Goal: Task Accomplishment & Management: Use online tool/utility

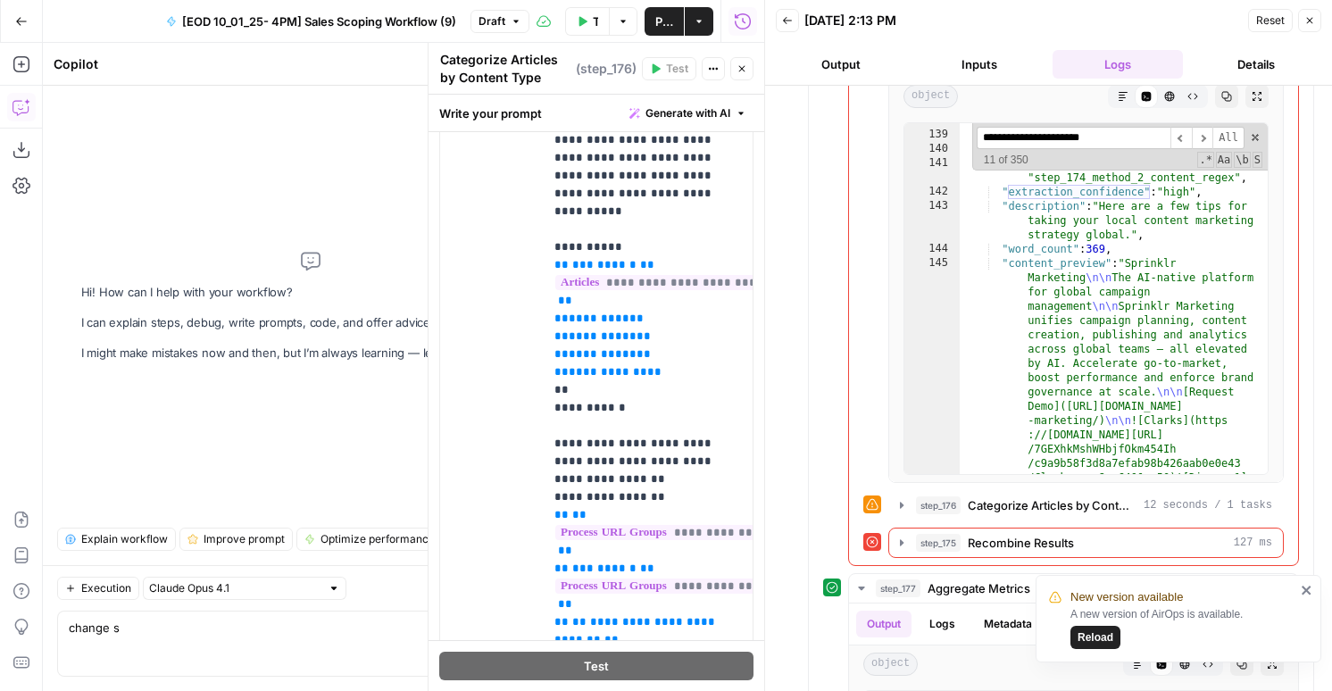
scroll to position [1226, 0]
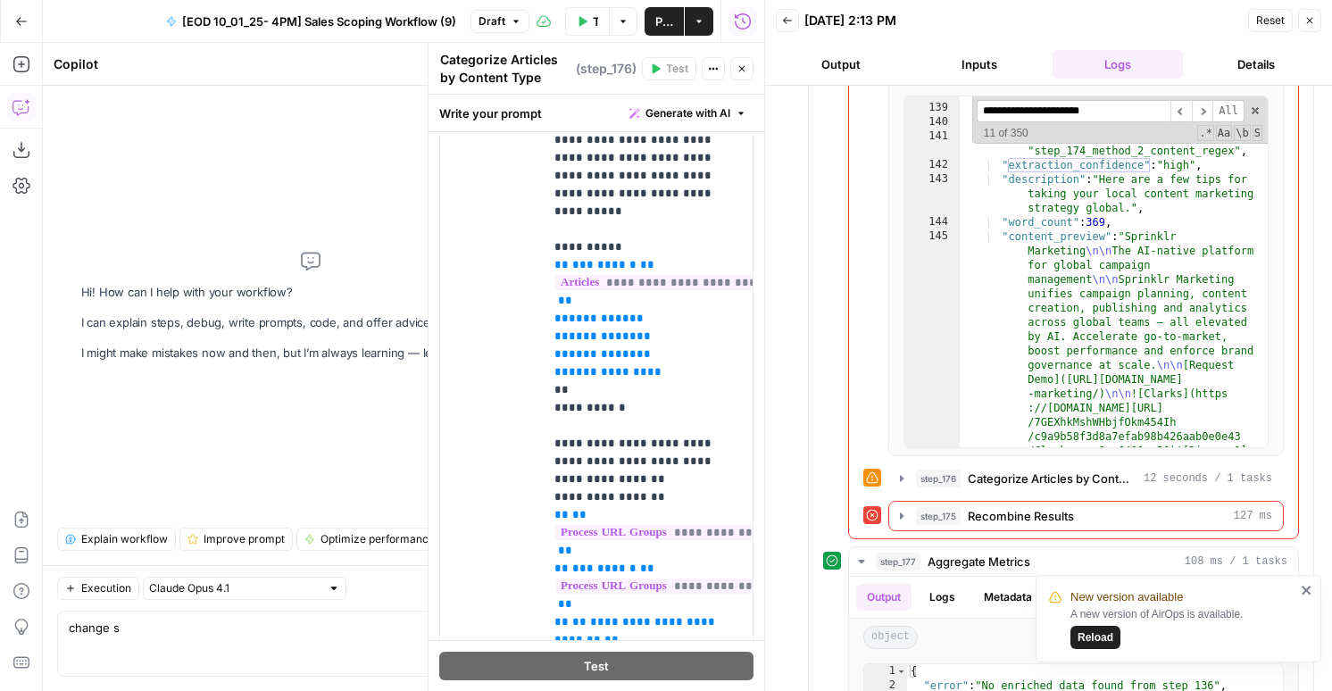
click at [737, 66] on icon "button" at bounding box center [742, 68] width 11 height 11
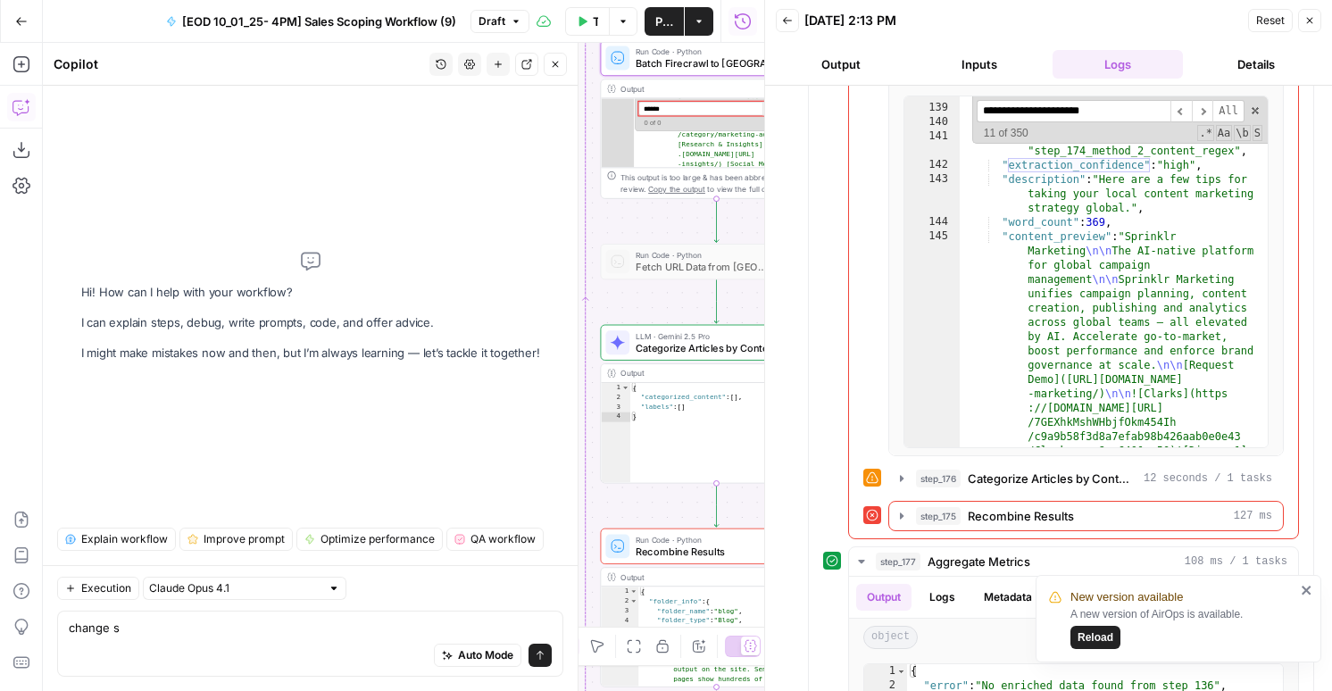
click at [545, 64] on button "Close" at bounding box center [555, 64] width 23 height 23
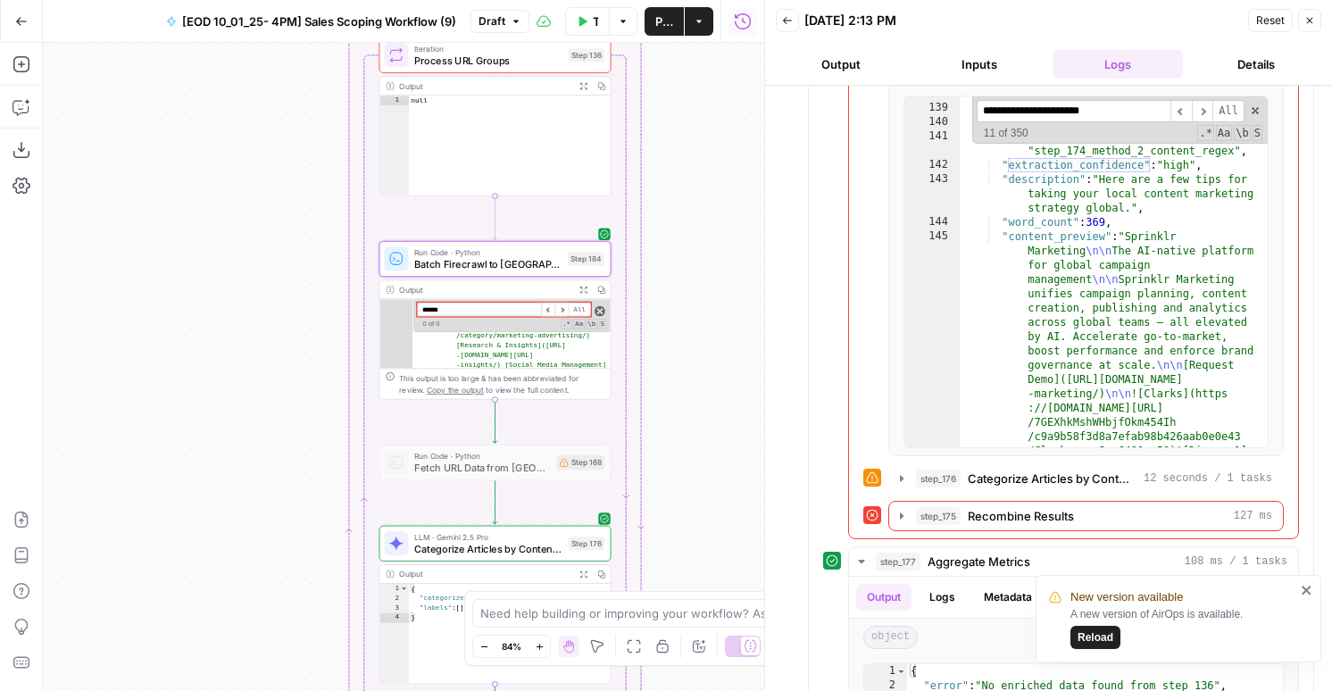
click at [598, 315] on span at bounding box center [600, 311] width 11 height 11
click at [520, 264] on span "Batch Firecrawl to [GEOGRAPHIC_DATA]" at bounding box center [487, 263] width 147 height 15
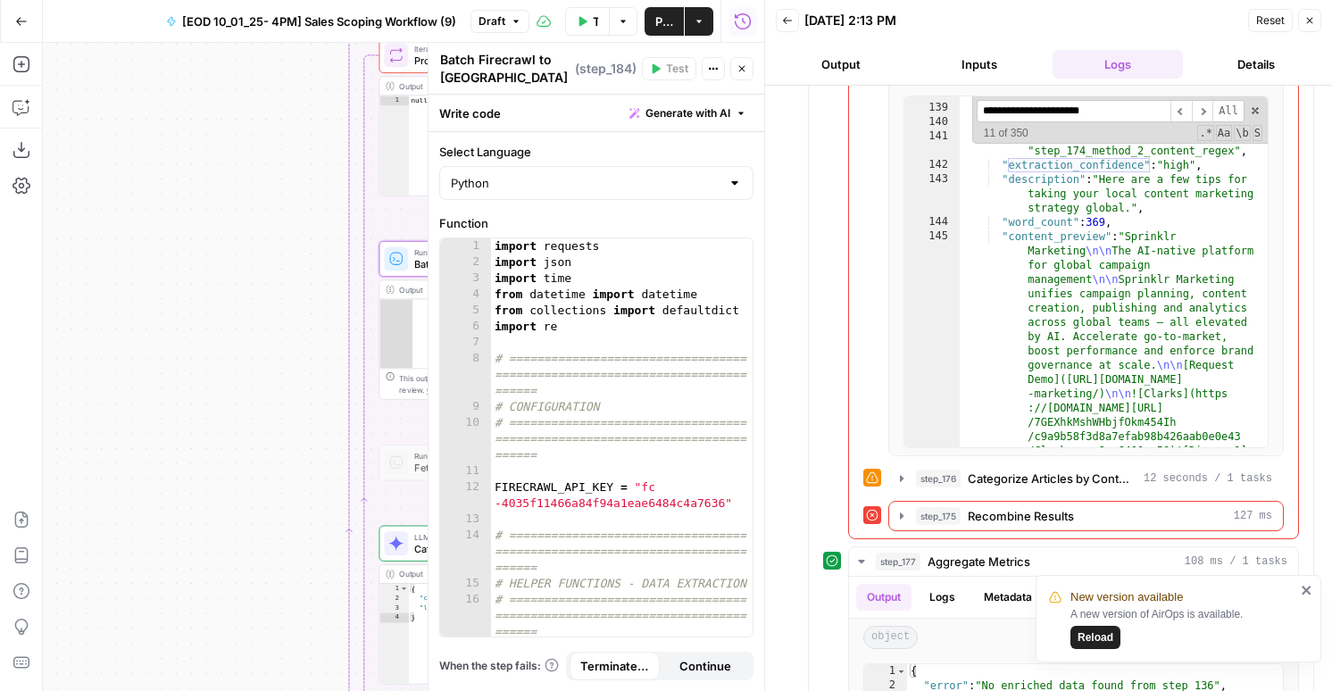
click at [624, 380] on div "import requests import json import time from datetime import datetime from coll…" at bounding box center [622, 453] width 262 height 430
type textarea "**********"
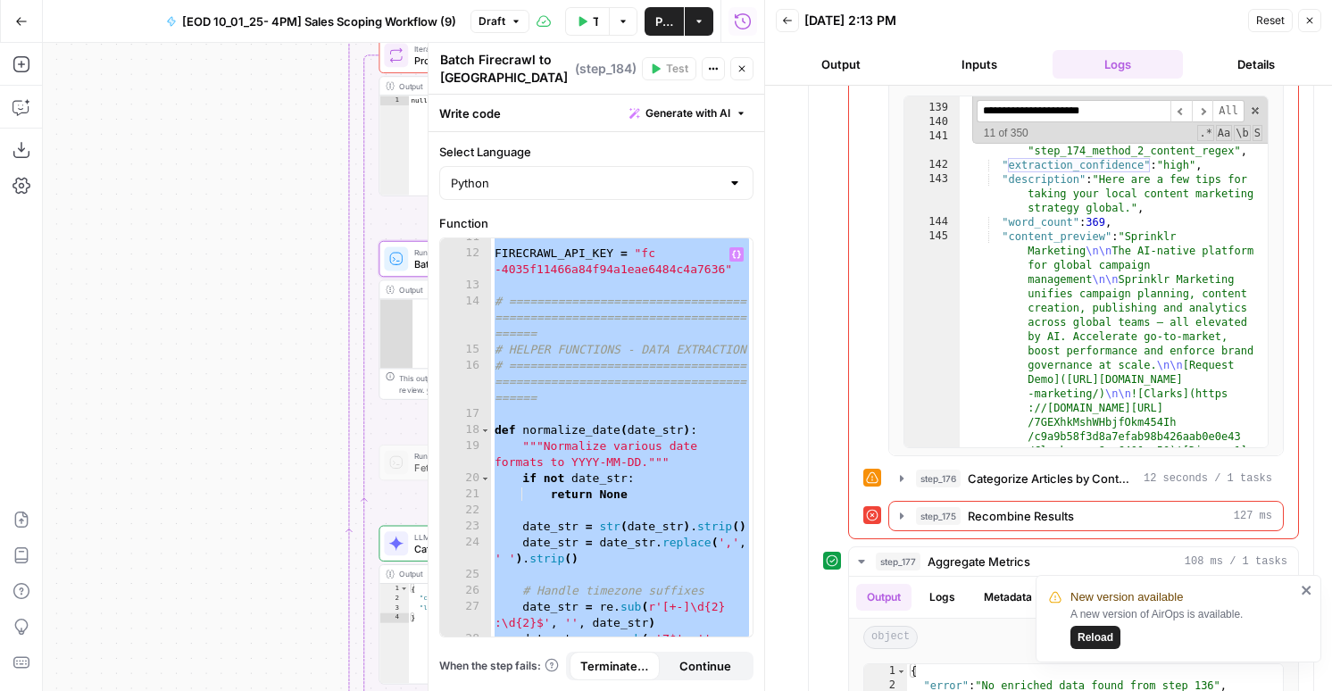
scroll to position [233, 0]
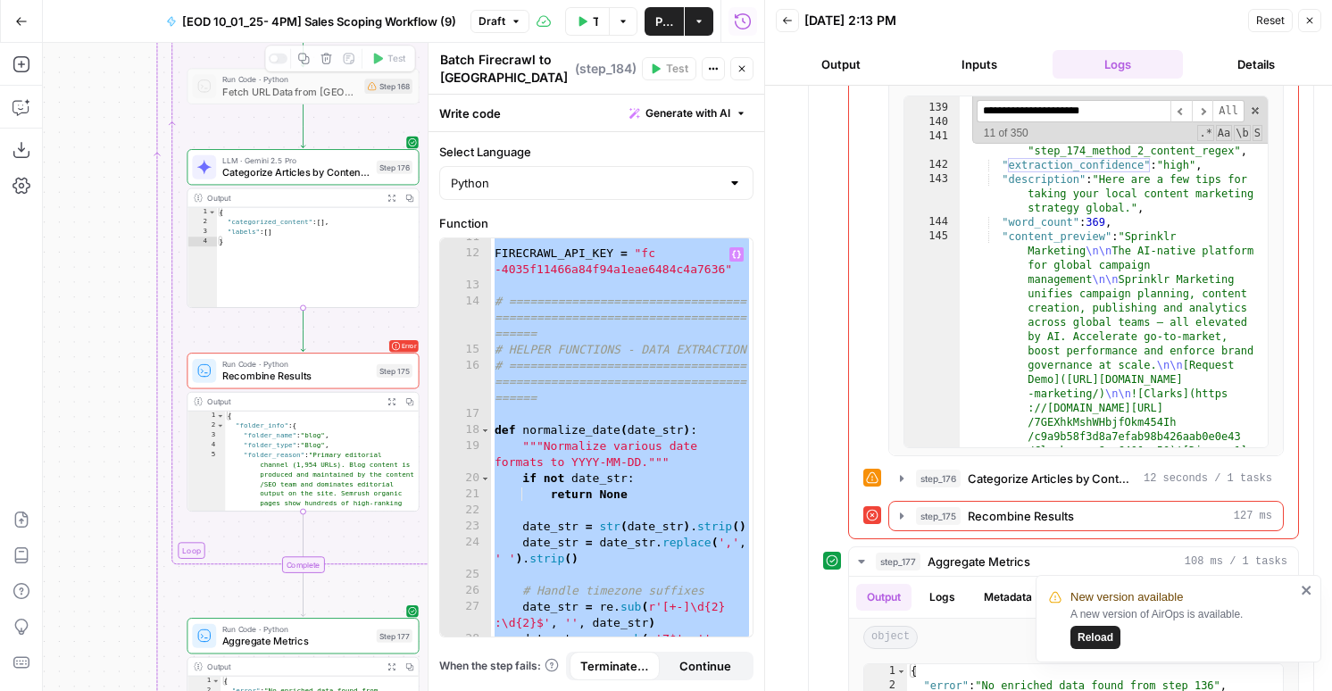
click at [286, 170] on span "Categorize Articles by Content Type" at bounding box center [296, 172] width 148 height 15
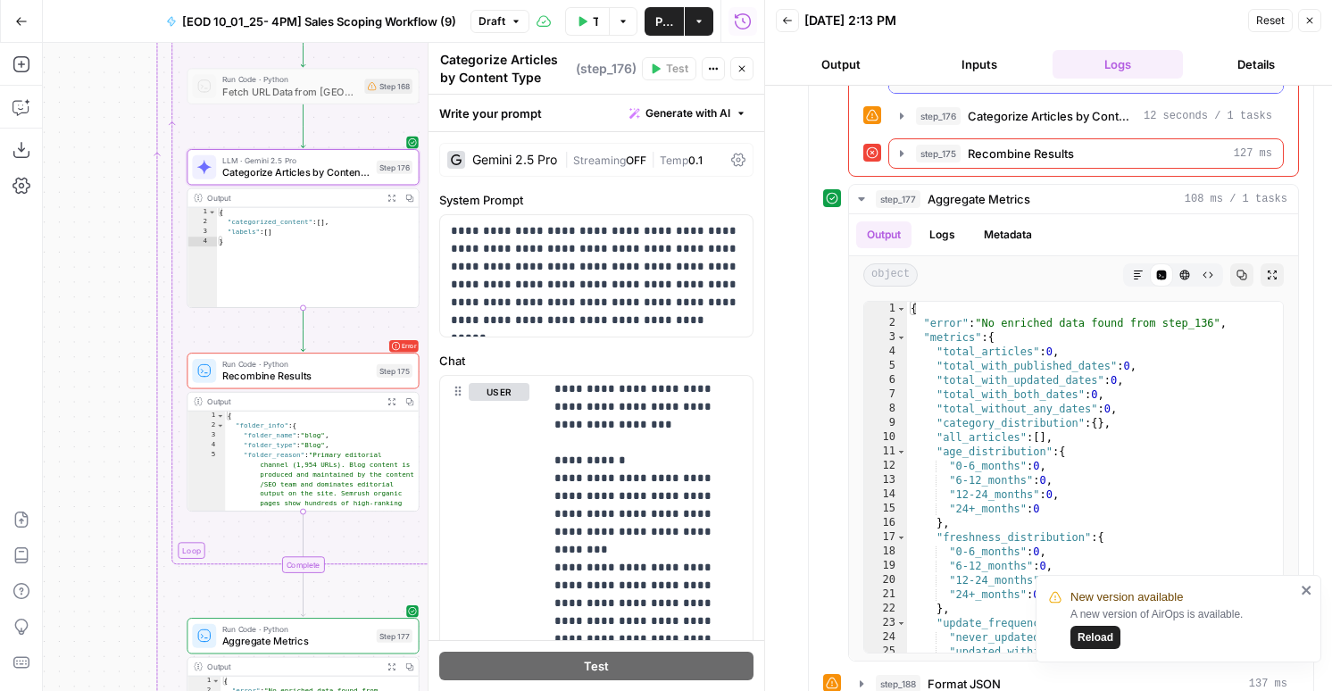
scroll to position [1613, 0]
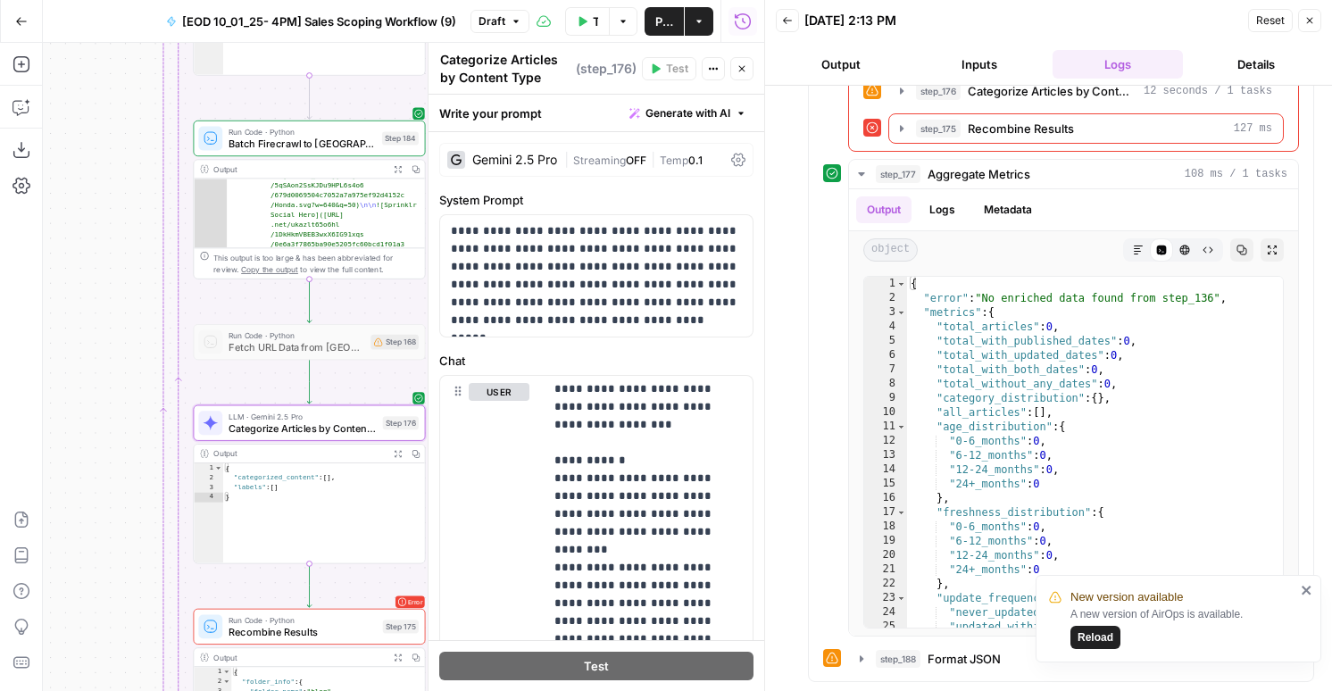
click at [246, 140] on span "Batch Firecrawl to Pinecone" at bounding box center [302, 143] width 147 height 15
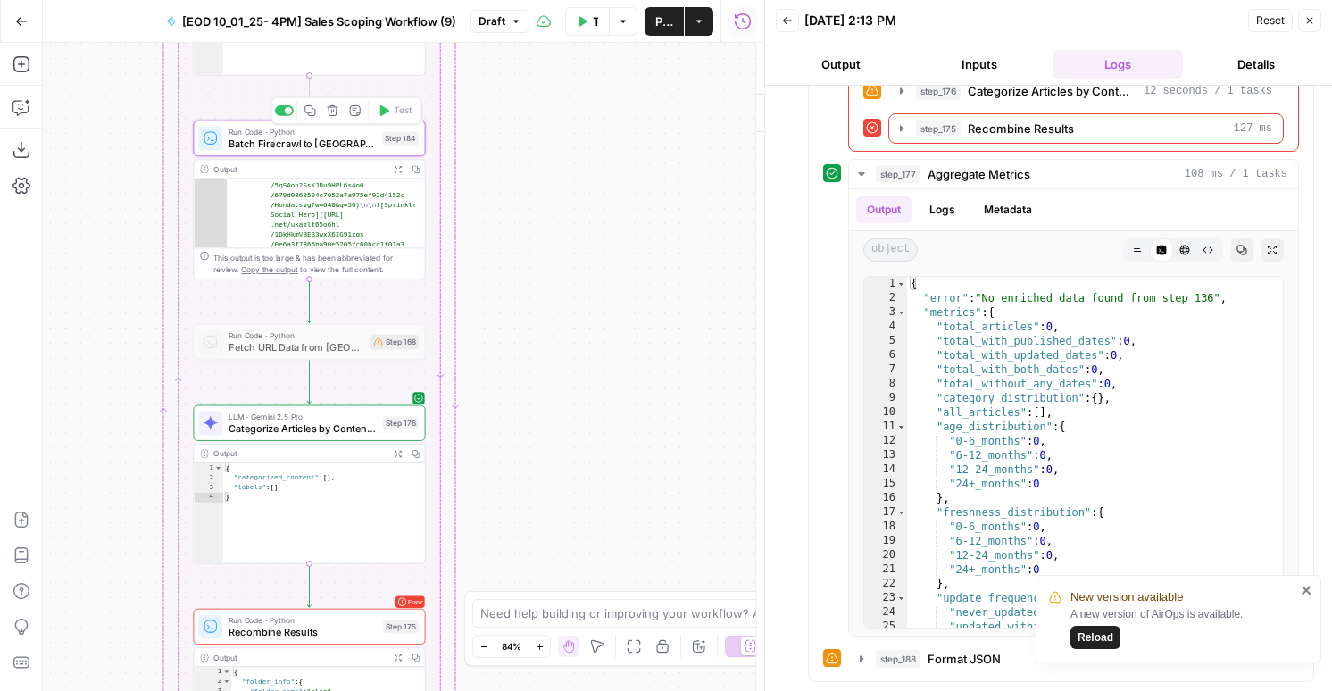
type textarea "Batch Firecrawl to Pinecone"
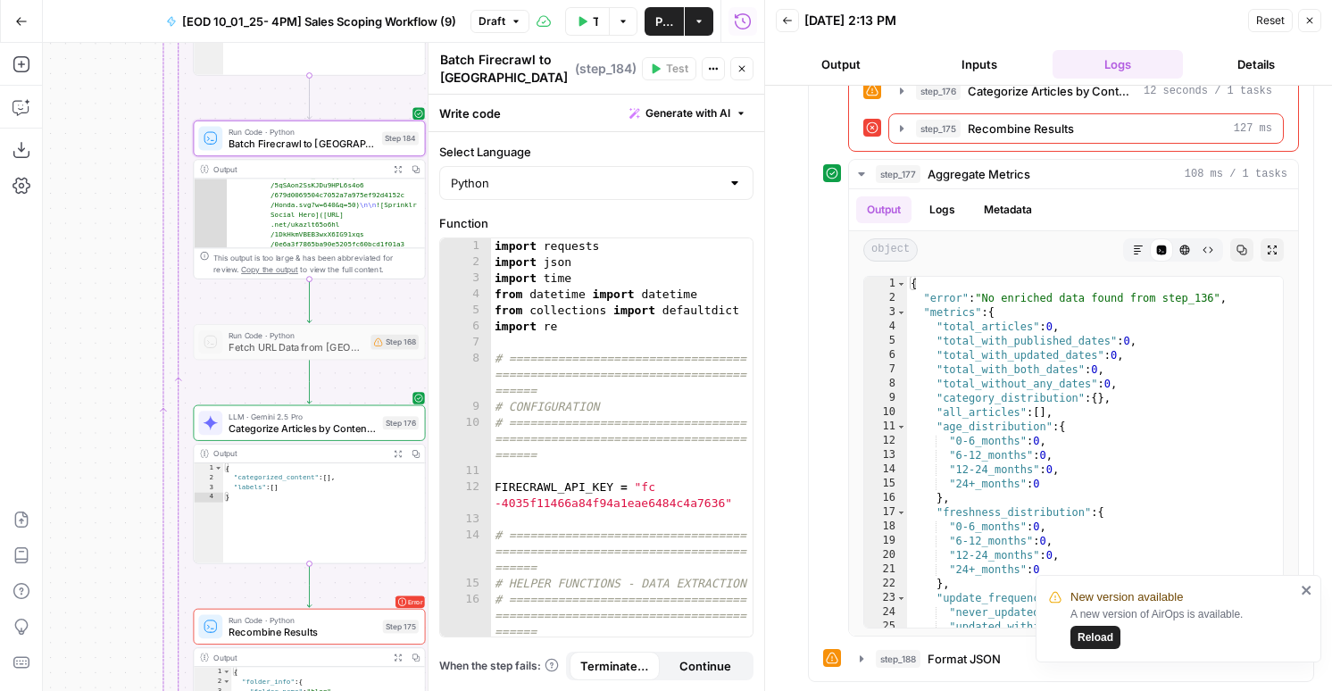
type textarea "**********"
click at [597, 406] on div "import requests import json import time from datetime import datetime from coll…" at bounding box center [622, 453] width 262 height 430
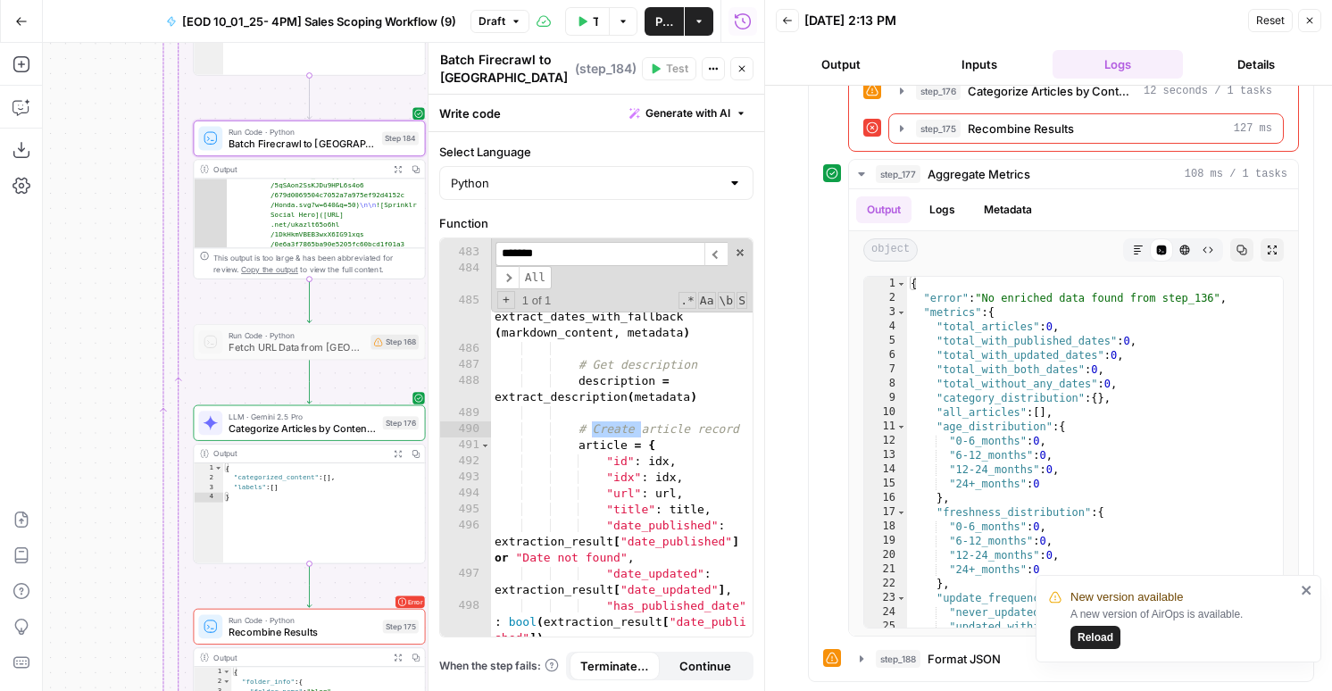
scroll to position [12769, 0]
type input "**********"
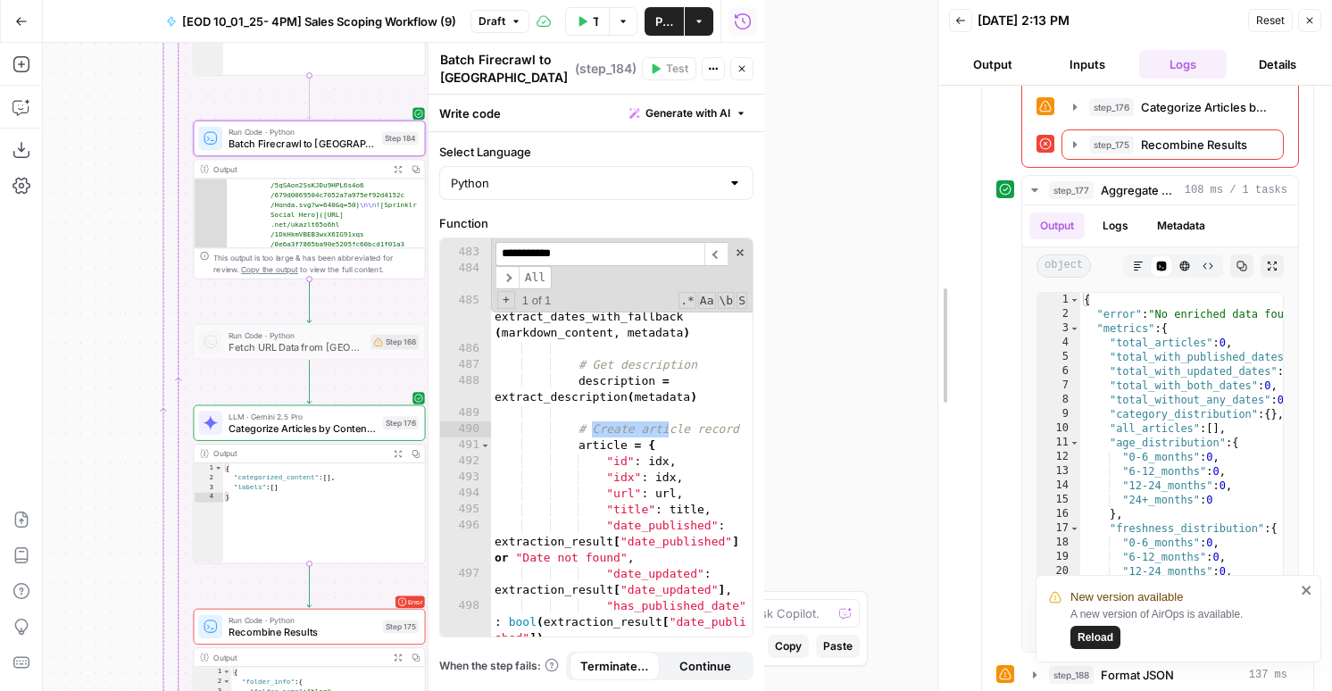
drag, startPoint x: 766, startPoint y: 152, endPoint x: 728, endPoint y: 462, distance: 312.2
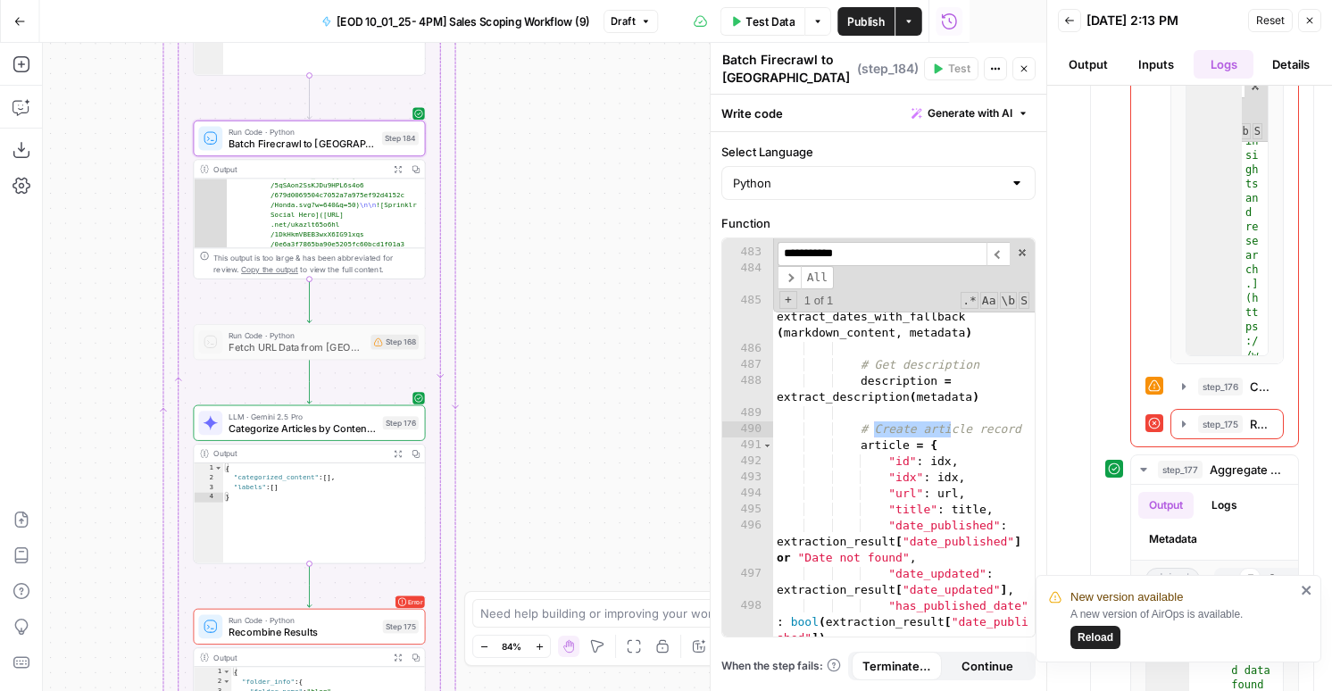
scroll to position [1877, 0]
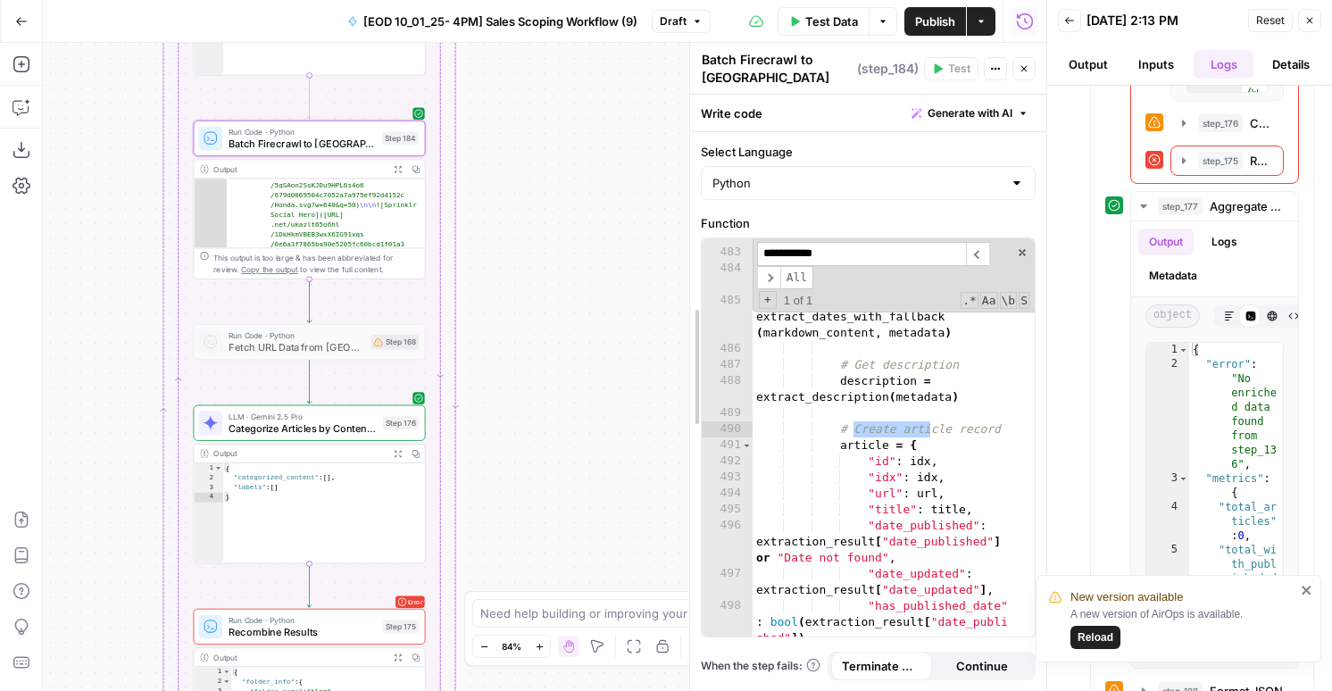
drag, startPoint x: 686, startPoint y: 372, endPoint x: 531, endPoint y: 372, distance: 154.5
click at [681, 372] on div at bounding box center [690, 367] width 18 height 648
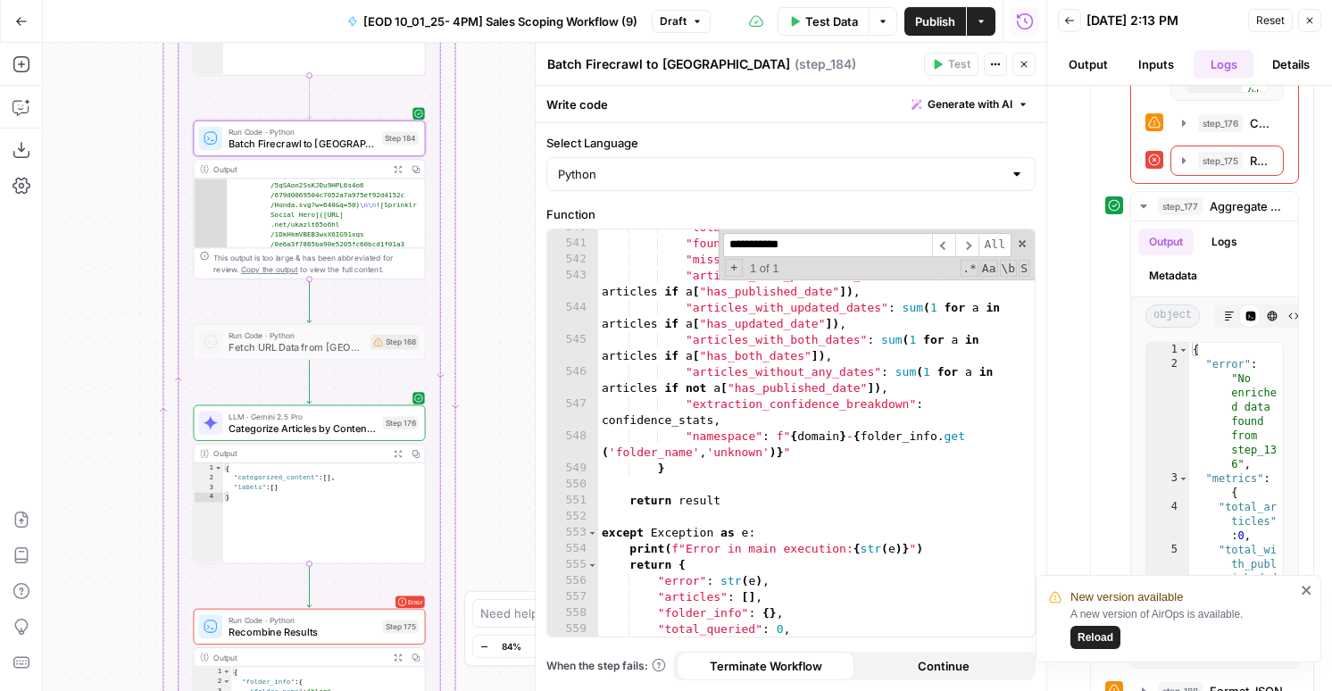
scroll to position [10521, 0]
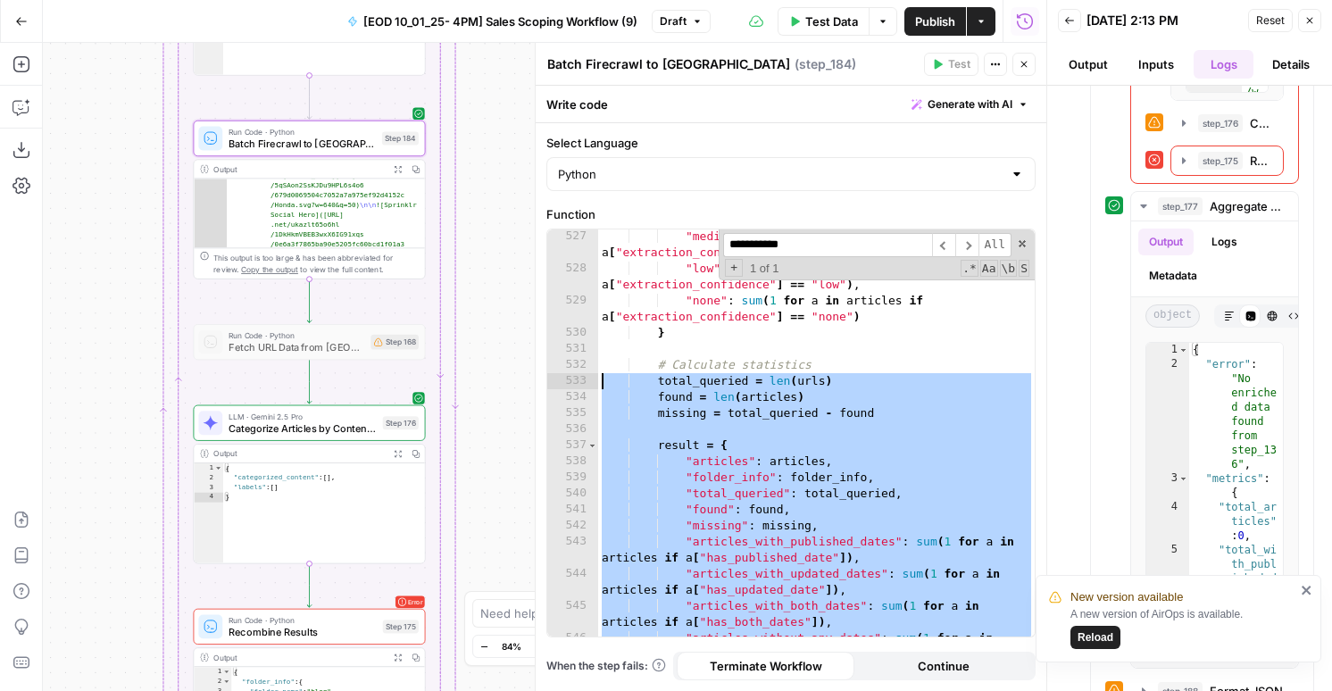
drag, startPoint x: 666, startPoint y: 485, endPoint x: 593, endPoint y: 377, distance: 130.5
click at [593, 377] on div "* 527 528 529 530 531 532 533 534 535 536 537 538 539 540 541 542 543 544 545 5…" at bounding box center [790, 432] width 487 height 407
click at [822, 233] on input "**********" at bounding box center [827, 245] width 209 height 24
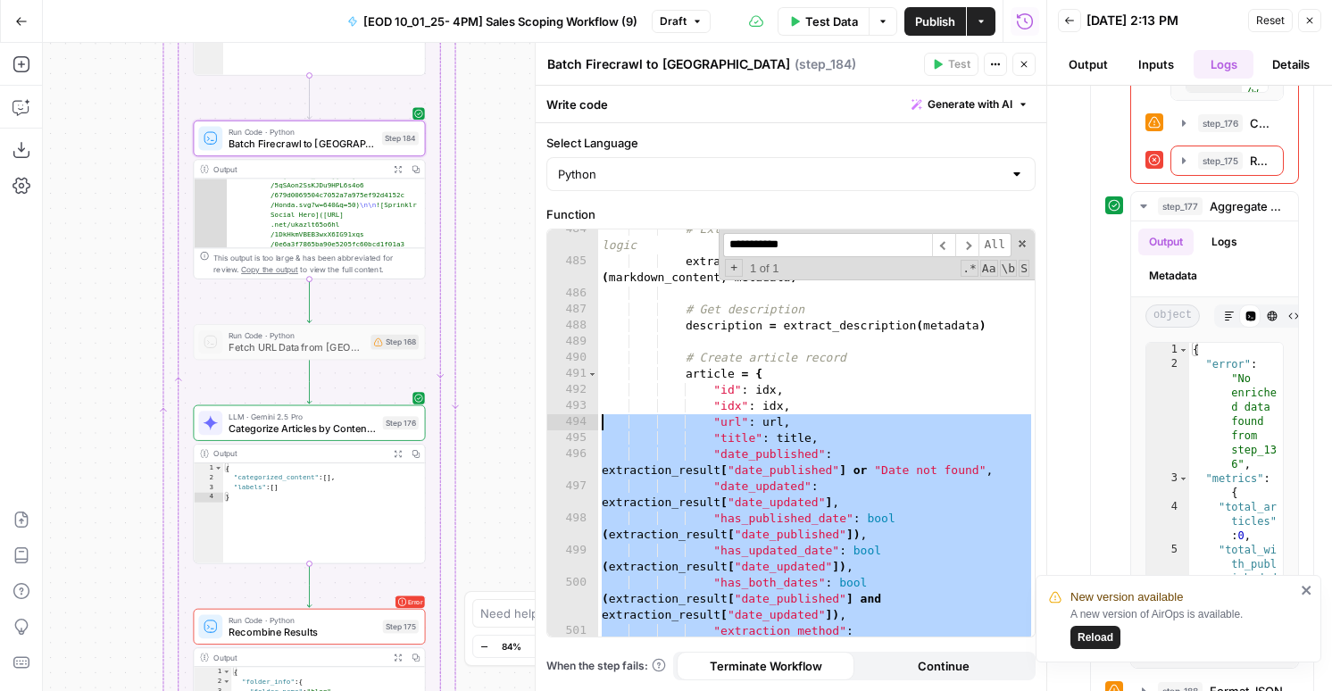
scroll to position [9280, 0]
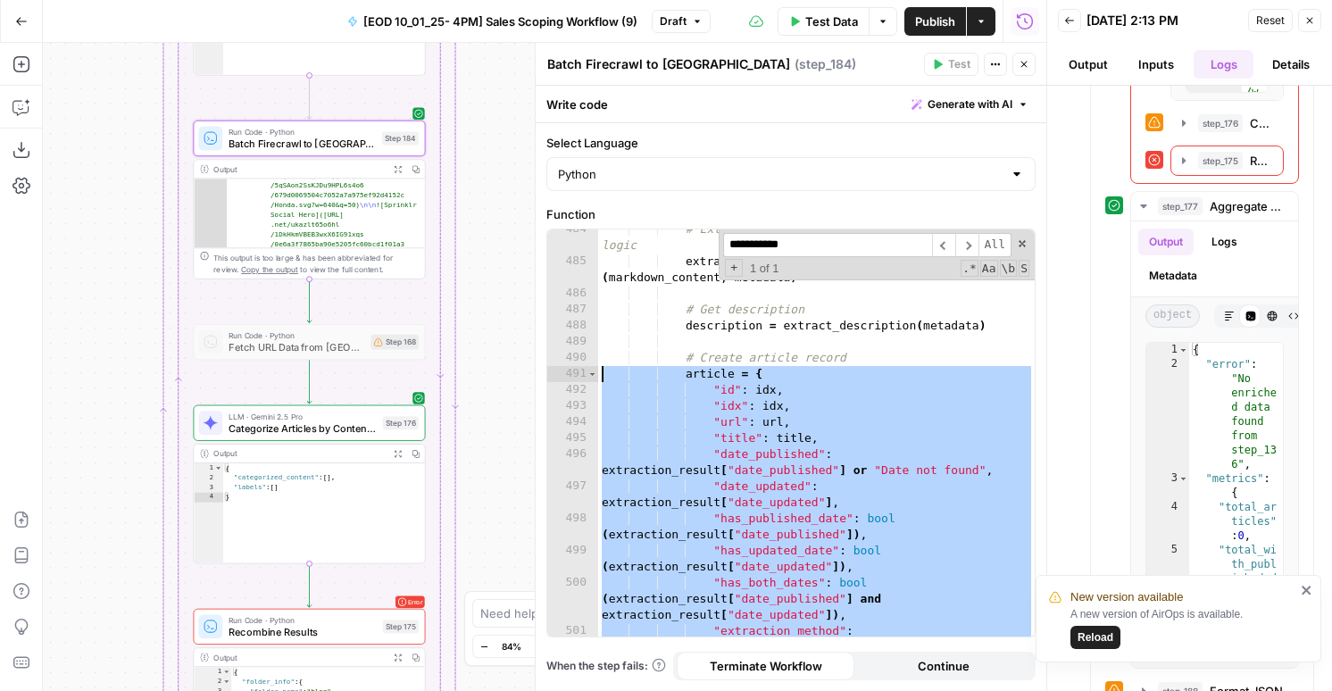
drag, startPoint x: 711, startPoint y: 559, endPoint x: 567, endPoint y: 371, distance: 237.0
click at [567, 371] on div "* 484 485 486 487 488 489 490 491 492 493 494 495 496 497 498 499 500 501 502 #…" at bounding box center [790, 432] width 487 height 407
paste textarea
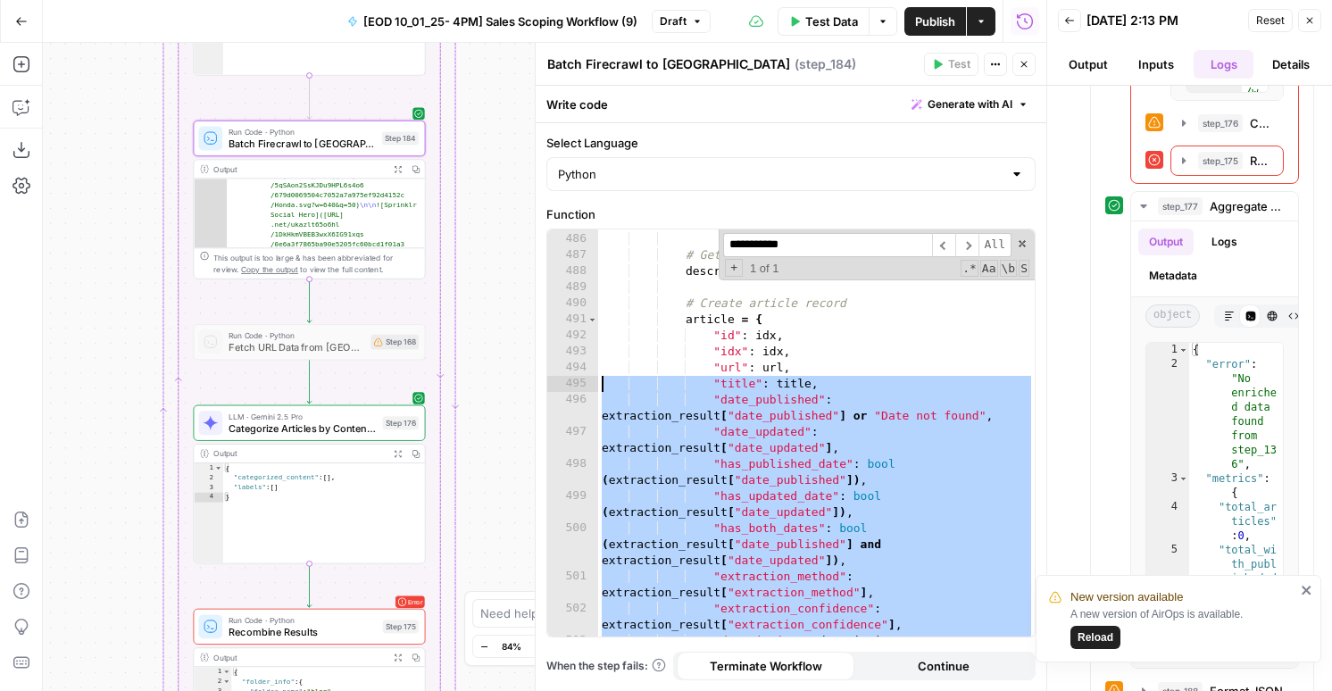
scroll to position [9225, 0]
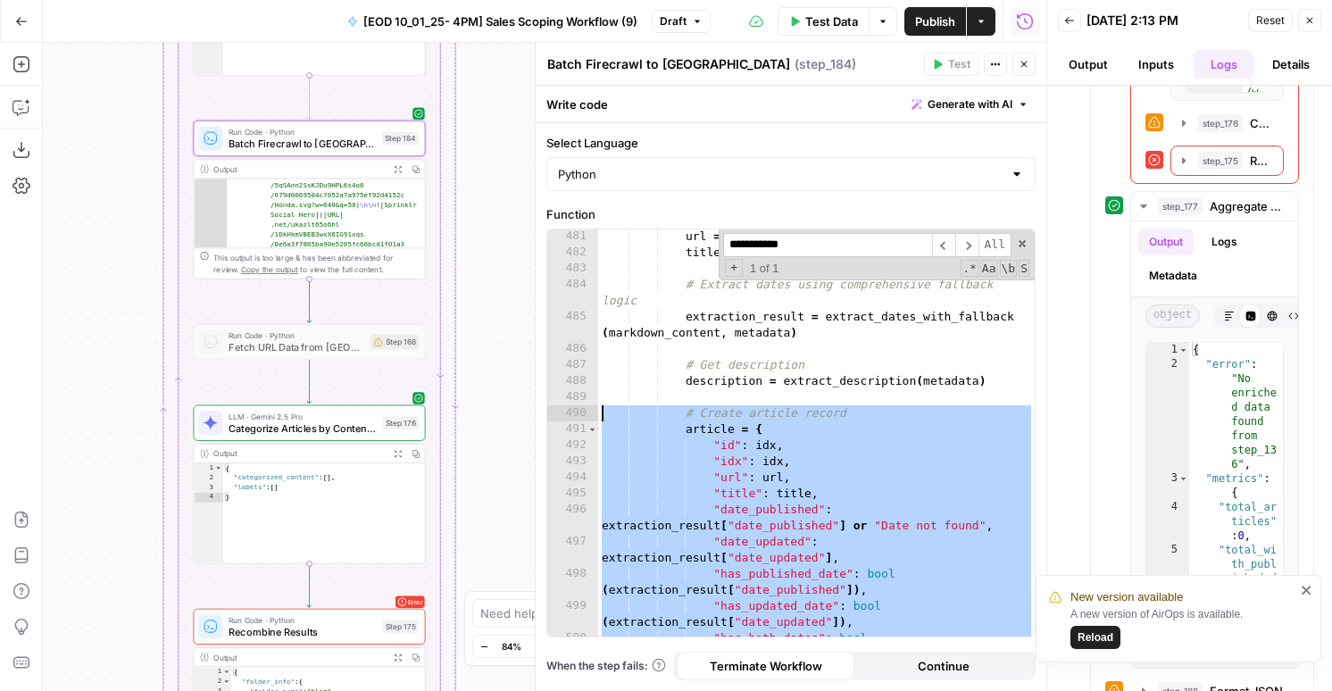
drag, startPoint x: 867, startPoint y: 431, endPoint x: 572, endPoint y: 417, distance: 295.0
click at [572, 417] on div "**********" at bounding box center [790, 432] width 487 height 407
paste textarea
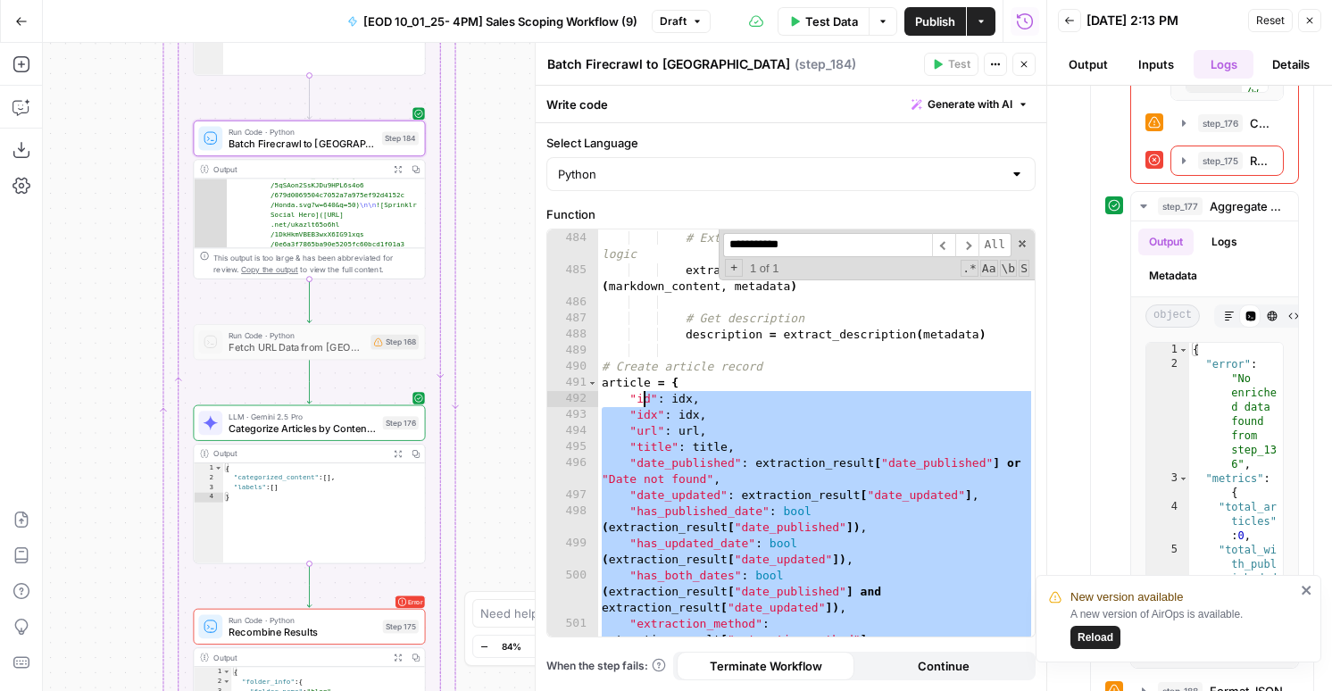
scroll to position [9272, 0]
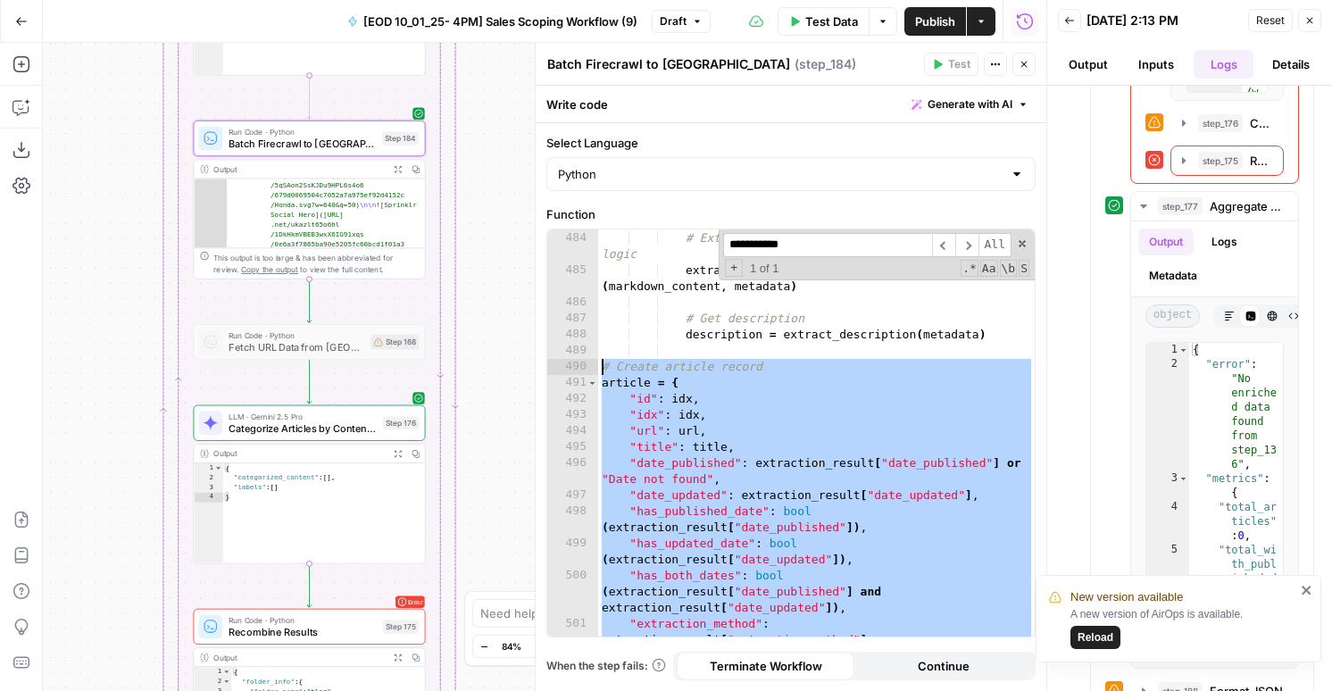
drag, startPoint x: 780, startPoint y: 626, endPoint x: 603, endPoint y: 370, distance: 311.8
click at [603, 370] on div "# Extract dates using comprehensive fallback logic extraction_result = extract_…" at bounding box center [816, 441] width 437 height 455
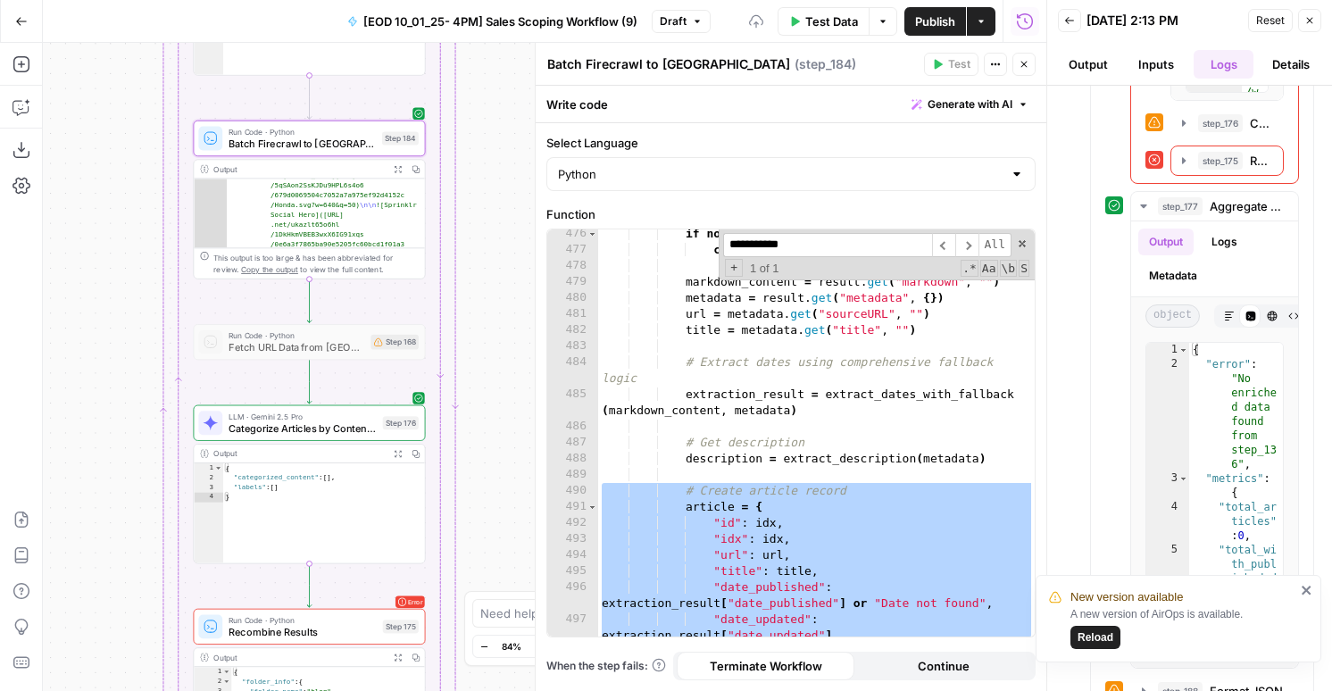
scroll to position [9165, 0]
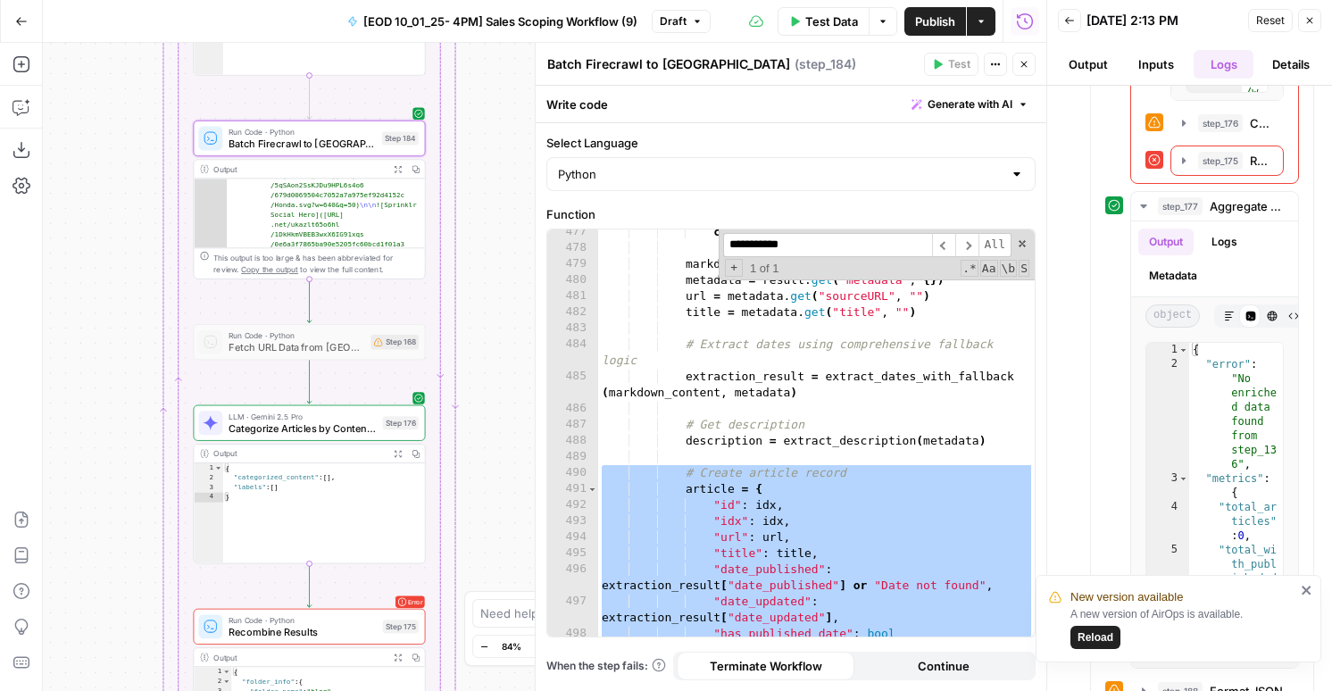
paste textarea
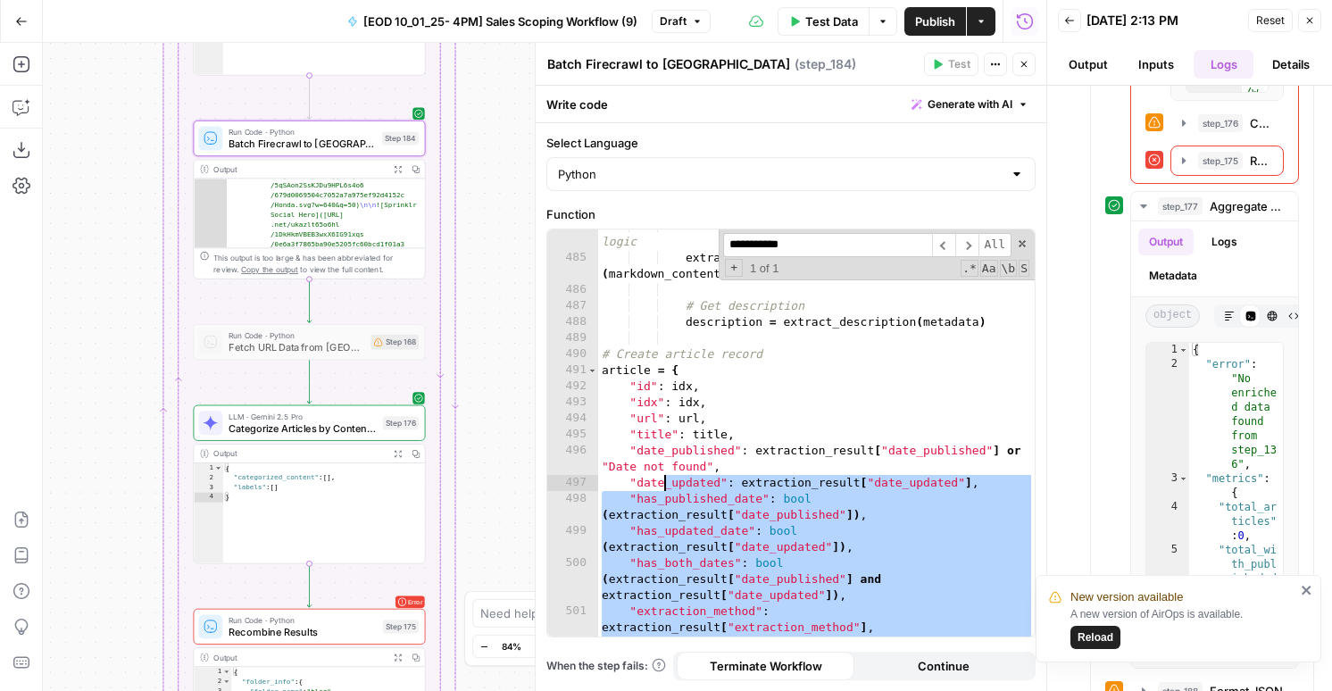
scroll to position [9205, 0]
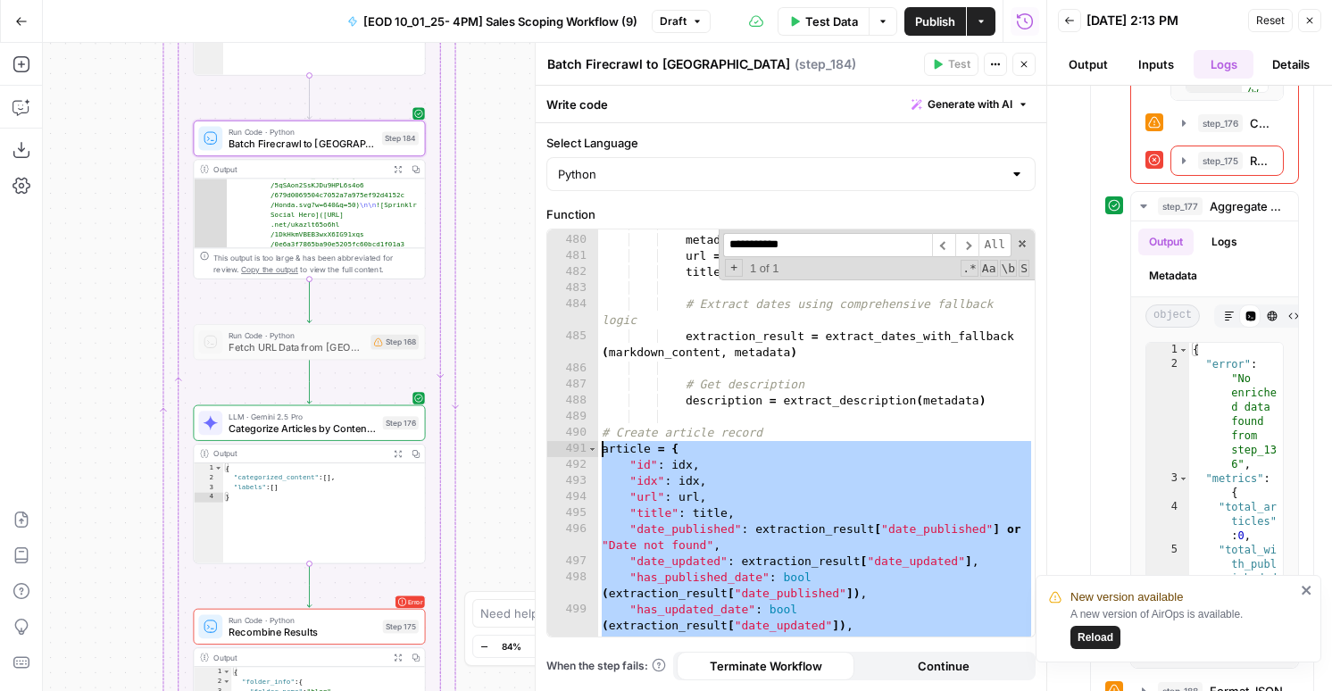
drag, startPoint x: 783, startPoint y: 522, endPoint x: 598, endPoint y: 444, distance: 200.8
click at [598, 444] on div "markdown_content = result . get ( "markdown" , "" ) metadata = result . get ( "…" at bounding box center [816, 451] width 437 height 471
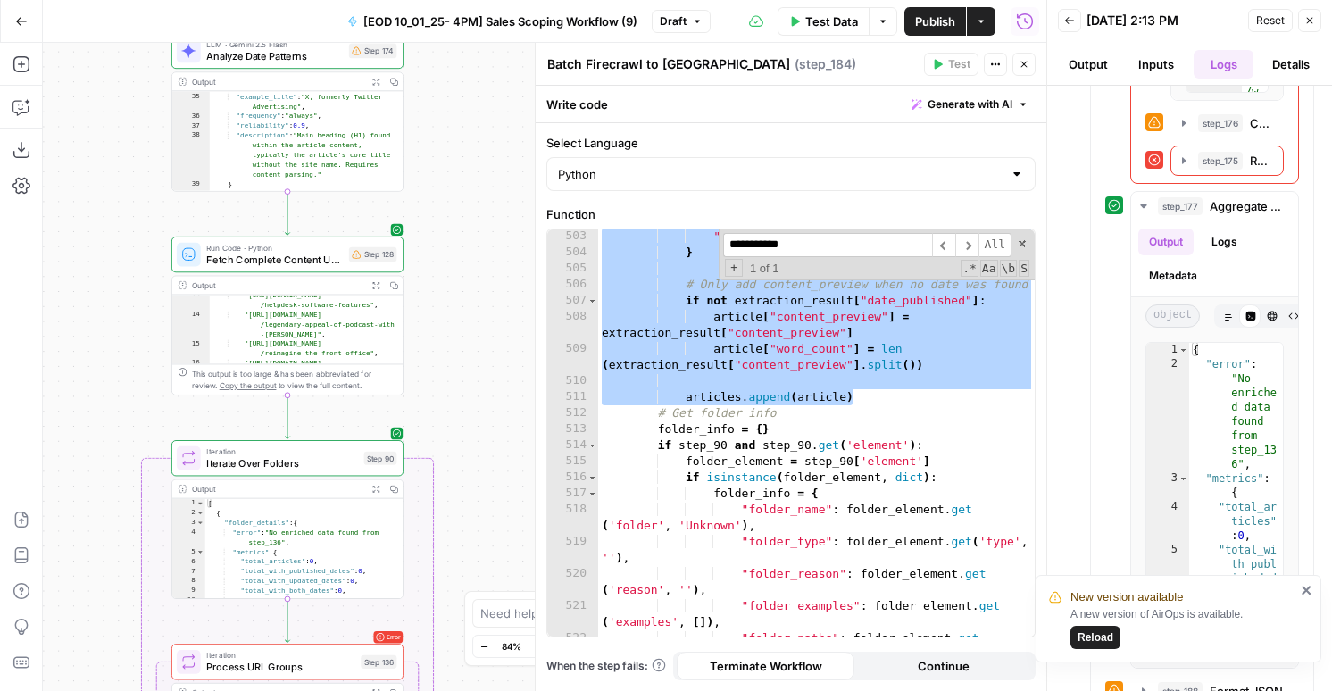
scroll to position [254, 0]
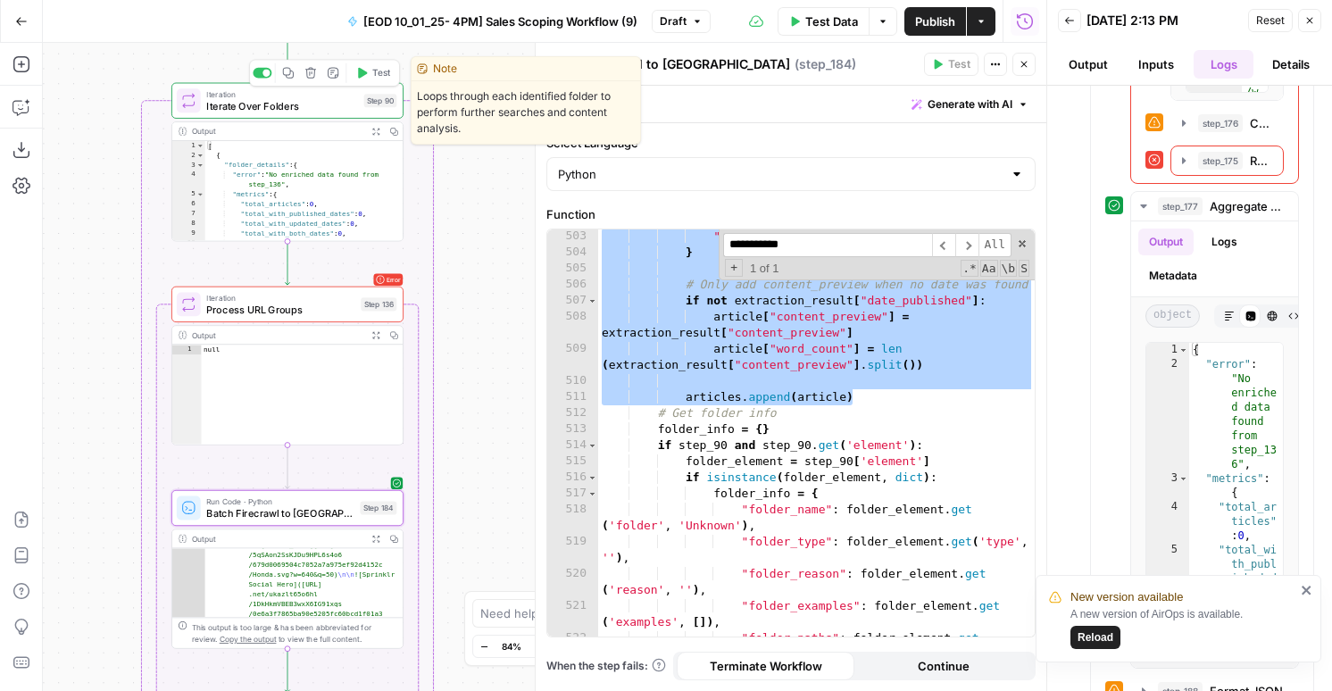
click at [366, 70] on icon "button" at bounding box center [361, 73] width 12 height 12
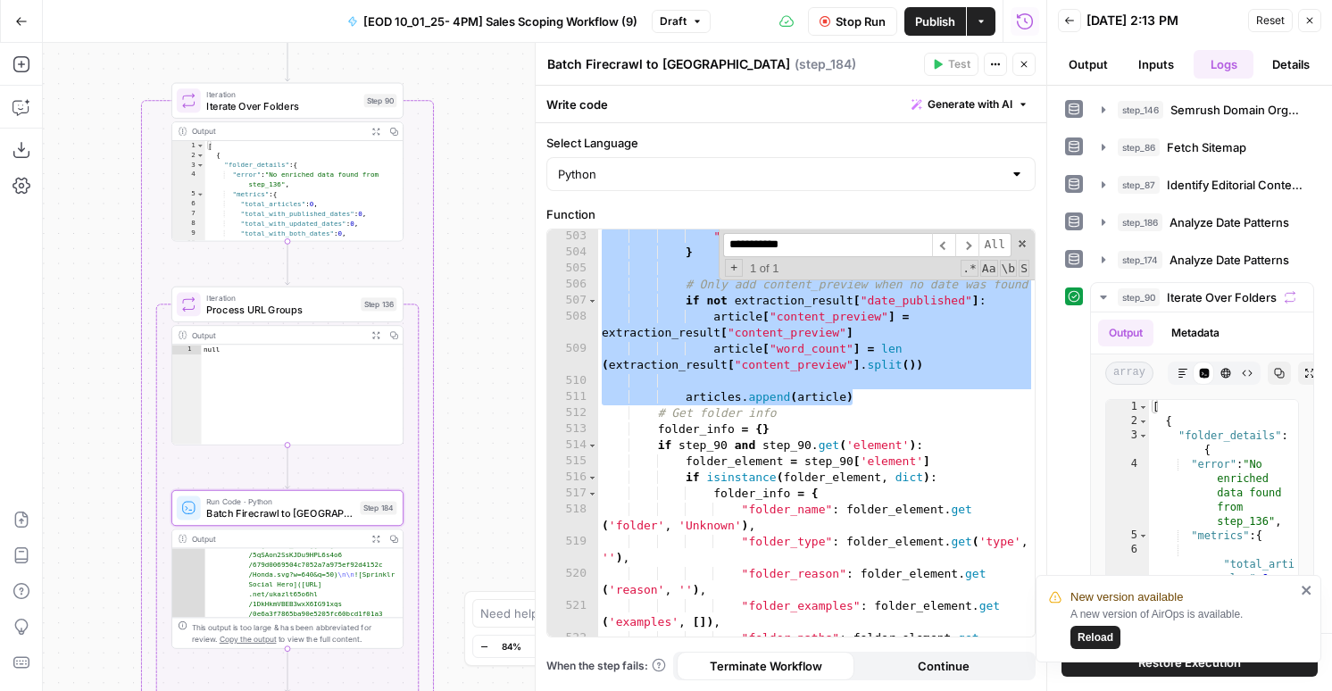
type textarea "**********"
click at [727, 471] on div ""description" : description } # Only add content_preview when no date was found…" at bounding box center [816, 456] width 437 height 455
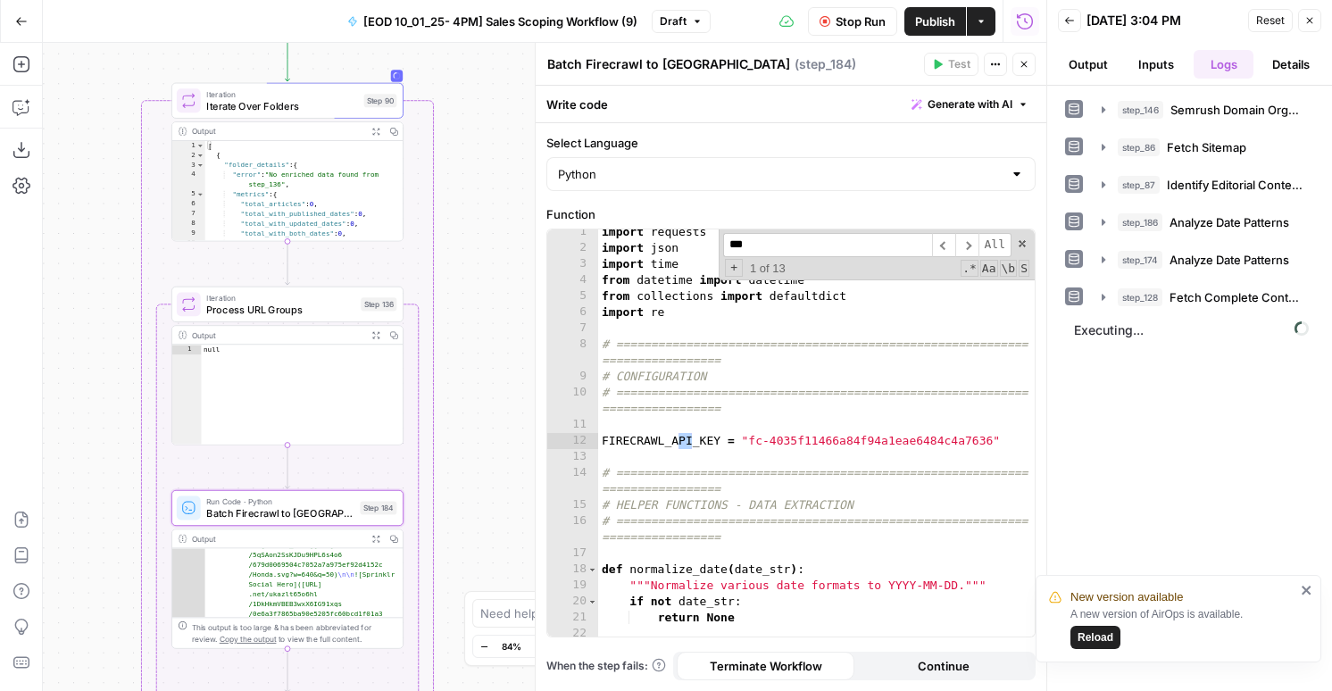
scroll to position [5084, 0]
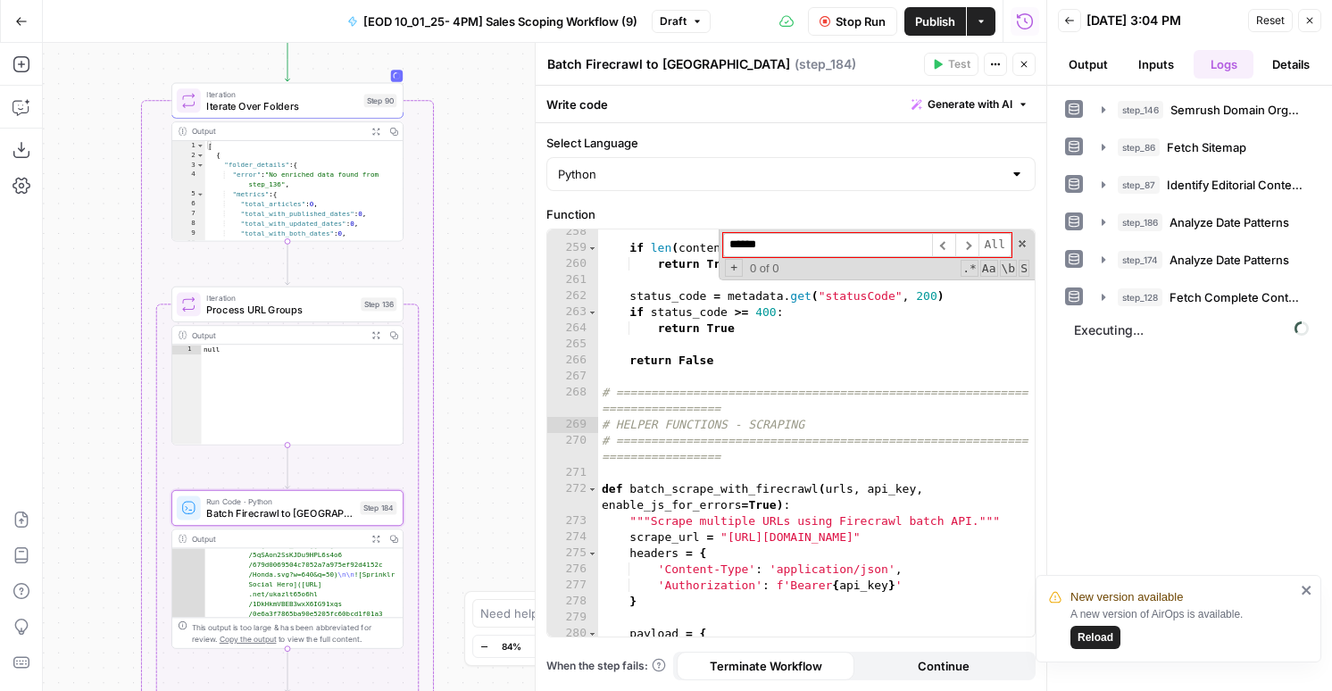
type input "*******"
type textarea "**********"
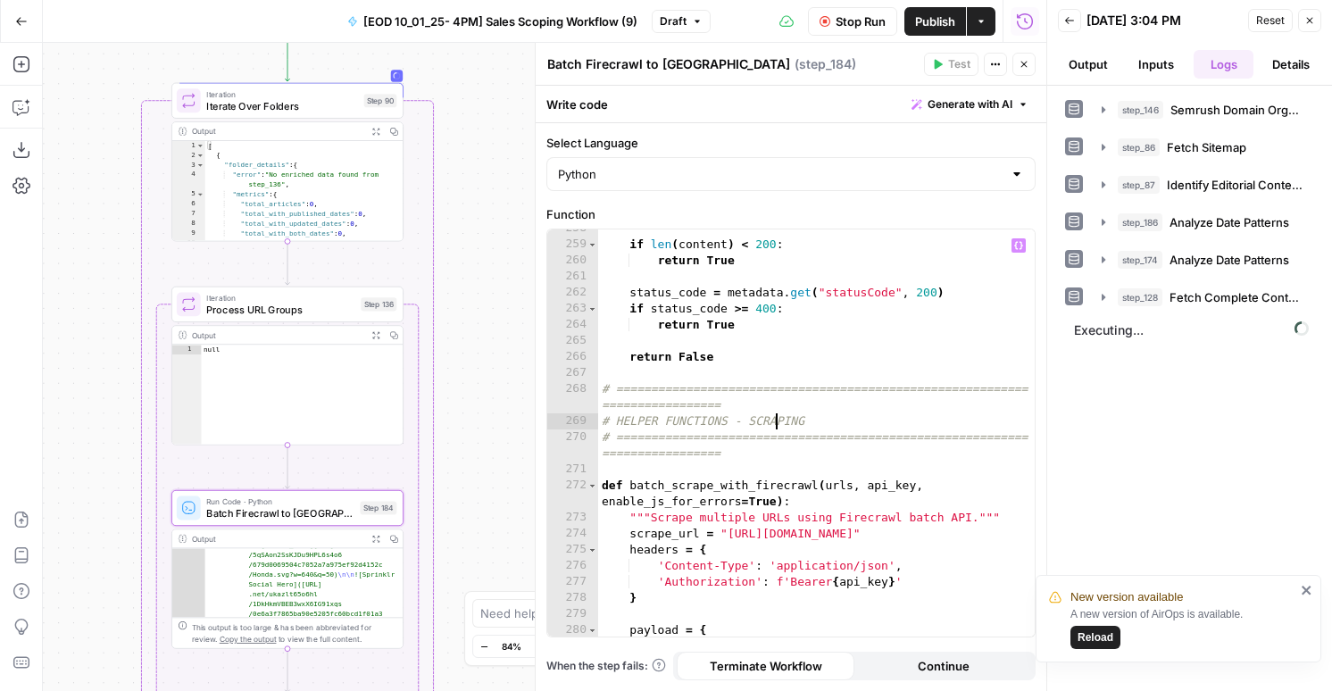
scroll to position [5332, 0]
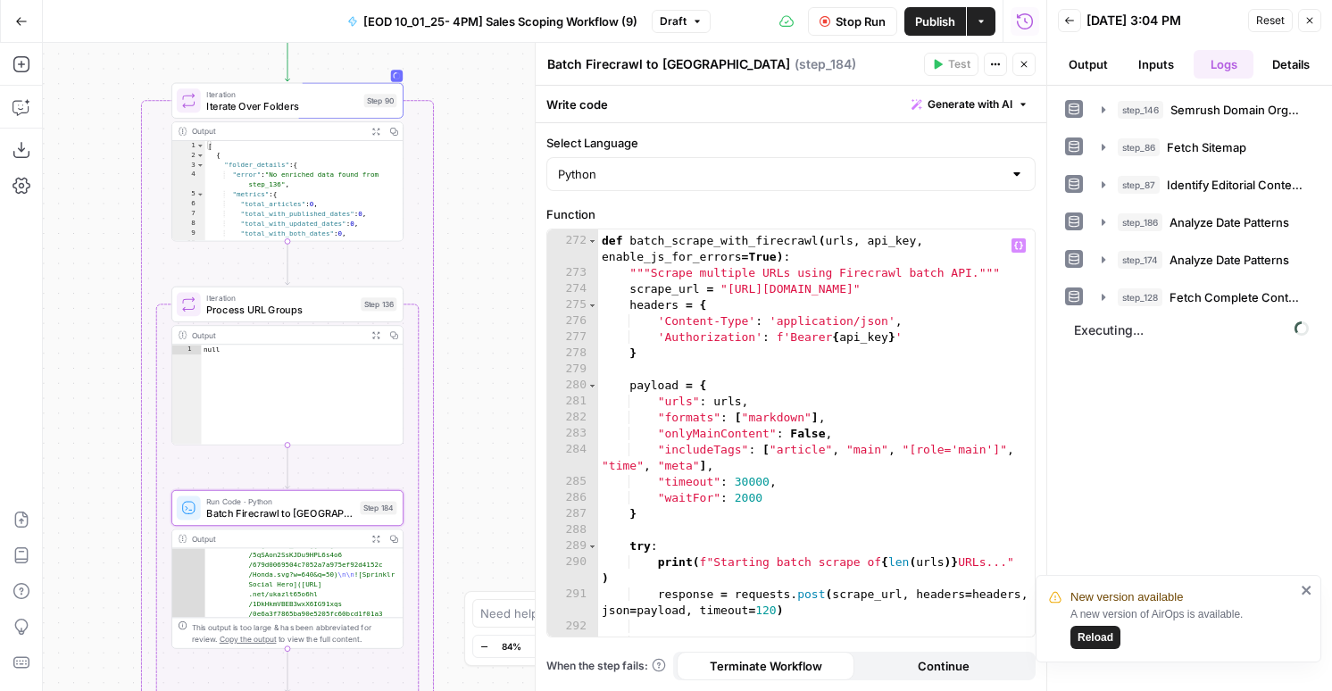
click at [1305, 593] on icon "close" at bounding box center [1307, 590] width 12 height 14
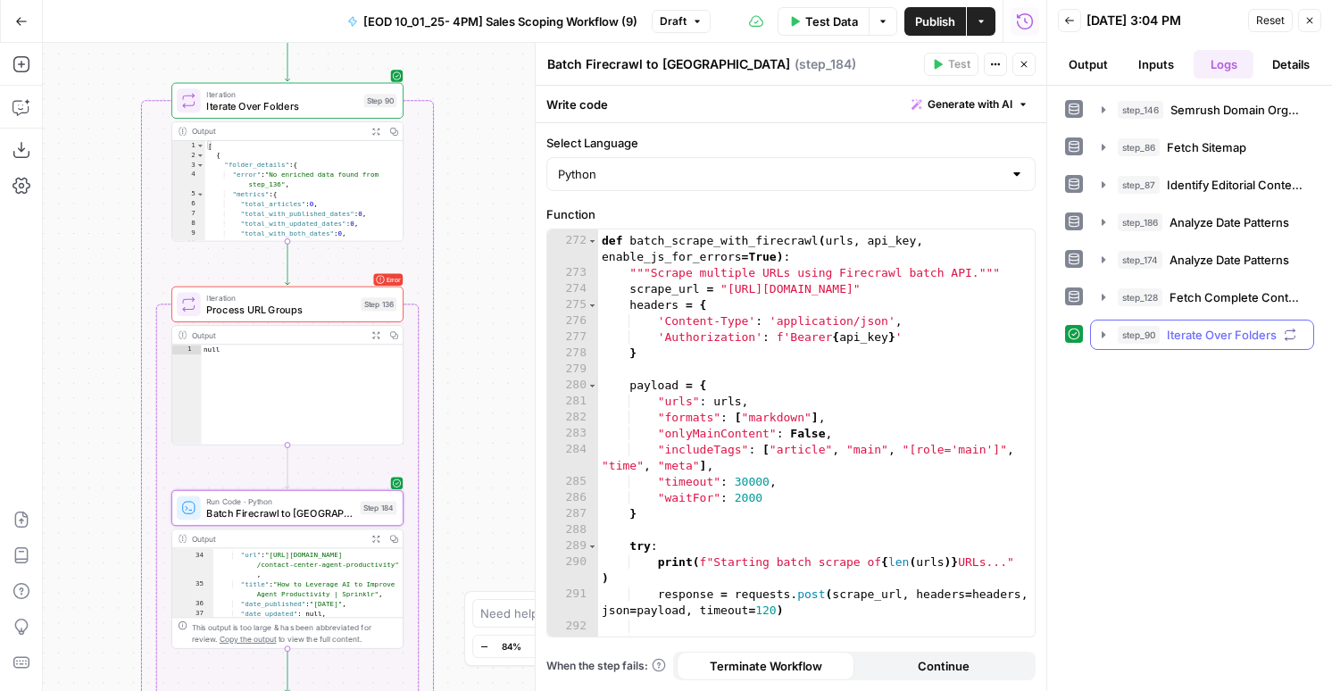
click at [1181, 346] on button "step_90 Iterate Over Folders 1 minute 6 seconds" at bounding box center [1202, 335] width 222 height 29
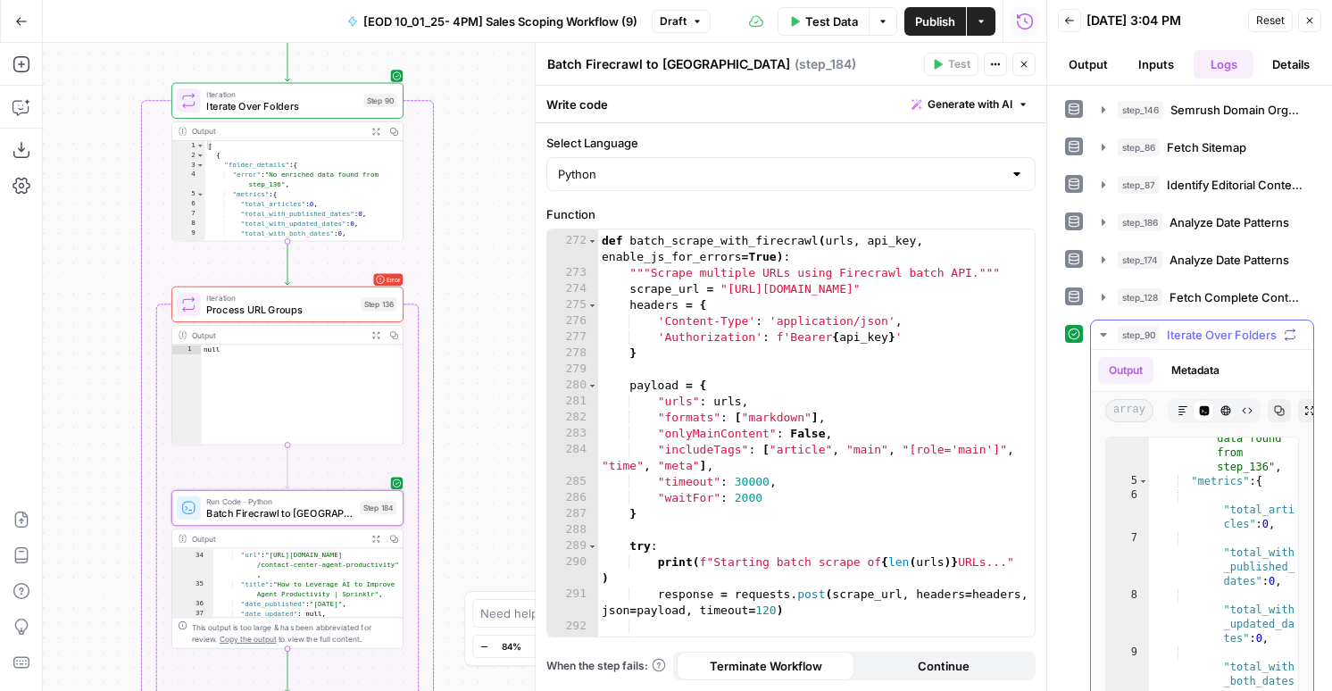
scroll to position [92, 0]
click at [1188, 372] on button "Metadata" at bounding box center [1196, 370] width 70 height 27
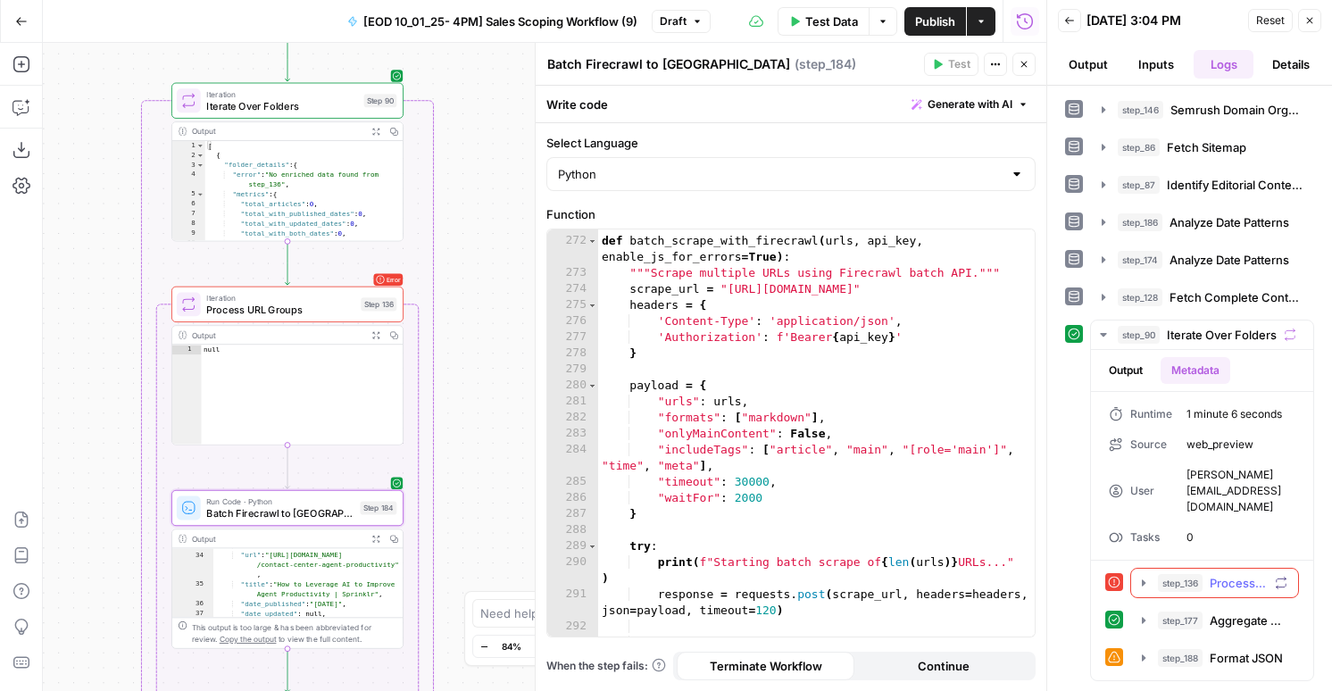
click at [1152, 569] on button "step_136 Process URL Groups 1 minute 5 seconds" at bounding box center [1214, 583] width 167 height 29
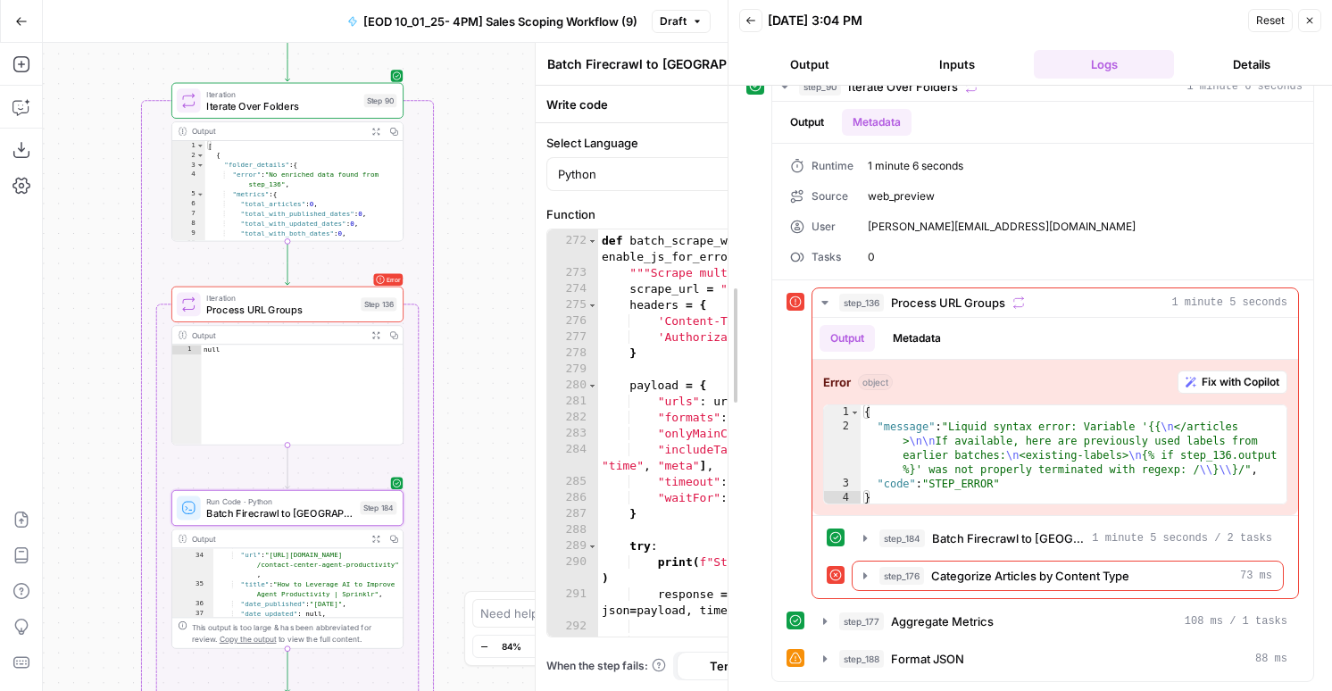
scroll to position [248, 0]
drag, startPoint x: 1048, startPoint y: 236, endPoint x: 729, endPoint y: 222, distance: 319.0
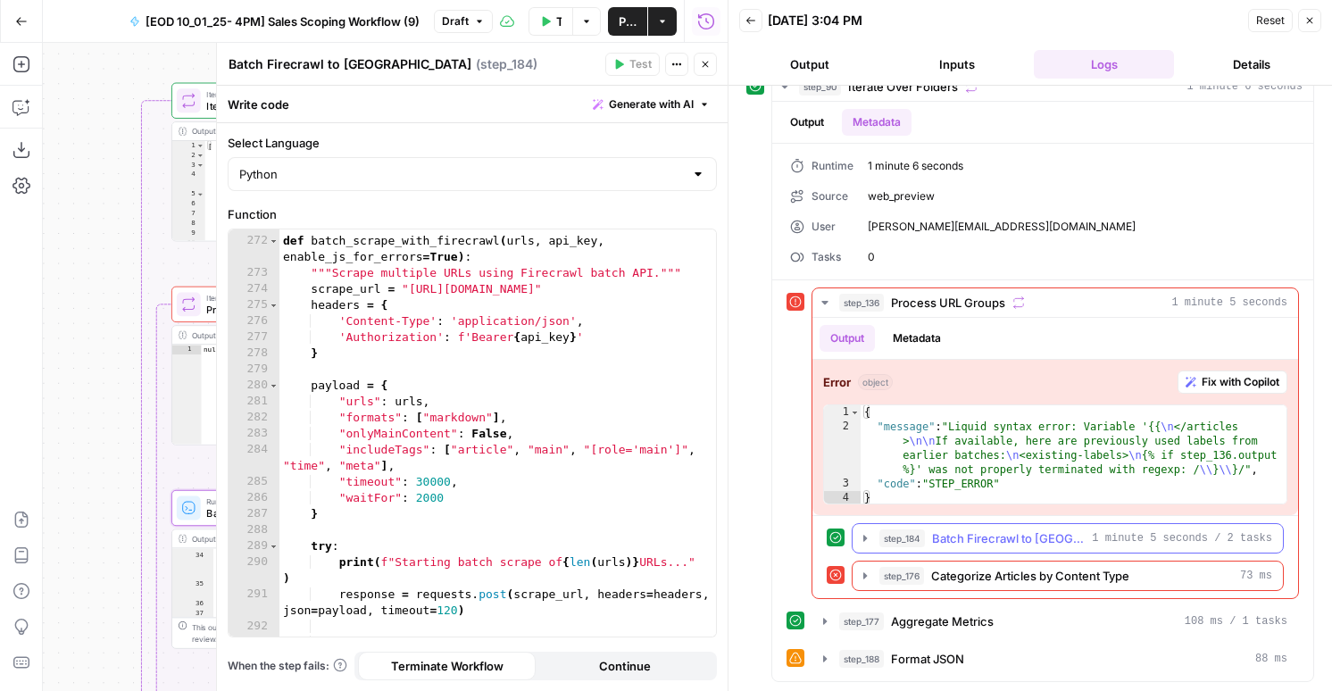
click at [946, 534] on span "Batch Firecrawl to Pinecone" at bounding box center [1008, 538] width 153 height 18
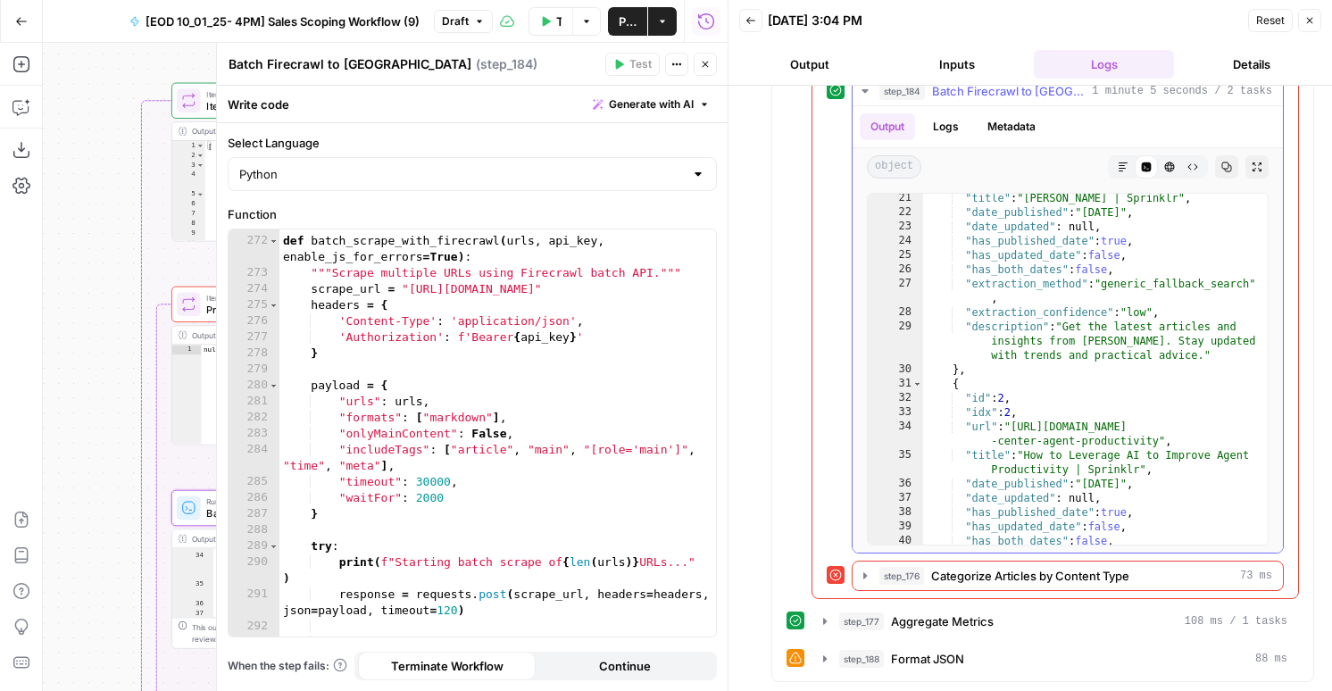
scroll to position [133, 0]
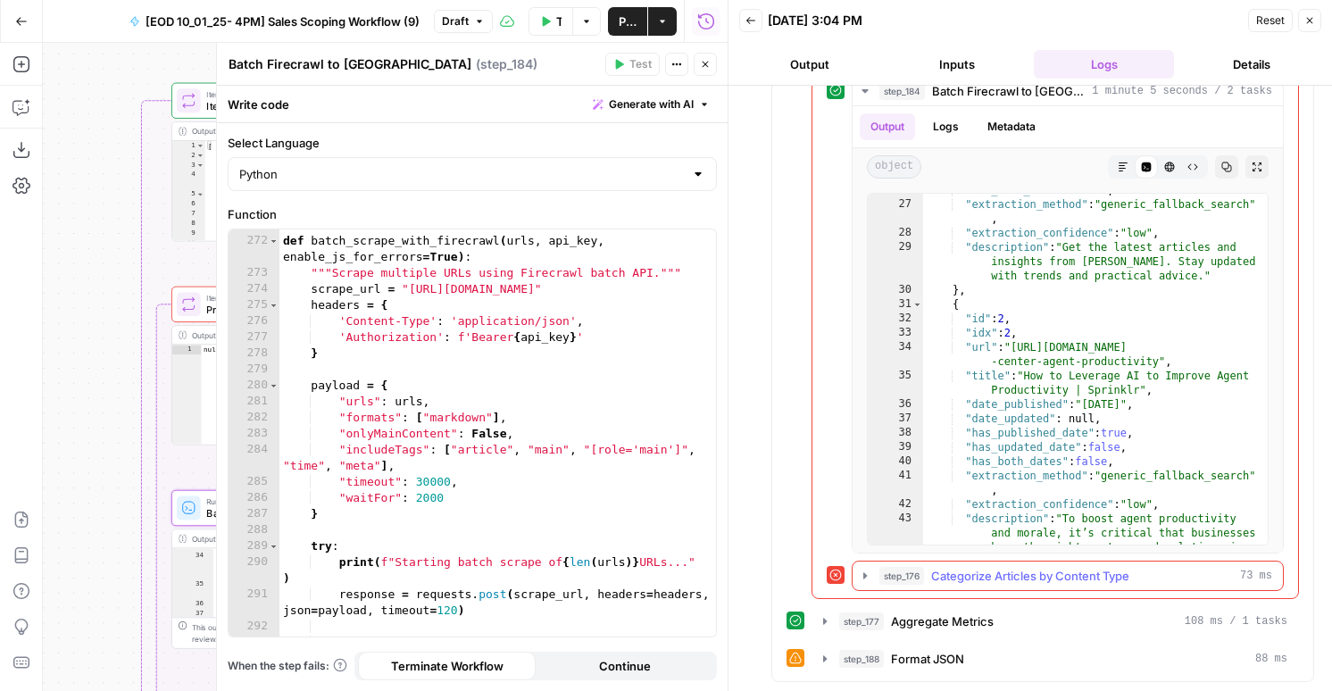
click at [983, 573] on span "Categorize Articles by Content Type" at bounding box center [1030, 576] width 198 height 18
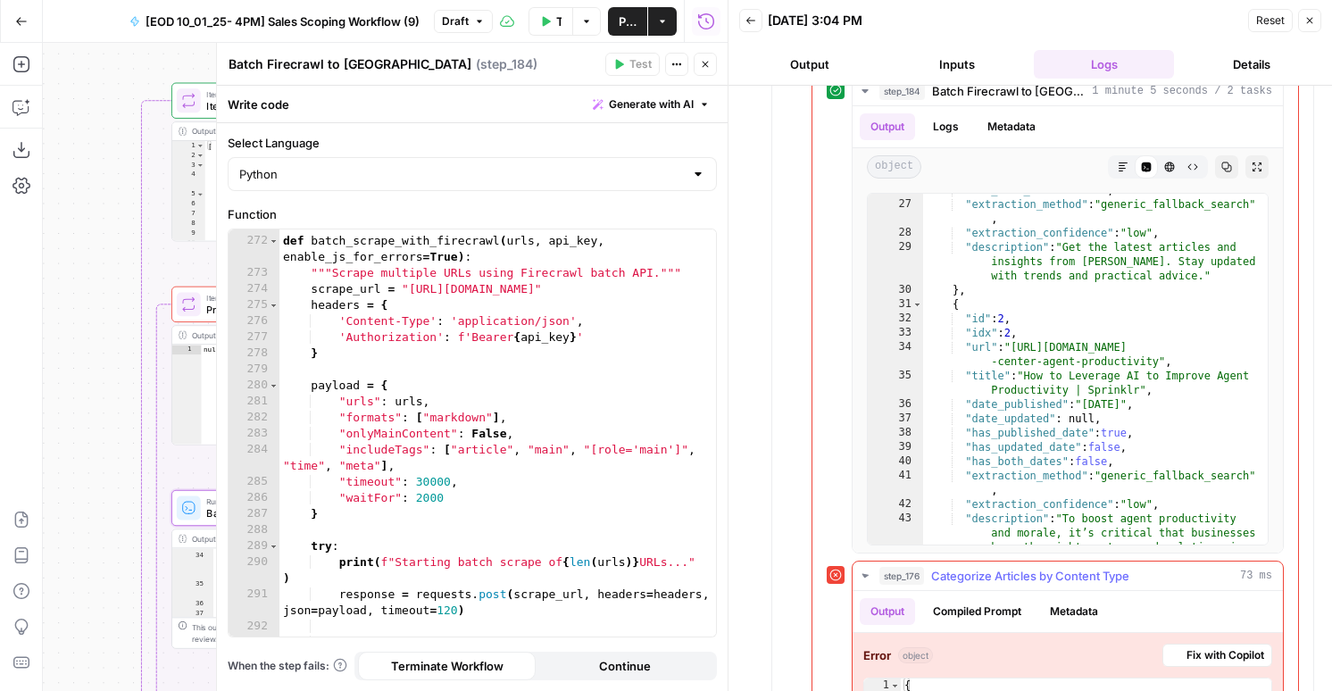
scroll to position [908, 0]
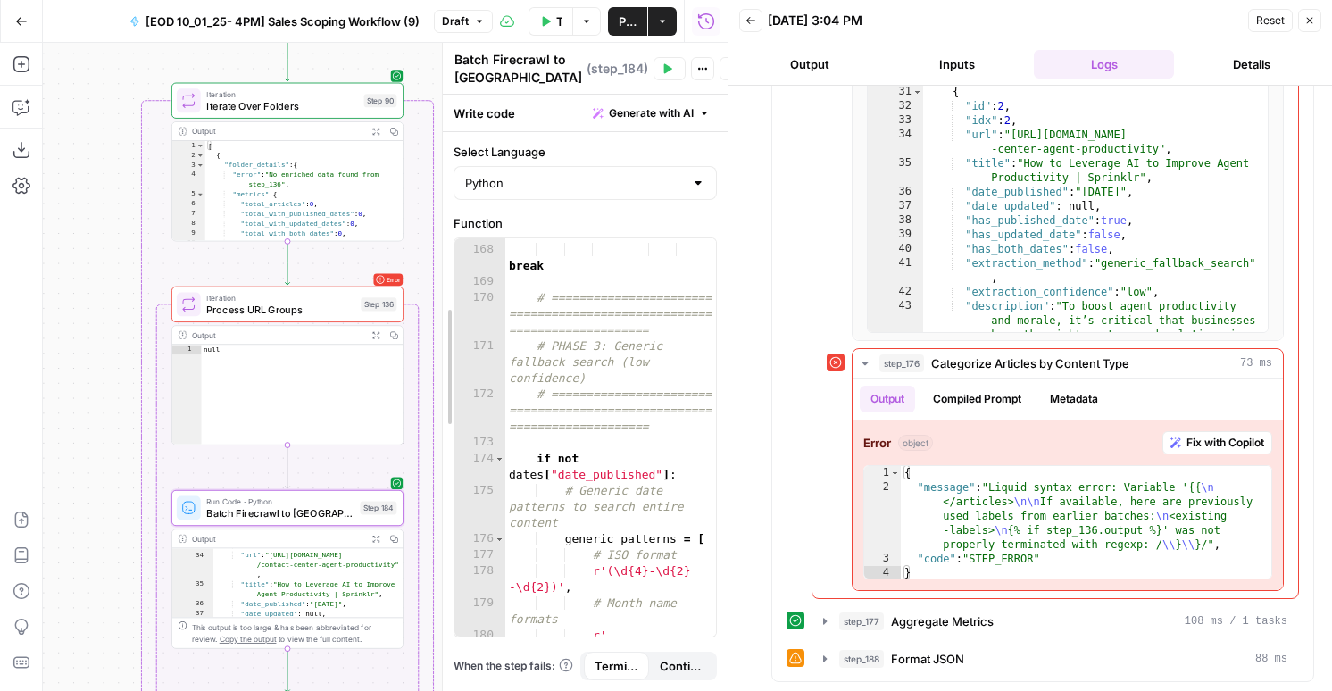
drag, startPoint x: 222, startPoint y: 276, endPoint x: 703, endPoint y: 295, distance: 480.7
click at [315, 505] on span "Batch Firecrawl to Pinecone" at bounding box center [279, 512] width 147 height 15
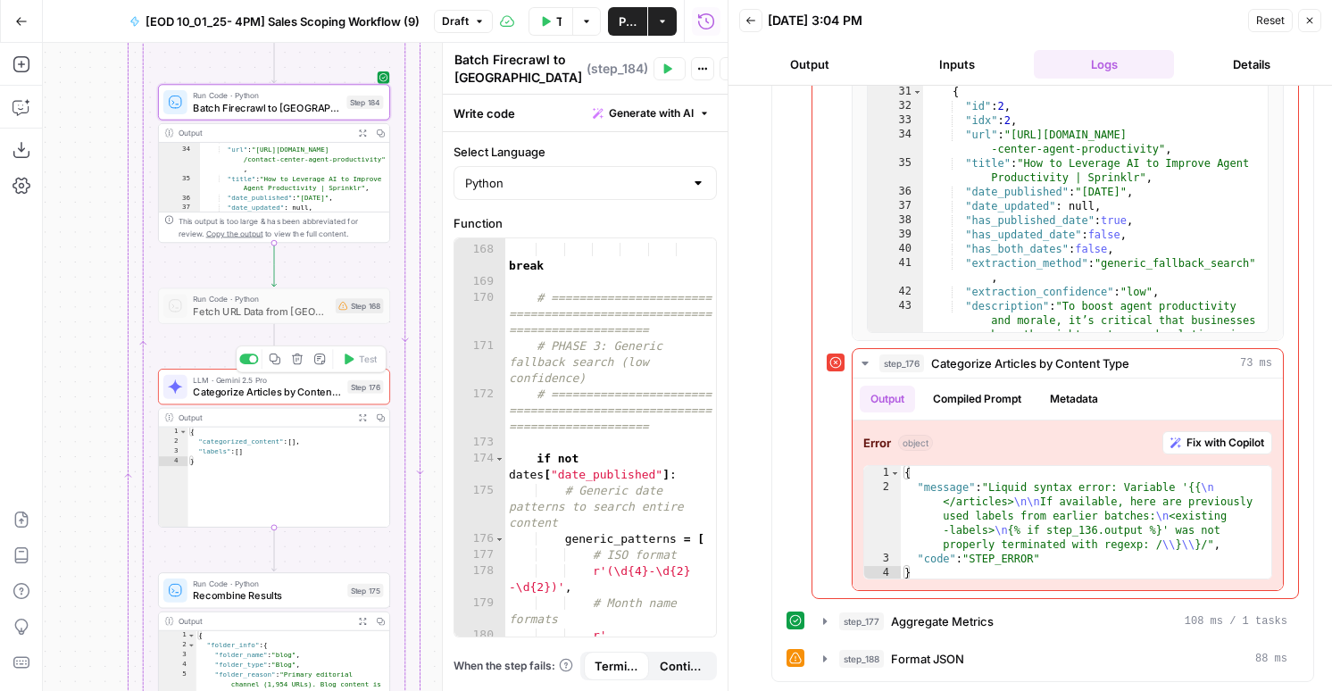
click at [227, 394] on span "Categorize Articles by Content Type" at bounding box center [267, 392] width 148 height 15
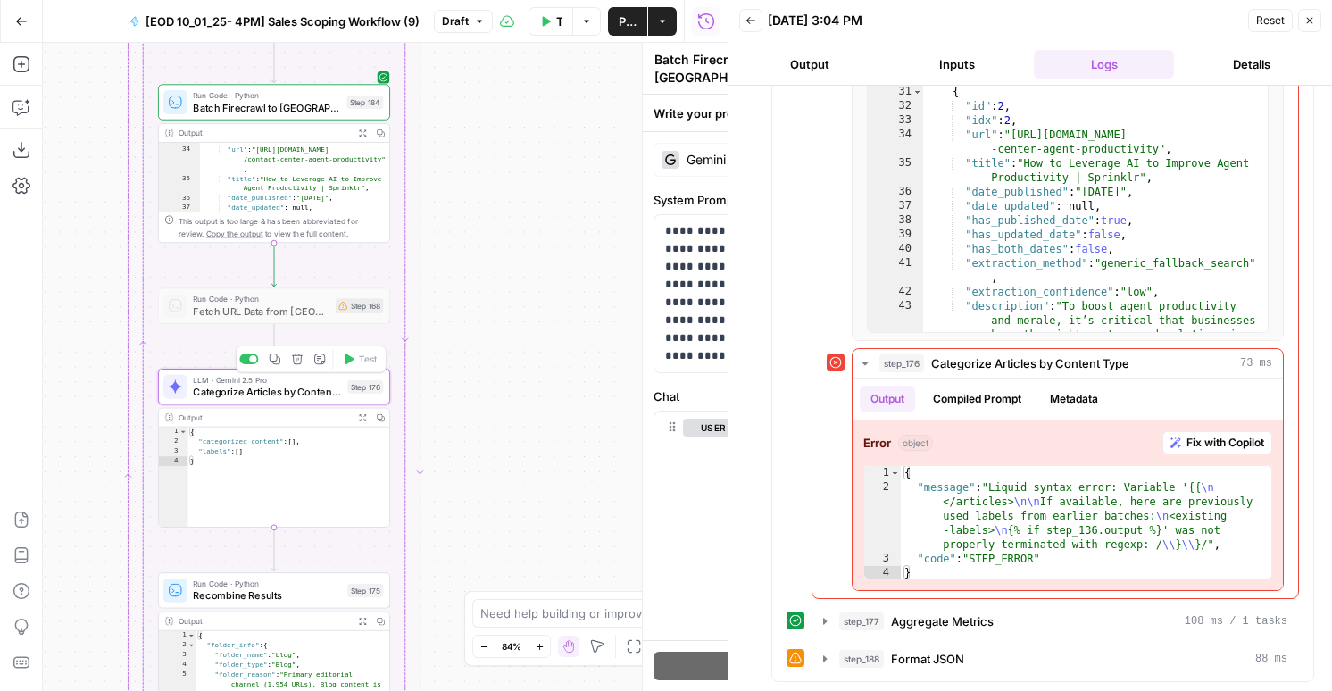
type textarea "Categorize Articles by Content Type"
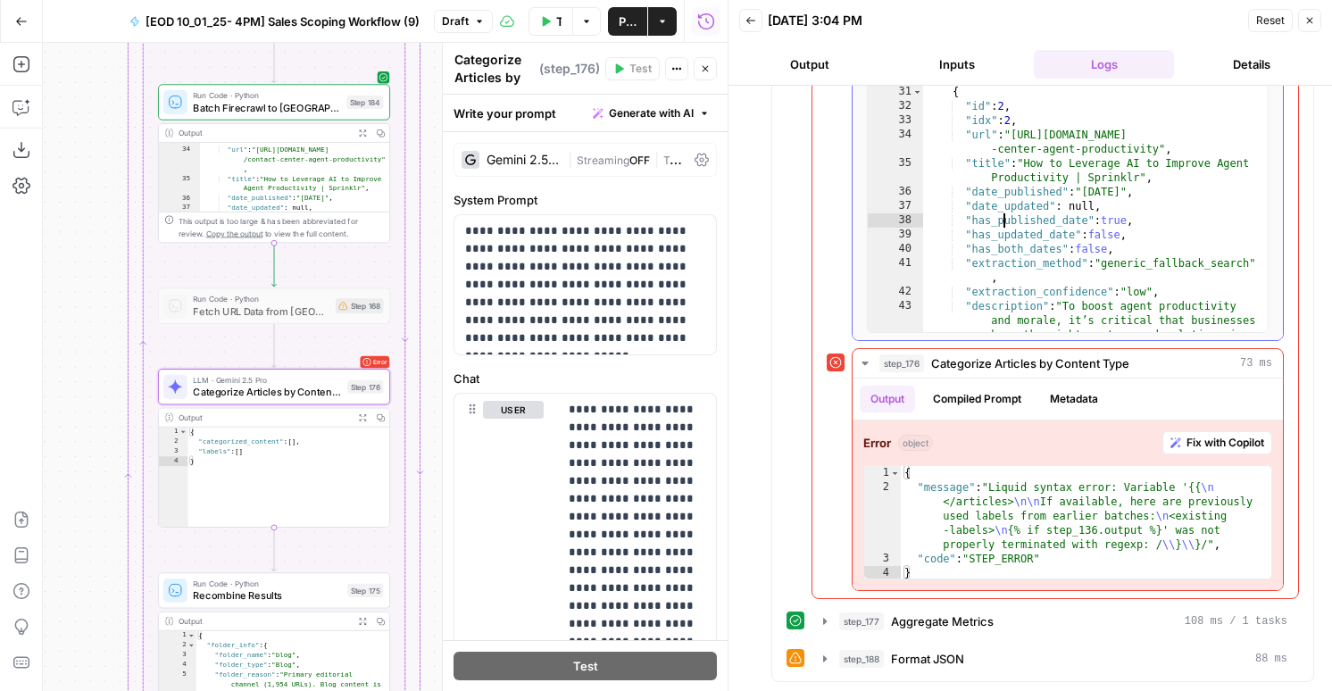
click at [1007, 227] on div ""has_both_dates" : false , "extraction_method" : "generic_fallback_search" , "e…" at bounding box center [1095, 189] width 345 height 437
type textarea "*"
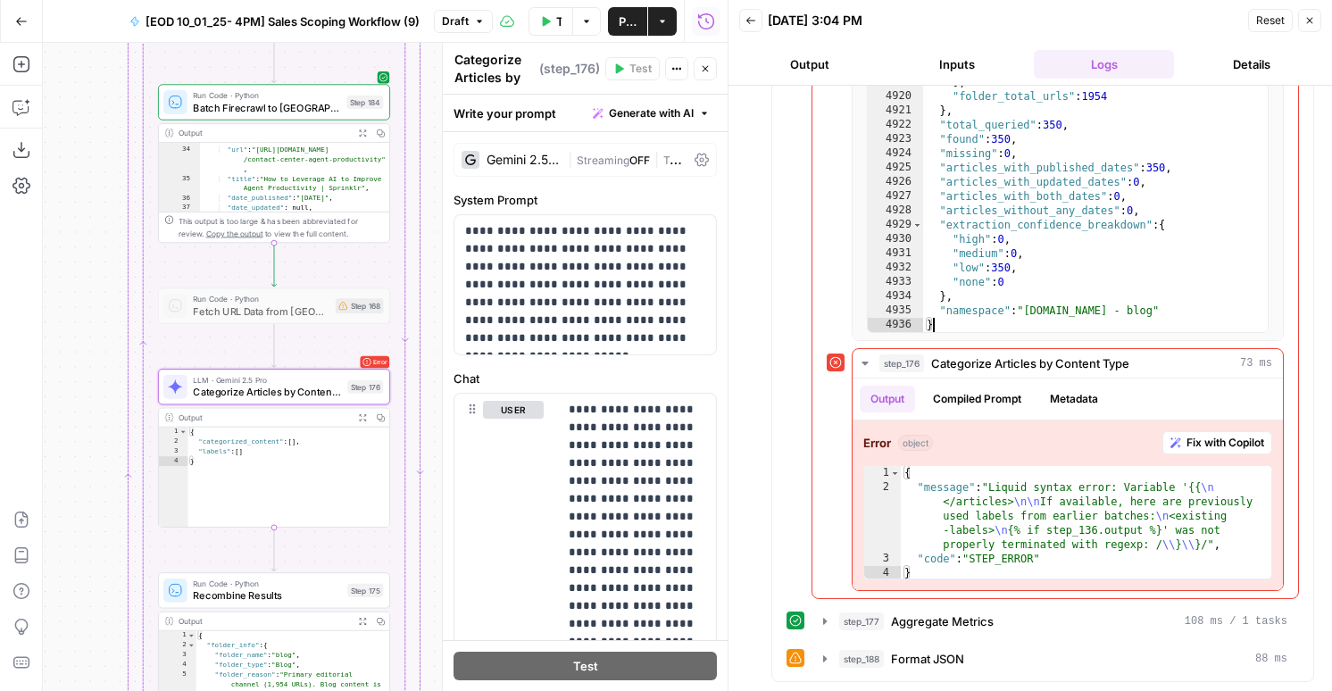
click at [623, 27] on span "Publish" at bounding box center [628, 21] width 18 height 18
click at [353, 23] on span "[EOD 10_01_25- 4PM] Sales Scoping Workflow (9)" at bounding box center [254, 21] width 274 height 18
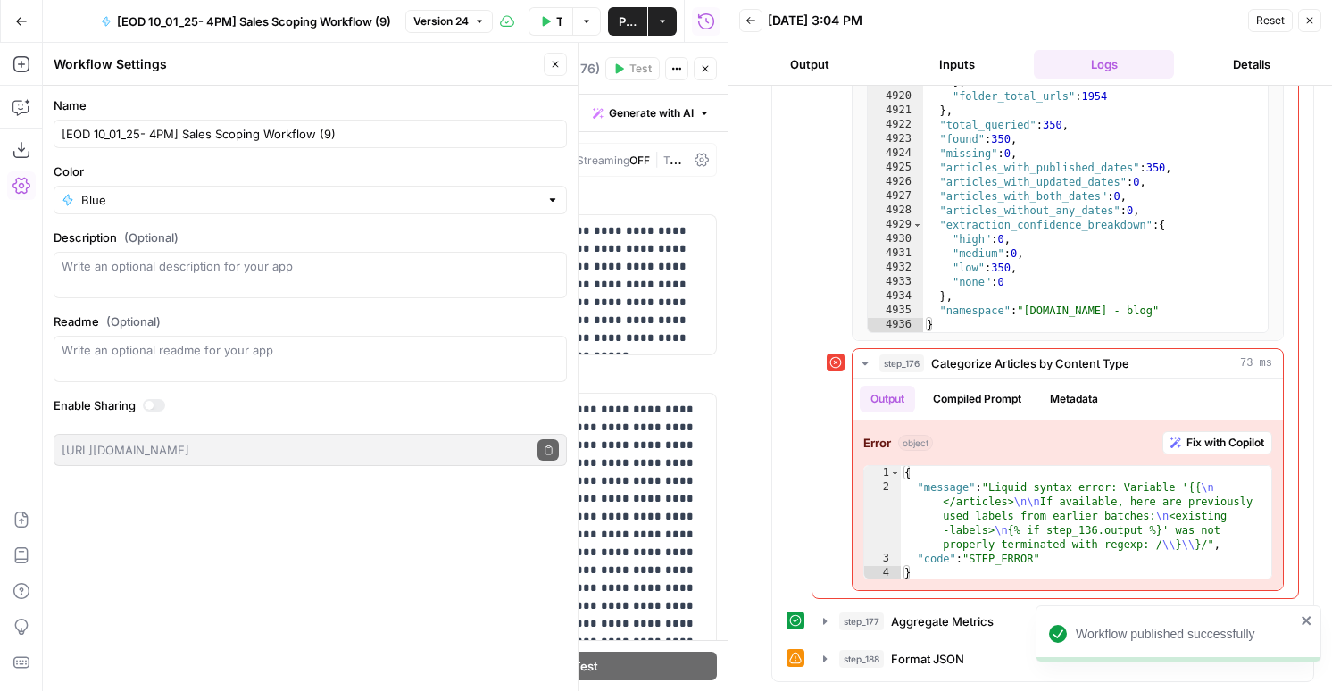
click at [211, 146] on div "[EOD 10_01_25- 4PM] Sales Scoping Workflow (9)" at bounding box center [310, 134] width 513 height 29
click at [214, 140] on input "[EOD 10_01_25- 4PM] Sales Scoping Workflow (9)" at bounding box center [310, 134] width 497 height 18
click at [107, 137] on input "[EOD 10_01_25- 4PM] Sales Scoping Workflow (9)" at bounding box center [310, 134] width 497 height 18
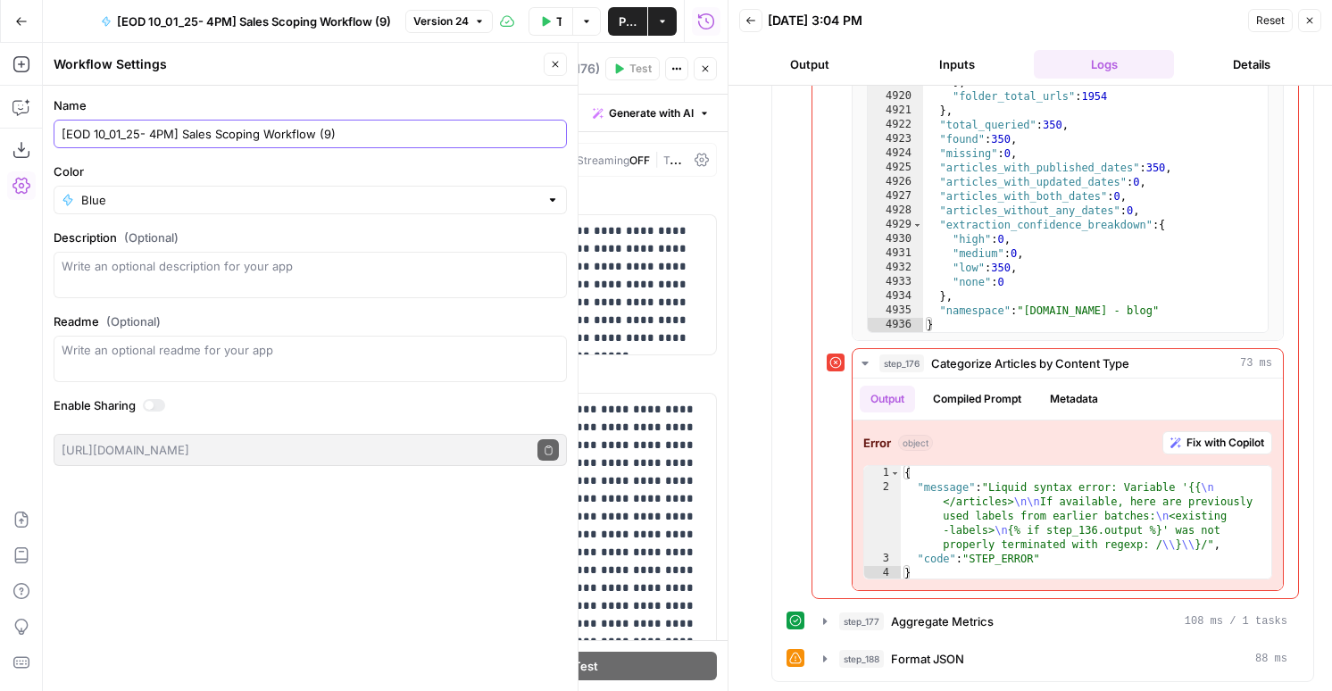
click at [121, 137] on input "[EOD 10_01_25- 4PM] Sales Scoping Workflow (9)" at bounding box center [310, 134] width 497 height 18
drag, startPoint x: 312, startPoint y: 136, endPoint x: 416, endPoint y: 140, distance: 103.7
click at [416, 140] on input "[EOD 10_02_25- 4PM] Sales Scoping Workflow (9)" at bounding box center [310, 134] width 497 height 18
type input "[EOD 10_02_25- 4PM] Sales Scoping Workflow"
click at [551, 66] on icon "button" at bounding box center [555, 64] width 11 height 11
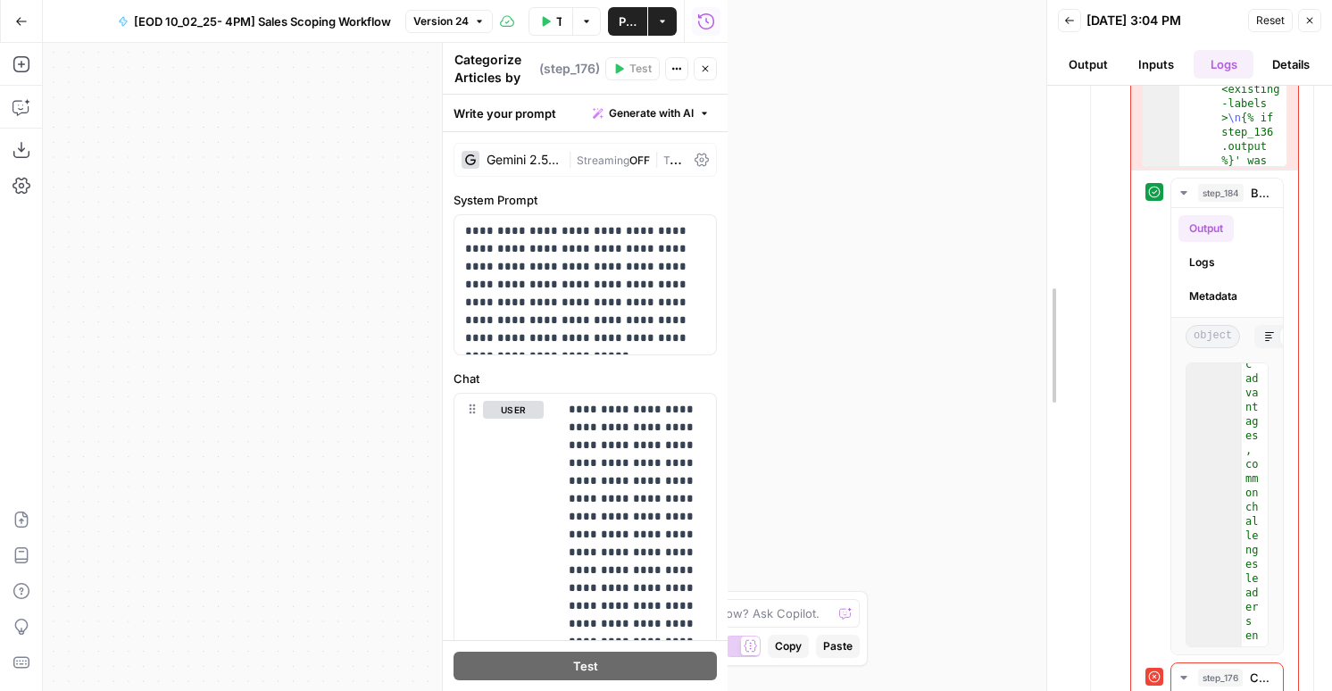
scroll to position [2011, 0]
drag, startPoint x: 726, startPoint y: 95, endPoint x: 1228, endPoint y: 197, distance: 512.1
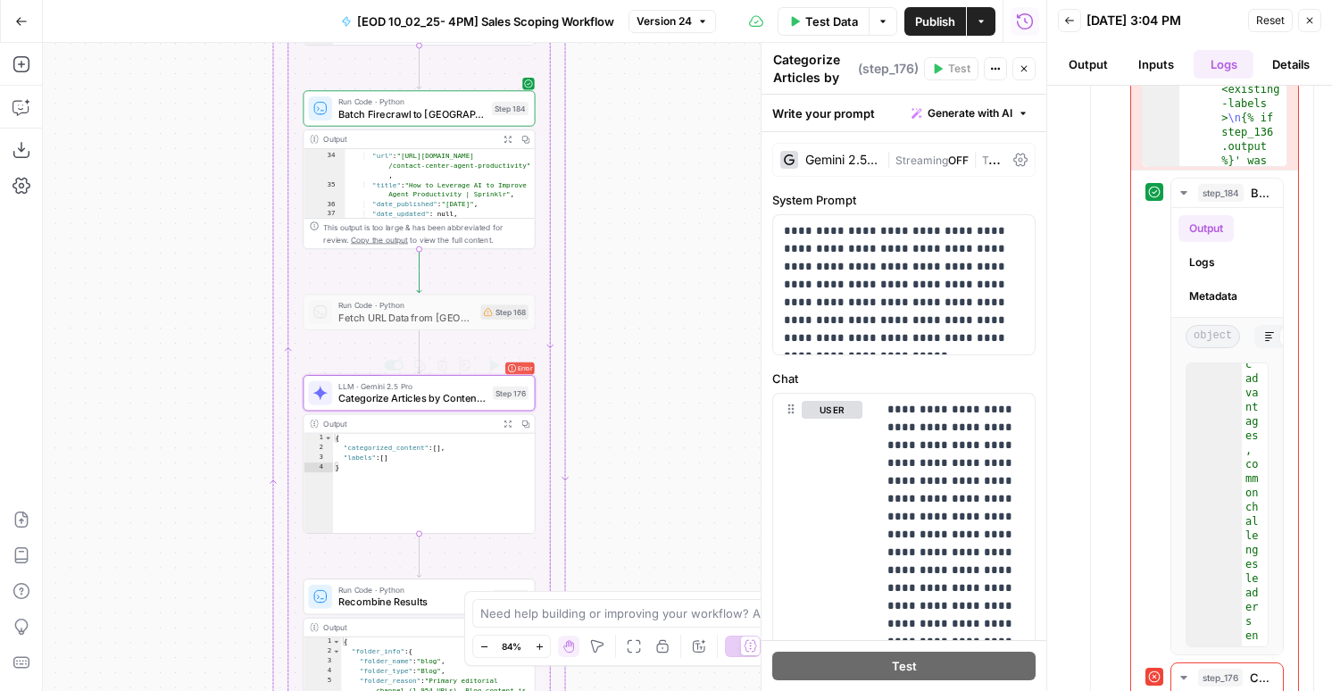
click at [445, 394] on span "Categorize Articles by Content Type" at bounding box center [412, 398] width 148 height 15
click at [446, 397] on span "Categorize Articles by Content Type" at bounding box center [412, 398] width 148 height 15
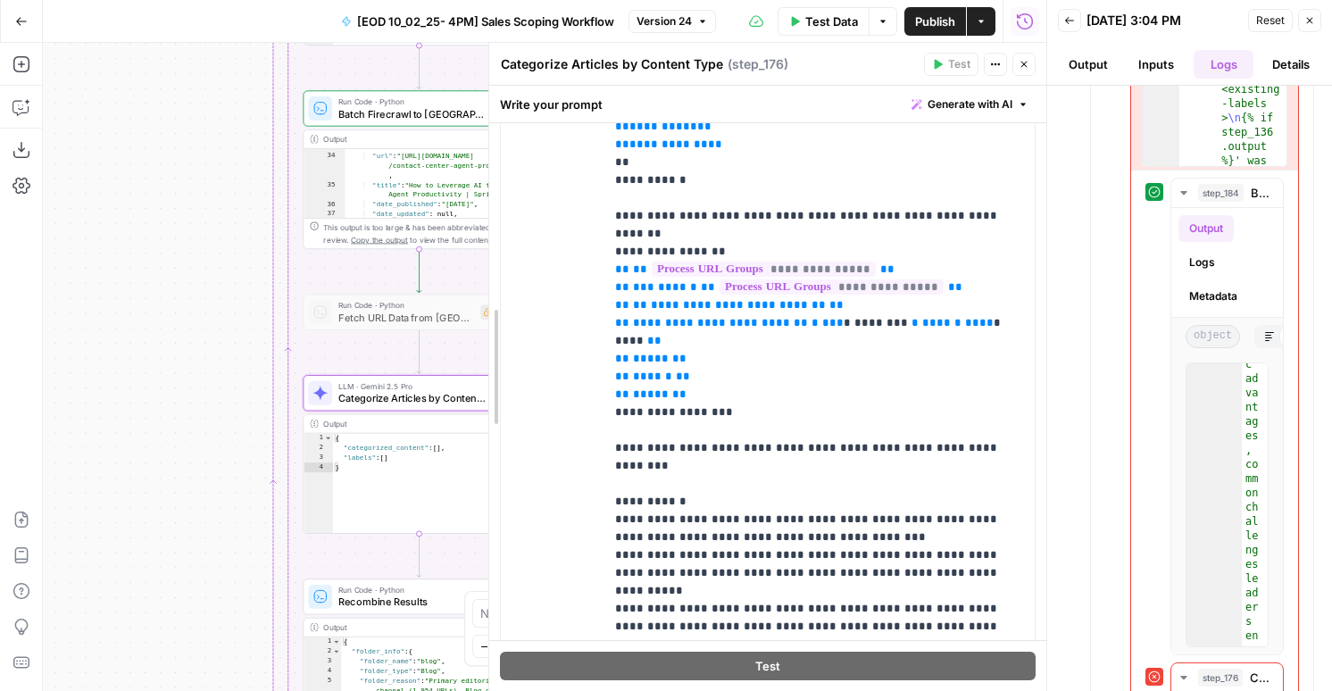
drag, startPoint x: 758, startPoint y: 305, endPoint x: 485, endPoint y: 289, distance: 273.7
click at [485, 289] on div at bounding box center [489, 367] width 18 height 648
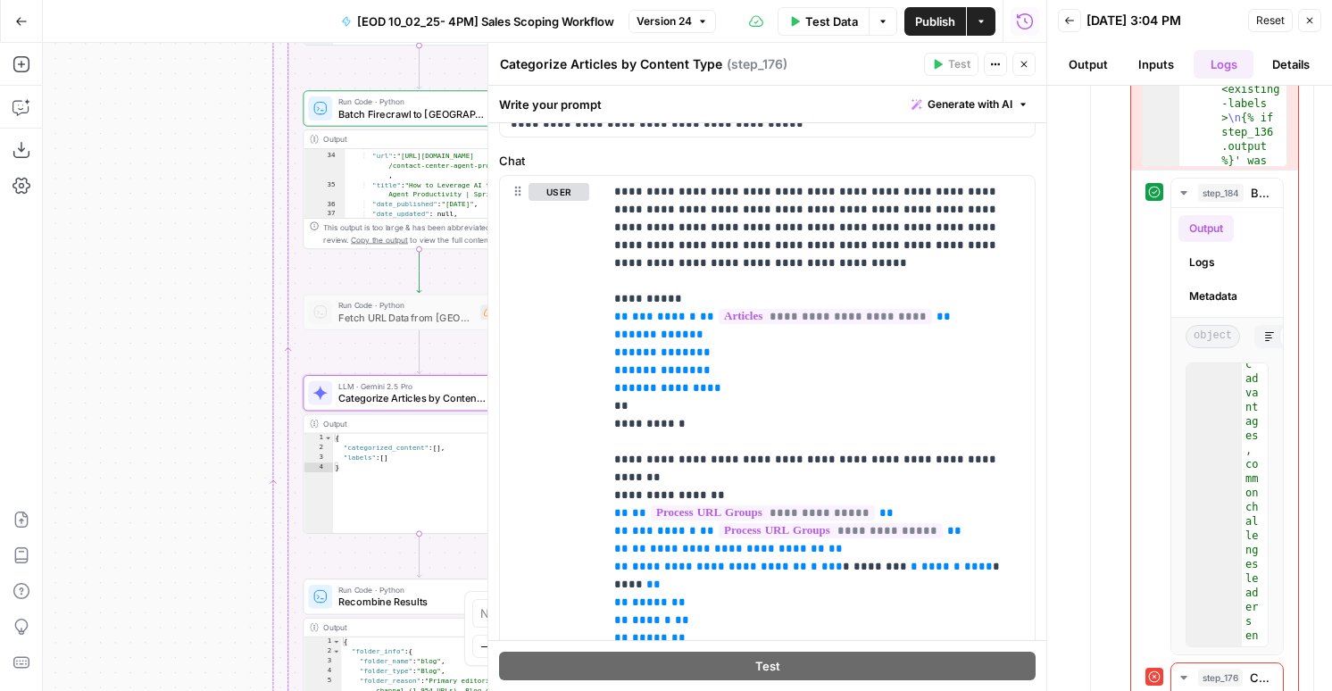
scroll to position [72, 0]
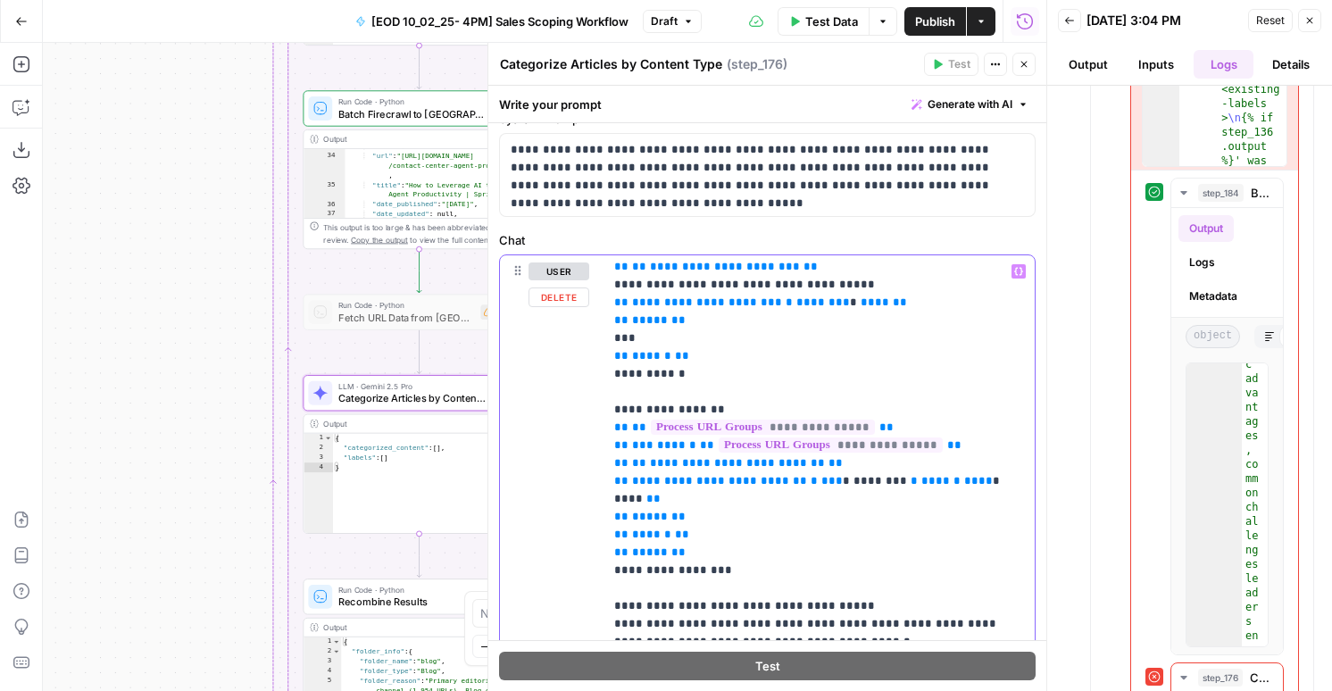
scroll to position [216, 0]
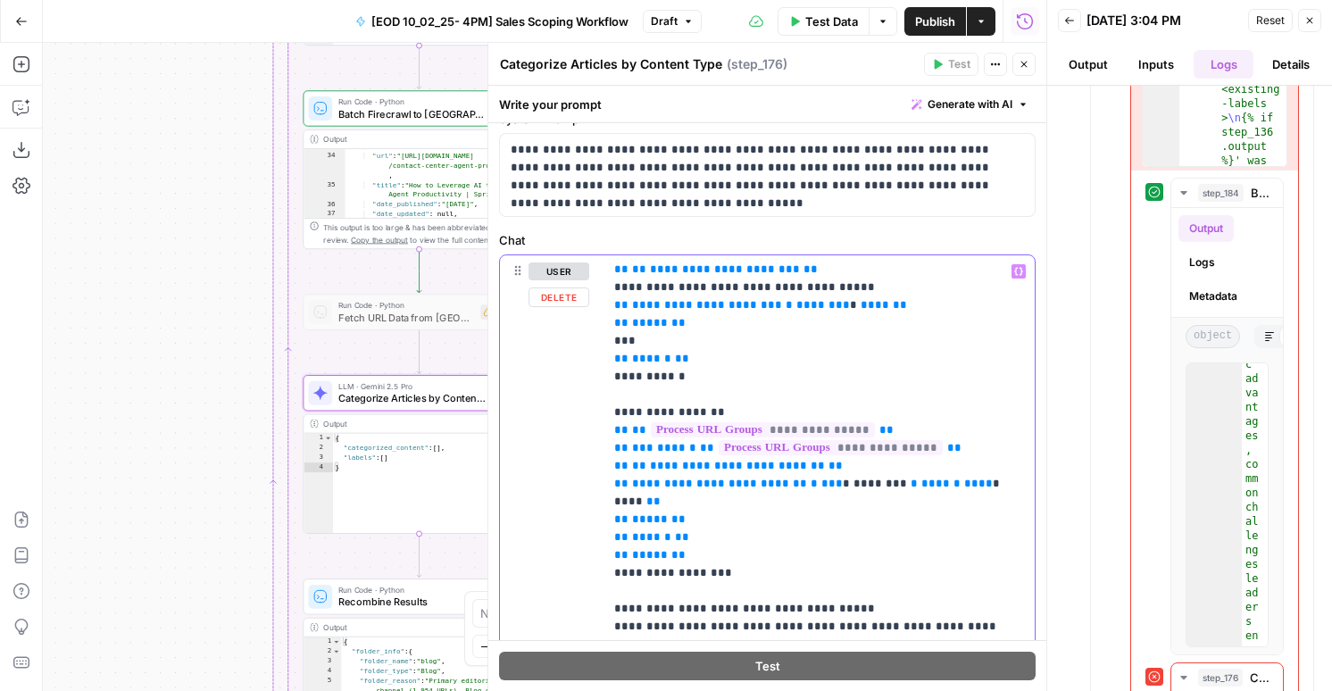
click at [861, 308] on span "****" at bounding box center [875, 305] width 29 height 12
drag, startPoint x: 848, startPoint y: 304, endPoint x: 760, endPoint y: 306, distance: 88.4
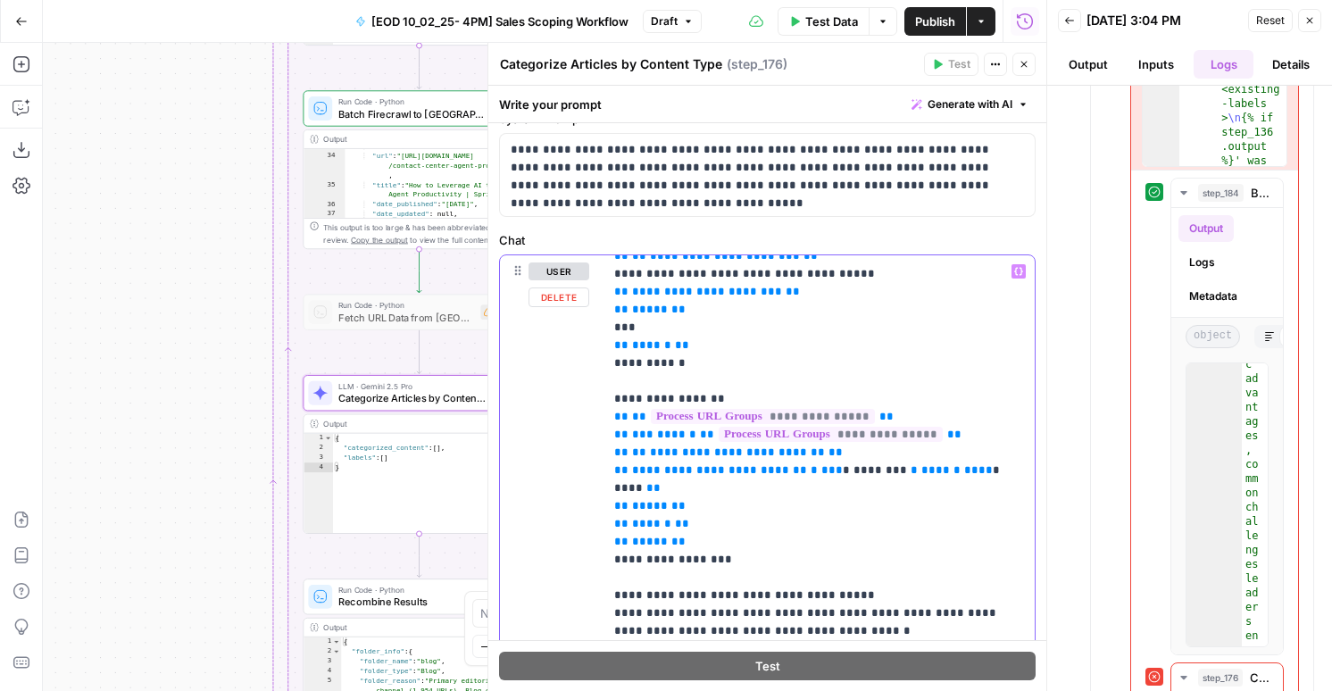
scroll to position [164, 0]
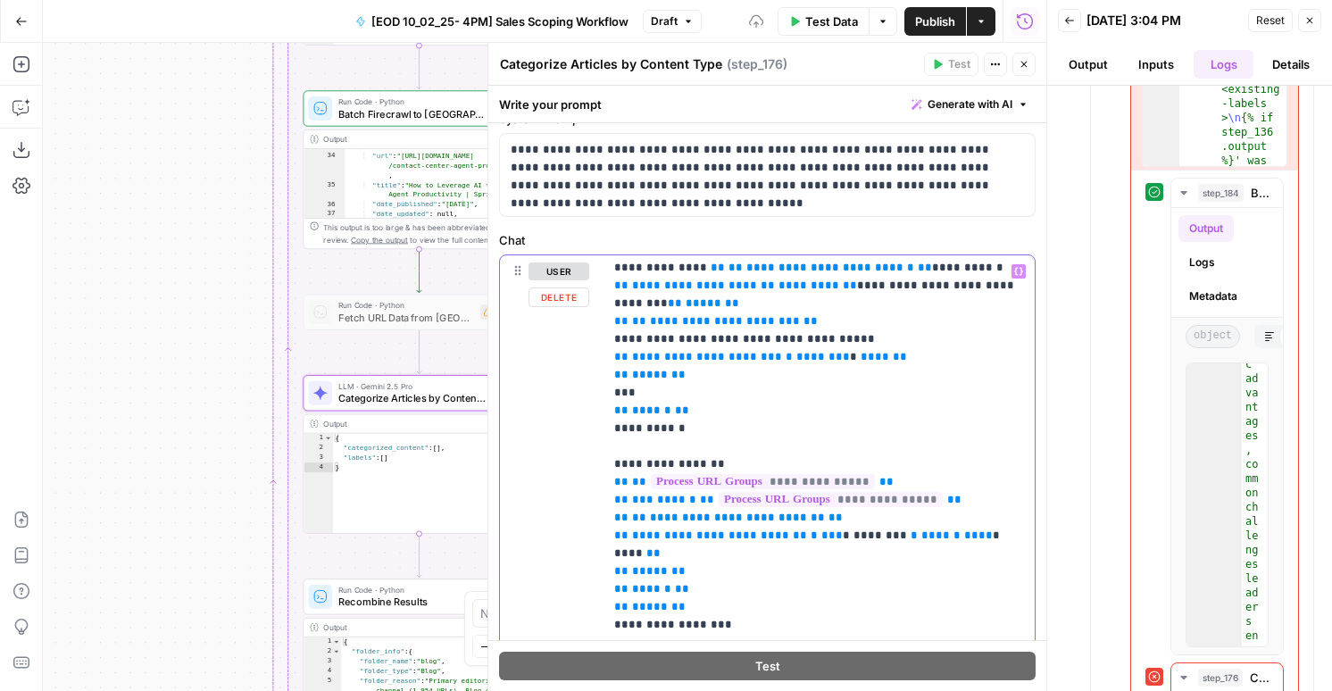
click at [806, 362] on span "********" at bounding box center [823, 357] width 54 height 12
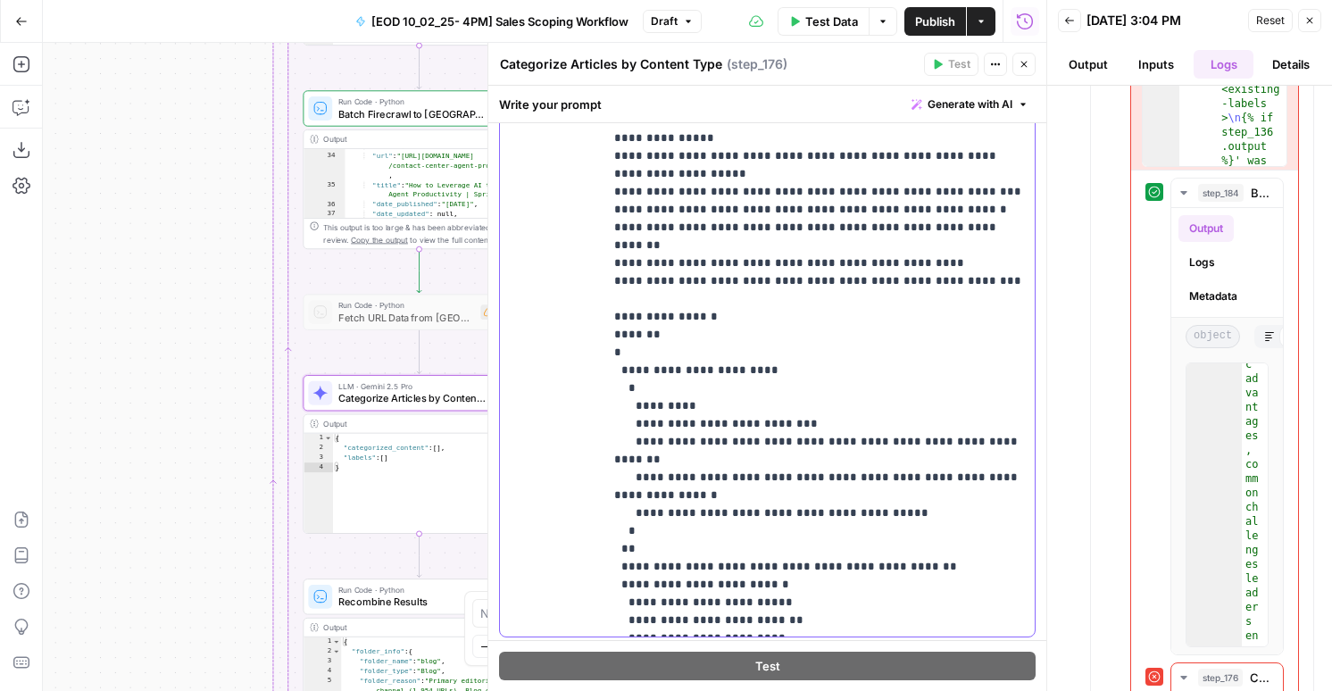
scroll to position [468, 0]
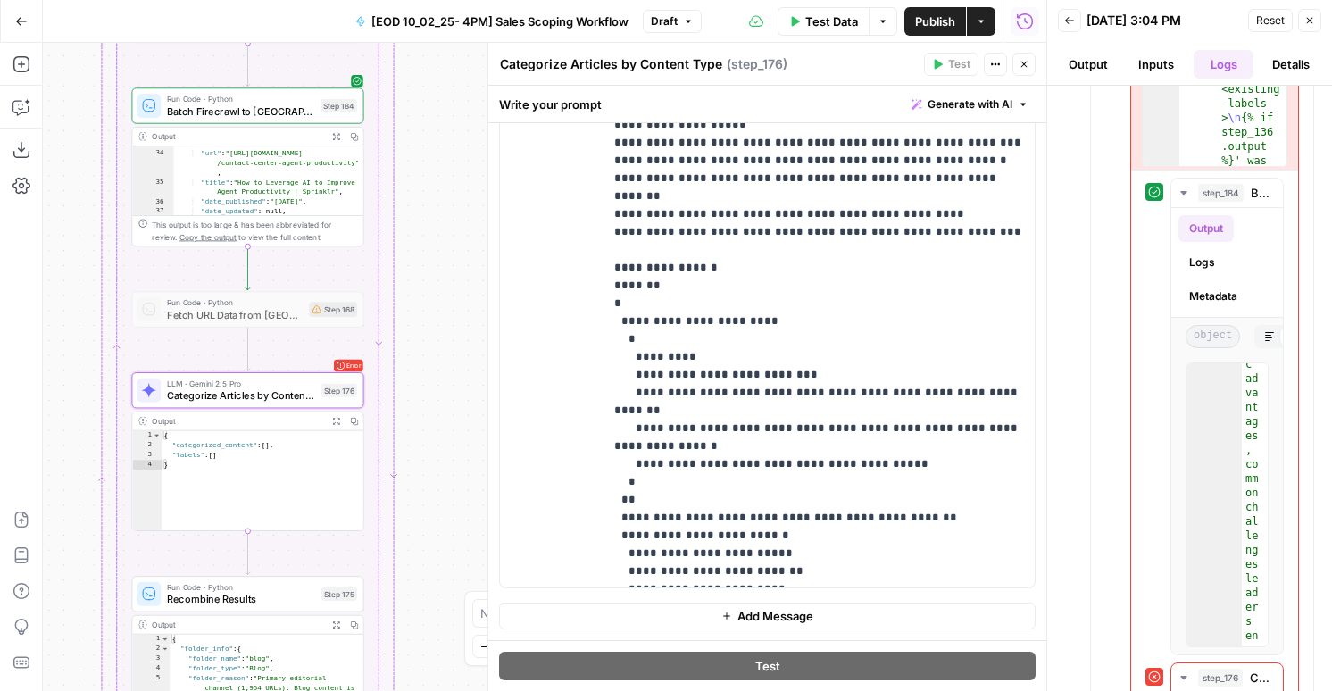
click at [239, 599] on span "Recombine Results" at bounding box center [241, 599] width 148 height 15
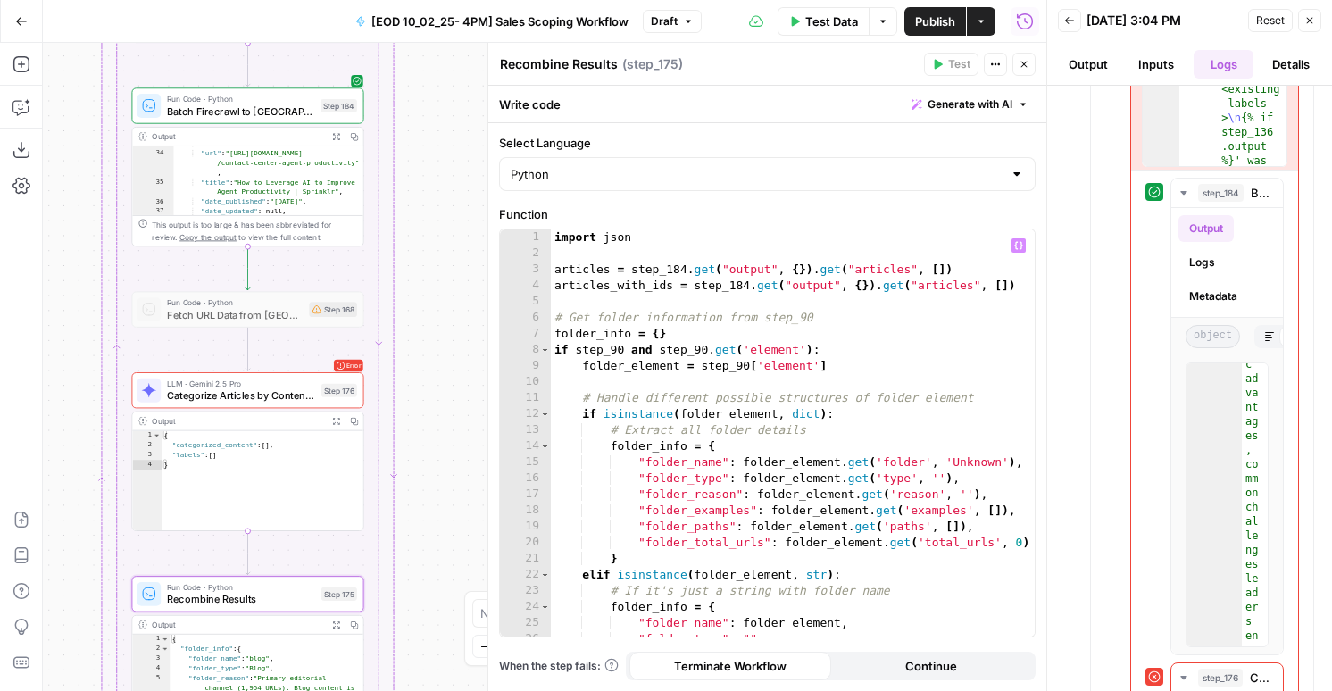
type textarea "**********"
click at [628, 412] on div "import json articles = step_184 . get ( "output" , { }) . get ( "articles" , [ …" at bounding box center [793, 448] width 484 height 439
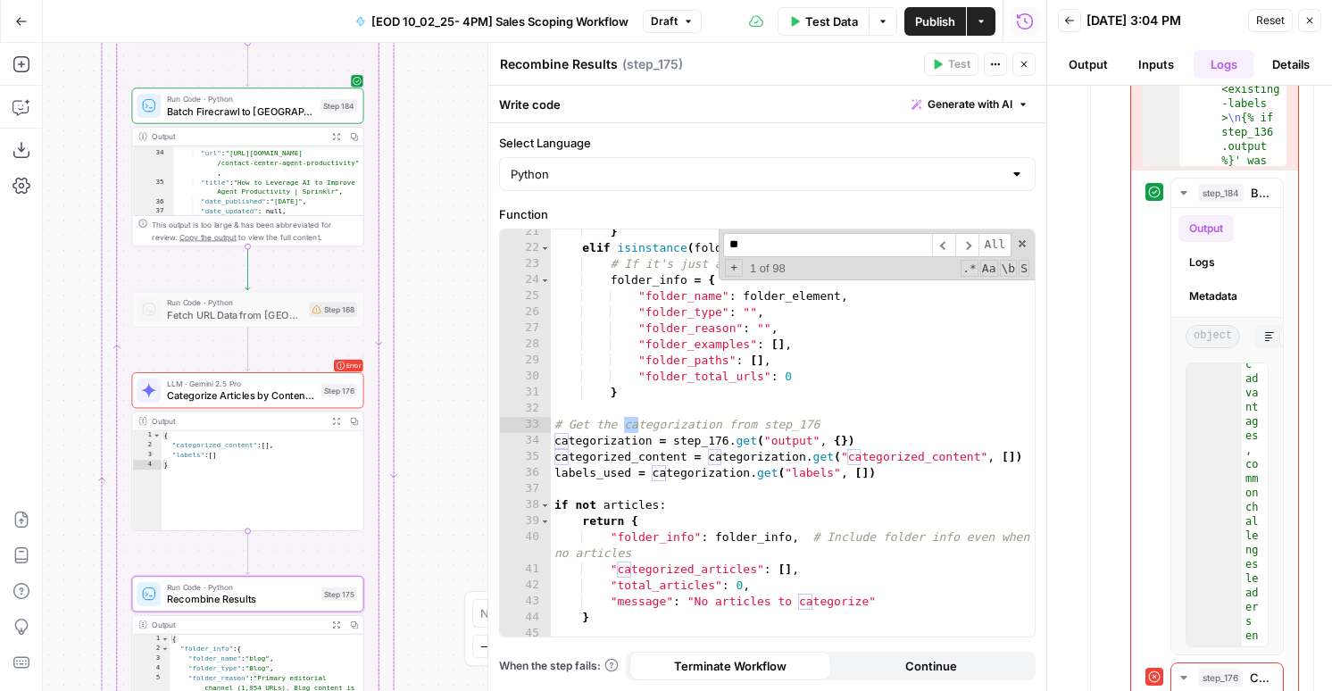
scroll to position [327, 0]
type input "****"
click at [561, 440] on div "} elif isinstance ( folder_element , str ) : # If it's just a string with folde…" at bounding box center [793, 443] width 484 height 439
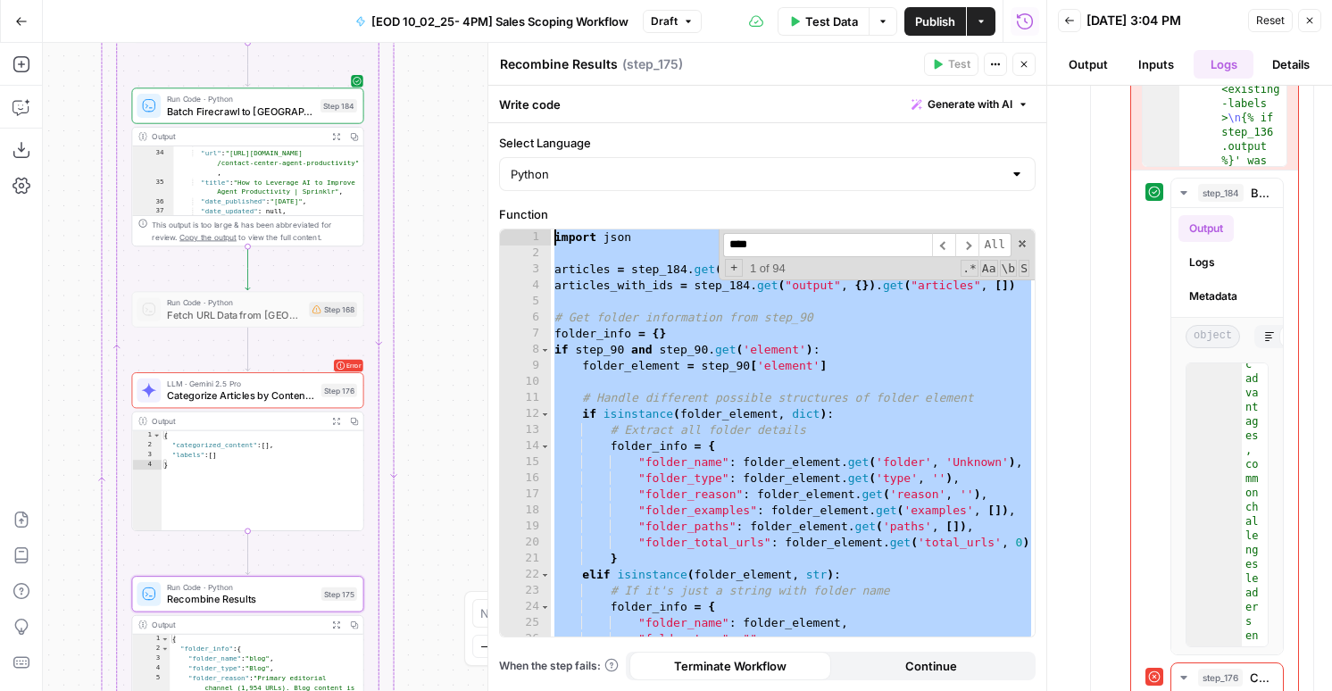
click at [561, 440] on div "import json articles = step_184 . get ( "output" , { }) . get ( "articles" , [ …" at bounding box center [793, 448] width 484 height 439
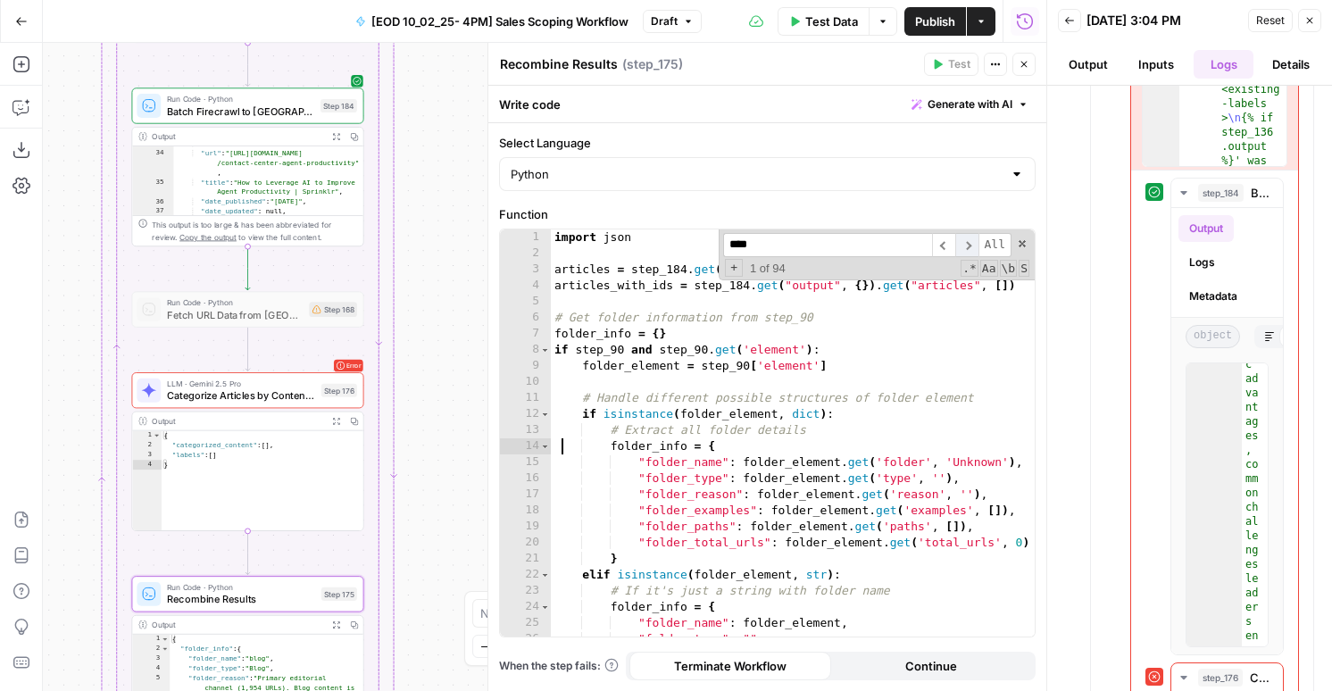
click at [966, 239] on span "​" at bounding box center [966, 245] width 23 height 24
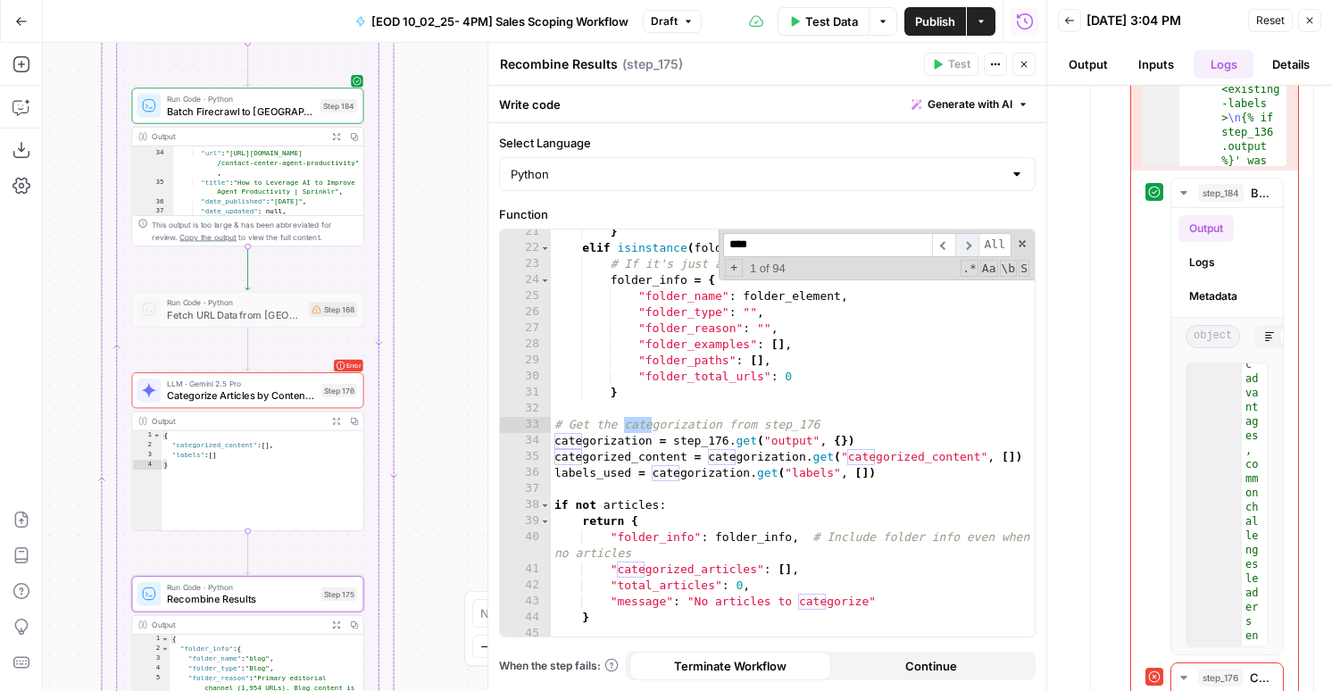
scroll to position [327, 0]
click at [582, 457] on div "} elif isinstance ( folder_element , str ) : # If it's just a string with folde…" at bounding box center [793, 443] width 484 height 439
click at [554, 447] on div "} elif isinstance ( folder_element , str ) : # If it's just a string with folde…" at bounding box center [793, 443] width 484 height 439
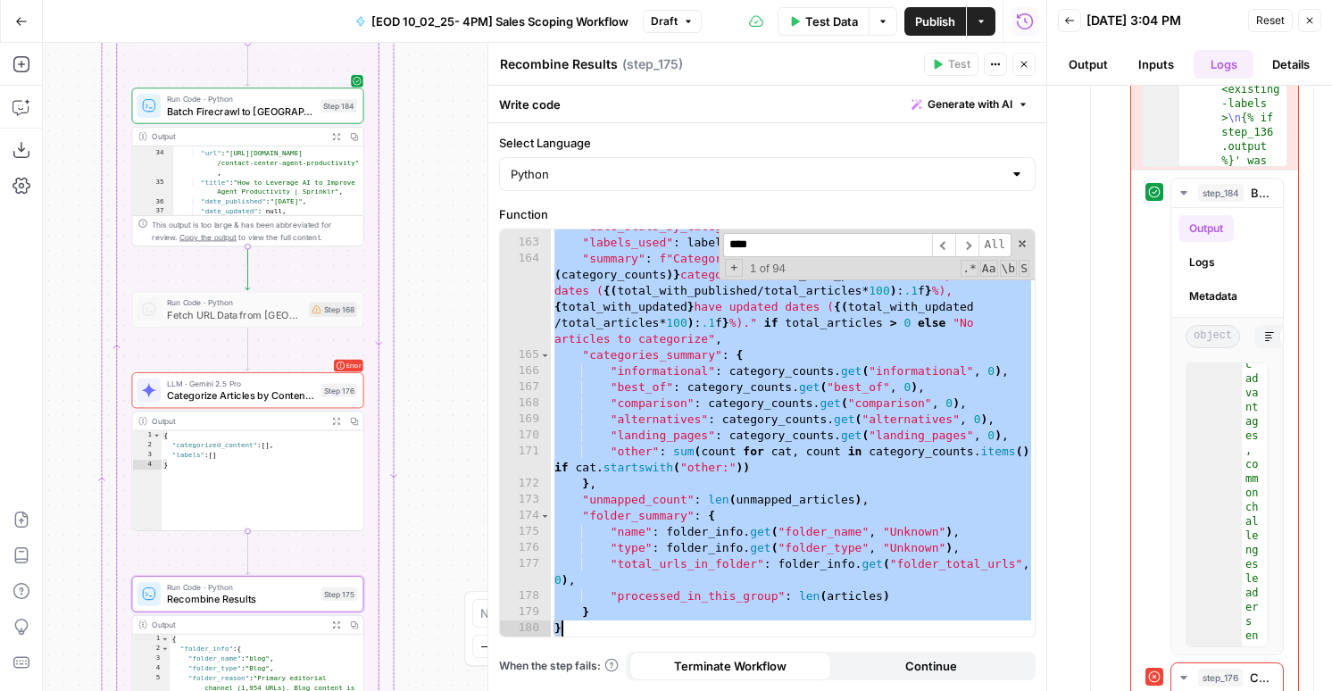
paste textarea
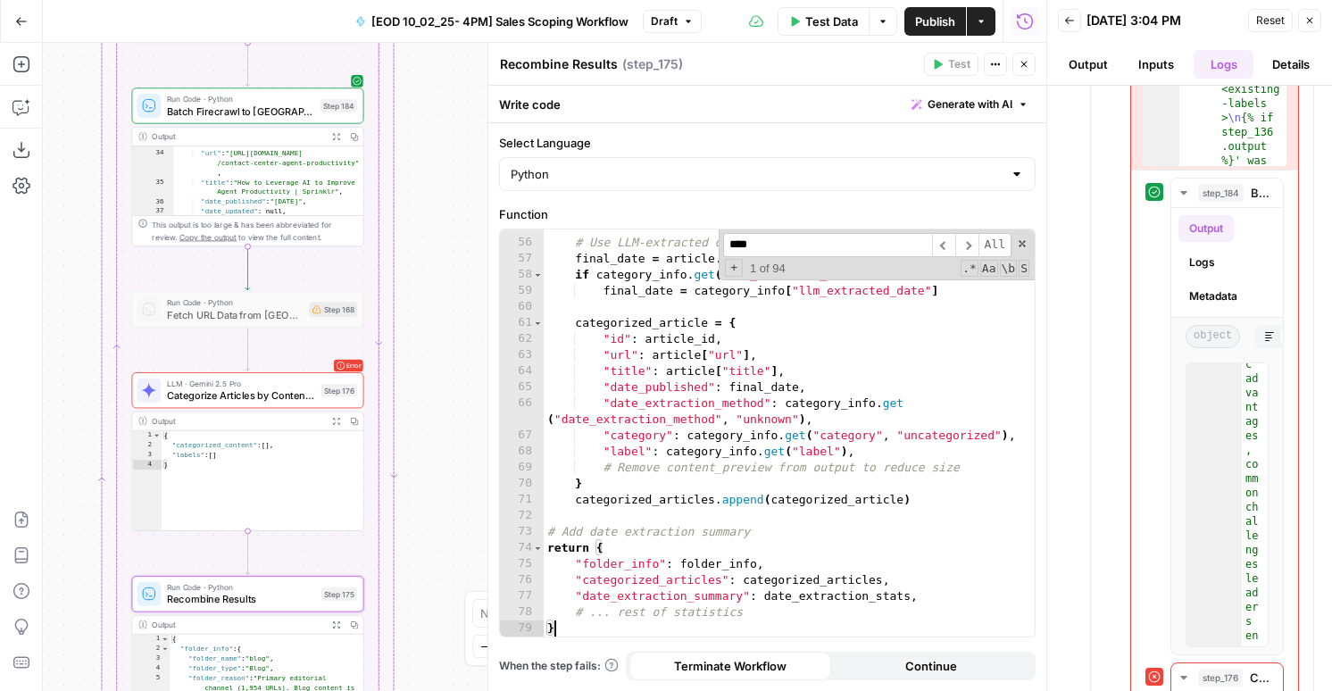
type textarea "* *"
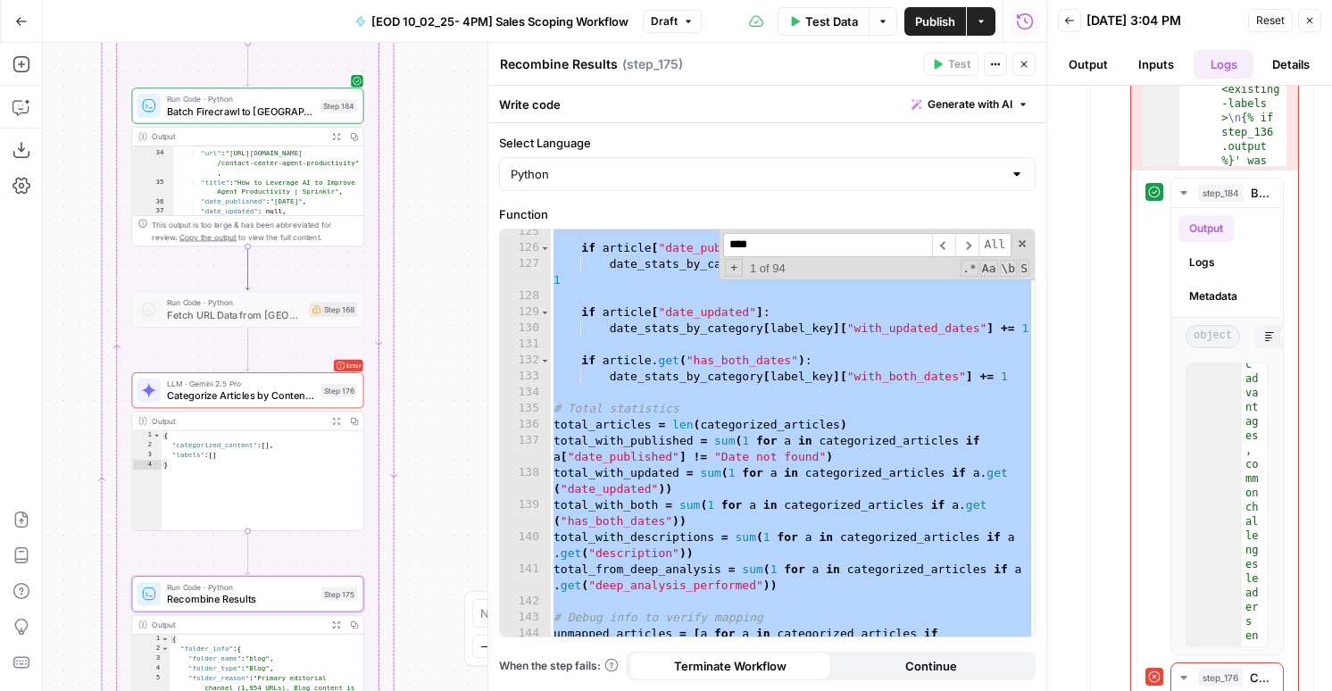
click at [650, 388] on div "if article [ "date_published" ] != "Date not found" : date_stats_by_category [ …" at bounding box center [792, 451] width 485 height 455
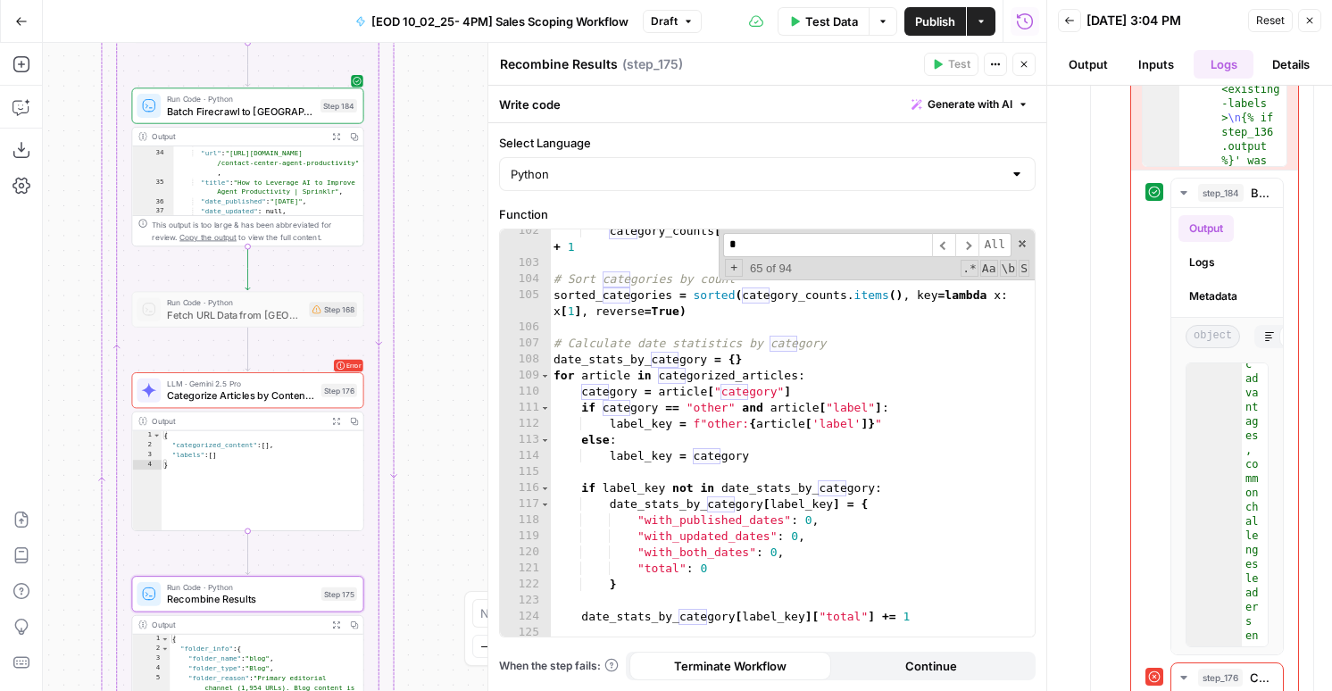
scroll to position [2143, 0]
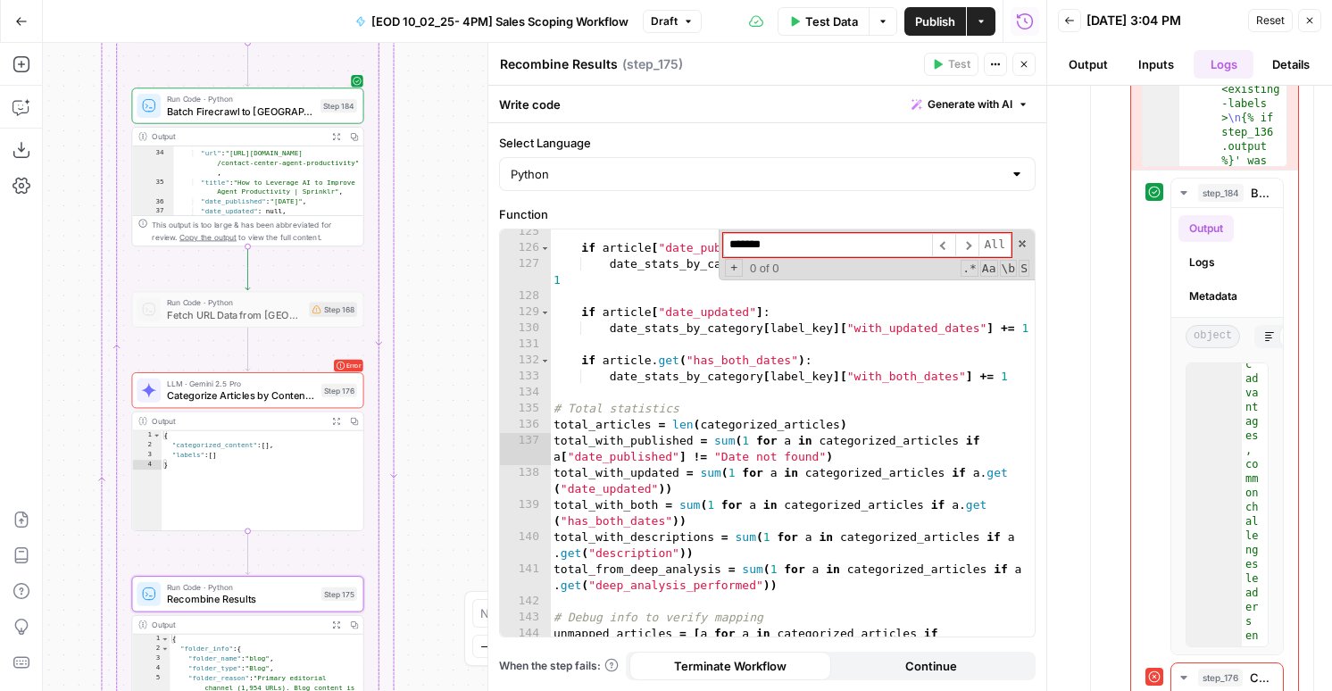
type input "******"
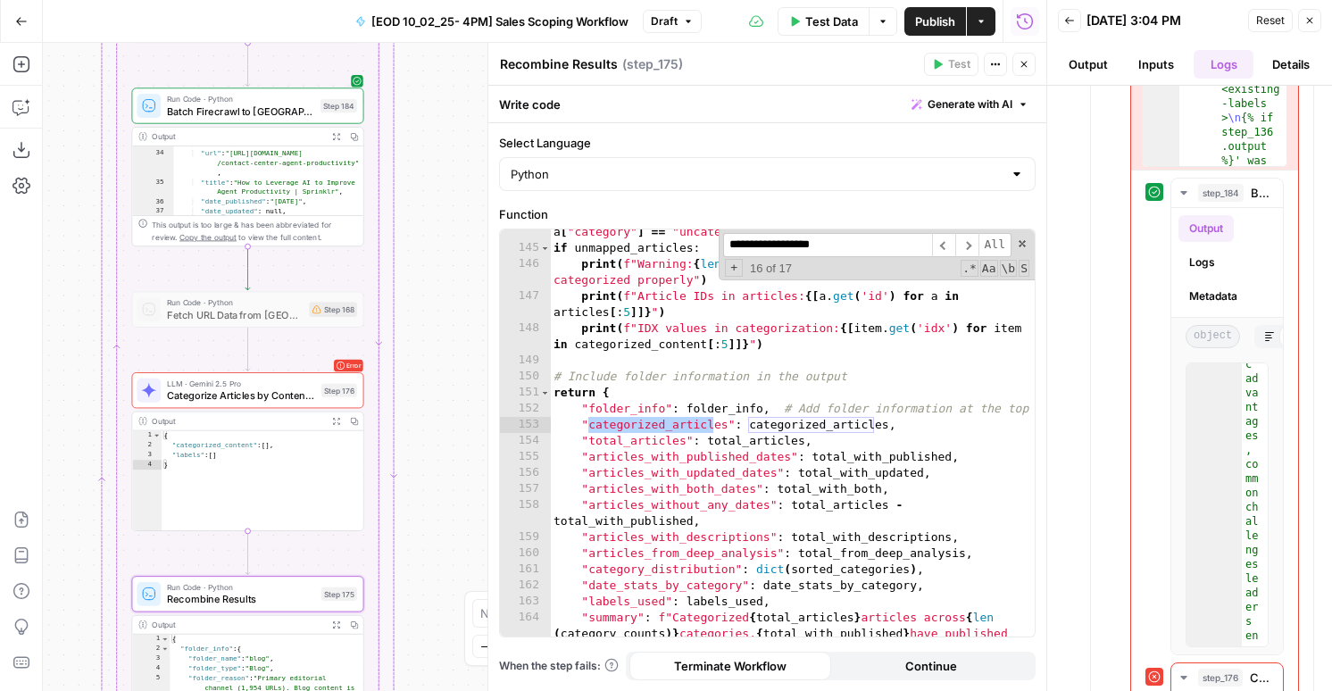
scroll to position [2561, 0]
type input "**********"
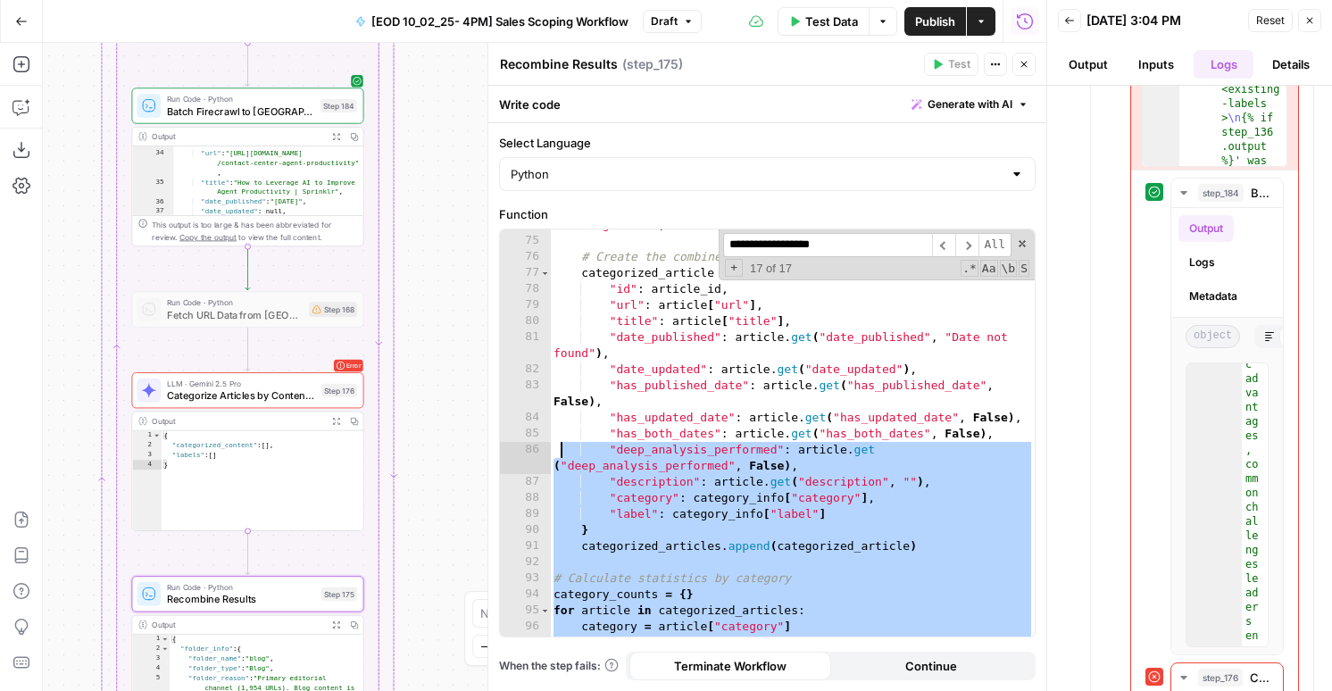
scroll to position [1073, 0]
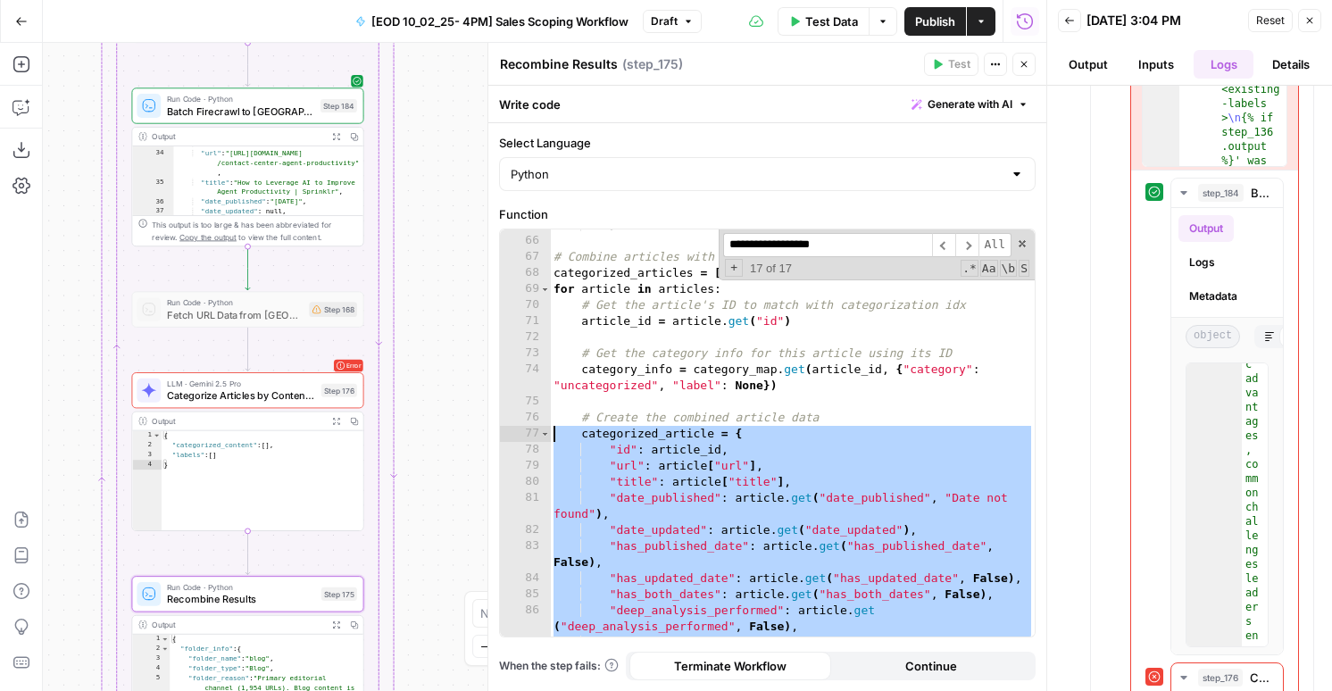
drag, startPoint x: 906, startPoint y: 429, endPoint x: 537, endPoint y: 441, distance: 368.9
click at [537, 441] on div "**********" at bounding box center [767, 432] width 535 height 407
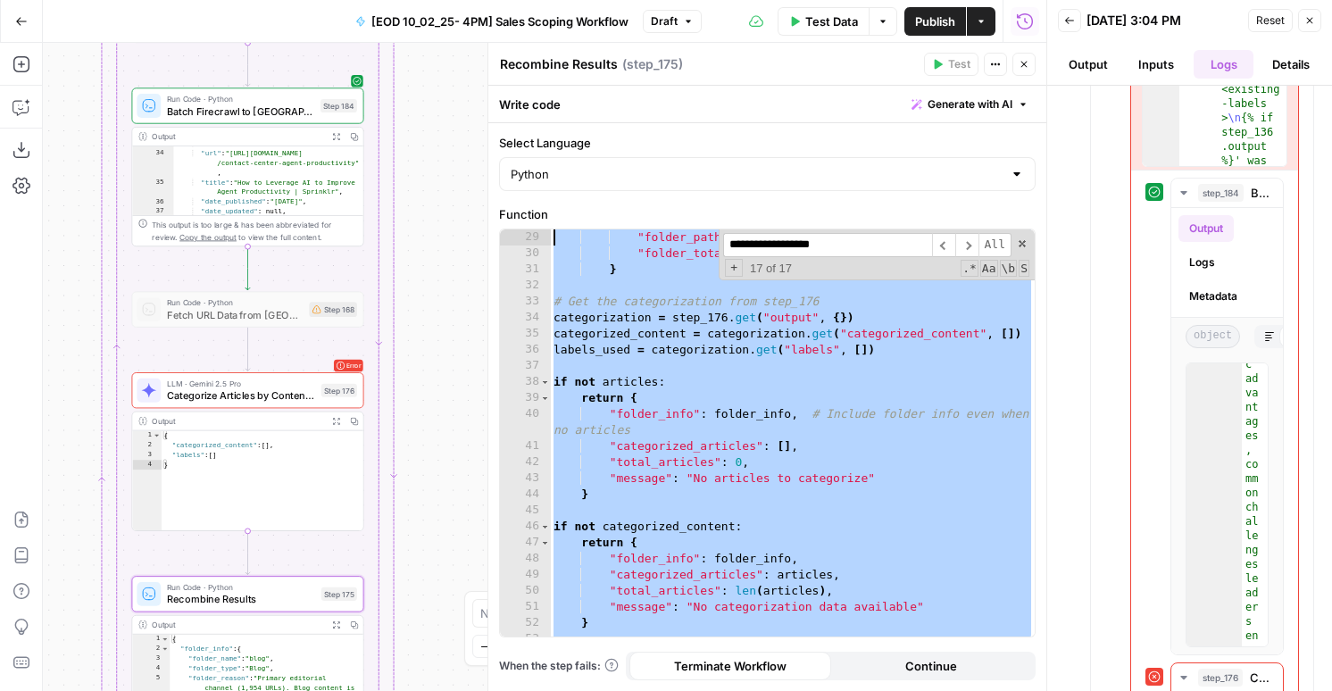
scroll to position [418, 0]
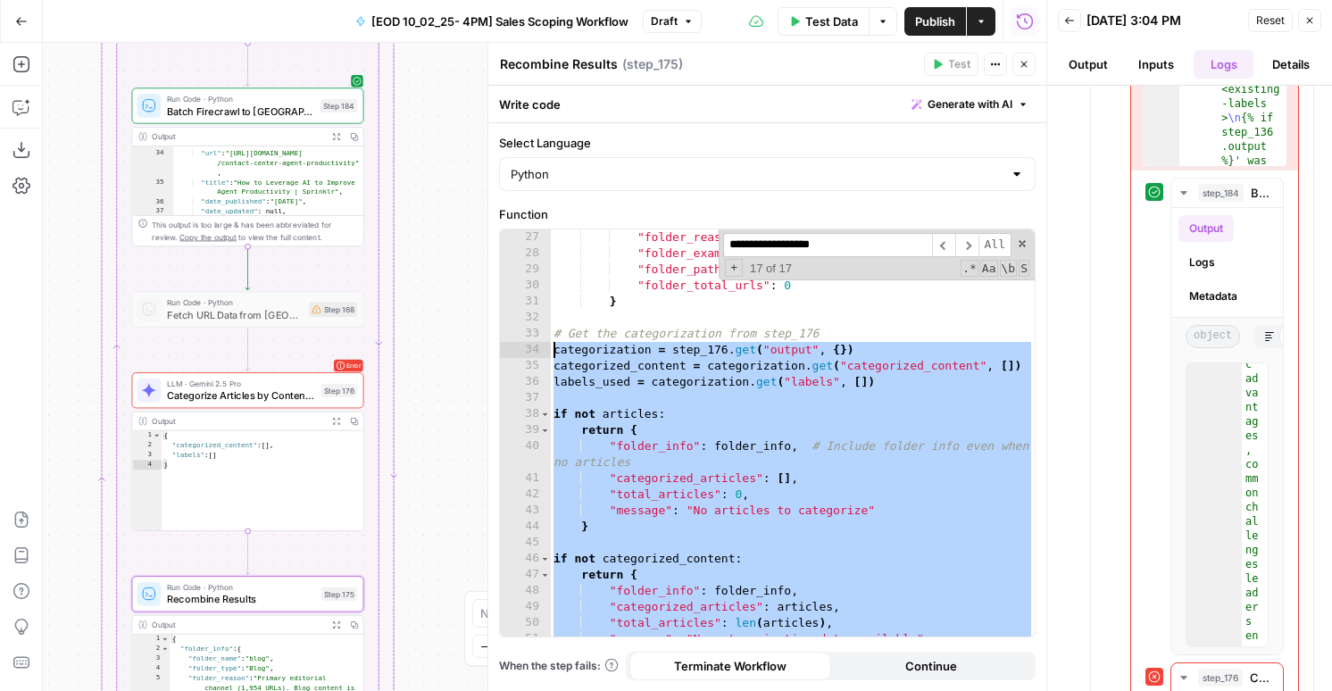
paste textarea
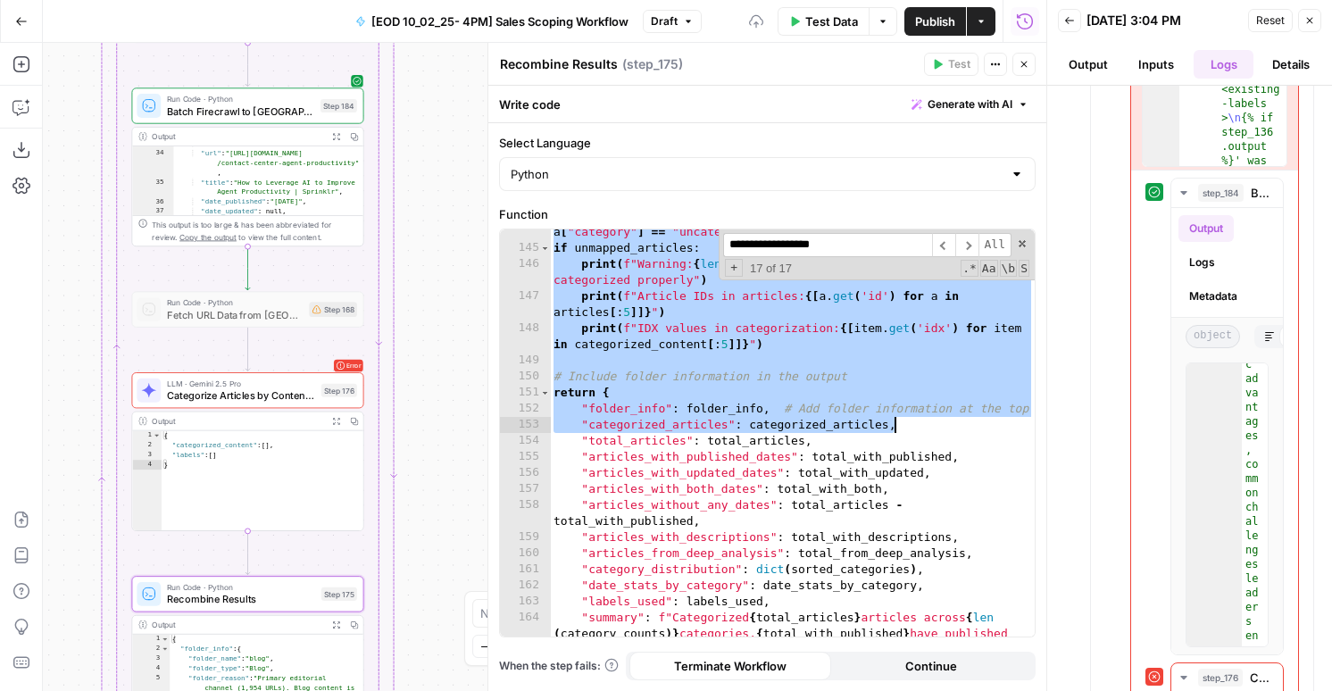
paste textarea
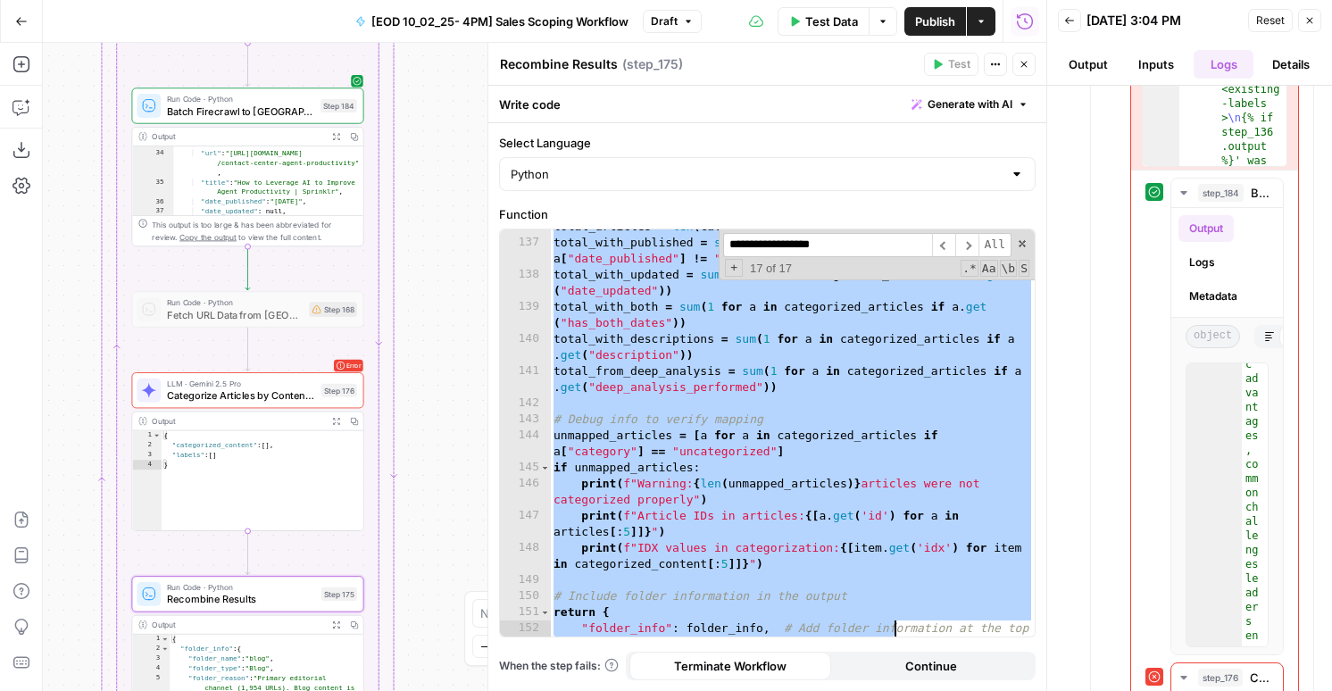
scroll to position [2341, 0]
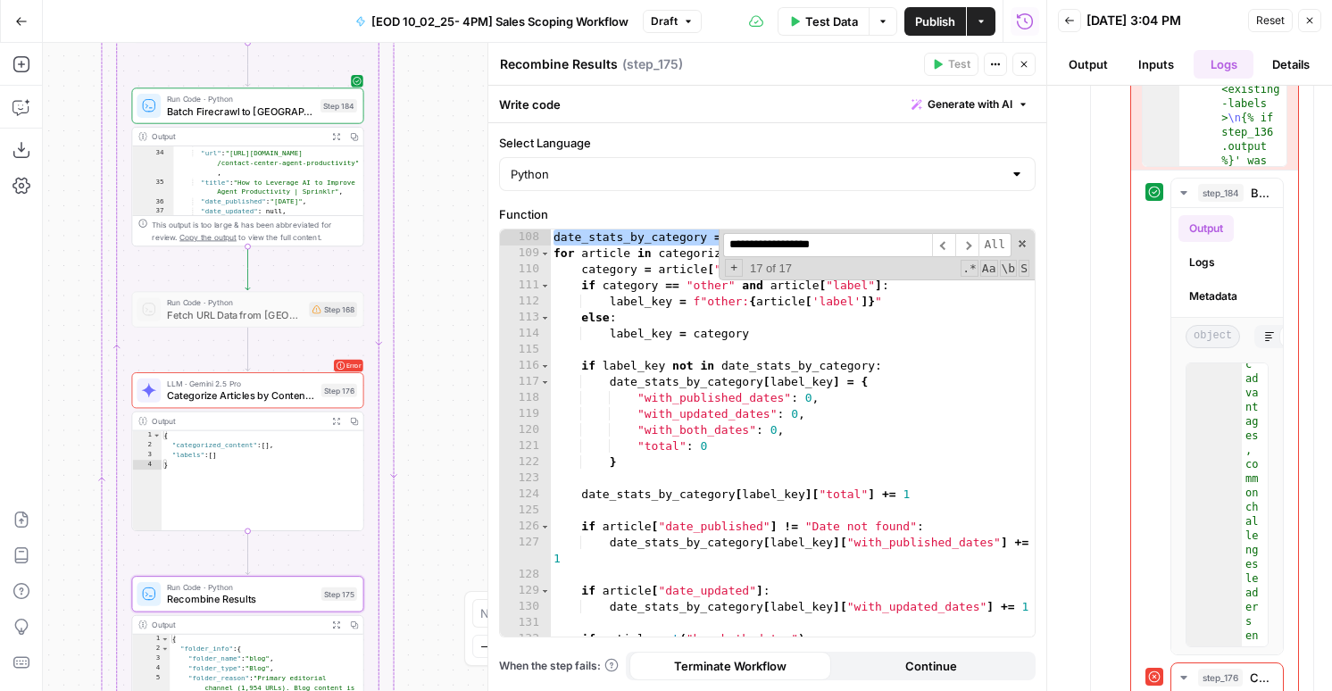
type textarea "**********"
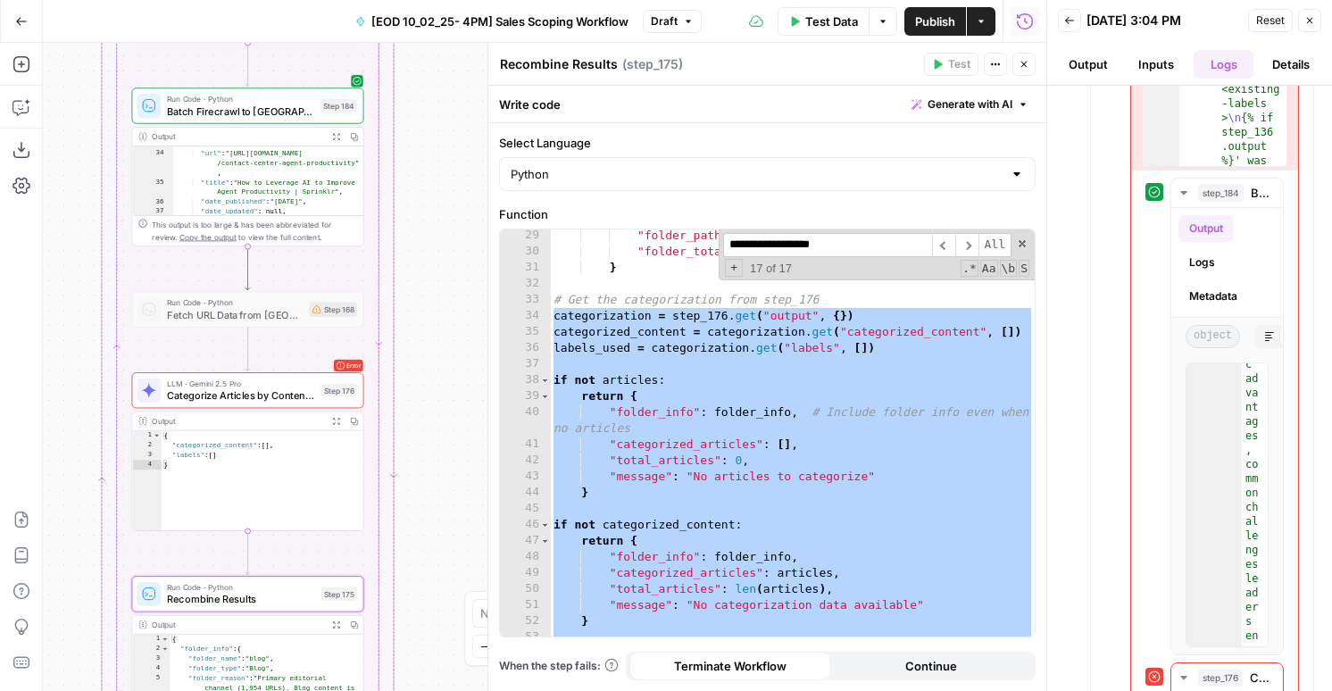
scroll to position [398, 0]
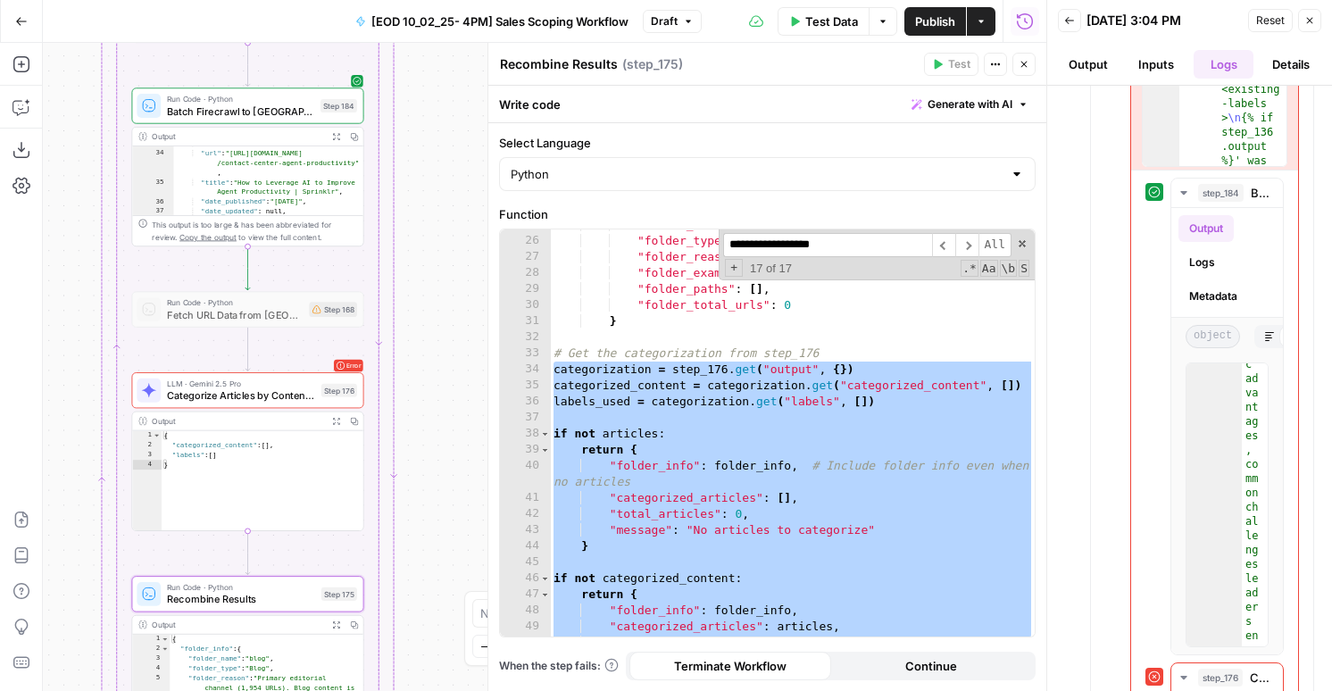
click at [654, 340] on div ""folder_name" : folder_element , "folder_type" : "" , "folder_reason" : "" , "f…" at bounding box center [792, 436] width 485 height 439
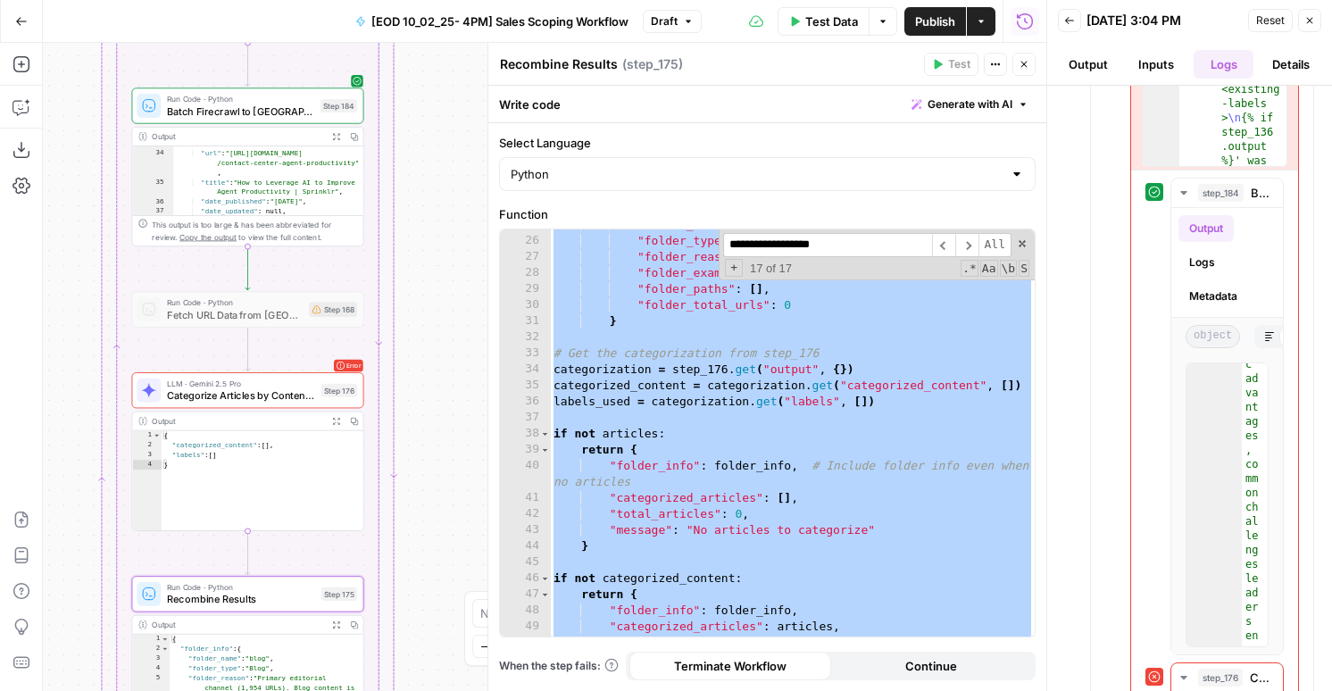
type textarea "**********"
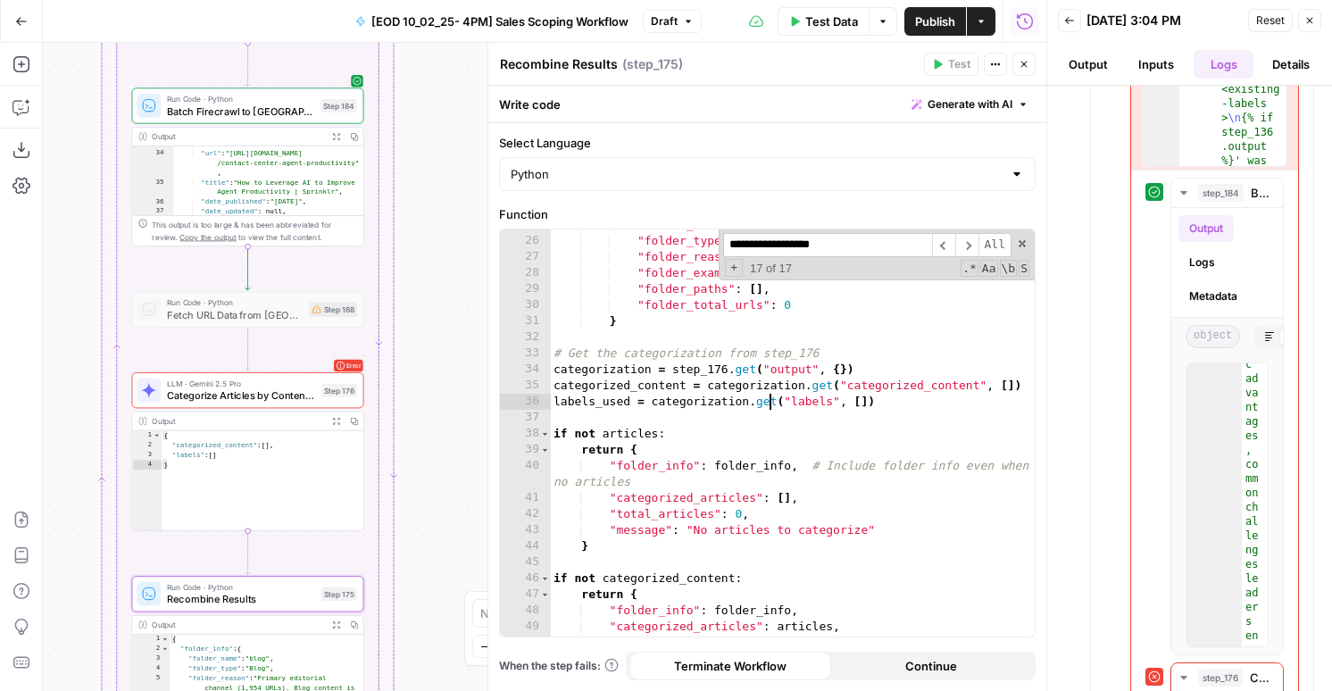
click at [768, 404] on div ""folder_name" : folder_element , "folder_type" : "" , "folder_reason" : "" , "f…" at bounding box center [792, 436] width 485 height 439
click at [793, 243] on input "**********" at bounding box center [827, 245] width 209 height 24
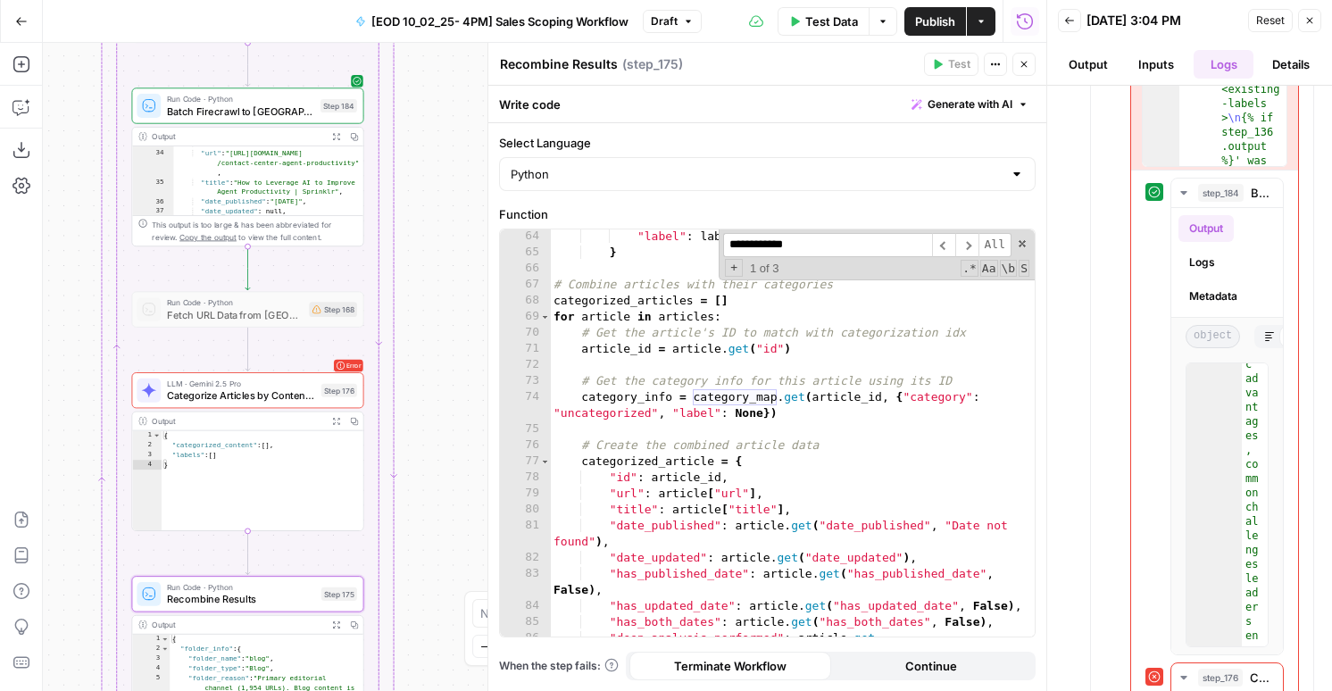
scroll to position [1078, 0]
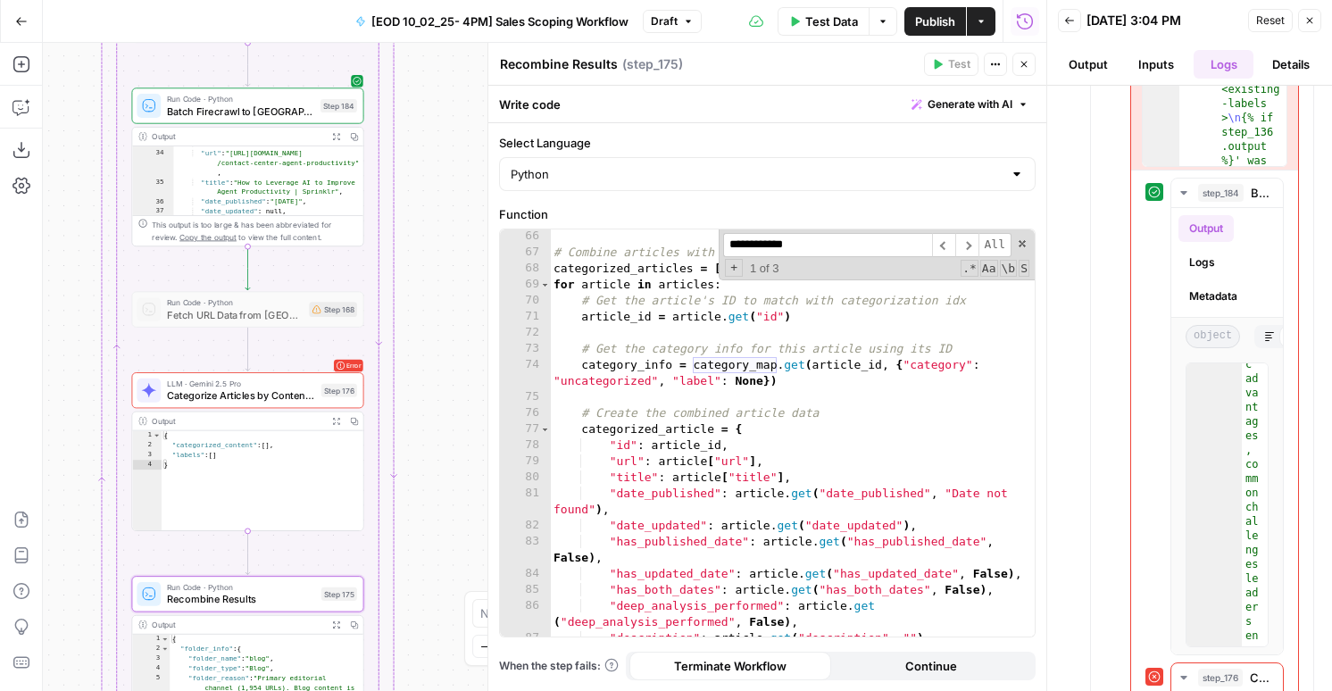
type input "**********"
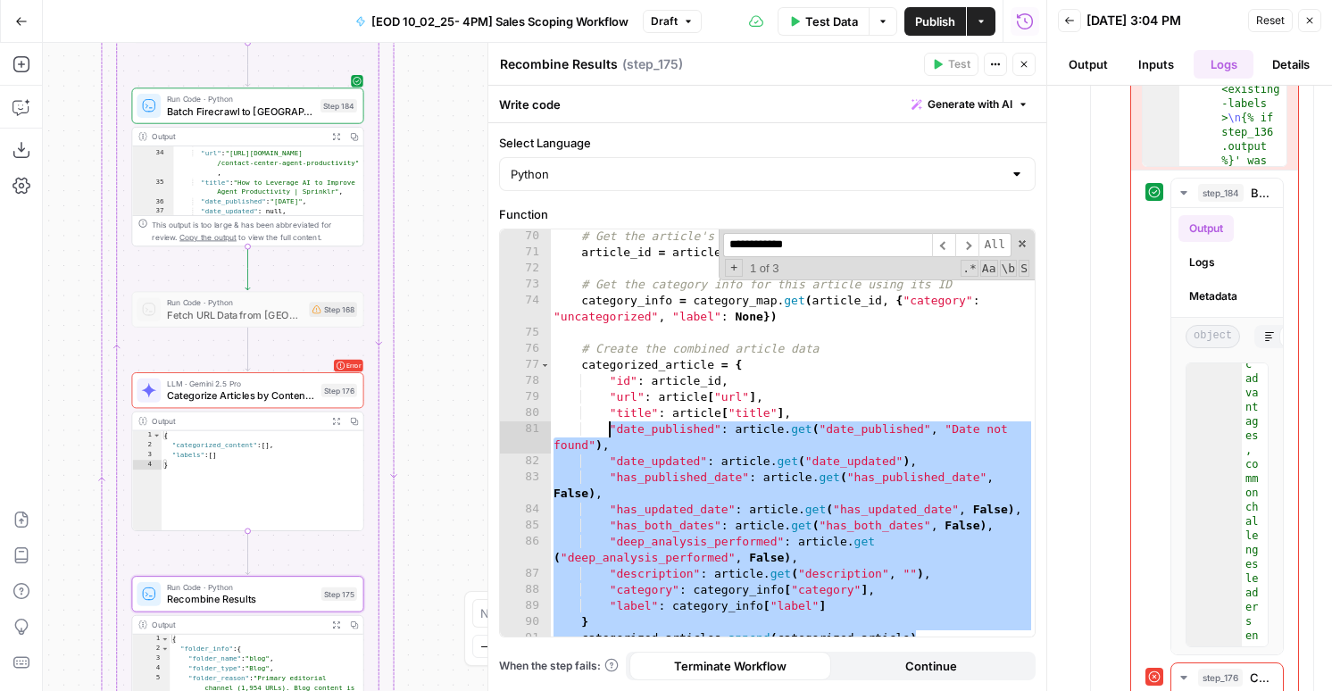
scroll to position [1101, 0]
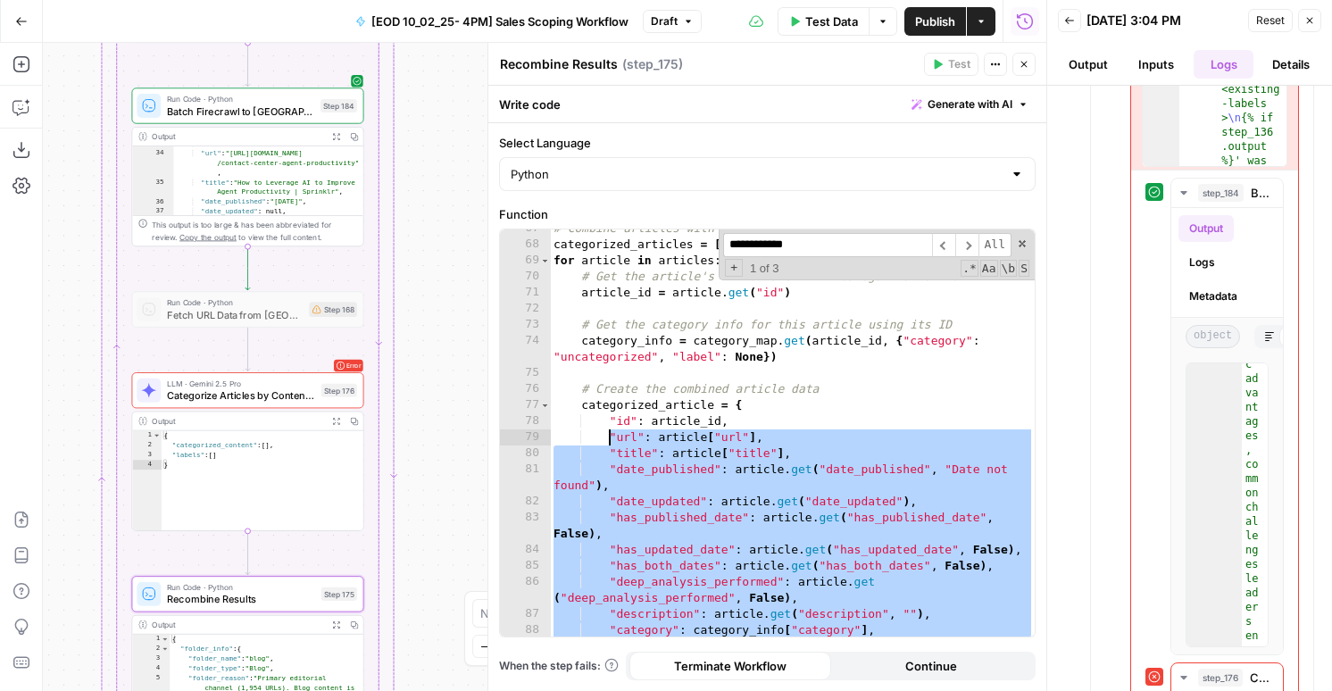
drag, startPoint x: 923, startPoint y: 462, endPoint x: 612, endPoint y: 431, distance: 313.1
click at [612, 431] on div "# Combine articles with their categories categorized_articles = [ ] for article…" at bounding box center [792, 440] width 485 height 439
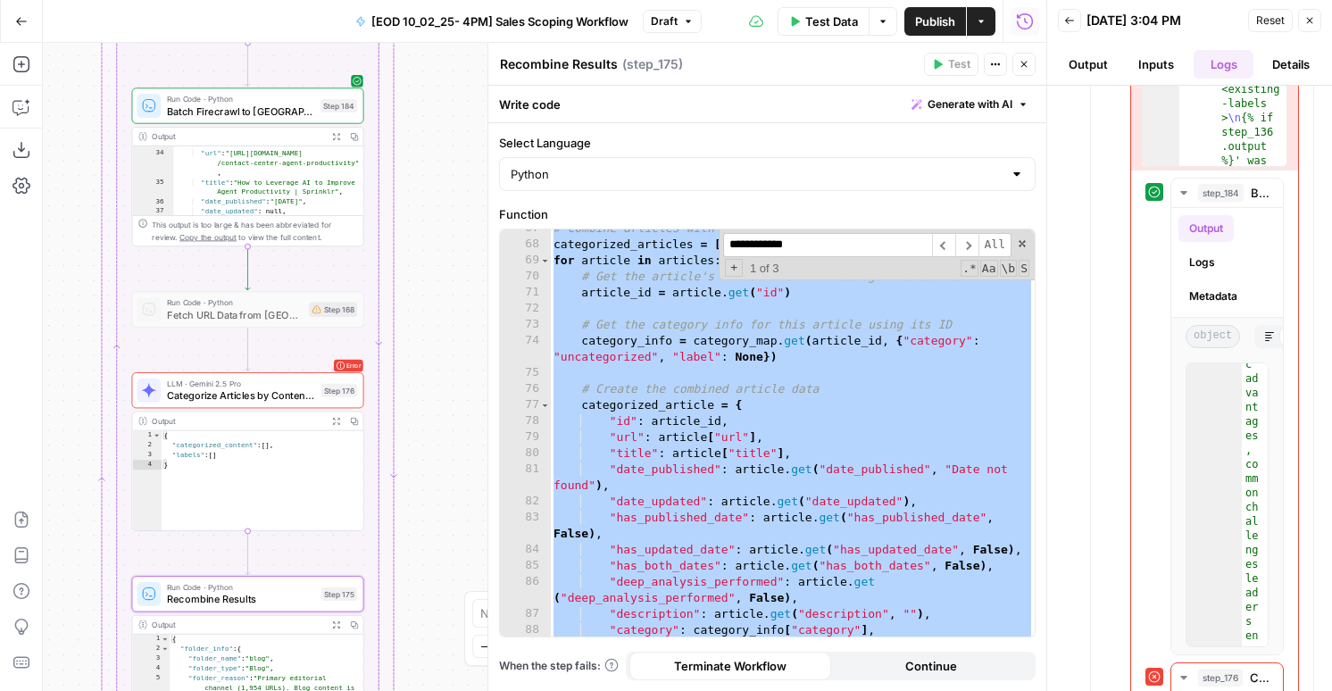
click at [656, 334] on div "# Combine articles with their categories categorized_articles = [ ] for article…" at bounding box center [792, 440] width 485 height 439
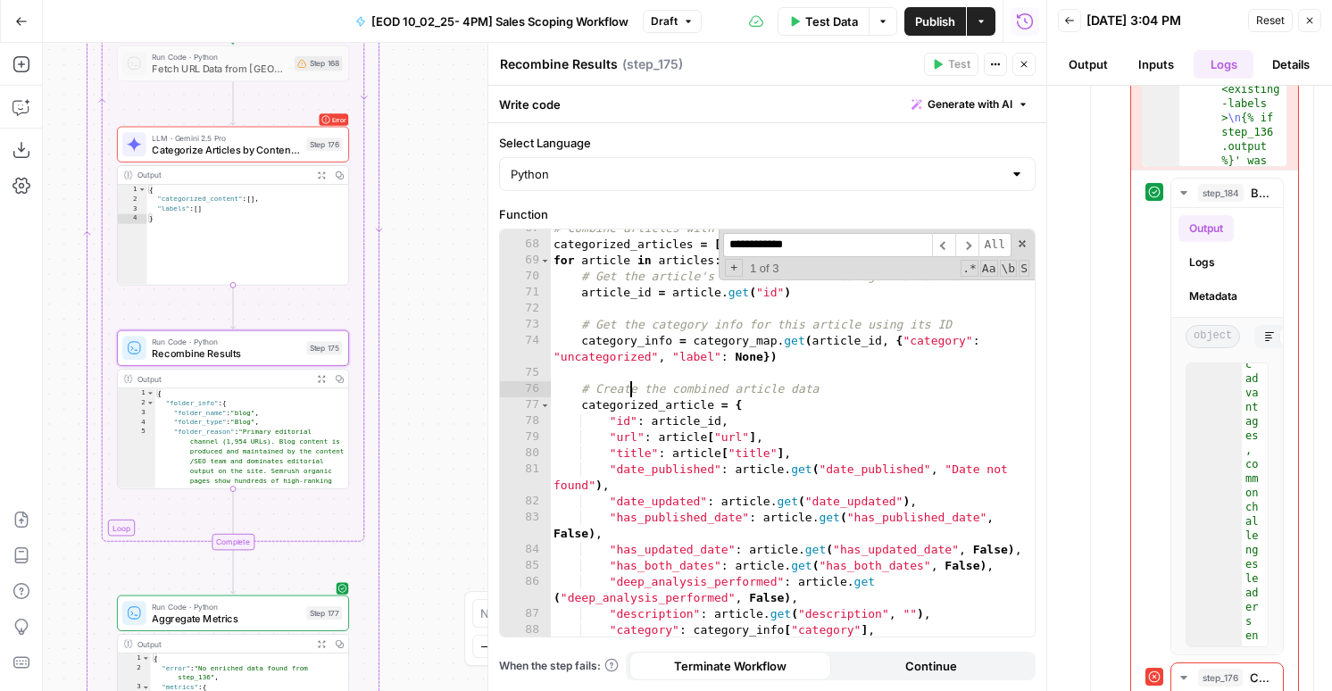
click at [629, 386] on div "# Combine articles with their categories categorized_articles = [ ] for article…" at bounding box center [792, 440] width 485 height 439
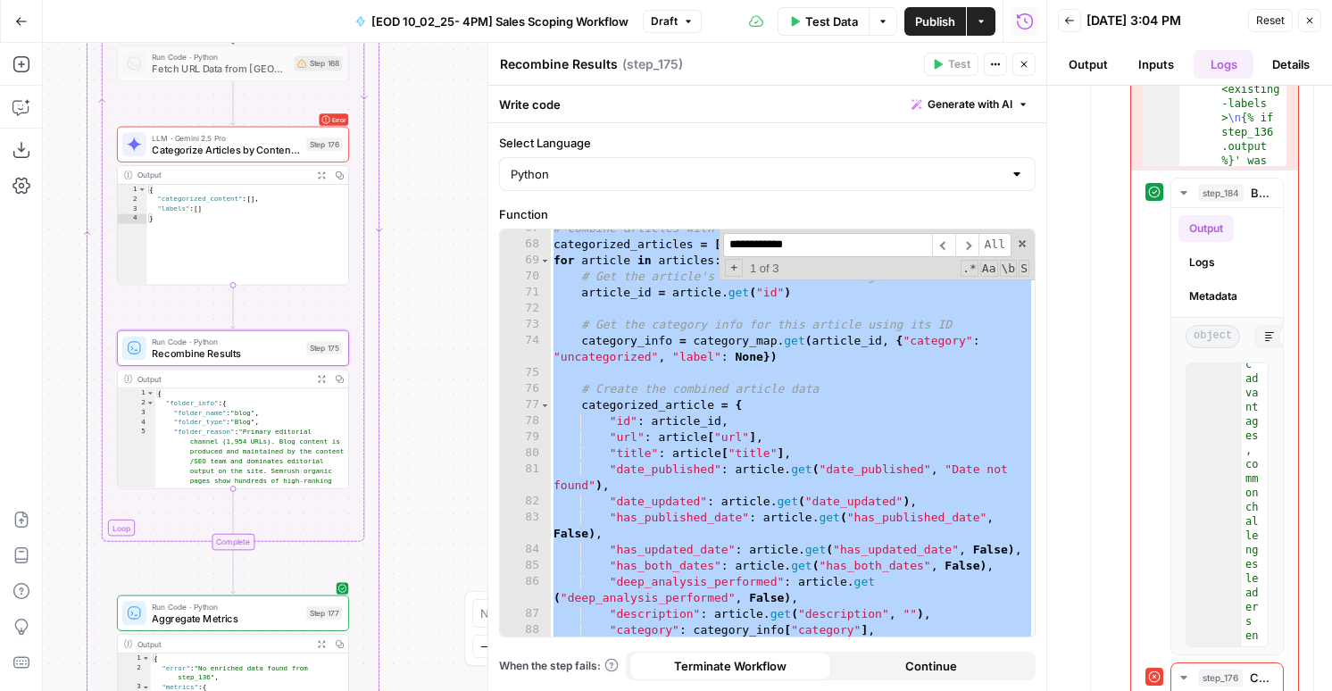
paste textarea
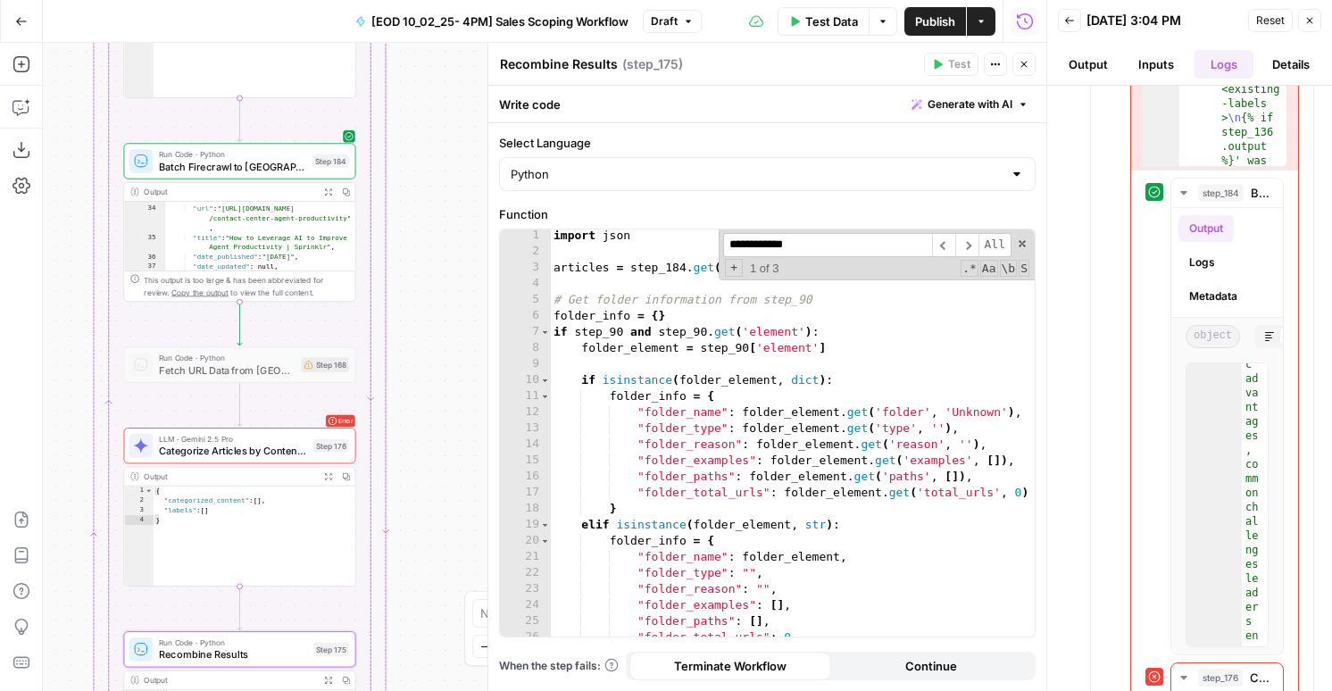
scroll to position [69, 0]
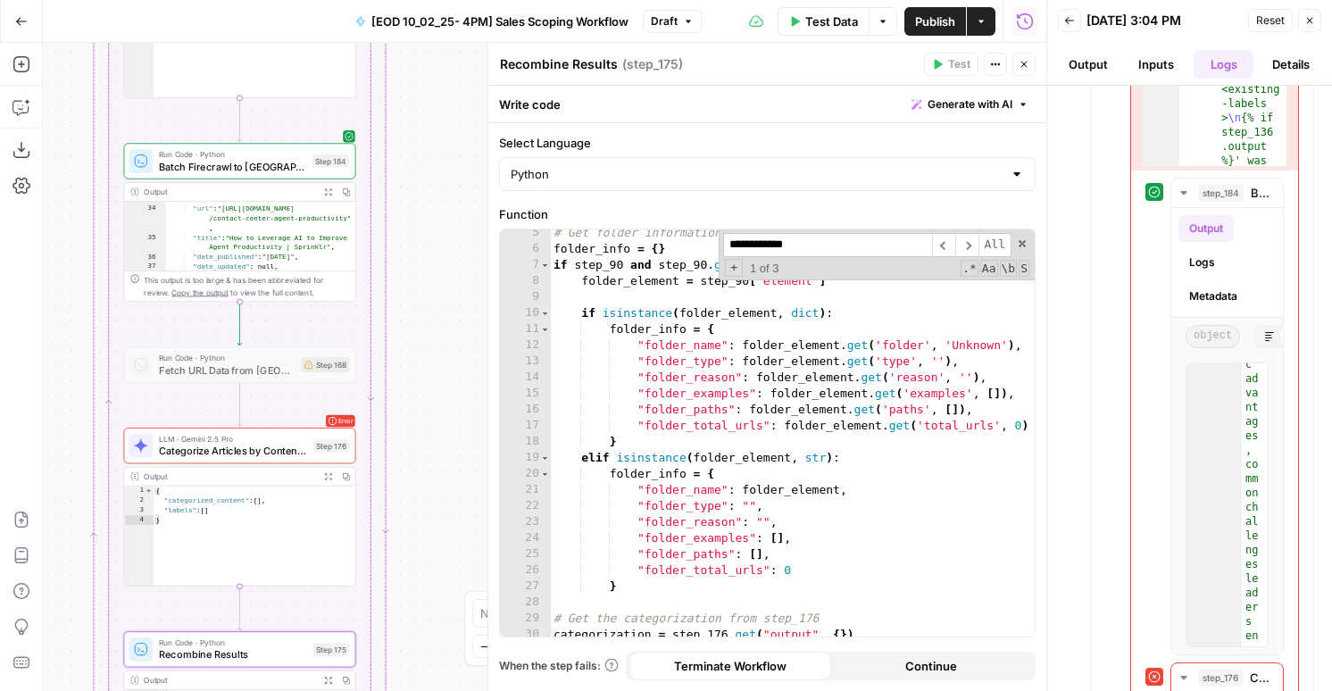
click at [672, 406] on div "# Get folder information from step_90 folder_info = { } if step_90 and step_90 …" at bounding box center [792, 444] width 485 height 439
type textarea "**********"
type input "**"
type textarea "**********"
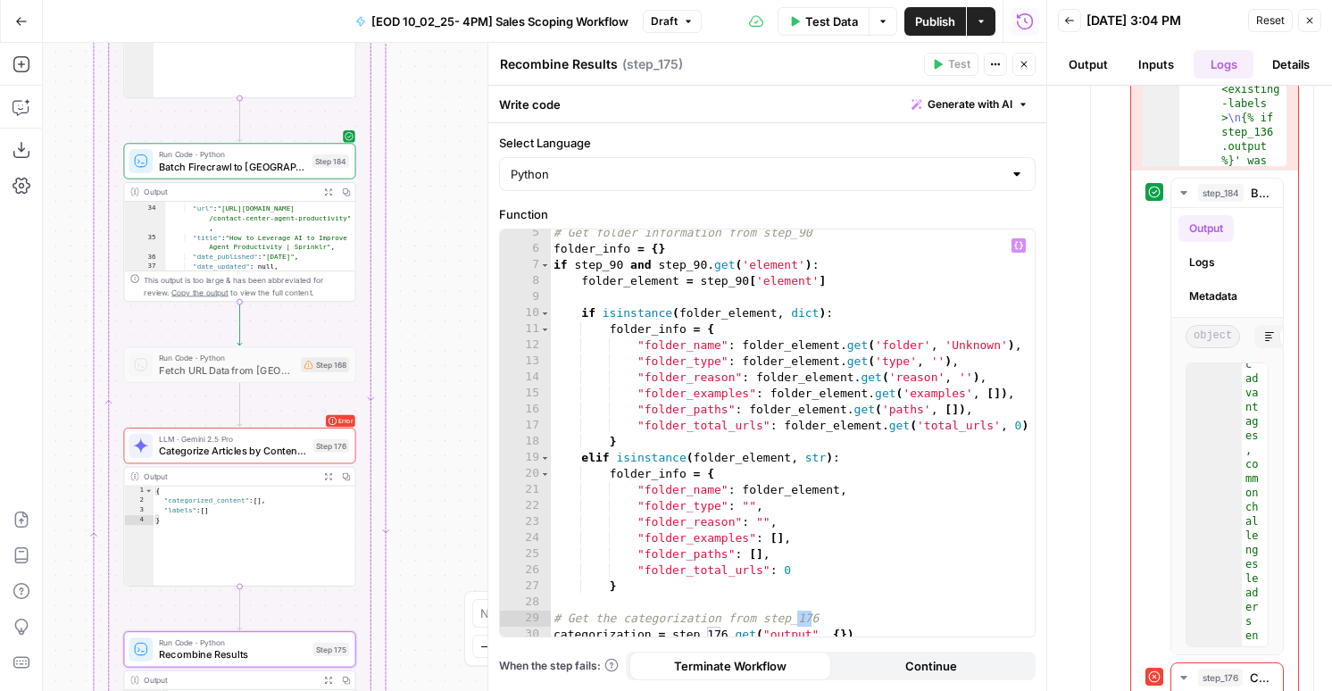
click at [1303, 17] on button "Close" at bounding box center [1309, 20] width 23 height 23
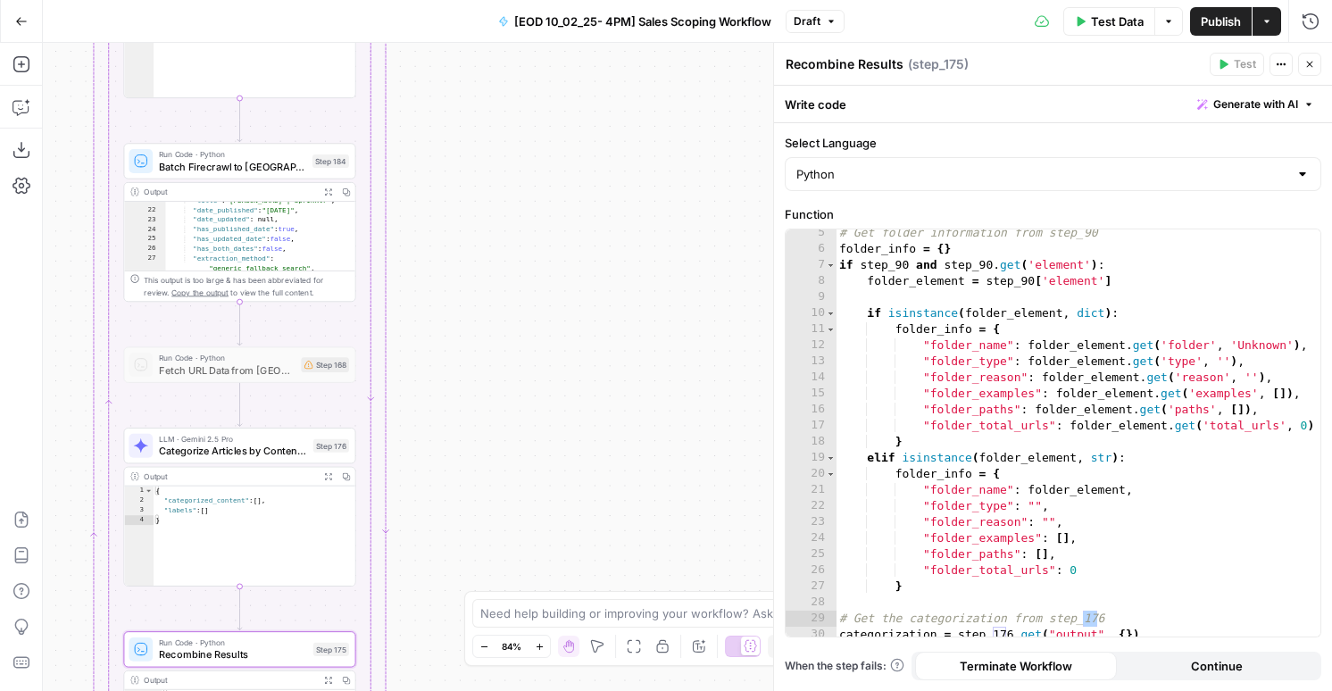
scroll to position [268, 0]
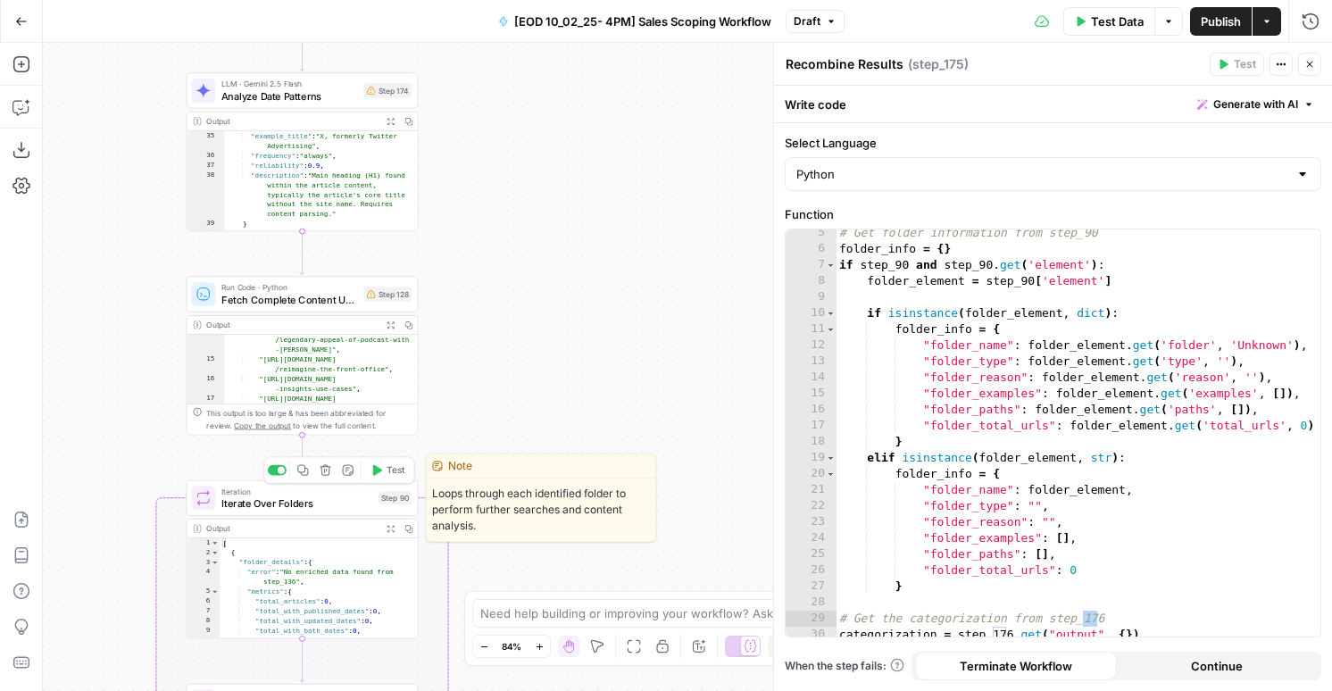
click at [378, 469] on icon "button" at bounding box center [377, 470] width 9 height 11
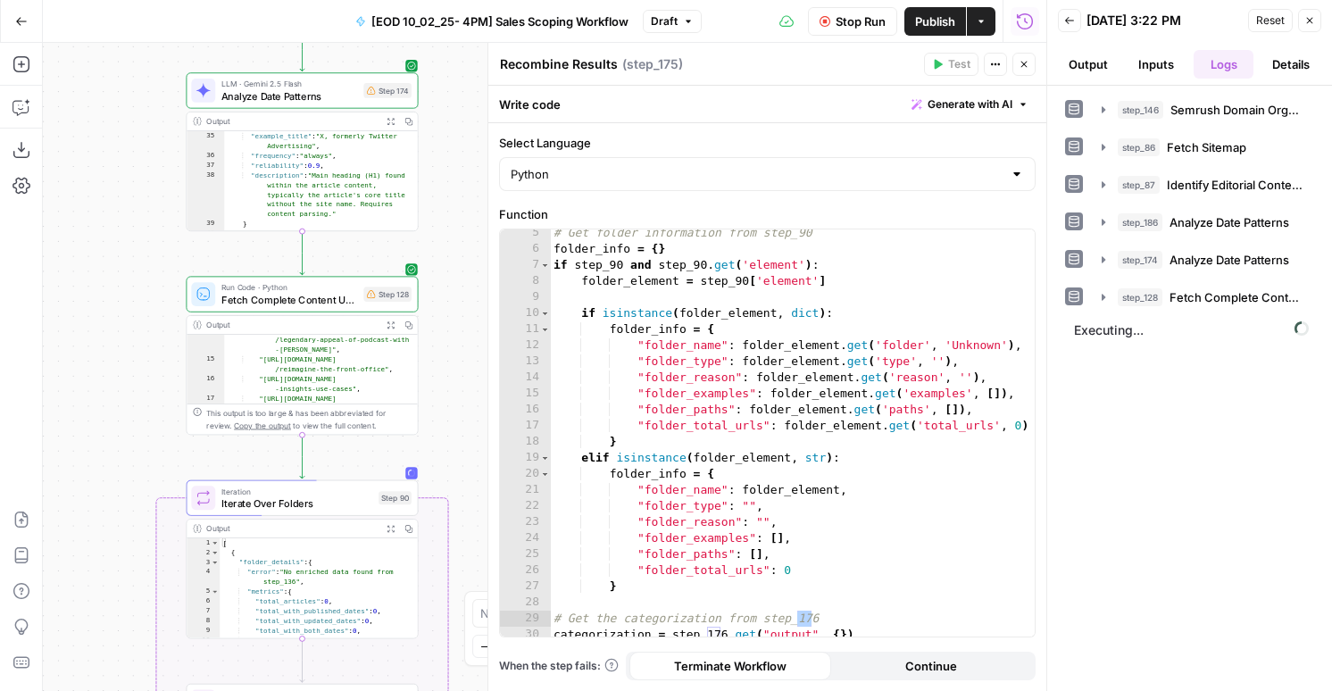
click at [1112, 65] on button "Output" at bounding box center [1088, 64] width 61 height 29
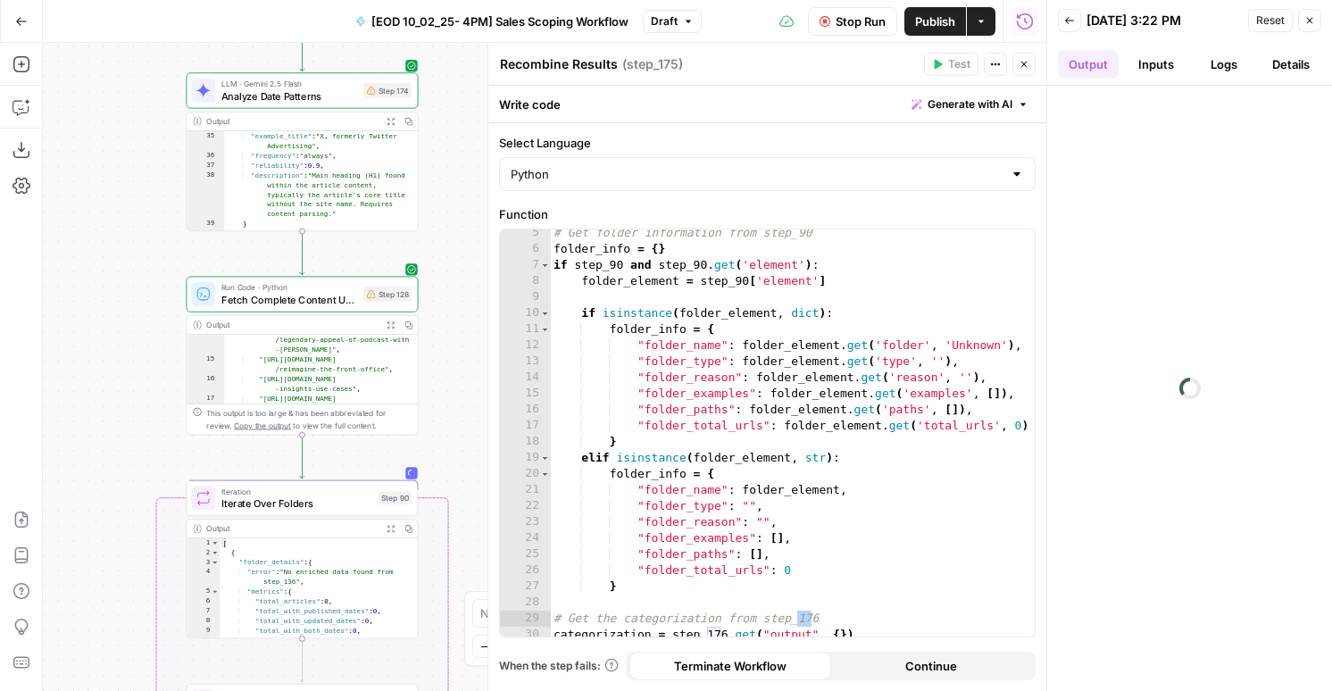
click at [1177, 65] on button "Inputs" at bounding box center [1156, 64] width 61 height 29
click at [1207, 66] on button "Logs" at bounding box center [1224, 64] width 61 height 29
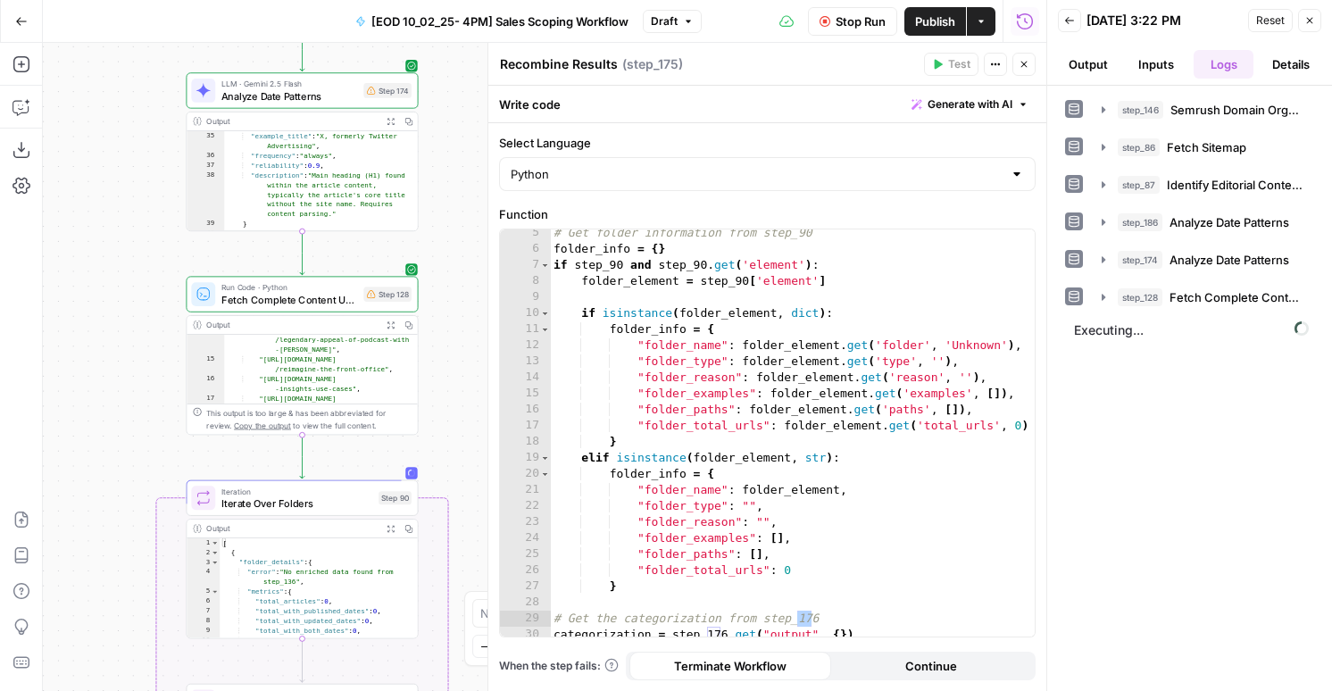
click at [1019, 62] on icon "button" at bounding box center [1024, 64] width 11 height 11
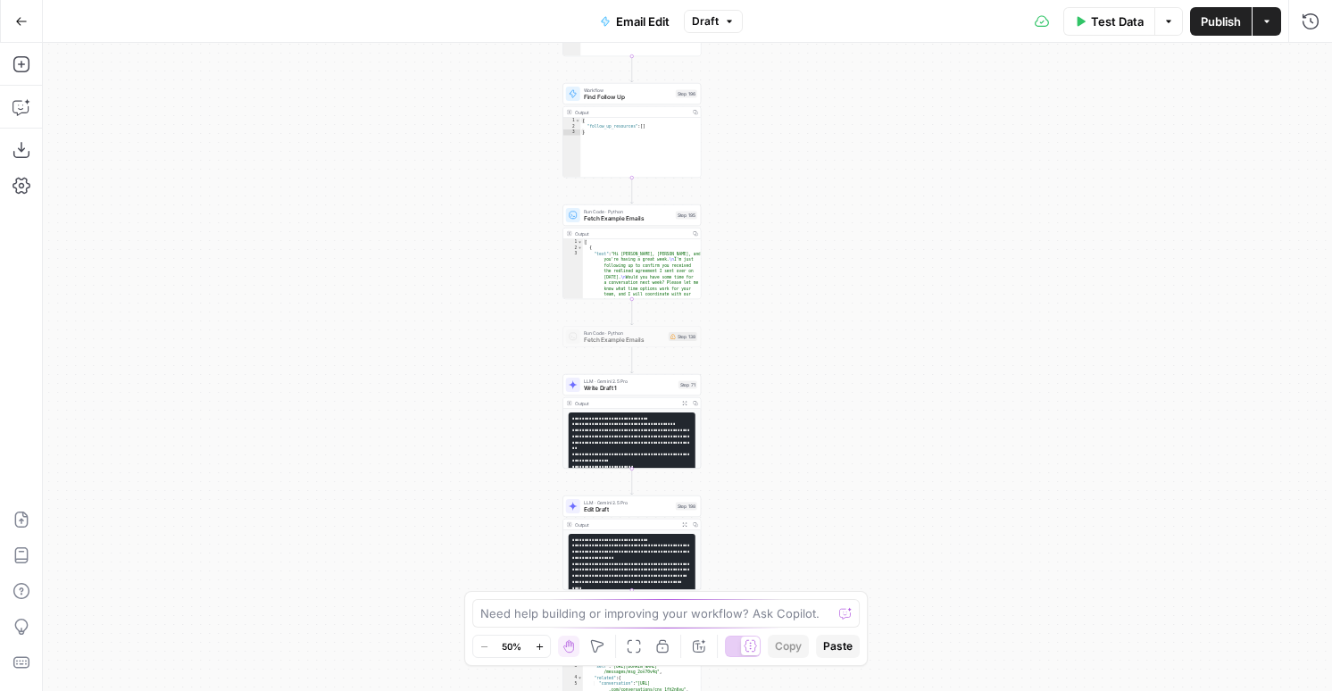
click at [693, 232] on icon "button" at bounding box center [695, 233] width 5 height 5
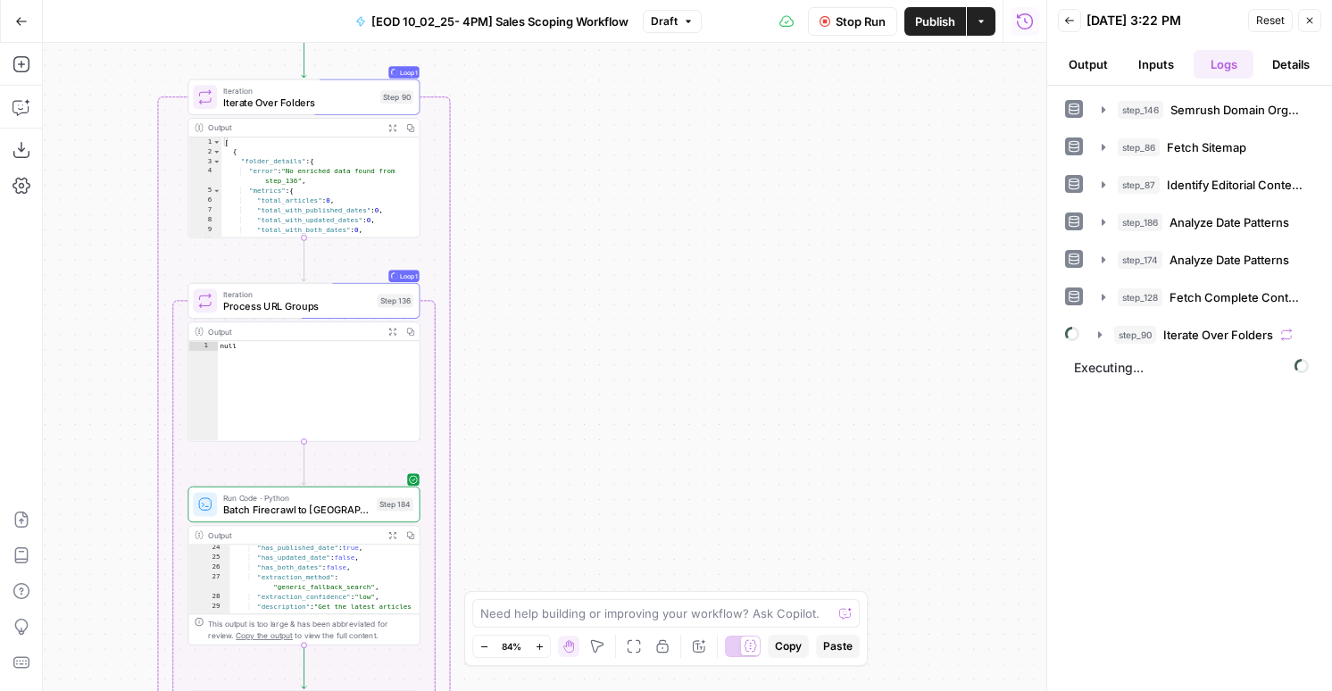
scroll to position [297, 0]
click at [1140, 344] on button "step_90 Iterate Over Folders" at bounding box center [1200, 335] width 226 height 29
click at [1158, 377] on span "step_136" at bounding box center [1173, 372] width 45 height 18
click at [1170, 405] on icon "button" at bounding box center [1177, 410] width 14 height 14
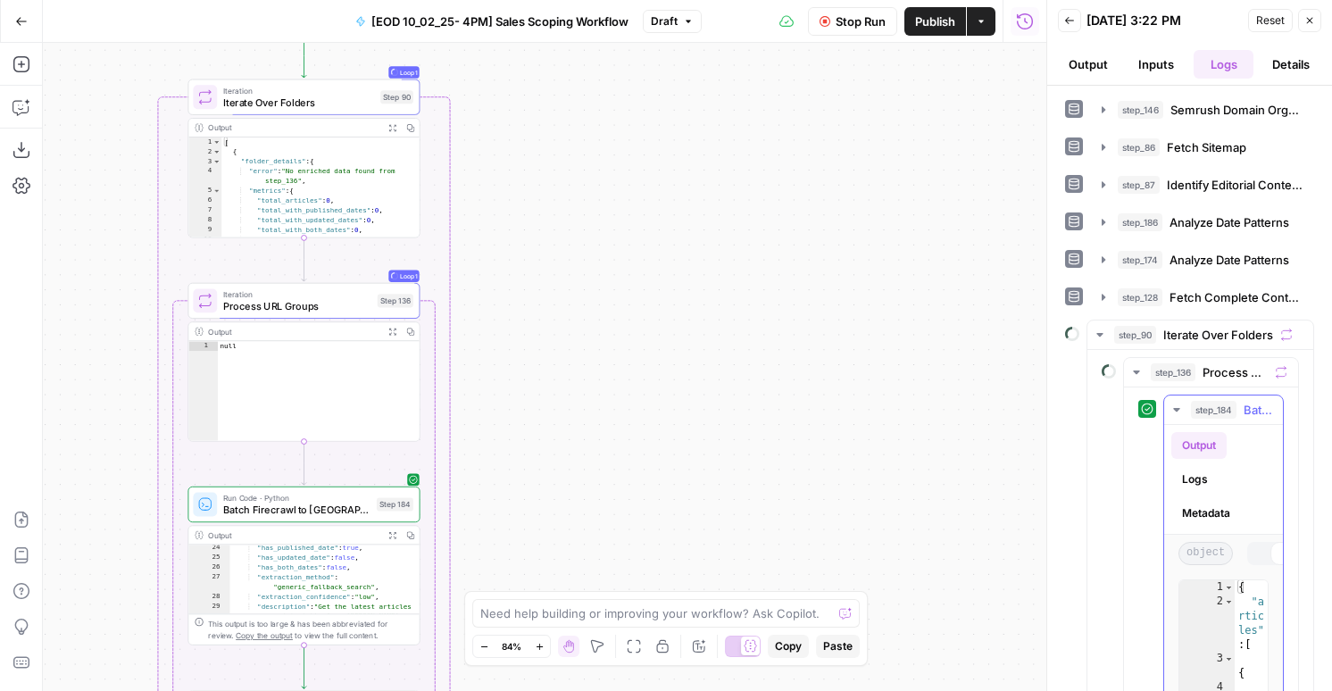
scroll to position [238, 0]
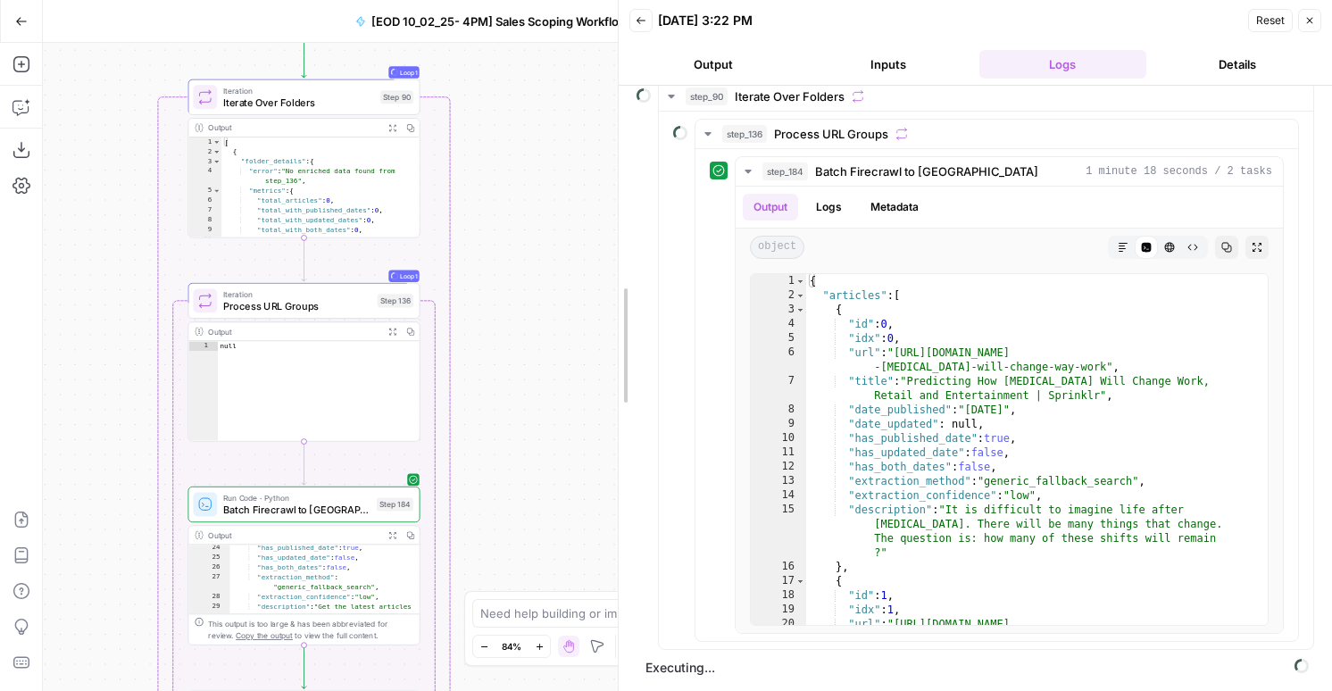
drag, startPoint x: 1047, startPoint y: 401, endPoint x: 604, endPoint y: 366, distance: 444.2
click at [604, 366] on body "AirOps New Home Browse Insights Opportunities Your Data Flightpath Syncs Data L…" at bounding box center [666, 345] width 1332 height 691
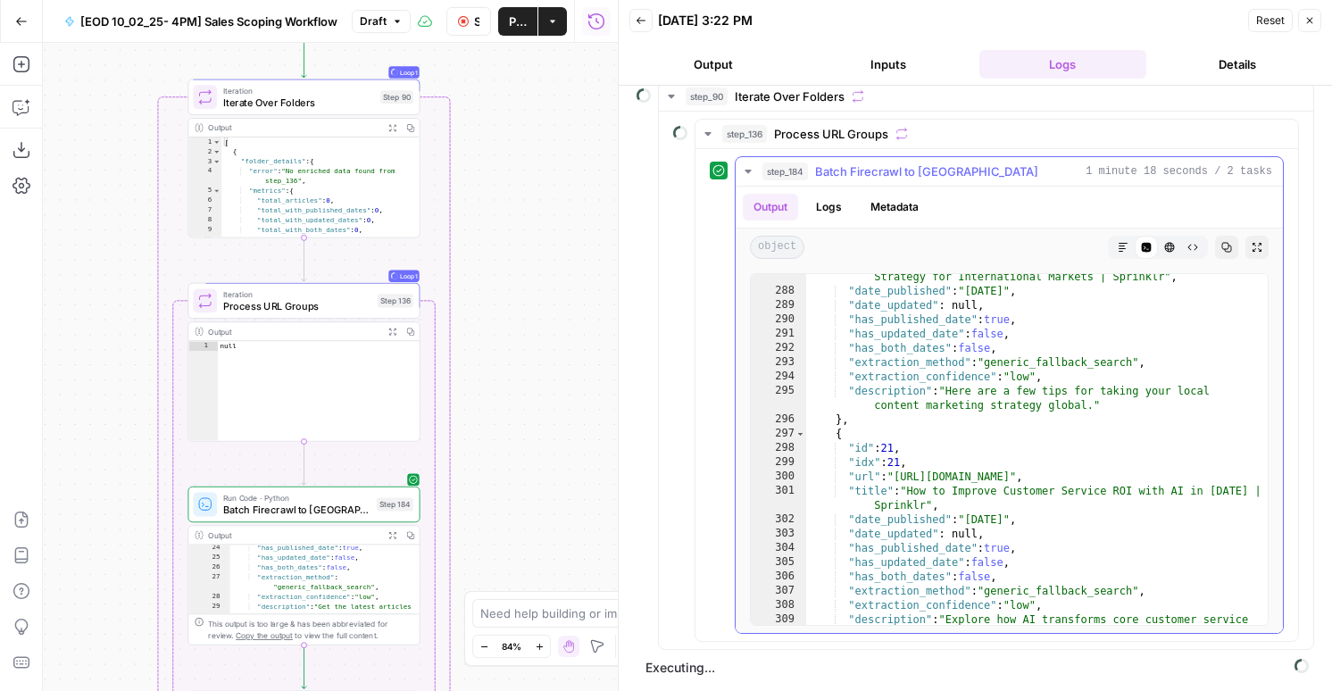
scroll to position [1715, 0]
click at [919, 466] on div ""title" : "Go Global: How to Scale Your Content Marketing Strategy for Internat…" at bounding box center [1037, 466] width 462 height 422
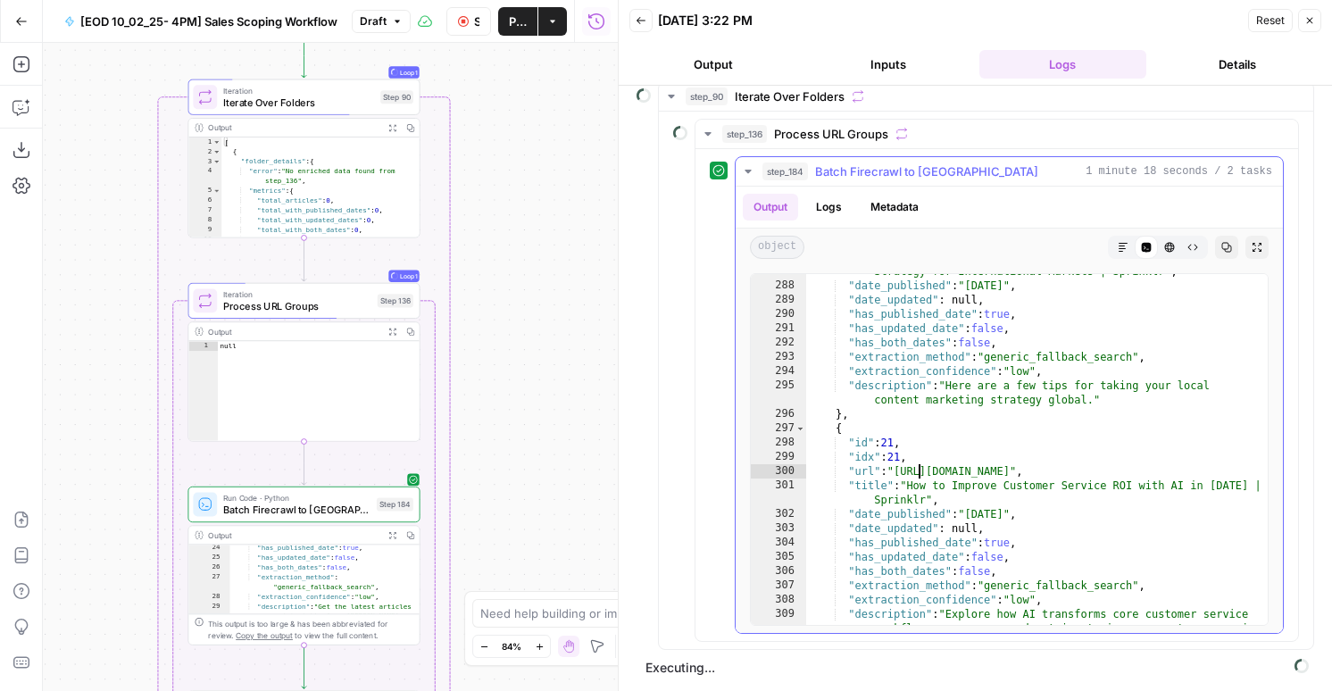
scroll to position [28904, 0]
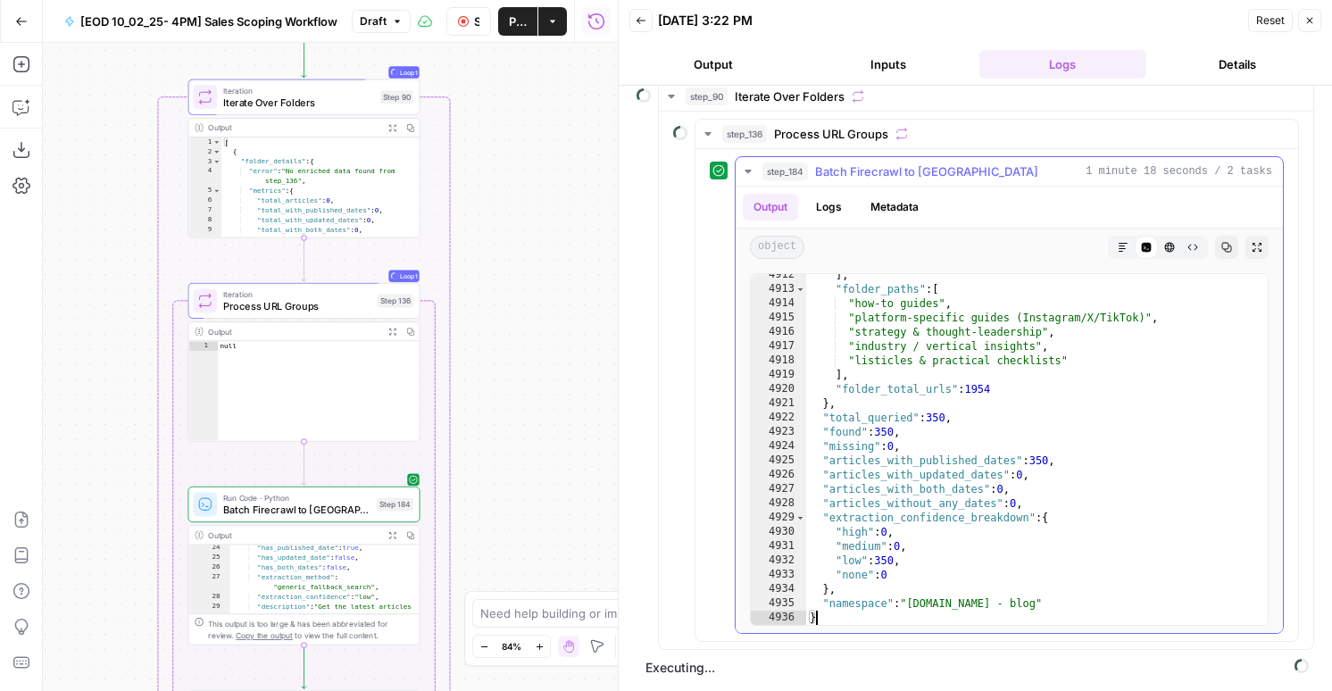
type textarea "*"
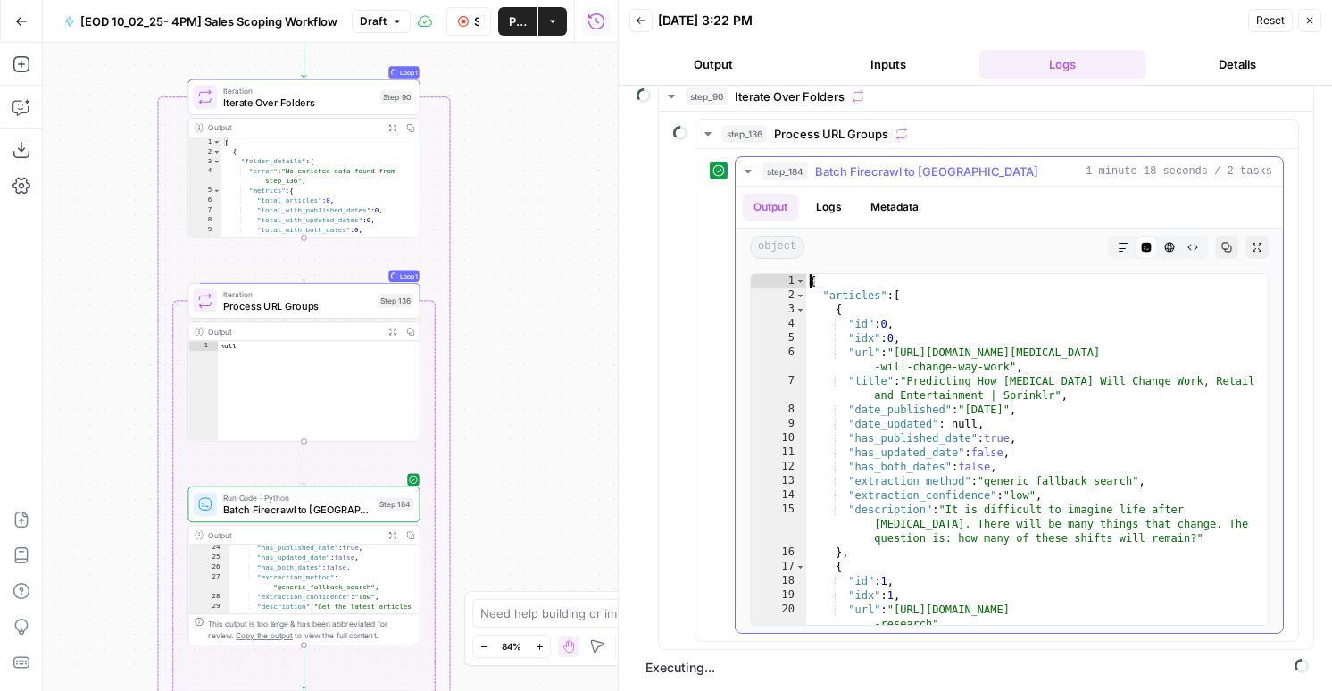
scroll to position [0, 0]
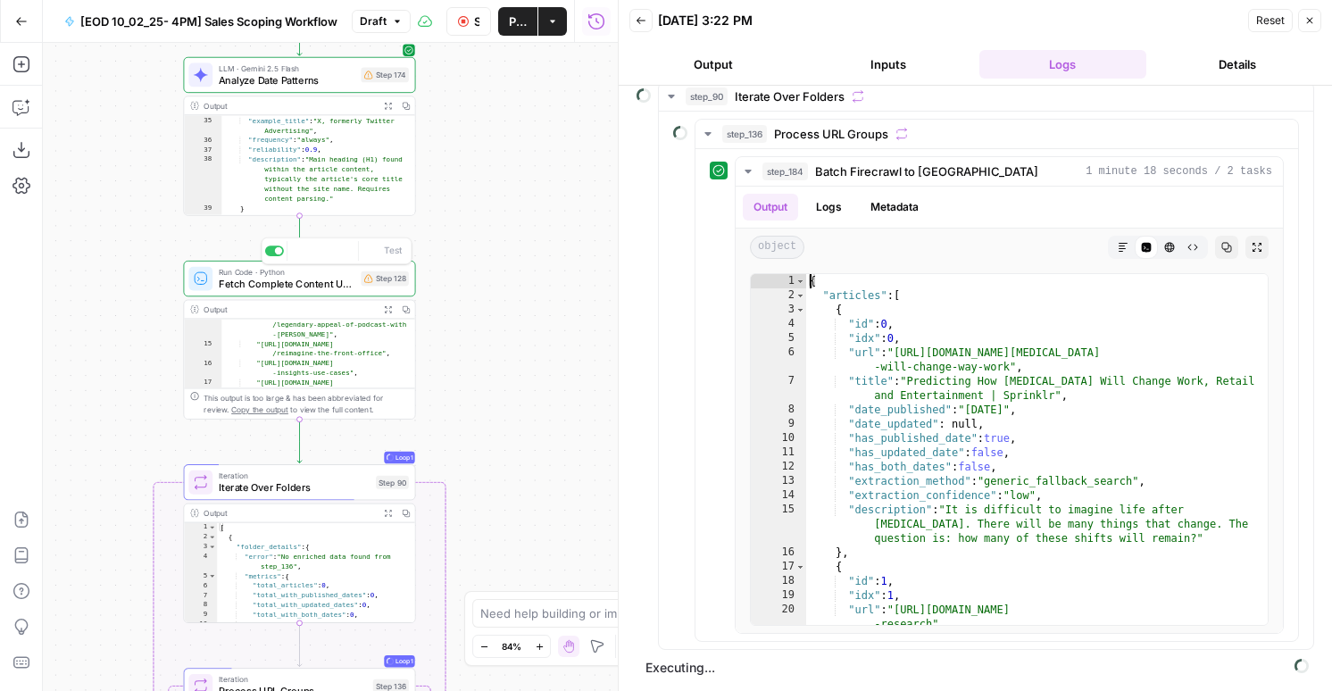
click at [342, 291] on div "Run Code · Python Fetch Complete Content URLs Step 128 Copy step Delete step Ad…" at bounding box center [300, 279] width 232 height 36
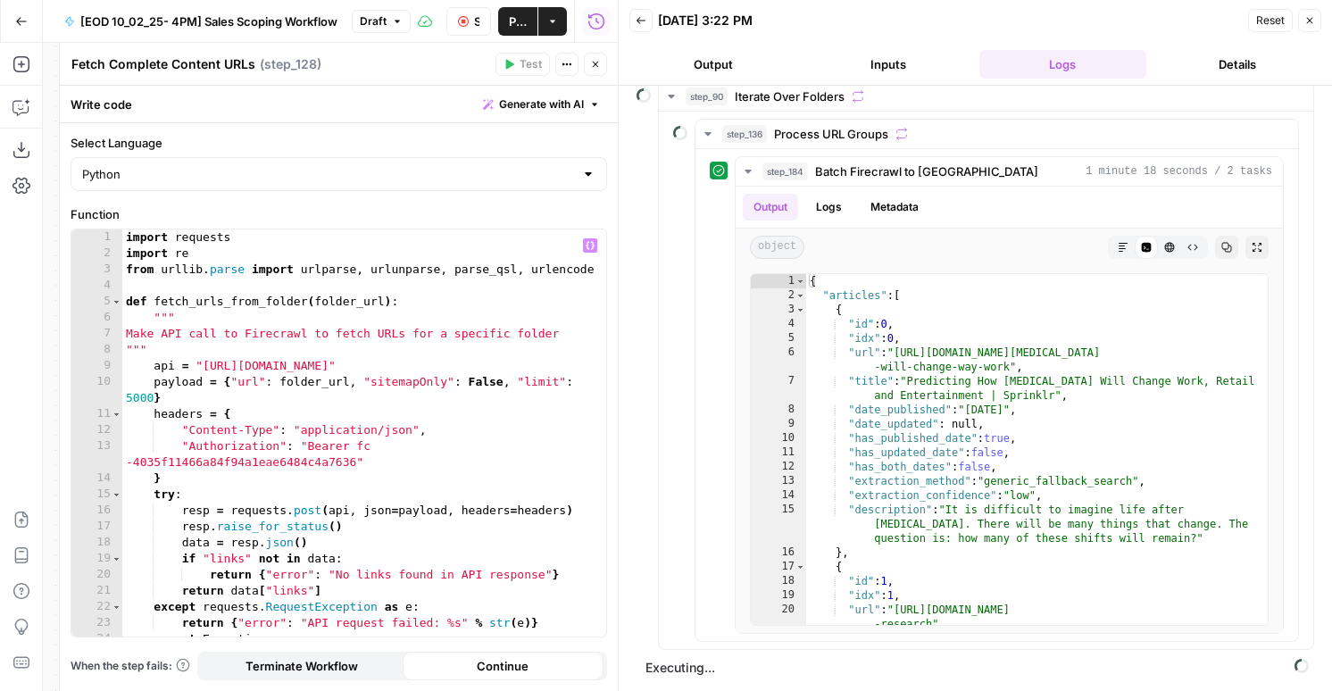
type textarea "**********"
click at [354, 377] on div "import requests import re from urllib . parse import urlparse , urlunparse , pa…" at bounding box center [364, 448] width 484 height 439
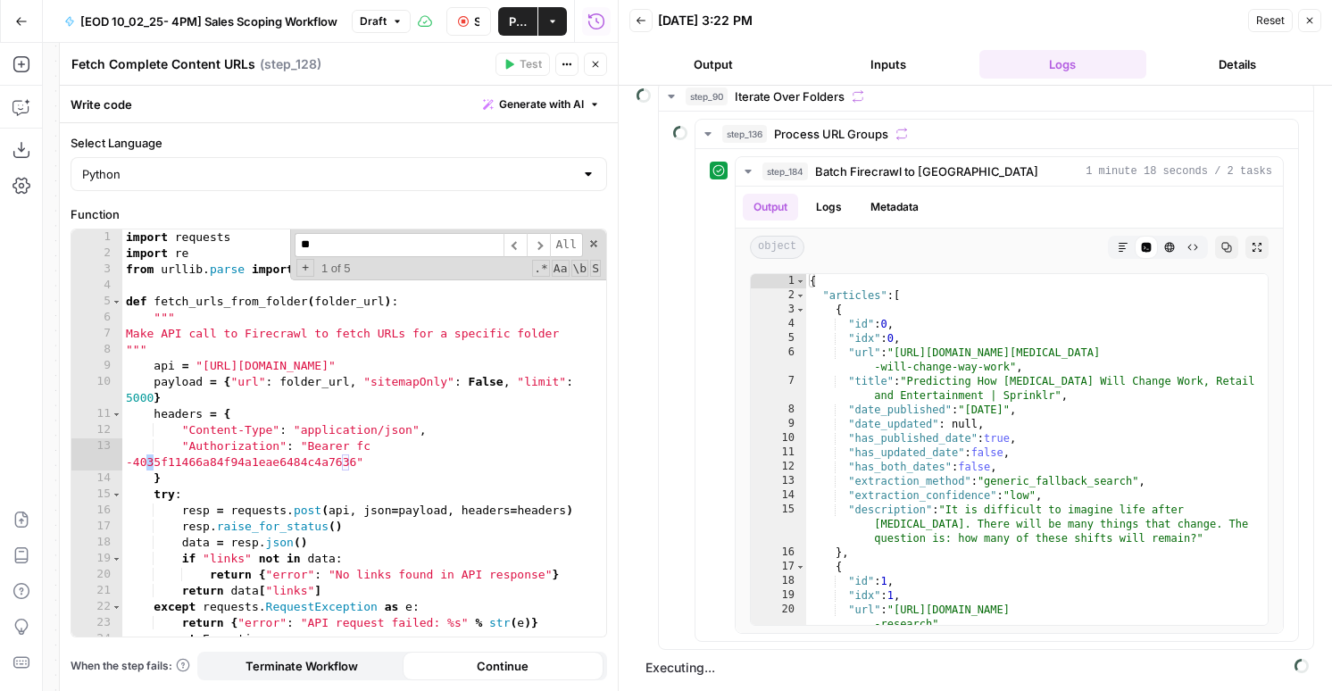
type input "***"
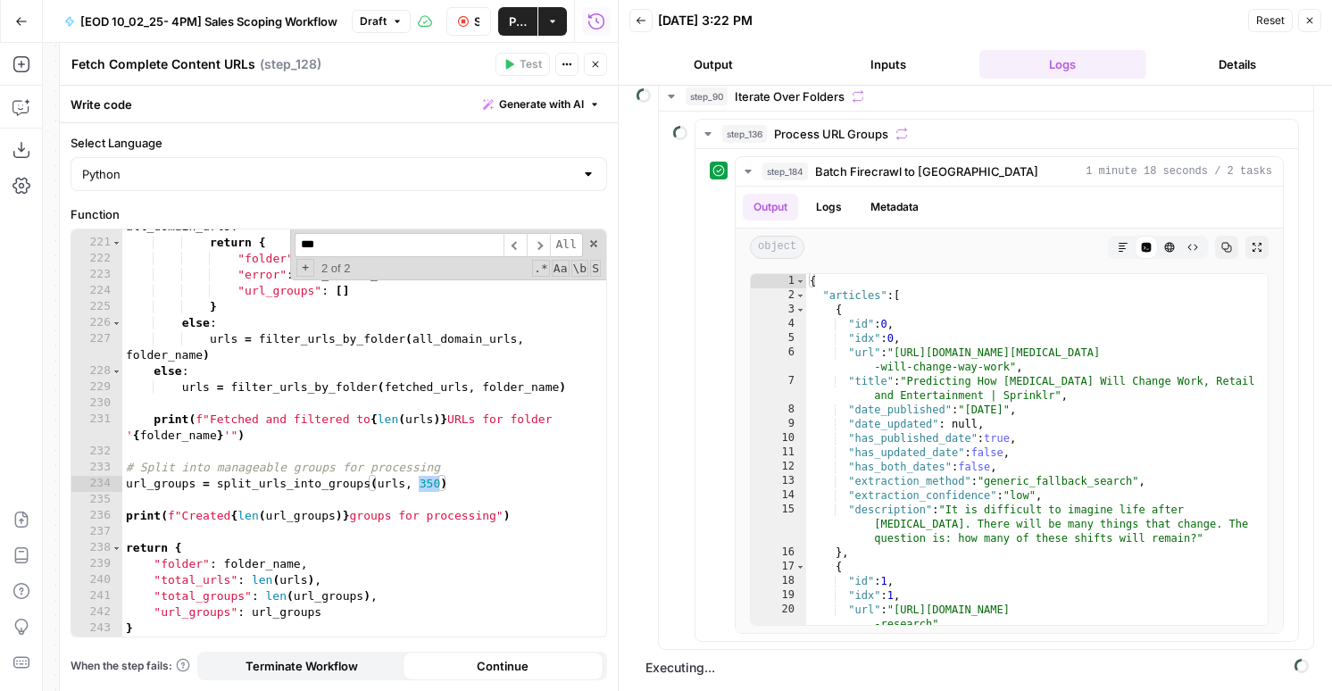
scroll to position [3980, 0]
type textarea "**********"
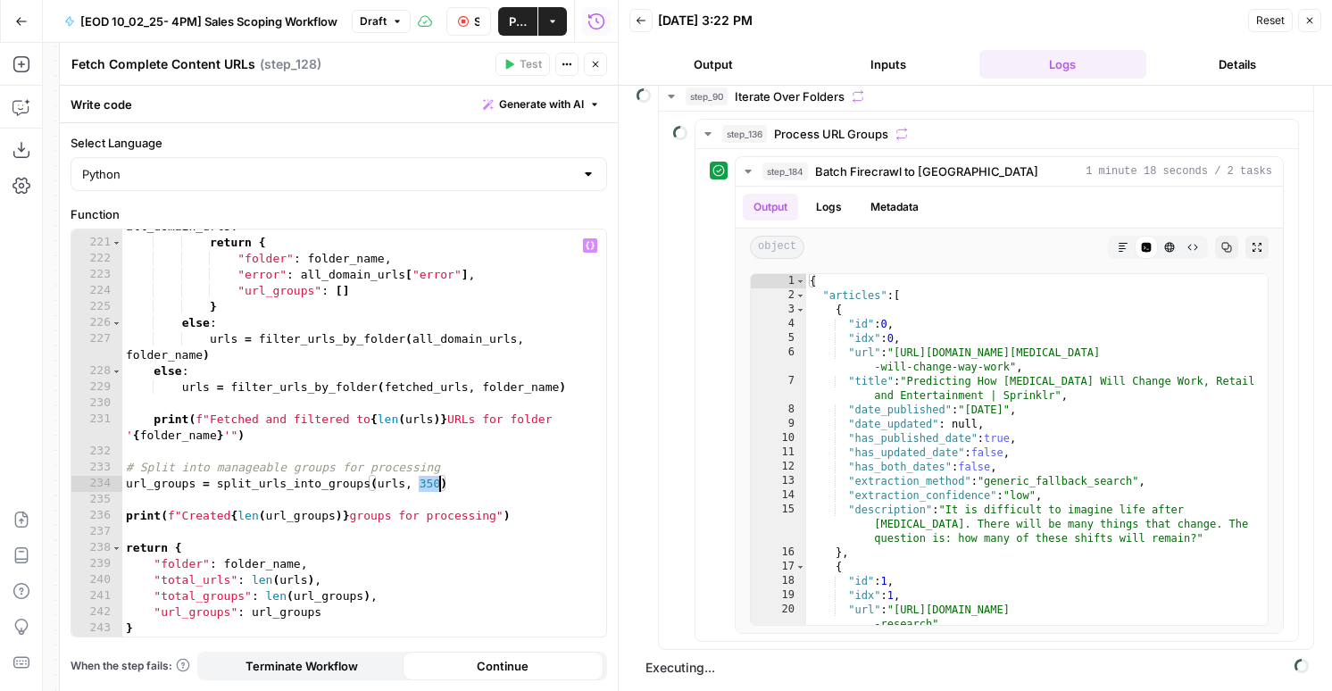
click at [595, 60] on icon "button" at bounding box center [595, 64] width 11 height 11
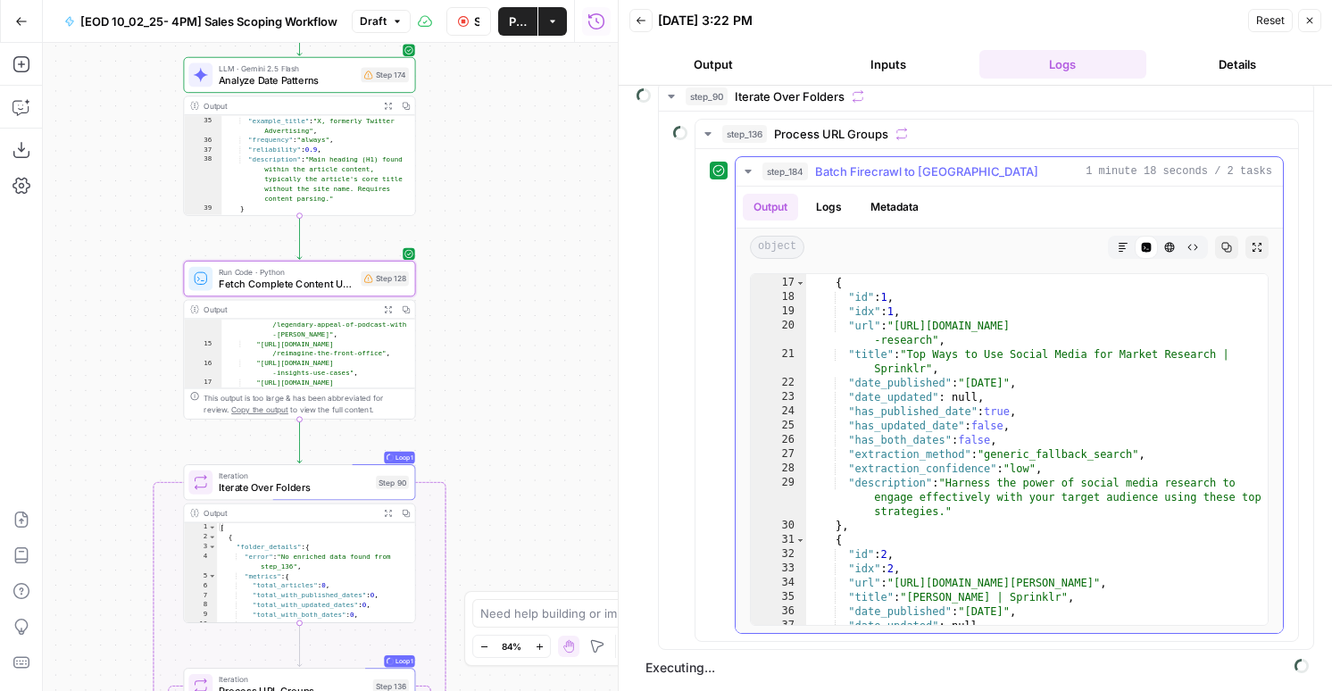
scroll to position [286, 0]
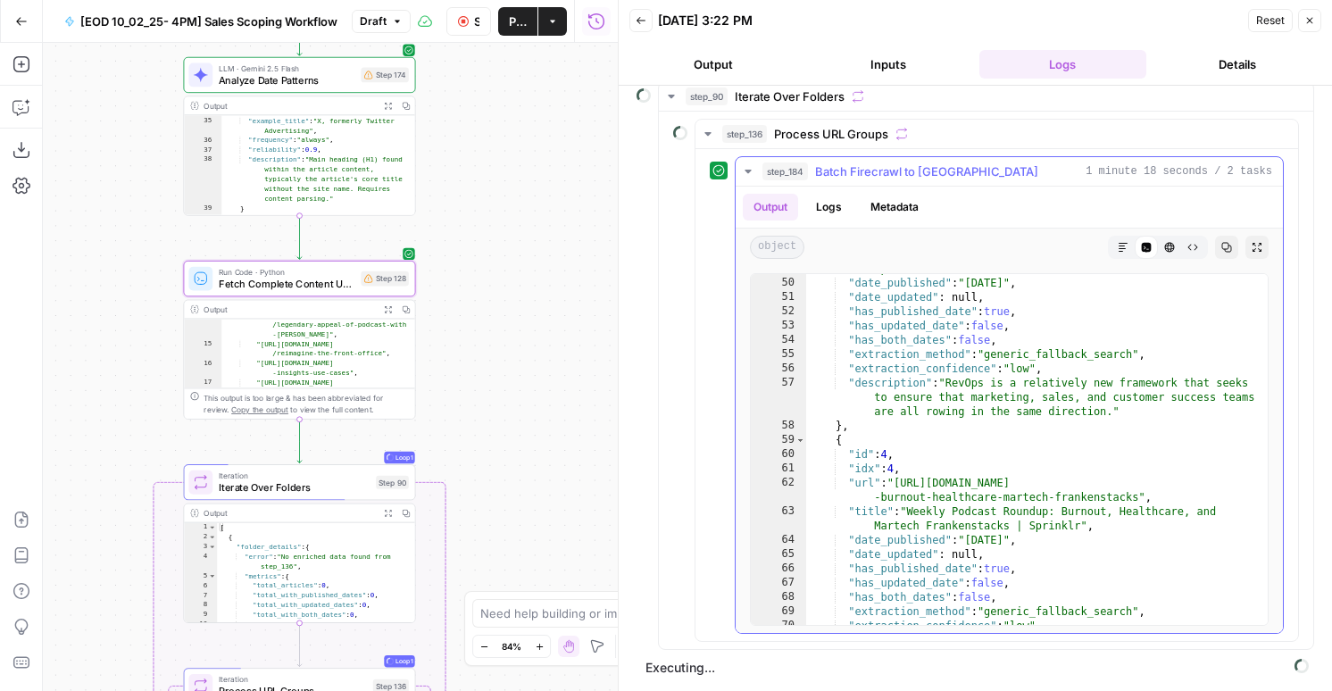
click at [778, 177] on span "step_184" at bounding box center [785, 171] width 46 height 18
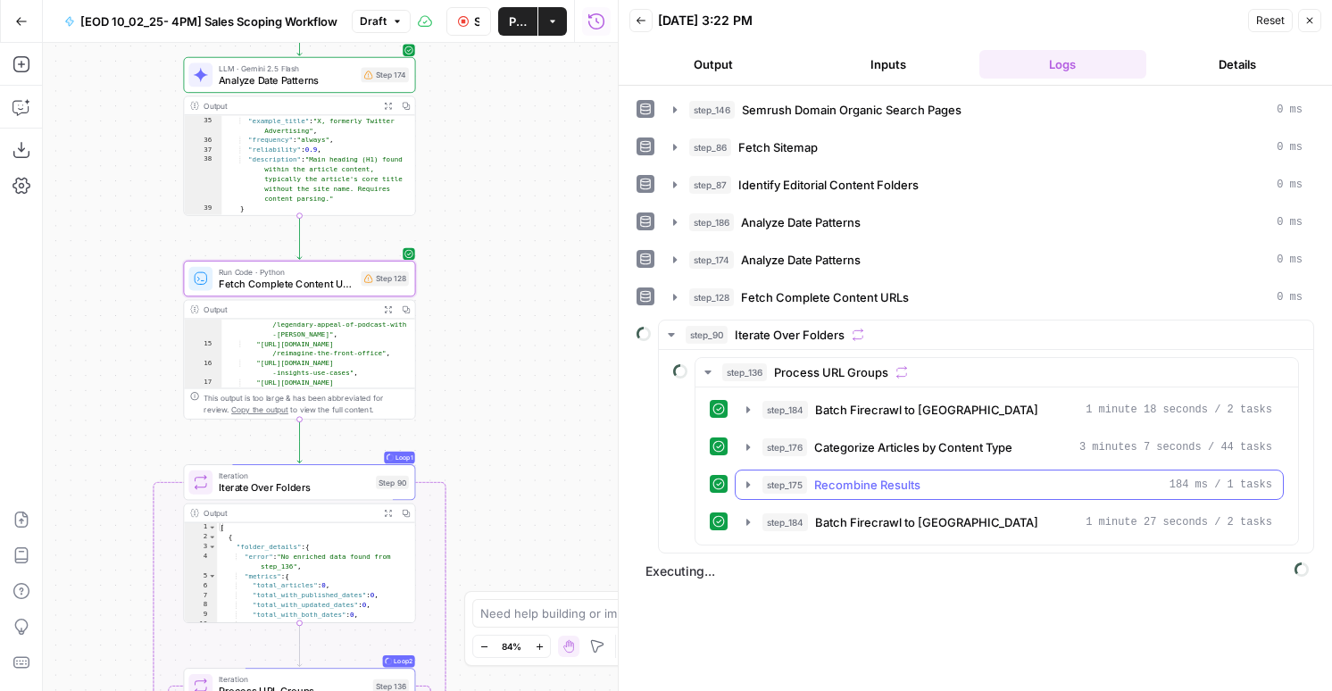
click at [804, 489] on span "step_175" at bounding box center [784, 485] width 45 height 18
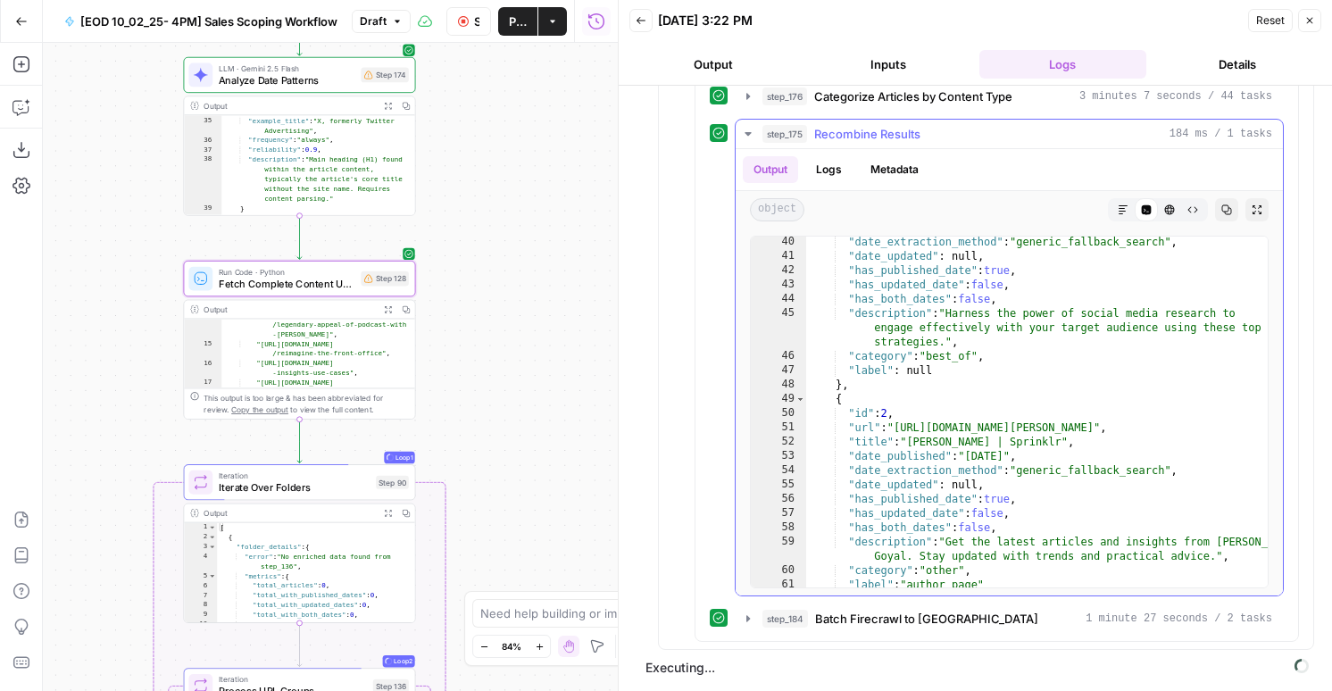
scroll to position [354, 0]
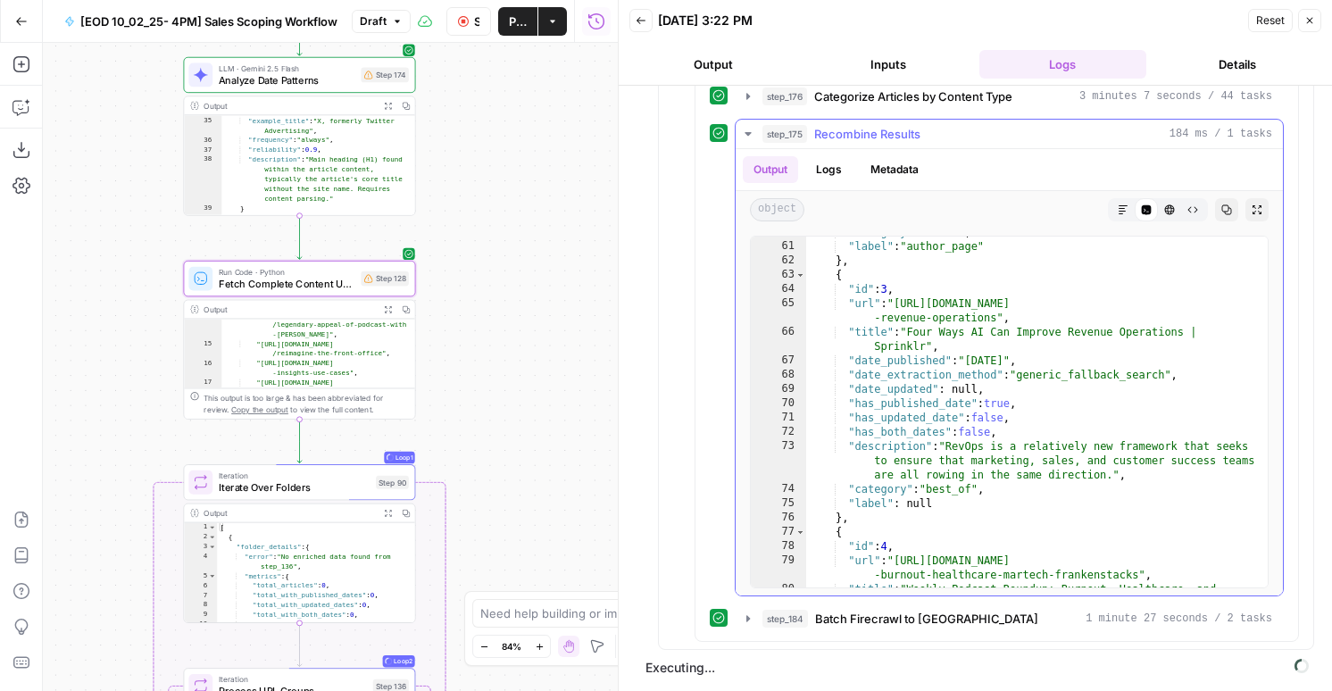
click at [843, 129] on span "Recombine Results" at bounding box center [867, 134] width 106 height 18
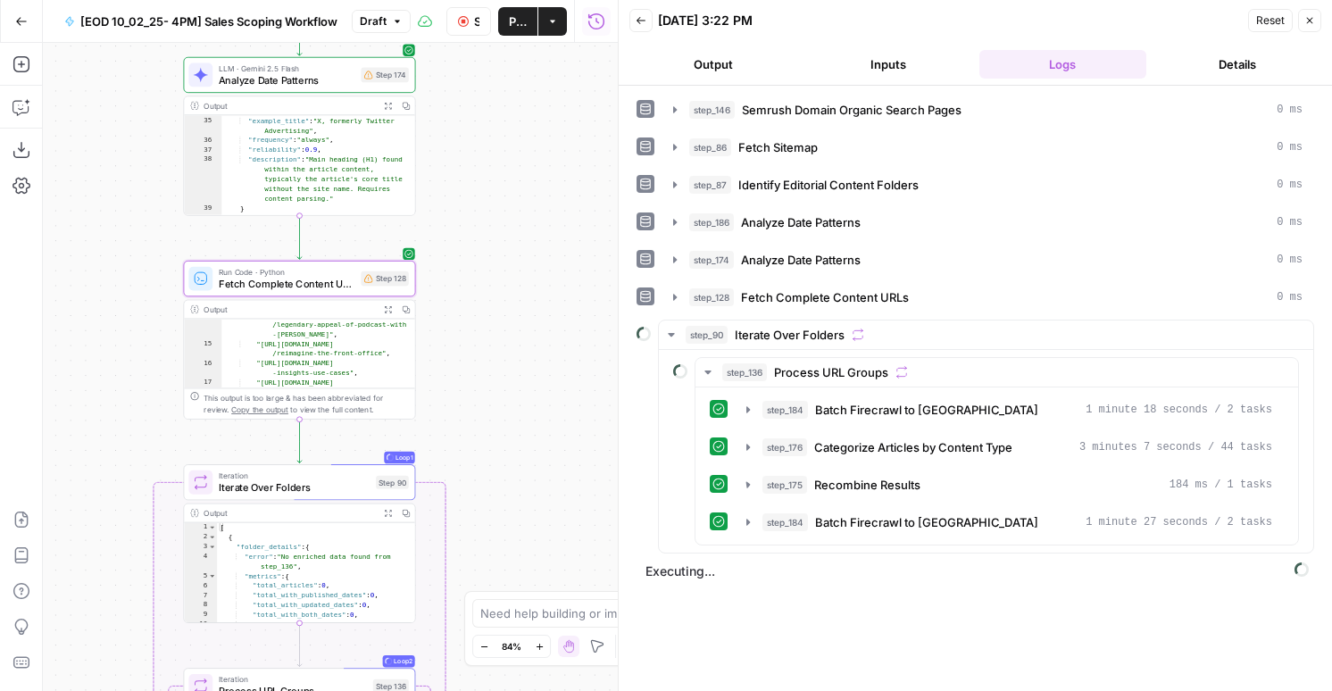
scroll to position [0, 0]
click at [836, 530] on span "Batch Firecrawl to [GEOGRAPHIC_DATA]" at bounding box center [926, 522] width 223 height 18
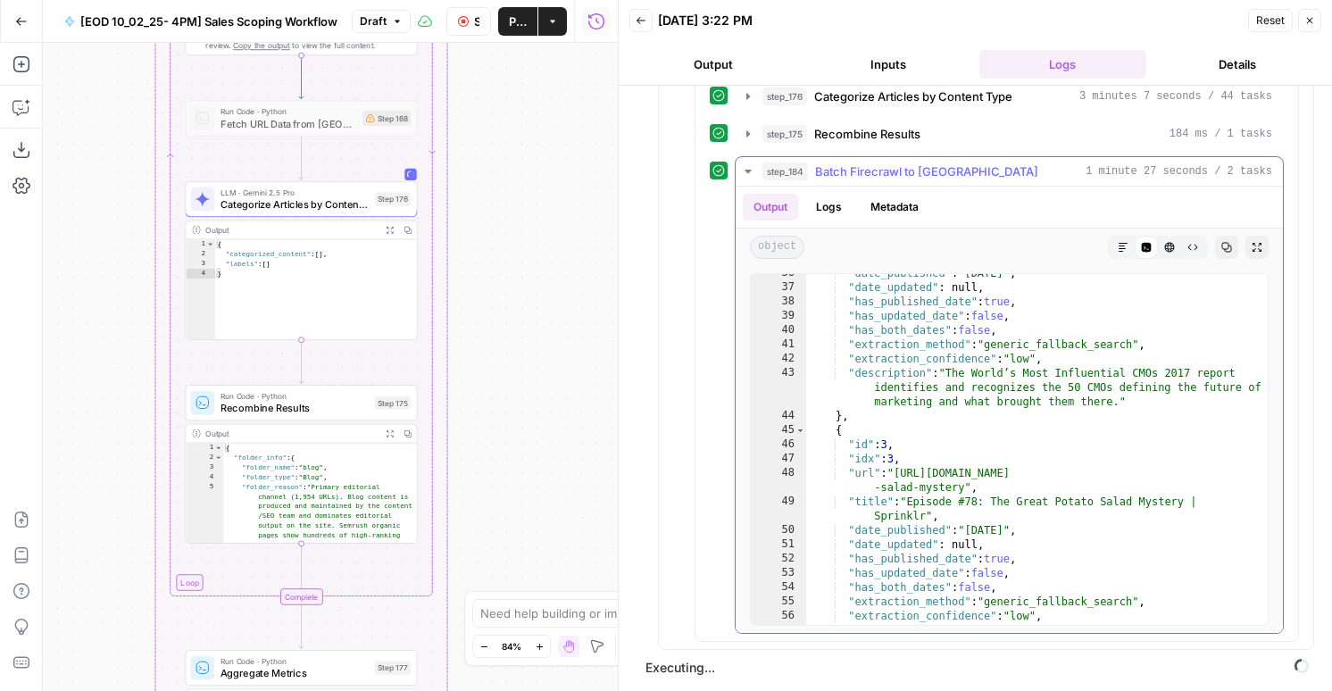
scroll to position [241, 0]
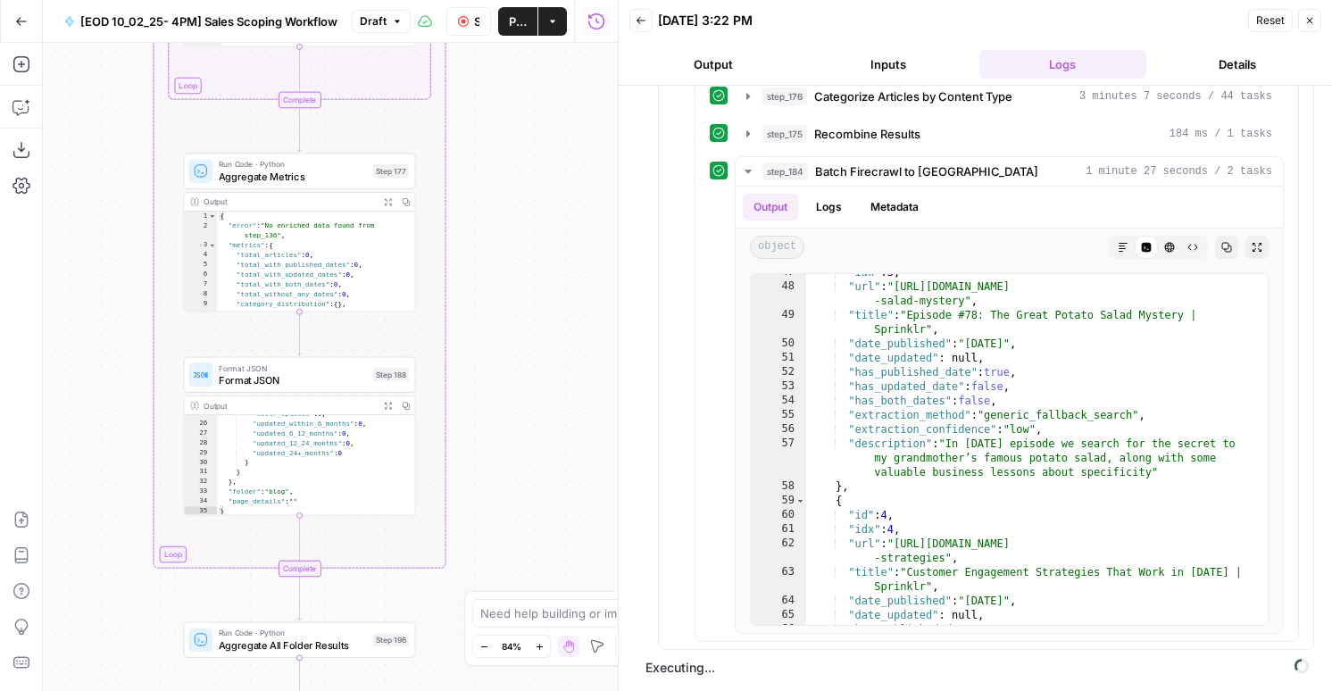
click at [377, 182] on div "Run Code · Python Aggregate Metrics Step 177 Copy step Delete step Add Note Test" at bounding box center [298, 171] width 221 height 26
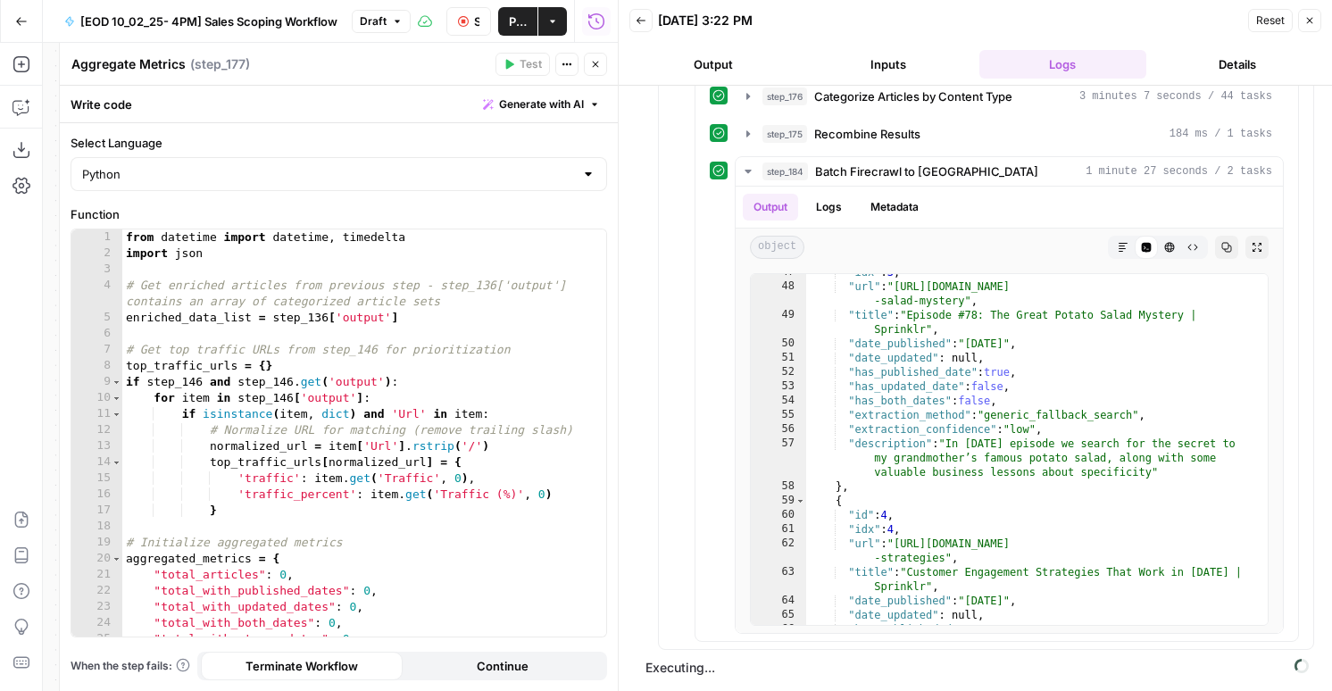
click at [412, 352] on div "from datetime import datetime , timedelta import json # Get enriched articles f…" at bounding box center [364, 448] width 484 height 439
type textarea "**********"
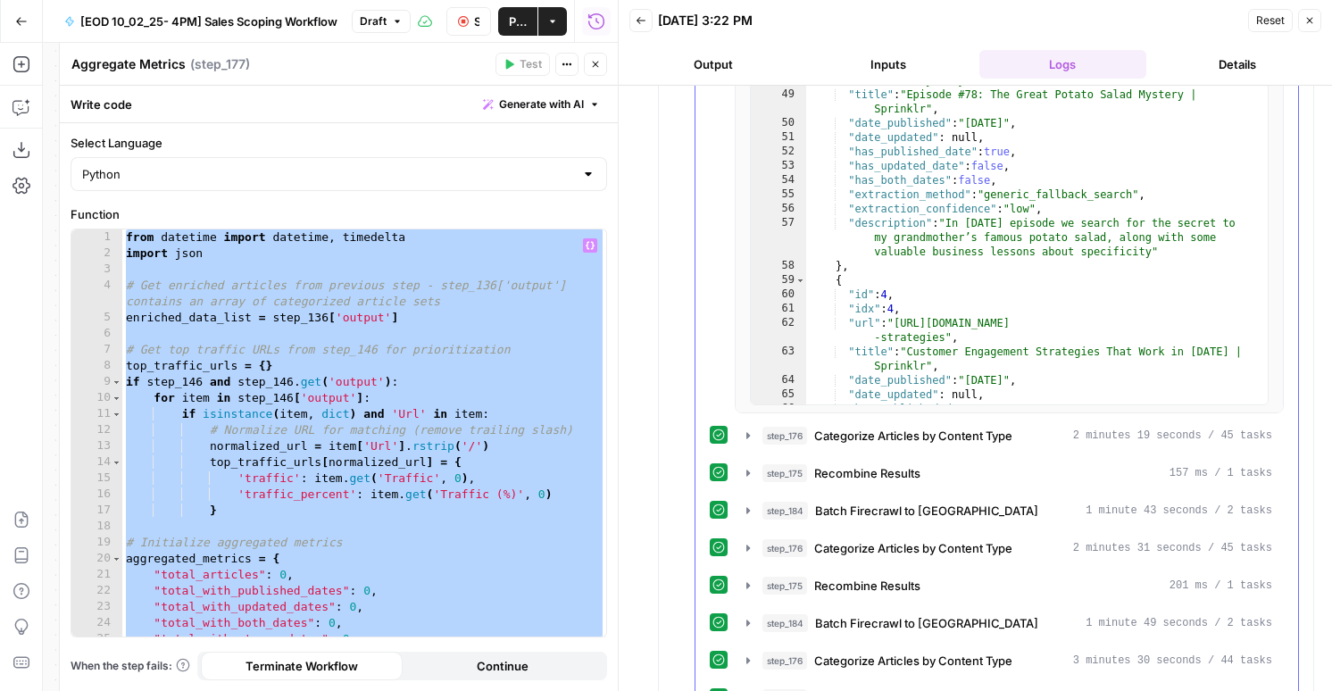
scroll to position [651, 0]
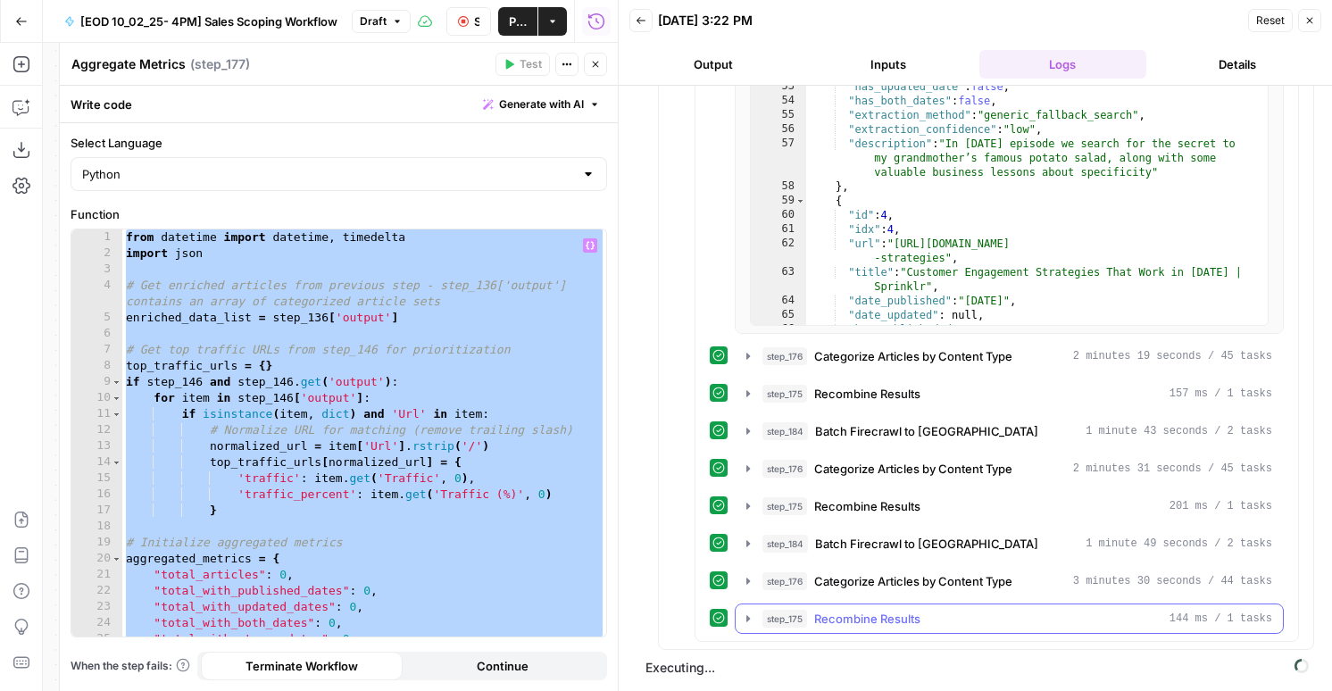
click at [775, 606] on button "step_175 Recombine Results 144 ms / 1 tasks" at bounding box center [1009, 618] width 547 height 29
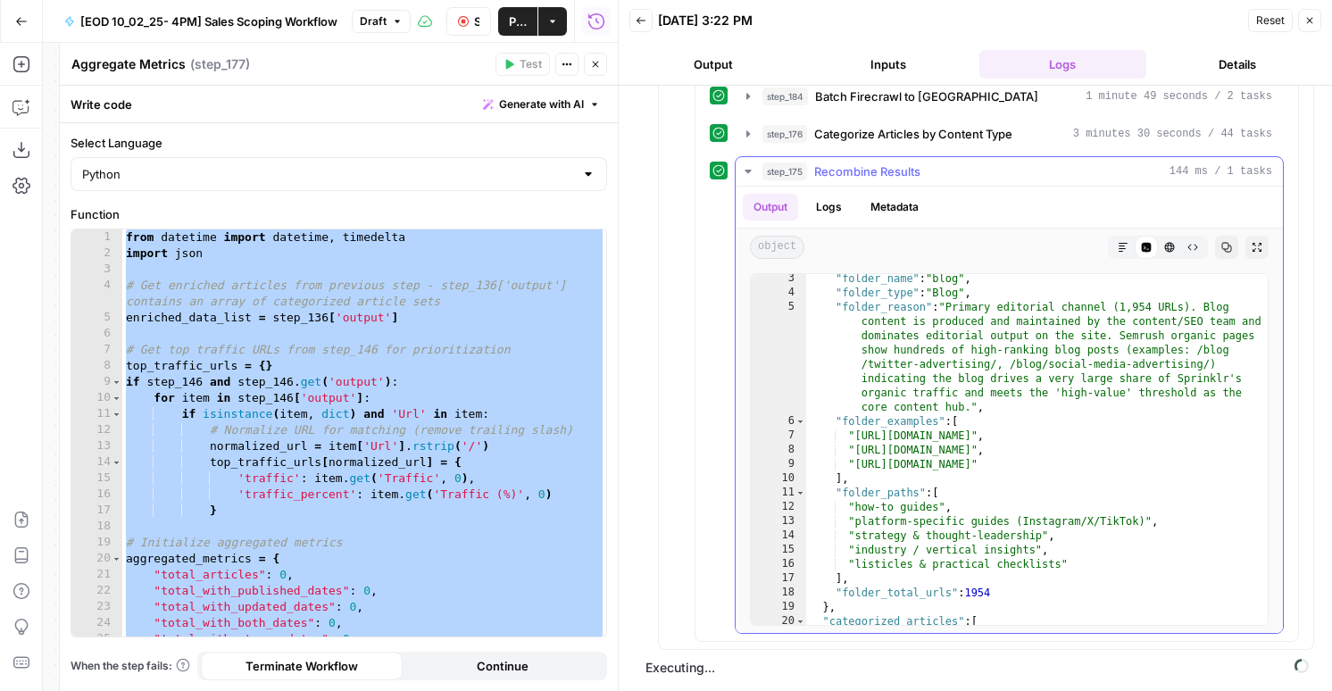
scroll to position [139, 0]
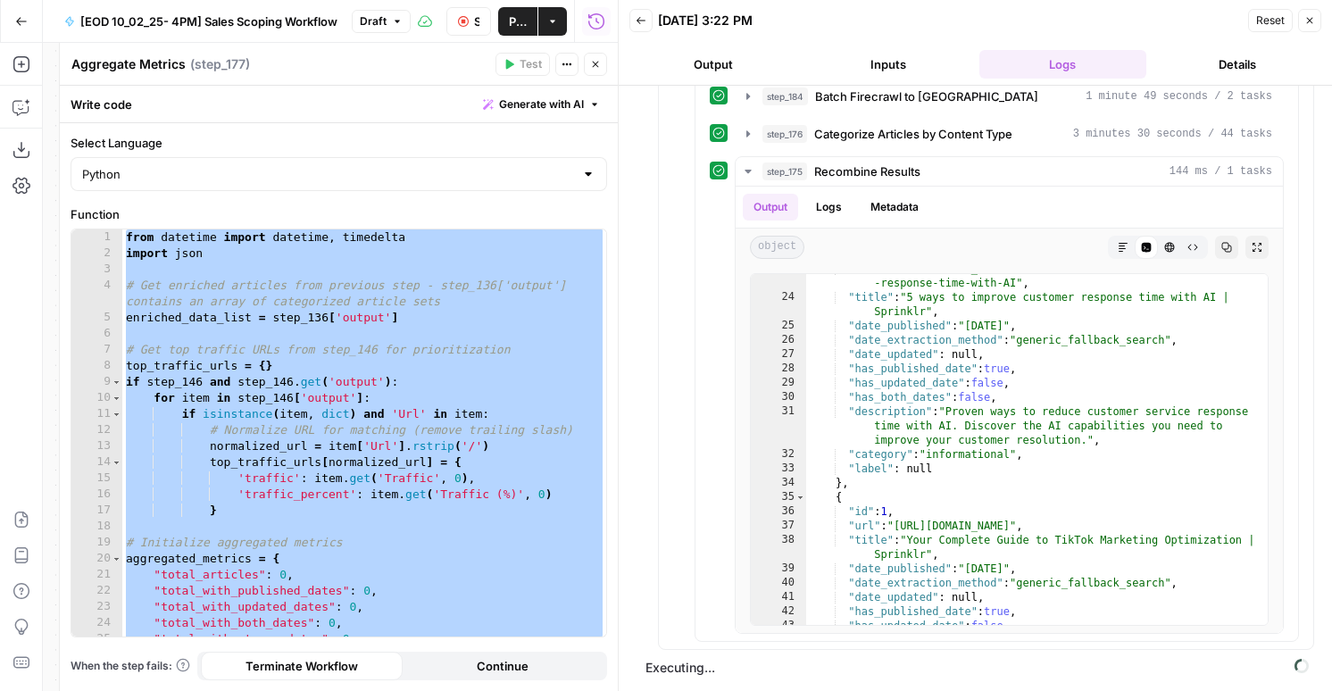
click at [517, 21] on span "Publish" at bounding box center [518, 21] width 18 height 18
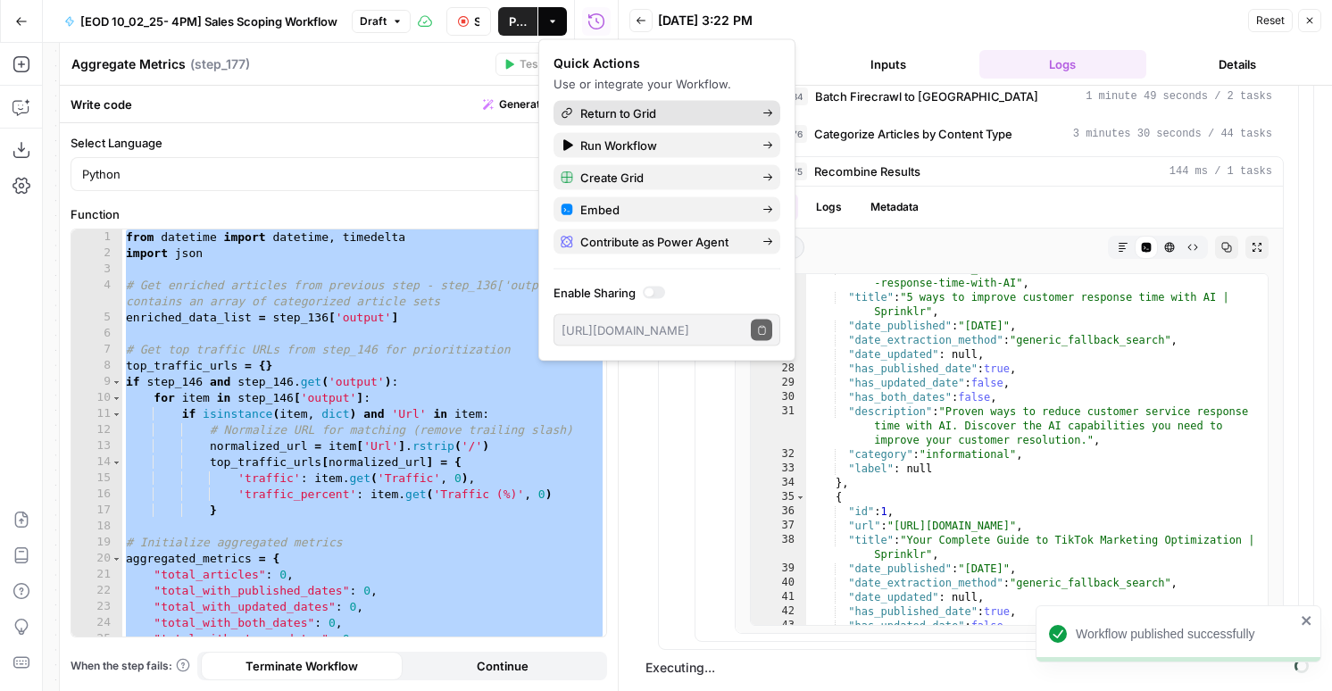
click at [611, 114] on span "Return to Grid" at bounding box center [664, 113] width 168 height 18
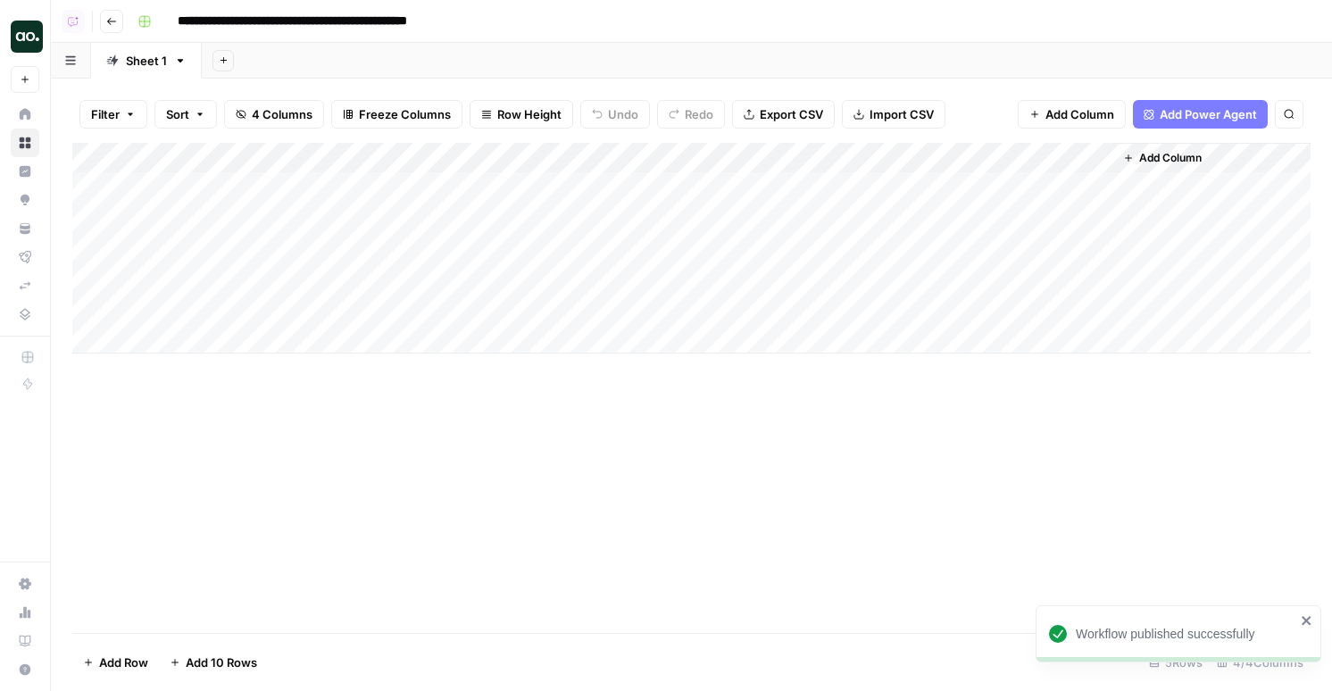
click at [773, 218] on div "Add Column" at bounding box center [691, 248] width 1238 height 211
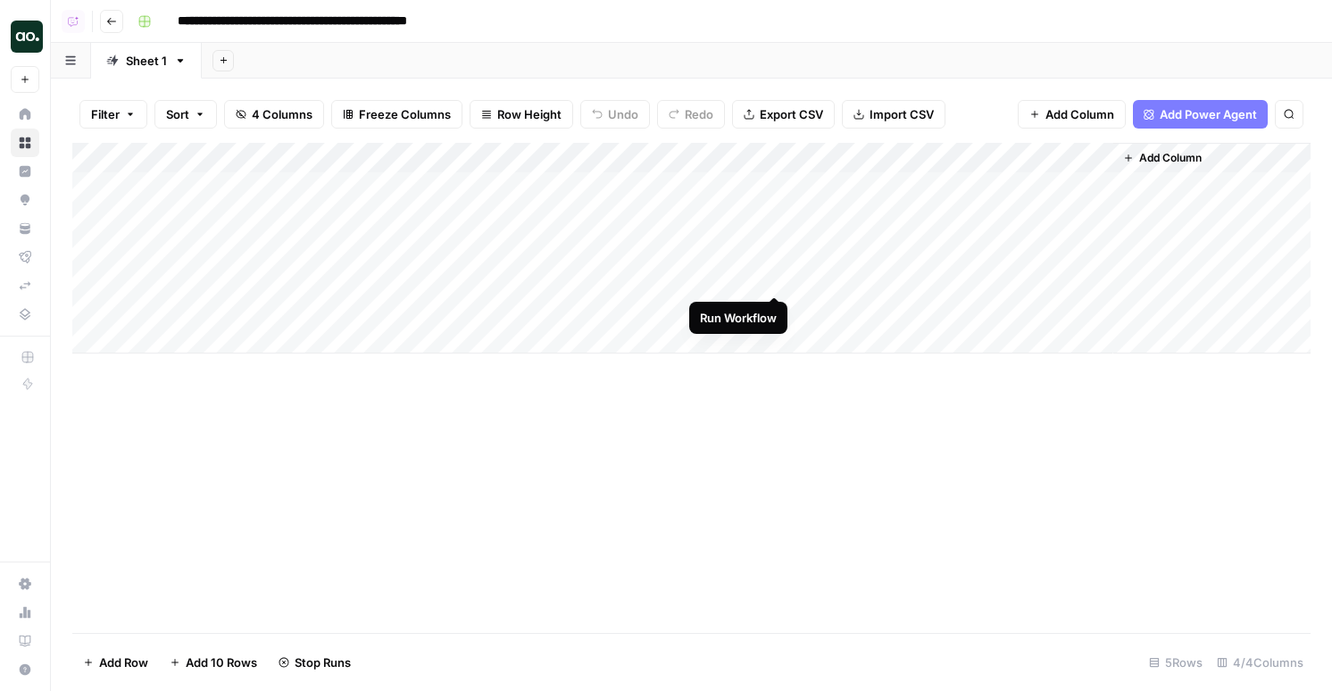
click at [776, 279] on div "Add Column" at bounding box center [691, 248] width 1238 height 211
click at [744, 220] on div "Add Column" at bounding box center [691, 248] width 1238 height 211
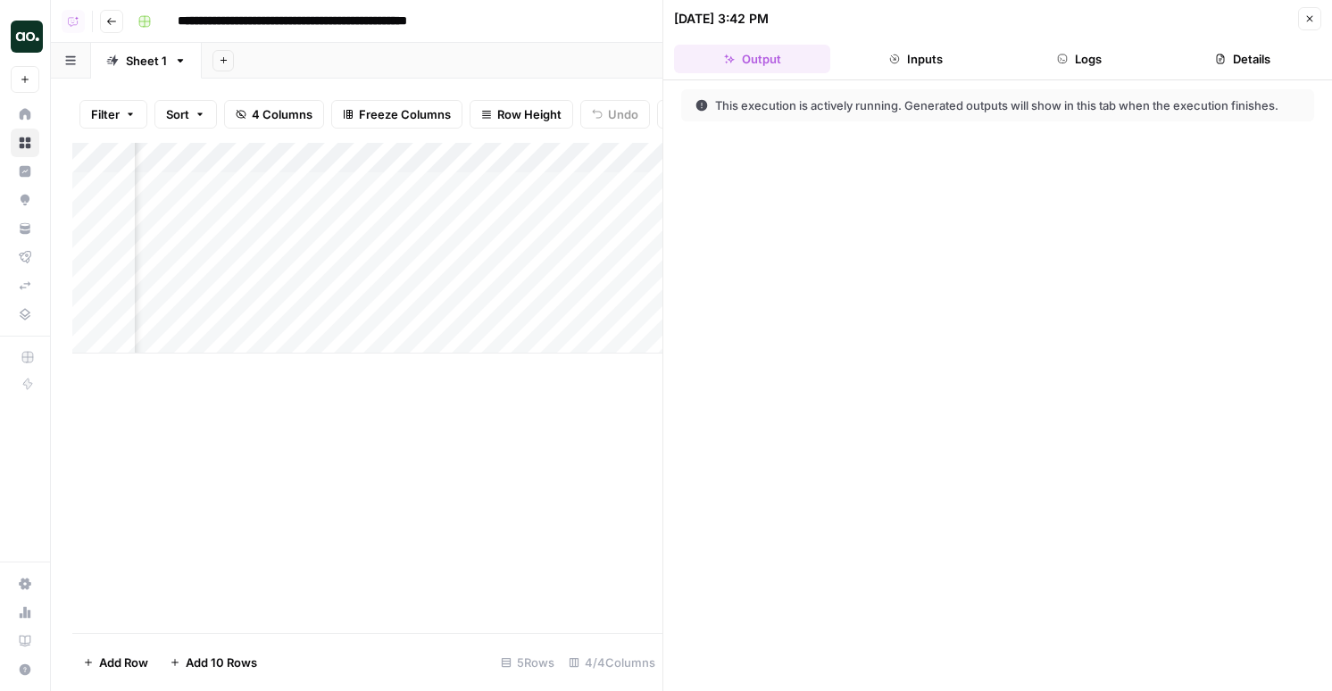
scroll to position [0, 264]
click at [482, 220] on div "Add Column" at bounding box center [367, 248] width 590 height 211
click at [1070, 62] on button "Logs" at bounding box center [1080, 59] width 156 height 29
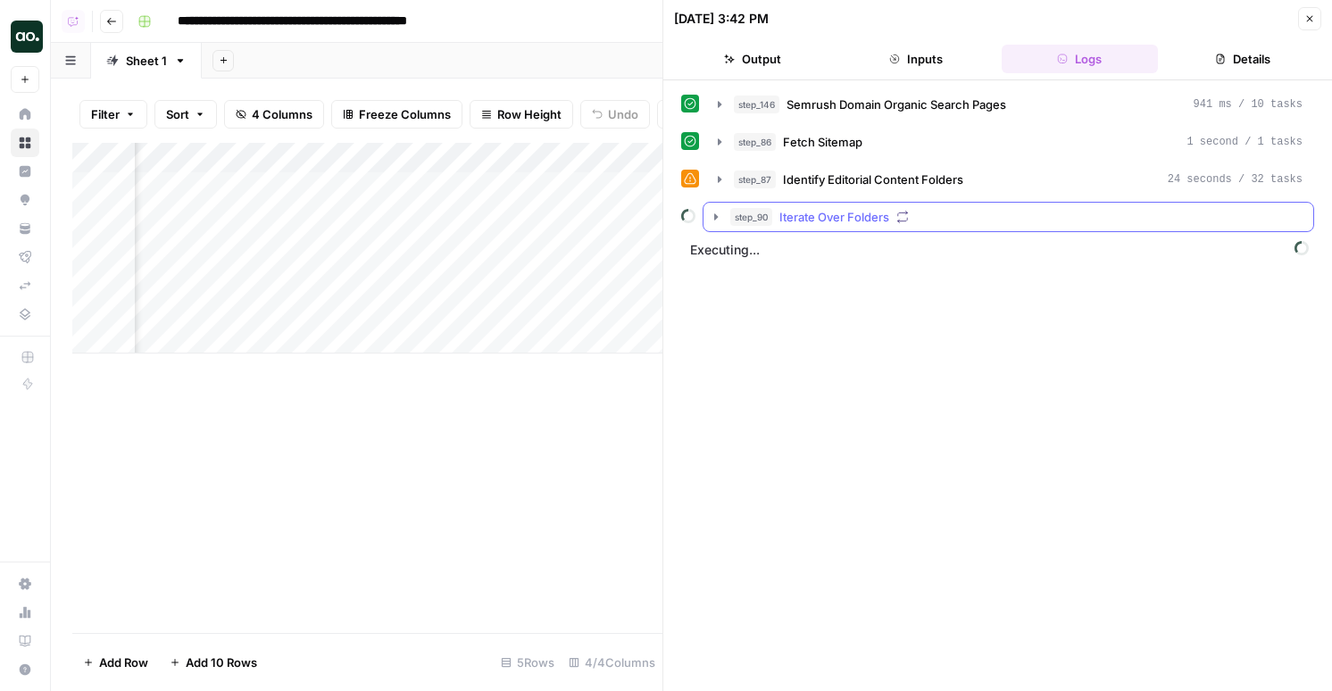
click at [861, 209] on span "Iterate Over Folders" at bounding box center [834, 217] width 110 height 18
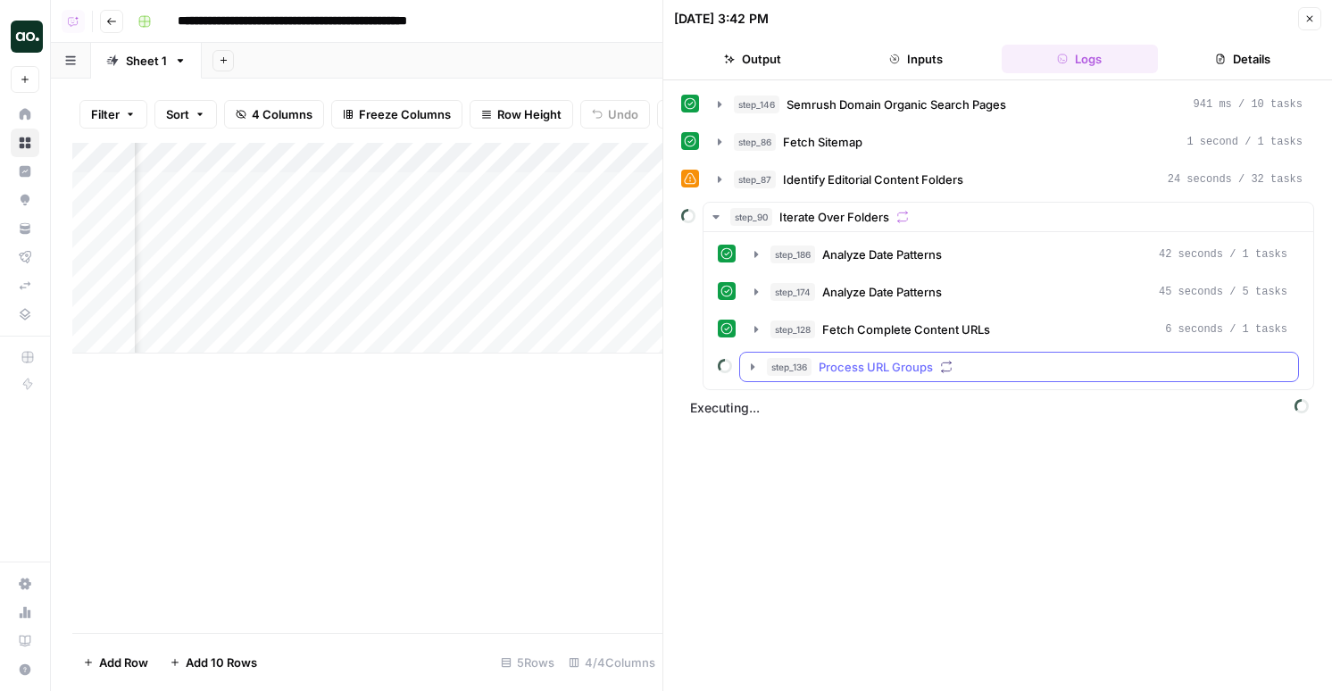
click at [882, 366] on span "Process URL Groups" at bounding box center [876, 367] width 114 height 18
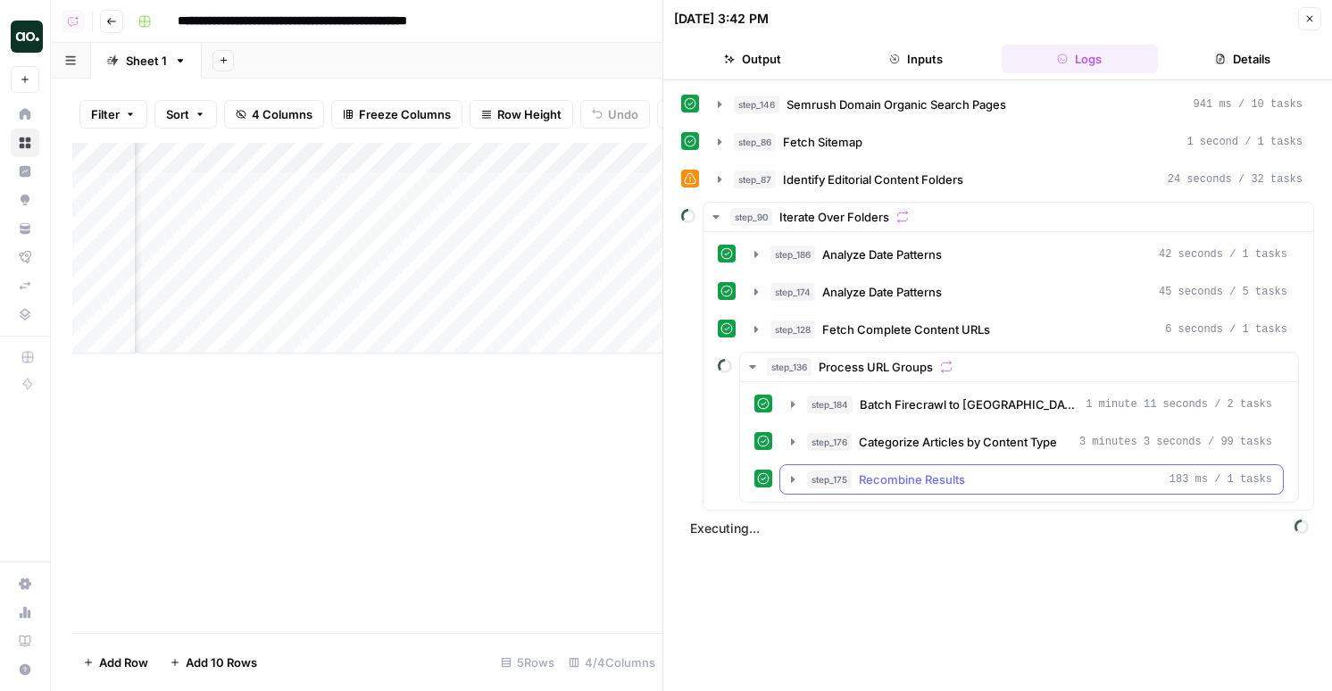
click at [912, 483] on span "Recombine Results" at bounding box center [912, 479] width 106 height 18
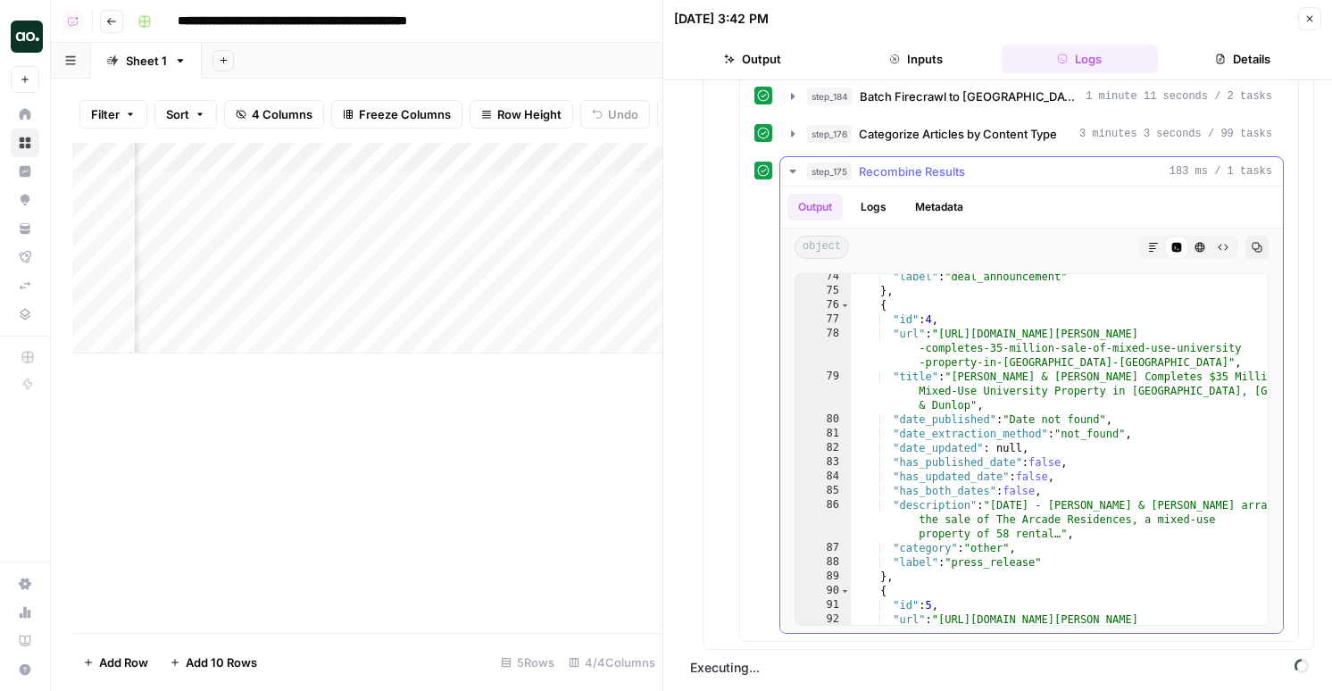
scroll to position [436, 0]
type textarea "**********"
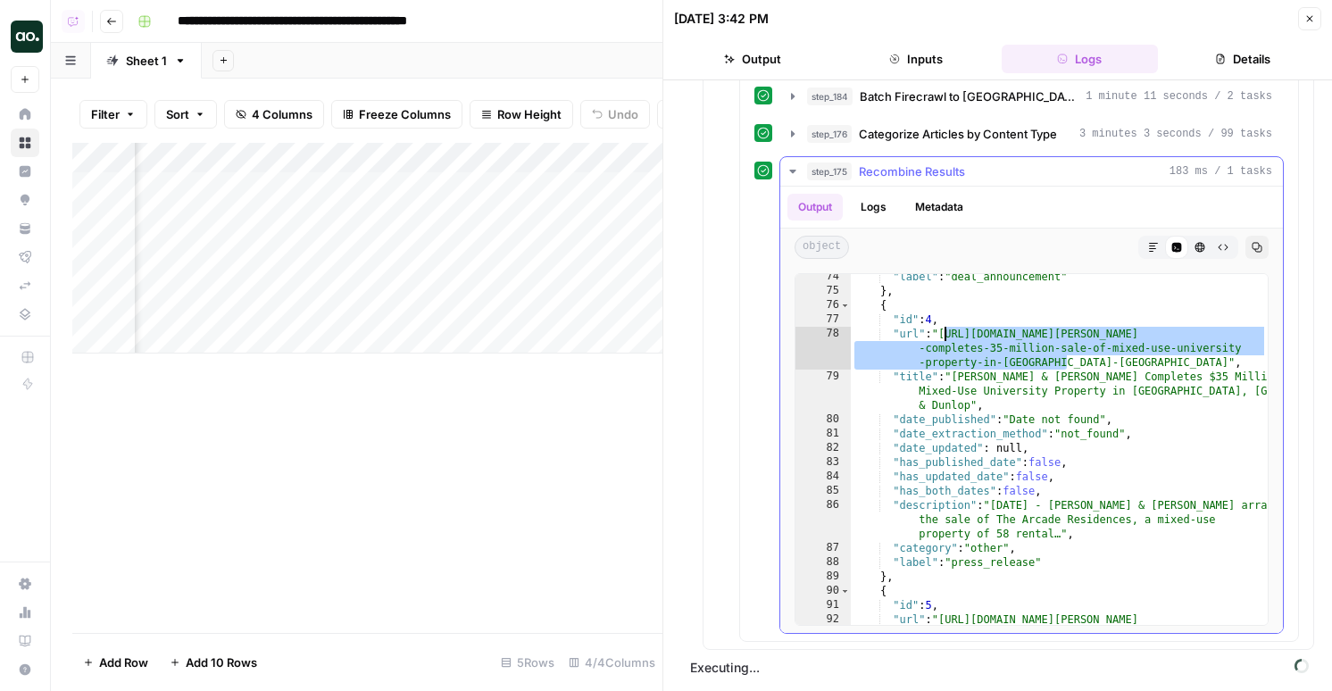
drag, startPoint x: 1054, startPoint y: 360, endPoint x: 943, endPoint y: 337, distance: 113.8
click at [943, 337] on div ""label" : "deal_announcement" } , { "id" : 4 , "url" : "https://www.walkerdunlo…" at bounding box center [1059, 474] width 417 height 408
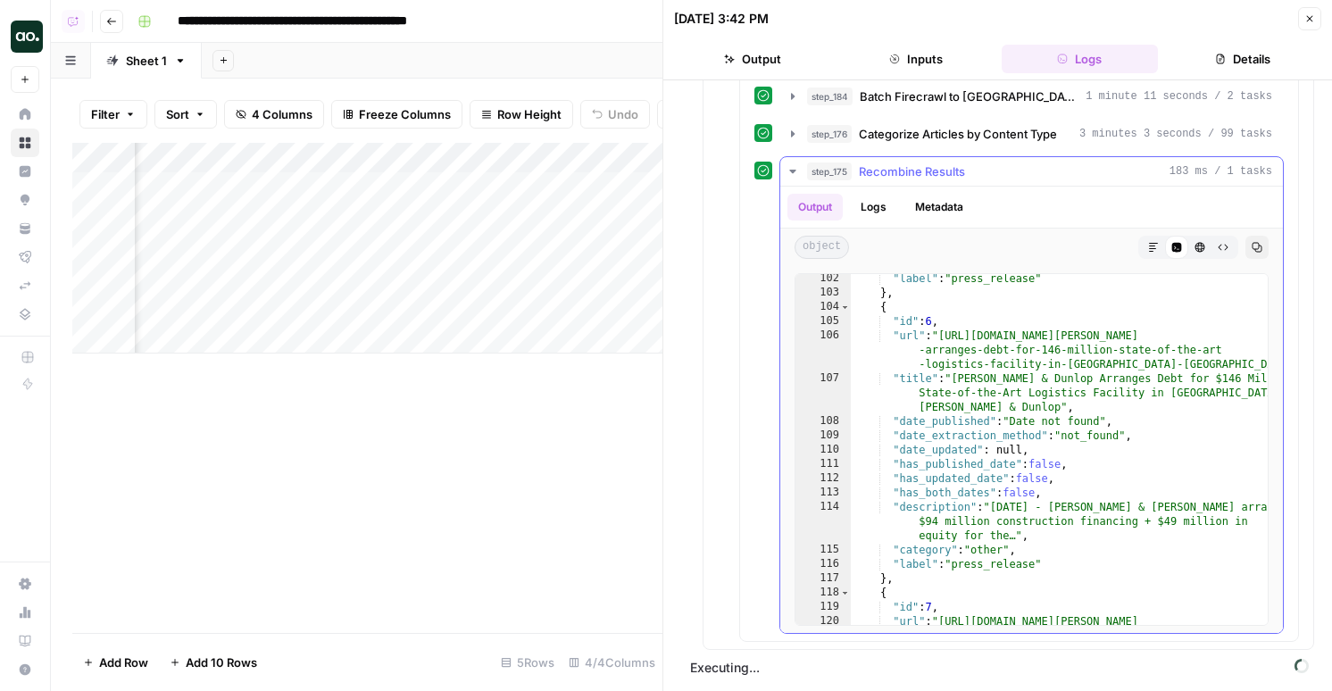
scroll to position [602, 0]
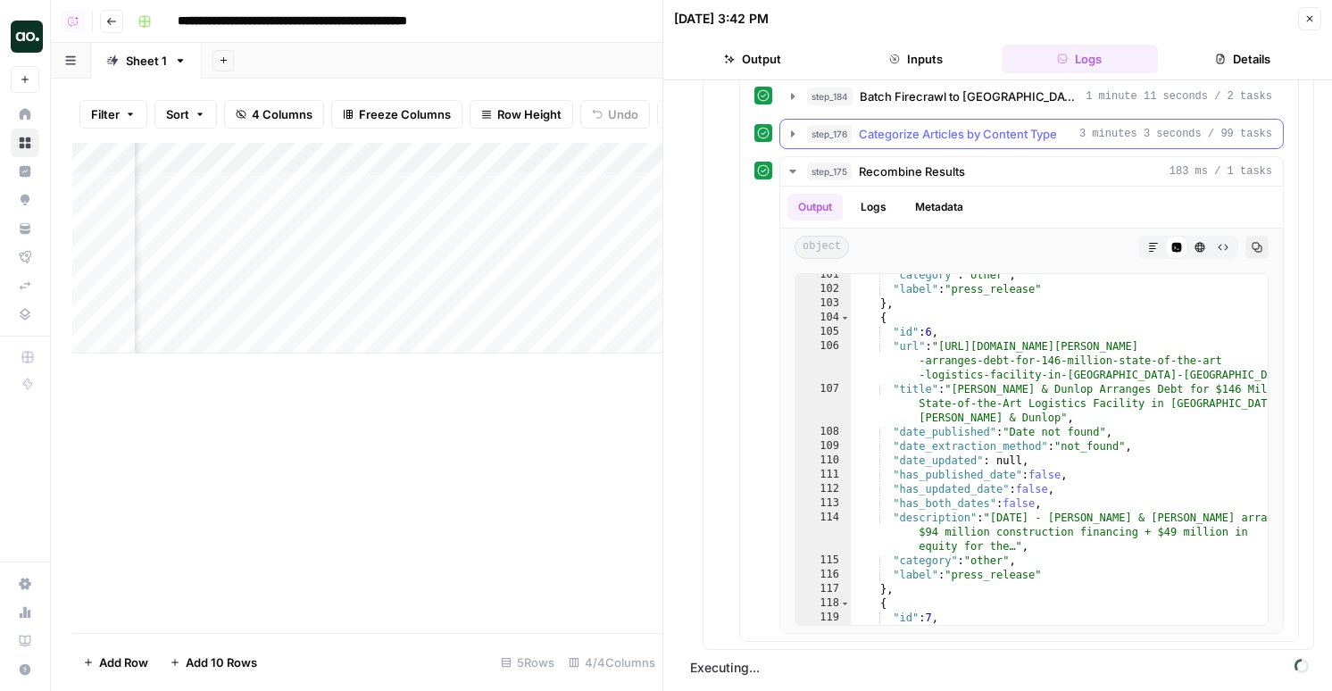
click at [910, 126] on span "Categorize Articles by Content Type" at bounding box center [958, 134] width 198 height 18
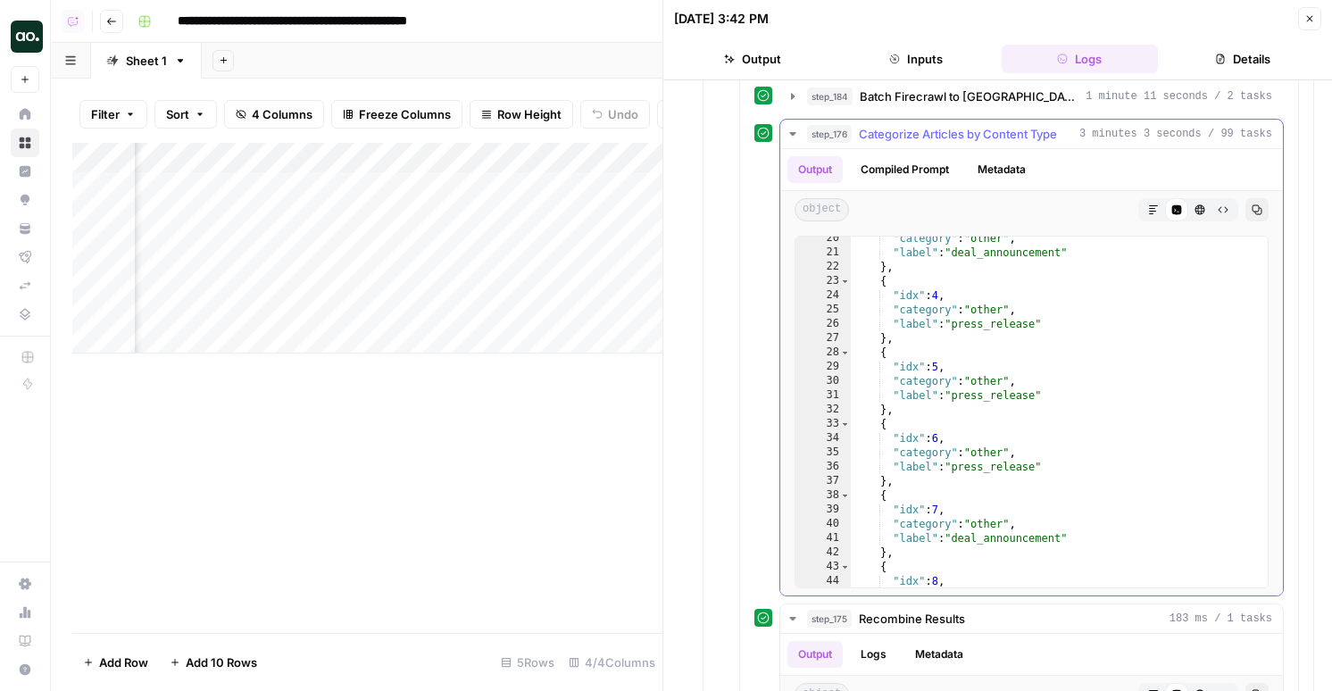
scroll to position [304, 0]
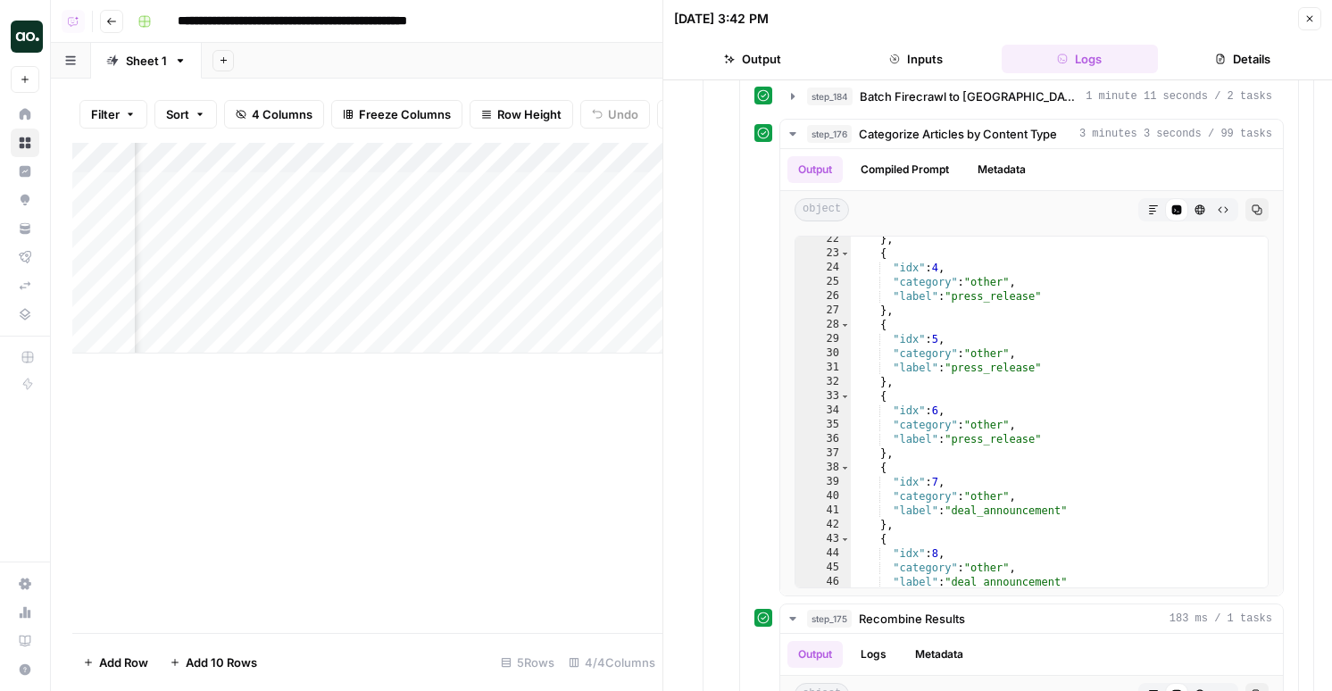
click at [1313, 24] on button "Close" at bounding box center [1309, 18] width 23 height 23
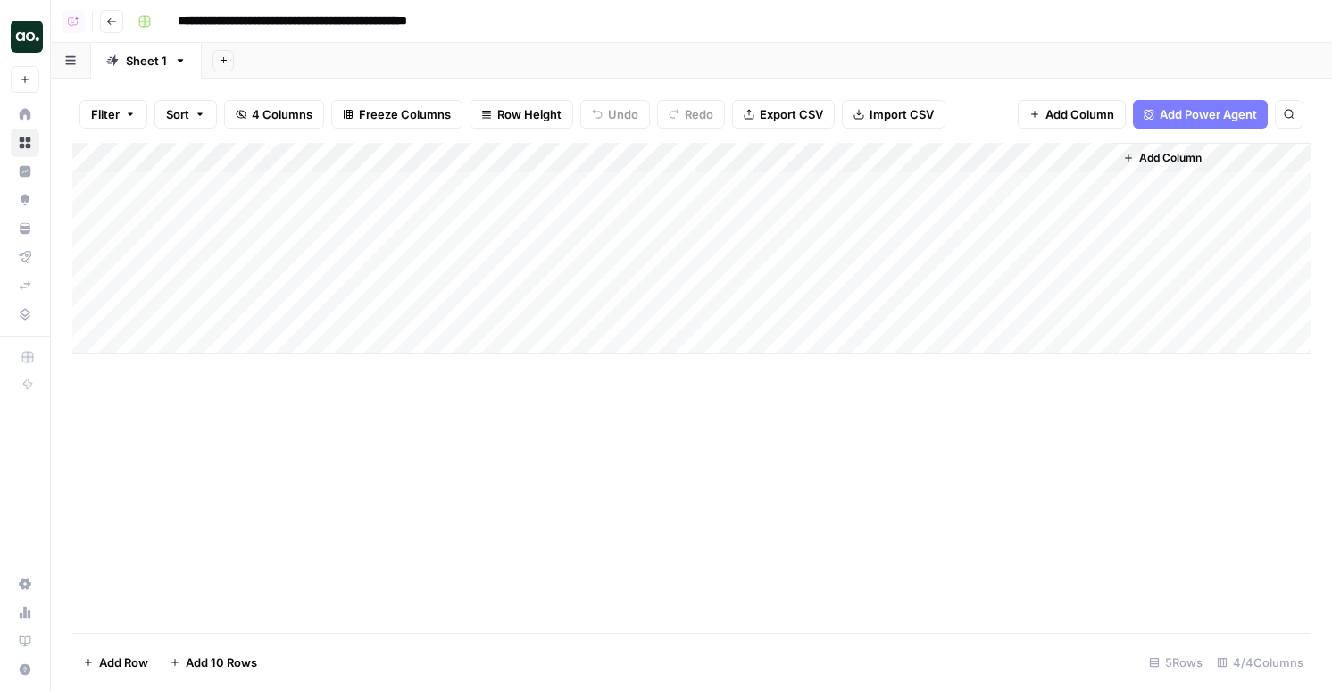
click at [777, 221] on div "Add Column" at bounding box center [691, 248] width 1238 height 211
click at [773, 277] on div "Add Column" at bounding box center [691, 248] width 1238 height 211
click at [756, 157] on div "Add Column" at bounding box center [691, 248] width 1238 height 211
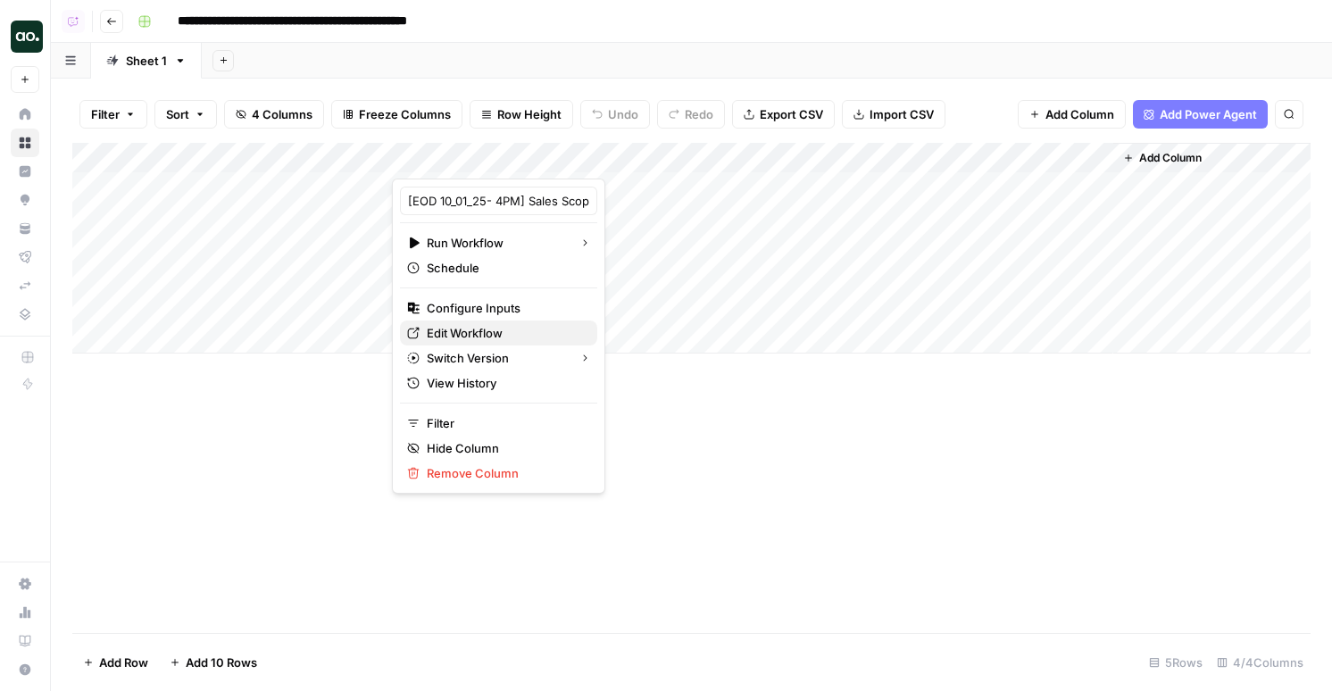
click at [471, 341] on span "Edit Workflow" at bounding box center [505, 333] width 156 height 18
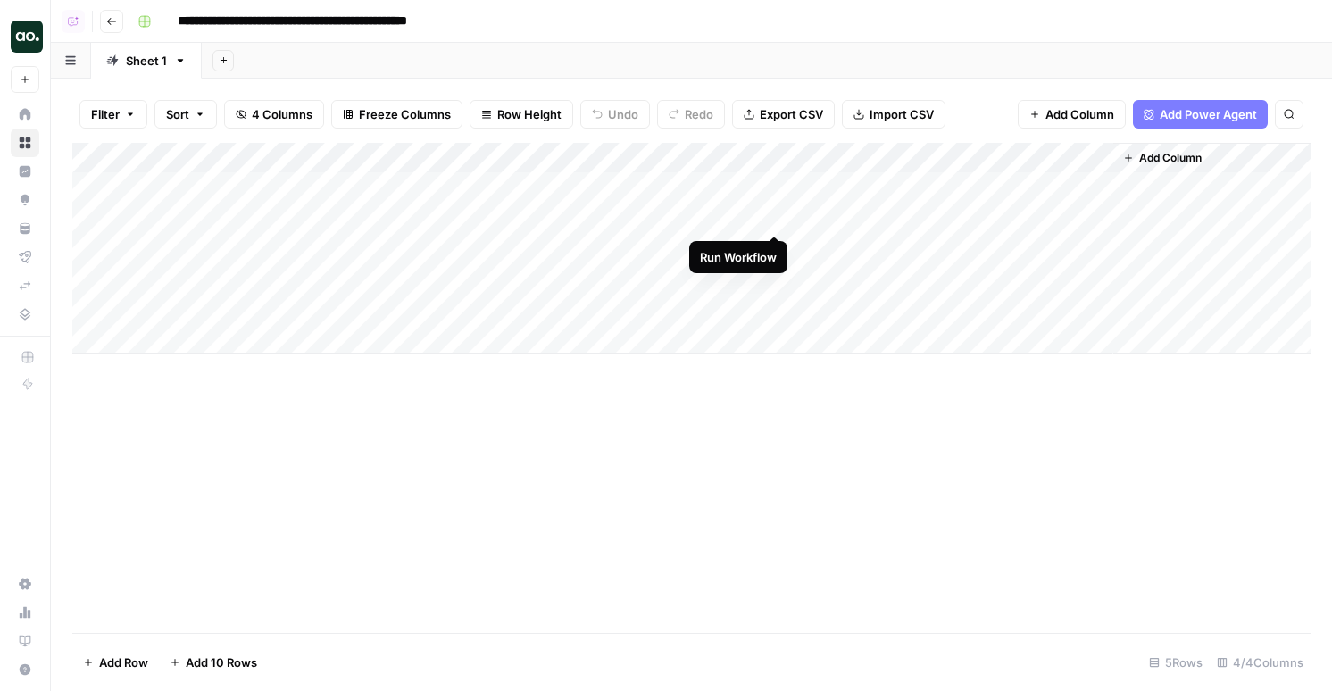
click at [775, 218] on div "Add Column" at bounding box center [691, 248] width 1238 height 211
click at [776, 279] on div "Add Column" at bounding box center [691, 248] width 1238 height 211
click at [774, 214] on div "Add Column" at bounding box center [691, 248] width 1238 height 211
click at [771, 212] on div "Add Column" at bounding box center [691, 248] width 1238 height 211
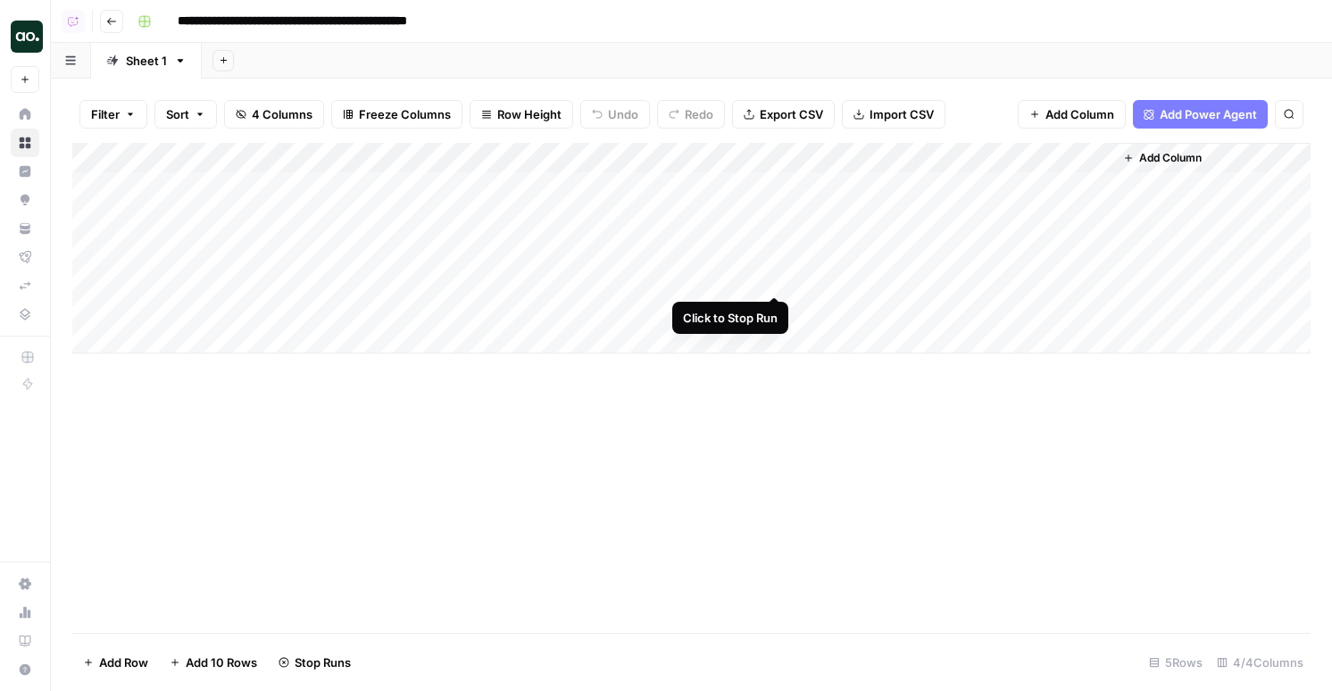
click at [779, 279] on div "Add Column" at bounding box center [691, 248] width 1238 height 211
click at [778, 279] on div "Add Column" at bounding box center [691, 248] width 1238 height 211
click at [747, 222] on div "Add Column" at bounding box center [691, 248] width 1238 height 211
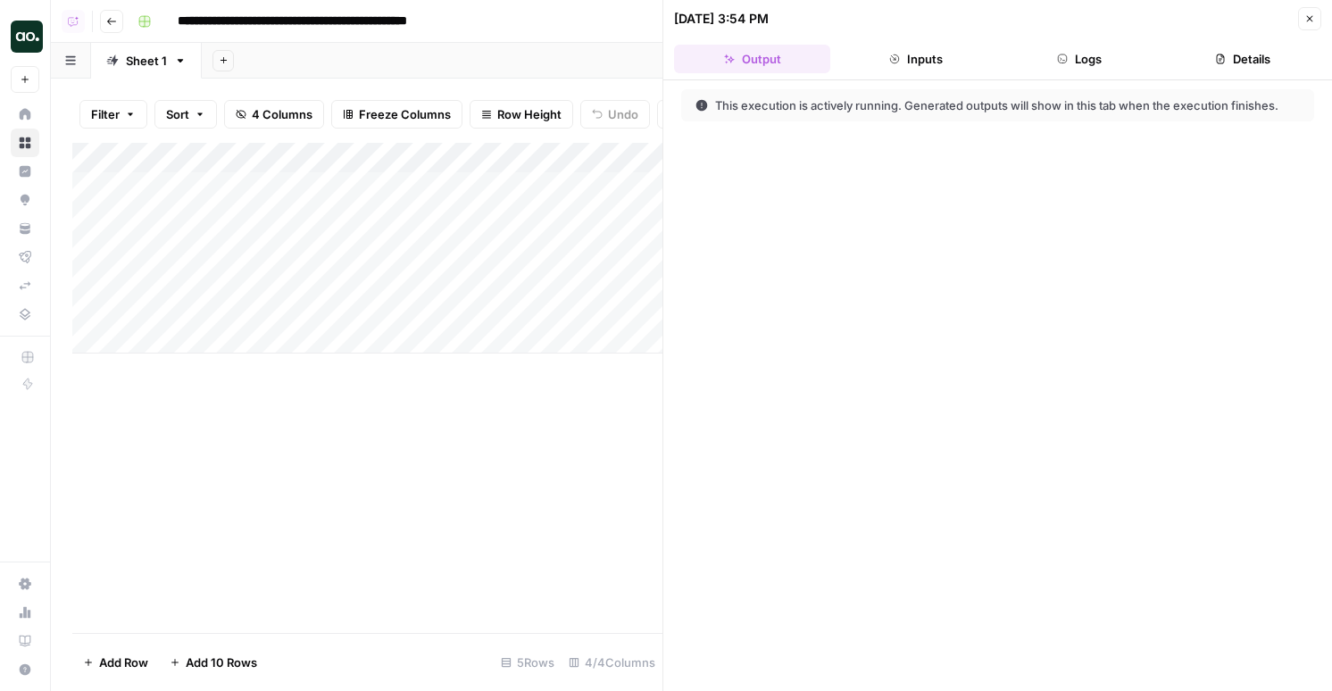
click at [1071, 64] on button "Logs" at bounding box center [1080, 59] width 156 height 29
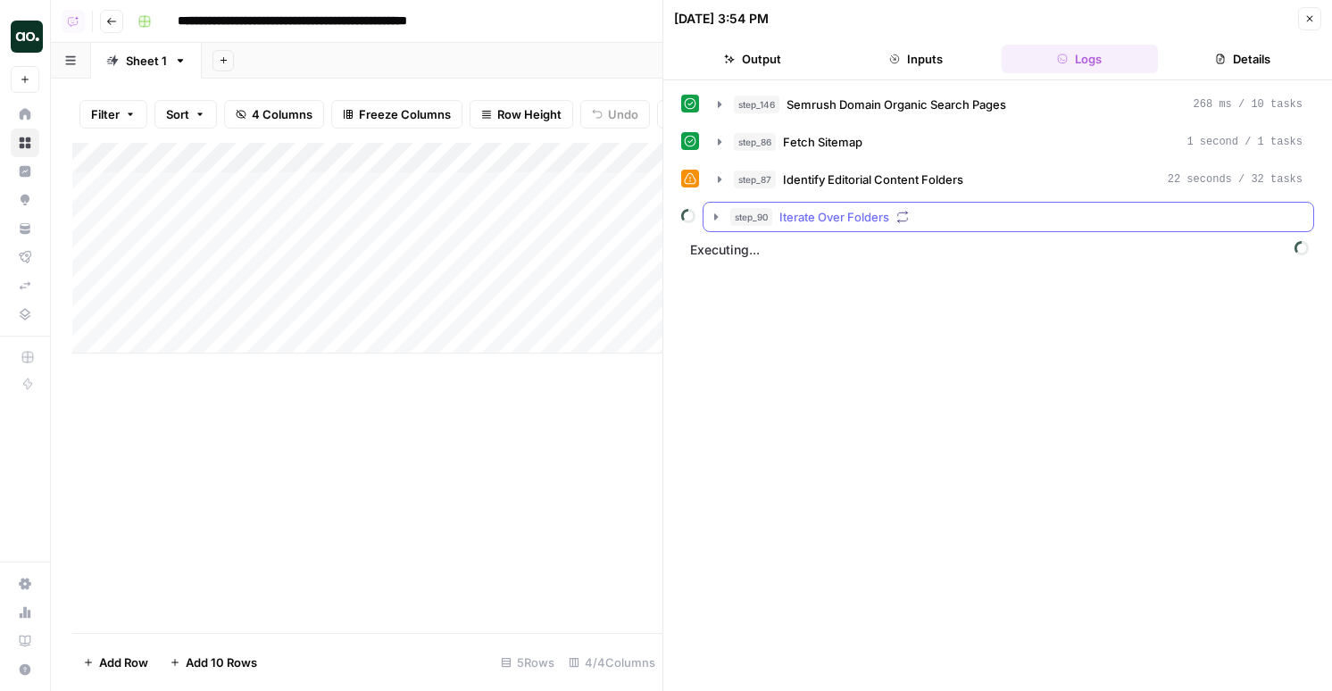
click at [906, 209] on div "step_90 Iterate Over Folders" at bounding box center [1016, 217] width 572 height 18
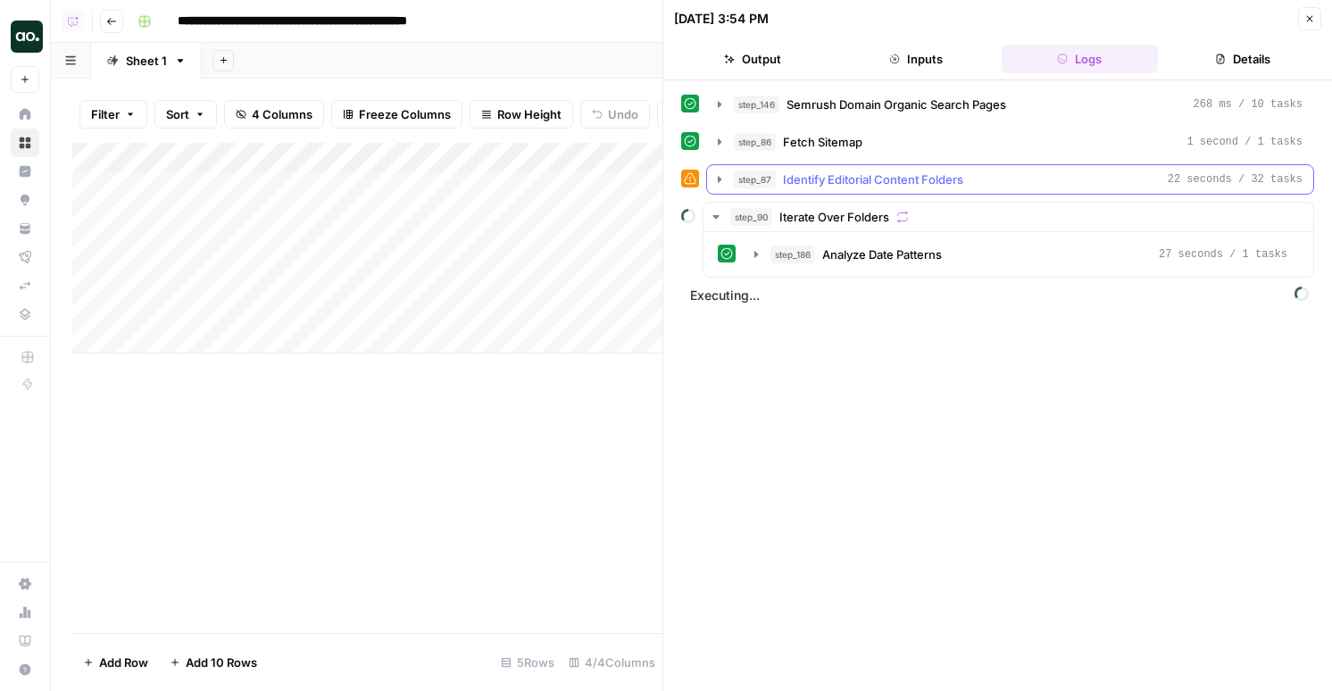
click at [910, 188] on button "step_87 Identify Editorial Content Folders 22 seconds / 32 tasks" at bounding box center [1010, 179] width 606 height 29
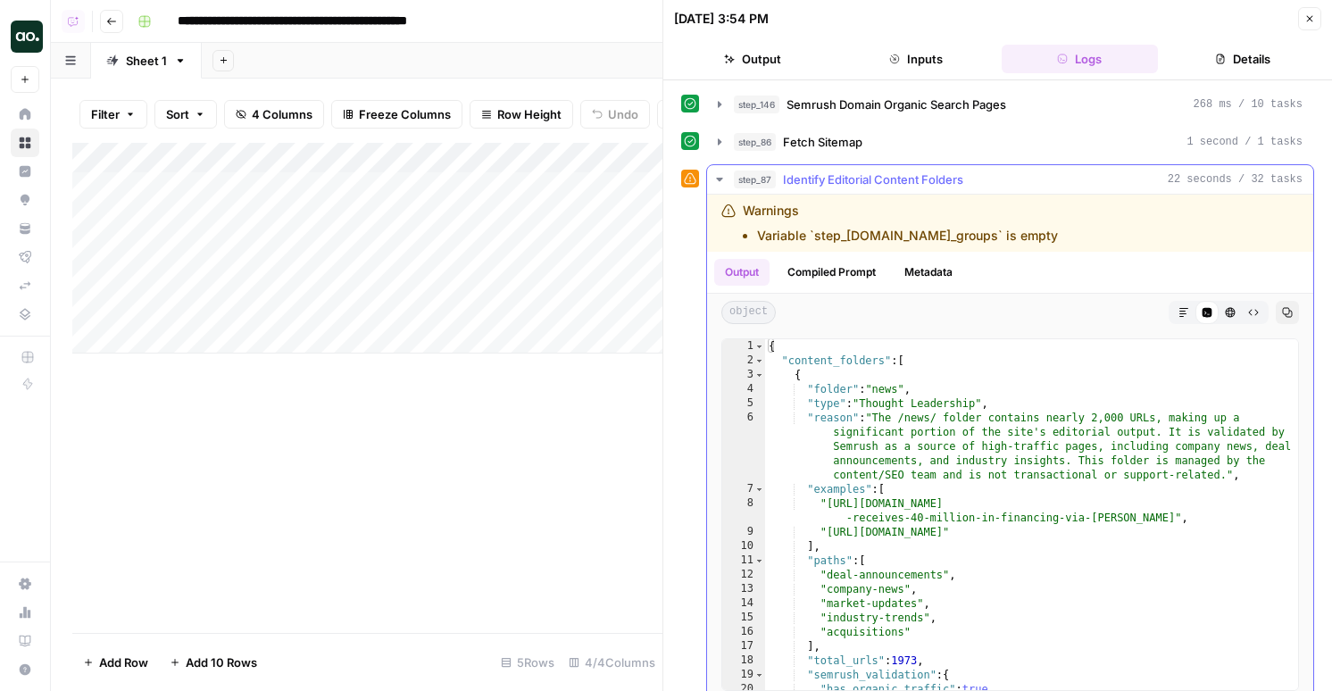
click at [910, 188] on button "step_87 Identify Editorial Content Folders 22 seconds / 32 tasks" at bounding box center [1010, 179] width 606 height 29
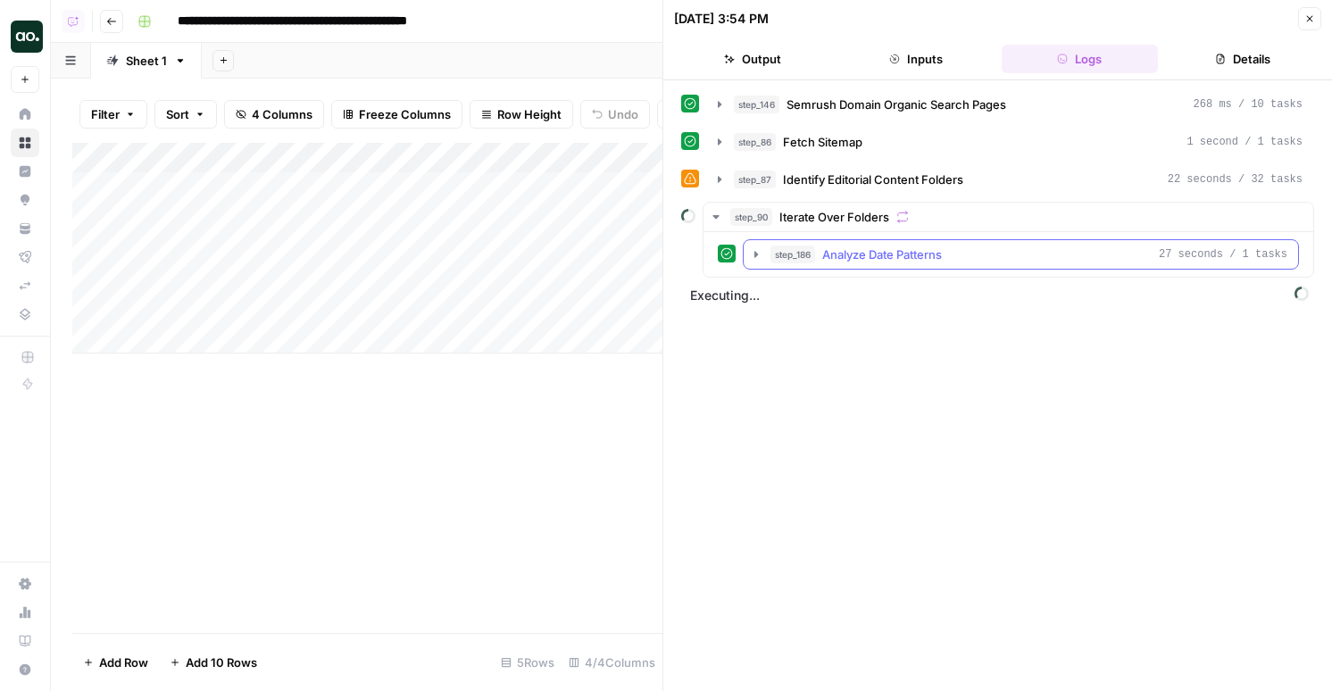
click at [887, 268] on button "step_186 Analyze Date Patterns 27 seconds / 1 tasks" at bounding box center [1021, 254] width 554 height 29
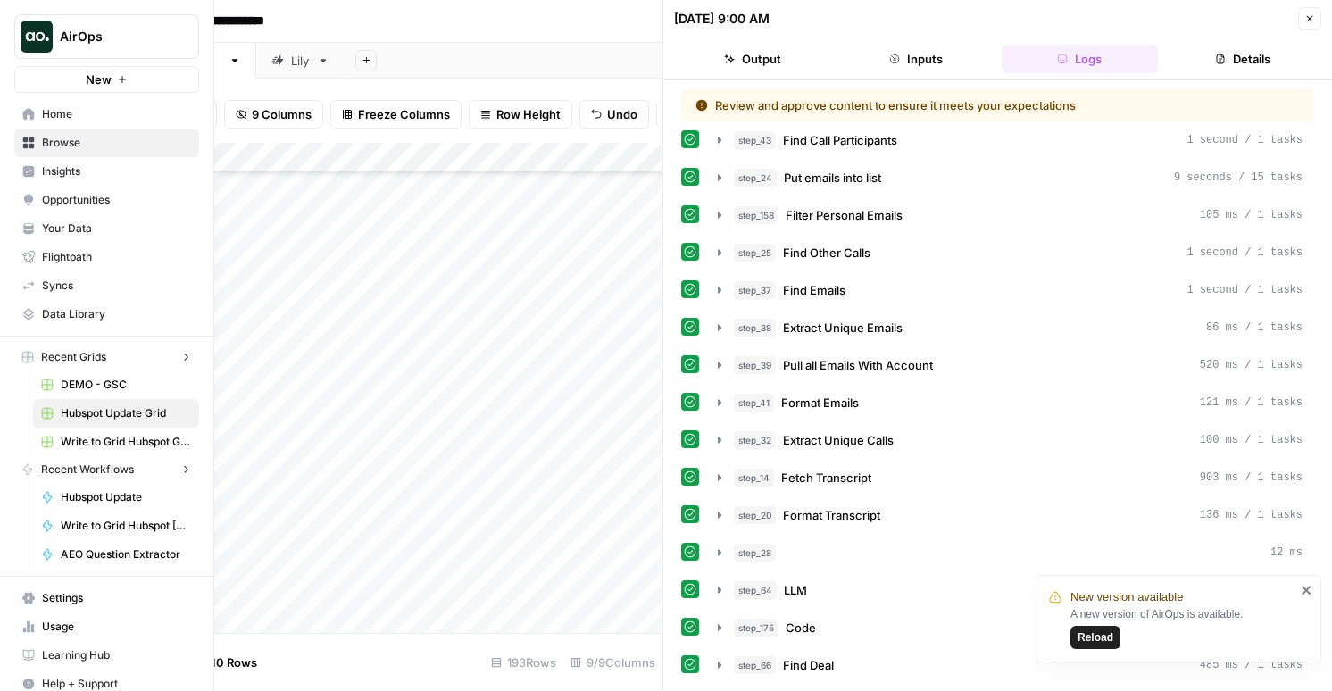
scroll to position [5427, 441]
click at [64, 52] on button "AirOps" at bounding box center [106, 36] width 185 height 45
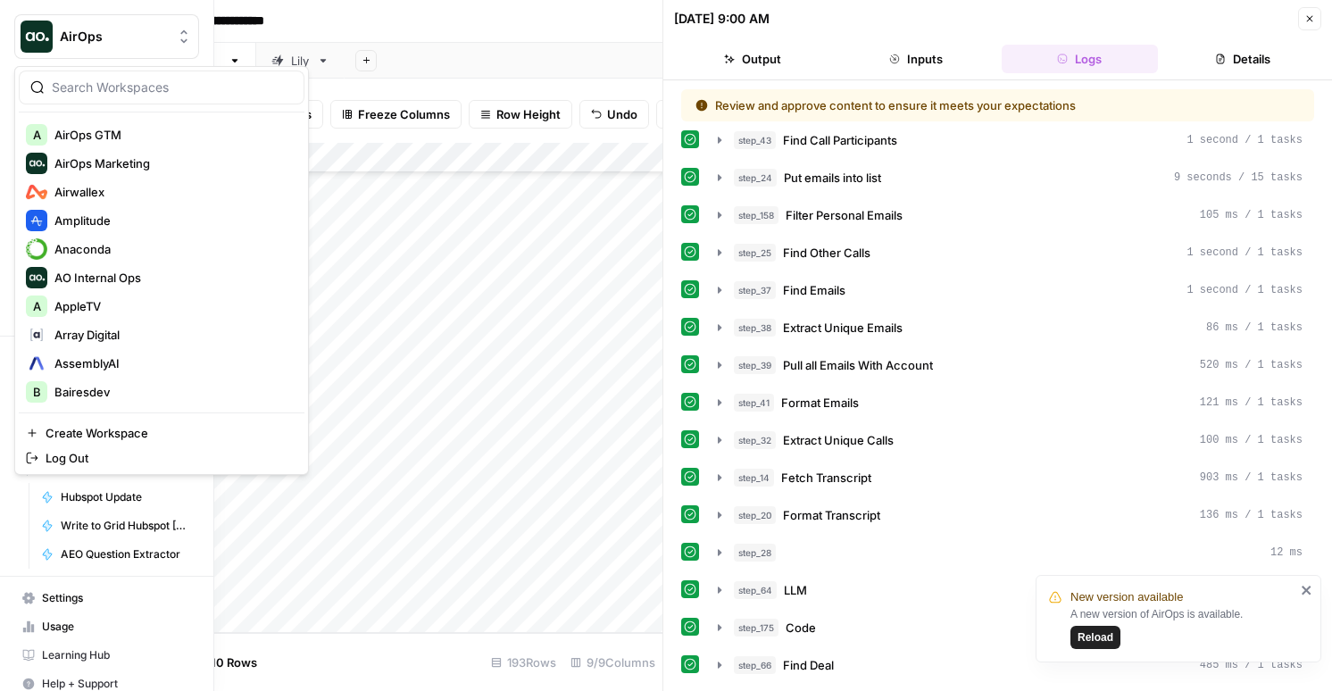
scroll to position [237, 0]
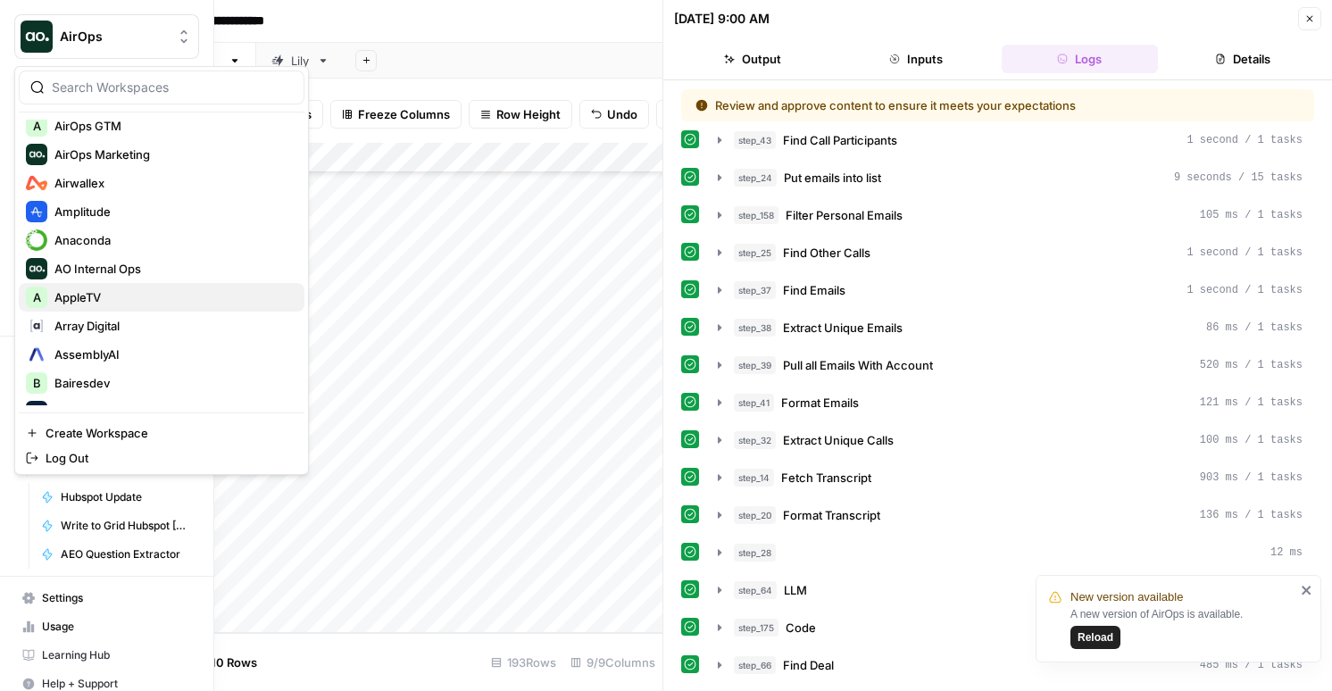
click at [107, 289] on span "AppleTV" at bounding box center [172, 297] width 236 height 18
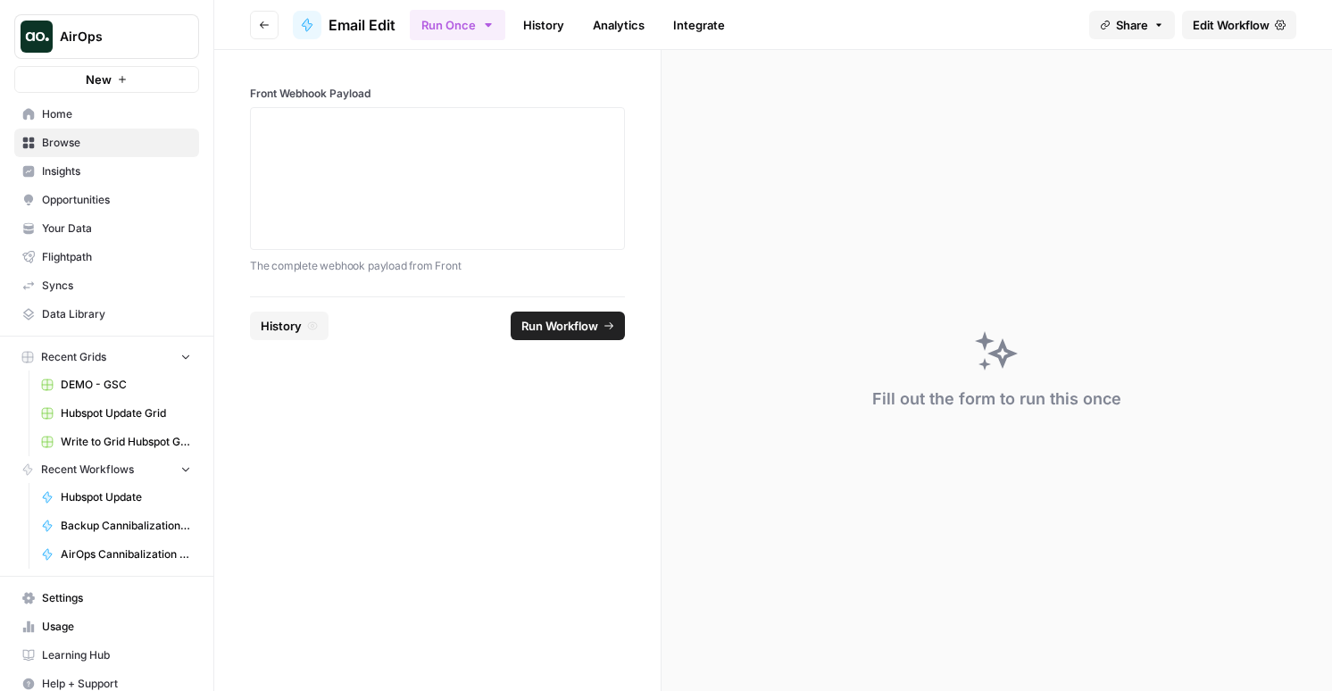
click at [128, 43] on span "AirOps" at bounding box center [114, 37] width 108 height 18
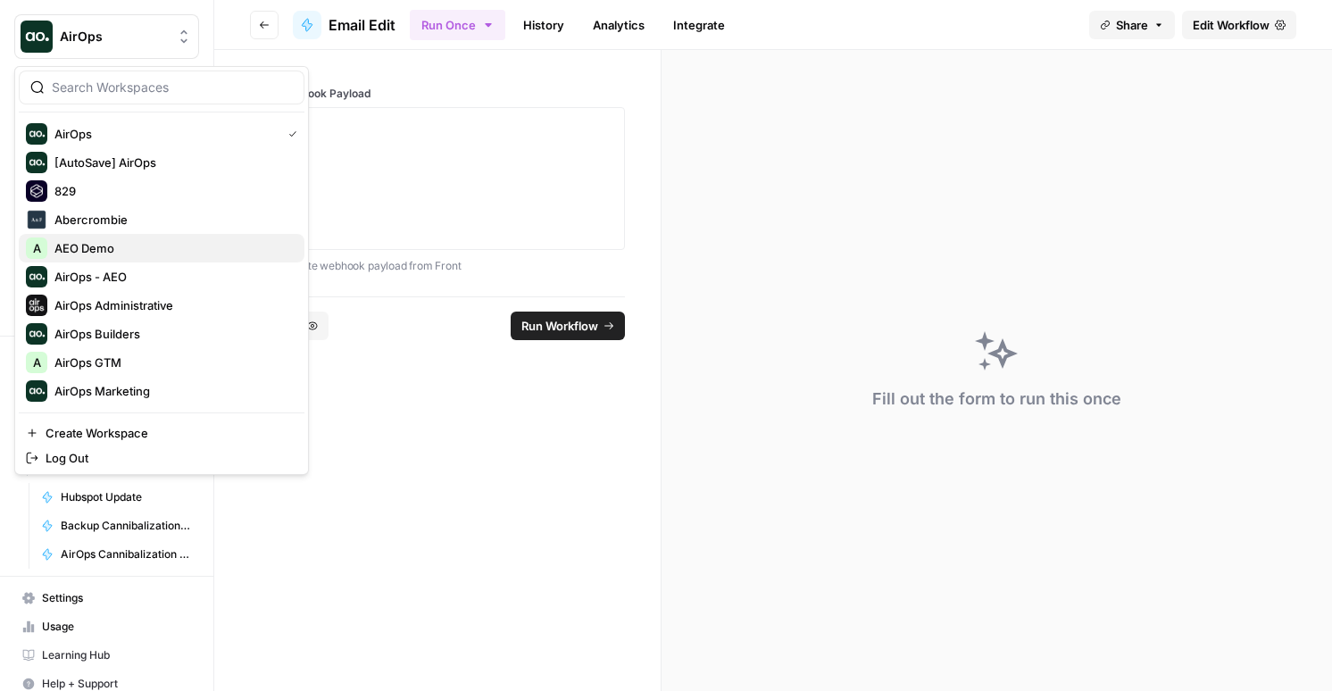
click at [109, 253] on span "AEO Demo" at bounding box center [172, 248] width 236 height 18
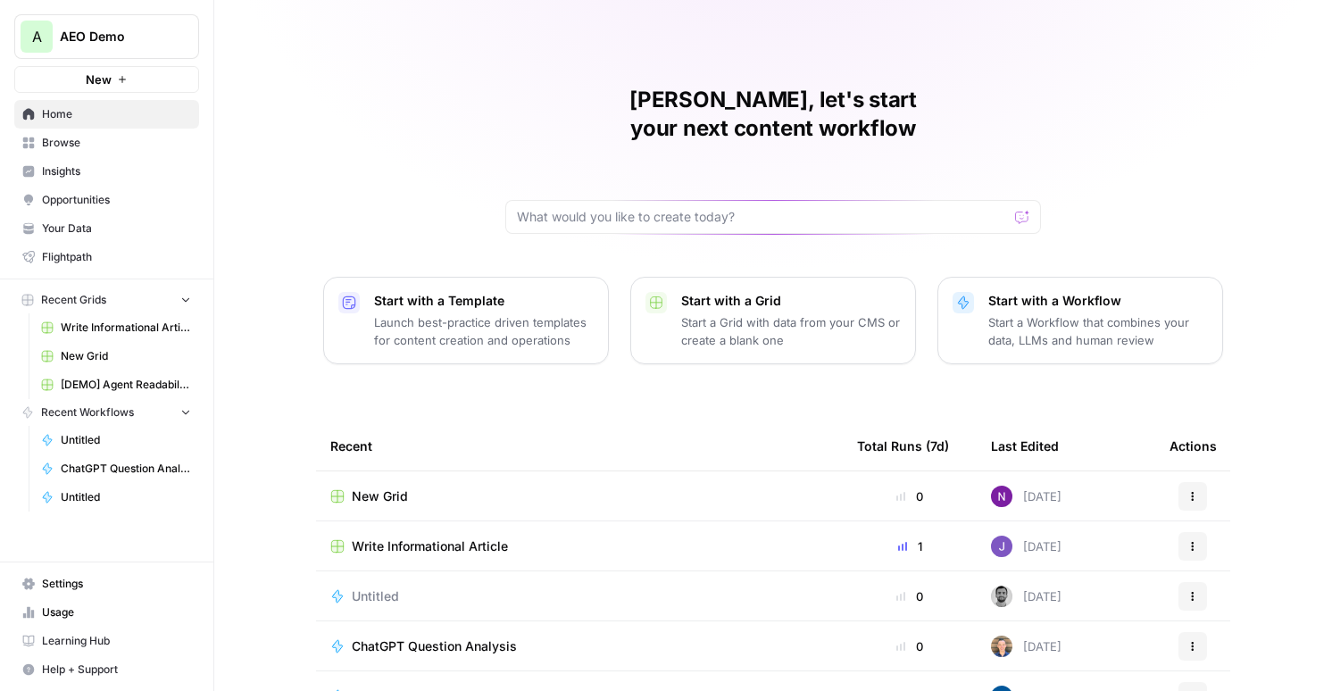
click at [89, 177] on span "Insights" at bounding box center [116, 171] width 149 height 16
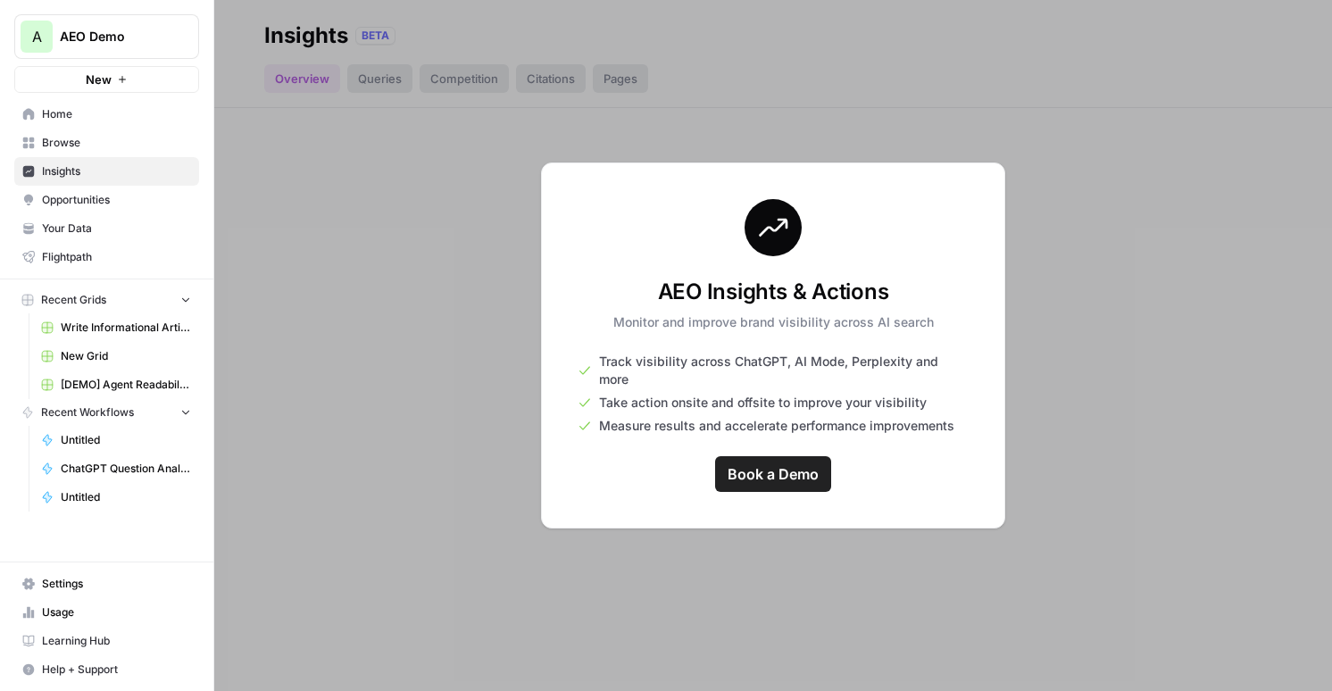
click at [104, 200] on span "Opportunities" at bounding box center [116, 200] width 149 height 16
click at [104, 48] on button "A AEO Demo" at bounding box center [106, 36] width 185 height 45
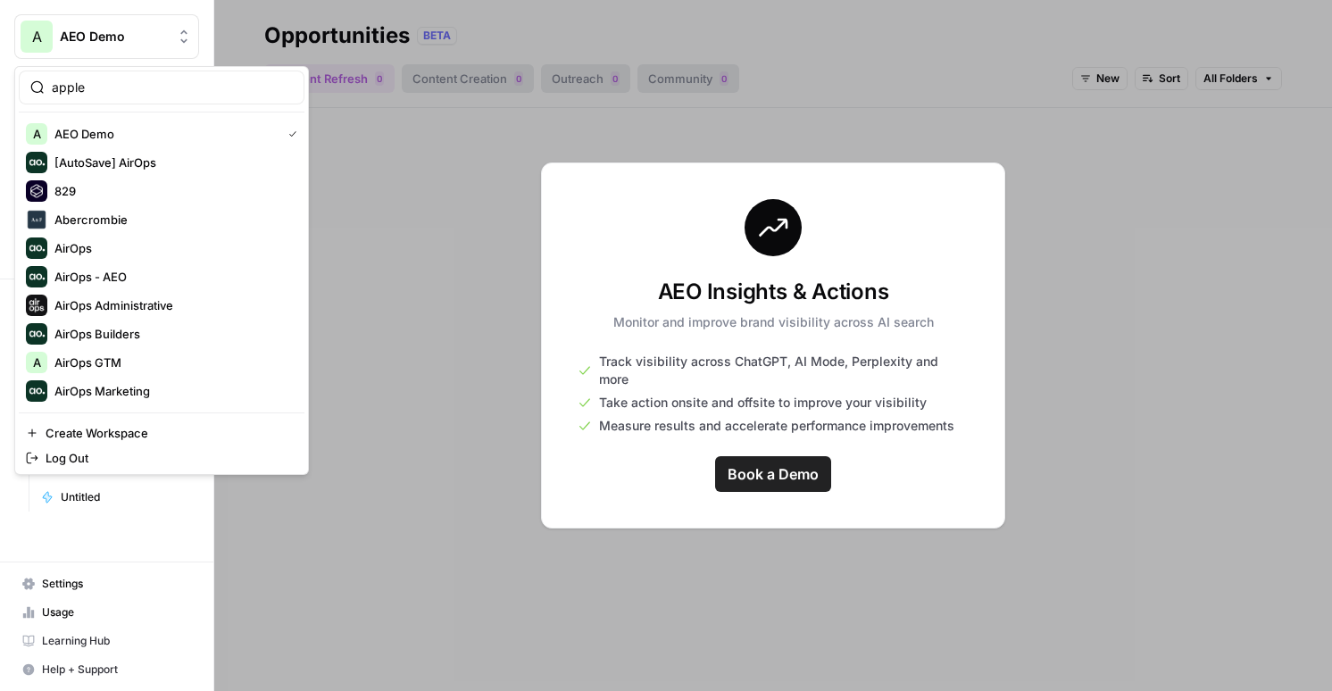
type input "apple"
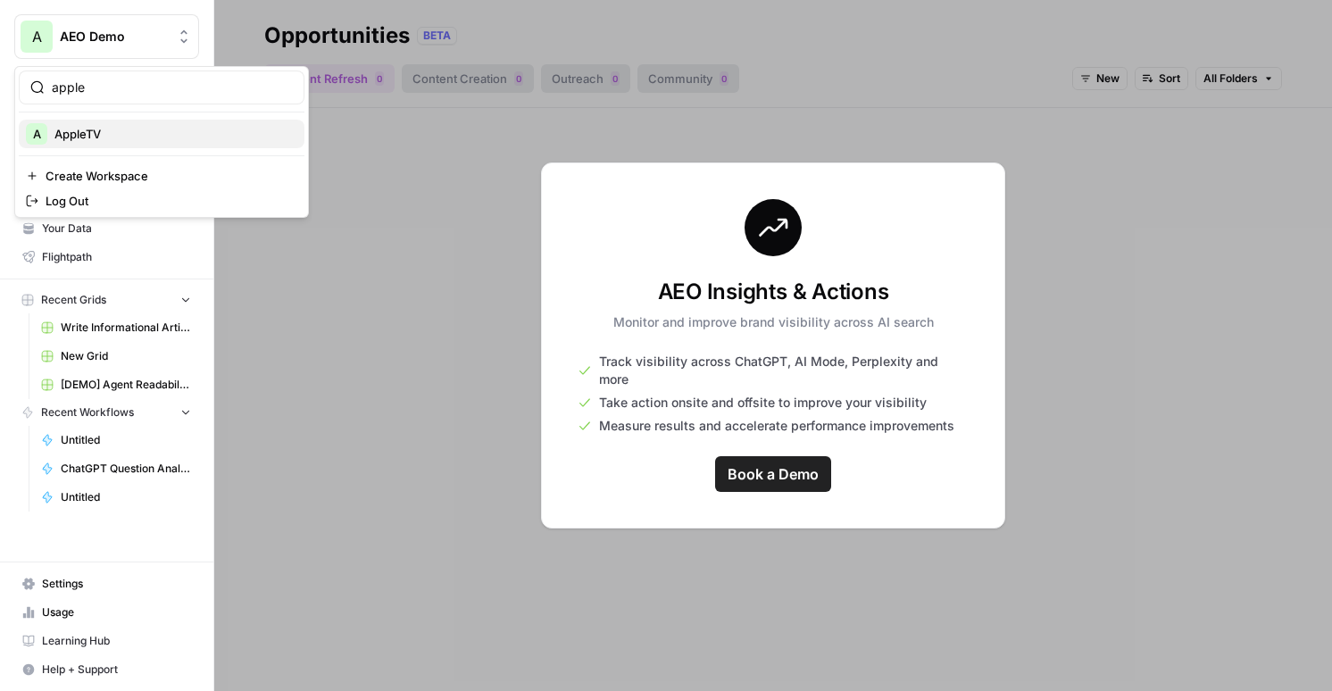
click at [104, 135] on span "AppleTV" at bounding box center [172, 134] width 236 height 18
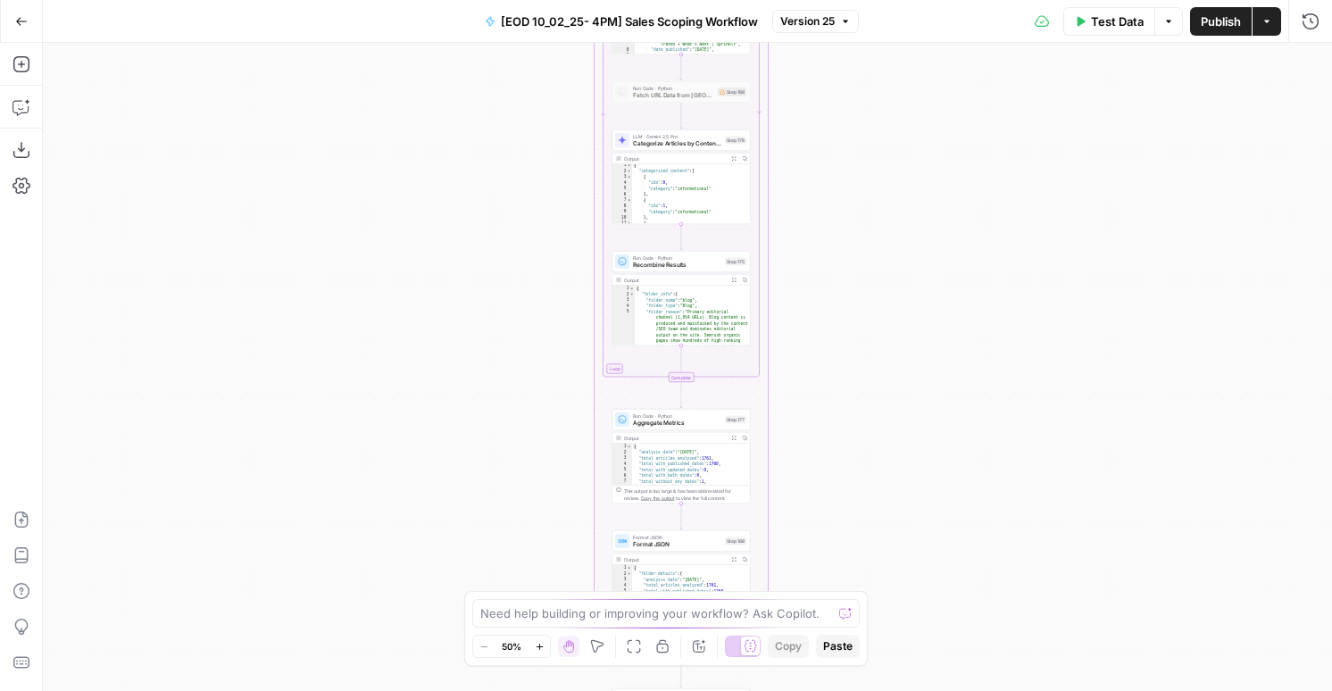
scroll to position [29, 0]
click at [685, 145] on span "Categorize Articles by Content Type" at bounding box center [677, 143] width 88 height 9
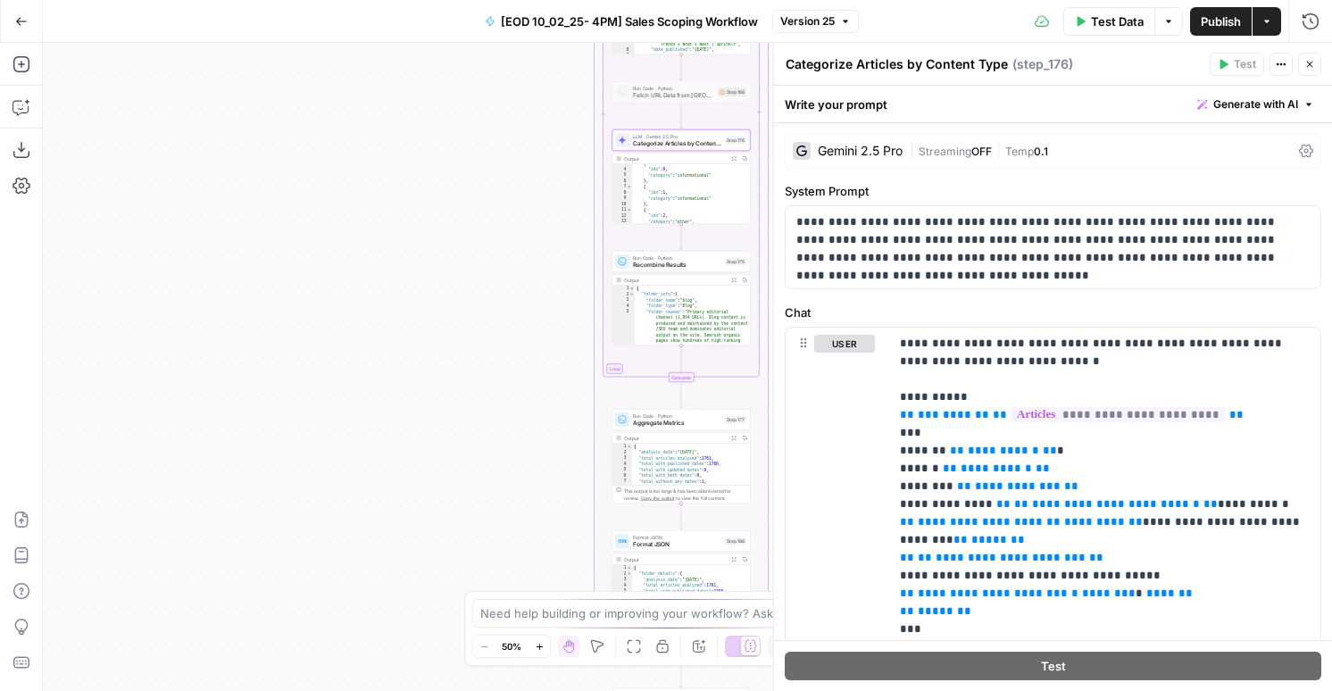
click at [953, 151] on span "Streaming" at bounding box center [945, 151] width 53 height 13
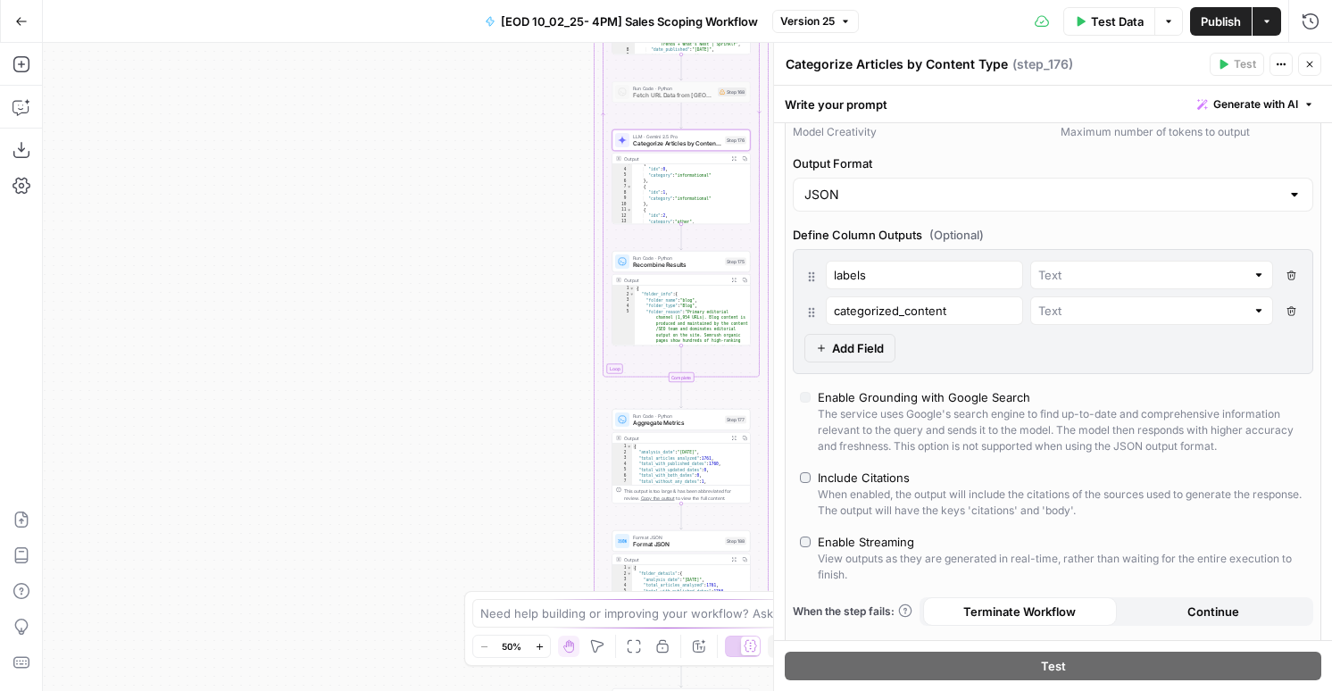
scroll to position [252, 0]
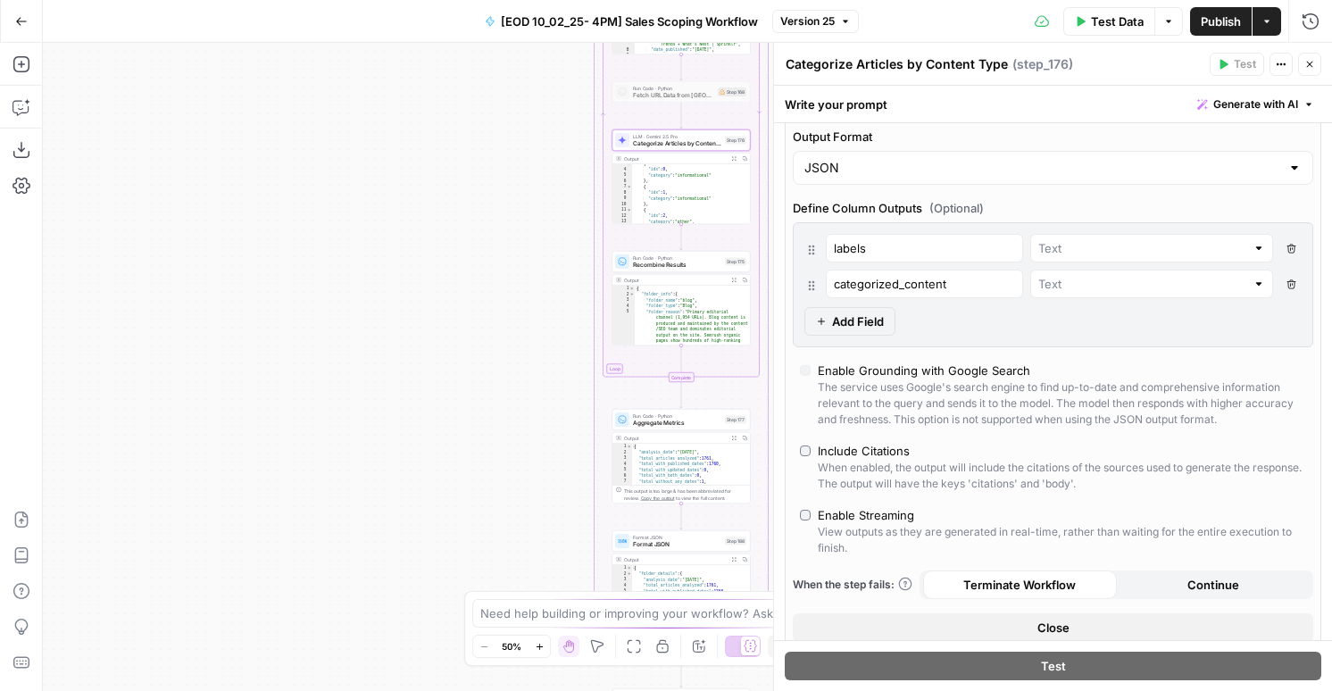
click at [1292, 251] on icon "button" at bounding box center [1292, 249] width 10 height 10
type input "categorized_content"
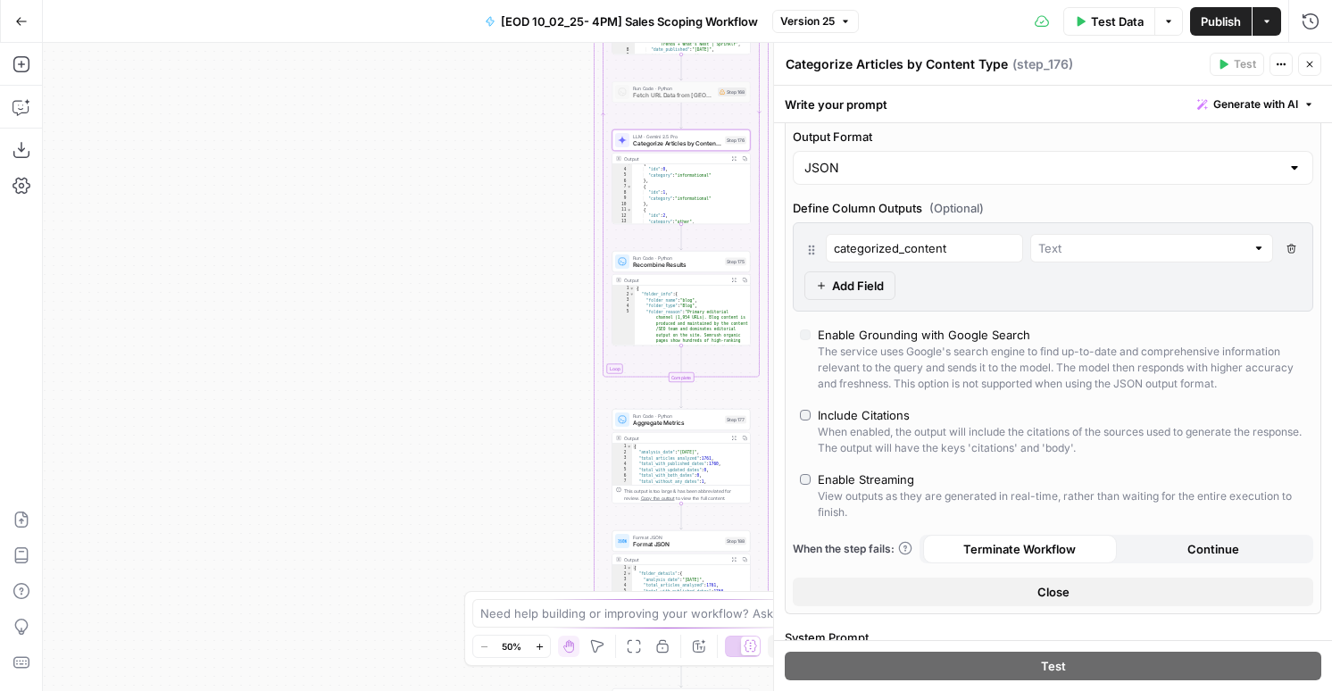
click at [1289, 254] on button "Delete Field" at bounding box center [1290, 248] width 21 height 29
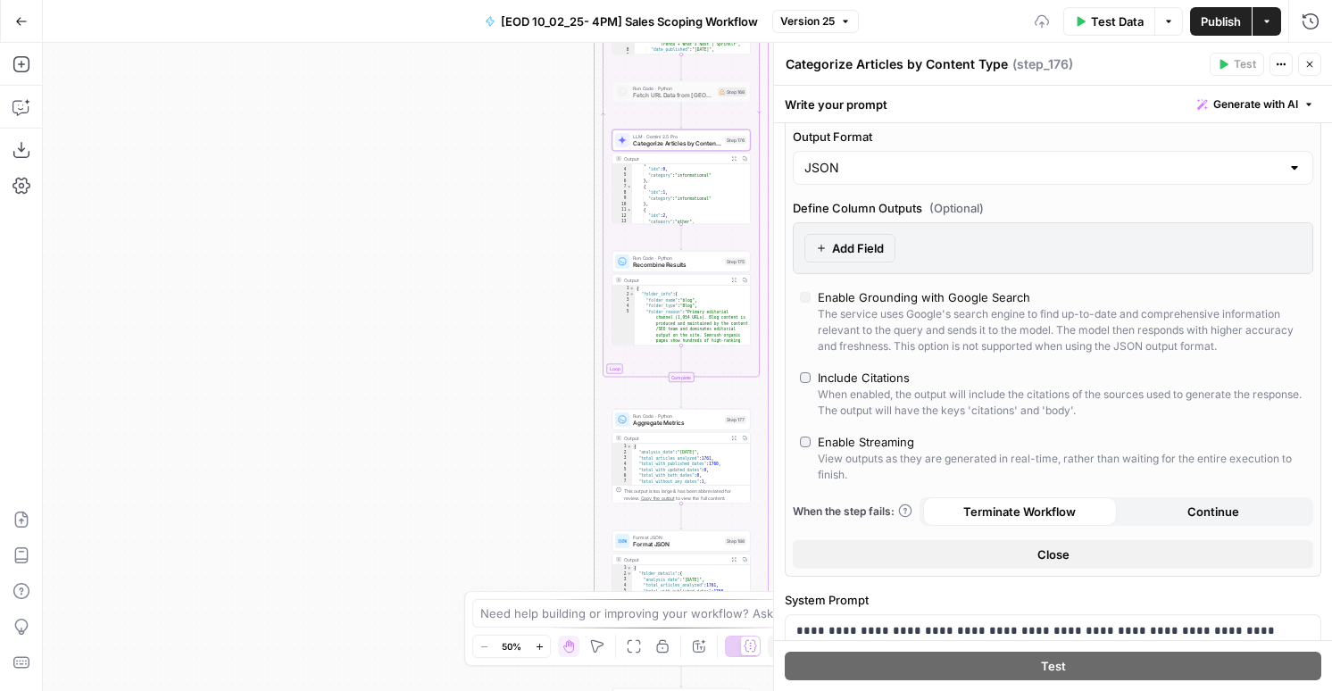
click at [1306, 67] on icon "button" at bounding box center [1309, 64] width 11 height 11
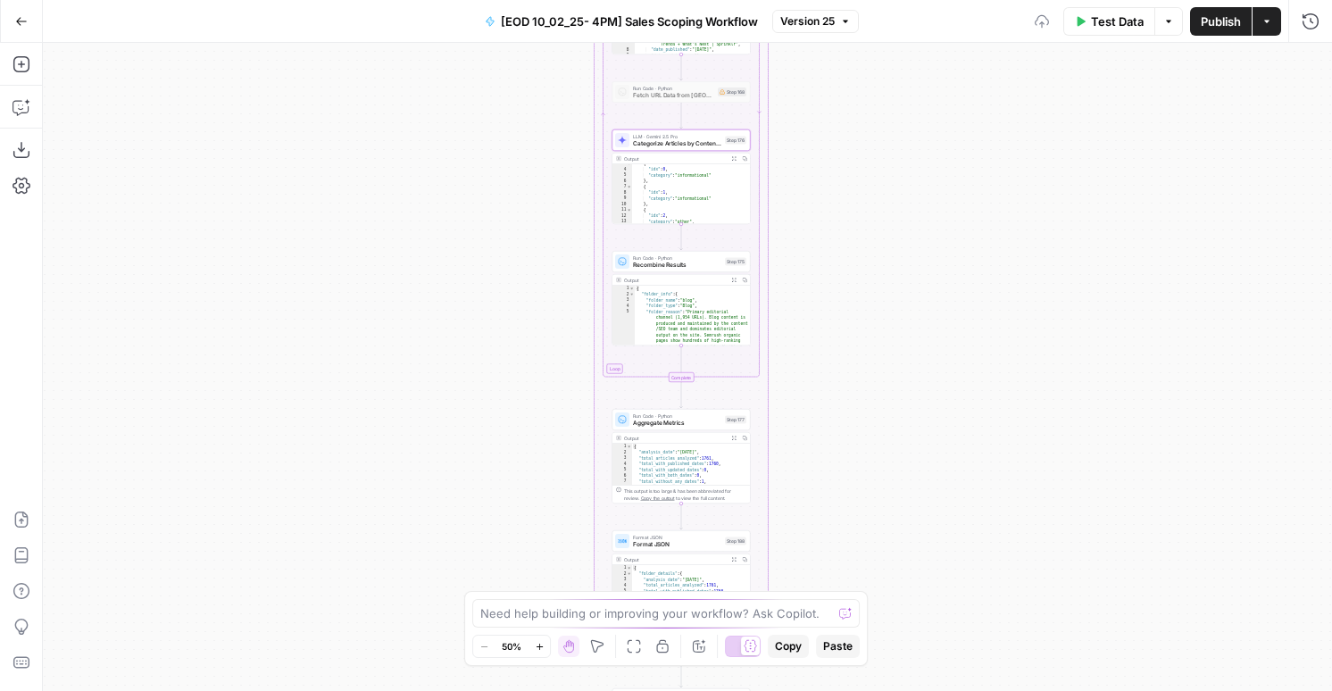
click at [1227, 22] on span "Publish" at bounding box center [1221, 21] width 40 height 18
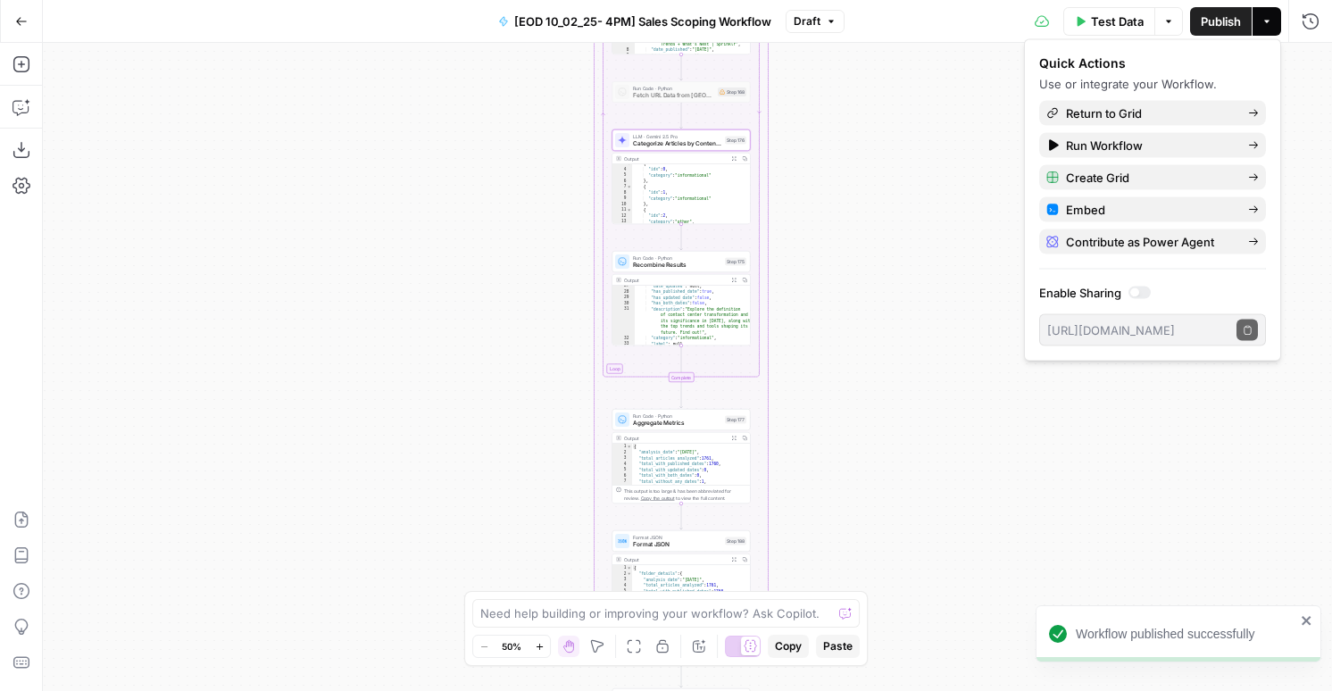
scroll to position [503, 0]
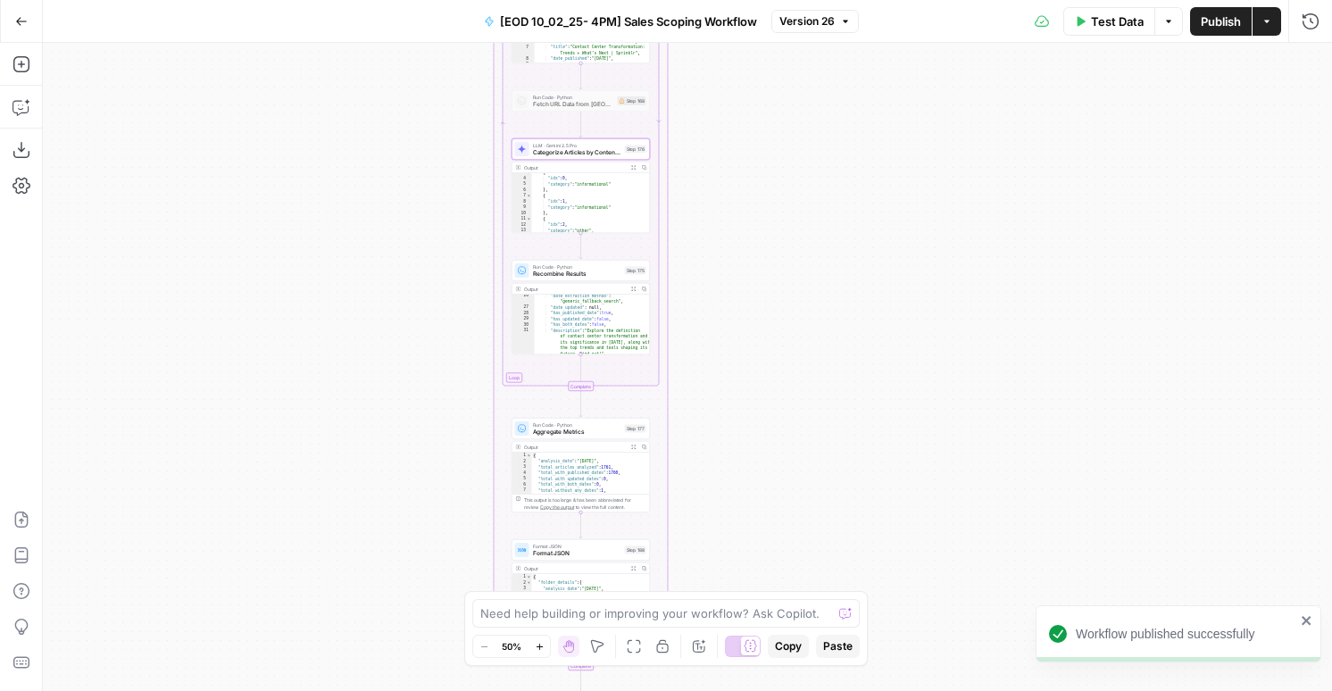
click at [609, 150] on span "Categorize Articles by Content Type" at bounding box center [577, 152] width 88 height 9
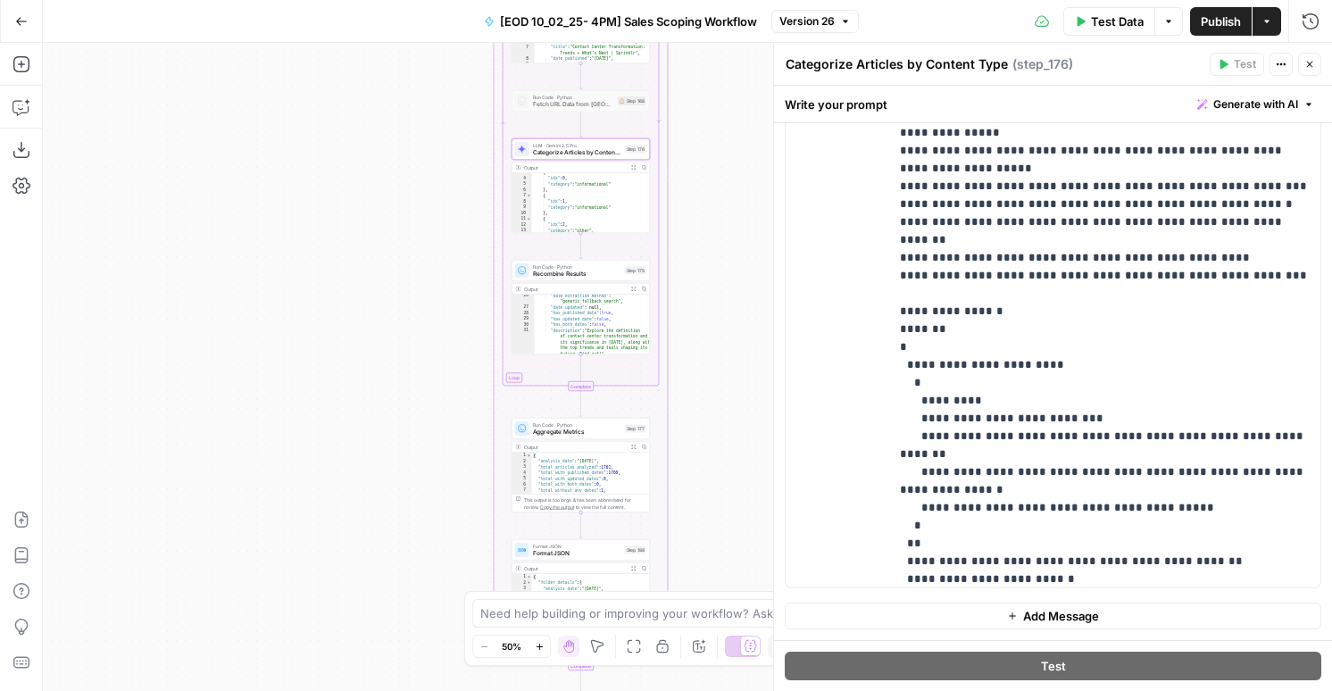
scroll to position [599, 0]
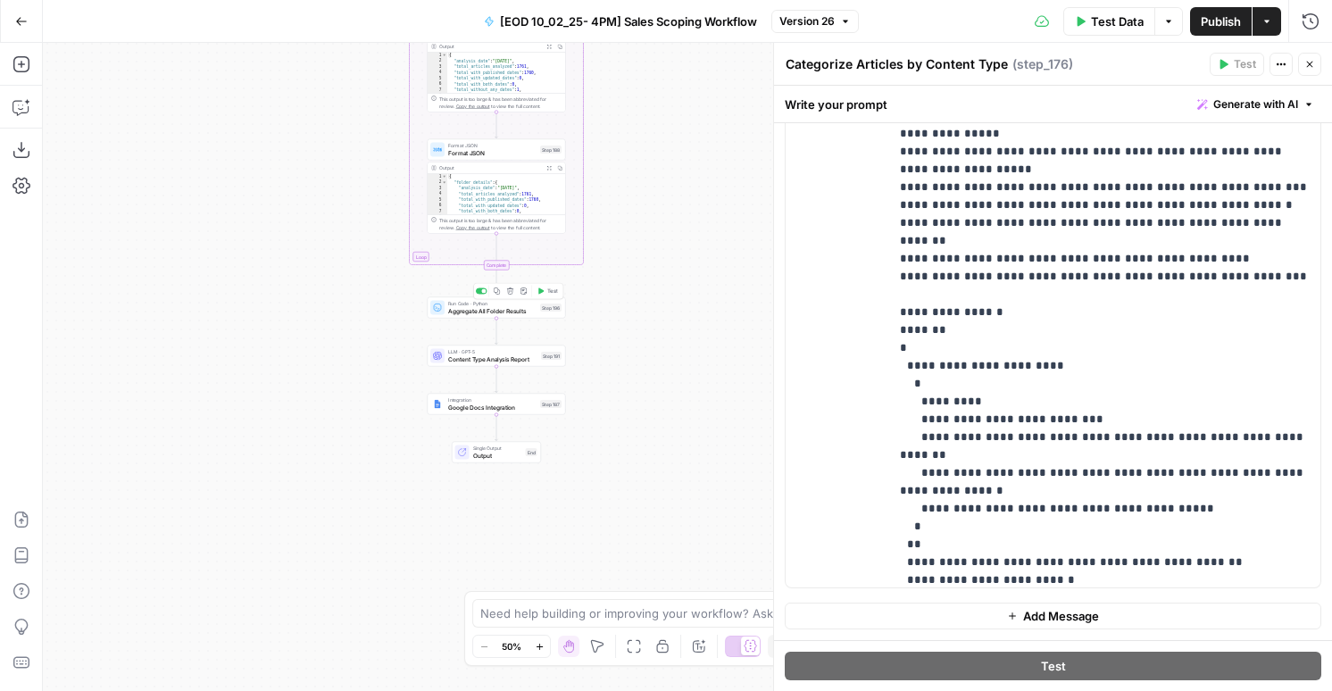
click at [521, 312] on span "Aggregate All Folder Results" at bounding box center [492, 310] width 88 height 9
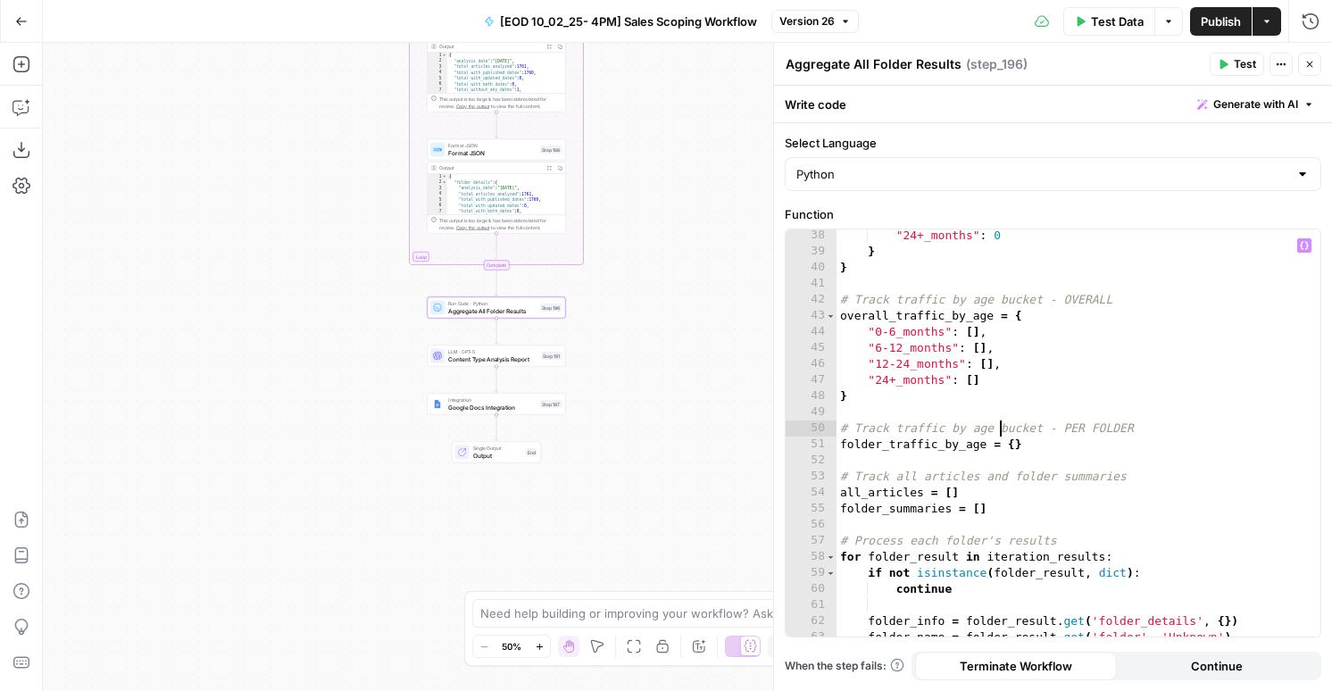
click at [1000, 433] on div ""24+_months" : 0 } } # Track traffic by age bucket - OVERALL overall_traffic_by…" at bounding box center [1079, 447] width 484 height 439
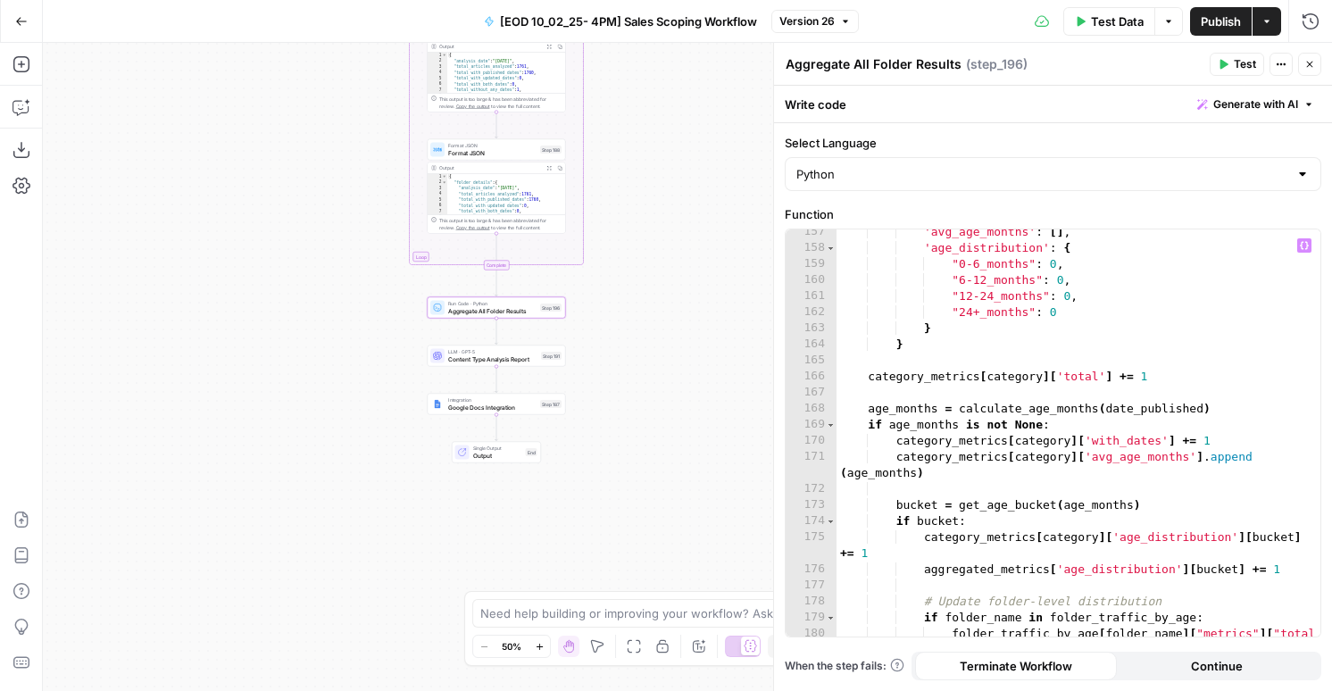
scroll to position [2691, 0]
click at [892, 533] on div "'avg_age_months' : [ ] , 'age_distribution' : { "0-6_months" : 0 , "6-12_months…" at bounding box center [1079, 449] width 484 height 455
type textarea "**********"
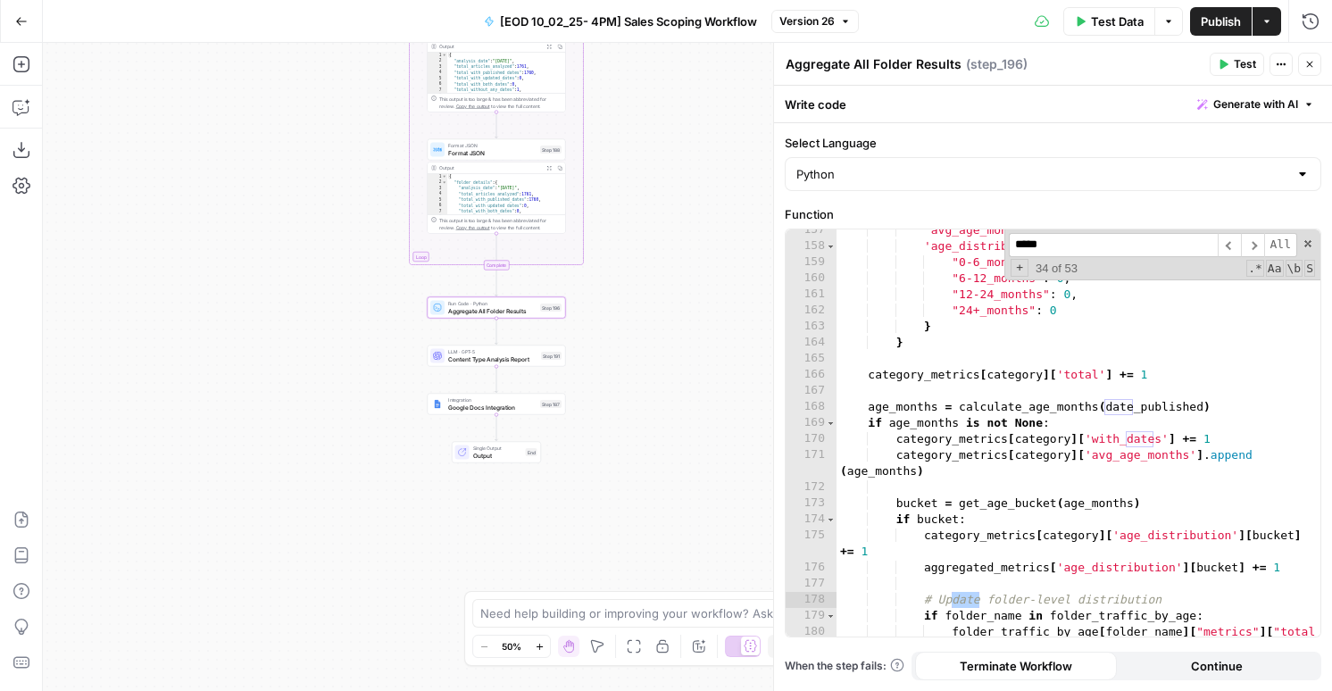
scroll to position [3091, 0]
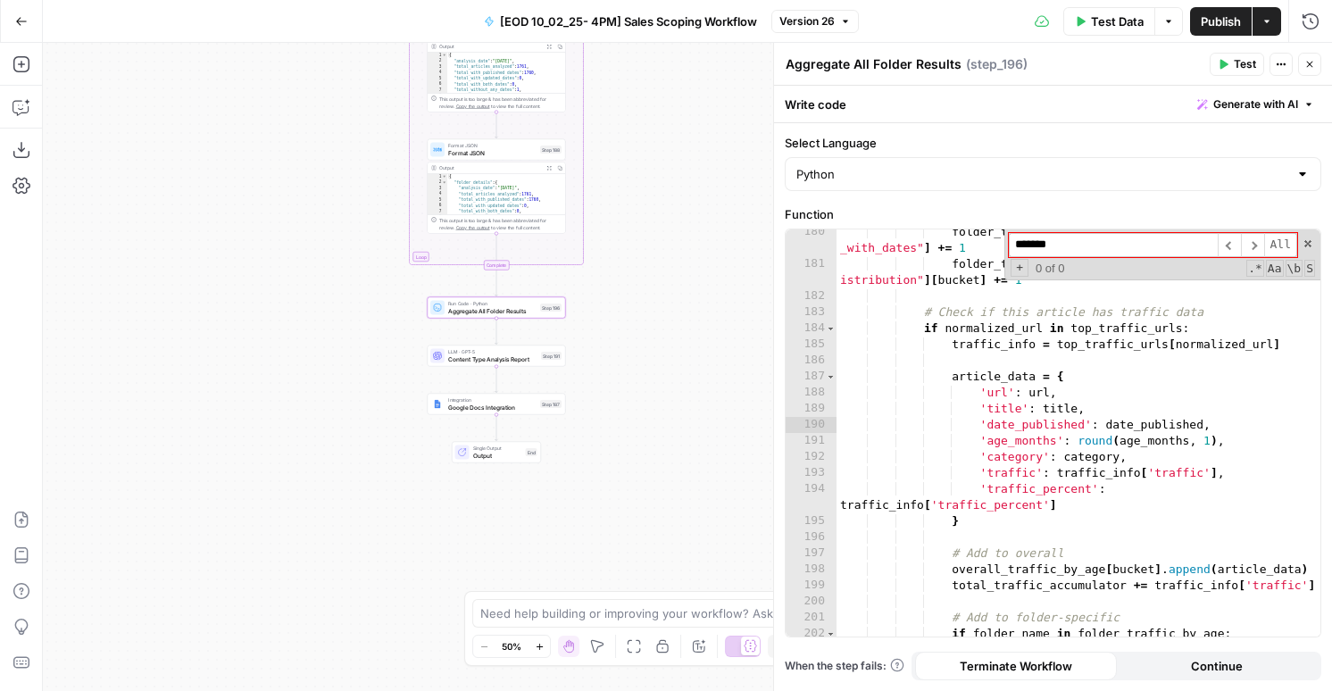
type input "*******"
click at [958, 348] on div "folder_traffic_by_age [ folder_name ] [ "metrics" ] [ "total _with_dates" ] += …" at bounding box center [1079, 459] width 484 height 471
type textarea "* *"
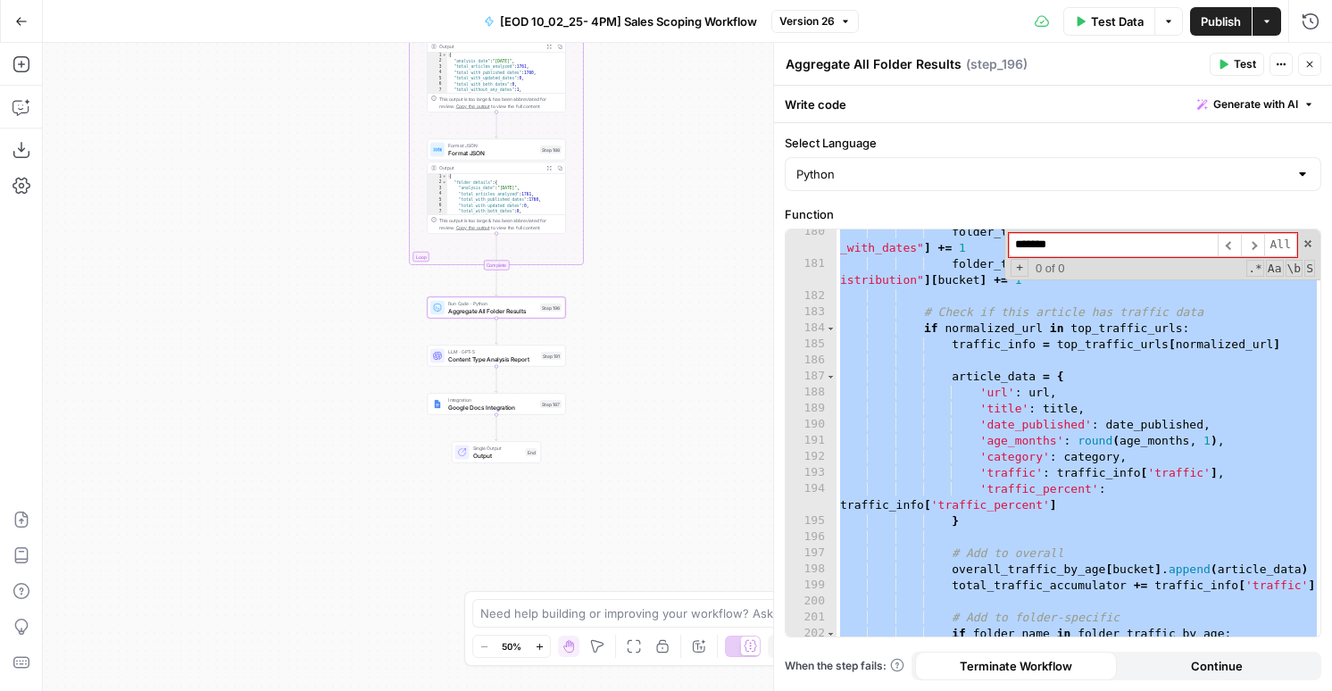
click at [864, 291] on div "folder_traffic_by_age [ folder_name ] [ "metrics" ] [ "total _with_dates" ] += …" at bounding box center [1079, 459] width 484 height 471
paste textarea
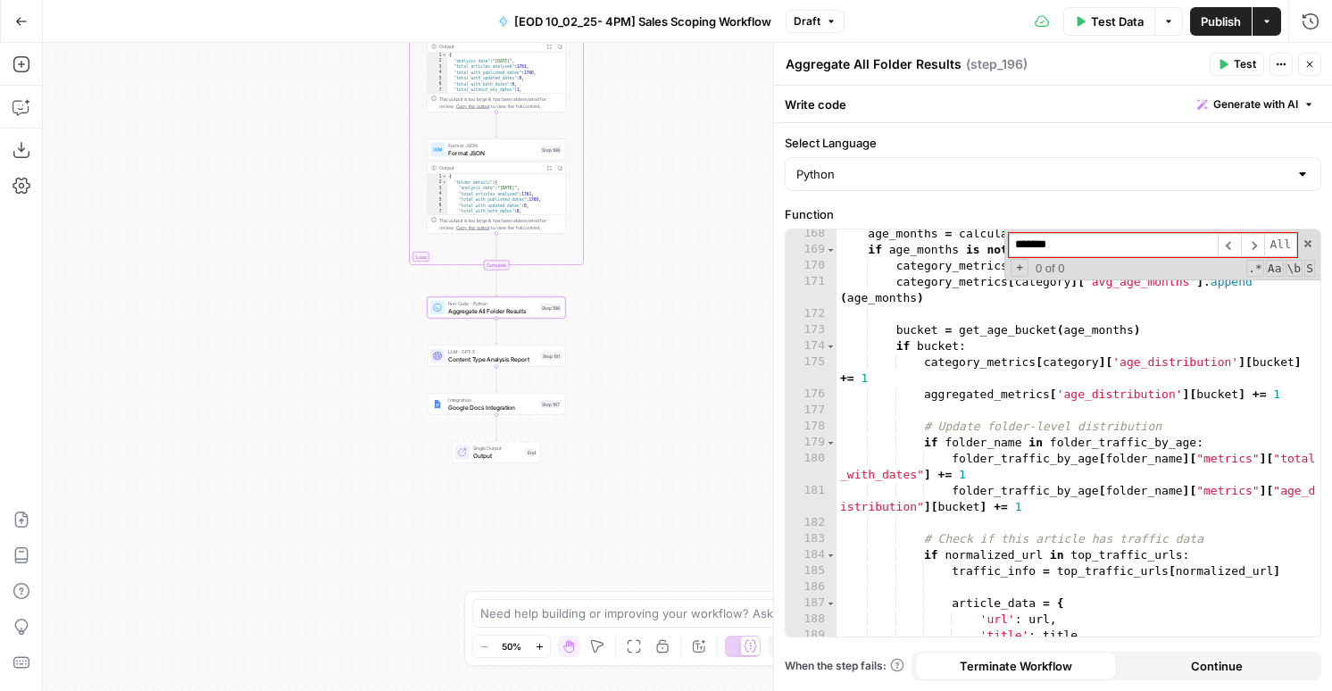
scroll to position [2847, 0]
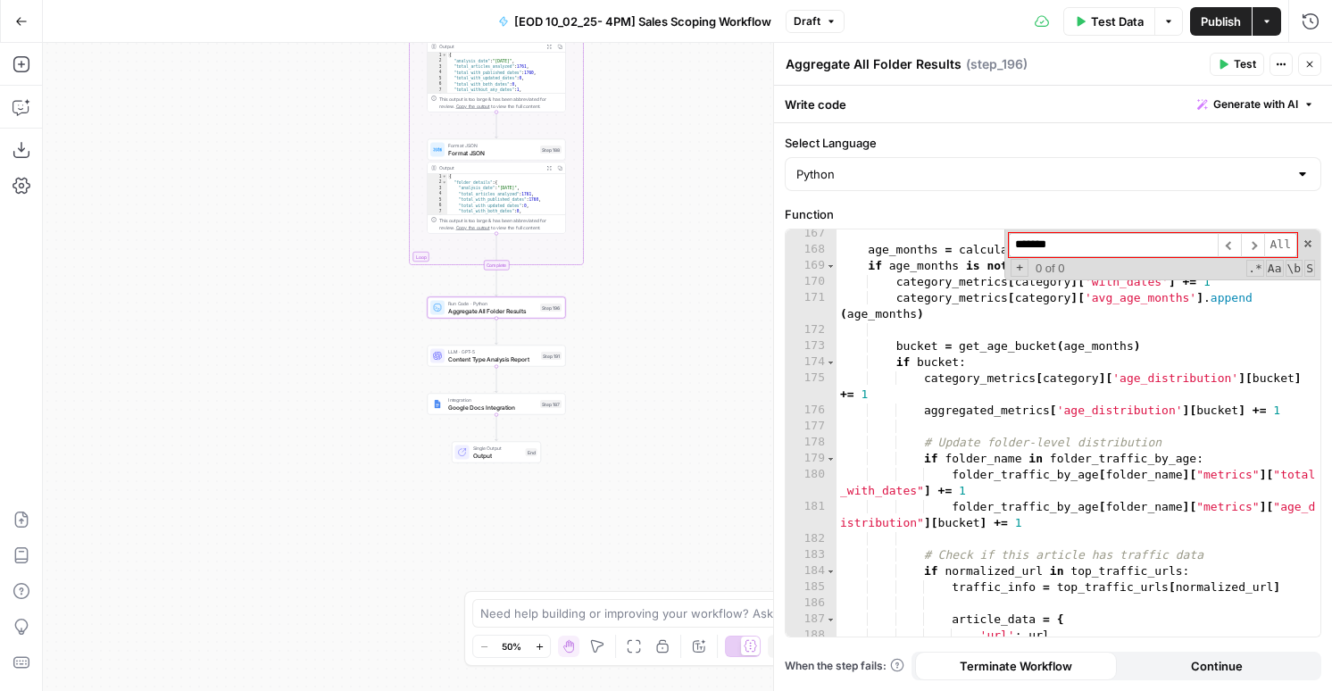
type textarea "**********"
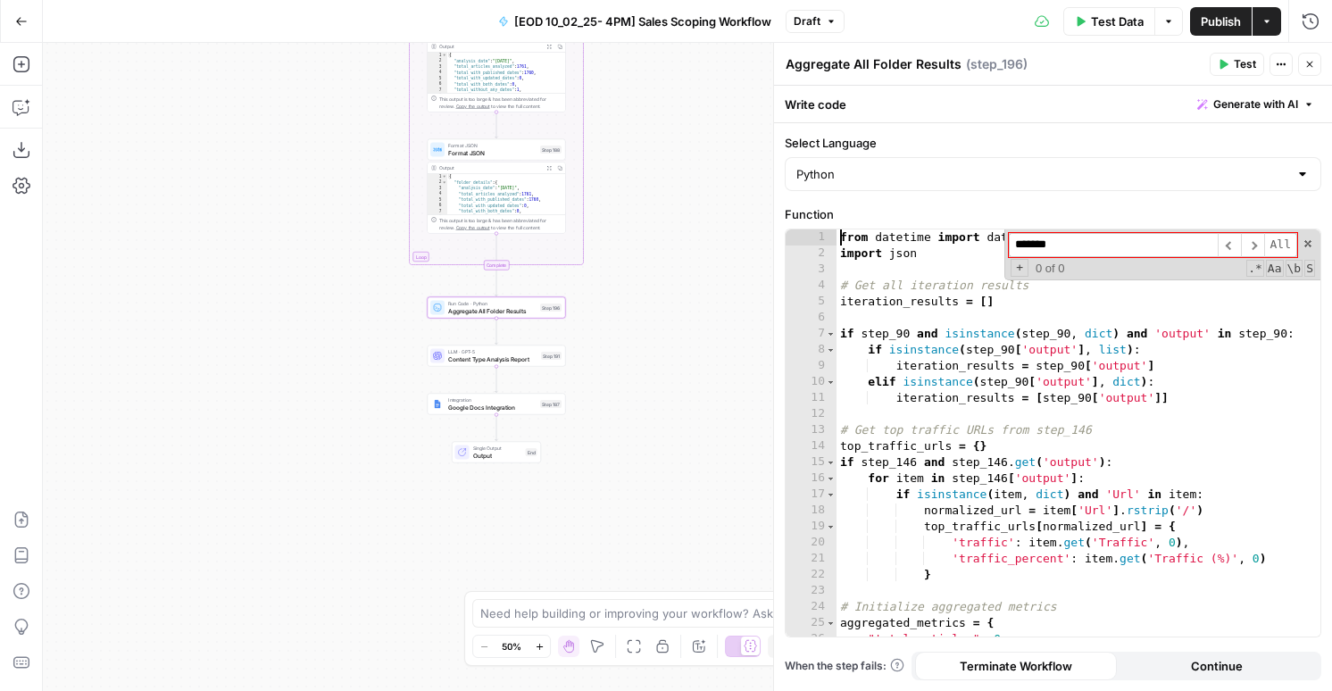
scroll to position [0, 0]
click at [545, 296] on button "Test" at bounding box center [548, 292] width 28 height 12
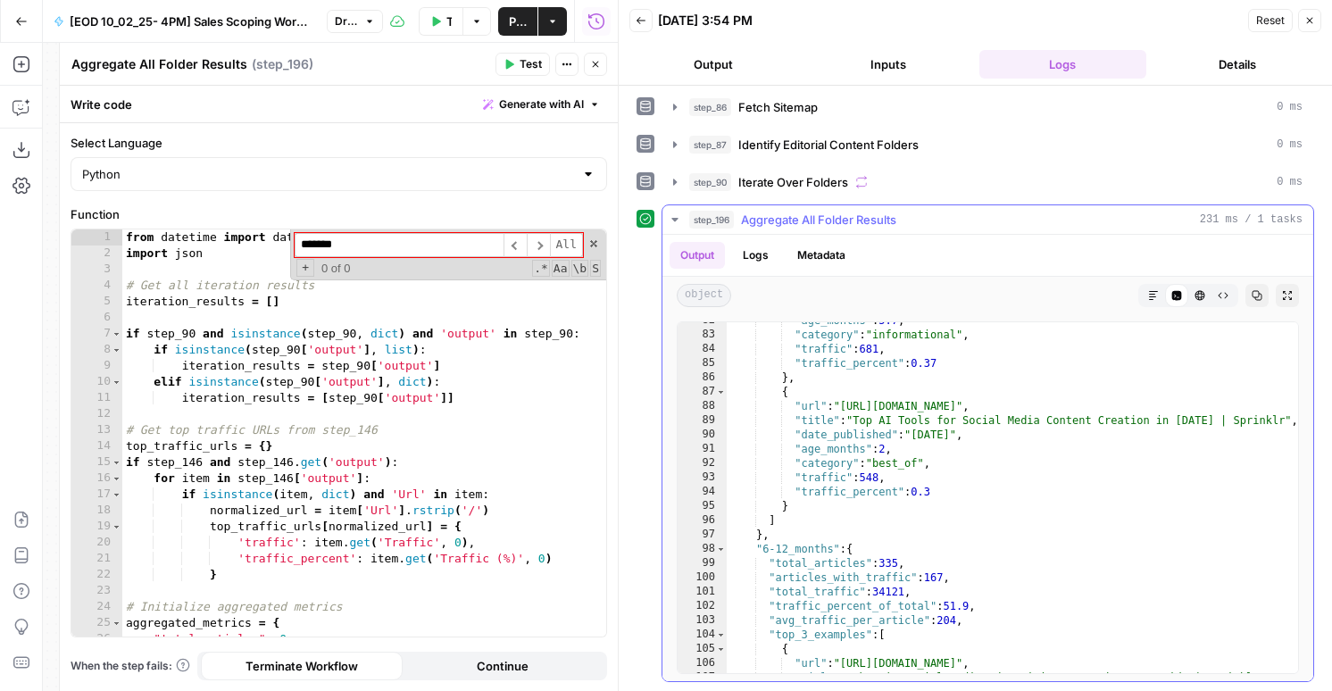
scroll to position [1239, 0]
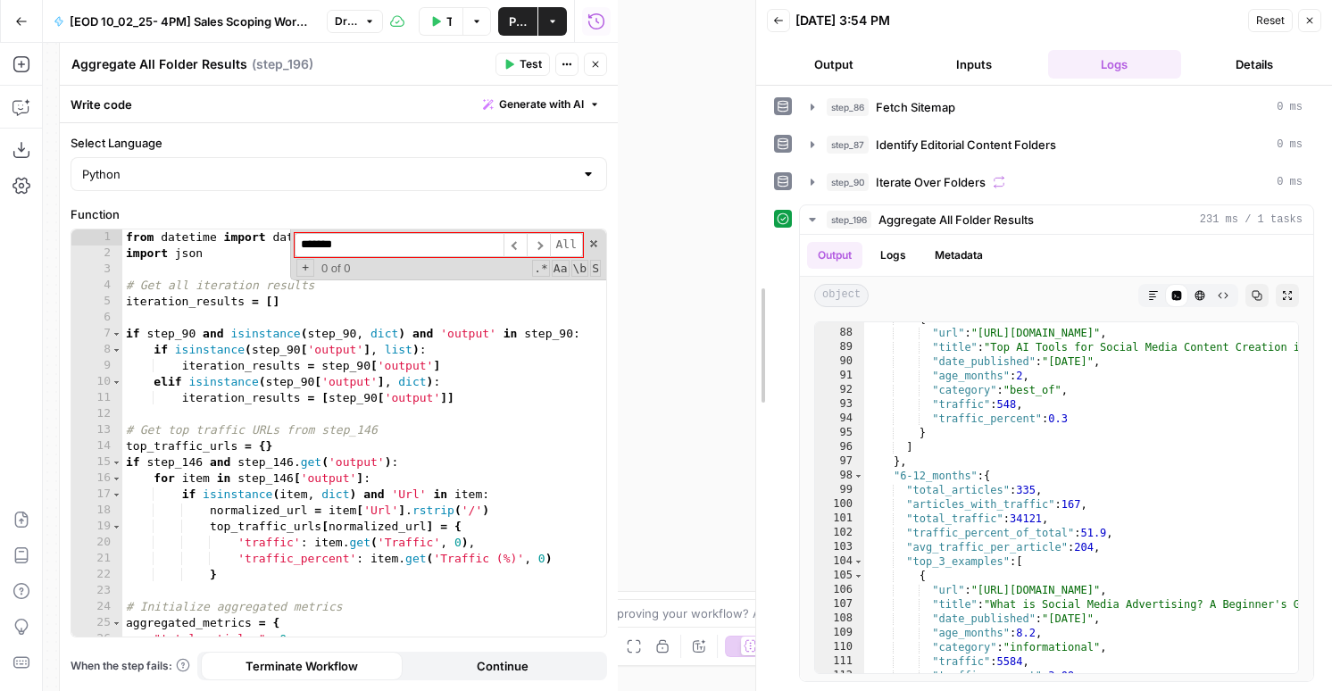
drag, startPoint x: 613, startPoint y: 282, endPoint x: 769, endPoint y: 311, distance: 157.9
click at [765, 311] on div at bounding box center [756, 345] width 18 height 691
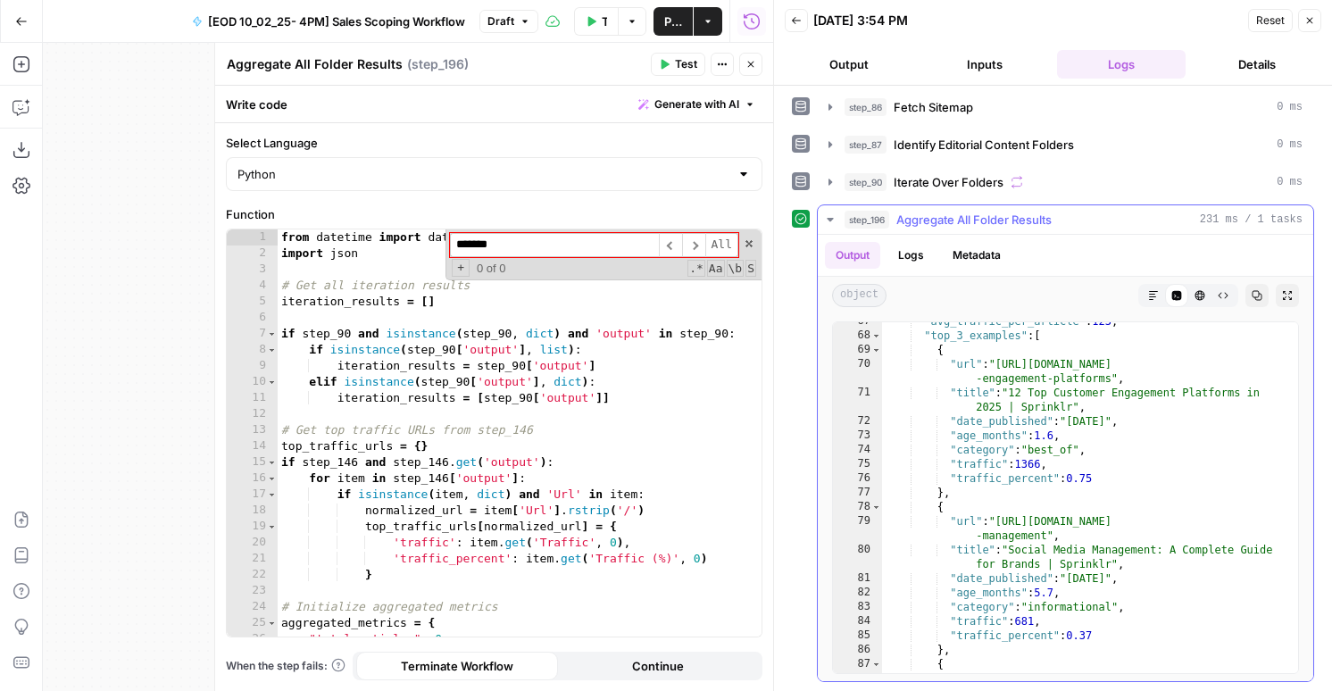
scroll to position [862, 0]
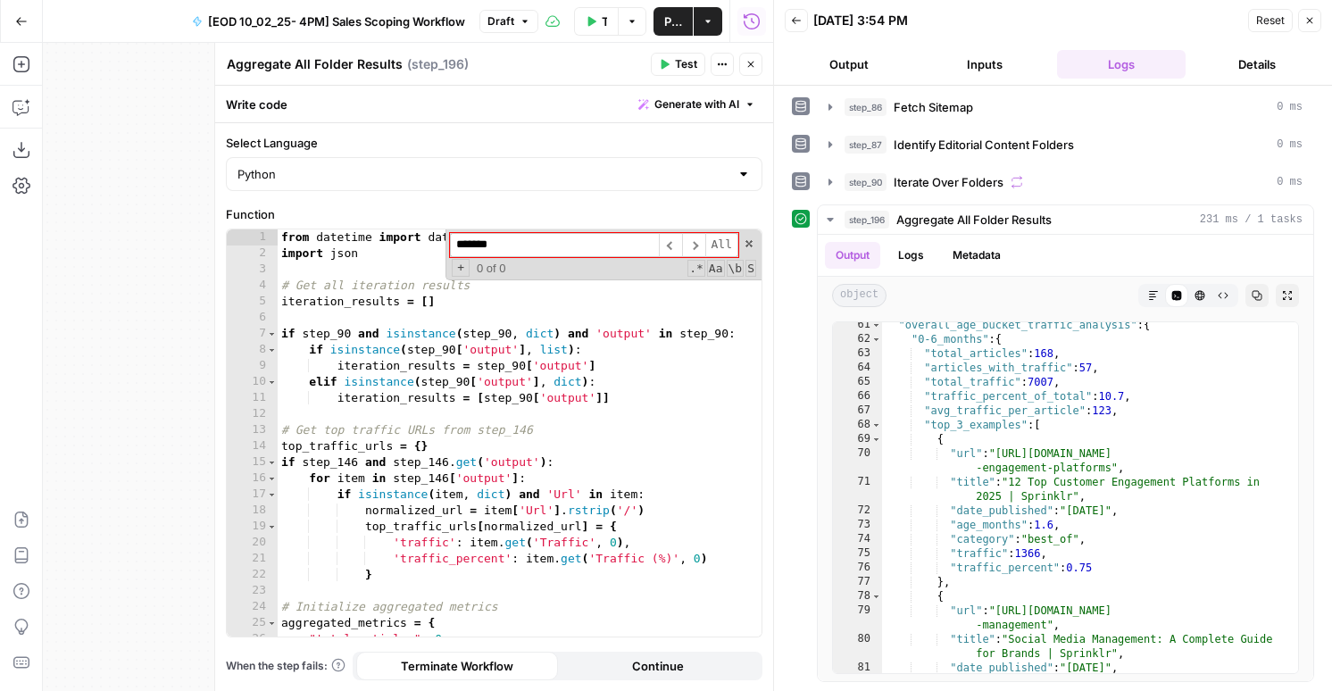
click at [671, 22] on span "Publish" at bounding box center [673, 21] width 18 height 18
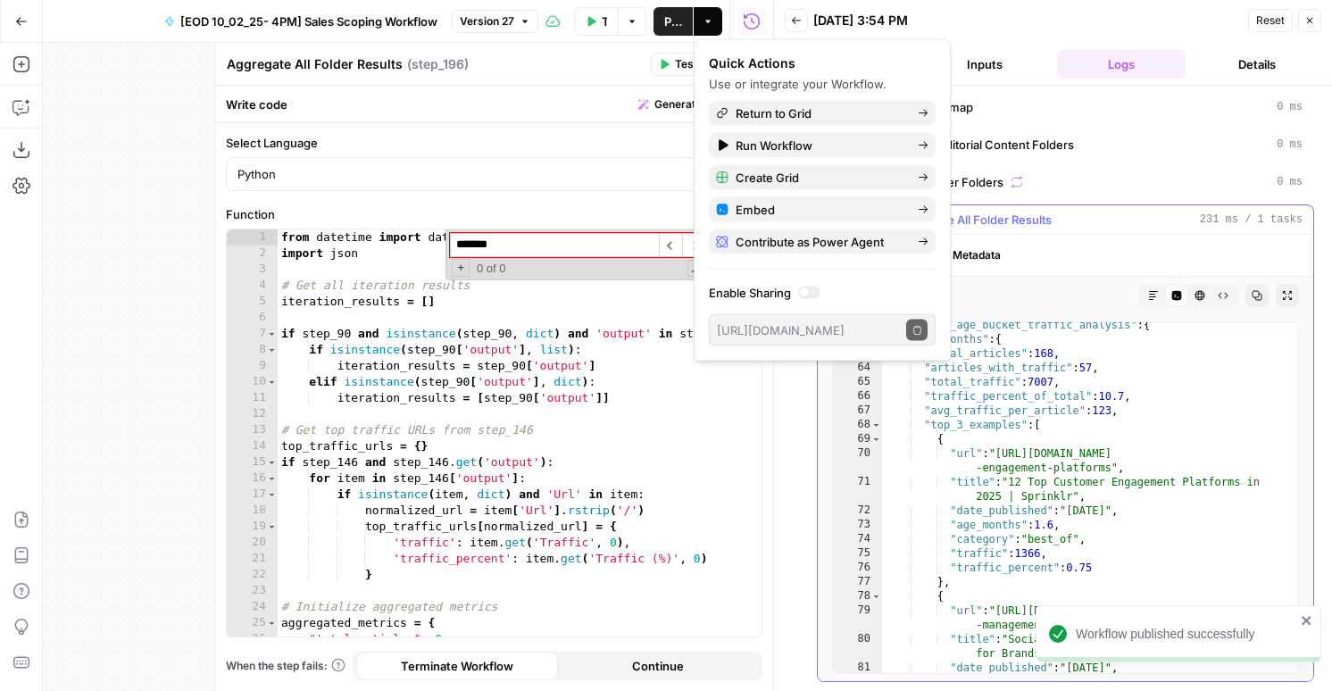
click at [995, 520] on div ""overall_age_bucket_traffic_analysis" : { "0-6_months" : { "total_articles" : 1…" at bounding box center [1090, 507] width 416 height 379
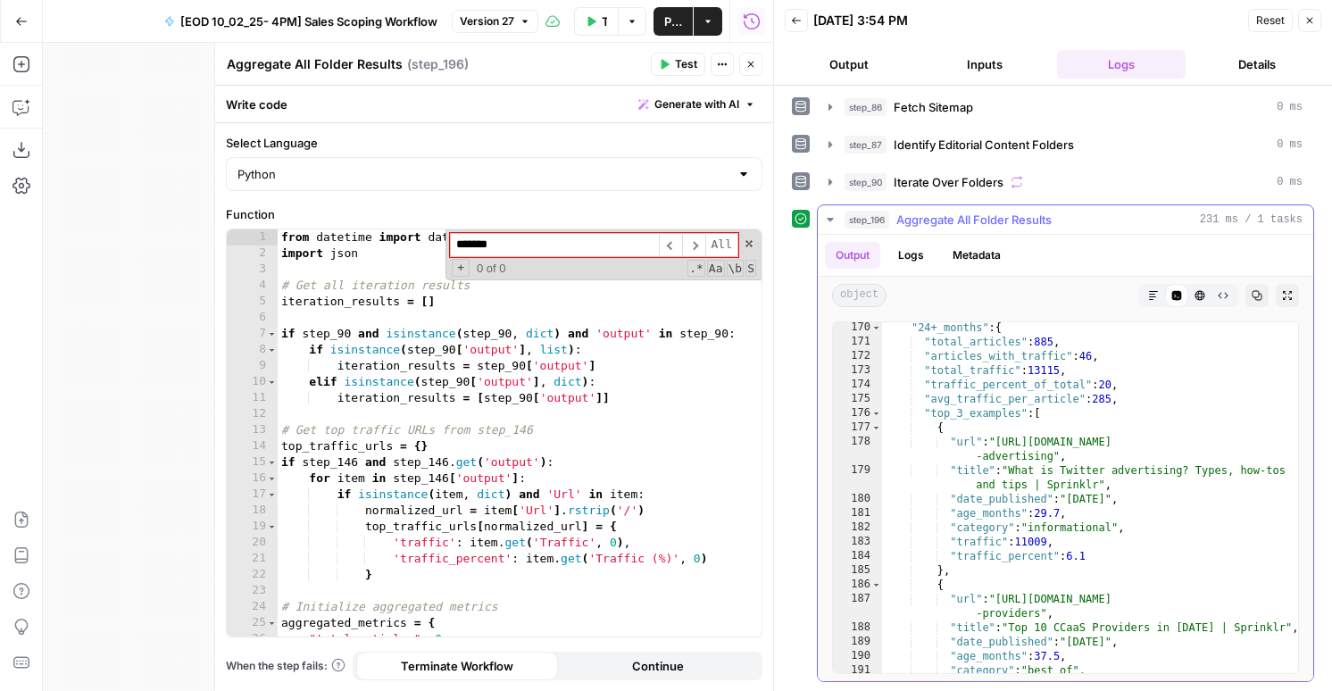
scroll to position [2685, 0]
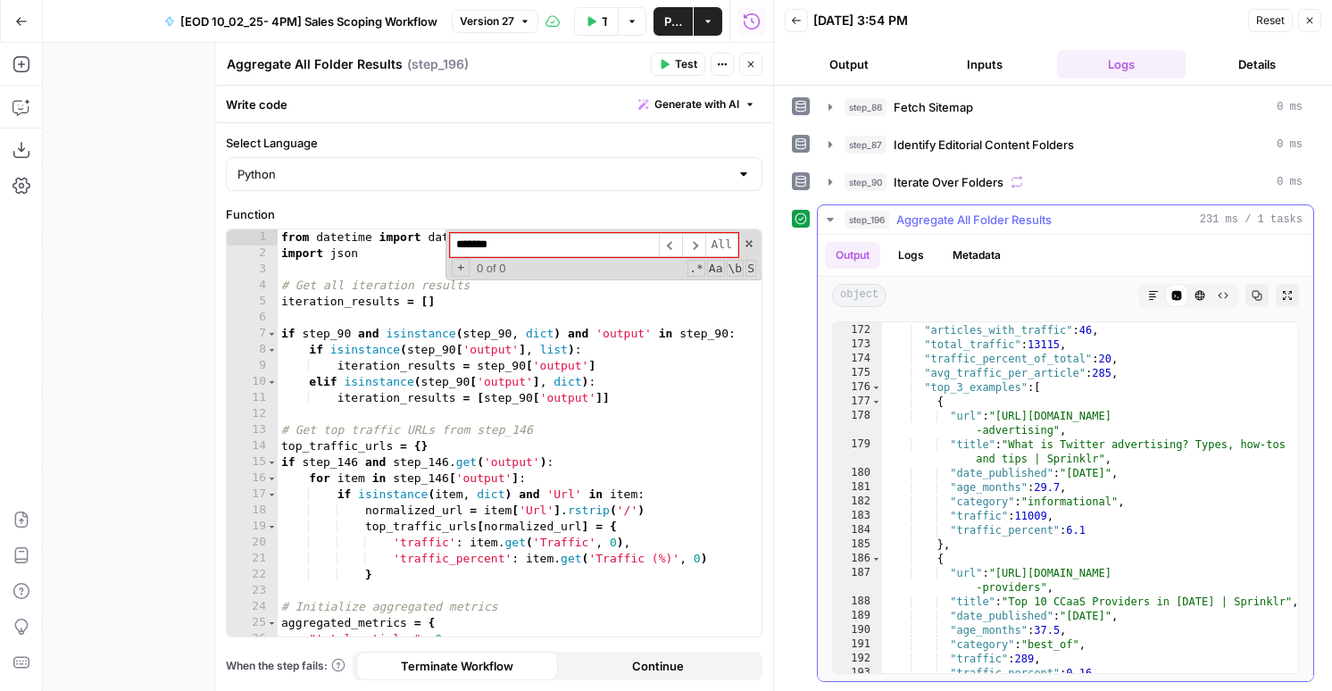
click at [979, 492] on div ""total_articles" : 885 , "articles_with_traffic" : 46 , "total_traffic" : 13115…" at bounding box center [1090, 498] width 416 height 379
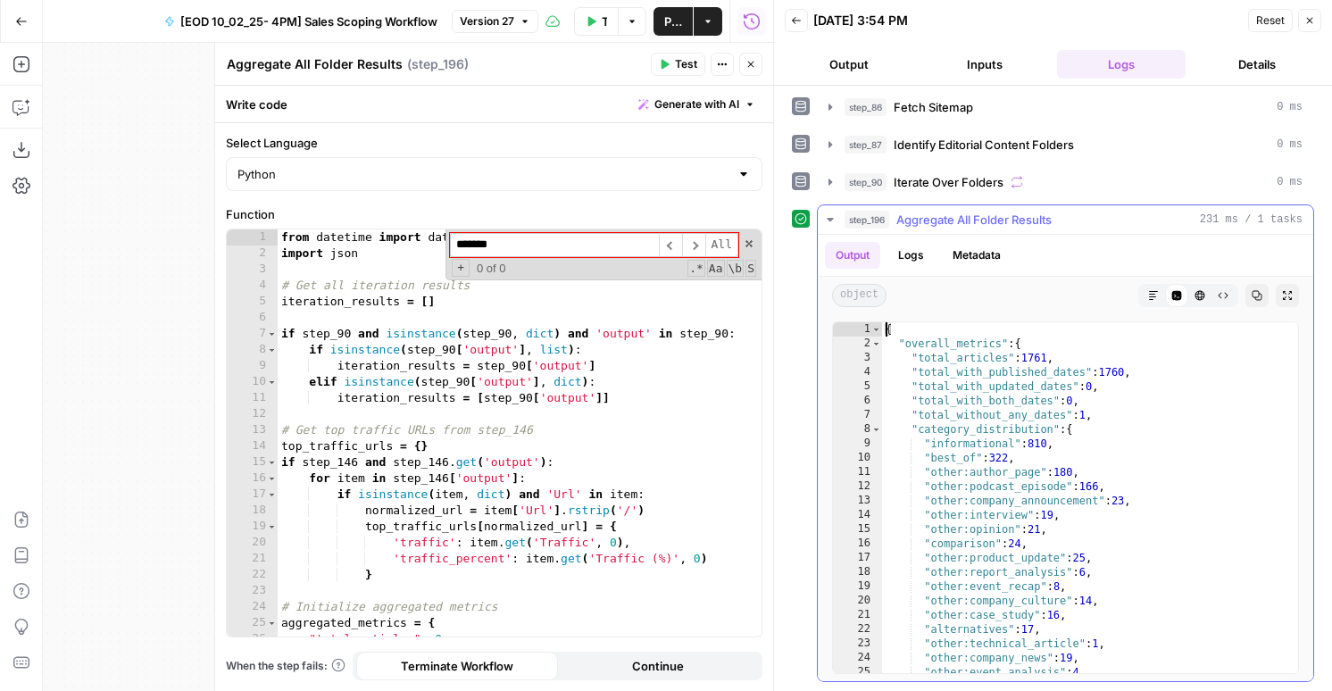
scroll to position [0, 0]
type textarea "*"
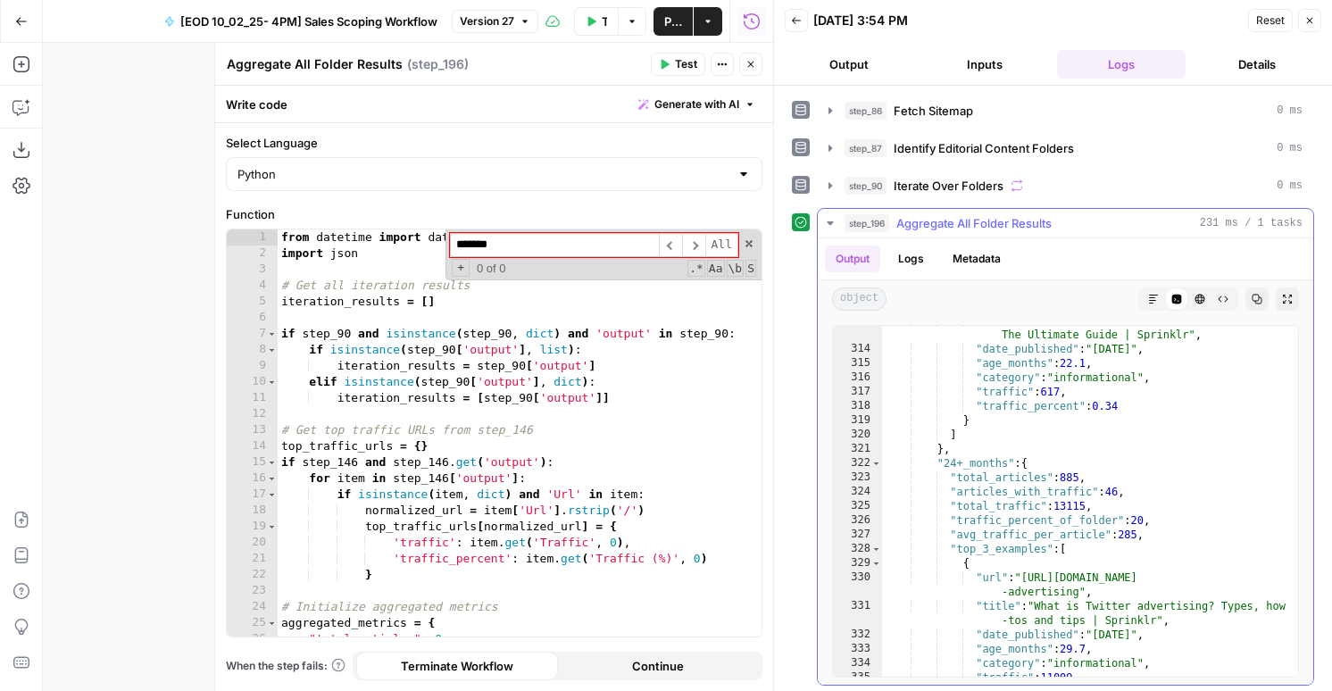
scroll to position [5031, 0]
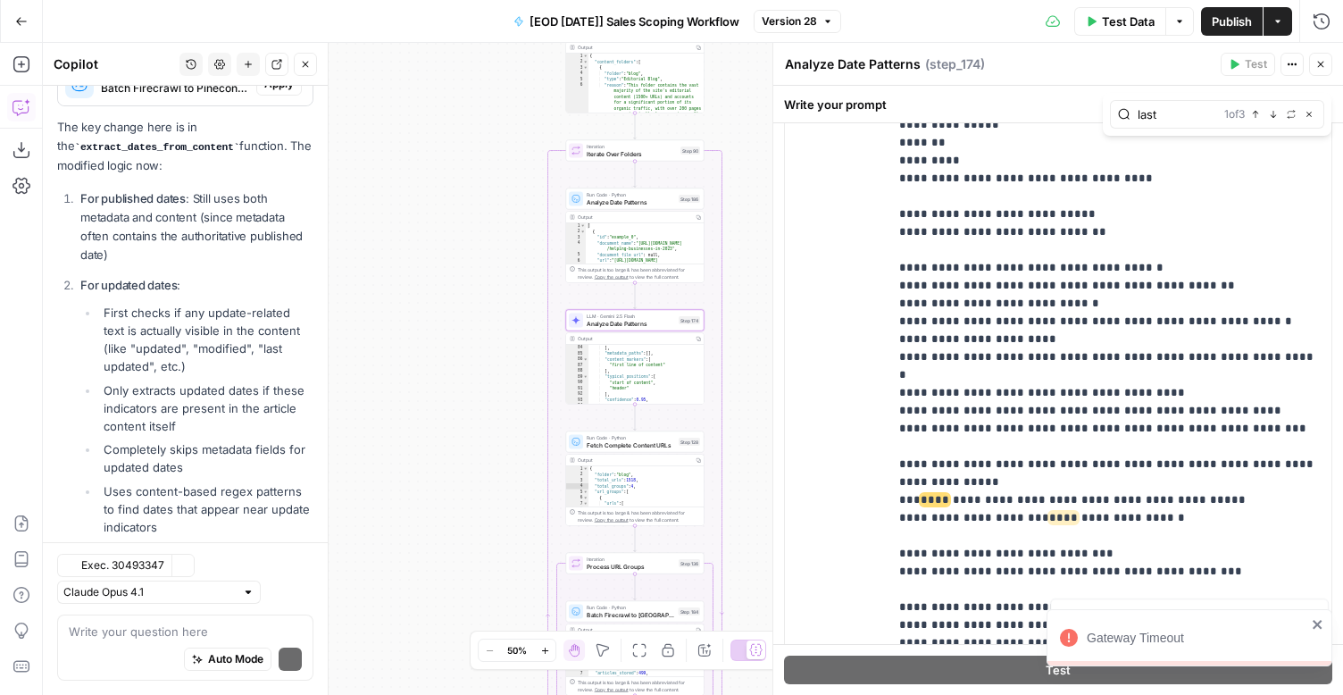
scroll to position [782, 0]
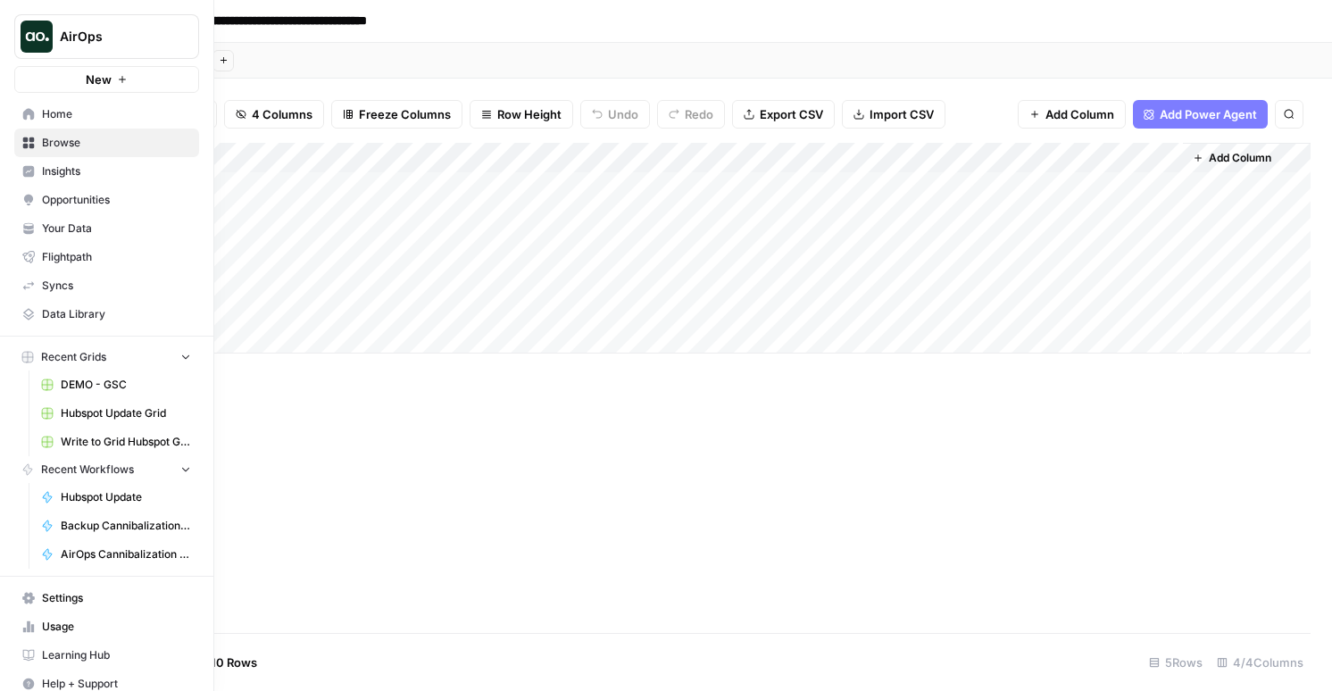
click at [91, 140] on span "Browse" at bounding box center [116, 143] width 149 height 16
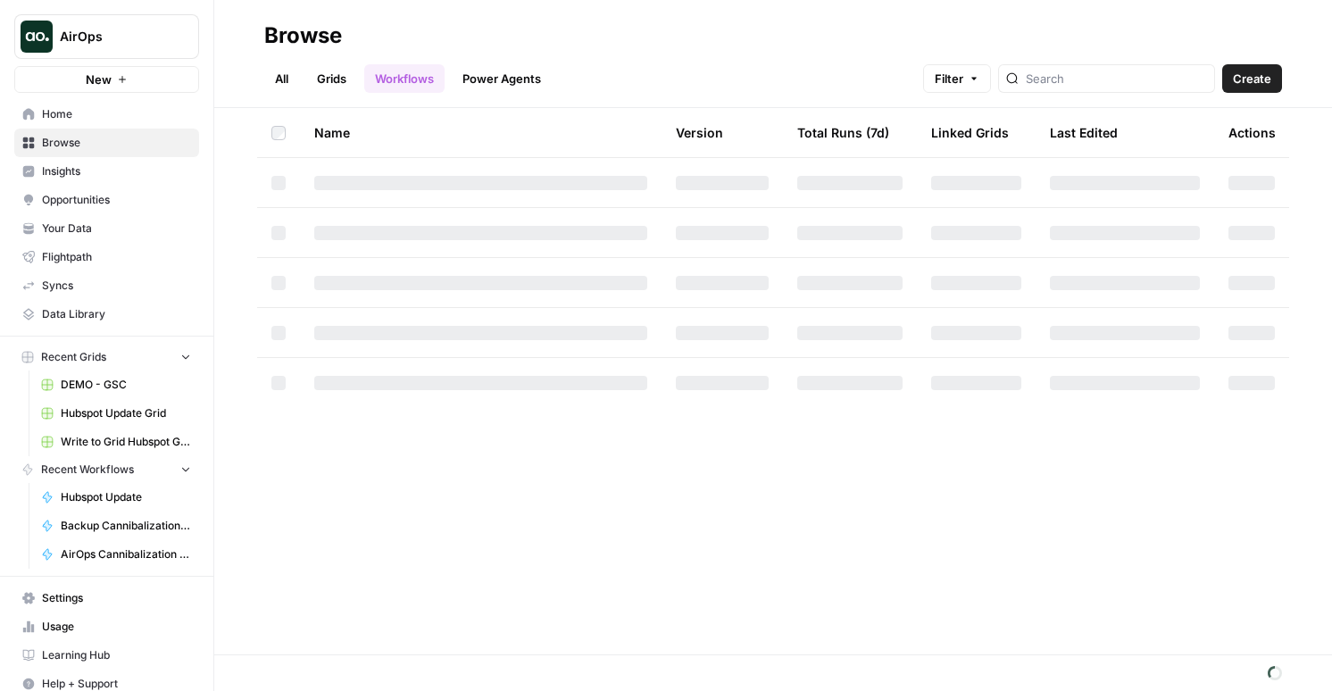
click at [330, 77] on link "Grids" at bounding box center [331, 78] width 51 height 29
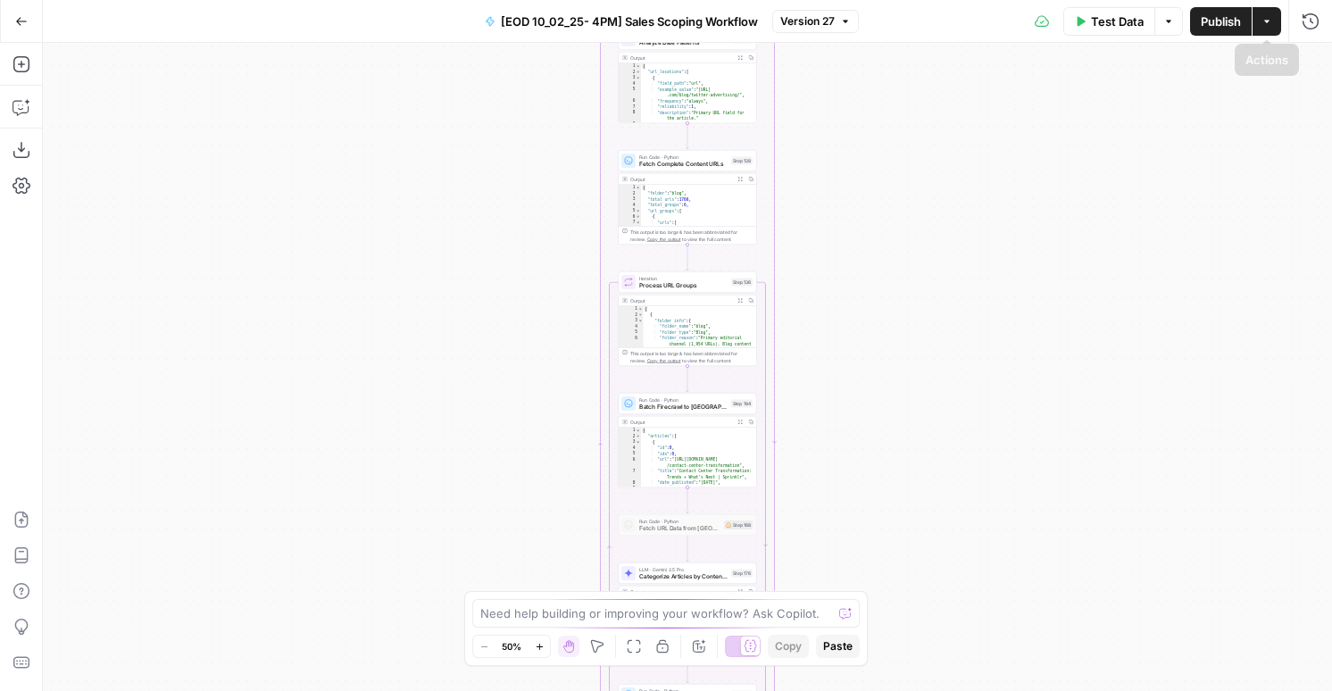
click at [1258, 22] on button "Actions" at bounding box center [1267, 21] width 29 height 29
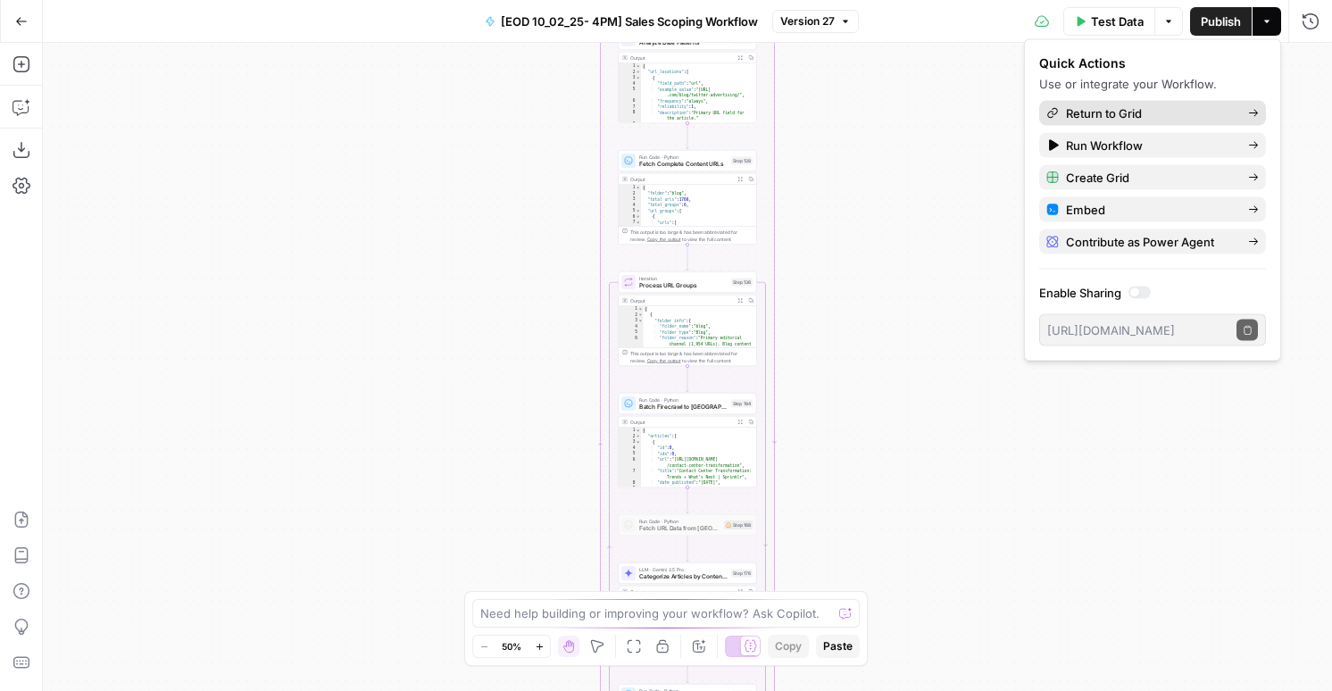
click at [1118, 108] on span "Return to Grid" at bounding box center [1150, 113] width 168 height 18
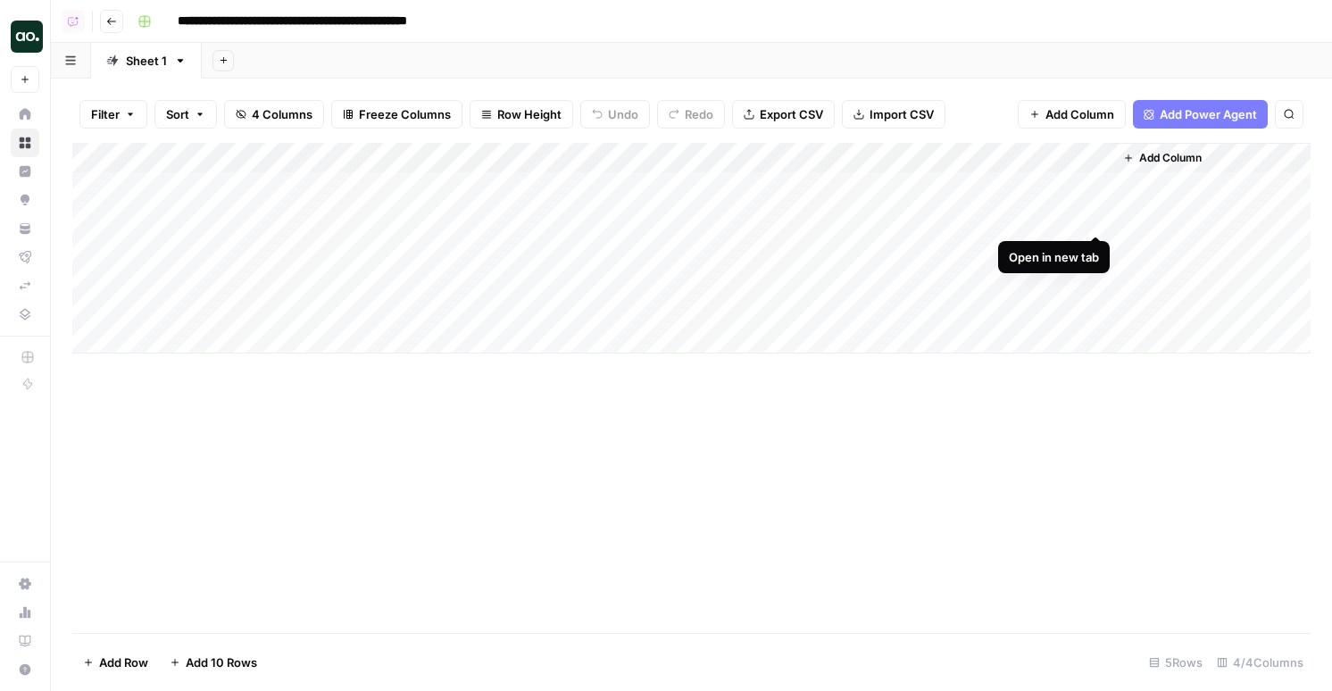
click at [1097, 213] on div "Add Column" at bounding box center [691, 248] width 1238 height 211
click at [745, 218] on div "Add Column" at bounding box center [691, 248] width 1238 height 211
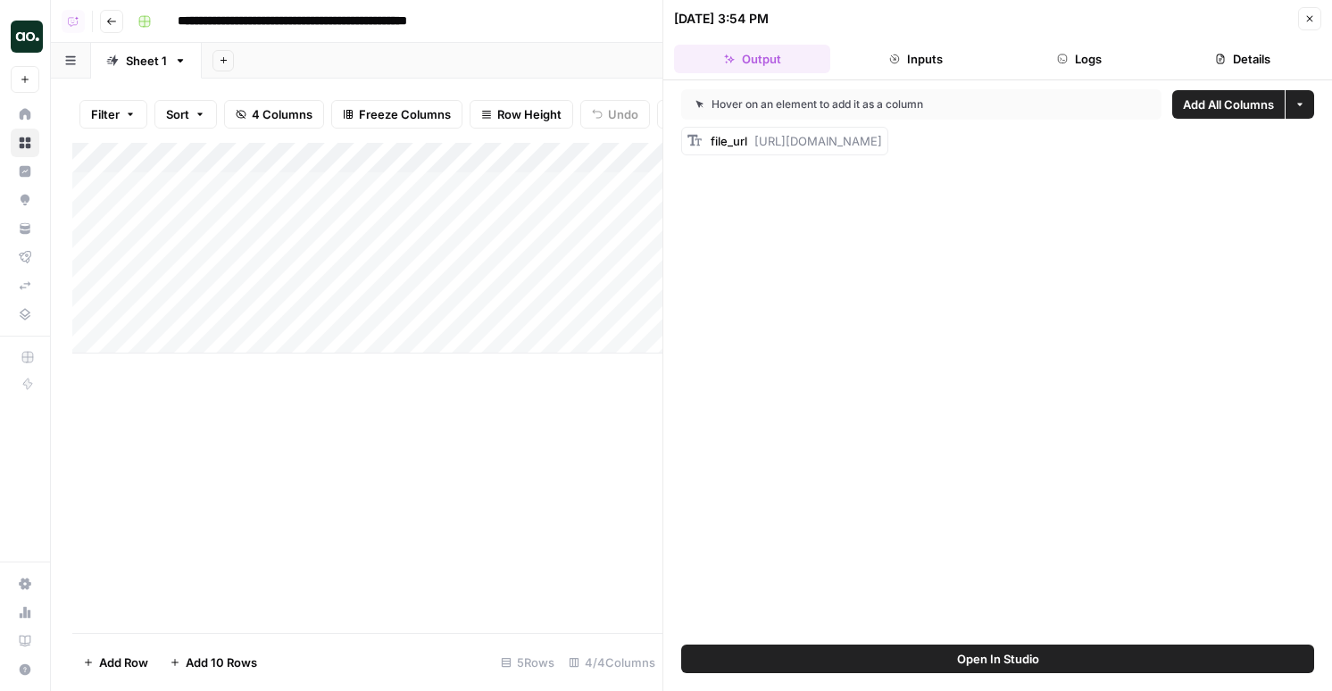
click at [1240, 59] on button "Details" at bounding box center [1243, 59] width 156 height 29
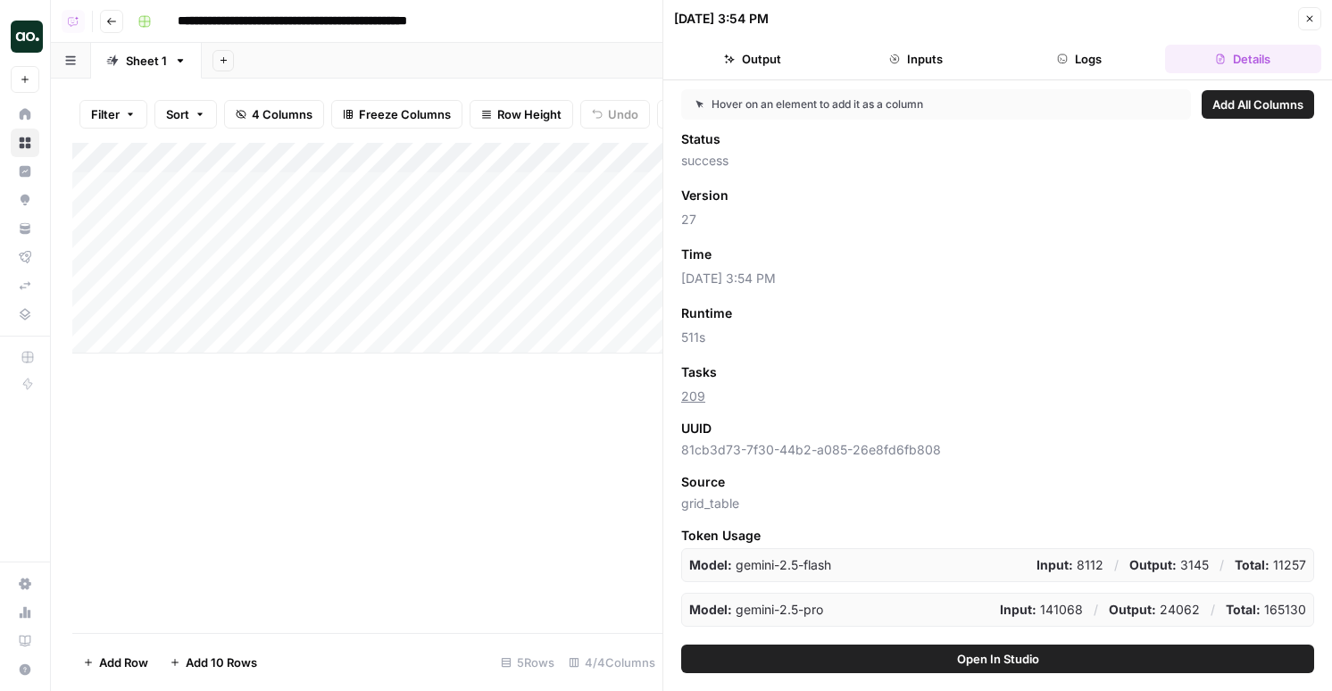
click at [1121, 61] on button "Logs" at bounding box center [1080, 59] width 156 height 29
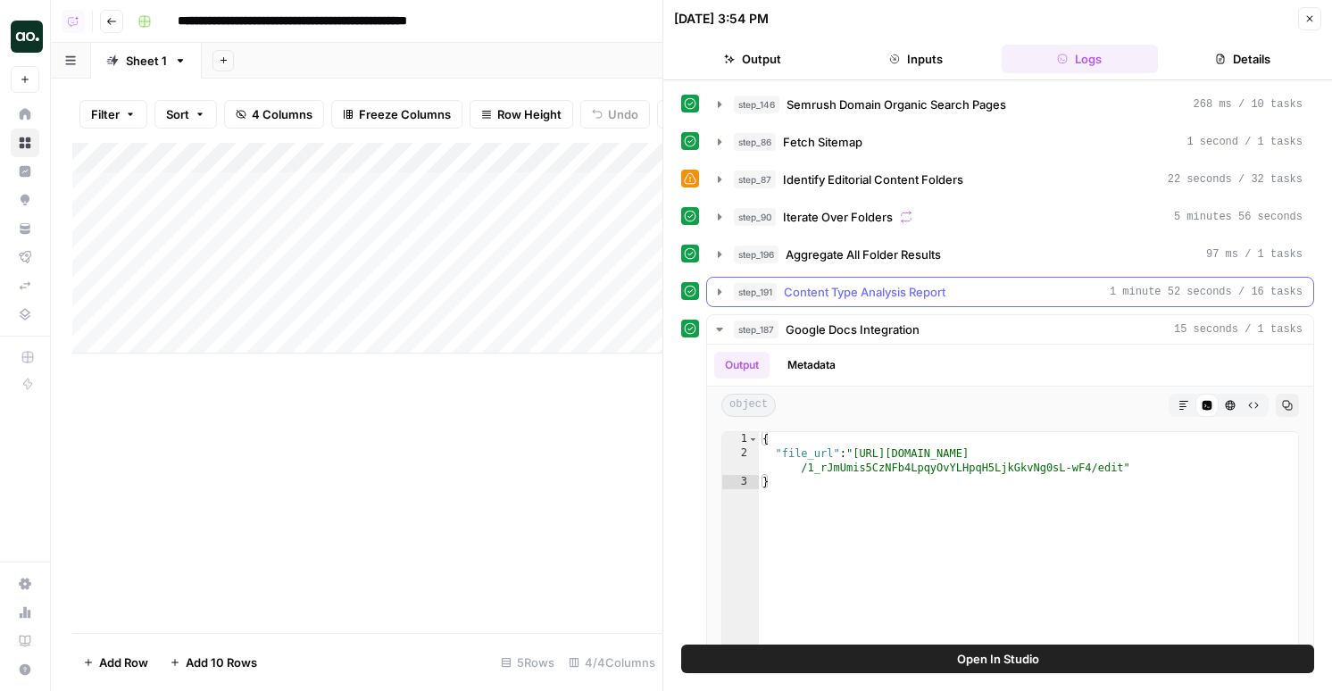
click at [911, 292] on span "Content Type Analysis Report" at bounding box center [865, 292] width 162 height 18
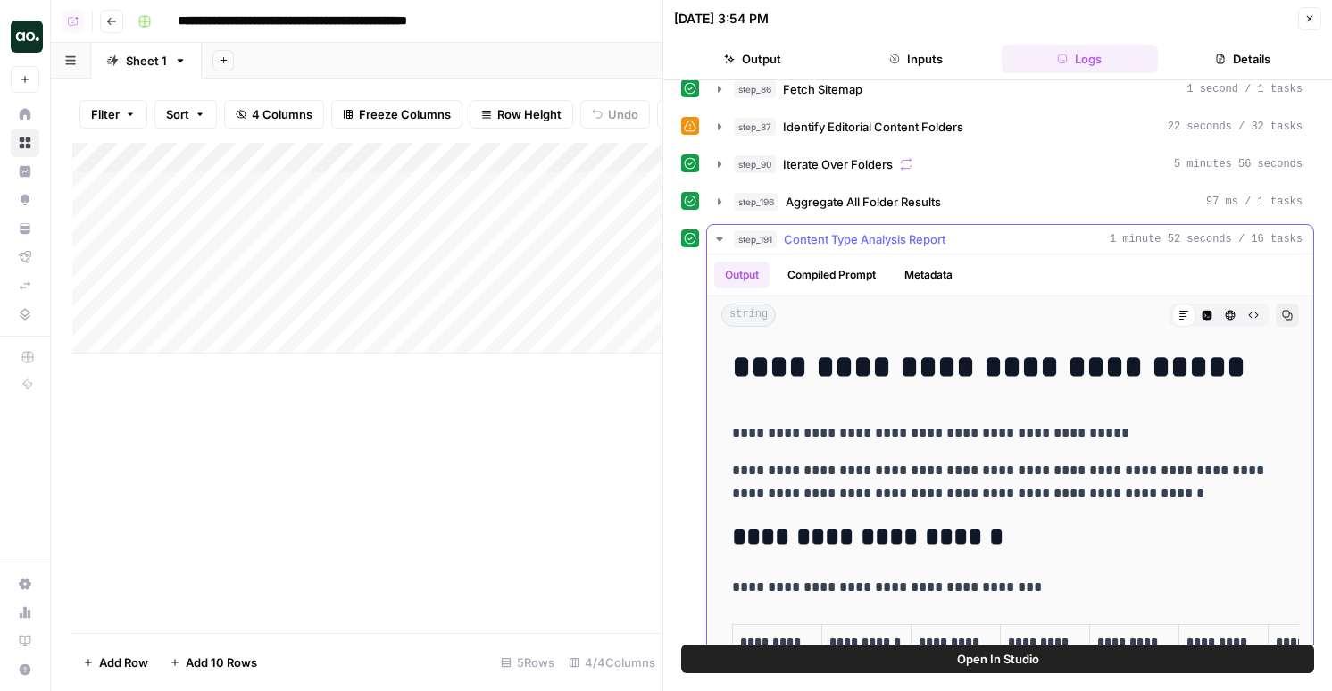
scroll to position [56, 0]
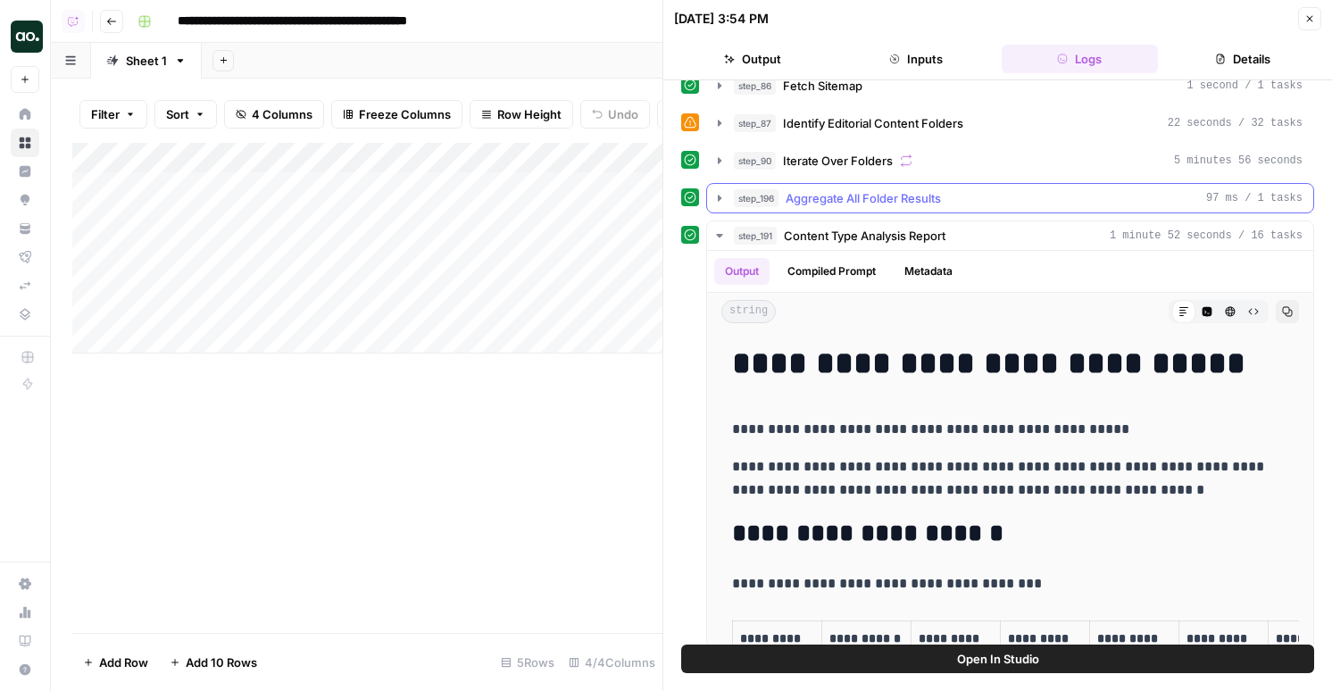
click at [911, 198] on span "Aggregate All Folder Results" at bounding box center [863, 198] width 155 height 18
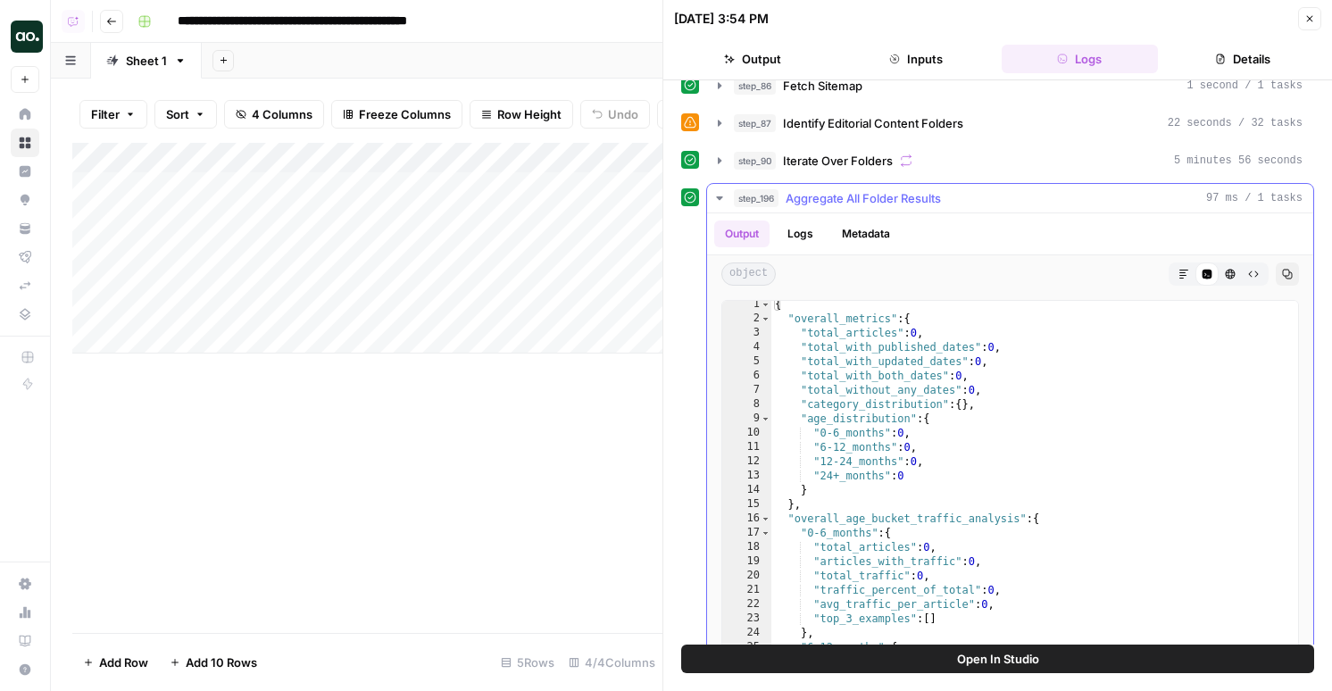
scroll to position [8, 0]
click at [869, 236] on button "Metadata" at bounding box center [866, 234] width 70 height 27
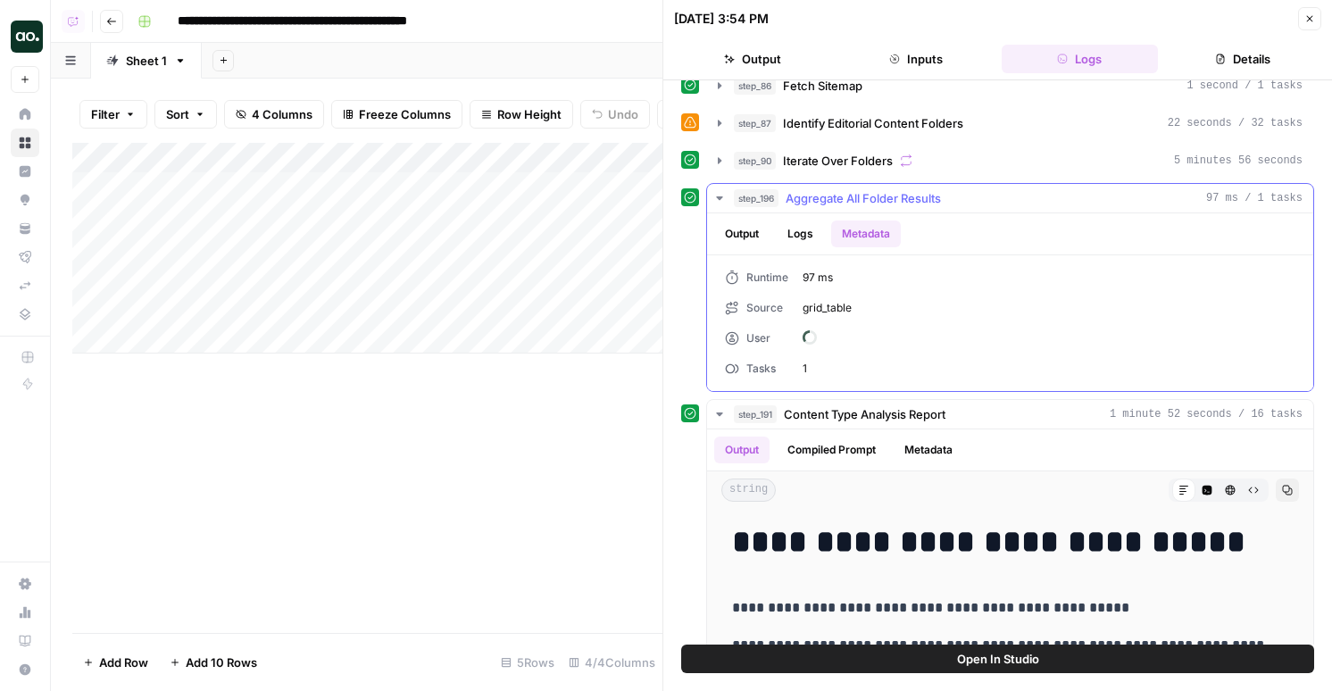
click at [814, 237] on button "Logs" at bounding box center [800, 234] width 47 height 27
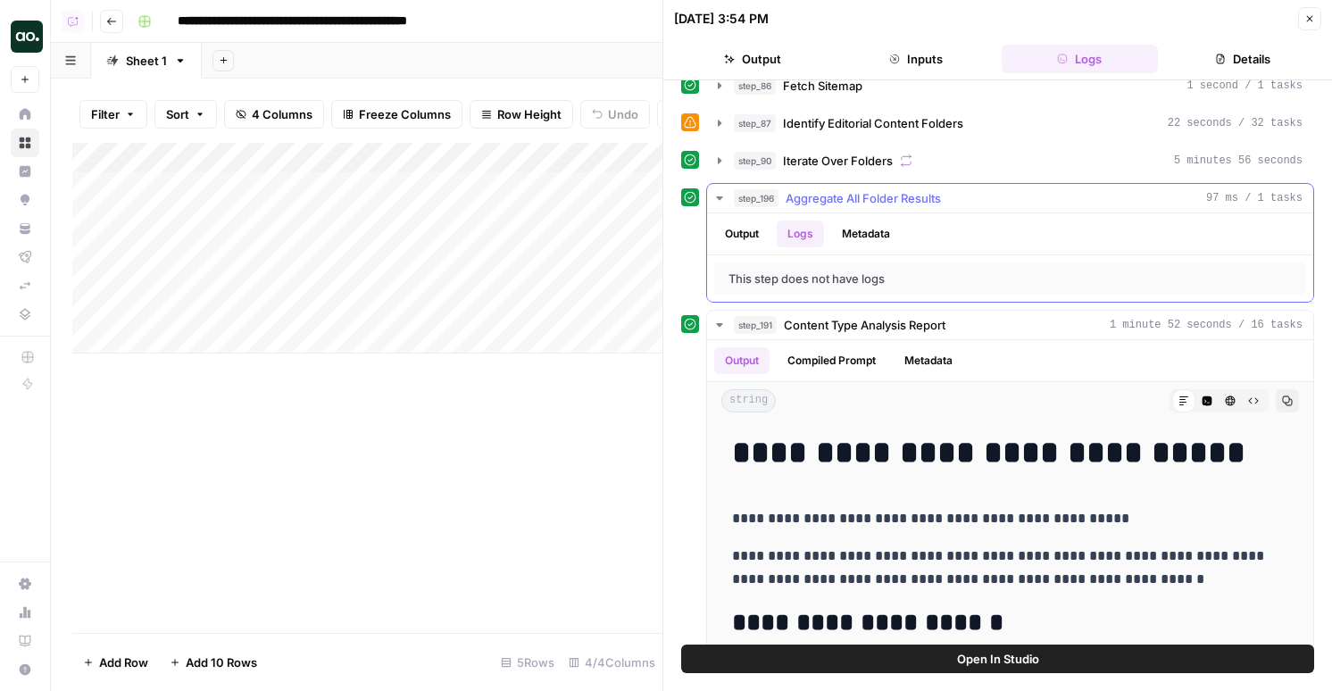
click at [855, 237] on button "Metadata" at bounding box center [866, 234] width 70 height 27
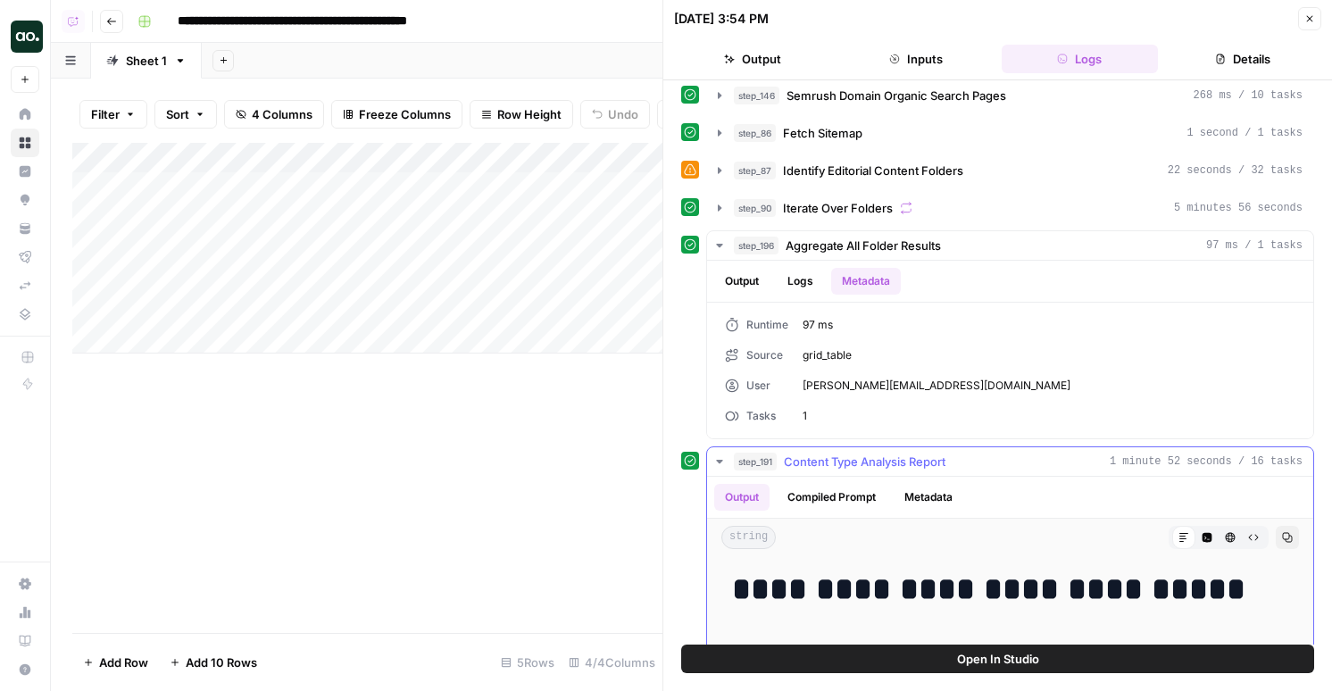
scroll to position [0, 0]
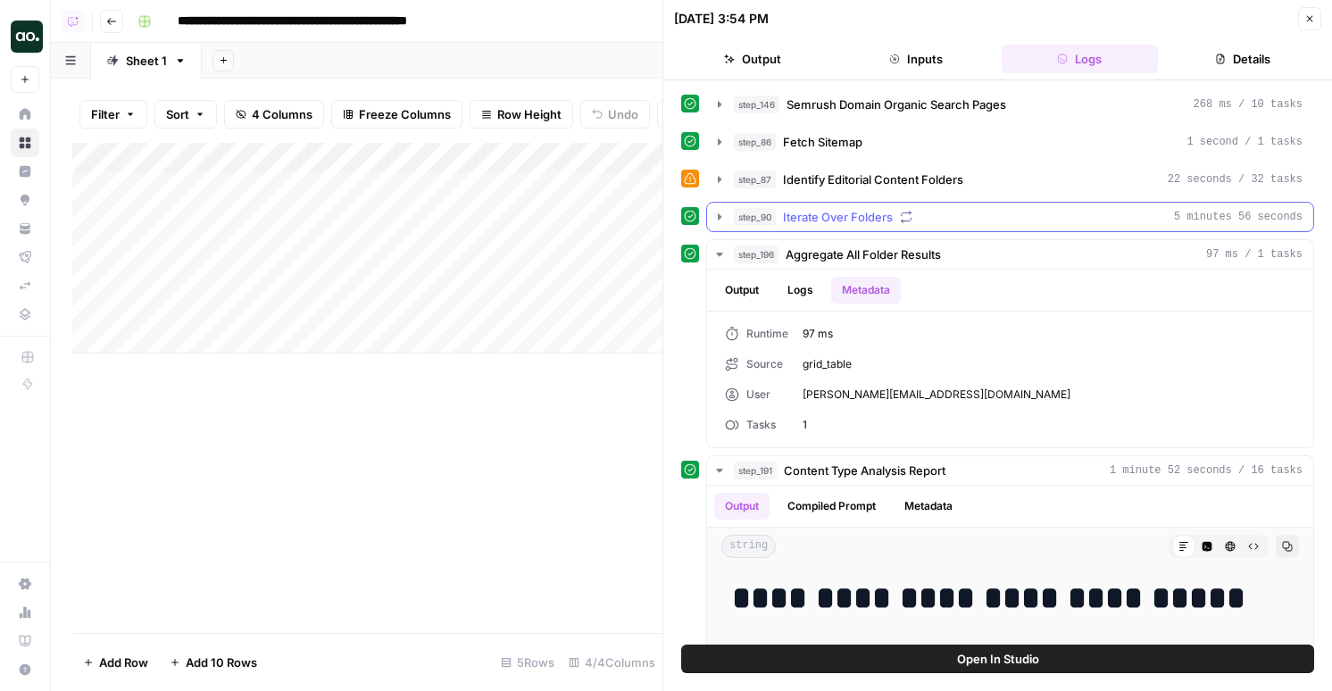
click at [830, 213] on span "Iterate Over Folders" at bounding box center [838, 217] width 110 height 18
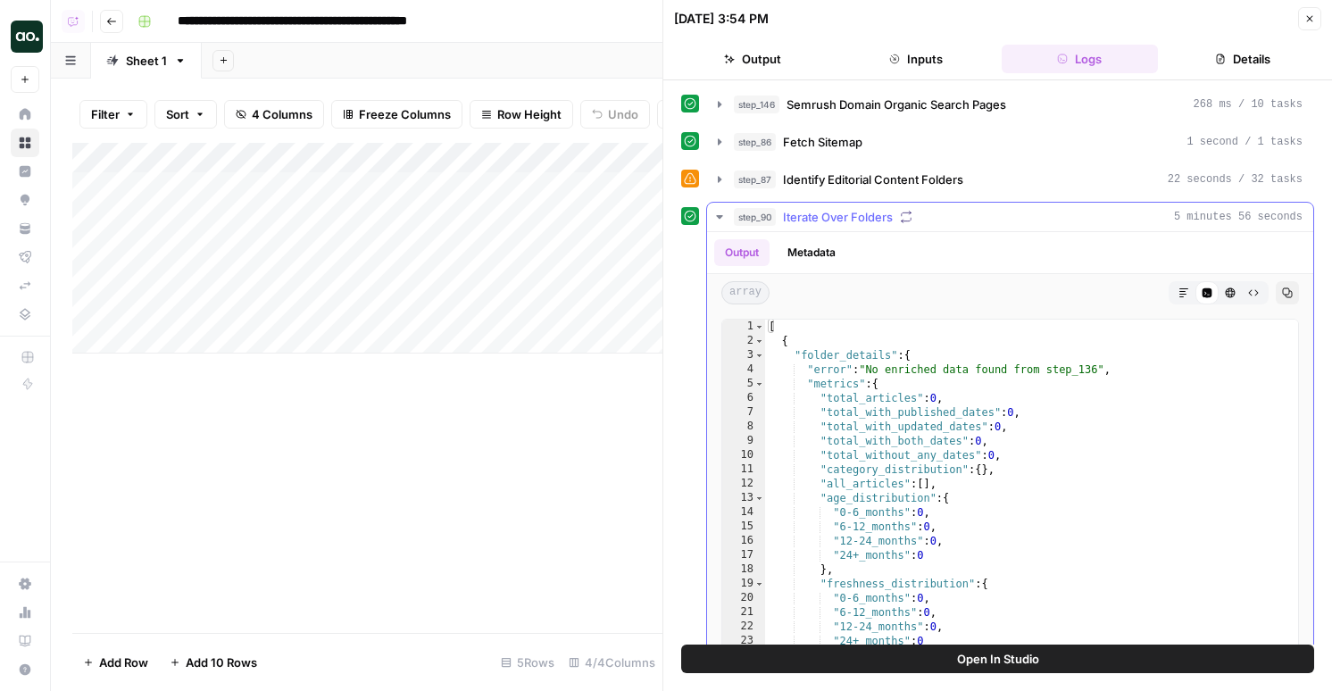
click at [804, 261] on button "Metadata" at bounding box center [812, 252] width 70 height 27
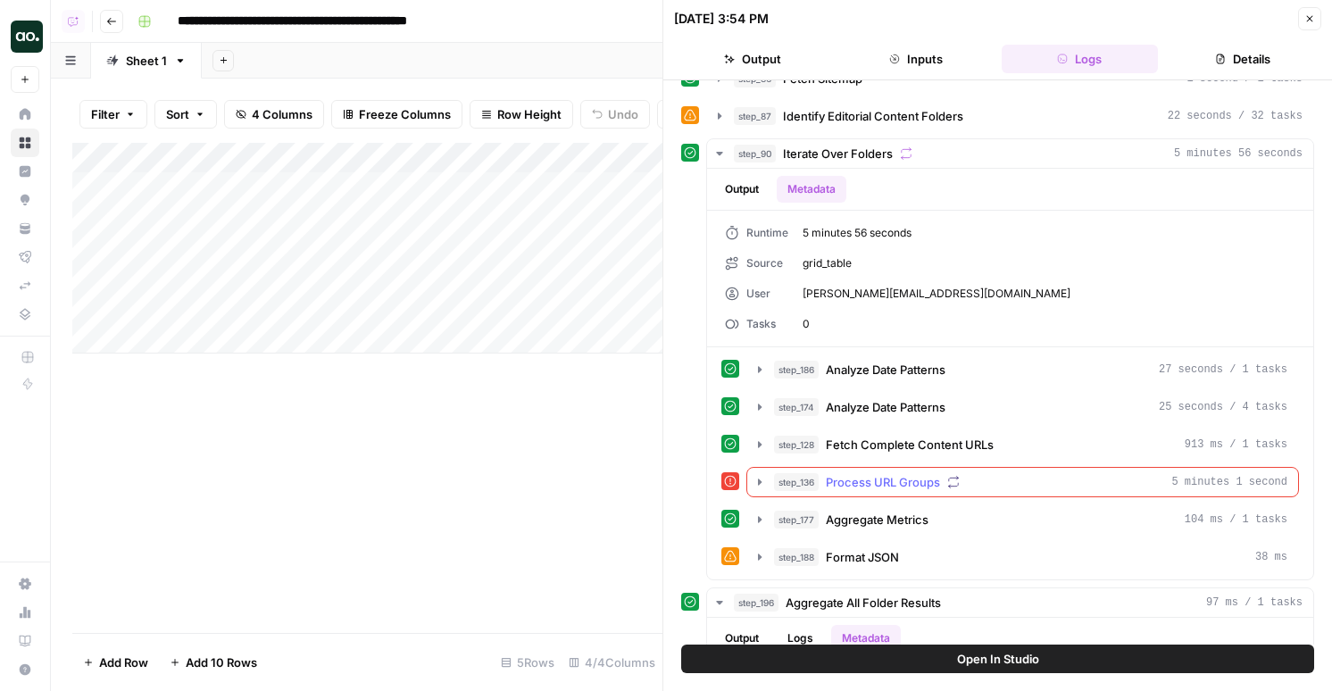
click at [867, 481] on span "Process URL Groups" at bounding box center [883, 482] width 114 height 18
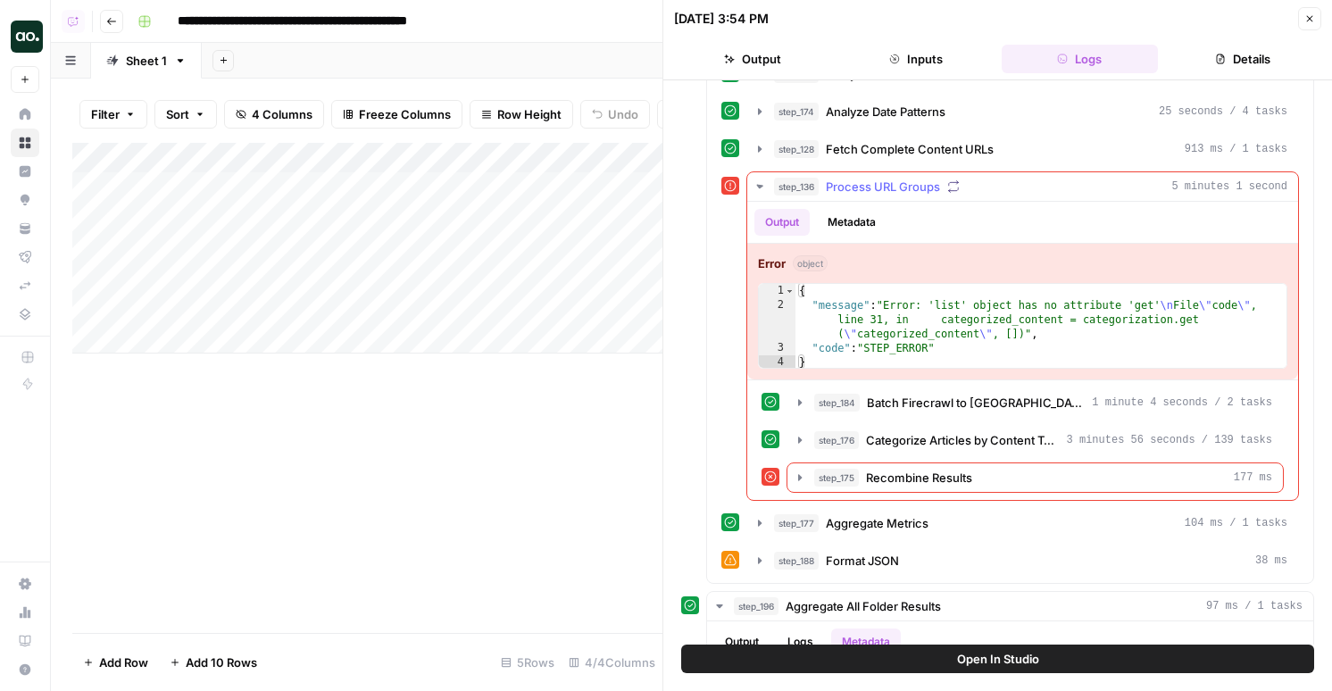
scroll to position [486, 0]
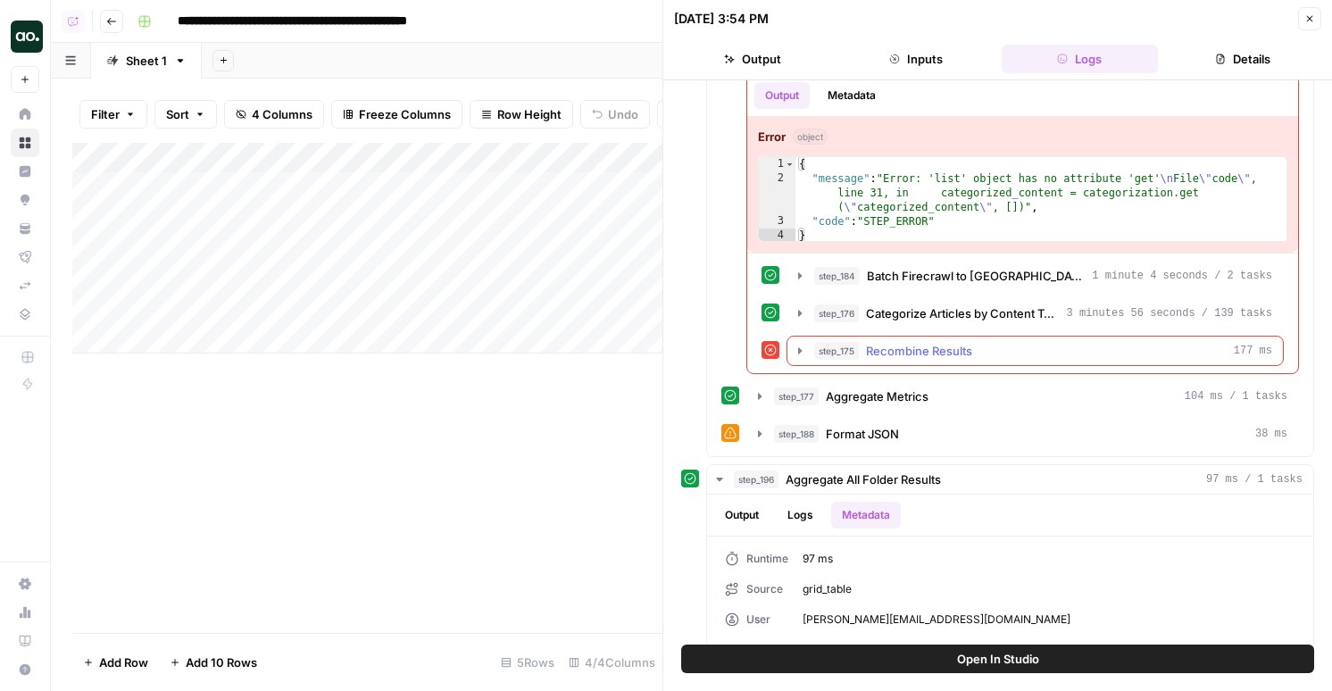
click at [904, 356] on span "Recombine Results" at bounding box center [919, 351] width 106 height 18
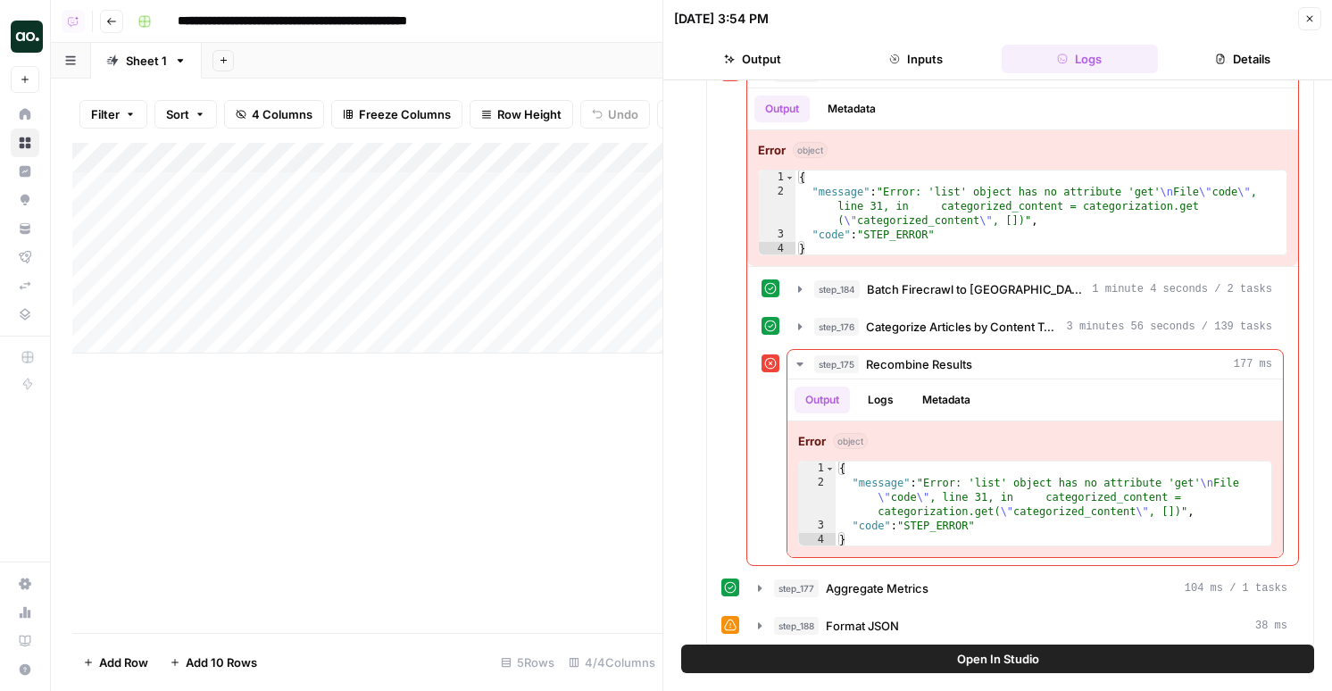
scroll to position [0, 214]
click at [537, 274] on div "Add Column" at bounding box center [367, 248] width 590 height 211
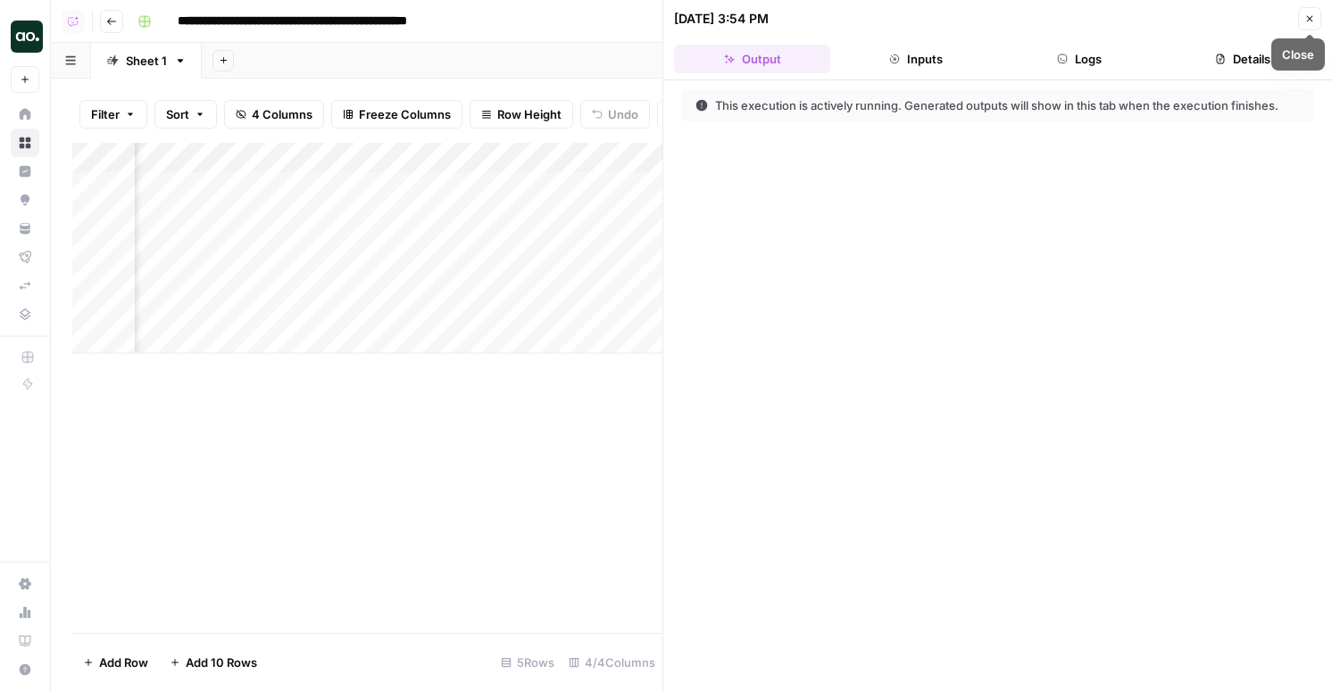
click at [1072, 51] on button "Logs" at bounding box center [1080, 59] width 156 height 29
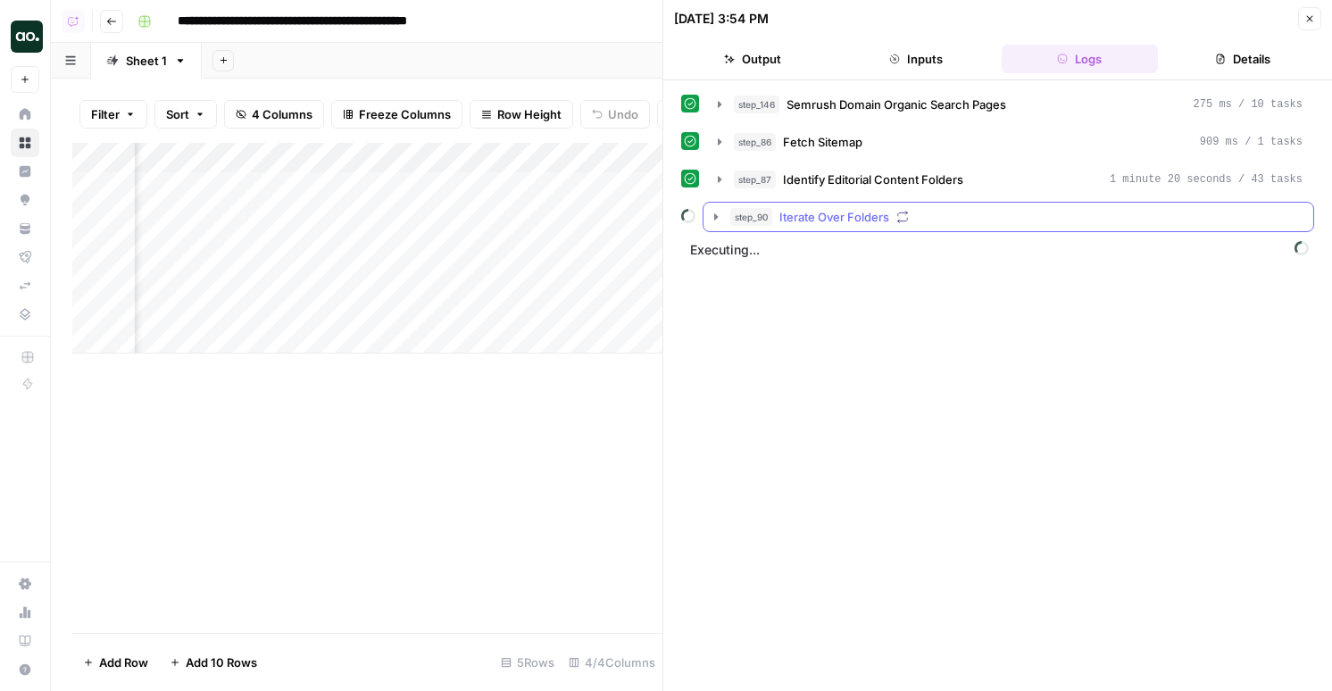
click at [870, 227] on button "step_90 Iterate Over Folders" at bounding box center [1009, 217] width 610 height 29
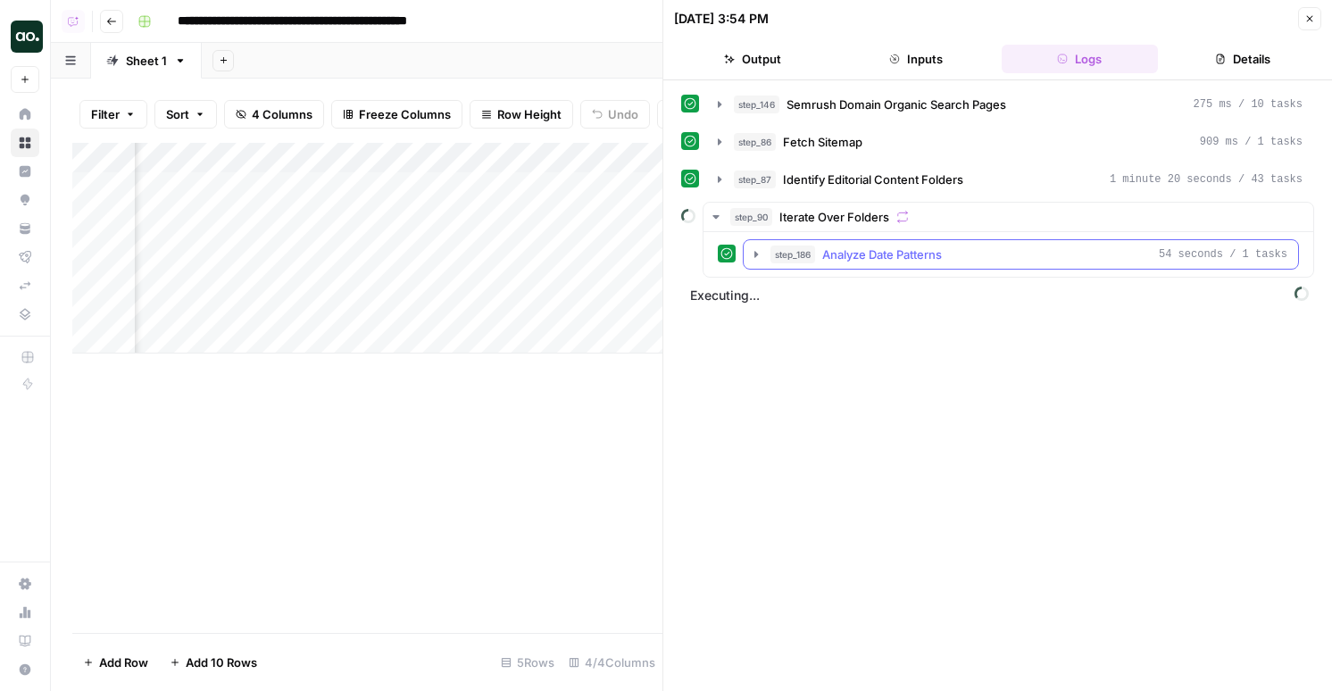
click at [906, 243] on button "step_186 Analyze Date Patterns 54 seconds / 1 tasks" at bounding box center [1021, 254] width 554 height 29
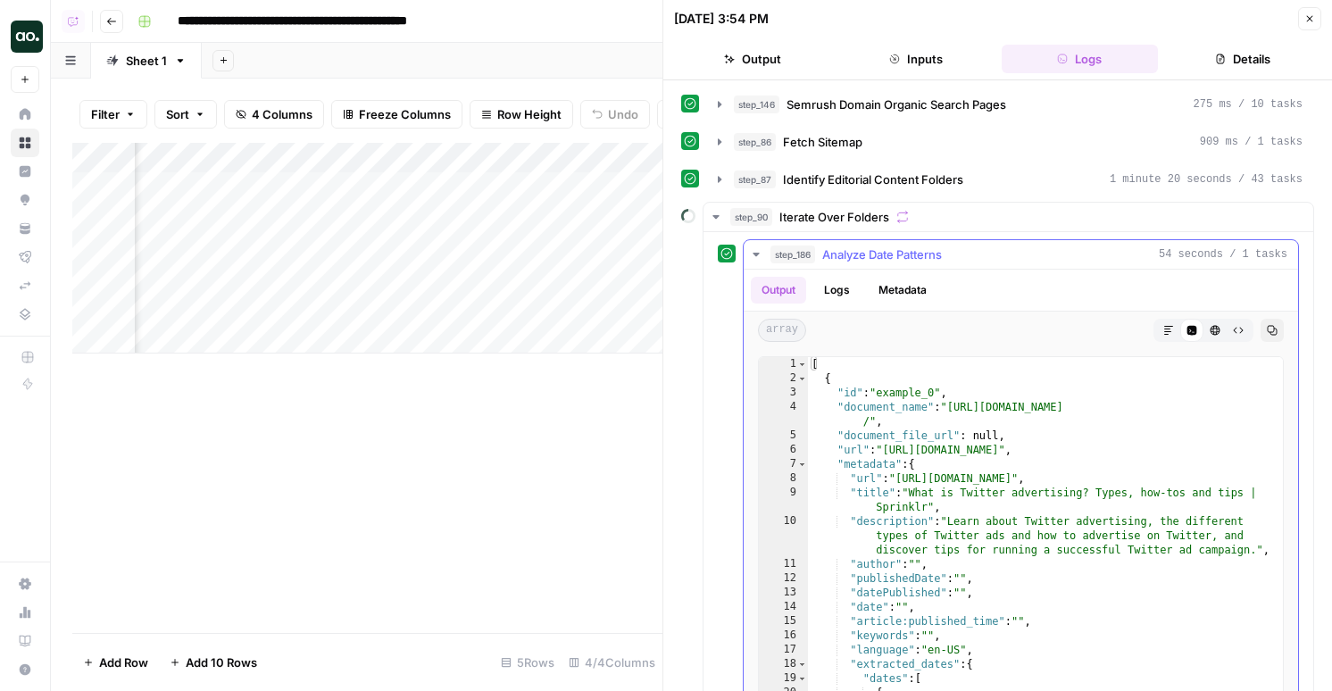
click at [904, 257] on span "Analyze Date Patterns" at bounding box center [882, 255] width 120 height 18
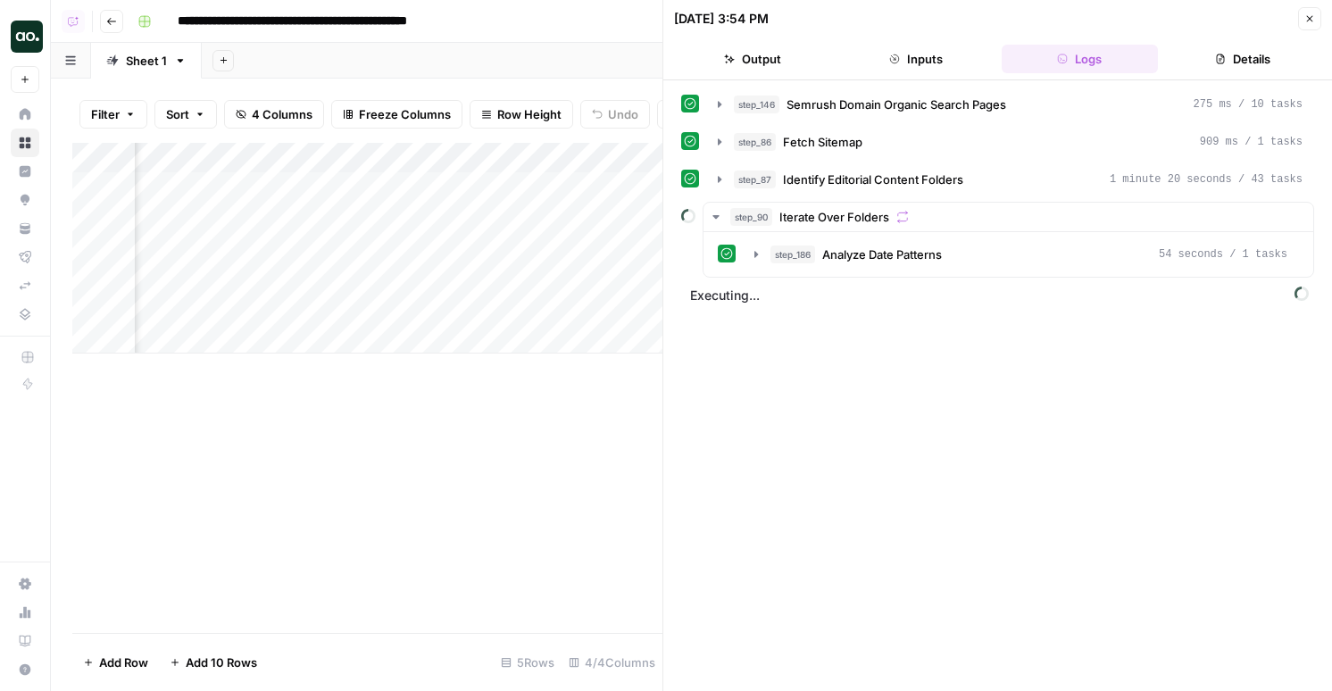
scroll to position [0, 277]
click at [474, 216] on div "Add Column" at bounding box center [367, 248] width 590 height 211
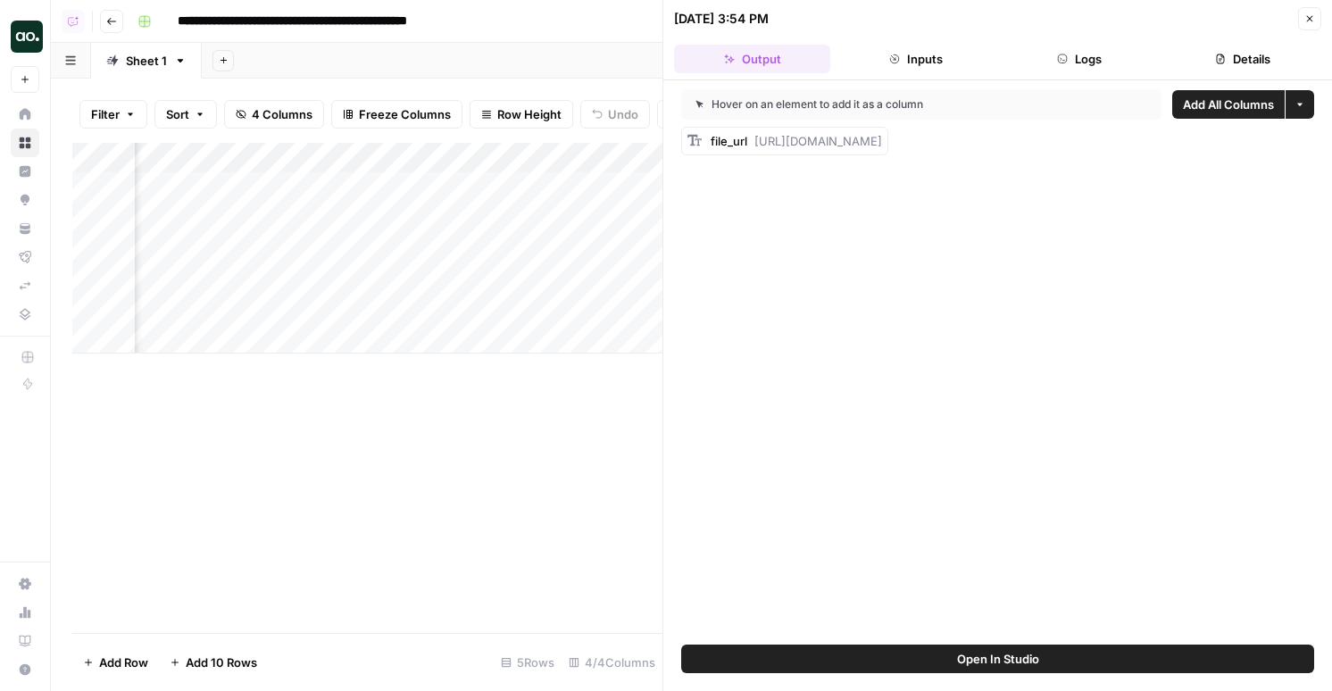
click at [1104, 51] on button "Logs" at bounding box center [1080, 59] width 156 height 29
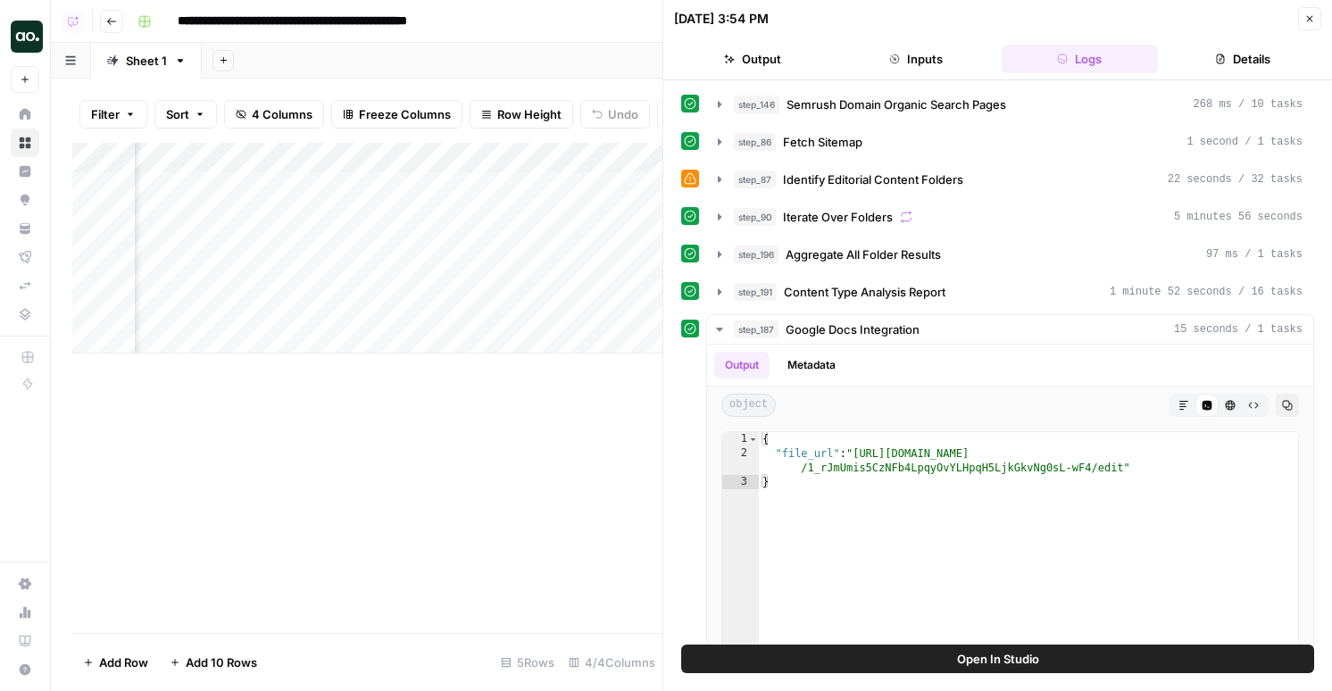
click at [886, 162] on div "step_146 Semrush Domain Organic Search Pages 268 ms / 10 tasks step_86 Fetch Si…" at bounding box center [997, 440] width 633 height 703
click at [898, 218] on div "step_90 Iterate Over Folders 5 minutes 56 seconds" at bounding box center [1018, 217] width 569 height 18
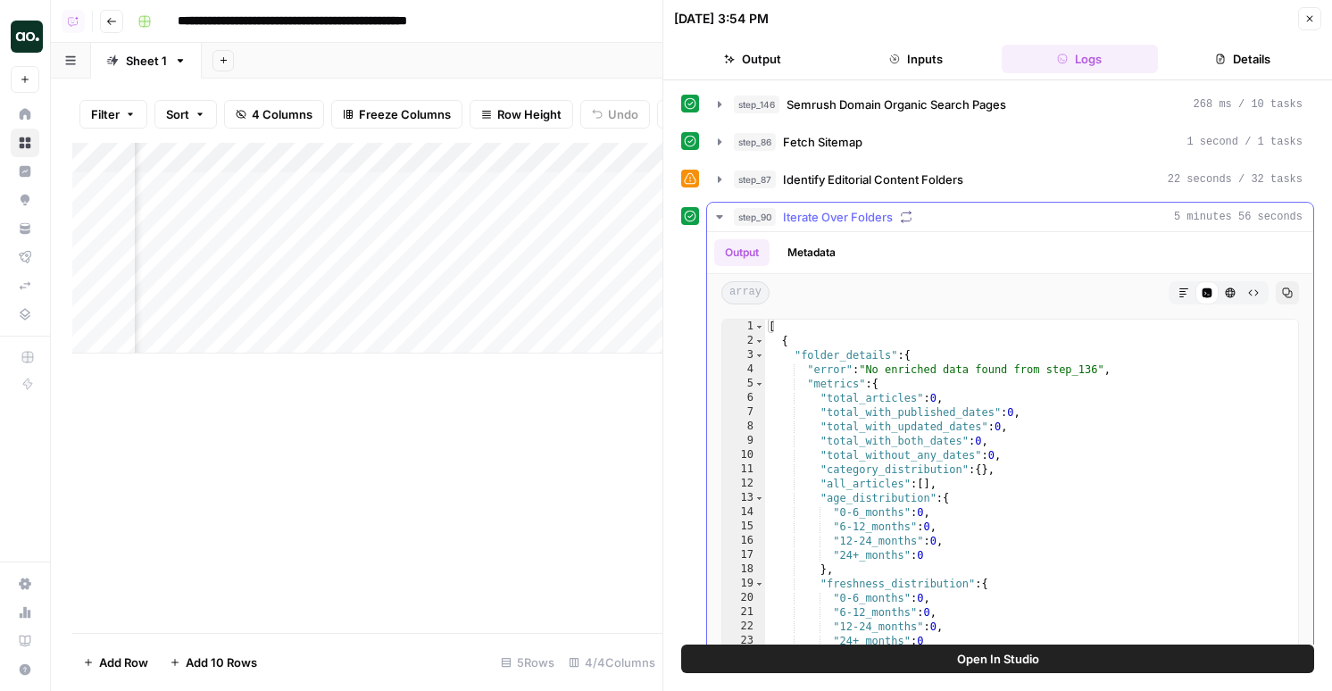
click at [831, 255] on button "Metadata" at bounding box center [812, 252] width 70 height 27
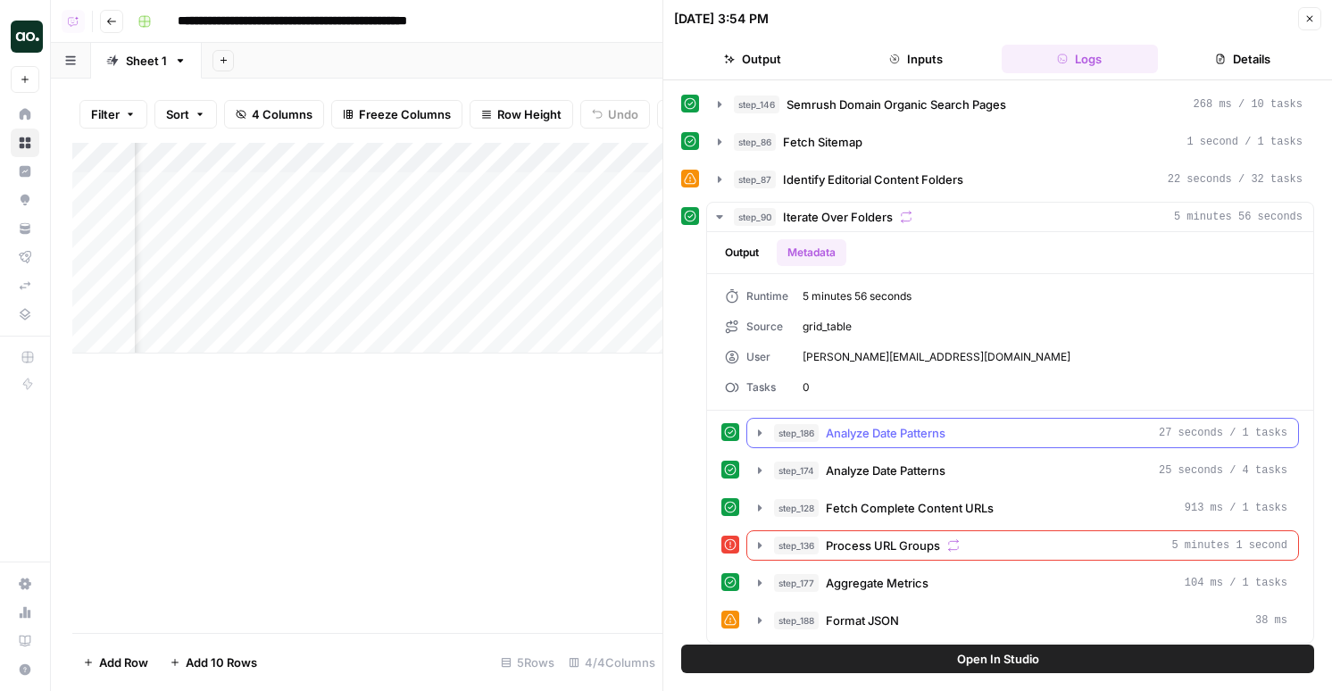
click at [898, 433] on span "Analyze Date Patterns" at bounding box center [886, 433] width 120 height 18
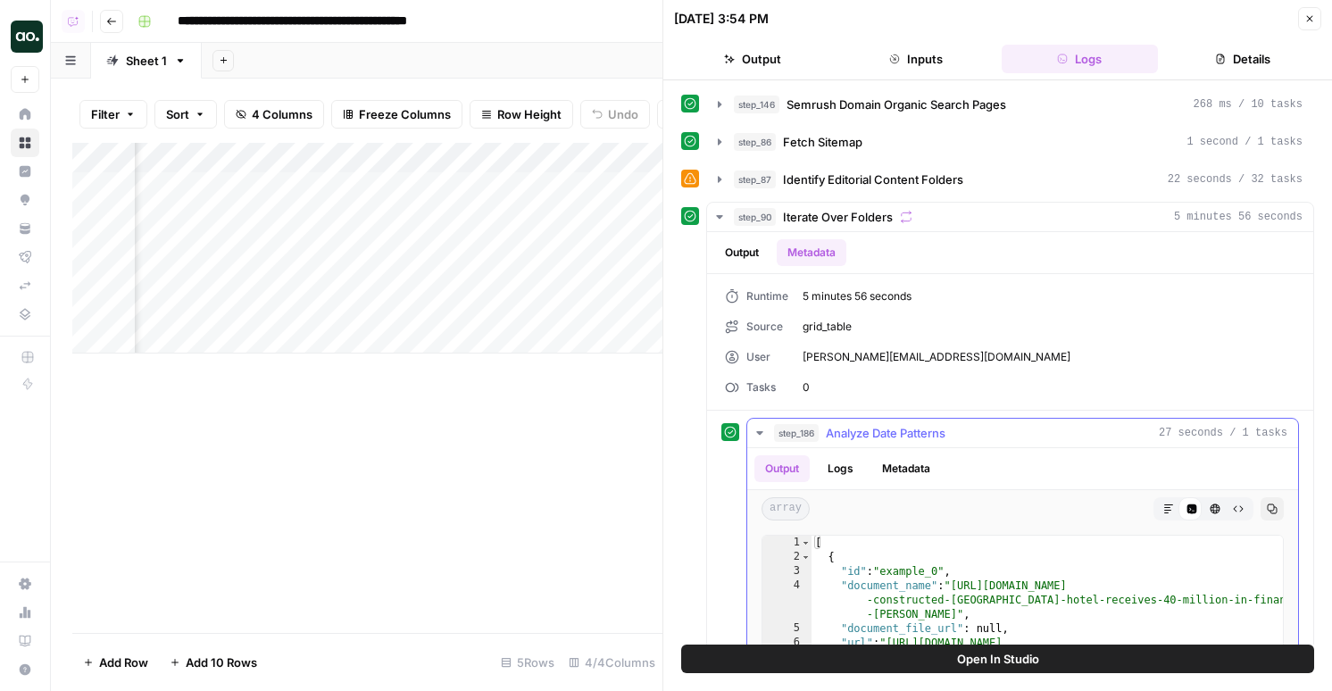
click at [898, 433] on span "Analyze Date Patterns" at bounding box center [886, 433] width 120 height 18
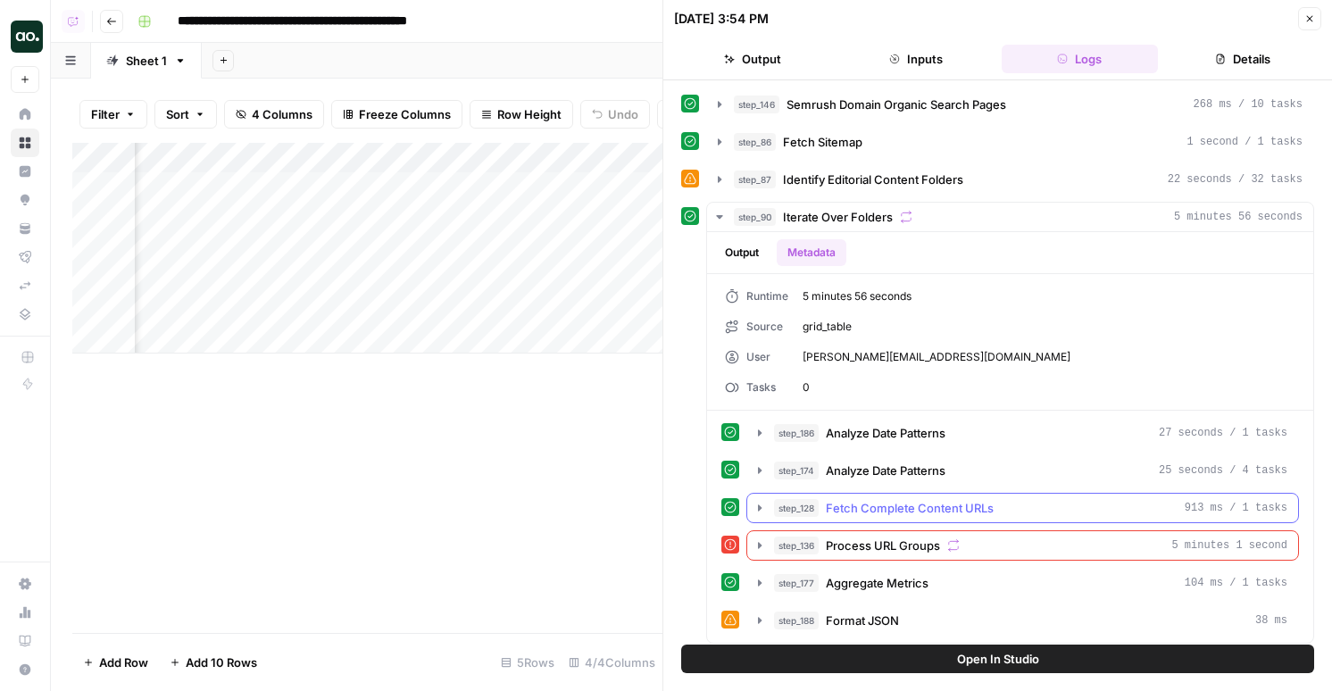
click at [891, 501] on span "Fetch Complete Content URLs" at bounding box center [910, 508] width 168 height 18
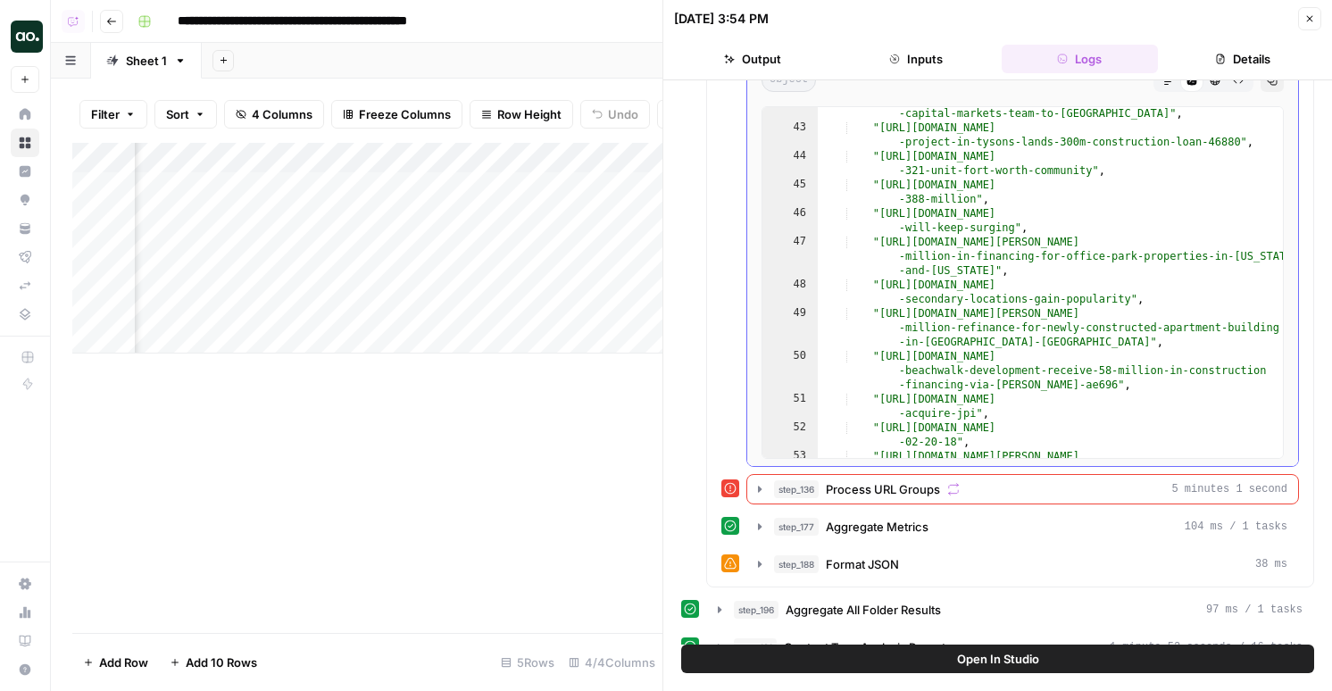
scroll to position [570, 0]
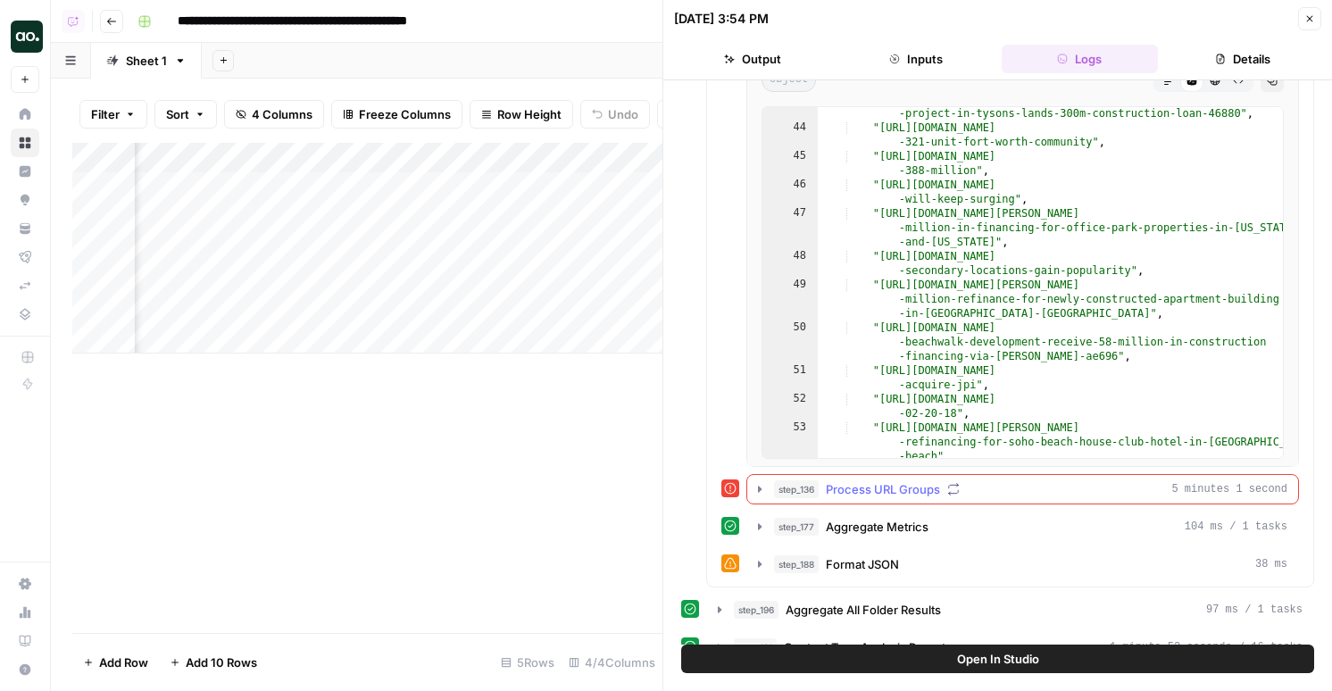
click at [883, 492] on span "Process URL Groups" at bounding box center [883, 489] width 114 height 18
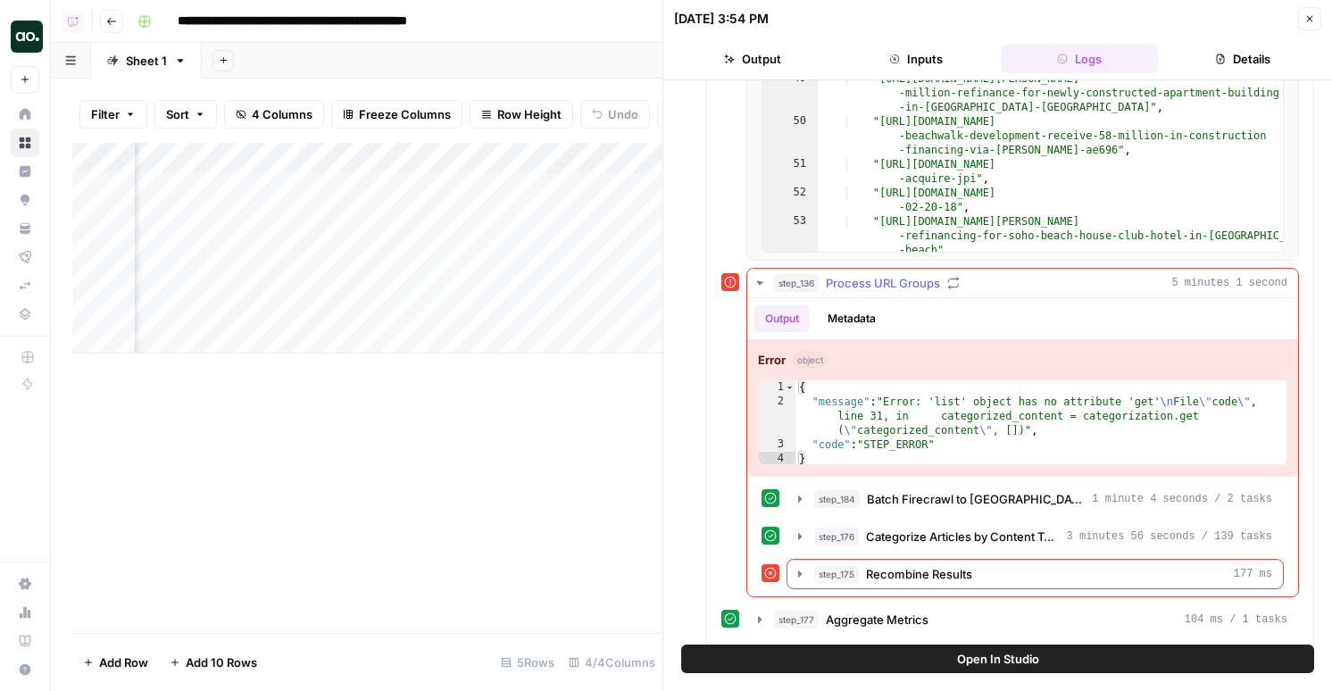
scroll to position [783, 0]
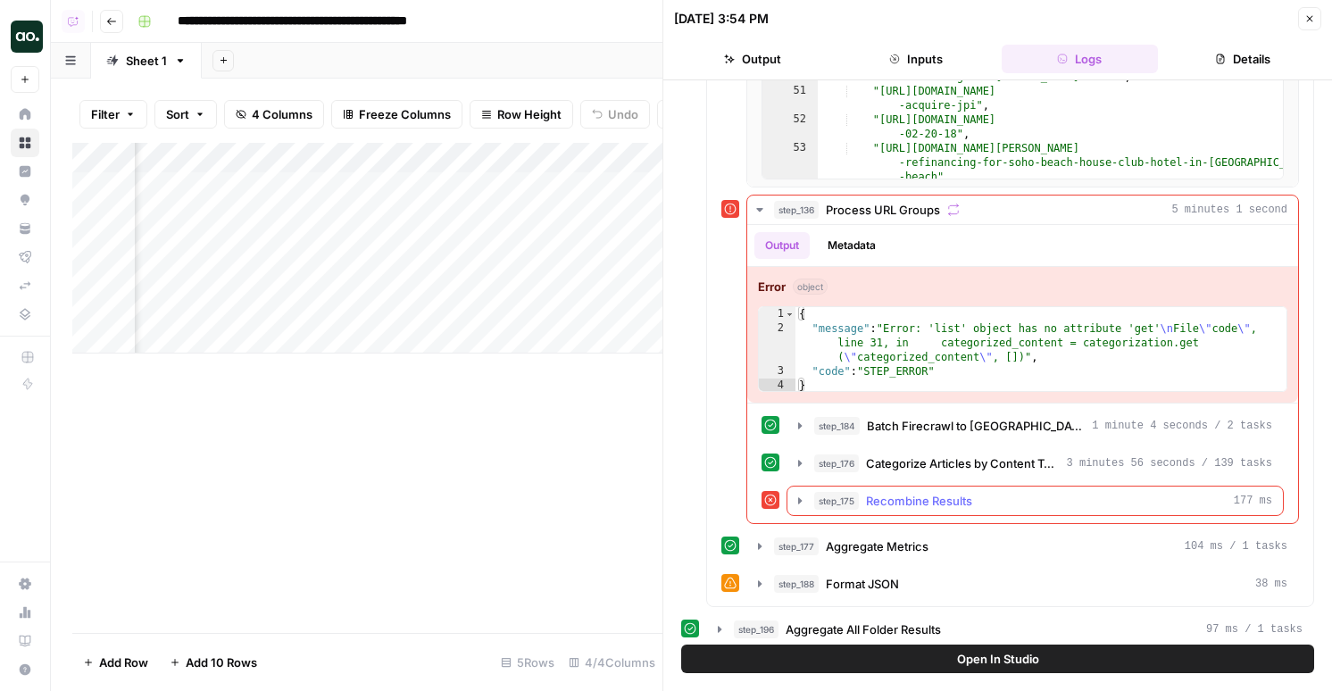
click at [907, 500] on span "Recombine Results" at bounding box center [919, 501] width 106 height 18
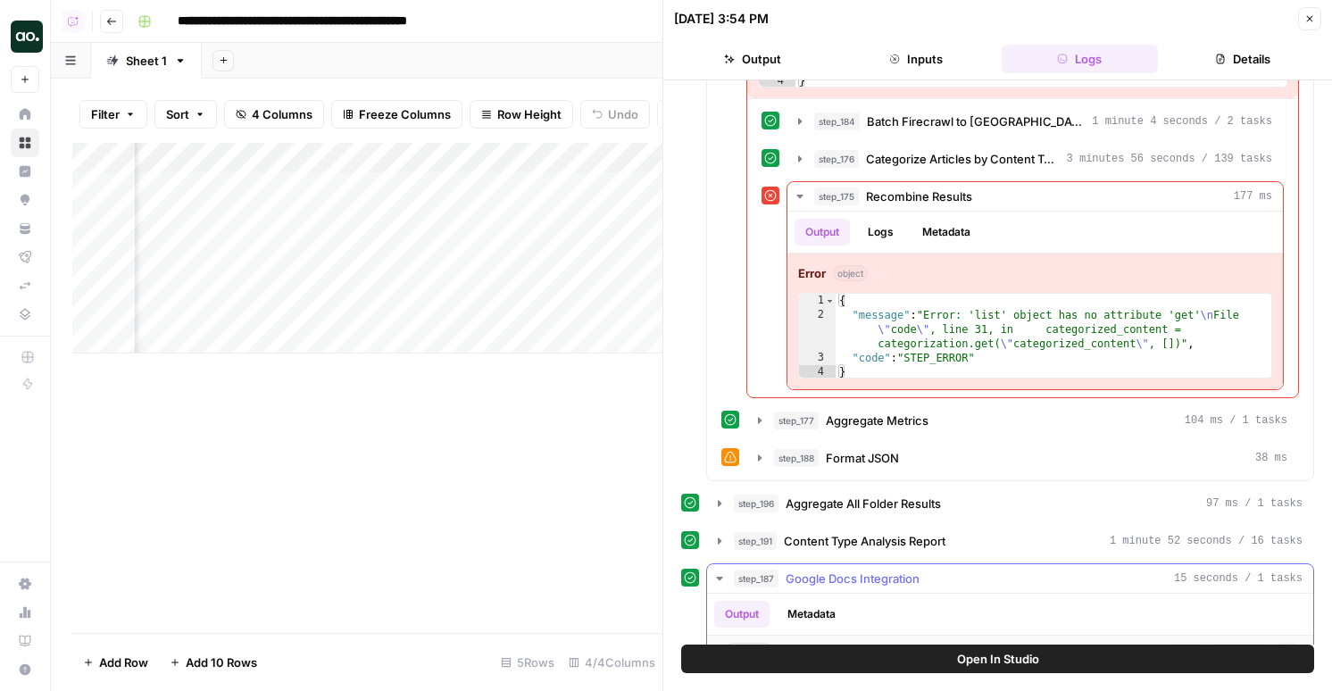
scroll to position [1214, 0]
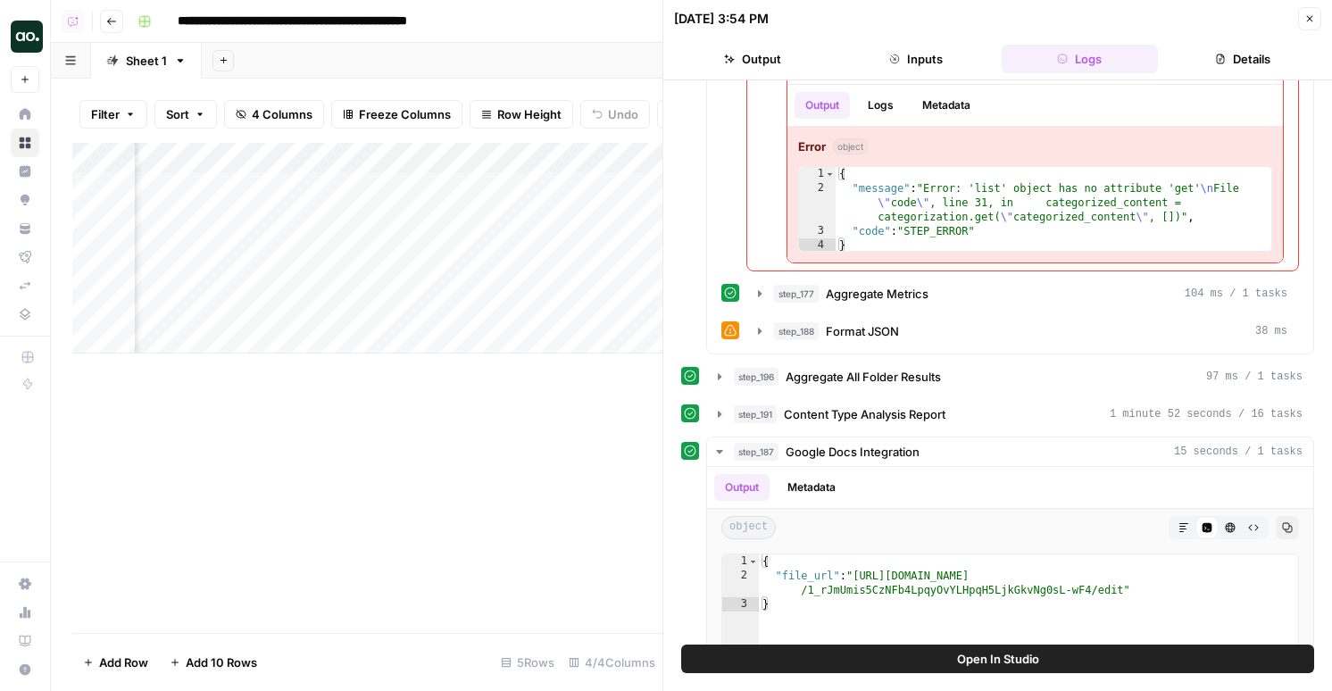
click at [921, 669] on button "Open In Studio" at bounding box center [997, 659] width 633 height 29
click at [471, 280] on div "Add Column" at bounding box center [367, 248] width 590 height 211
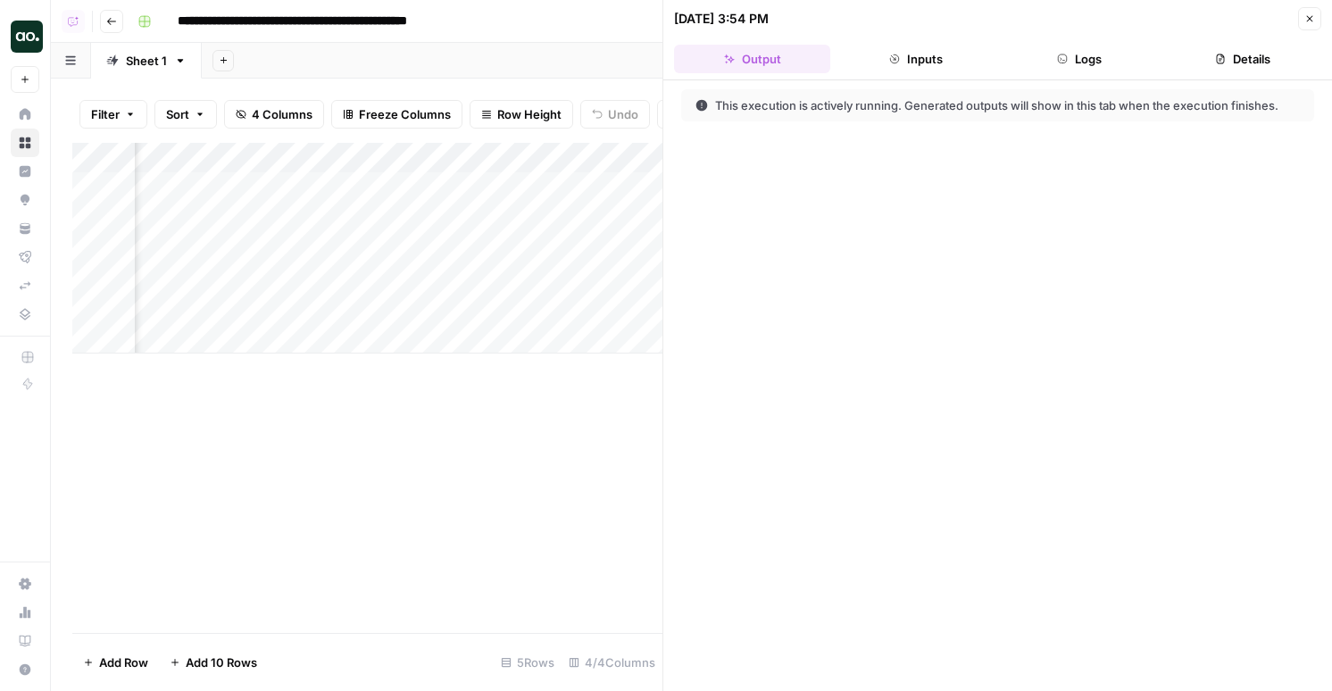
click at [1070, 75] on header "10/02/25 at 3:54 PM Close Output Inputs Logs Details" at bounding box center [997, 40] width 669 height 80
click at [1070, 63] on button "Logs" at bounding box center [1080, 59] width 156 height 29
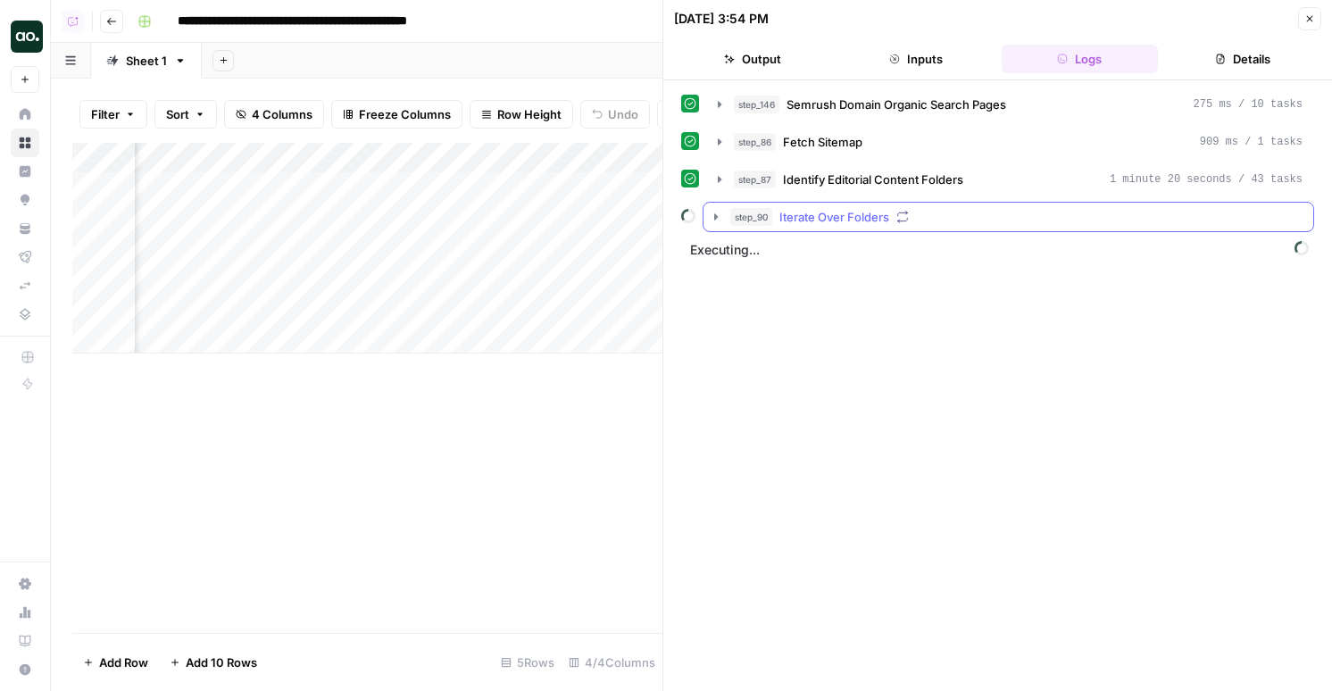
click at [903, 204] on button "step_90 Iterate Over Folders" at bounding box center [1009, 217] width 610 height 29
click at [895, 229] on button "step_90 Iterate Over Folders" at bounding box center [1009, 217] width 610 height 29
click at [893, 220] on div "step_90 Iterate Over Folders" at bounding box center [1016, 217] width 572 height 18
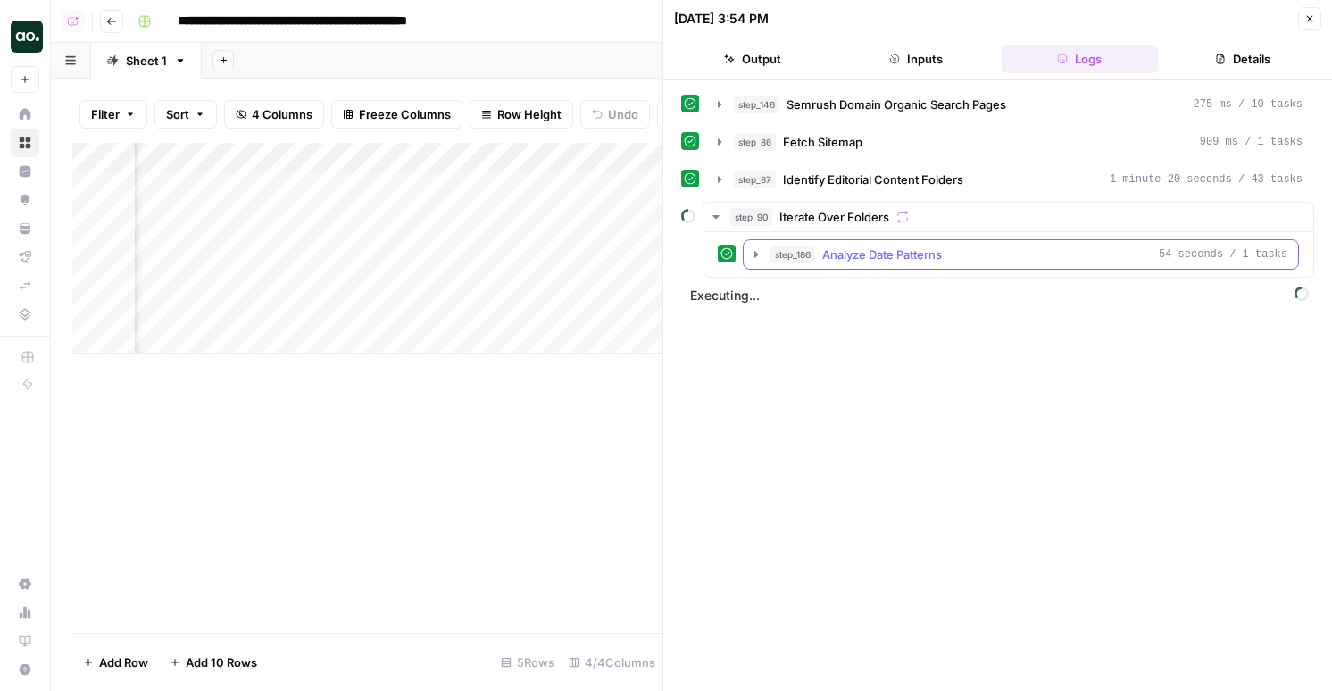
click at [887, 252] on span "Analyze Date Patterns" at bounding box center [882, 255] width 120 height 18
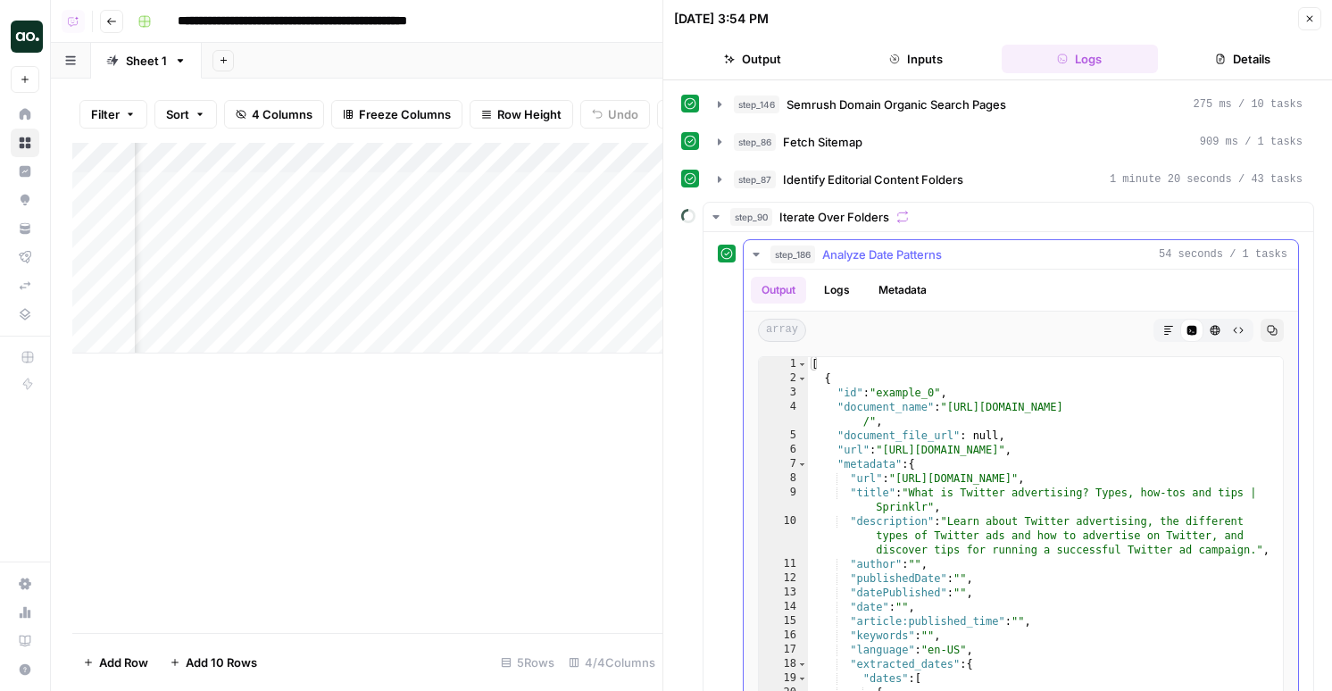
click at [887, 252] on span "Analyze Date Patterns" at bounding box center [882, 255] width 120 height 18
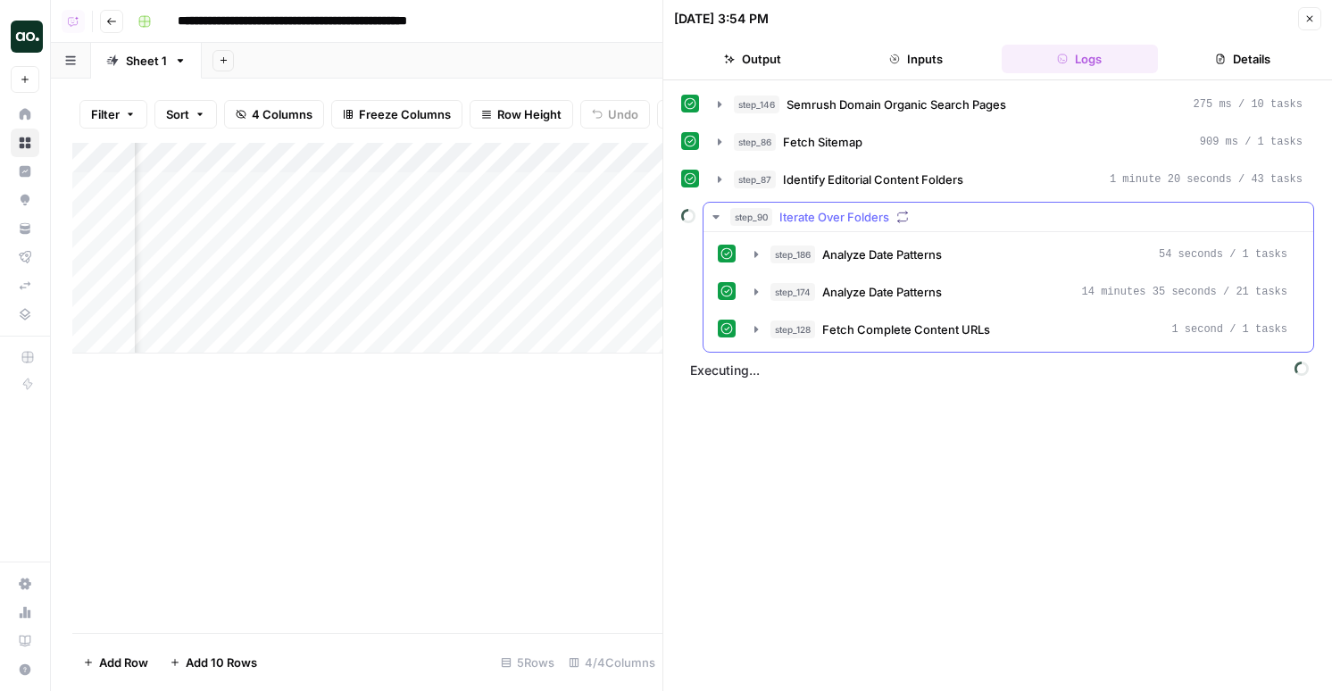
click at [947, 344] on div "step_186 Analyze Date Patterns 54 seconds / 1 tasks step_174 Analyze Date Patte…" at bounding box center [1009, 292] width 610 height 120
click at [942, 296] on span "Analyze Date Patterns" at bounding box center [882, 292] width 120 height 18
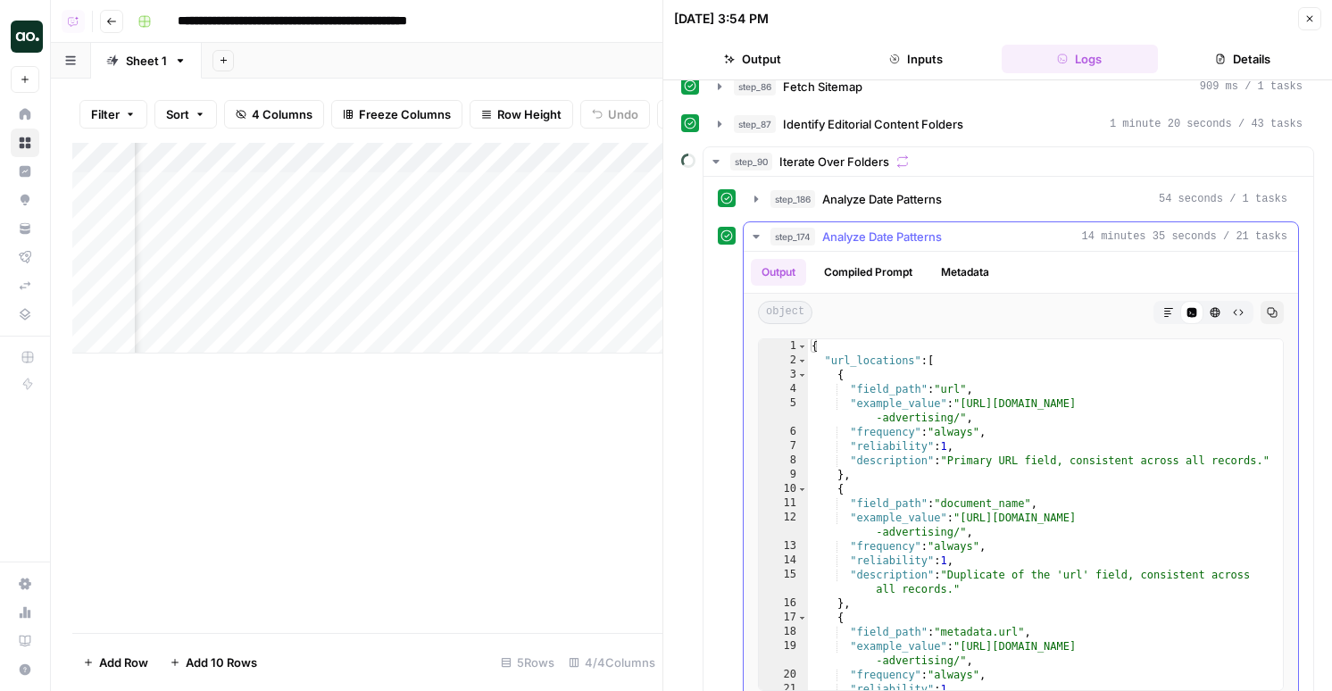
scroll to position [57, 0]
click at [854, 259] on button "Compiled Prompt" at bounding box center [868, 270] width 110 height 27
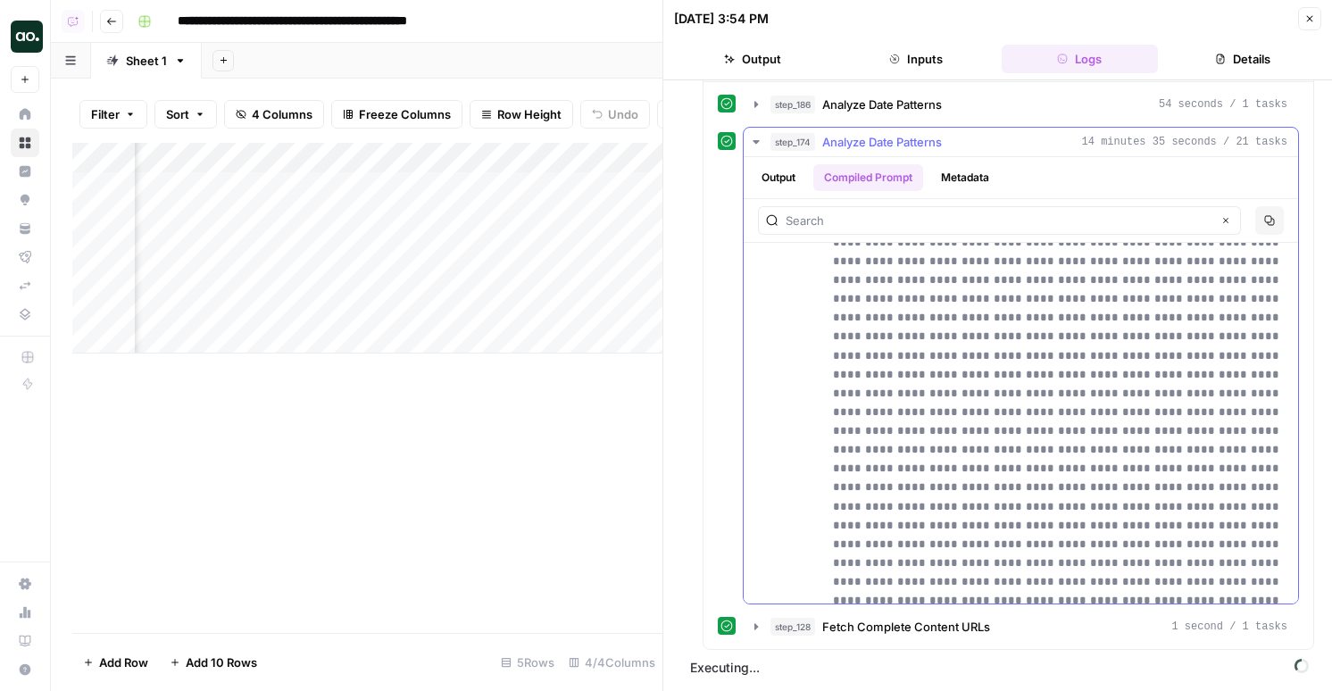
scroll to position [4151, 0]
click at [957, 185] on button "Metadata" at bounding box center [965, 177] width 70 height 27
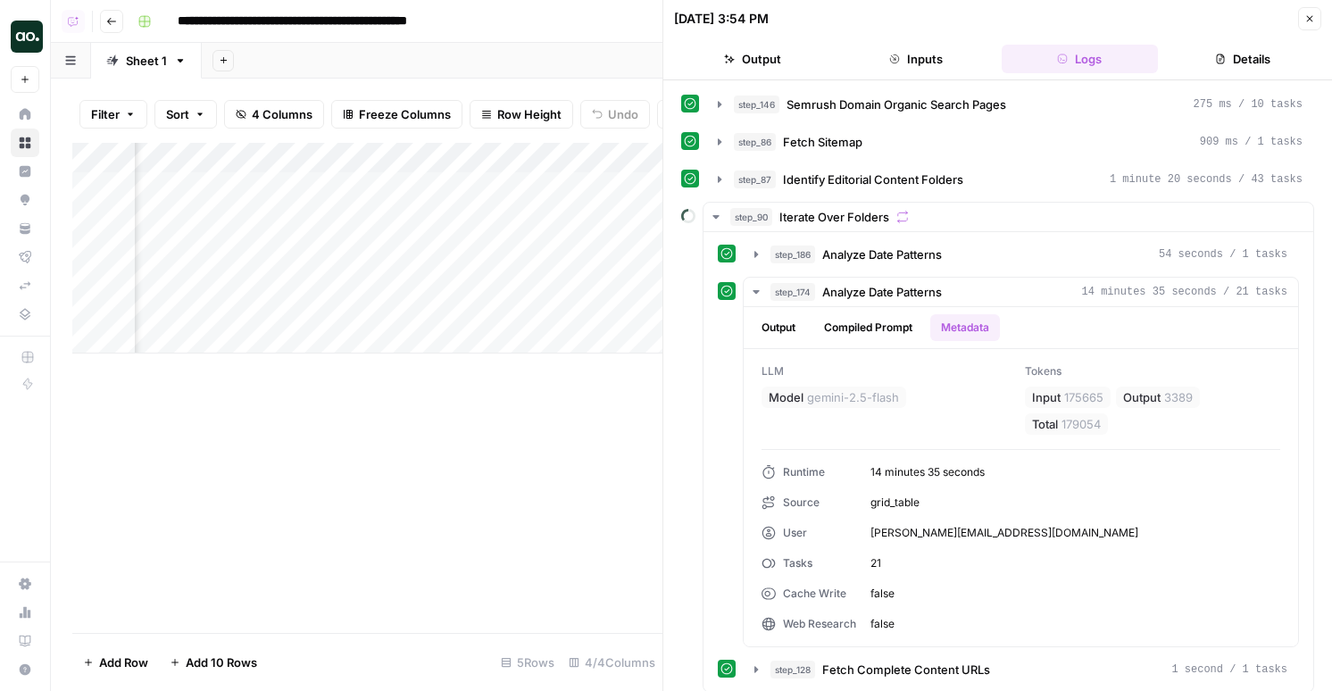
click at [480, 156] on div "Add Column" at bounding box center [367, 248] width 590 height 211
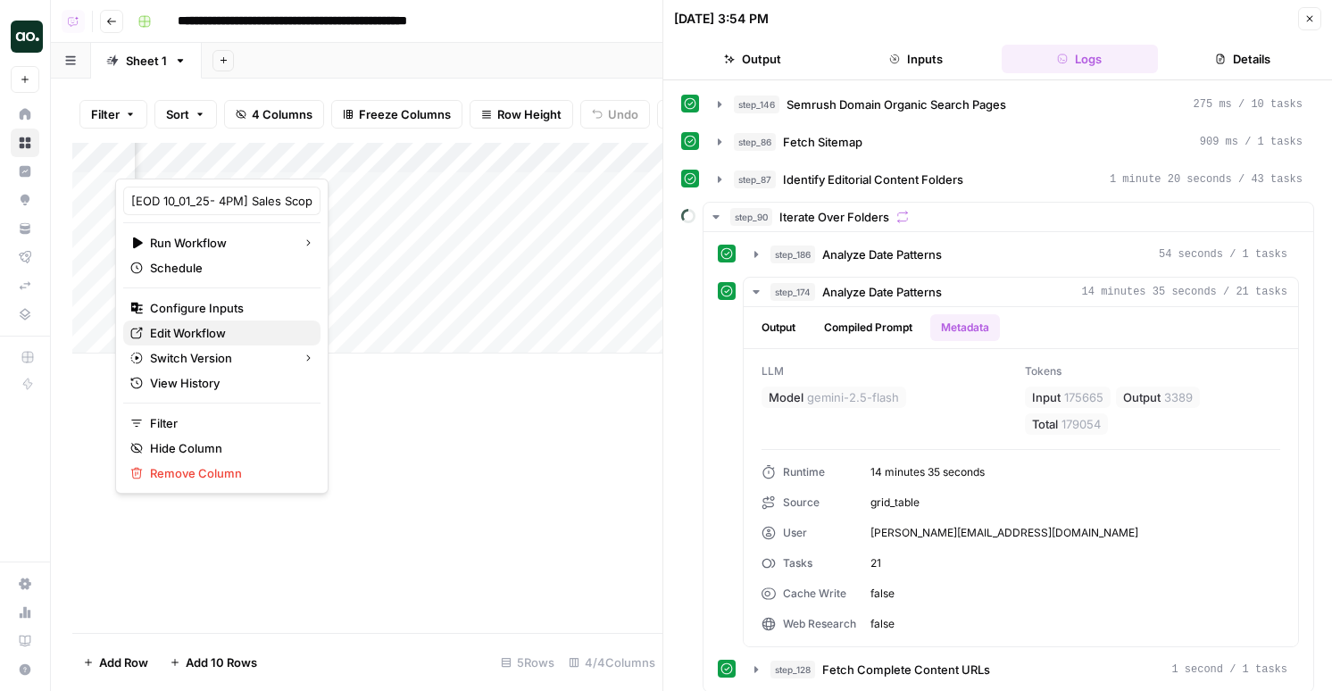
click at [165, 330] on span "Edit Workflow" at bounding box center [228, 333] width 156 height 18
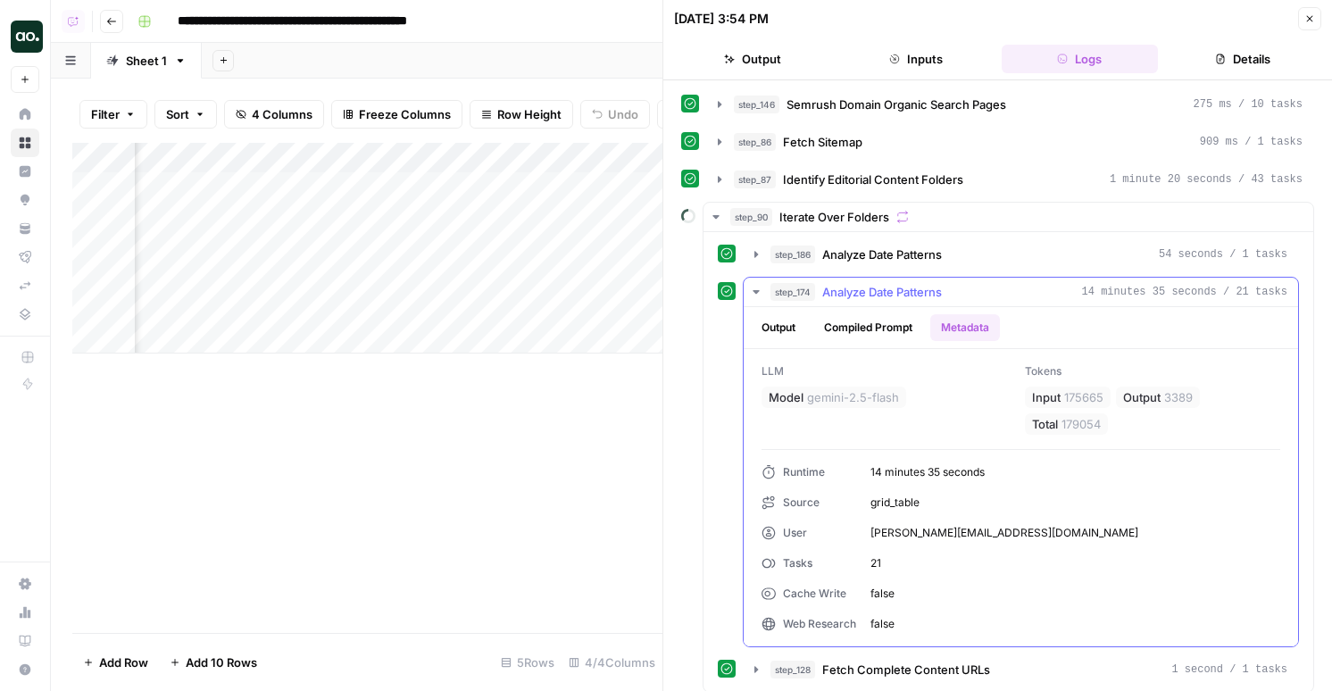
scroll to position [43, 0]
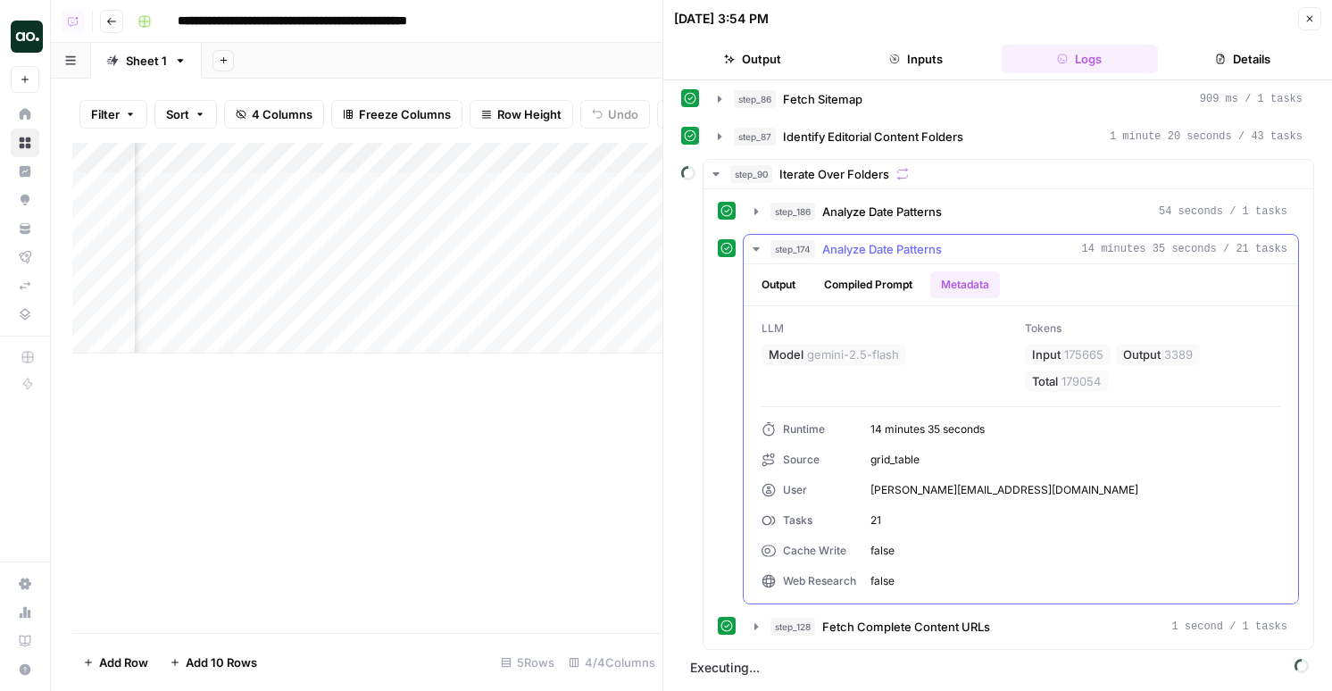
click at [845, 597] on div "LLM Model gemini-2.5-flash Tokens Input 175665 Output 3389 Total 179054 Runtime…" at bounding box center [1021, 454] width 554 height 297
click at [845, 615] on button "step_128 Fetch Complete Content URLs 1 second / 1 tasks" at bounding box center [1021, 626] width 554 height 29
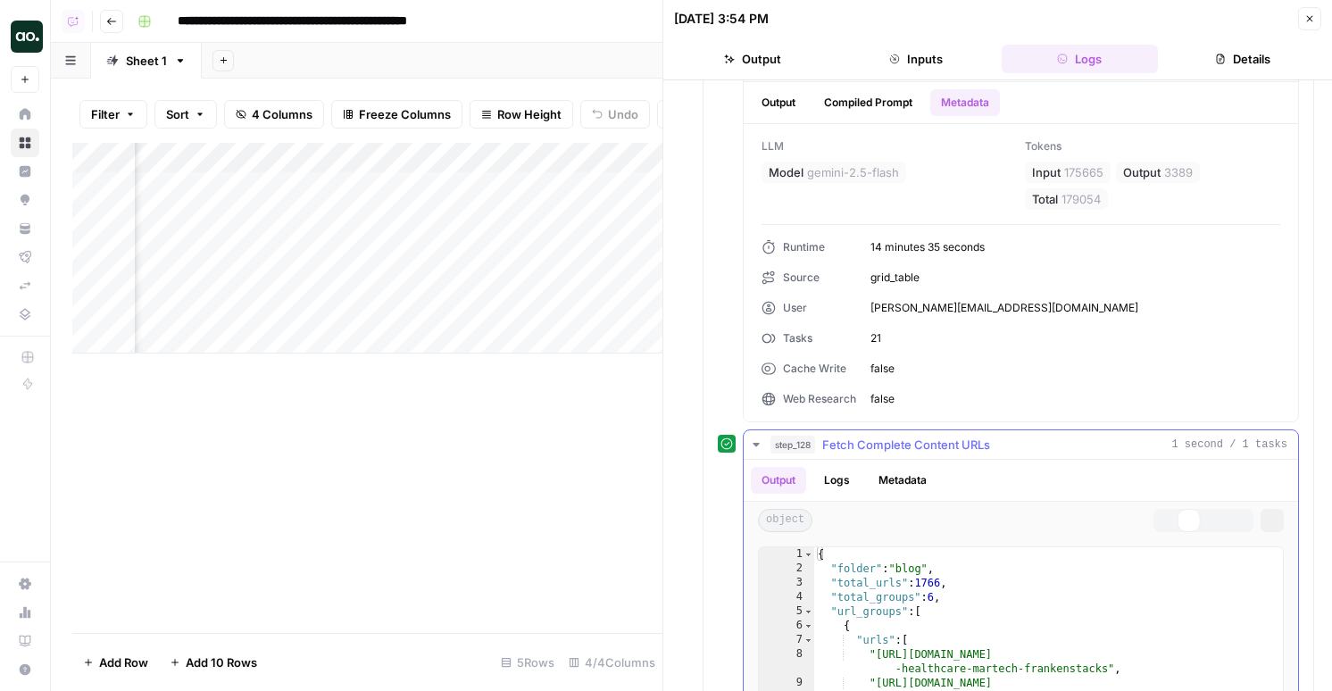
scroll to position [490, 0]
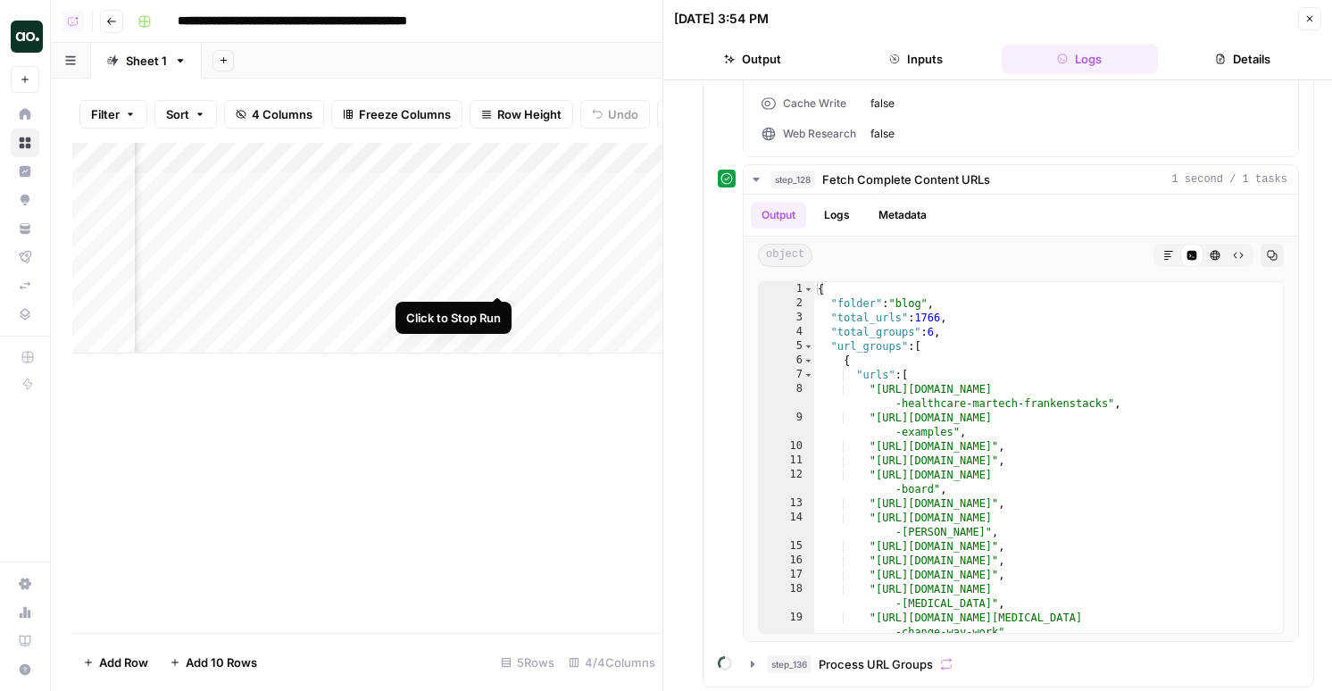
click at [498, 279] on div "Add Column" at bounding box center [367, 248] width 590 height 211
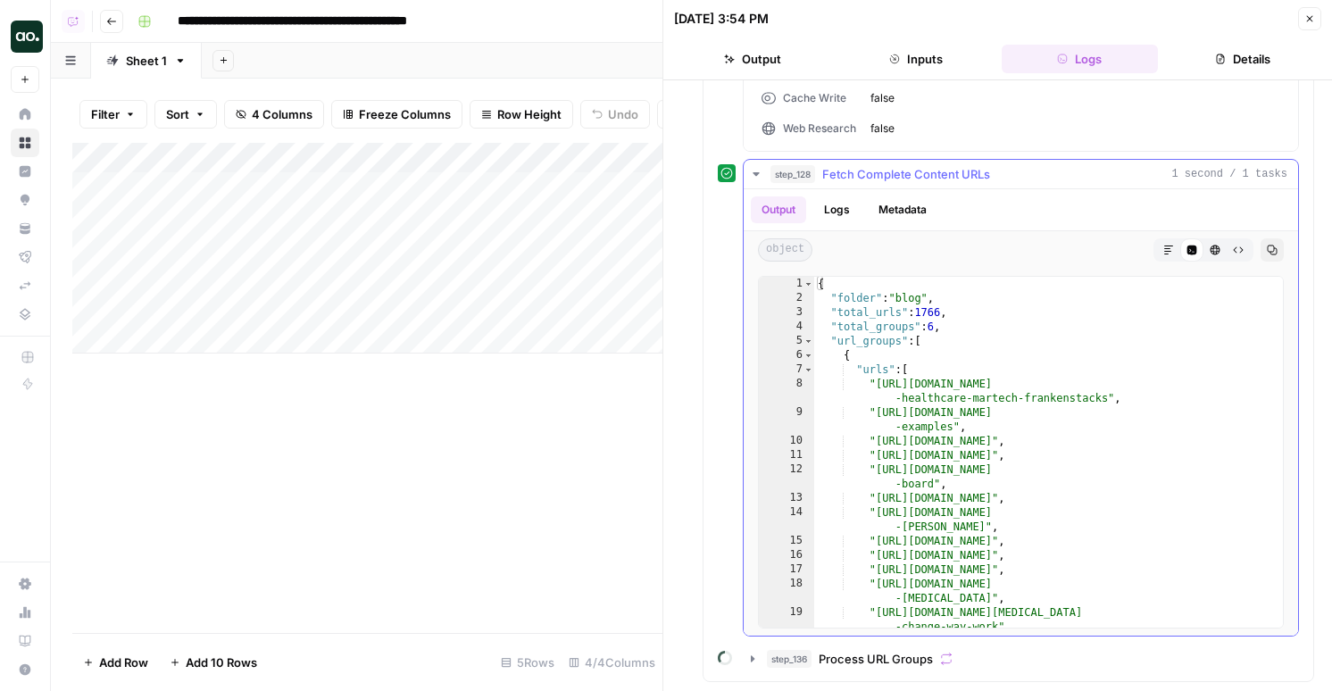
click at [800, 667] on span "step_136" at bounding box center [789, 659] width 45 height 18
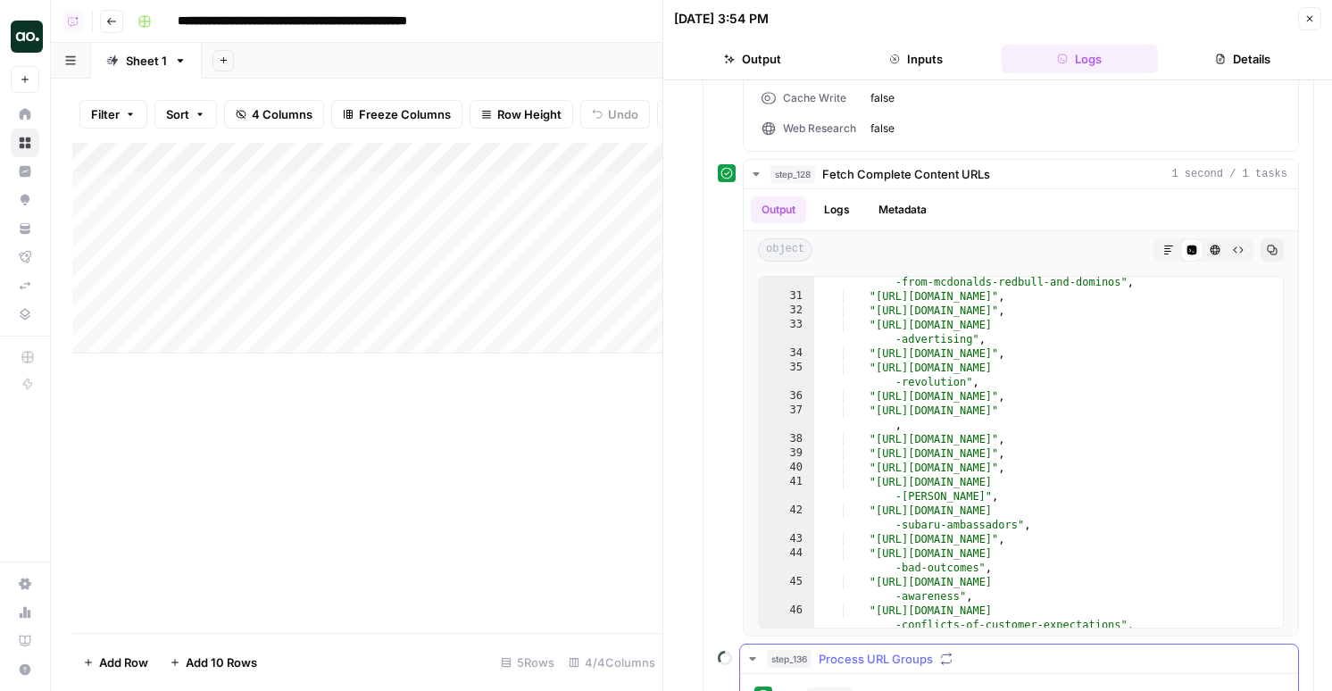
scroll to position [541, 0]
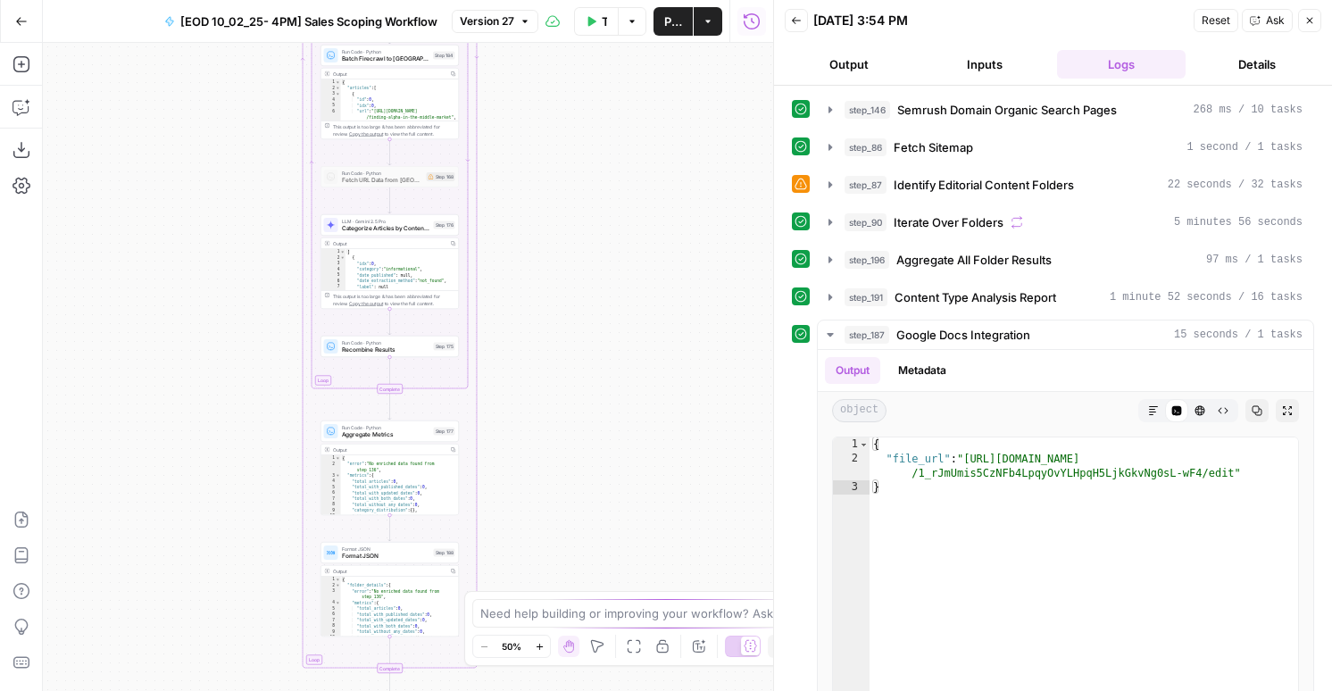
click at [803, 21] on button "Back" at bounding box center [796, 20] width 23 height 23
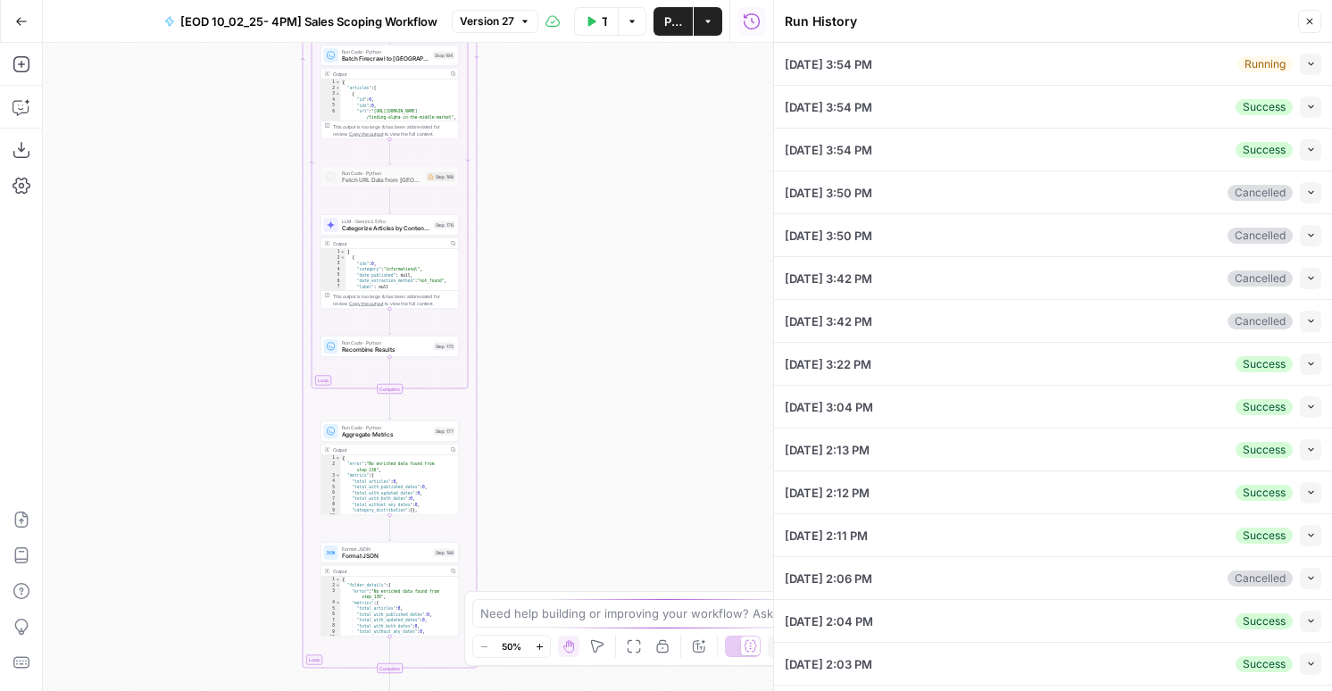
click at [1313, 111] on icon "button" at bounding box center [1311, 107] width 10 height 10
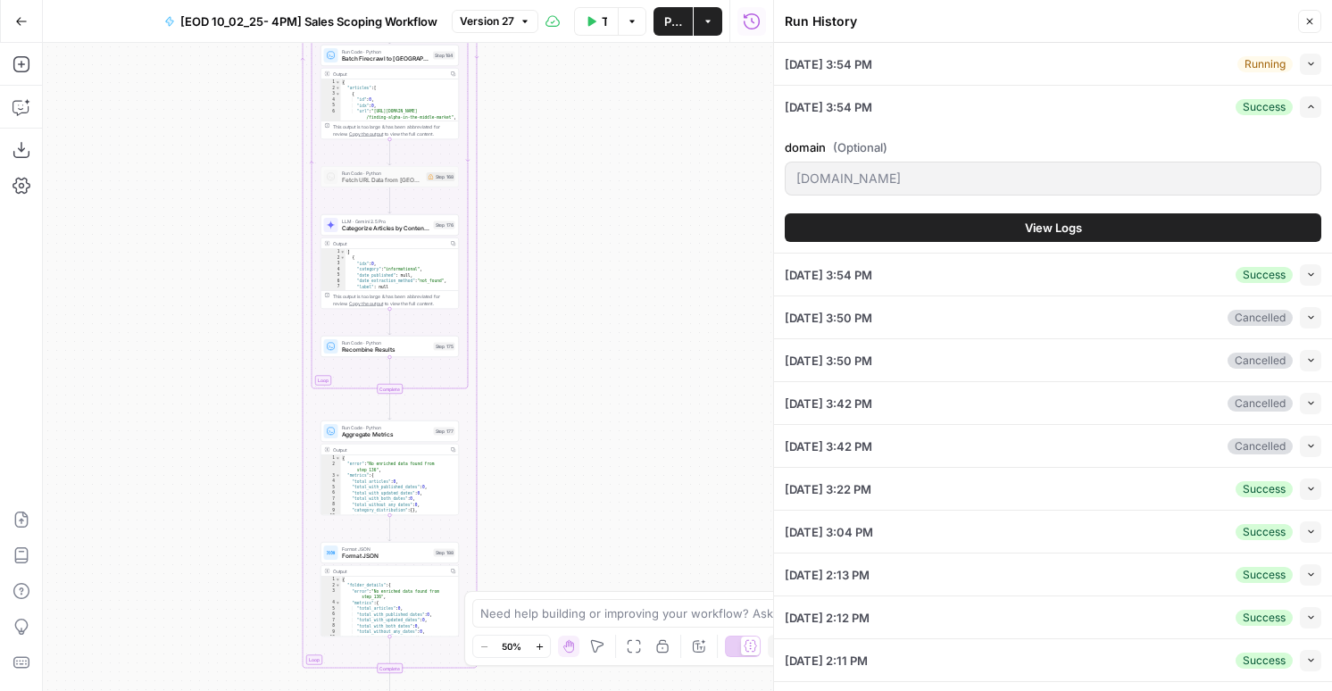
click at [1058, 224] on span "View Logs" at bounding box center [1053, 228] width 57 height 18
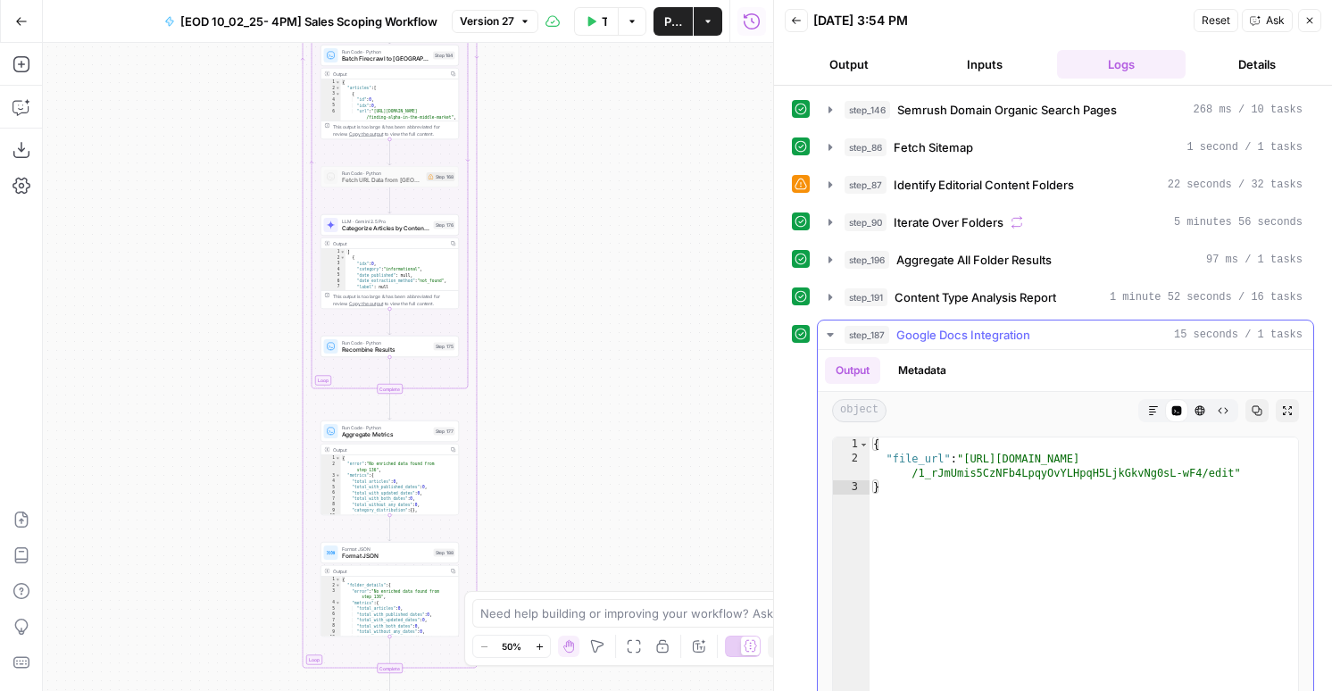
scroll to position [115, 0]
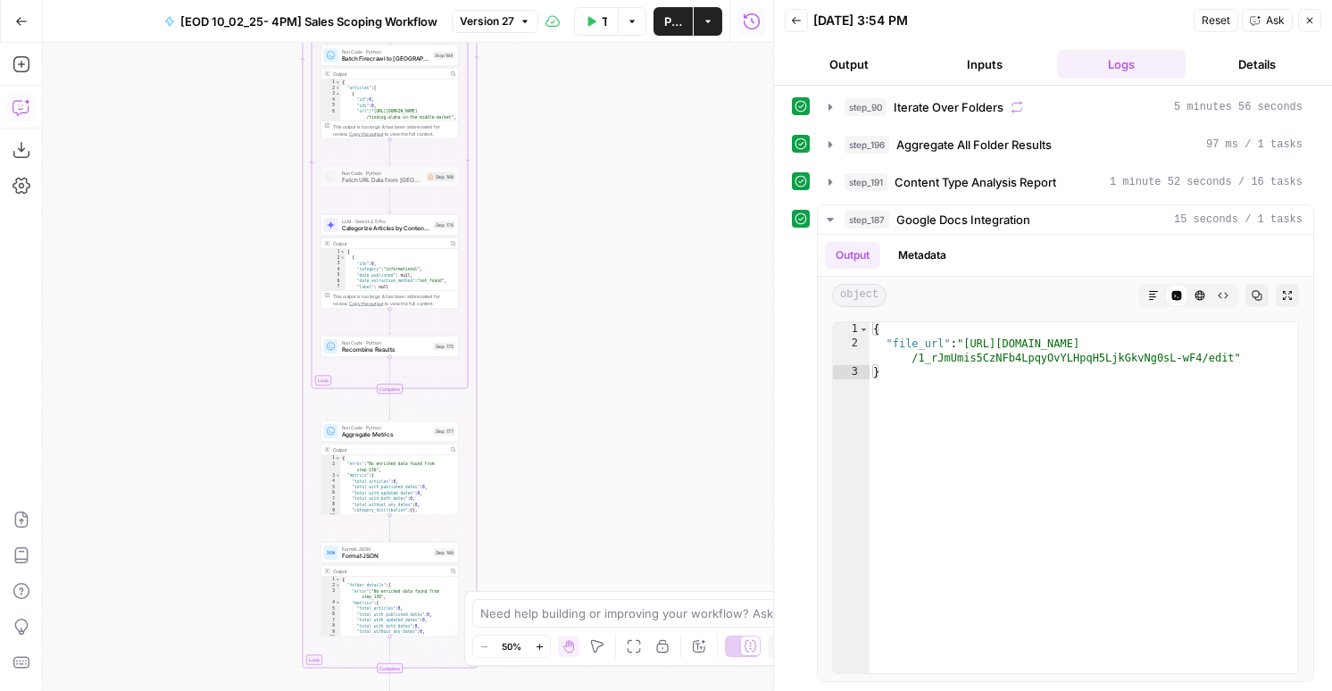
click at [12, 104] on icon "button" at bounding box center [19, 108] width 15 height 14
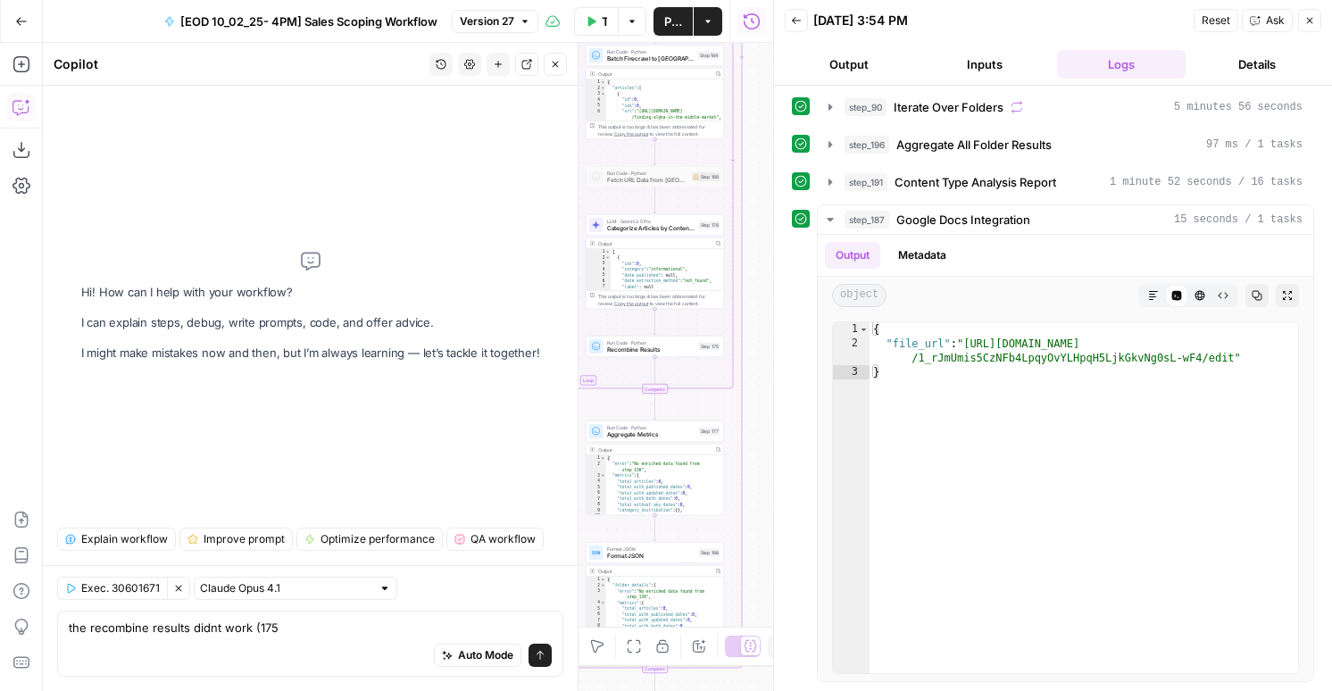
type textarea "the recombine results didnt work (175)"
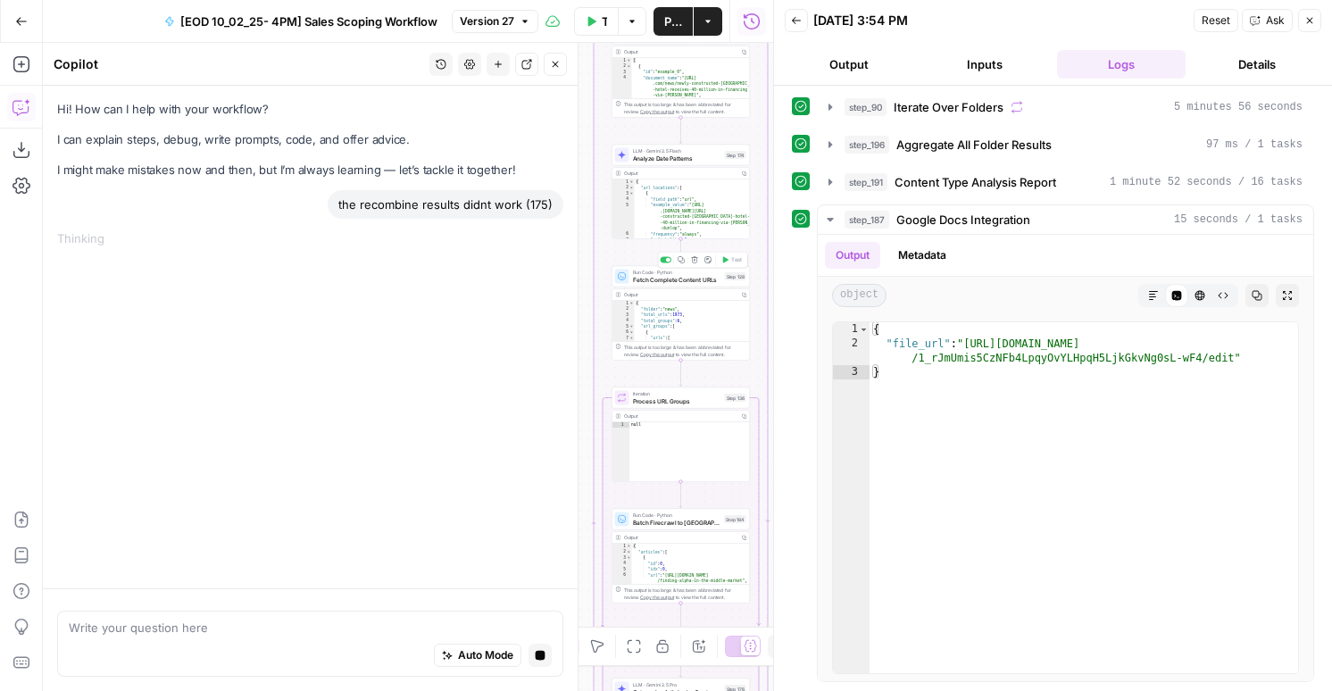
click at [645, 281] on span "Fetch Complete Content URLs" at bounding box center [677, 279] width 88 height 9
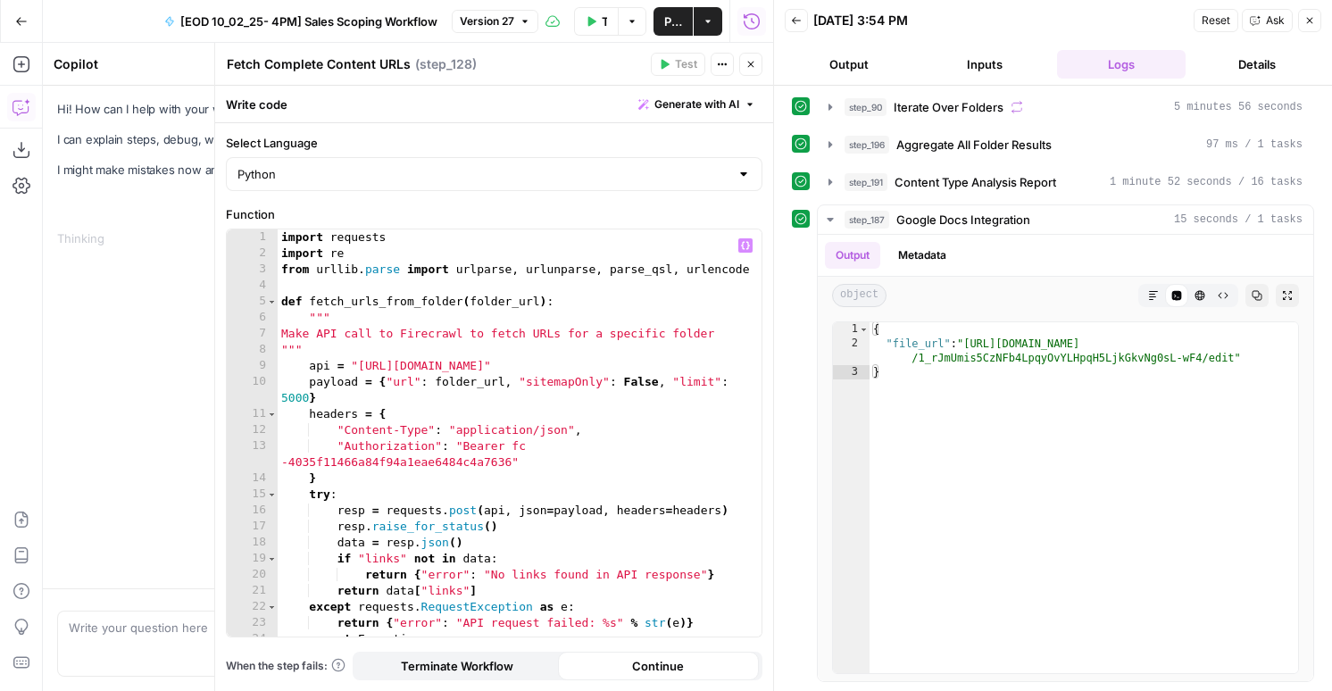
click at [547, 337] on div "import requests import re from urllib . parse import urlparse , urlunparse , pa…" at bounding box center [520, 448] width 484 height 439
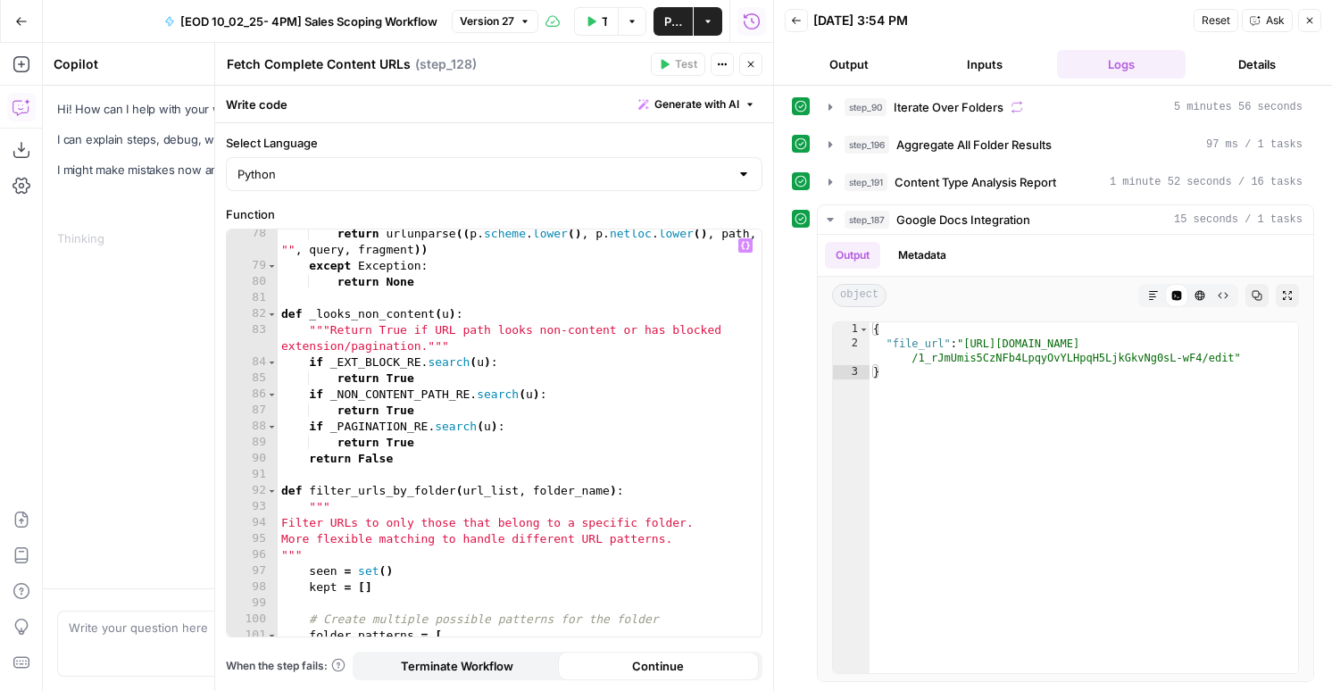
scroll to position [1575, 0]
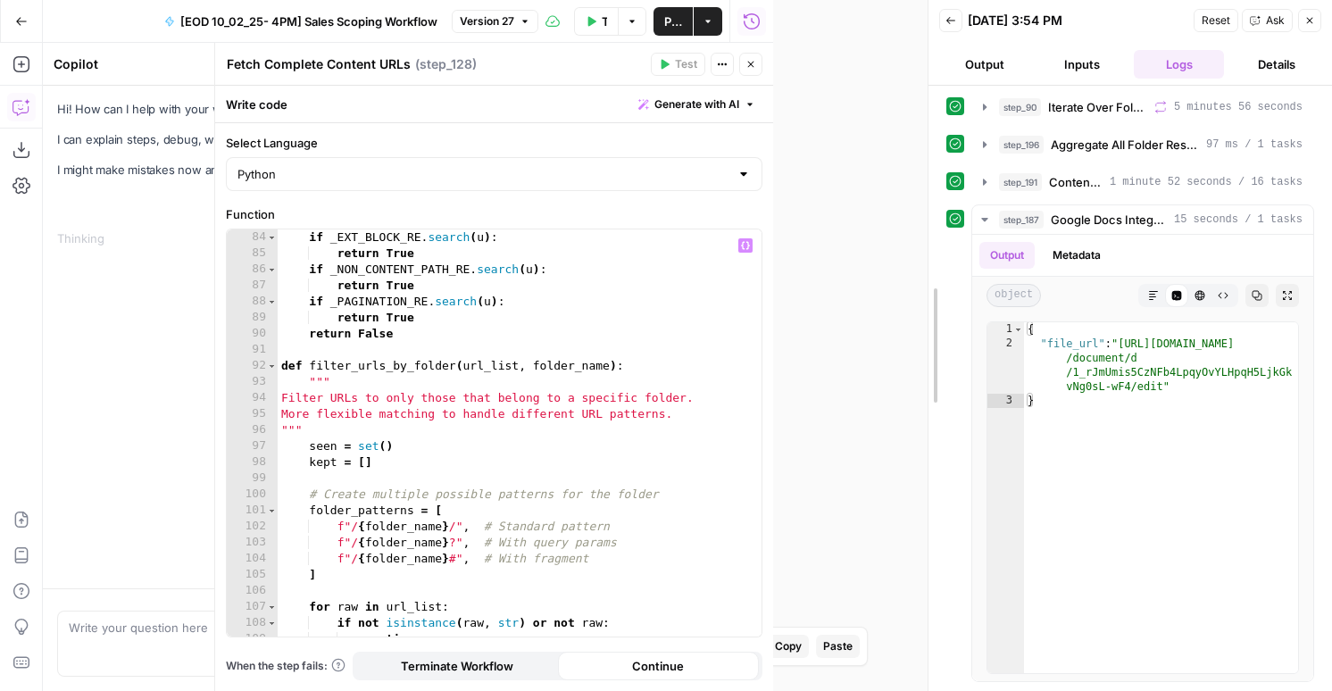
drag, startPoint x: 770, startPoint y: 199, endPoint x: 947, endPoint y: 247, distance: 183.2
click at [937, 245] on div at bounding box center [929, 345] width 18 height 691
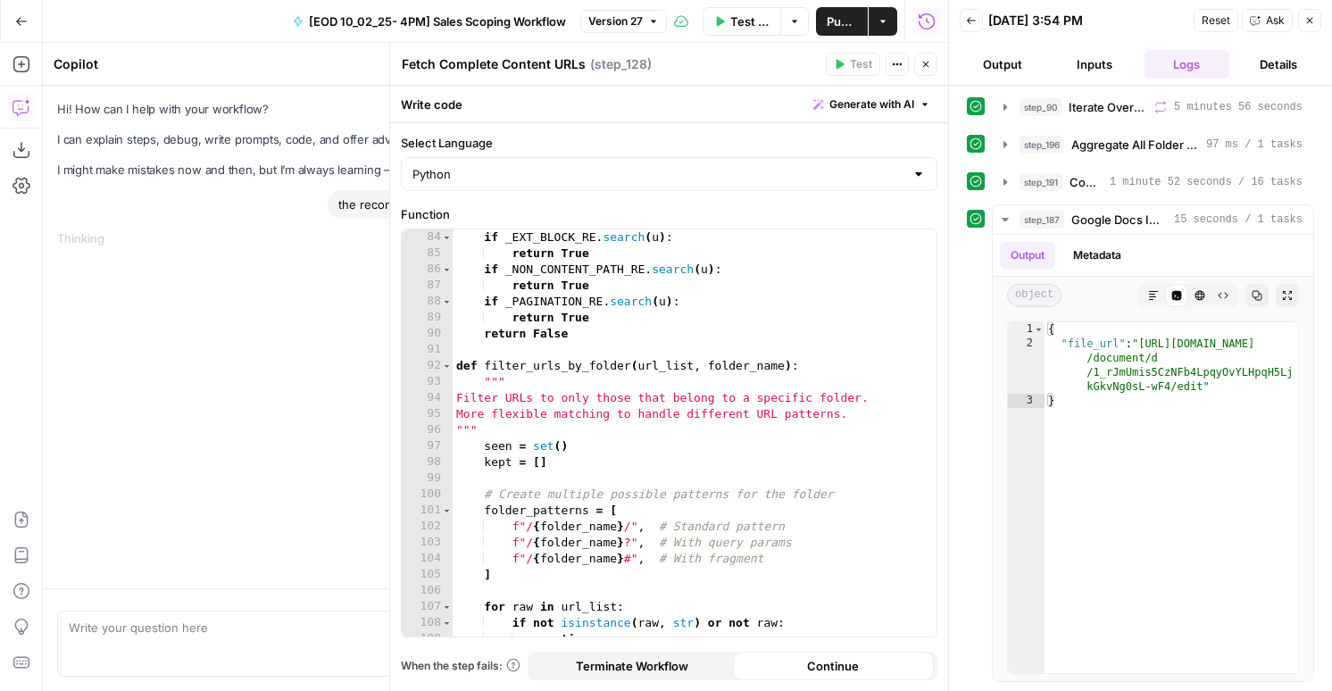
type textarea "**********"
click at [612, 413] on div "if _EXT_BLOCK_RE . search ( u ) : return True if _NON_CONTENT_PATH_RE . search …" at bounding box center [695, 448] width 484 height 439
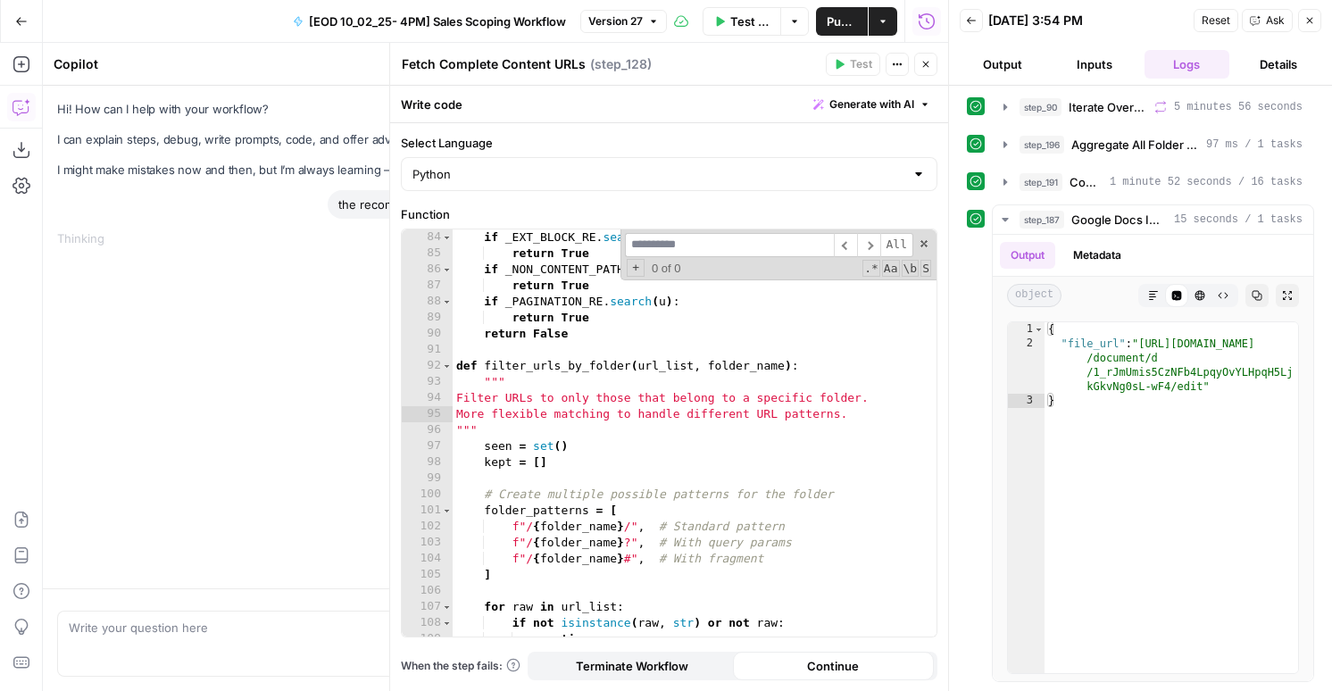
click at [929, 59] on icon "button" at bounding box center [925, 64] width 11 height 11
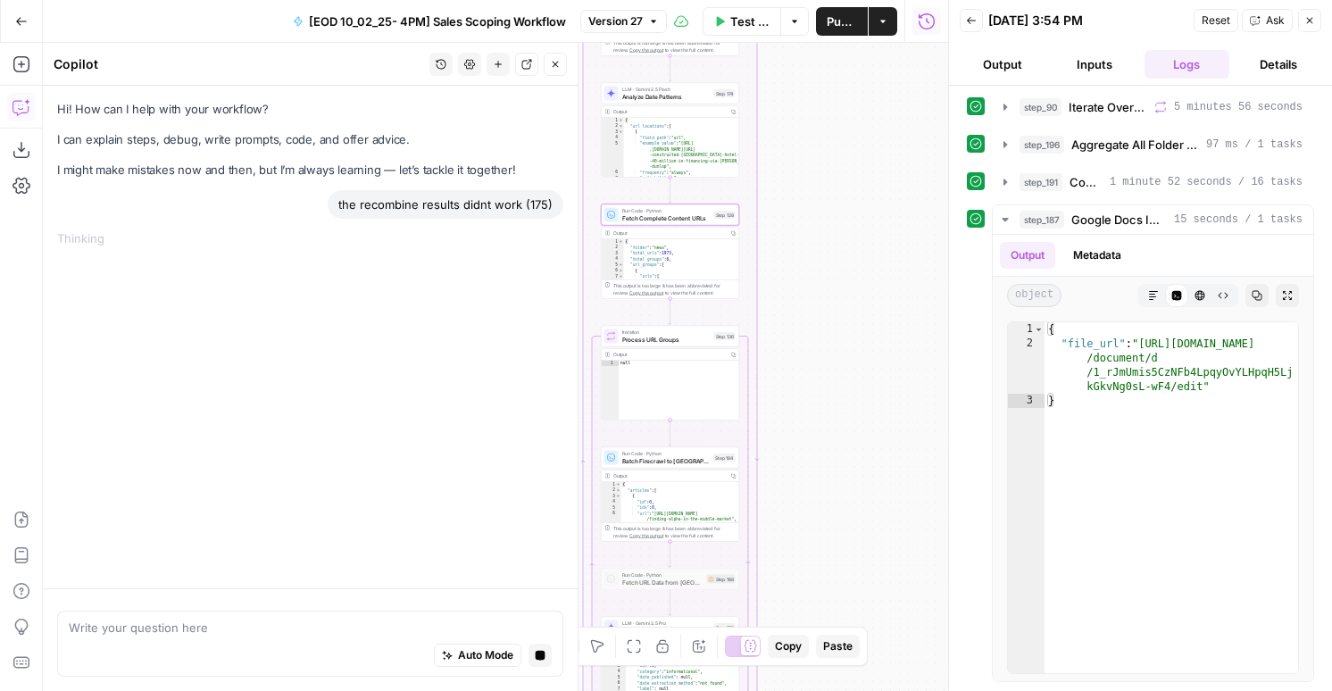
click at [714, 455] on div "Step 184" at bounding box center [724, 458] width 22 height 8
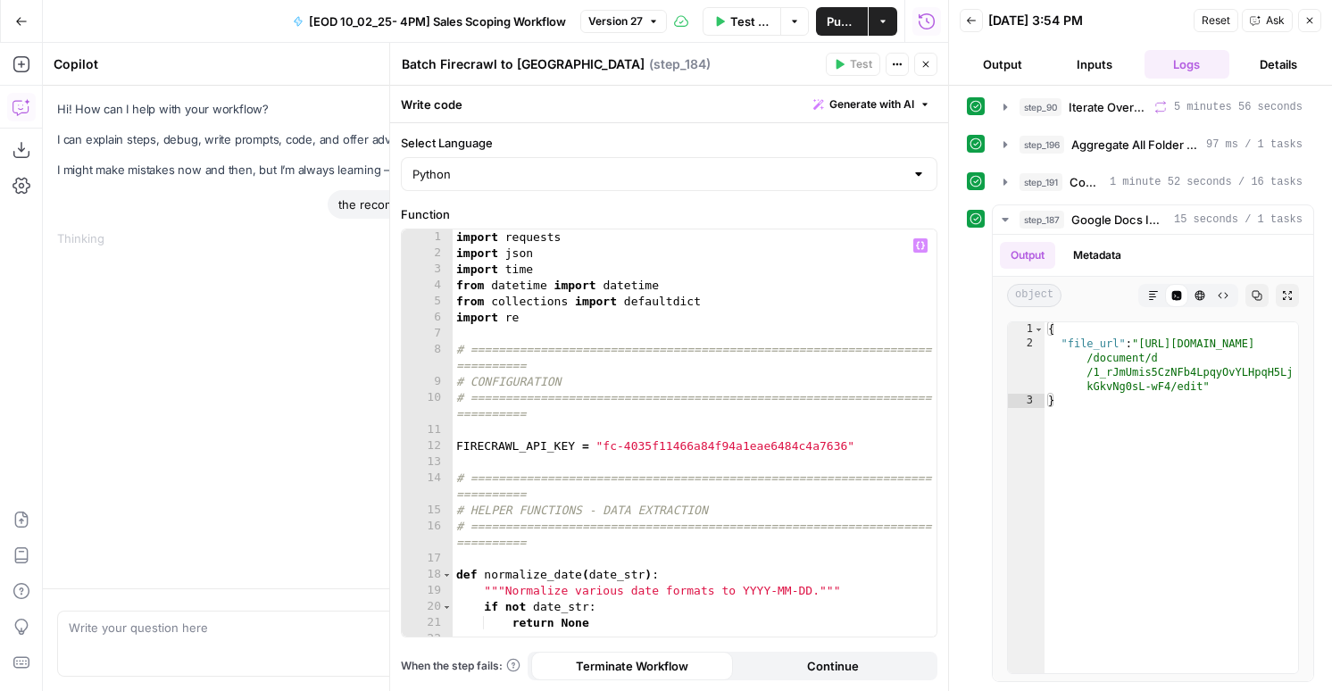
type textarea "**********"
click at [843, 379] on div "import requests import json import time from datetime import datetime from coll…" at bounding box center [695, 448] width 484 height 439
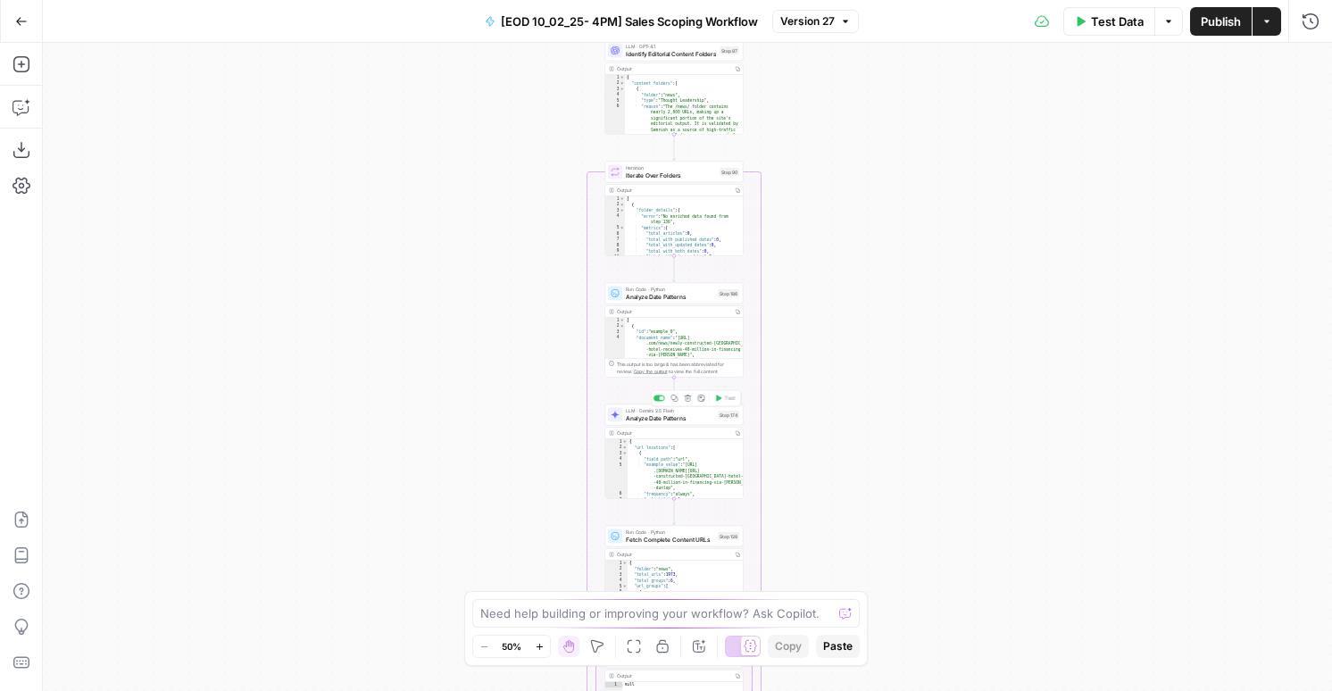
click at [667, 418] on span "Analyze Date Patterns" at bounding box center [670, 417] width 88 height 9
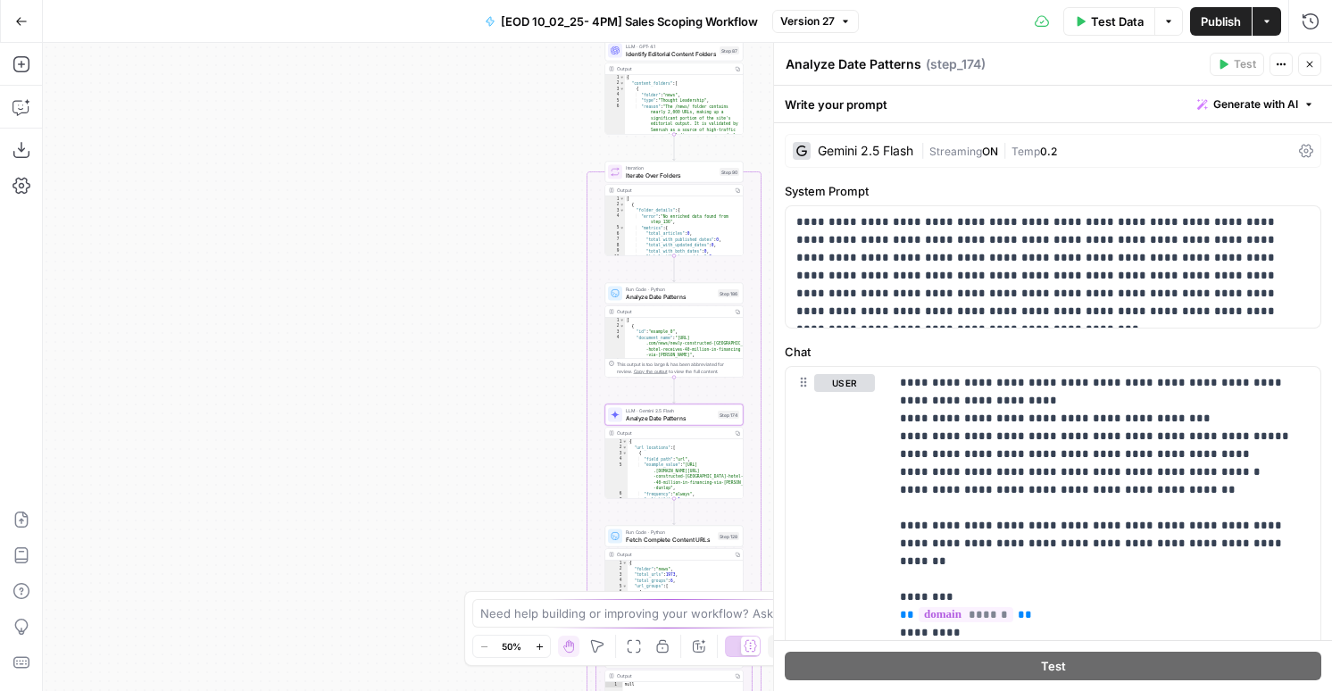
click at [867, 150] on div "Gemini 2.5 Flash" at bounding box center [866, 151] width 96 height 12
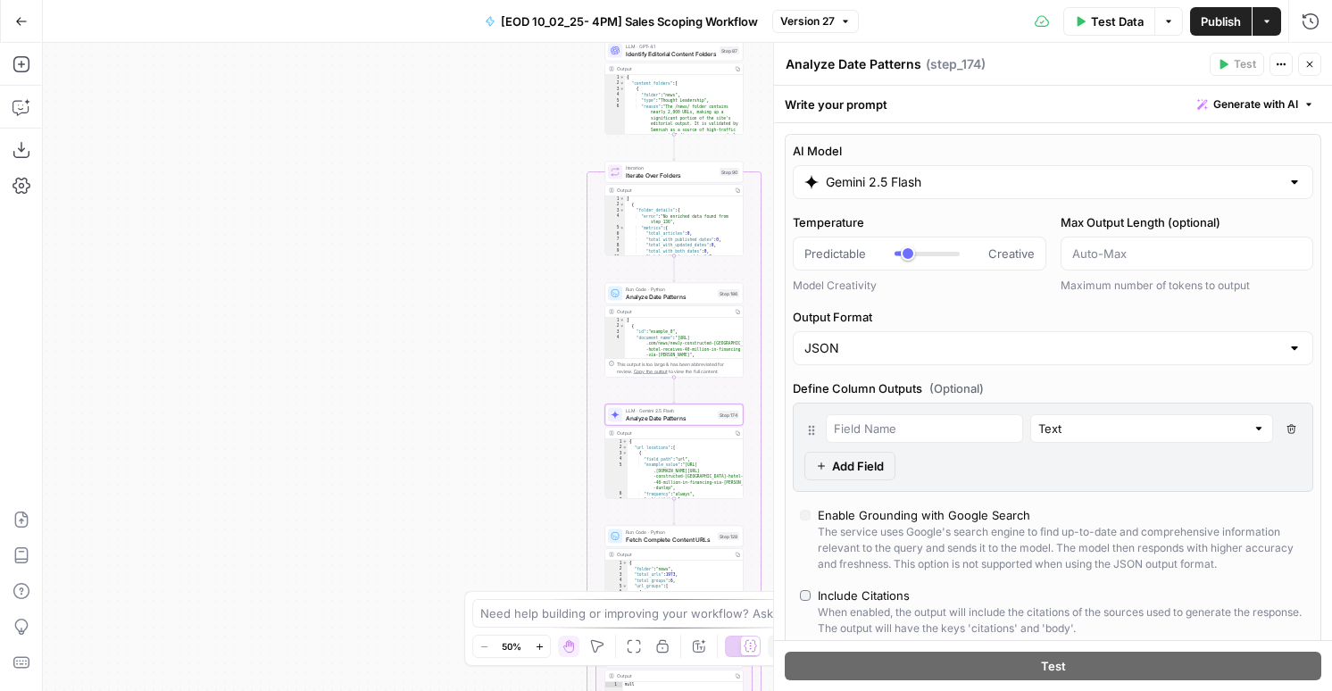
click at [866, 186] on input "Gemini 2.5 Flash" at bounding box center [1053, 182] width 454 height 18
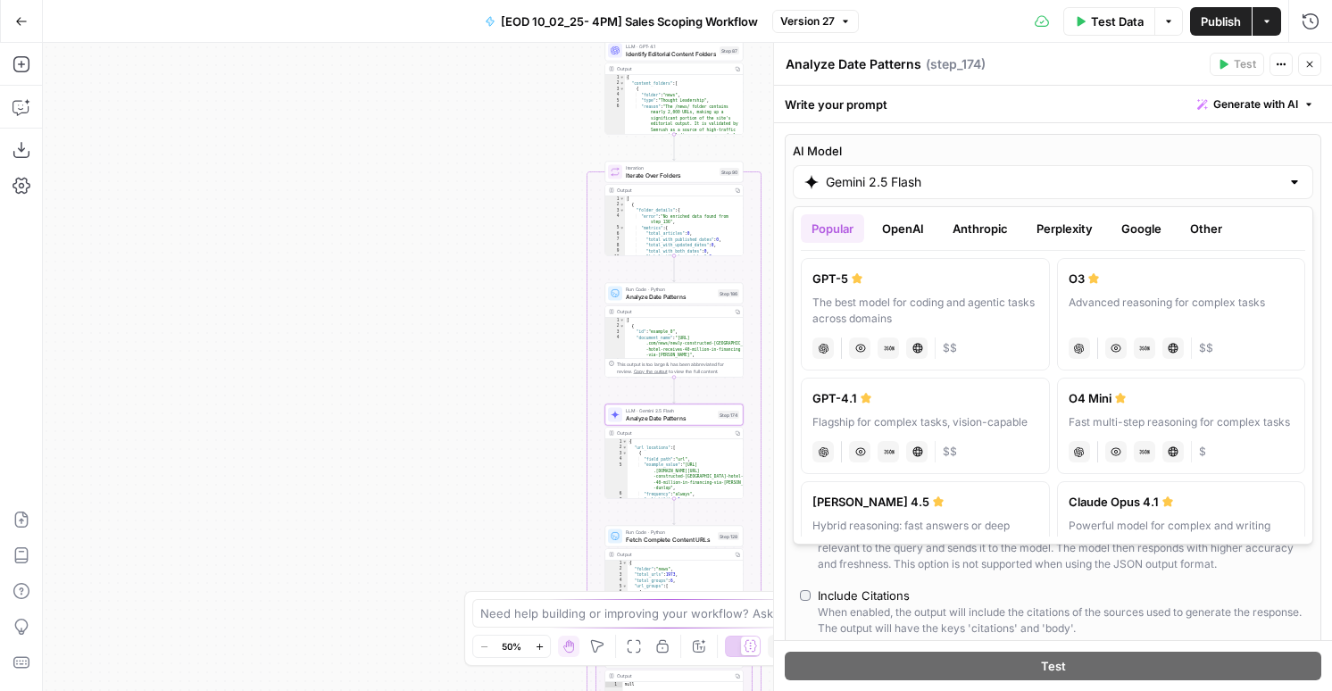
click at [900, 219] on button "OpenAI" at bounding box center [902, 228] width 63 height 29
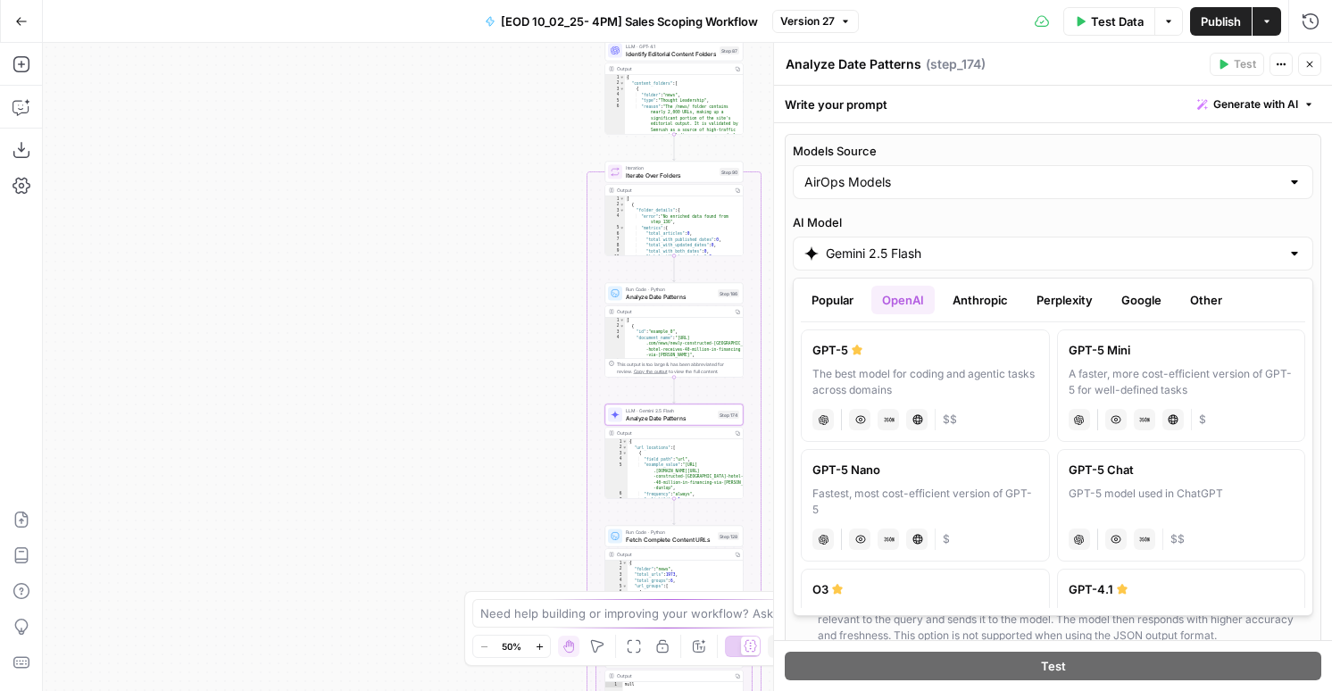
scroll to position [119, 0]
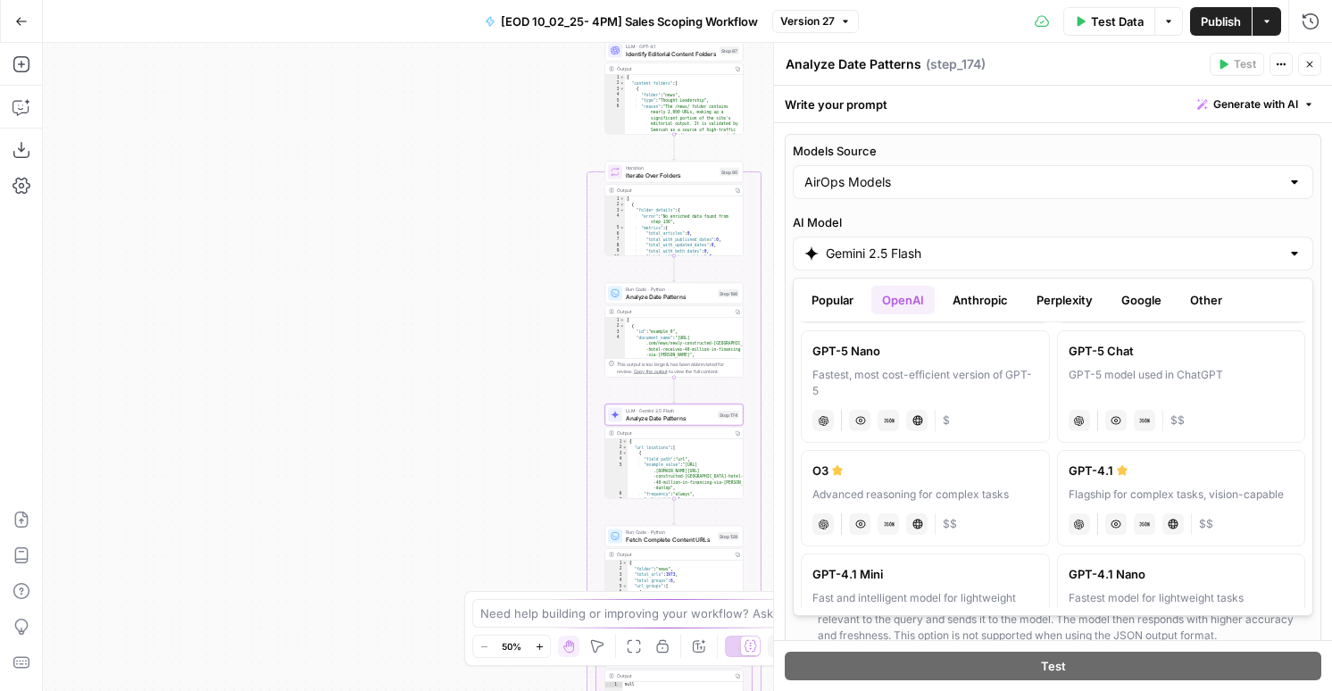
click at [1163, 502] on div "Flagship for complex tasks, vision-capable" at bounding box center [1182, 495] width 226 height 16
type input "GPT-4.1"
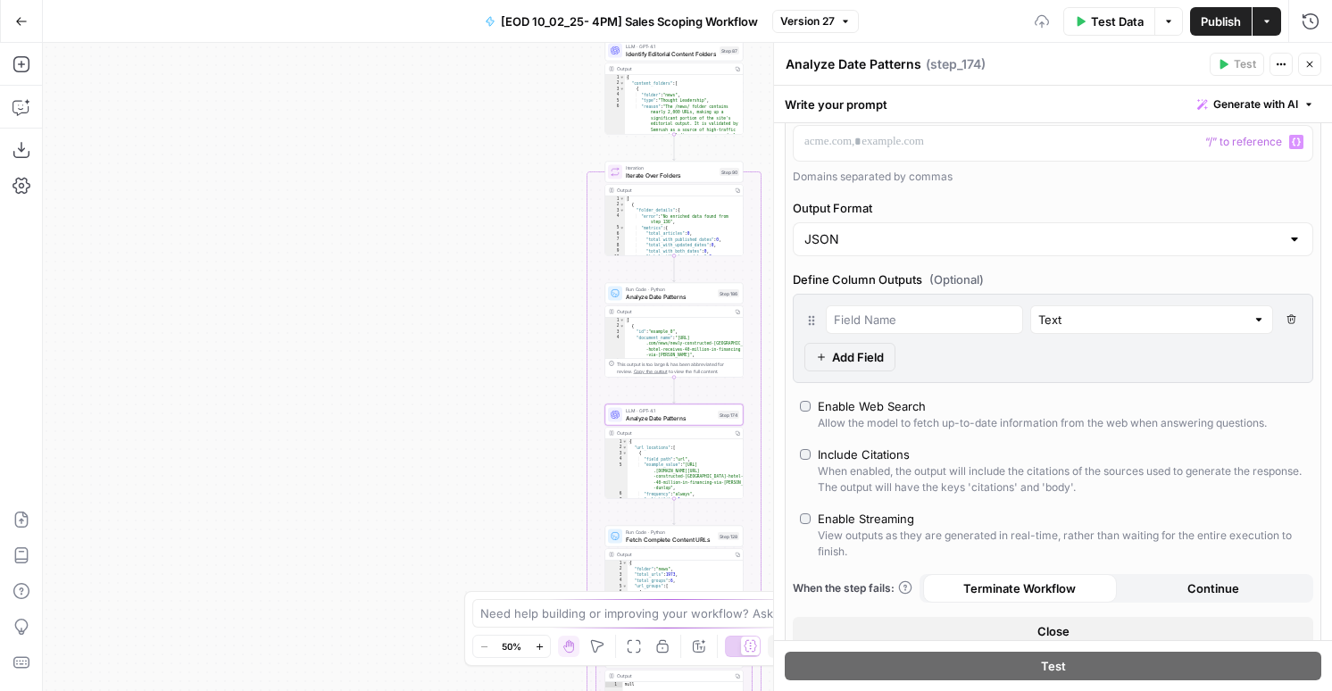
scroll to position [442, 0]
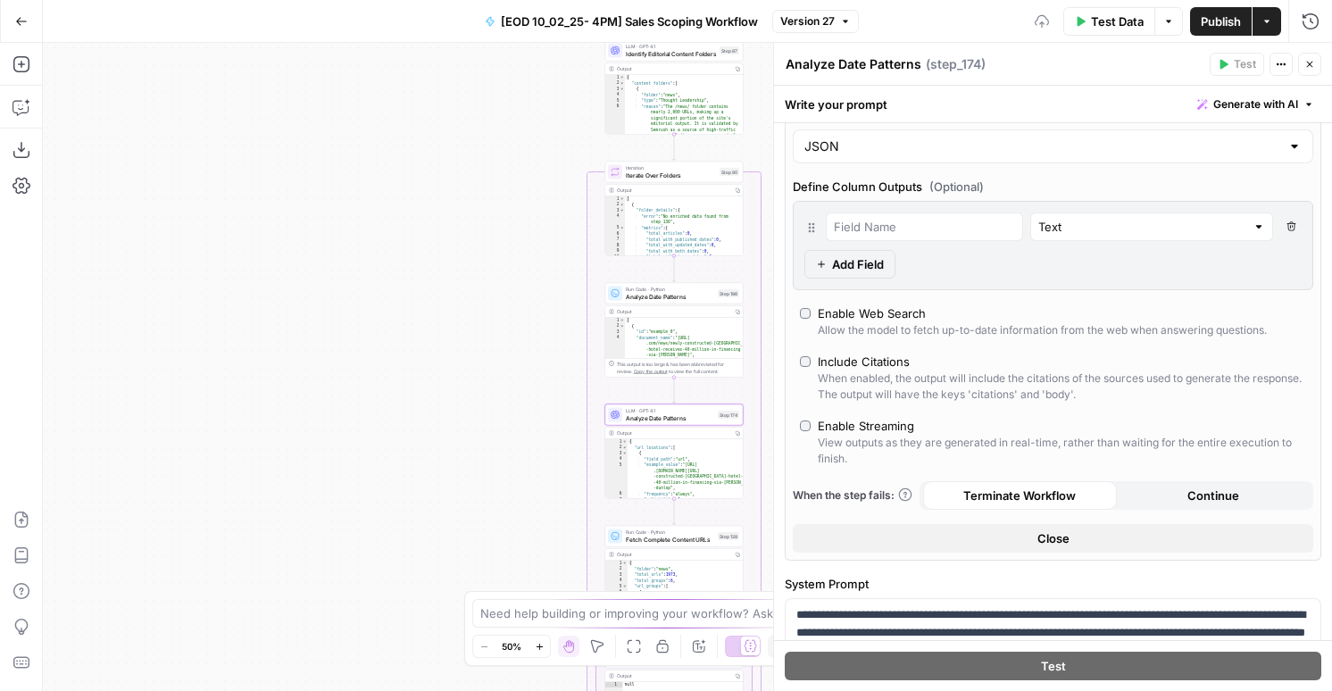
click at [1224, 16] on span "Publish" at bounding box center [1221, 21] width 40 height 18
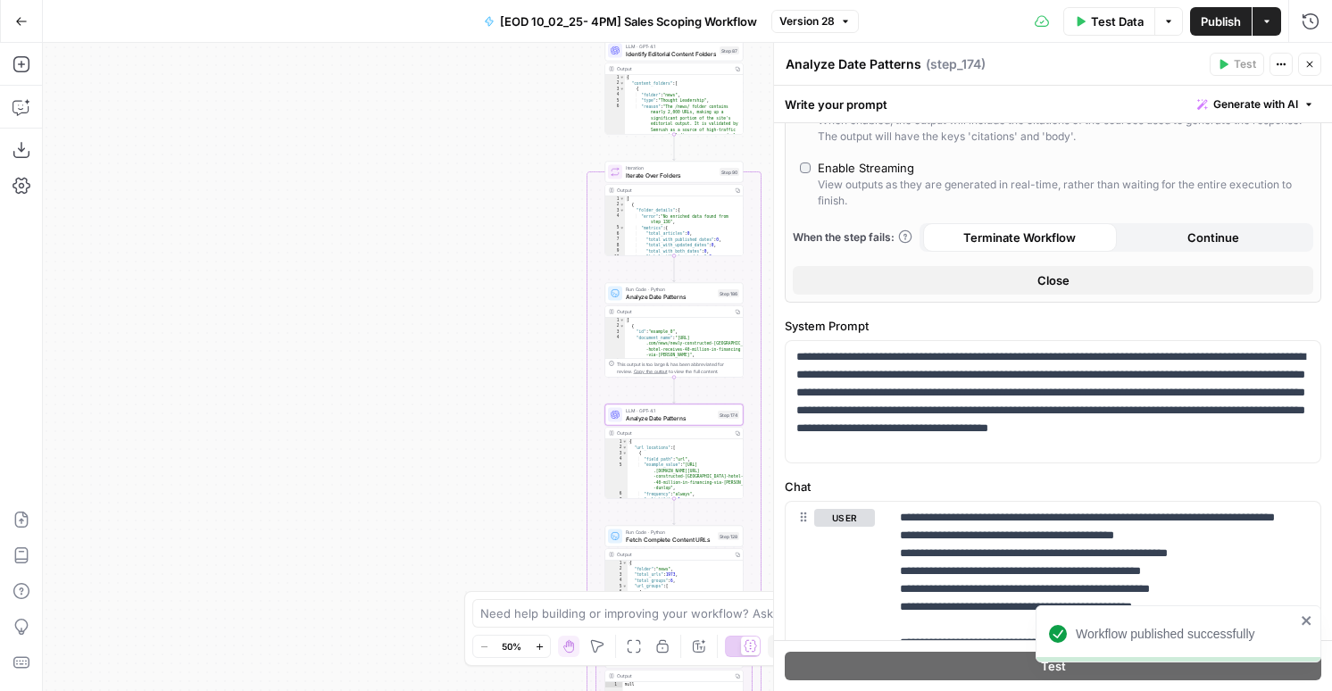
scroll to position [745, 0]
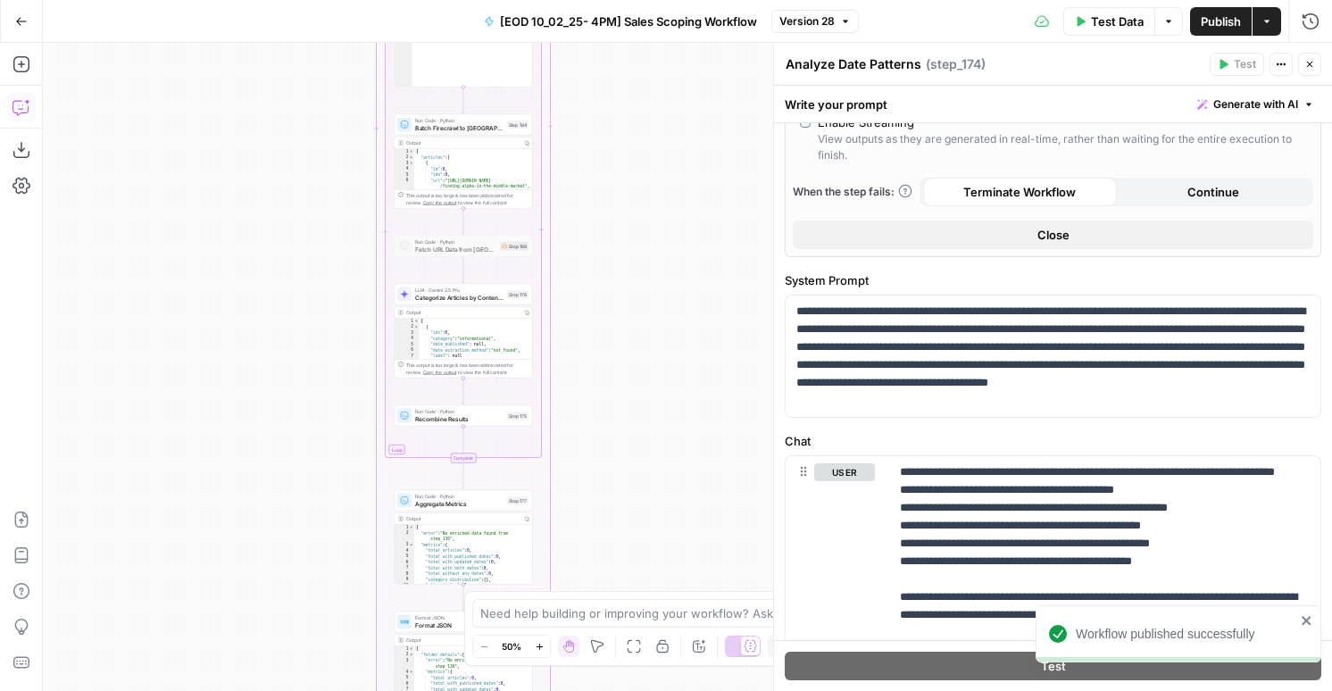
click at [14, 113] on icon "button" at bounding box center [21, 107] width 18 height 18
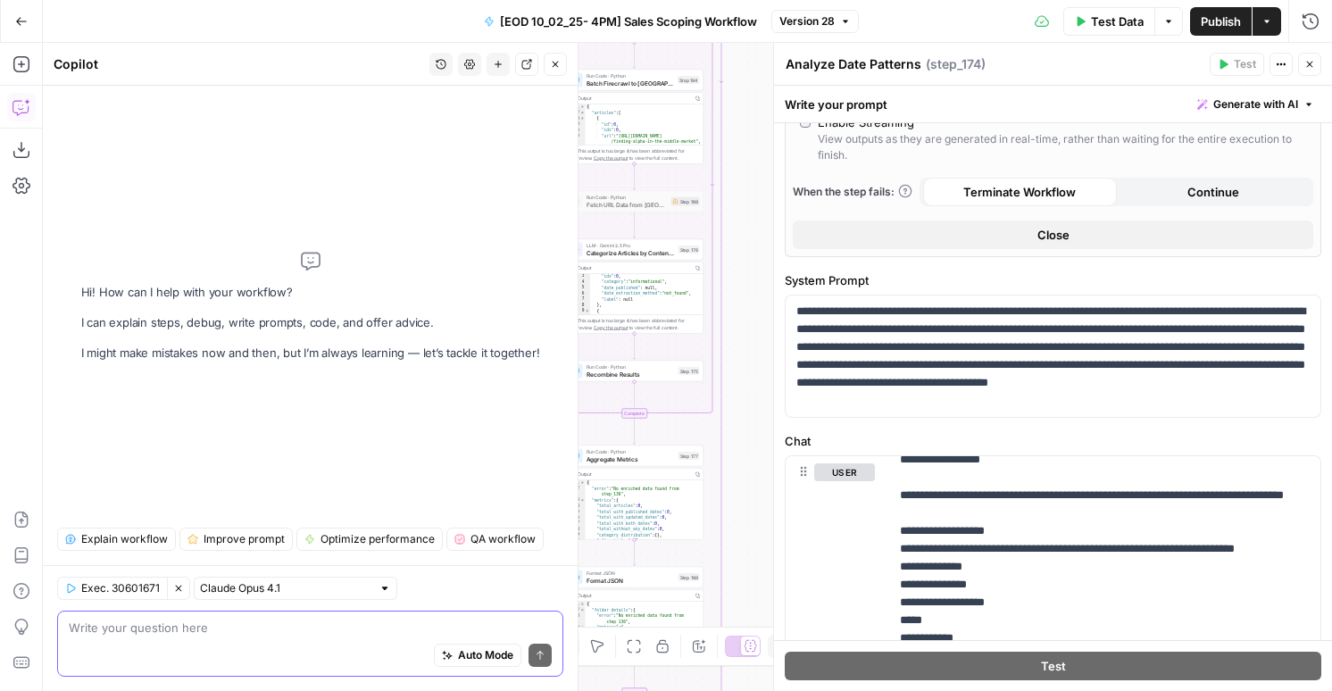
scroll to position [61, 0]
click at [665, 289] on div ""date_extraction_method" : "not_found" , "label" : null } , { "idx" : 1 , "cate…" at bounding box center [646, 302] width 113 height 60
type textarea "*"
click at [329, 620] on textarea at bounding box center [310, 628] width 483 height 18
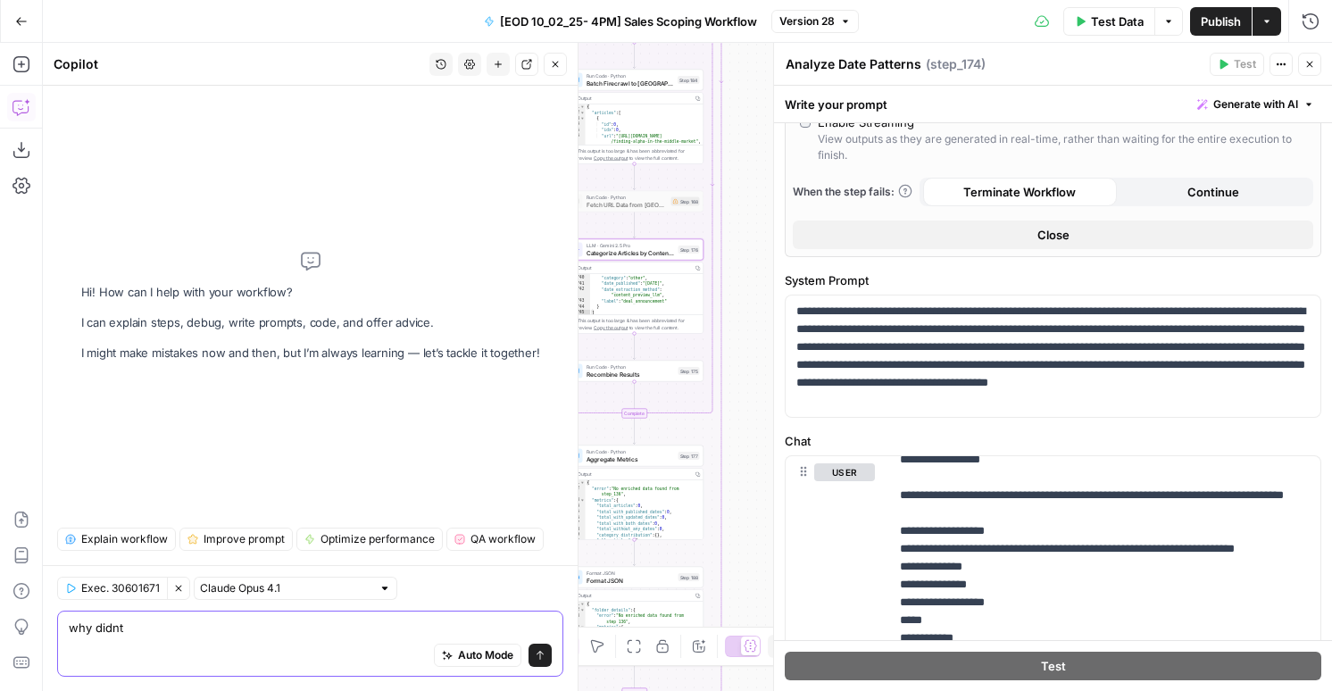
type textarea "why didnt"
type textarea "for step176, please make it so it will only do a date analysis if NO dates were…"
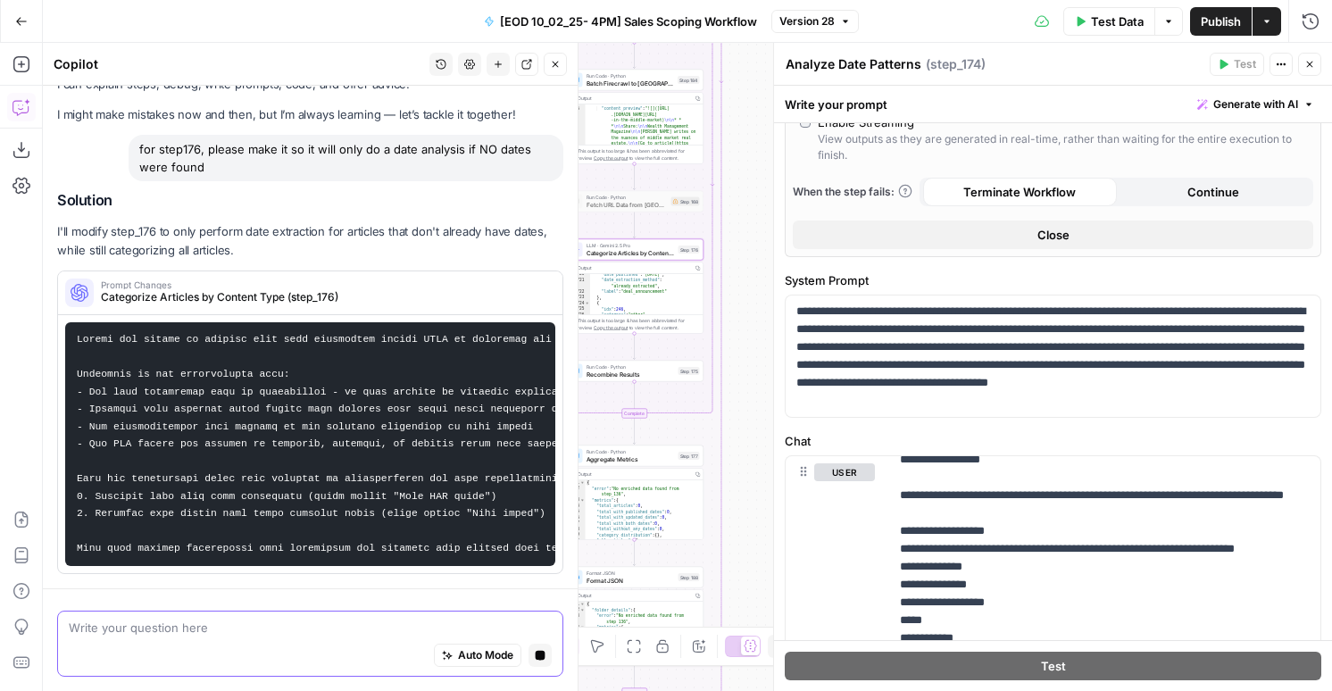
scroll to position [0, 0]
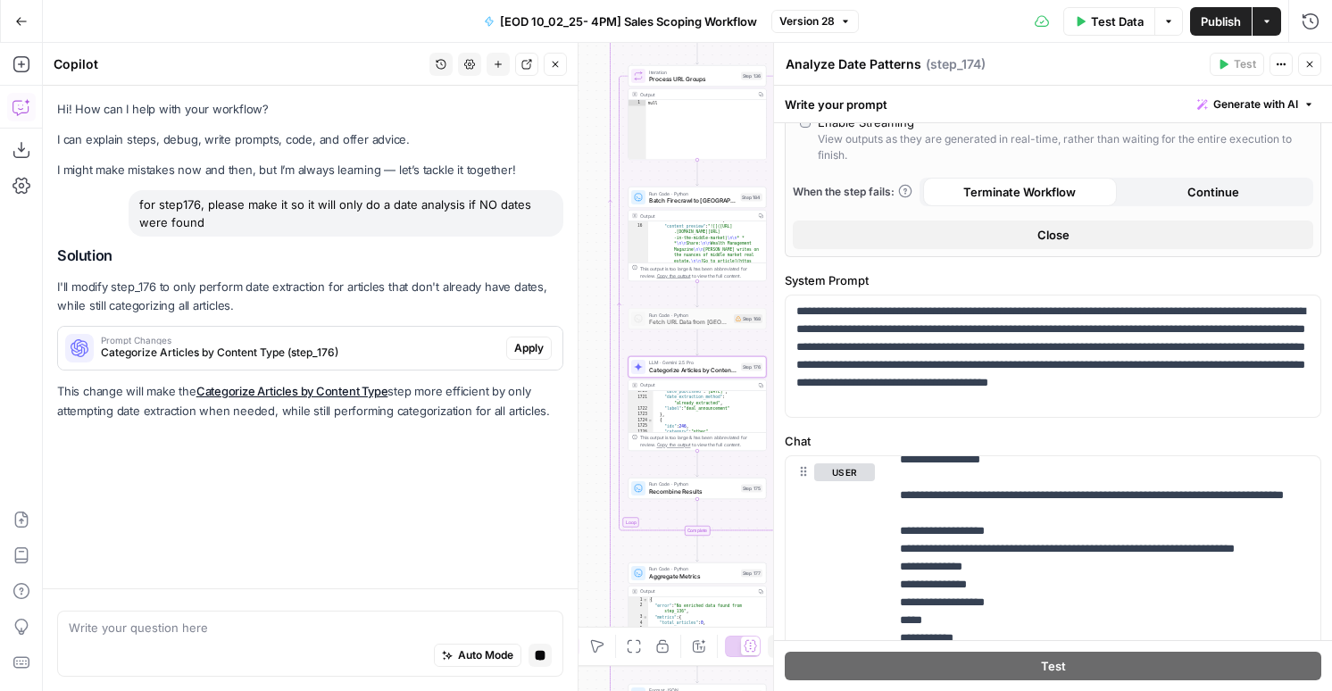
click at [520, 357] on button "Apply" at bounding box center [529, 348] width 46 height 23
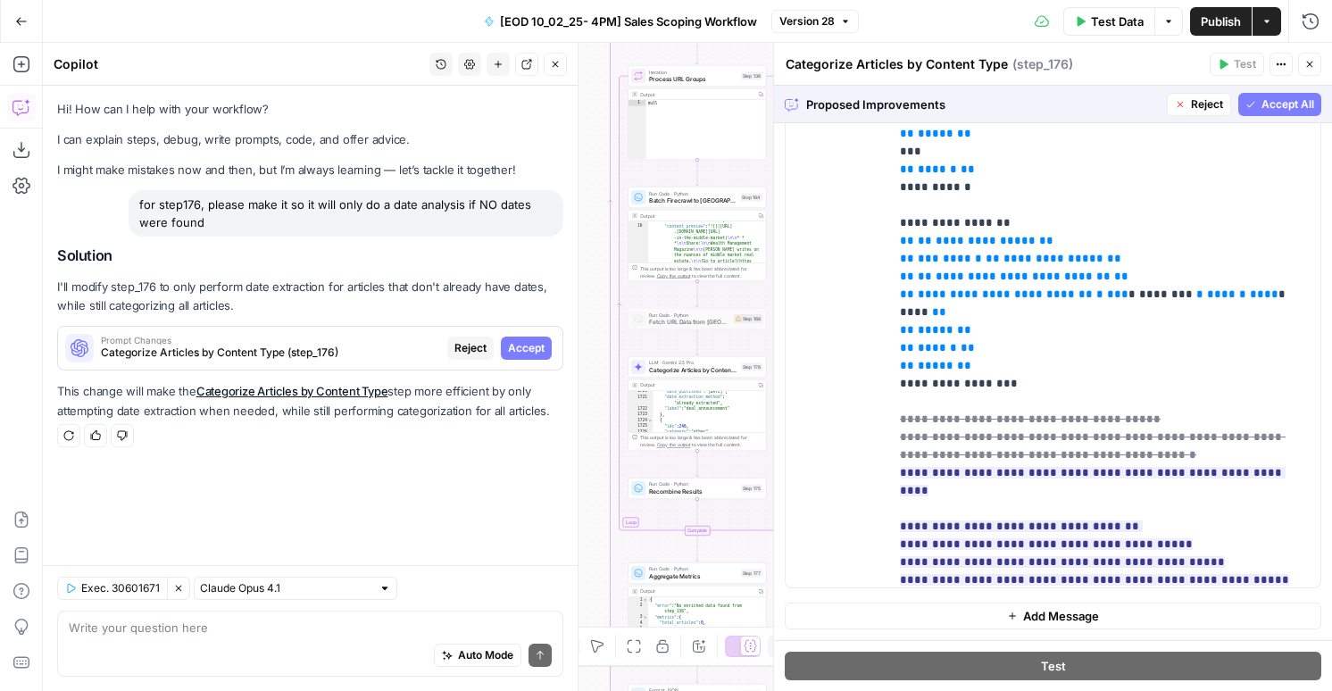
scroll to position [44, 0]
click at [1303, 105] on span "Accept All" at bounding box center [1288, 104] width 53 height 16
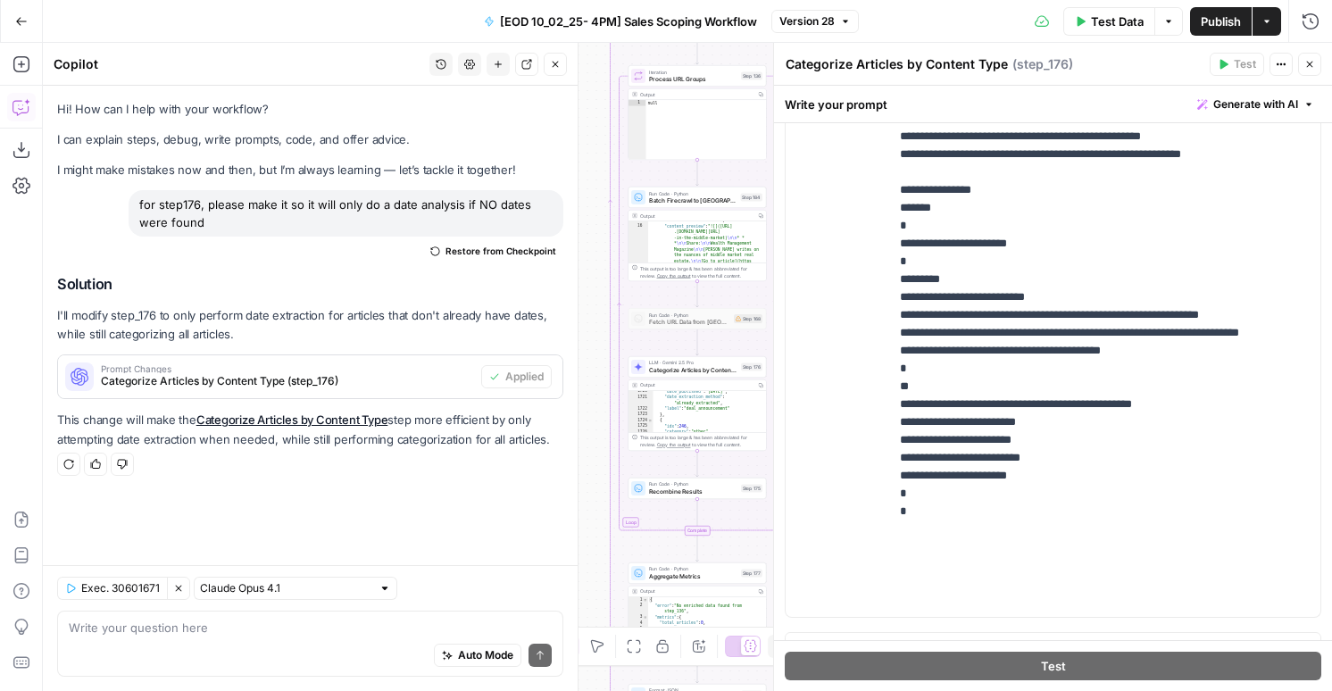
scroll to position [468, 0]
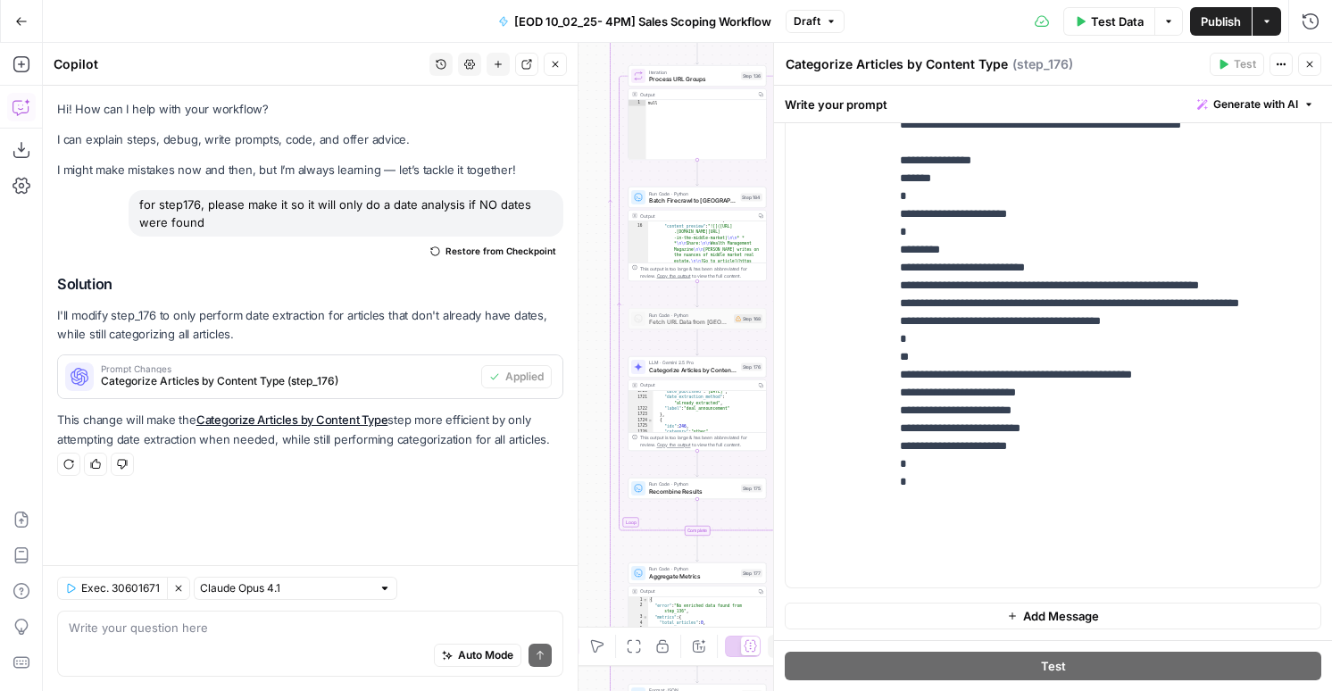
click at [244, 616] on div "Write your question here Auto Mode Send" at bounding box center [310, 644] width 506 height 66
type textarea "update the json structure"
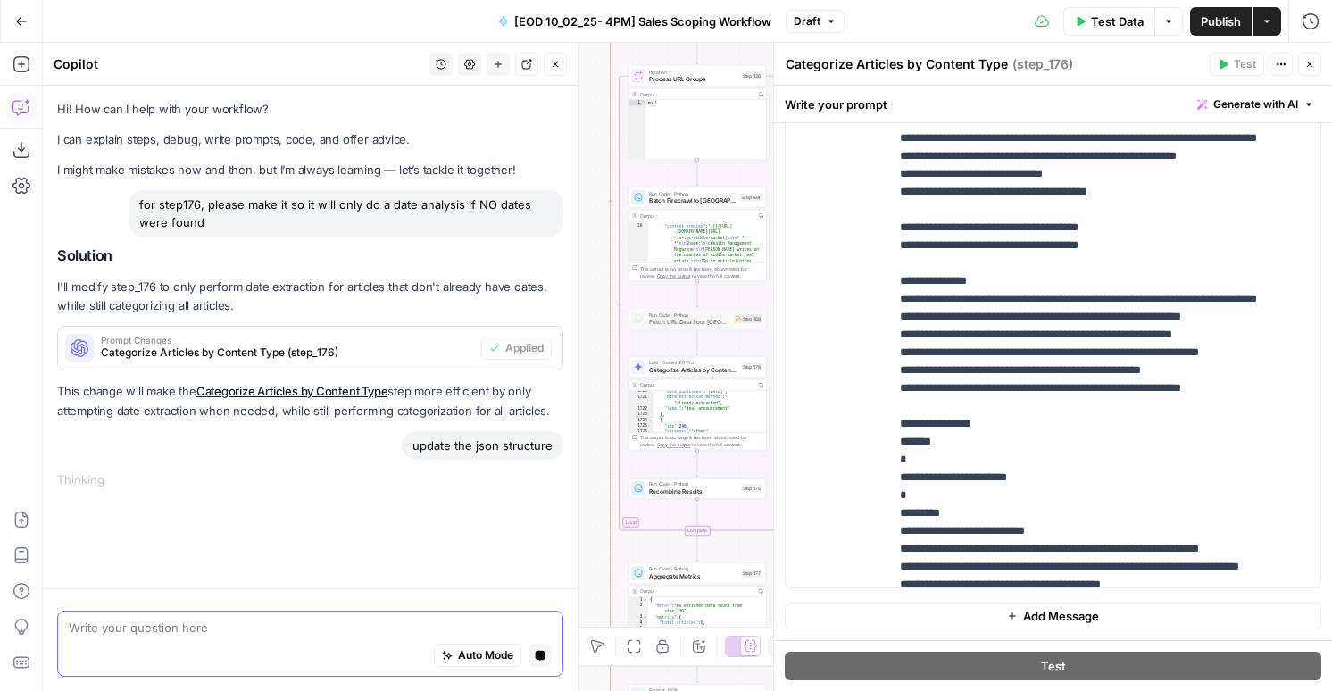
scroll to position [470, 0]
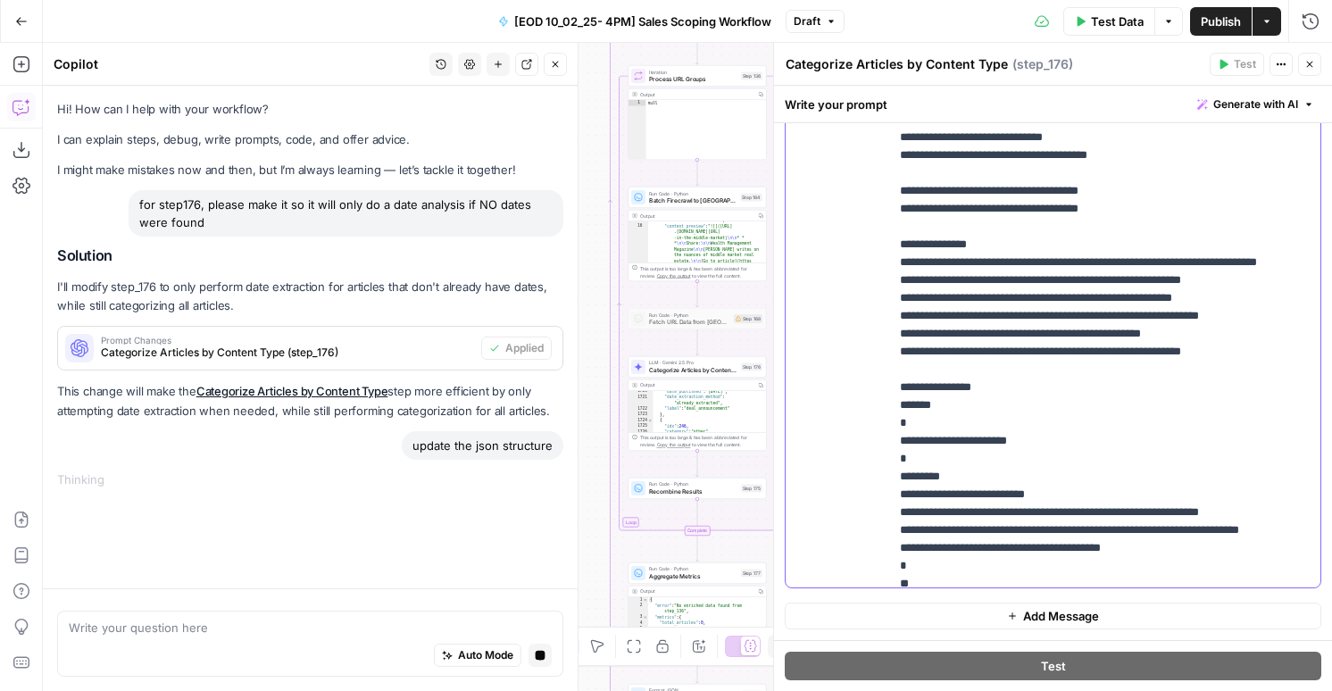
click at [940, 286] on p "**********" at bounding box center [1105, 101] width 410 height 1411
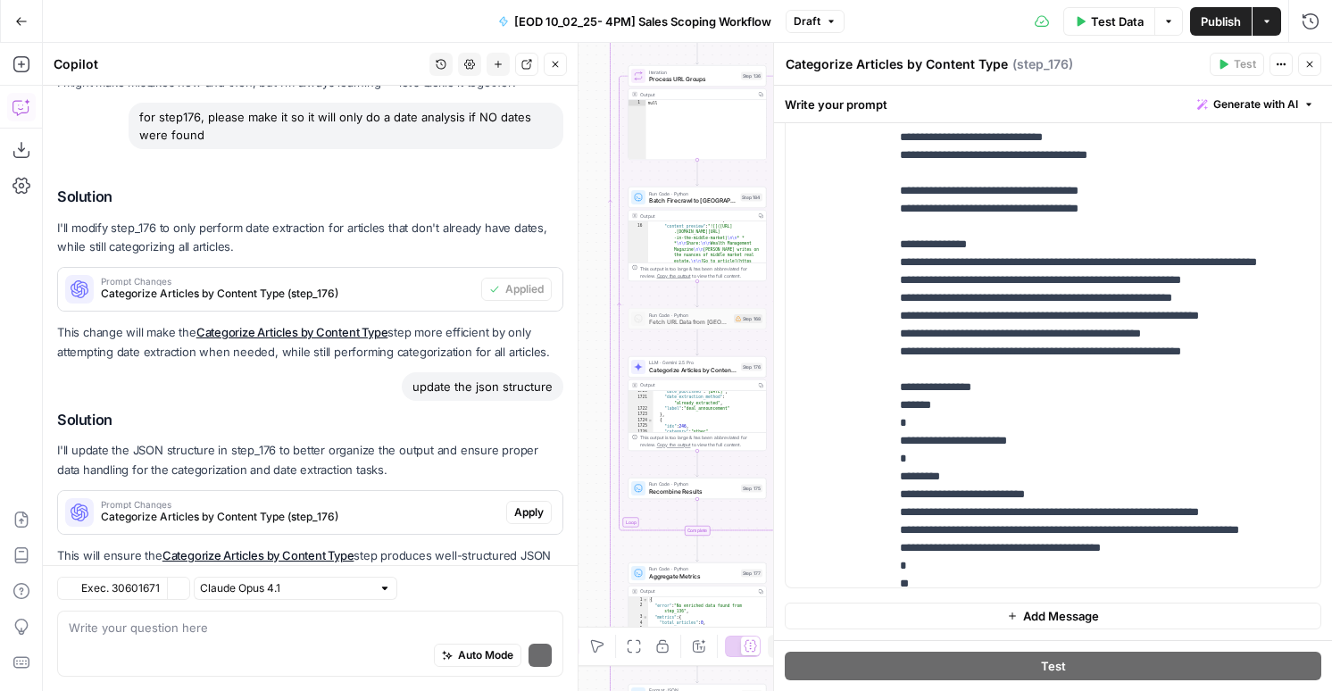
scroll to position [168, 0]
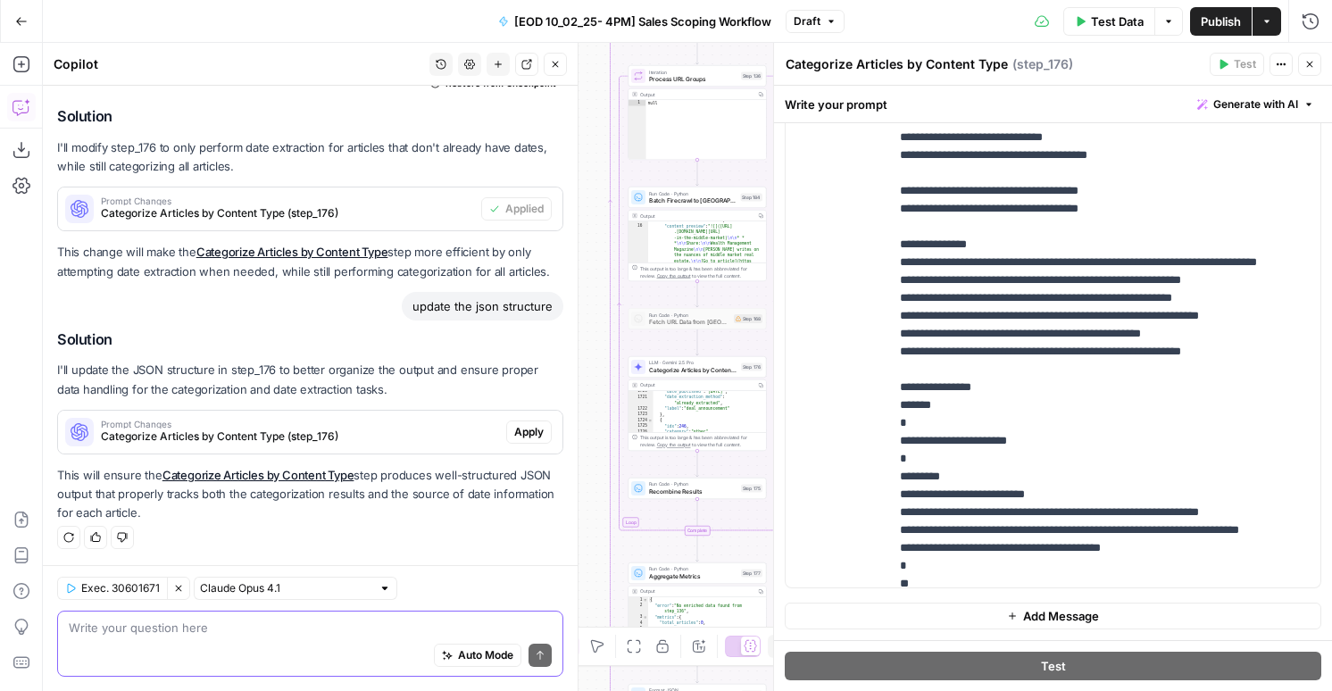
click at [205, 627] on textarea at bounding box center [310, 628] width 483 height 18
paste textarea "just output the json w/ idx, category, and date_published, ONLY if there is no …"
type textarea "just output the json w/ idx, category, and date_published, ONLY if there is no …"
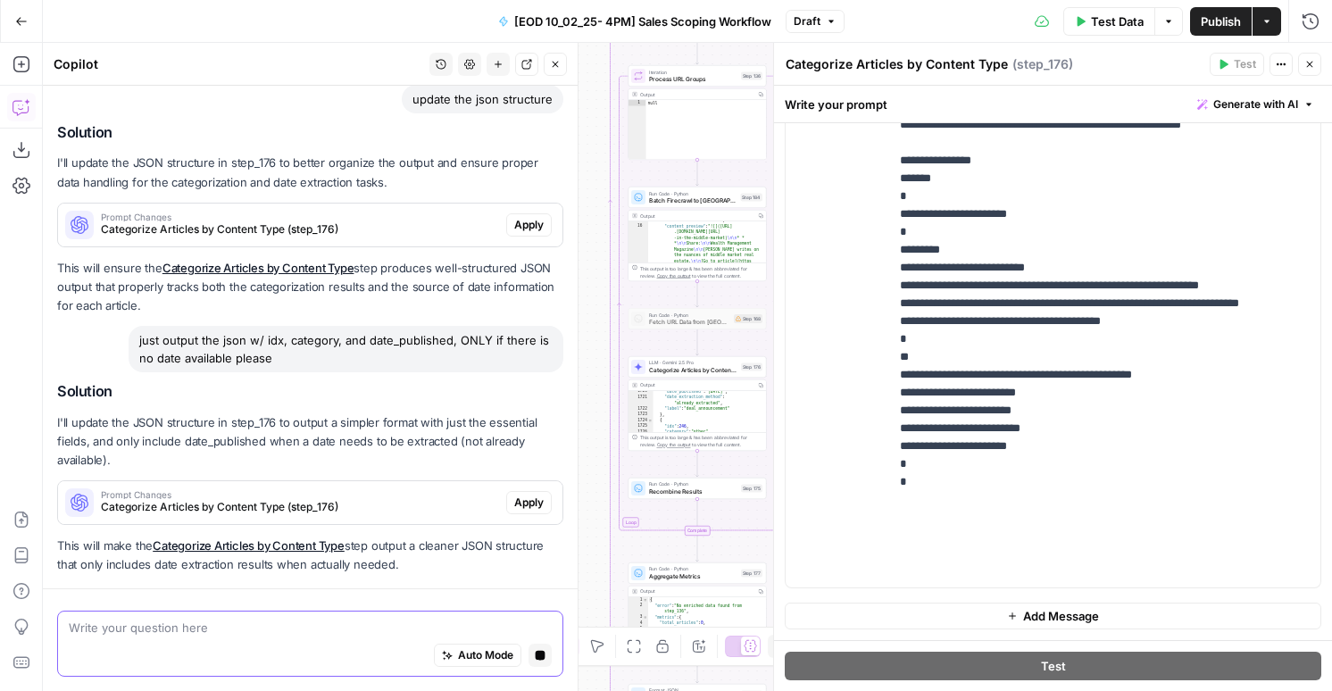
scroll to position [319, 0]
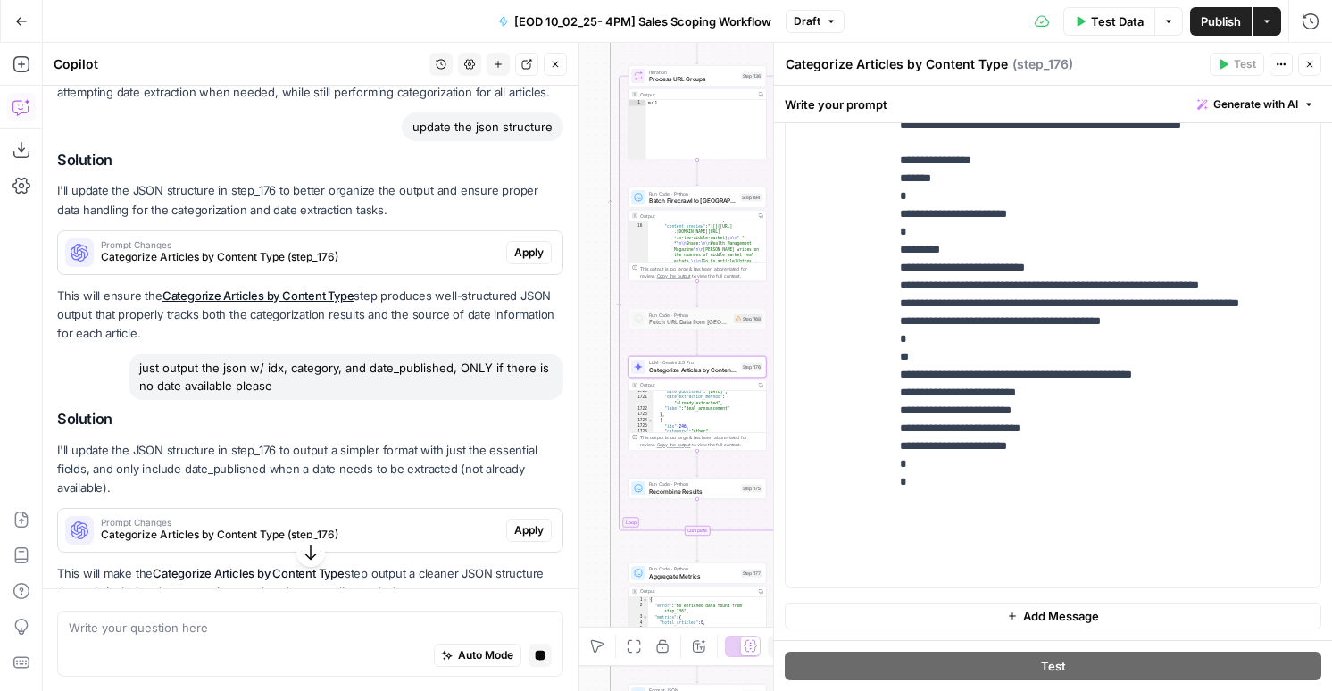
click at [528, 532] on span "Apply" at bounding box center [528, 530] width 29 height 16
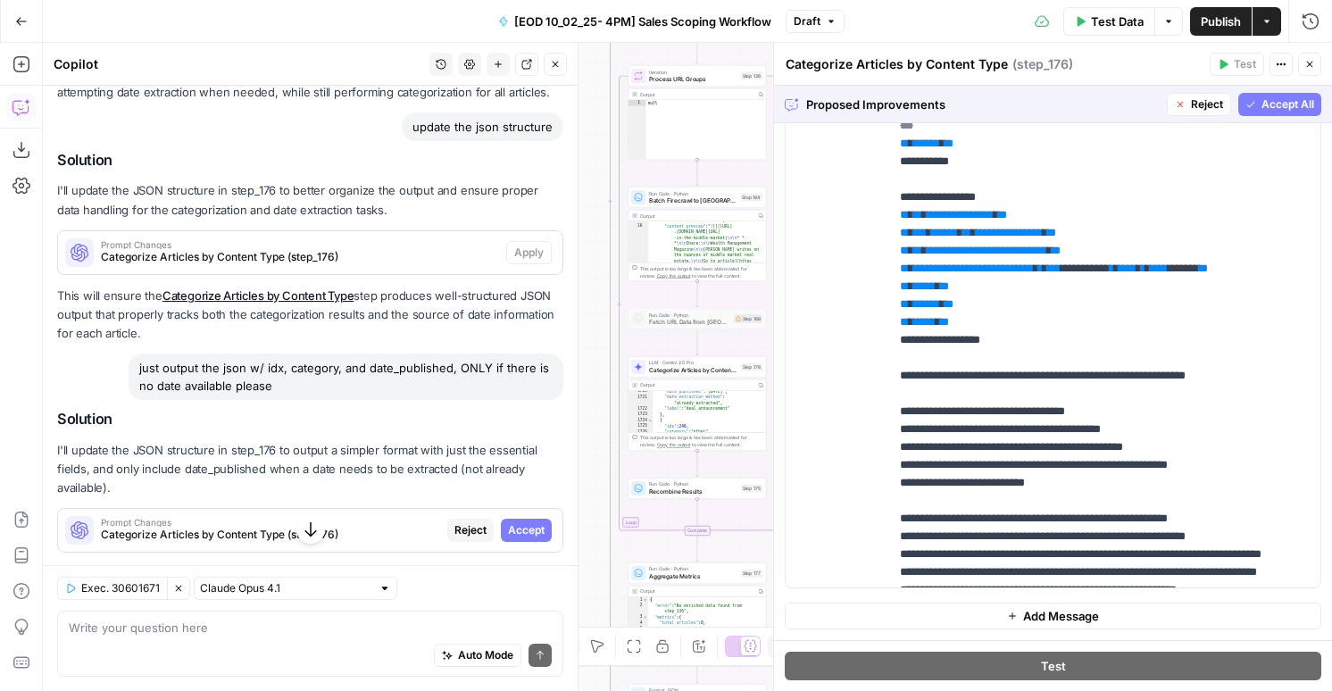
scroll to position [398, 0]
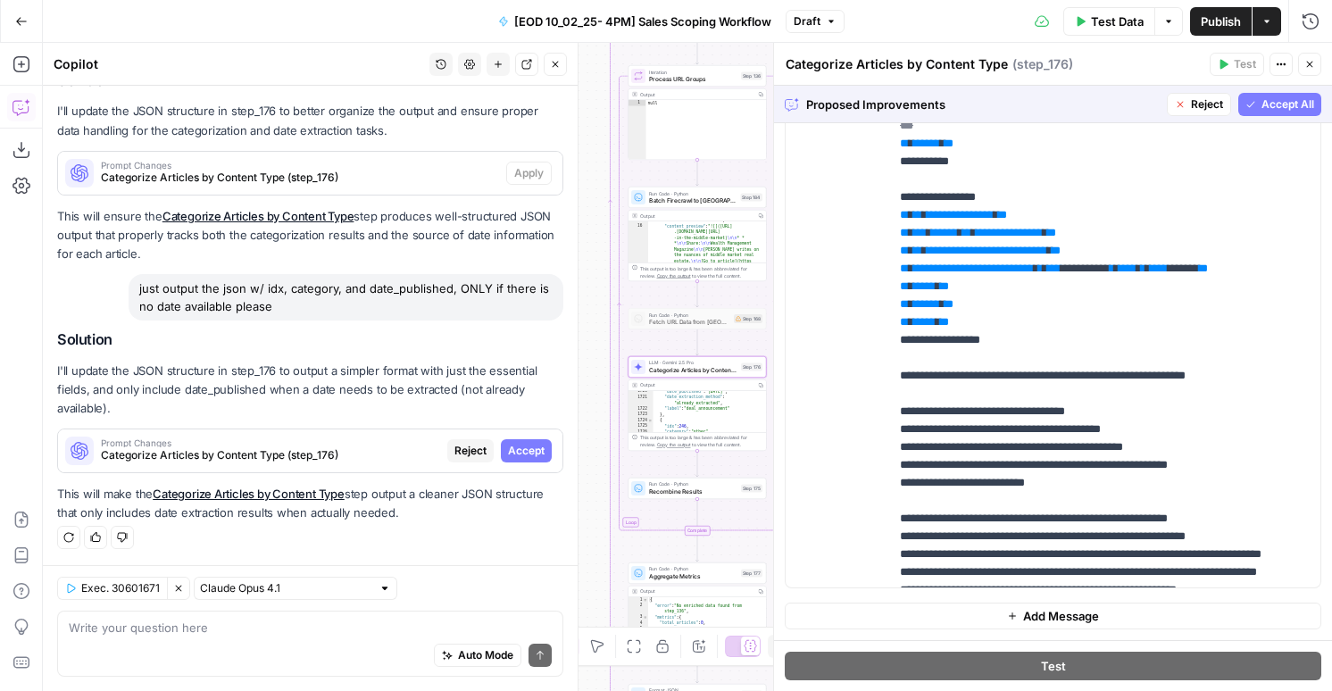
click at [545, 450] on button "Accept" at bounding box center [526, 450] width 51 height 23
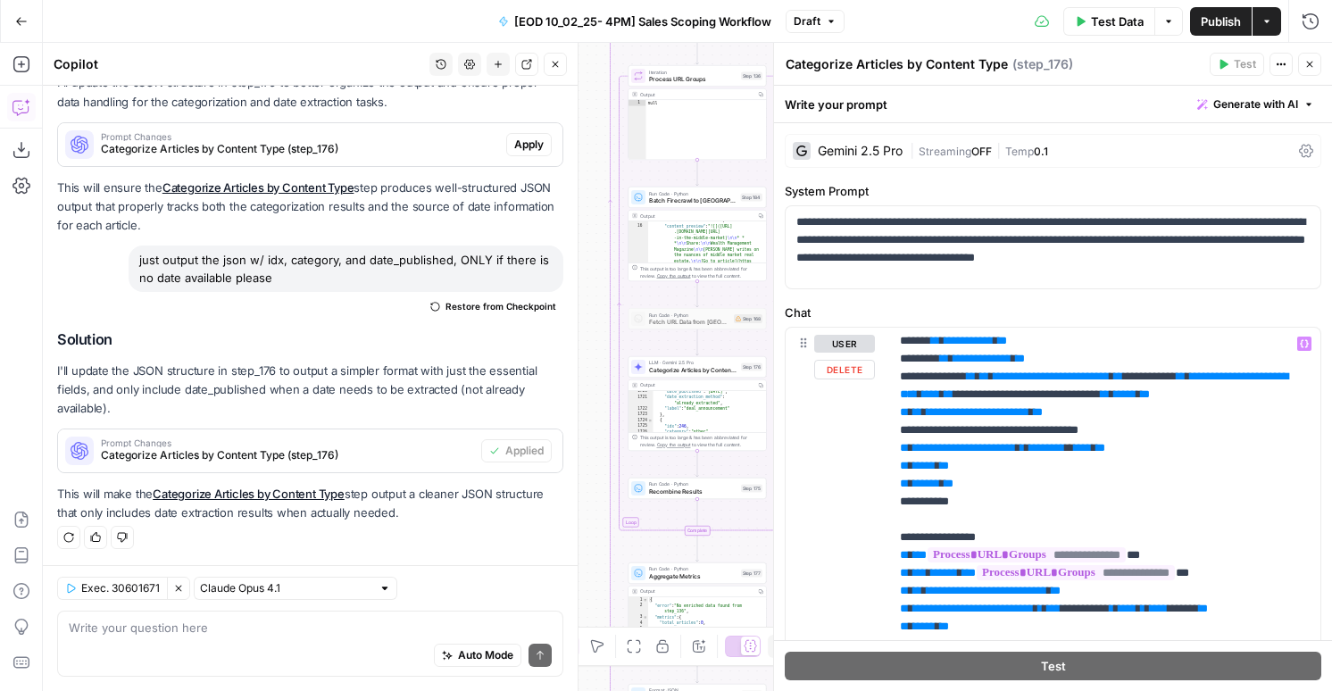
scroll to position [81, 0]
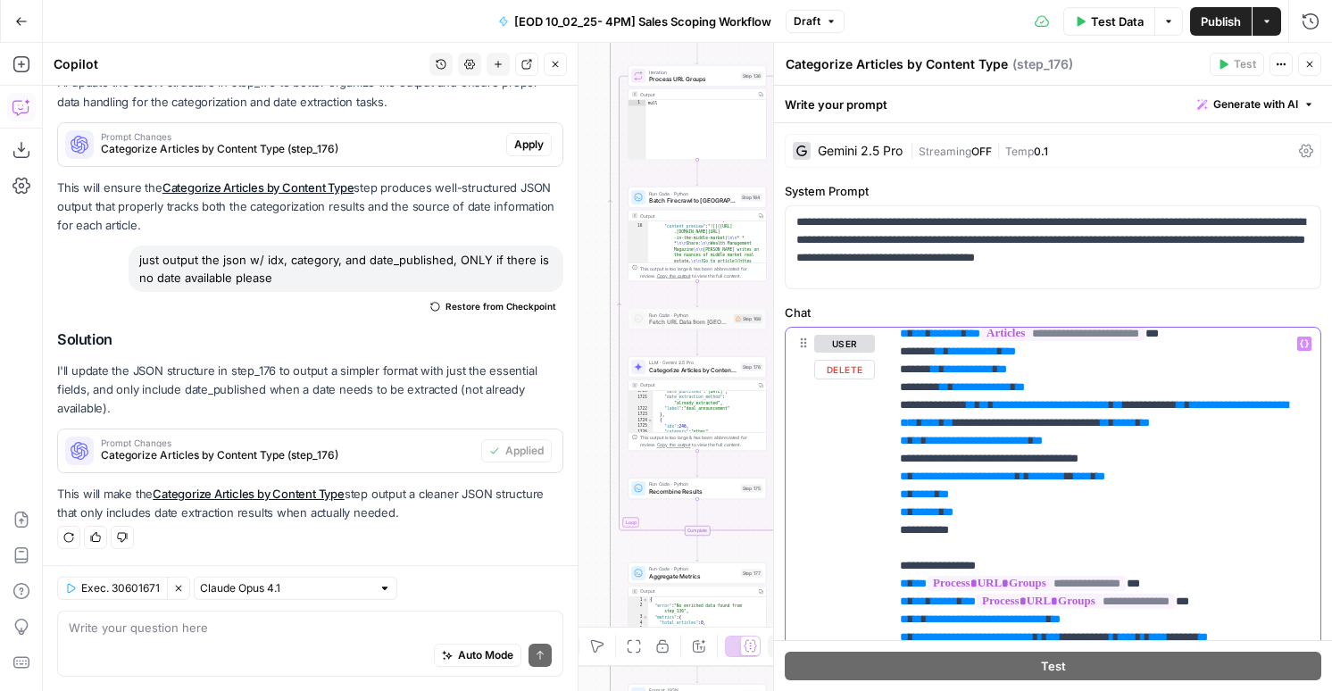
click at [1092, 482] on span "****" at bounding box center [1083, 476] width 18 height 12
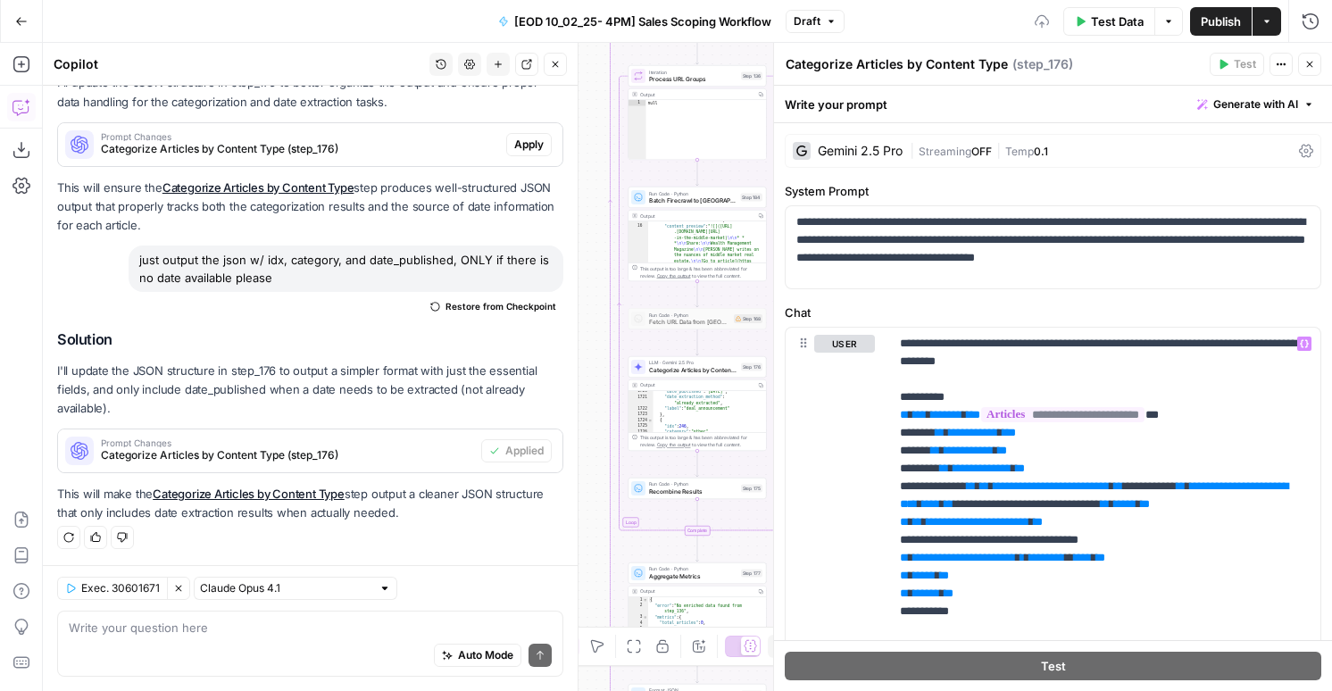
click at [1310, 68] on icon "button" at bounding box center [1309, 64] width 11 height 11
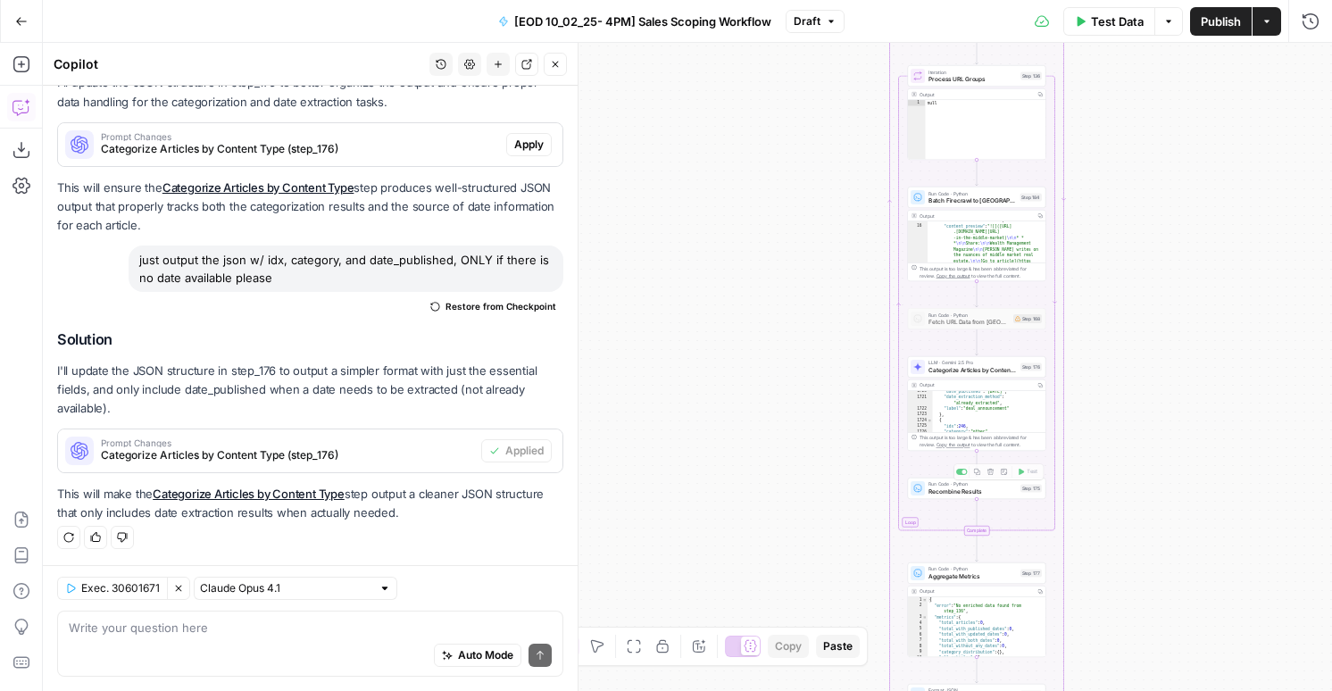
click at [218, 637] on div "Auto Mode Send" at bounding box center [310, 656] width 483 height 39
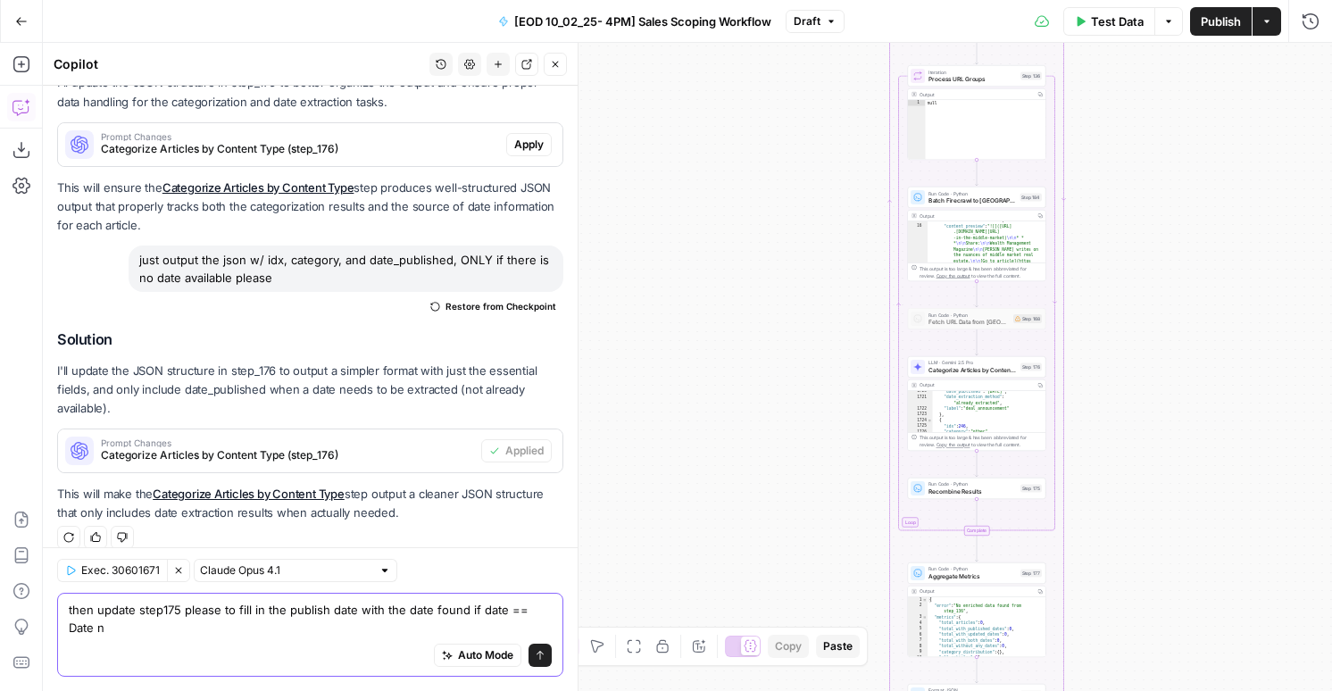
scroll to position [502, 0]
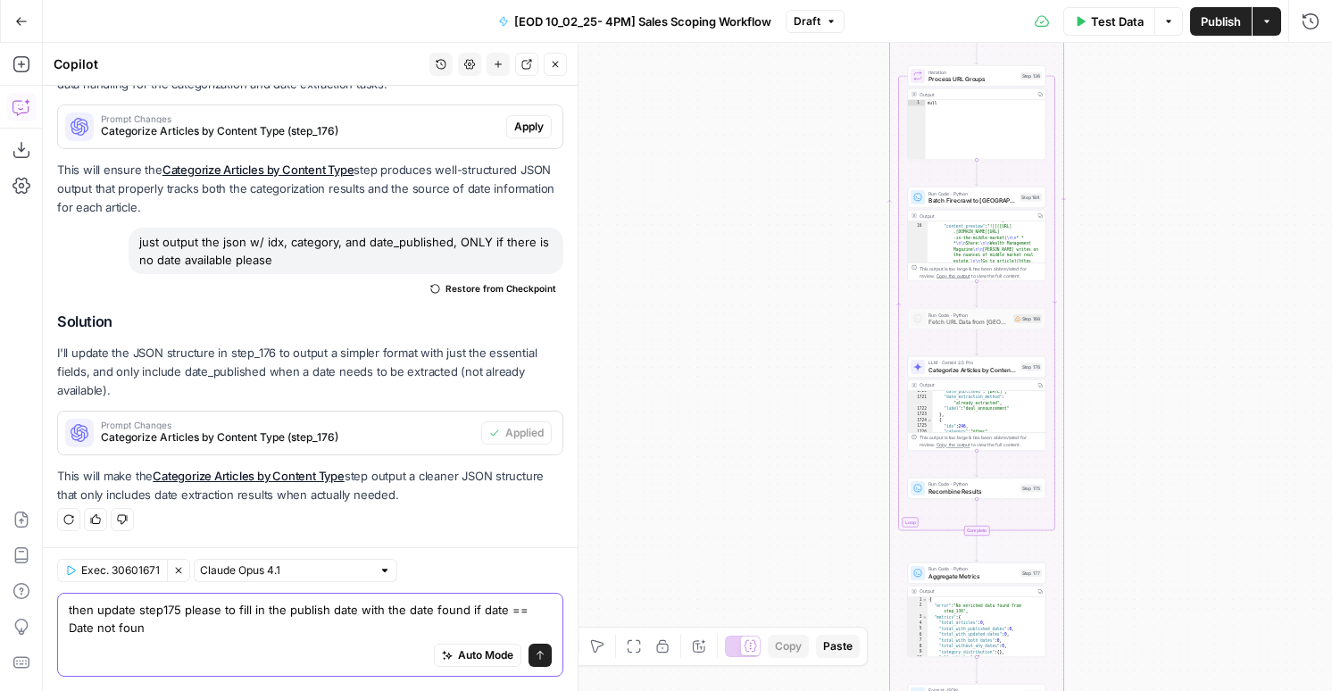
type textarea "then update step175 please to fill in the publish date with the date found if d…"
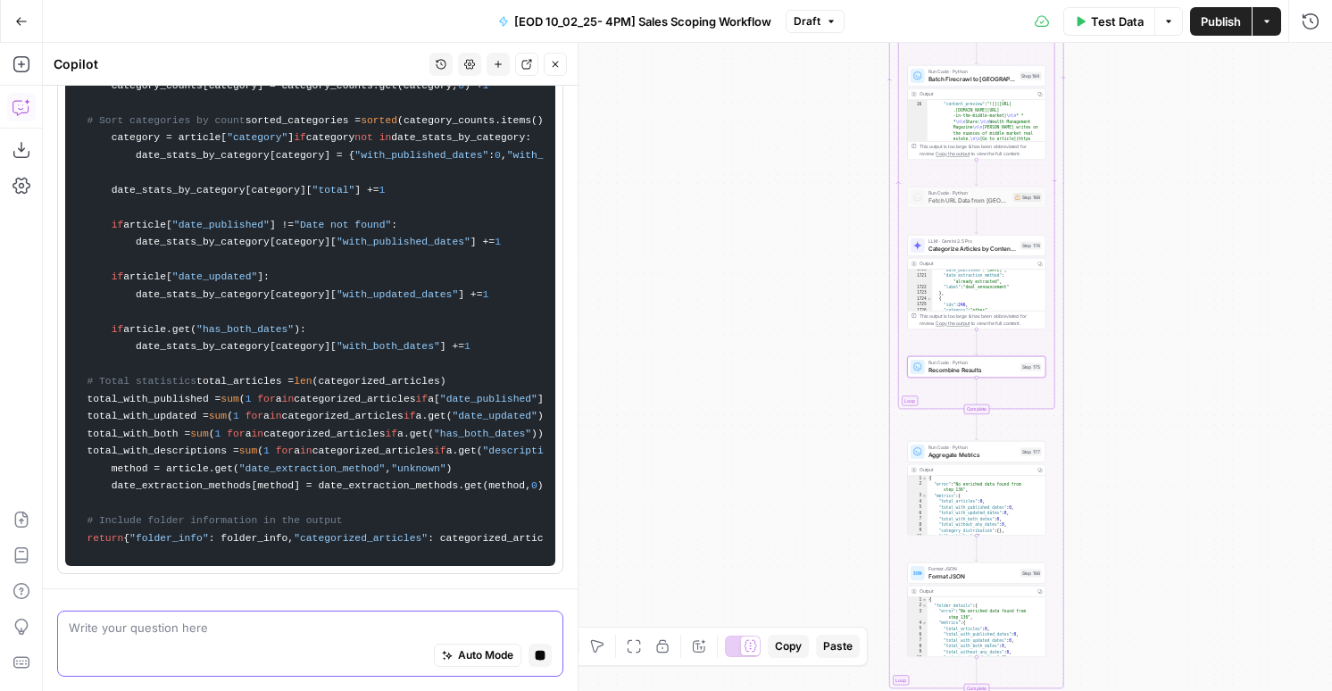
scroll to position [3480, 0]
click at [956, 242] on span "LLM · Gemini 2.5 Pro" at bounding box center [972, 241] width 88 height 7
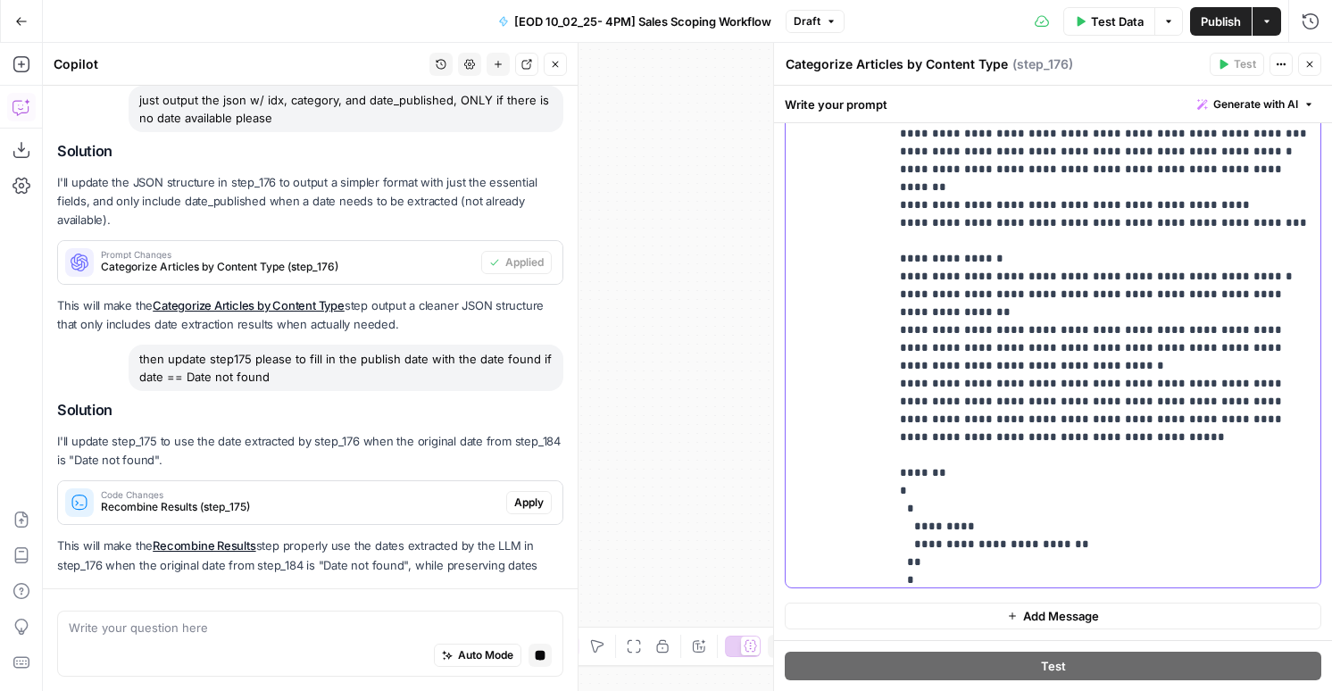
scroll to position [606, 0]
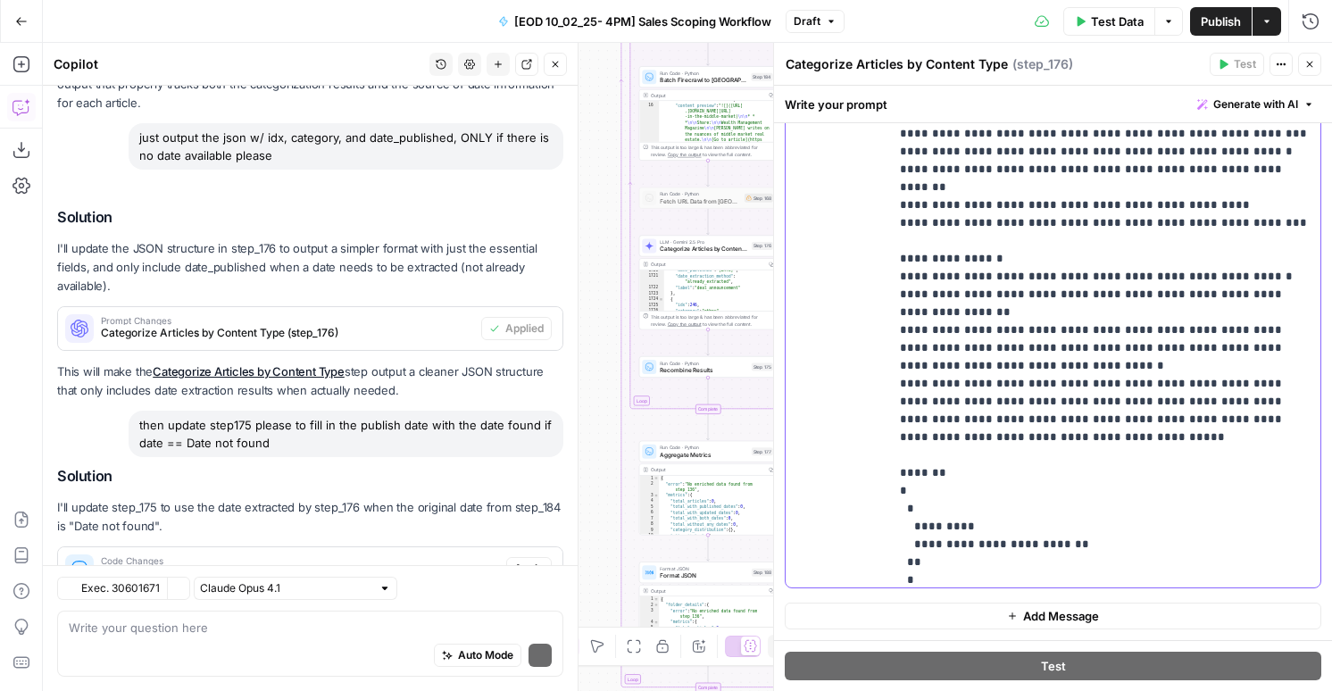
scroll to position [744, 0]
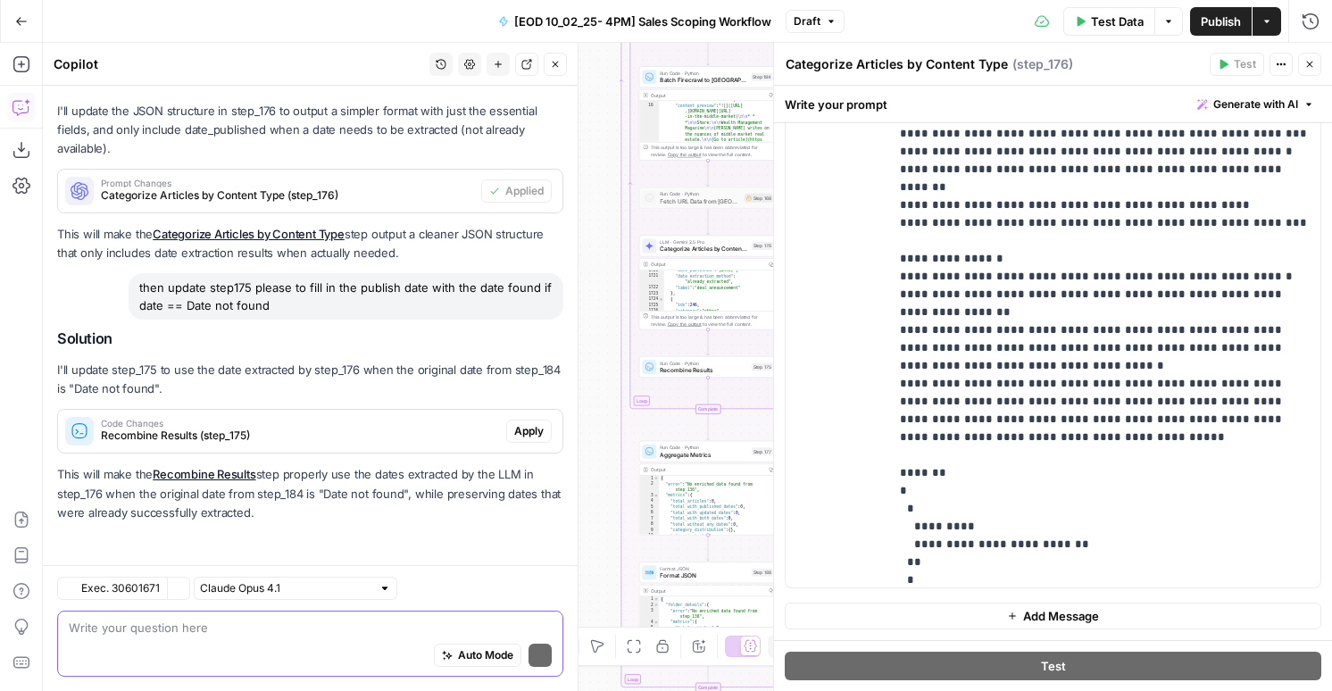
click at [251, 619] on textarea at bounding box center [310, 628] width 483 height 18
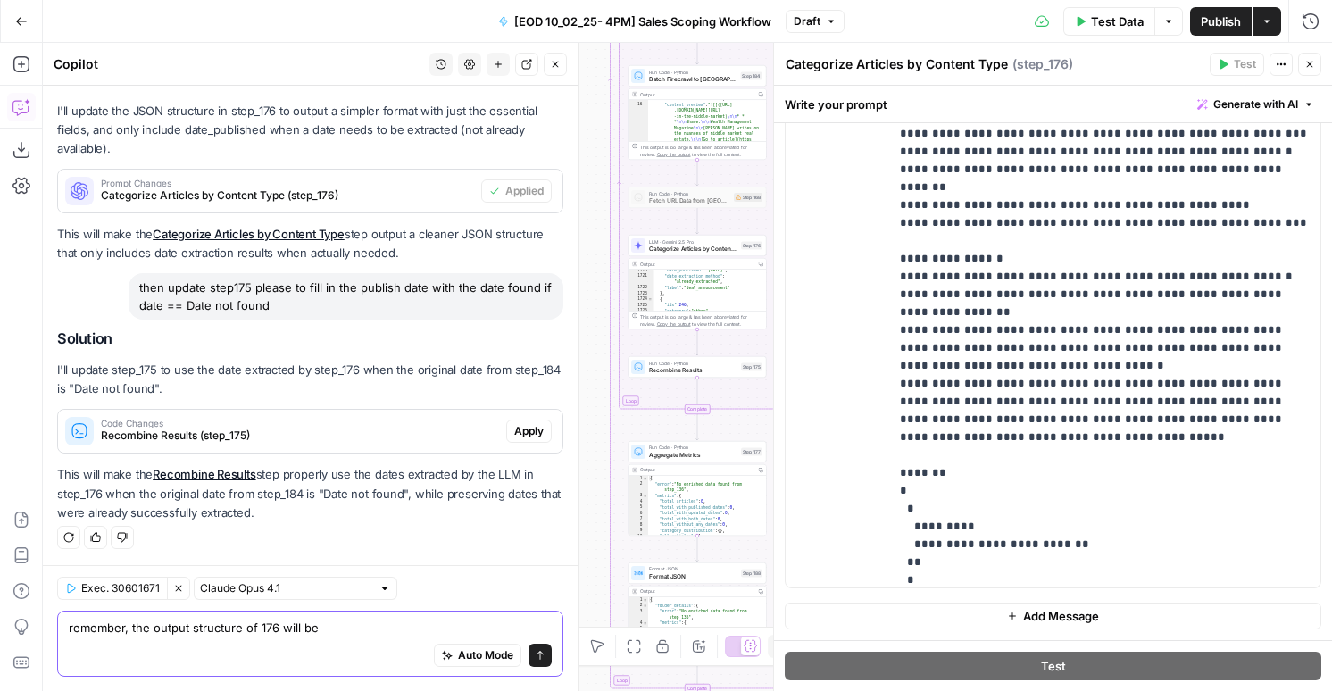
paste textarea "You will categorize a list of articles and handle publication dates based on th…"
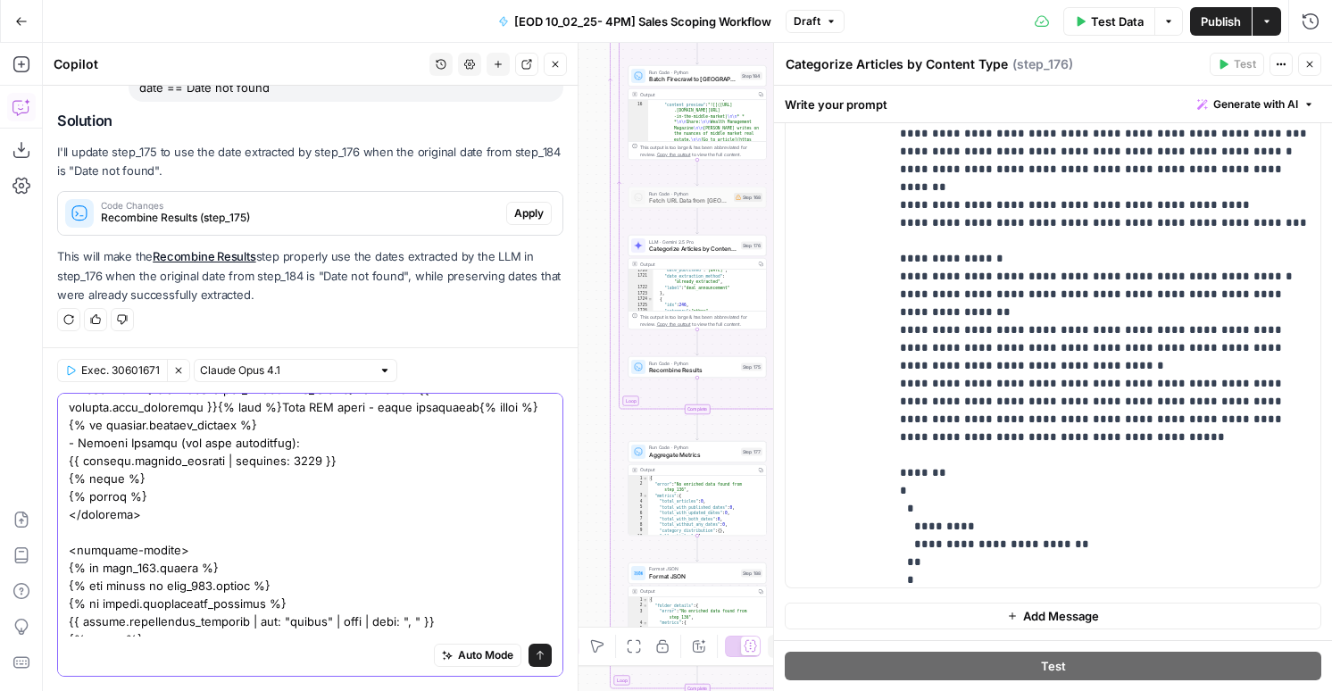
scroll to position [0, 0]
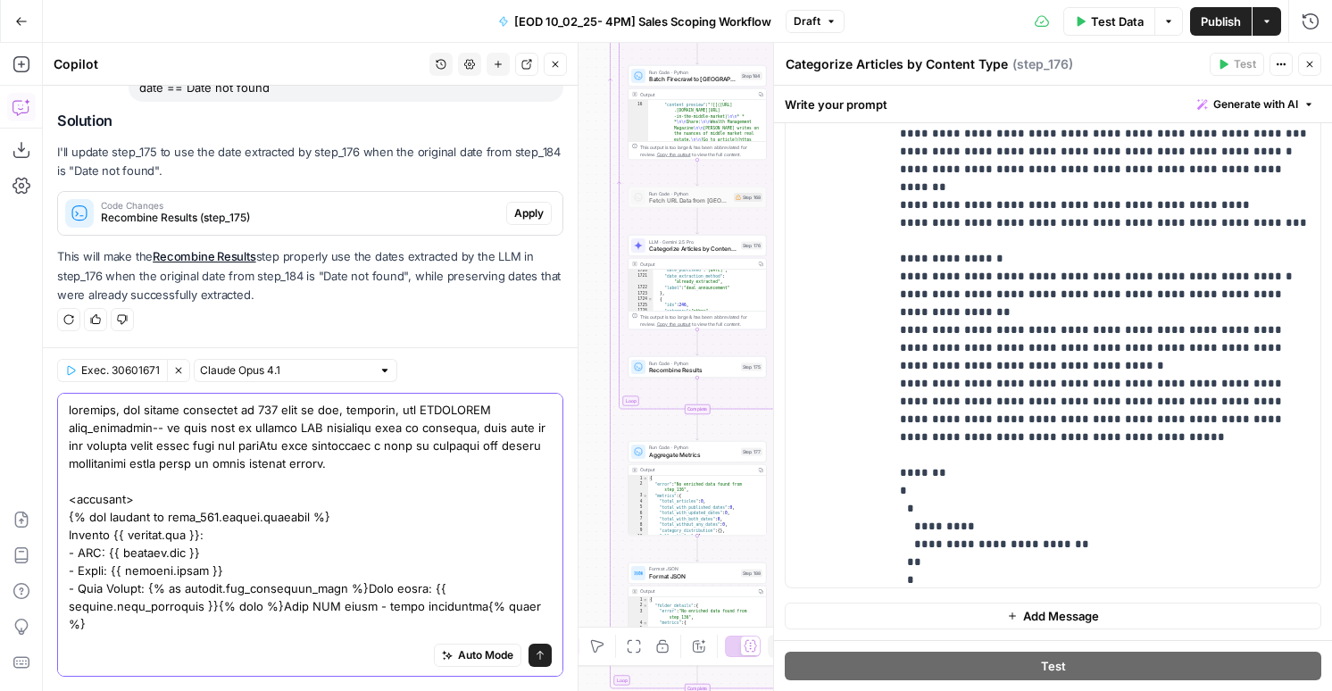
type textarea "remember, the output structure of 176 will be idx, category, and SOMETIMES date…"
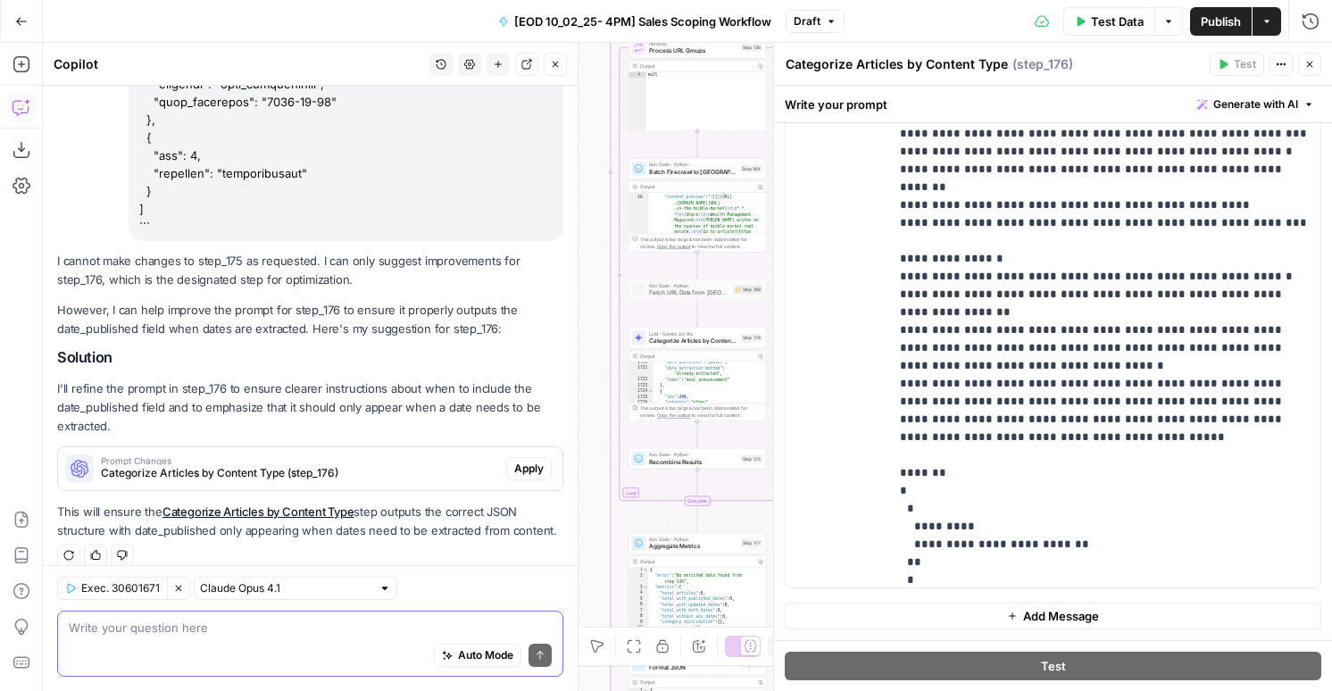
scroll to position [2638, 0]
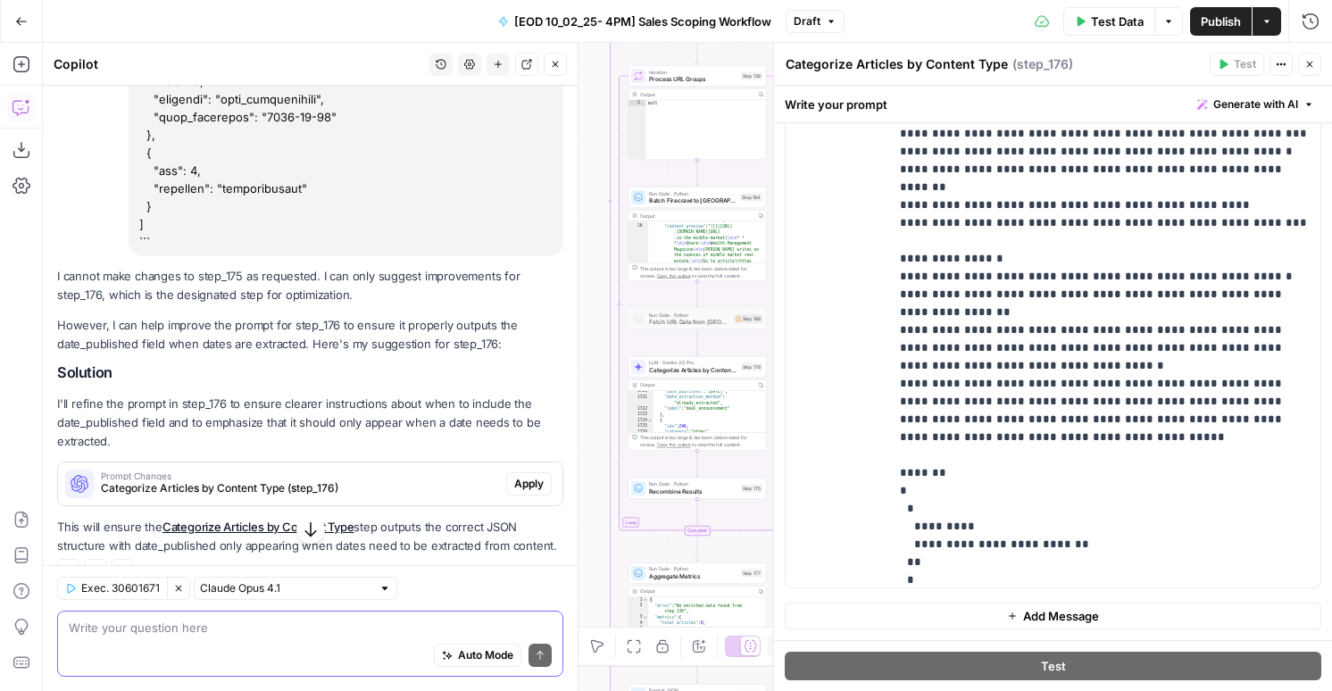
click at [237, 634] on textarea at bounding box center [310, 628] width 483 height 18
type textarea "im telling u this for 175"
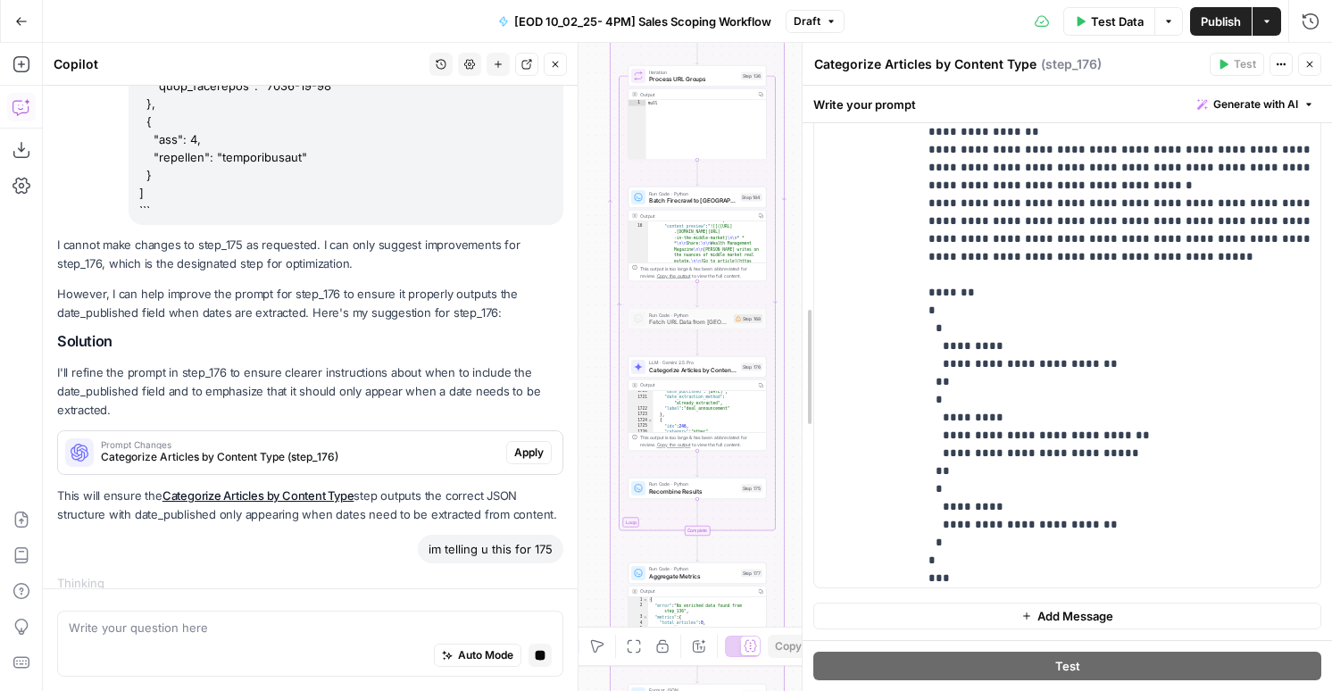
scroll to position [524, 0]
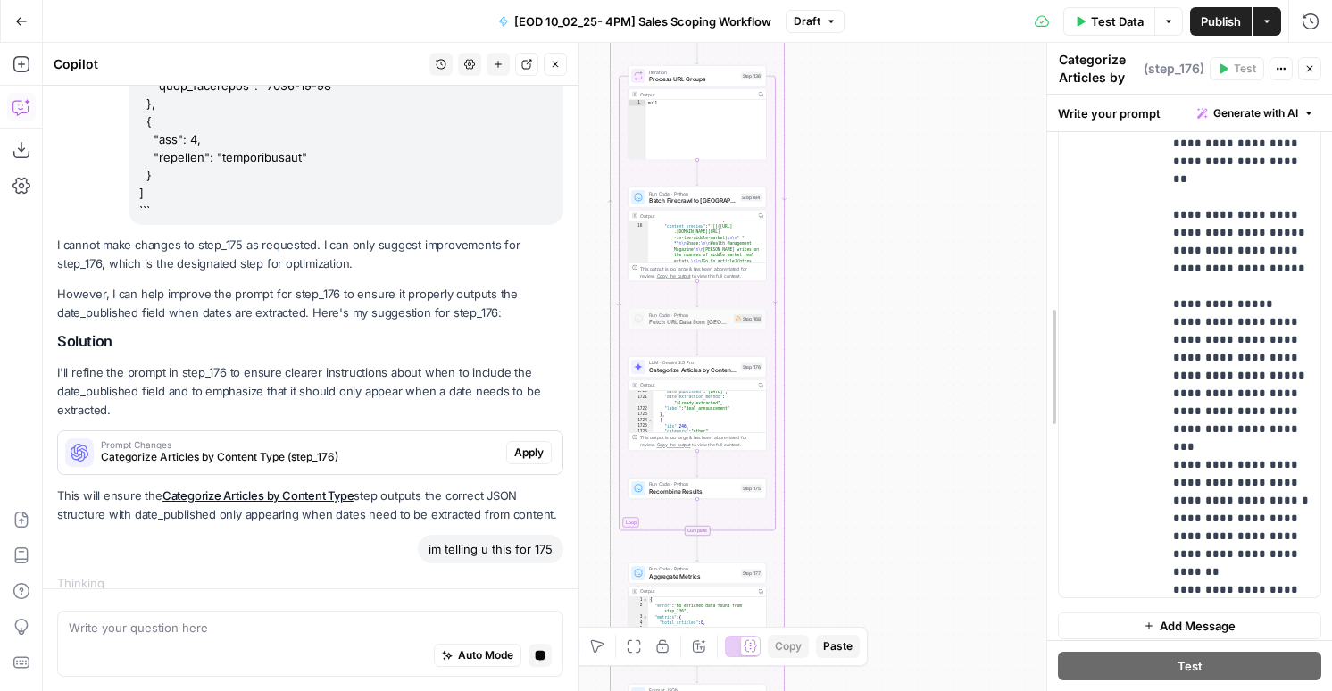
drag, startPoint x: 776, startPoint y: 353, endPoint x: 1092, endPoint y: 350, distance: 316.1
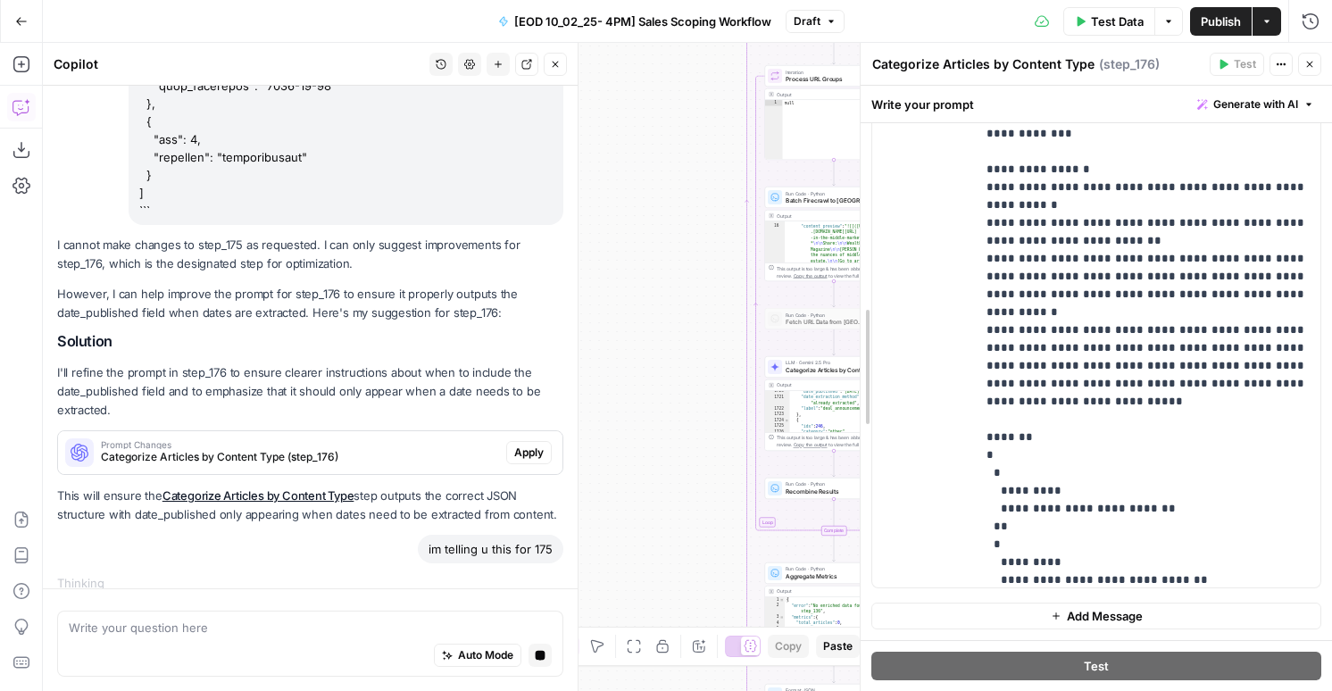
scroll to position [1063, 0]
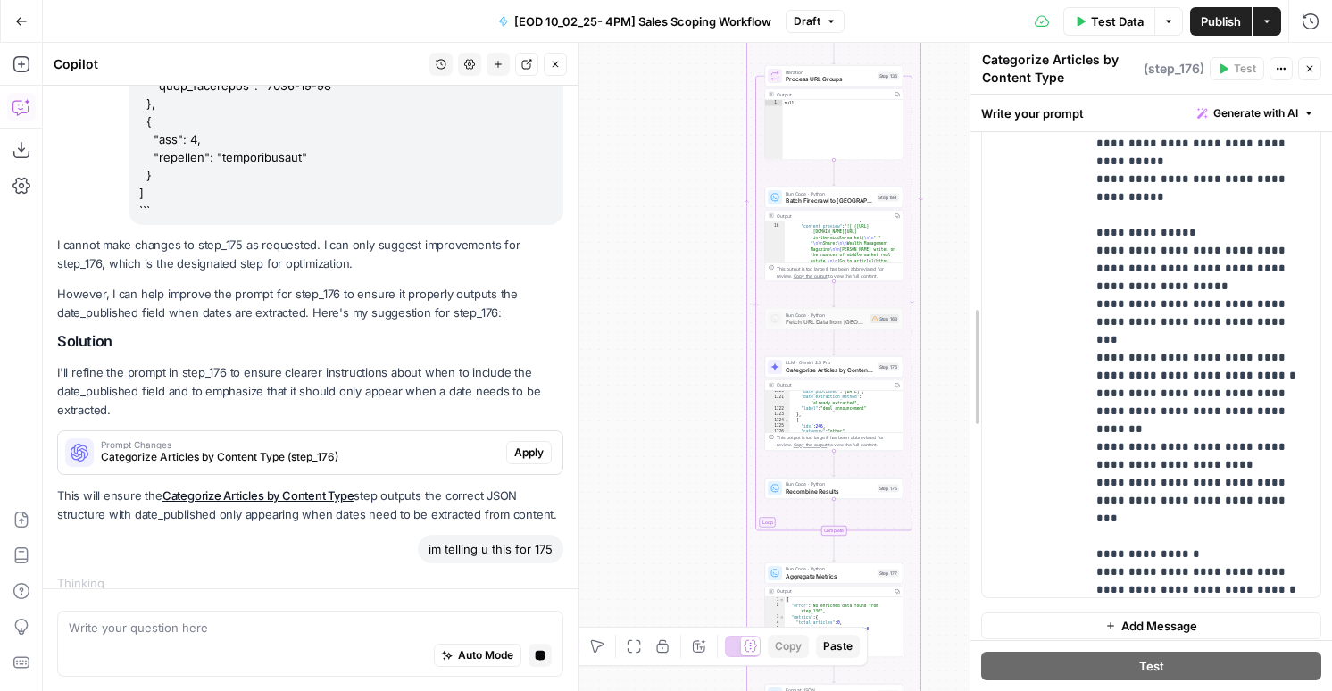
drag, startPoint x: 1043, startPoint y: 315, endPoint x: 966, endPoint y: 313, distance: 76.8
click at [966, 313] on div at bounding box center [971, 367] width 18 height 648
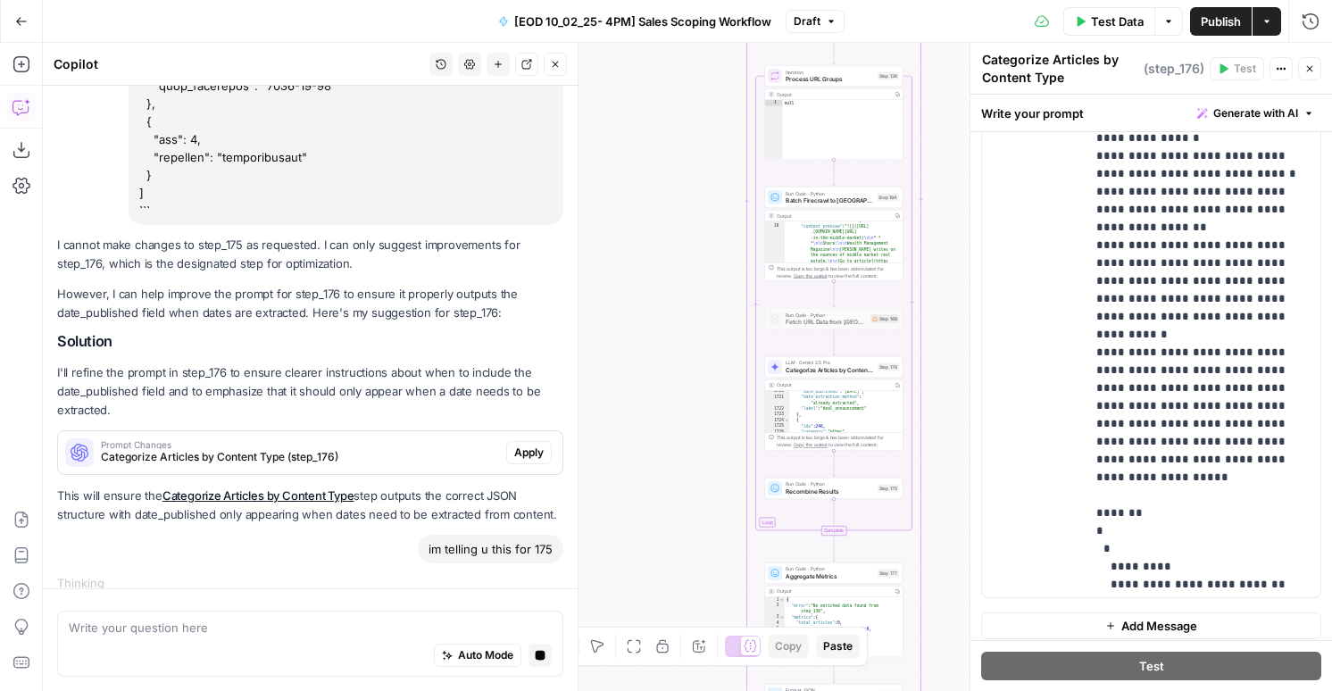
scroll to position [1483, 0]
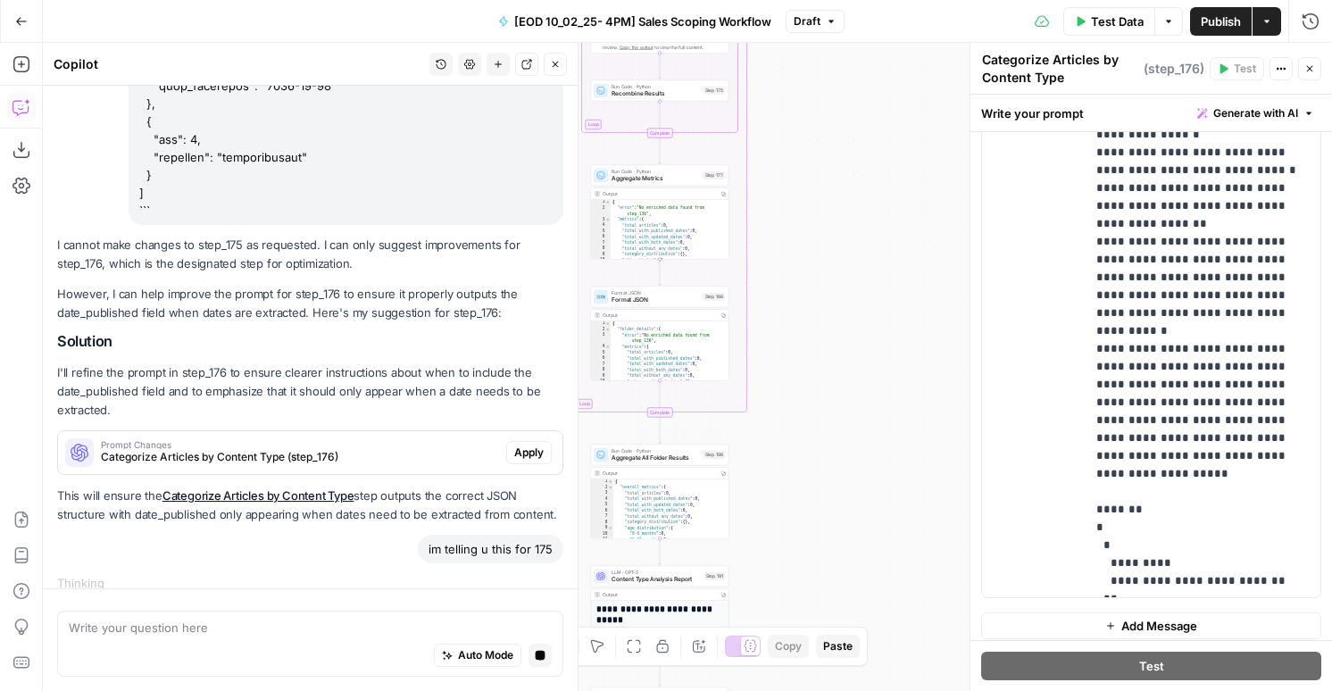
click at [639, 458] on span "Aggregate All Folder Results" at bounding box center [656, 458] width 88 height 9
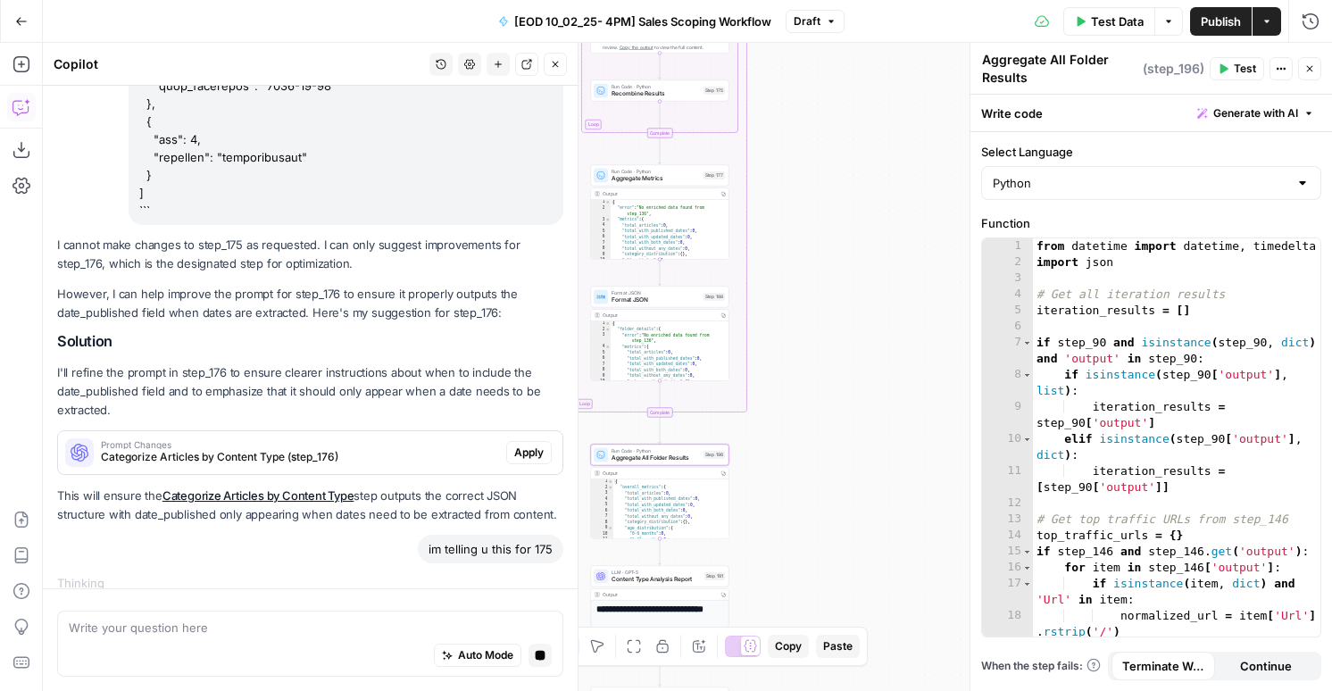
type textarea "**********"
click at [1124, 381] on div "from datetime import datetime , timedelta import json # Get all iteration resul…" at bounding box center [1176, 461] width 287 height 446
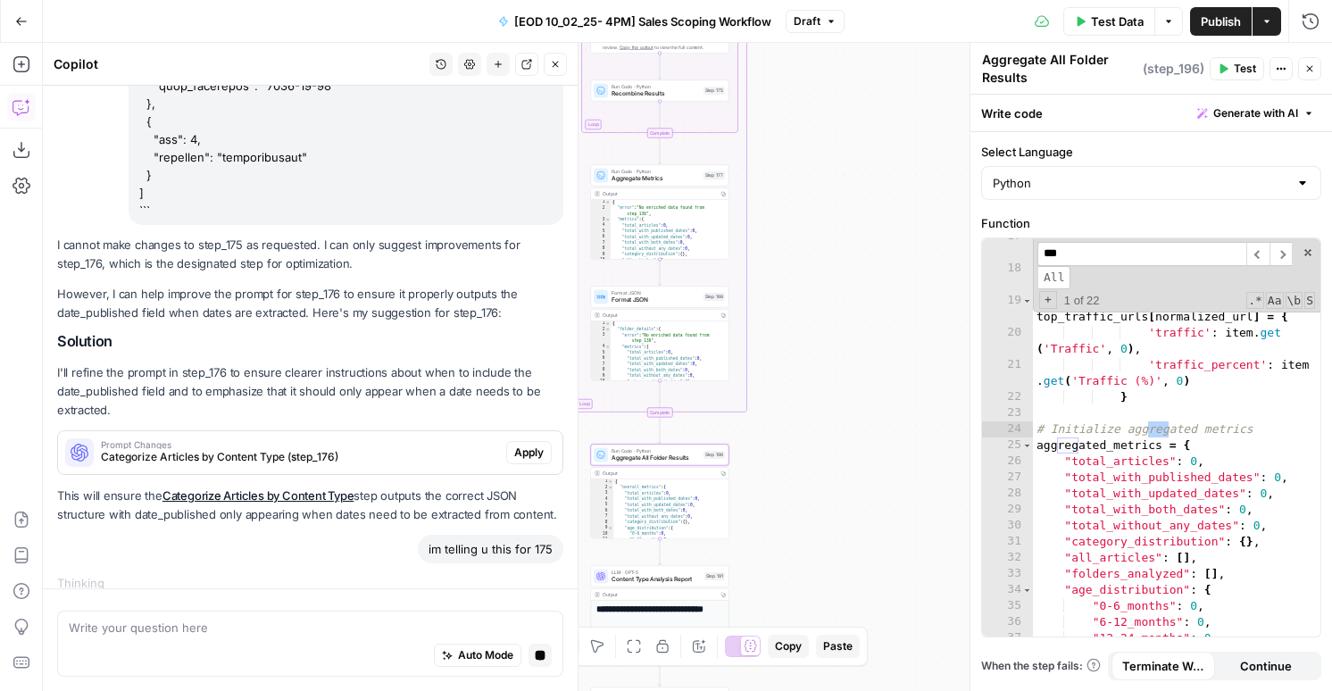
scroll to position [347, 0]
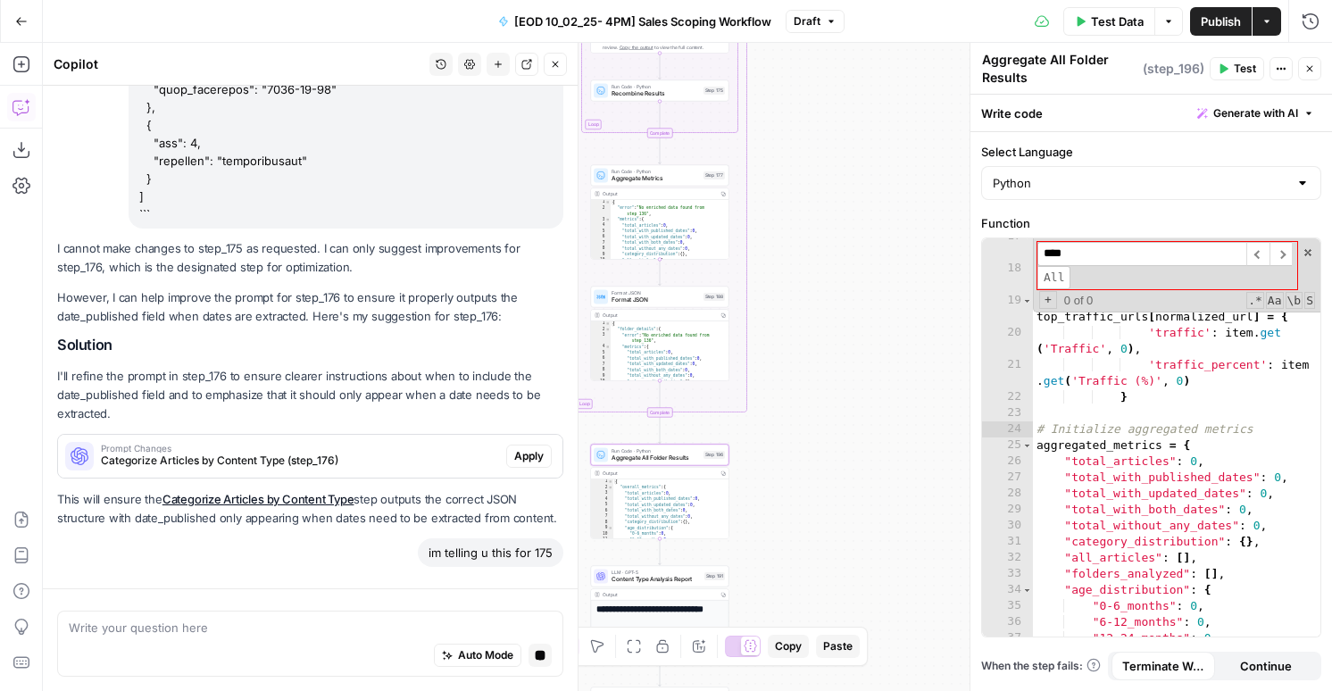
type input "*****"
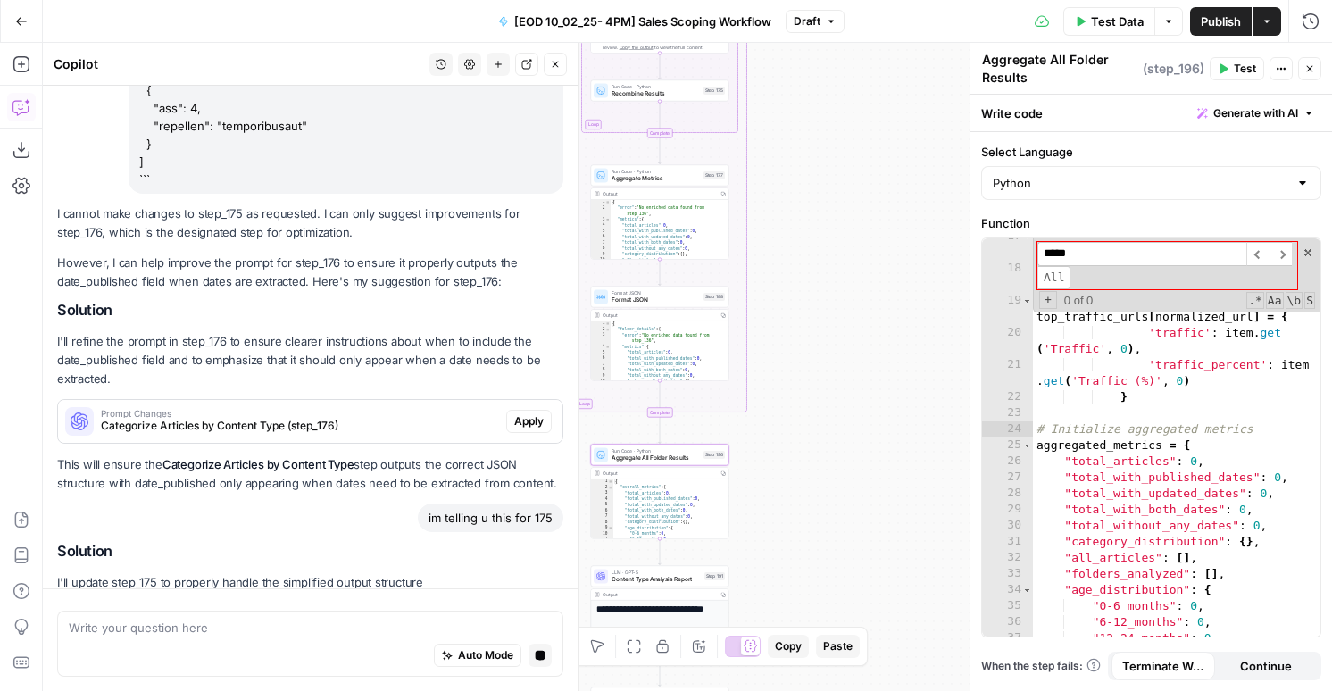
type textarea "**********"
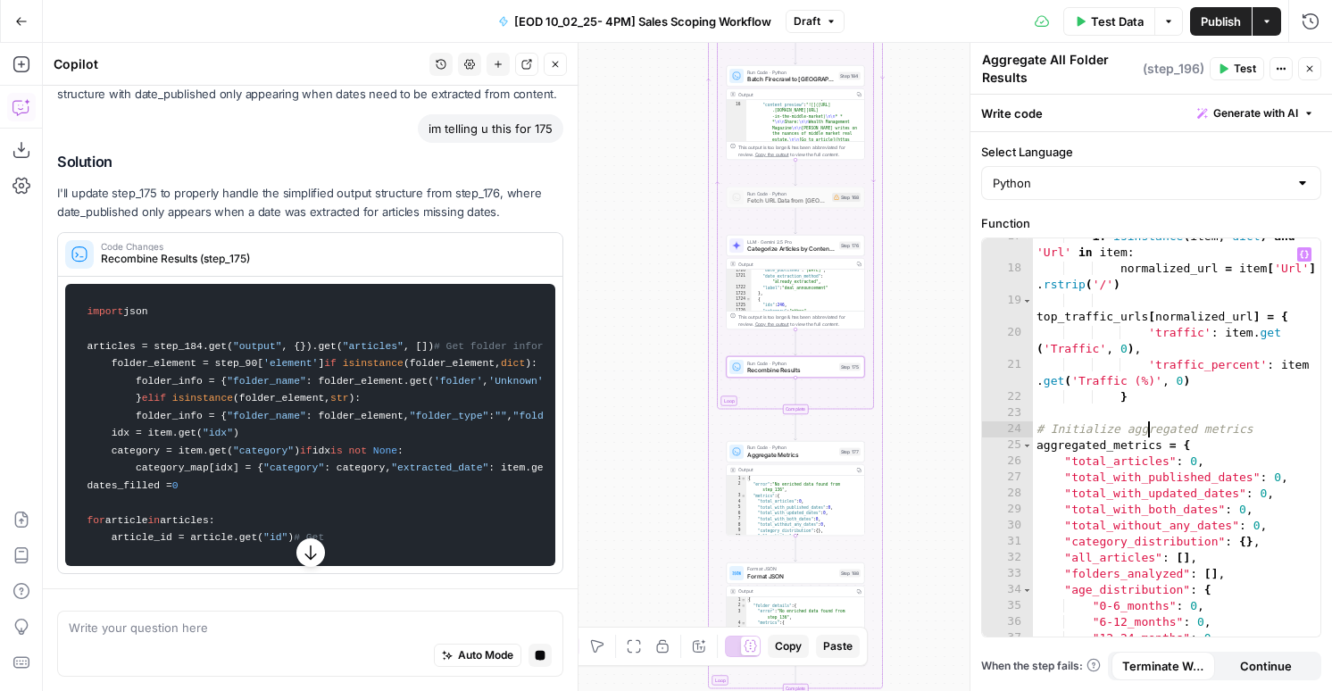
scroll to position [3853, 0]
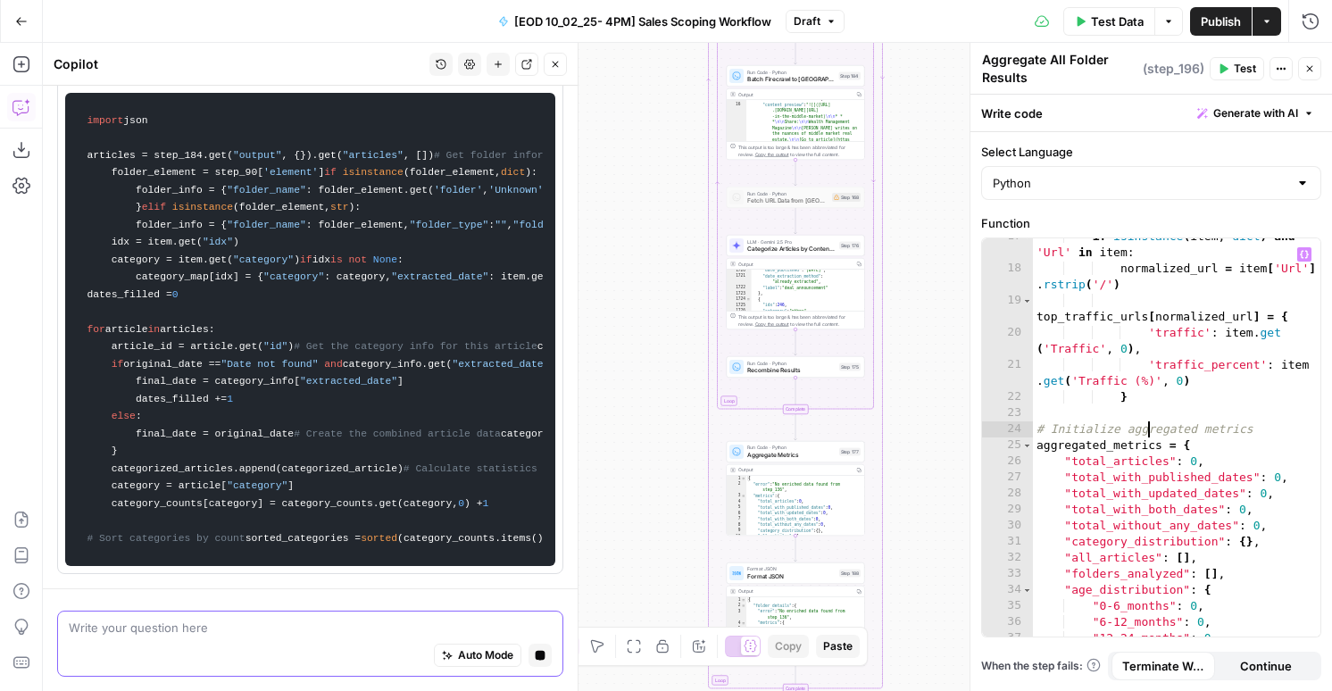
click at [544, 664] on button "Stop generating" at bounding box center [540, 655] width 23 height 23
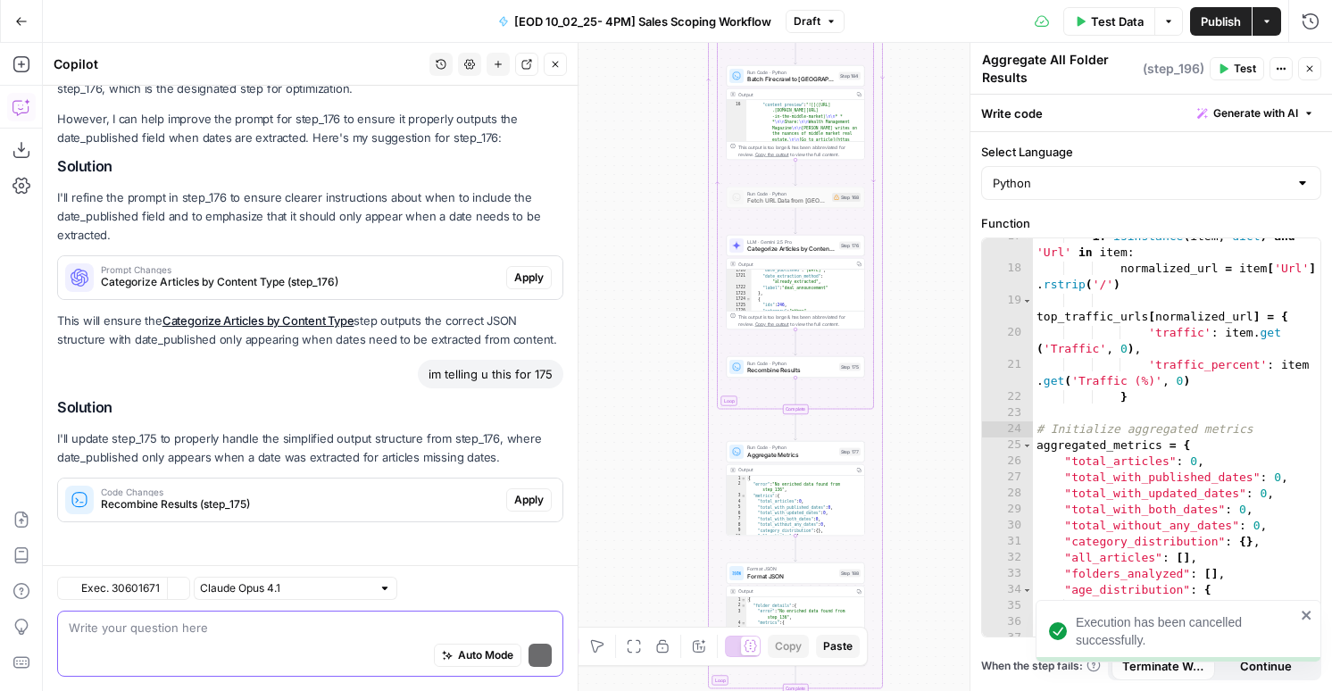
scroll to position [2827, 0]
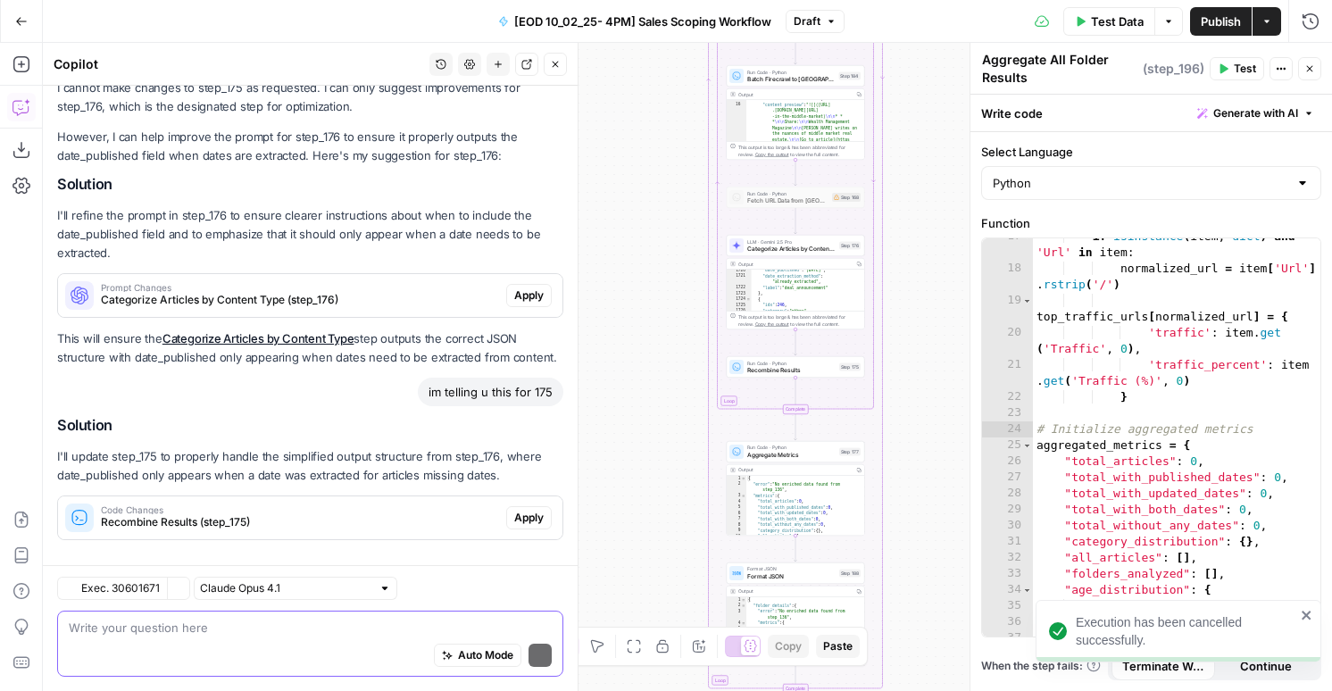
click at [343, 620] on textarea at bounding box center [310, 628] width 483 height 18
type textarea "e"
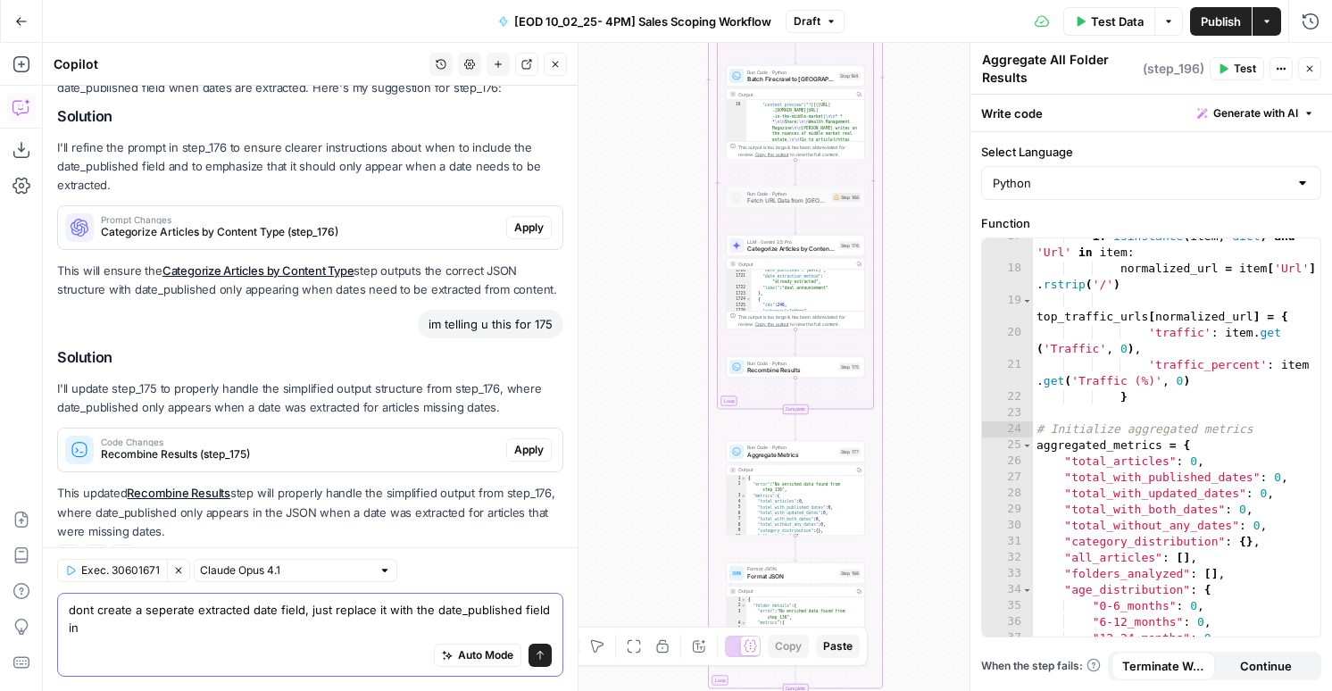
scroll to position [2913, 0]
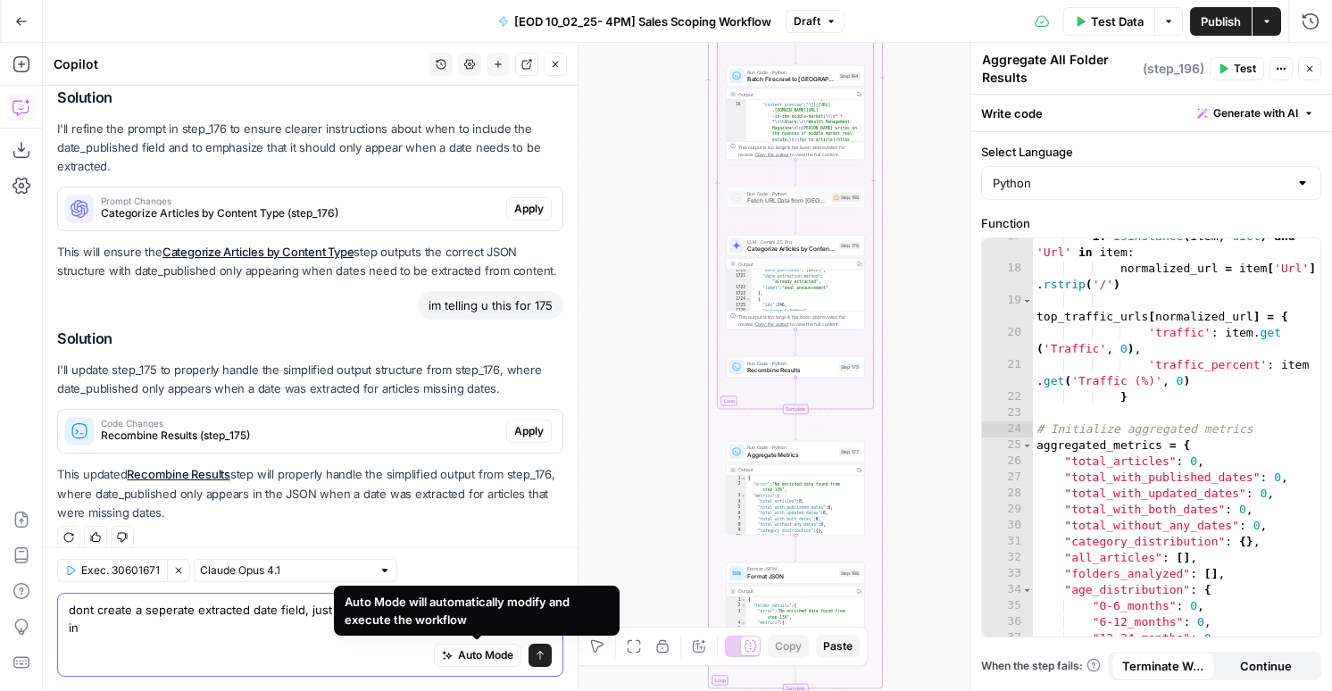
click at [357, 627] on textarea "dont create a seperate extracted date field, just replace it with the date_publ…" at bounding box center [310, 619] width 483 height 36
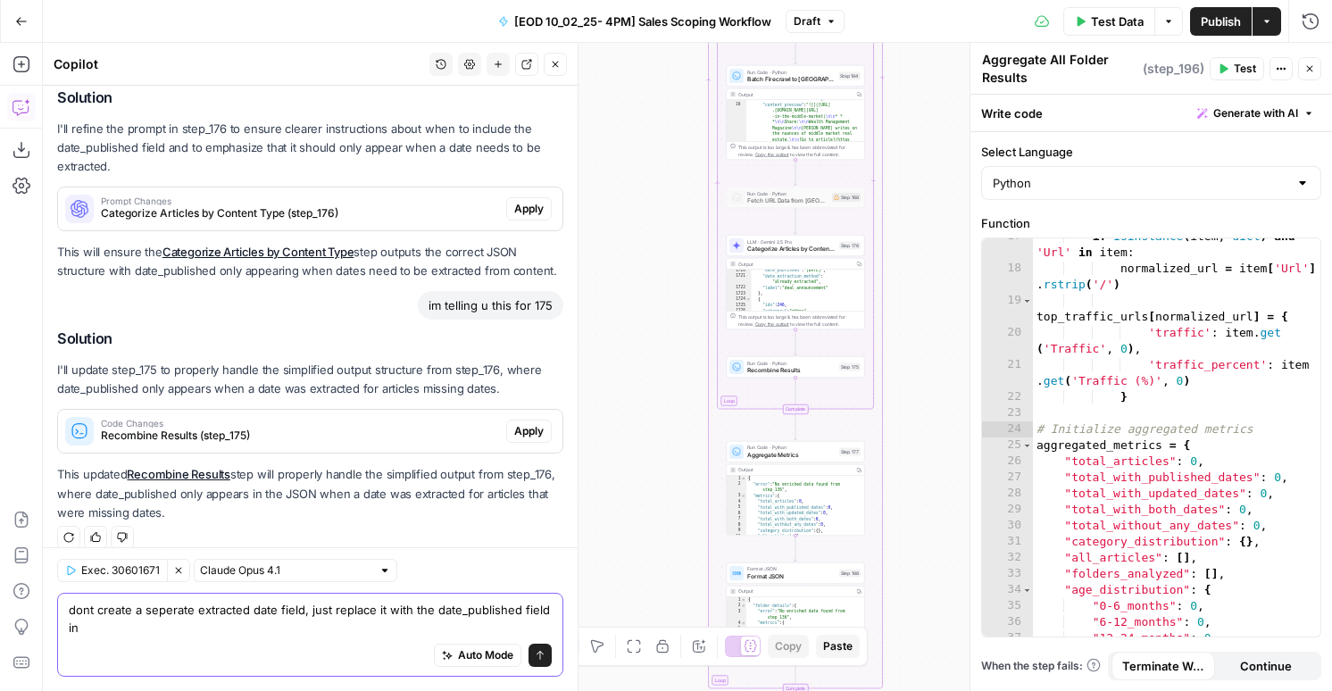
click at [378, 611] on textarea "dont create a seperate extracted date field, just replace it with the date_publ…" at bounding box center [310, 619] width 483 height 36
click at [187, 629] on textarea "dont create a seperate extracted date field, just replace the date found with t…" at bounding box center [310, 619] width 483 height 36
drag, startPoint x: 195, startPoint y: 626, endPoint x: 336, endPoint y: 608, distance: 142.2
click at [336, 608] on textarea "dont create a seperate extracted date field, just replace the date found with t…" at bounding box center [310, 619] width 483 height 36
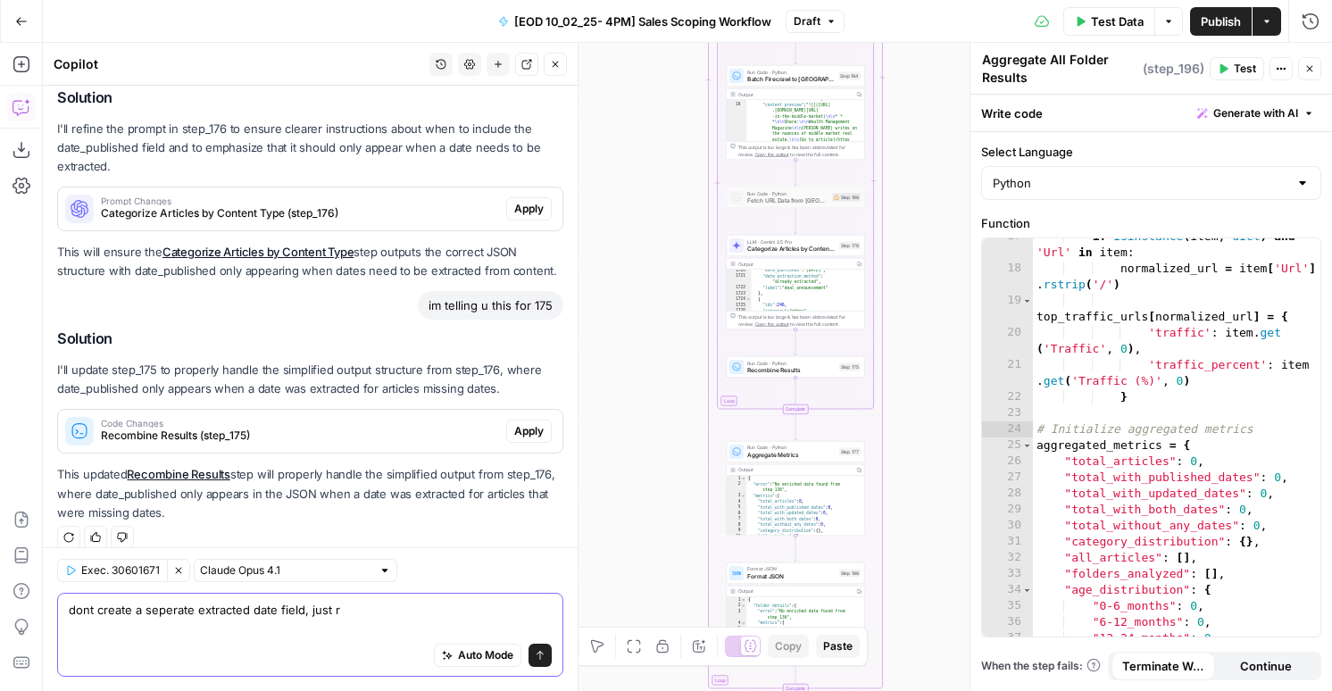
scroll to position [2895, 0]
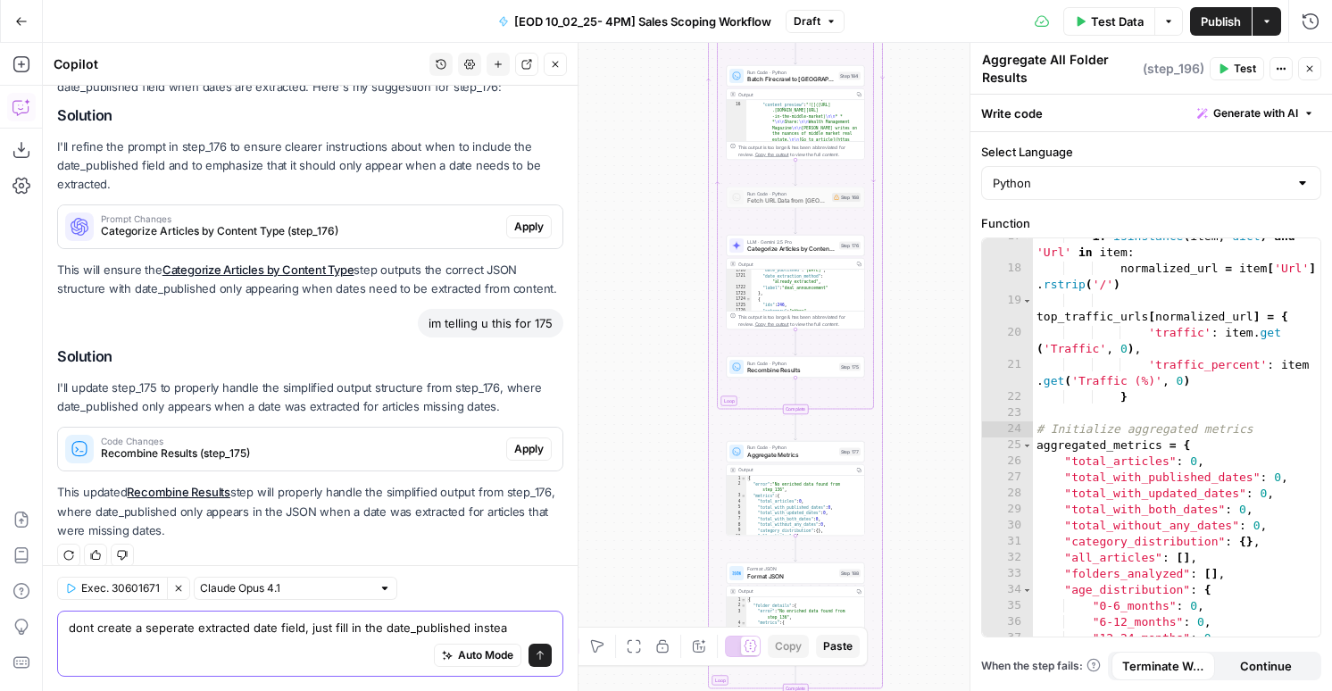
type textarea "dont create a seperate extracted date field, just fill in the date_published in…"
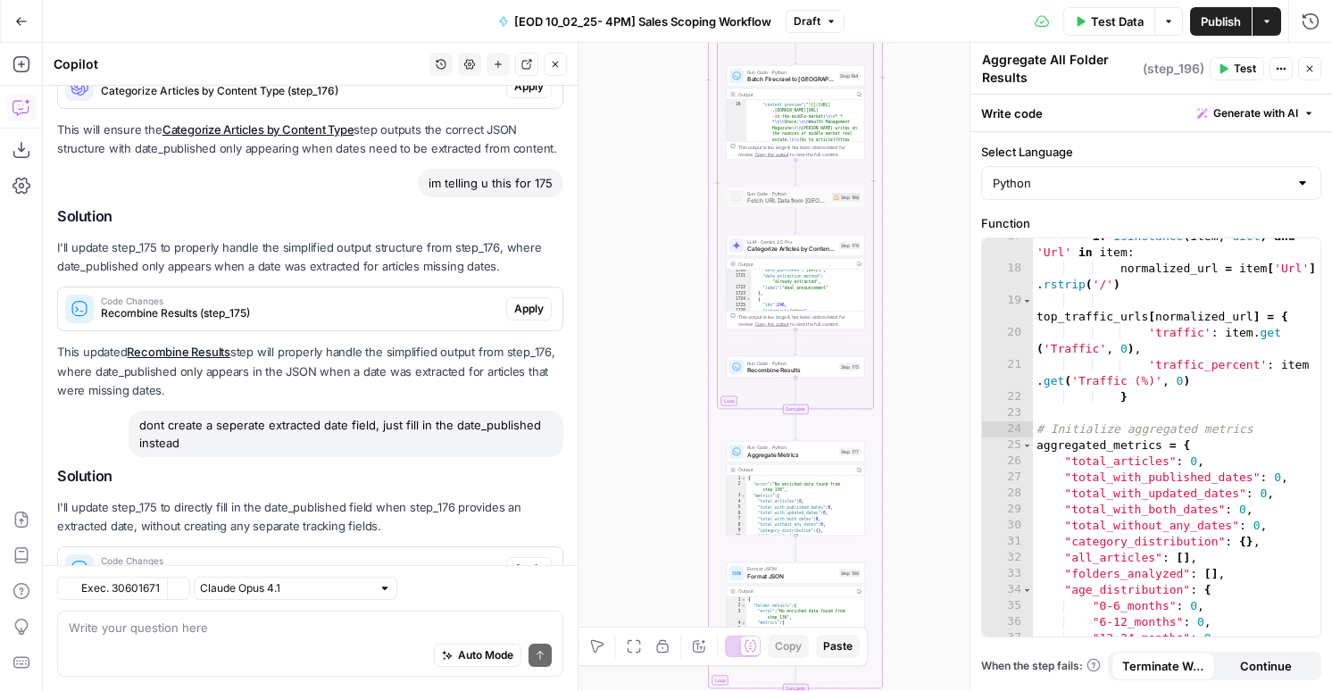
scroll to position [3173, 0]
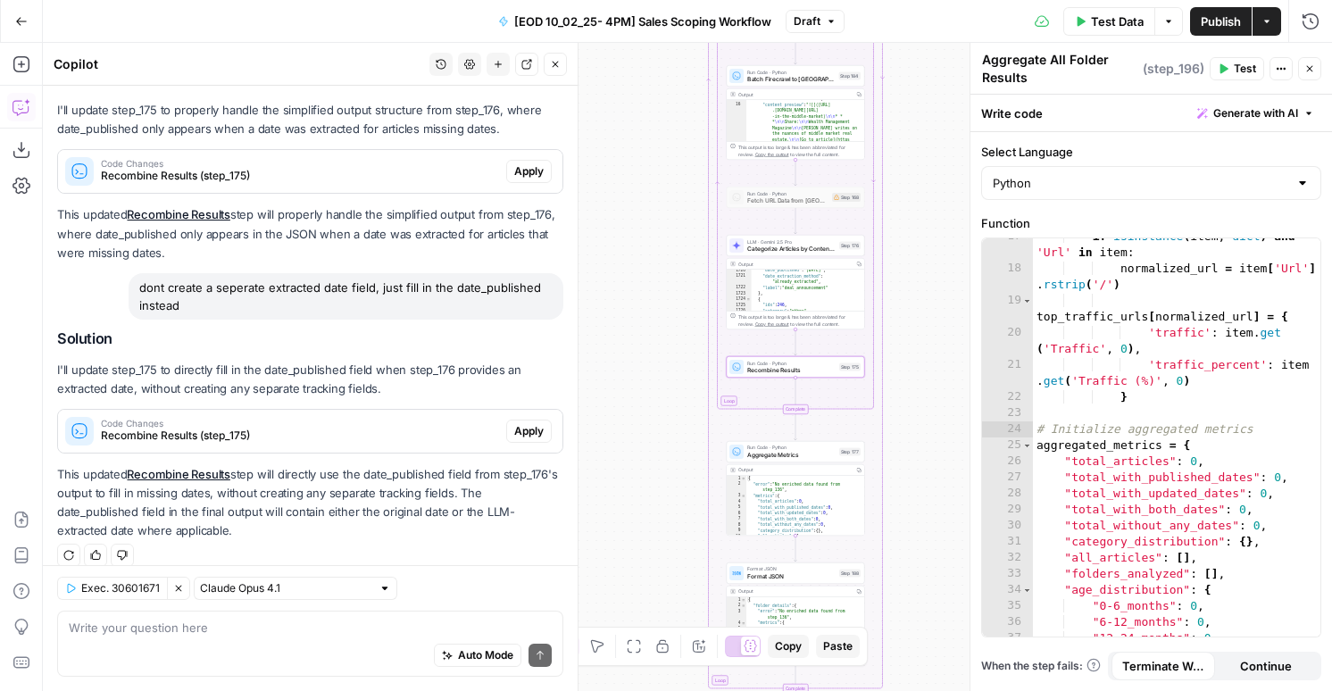
click at [530, 423] on span "Apply" at bounding box center [528, 431] width 29 height 16
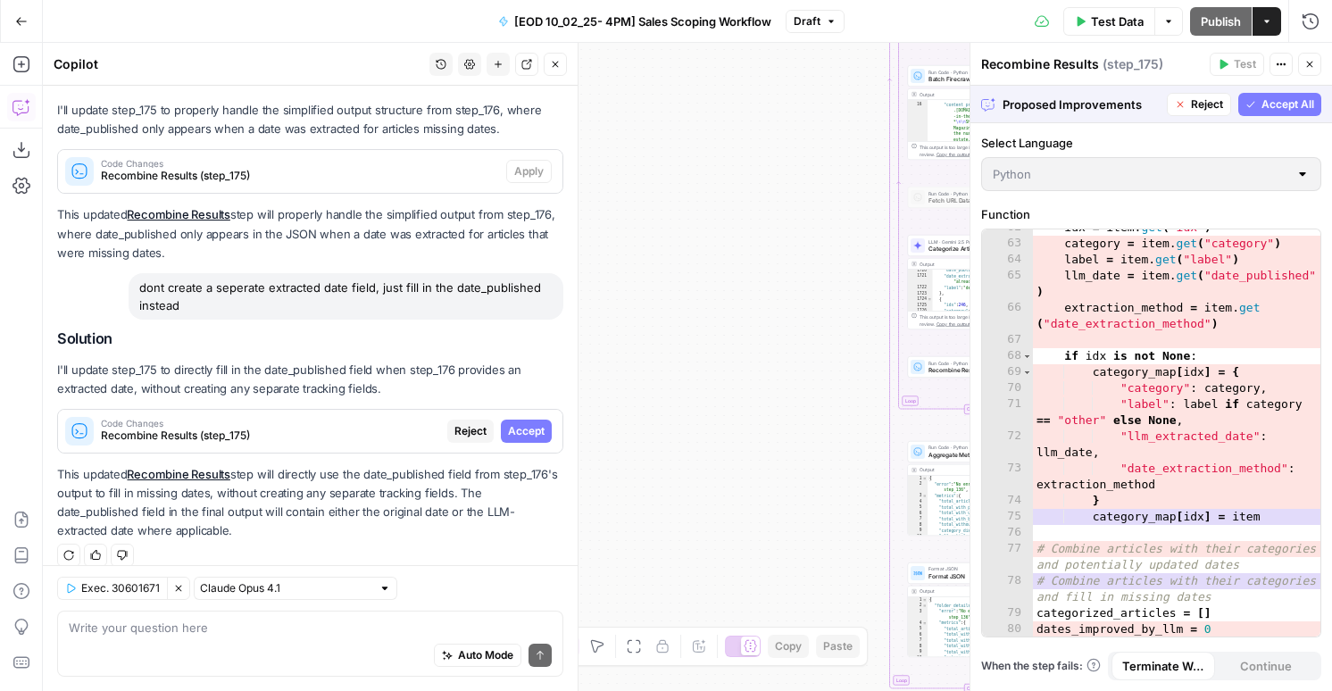
scroll to position [1295, 0]
click at [1283, 106] on span "Accept All" at bounding box center [1288, 104] width 53 height 16
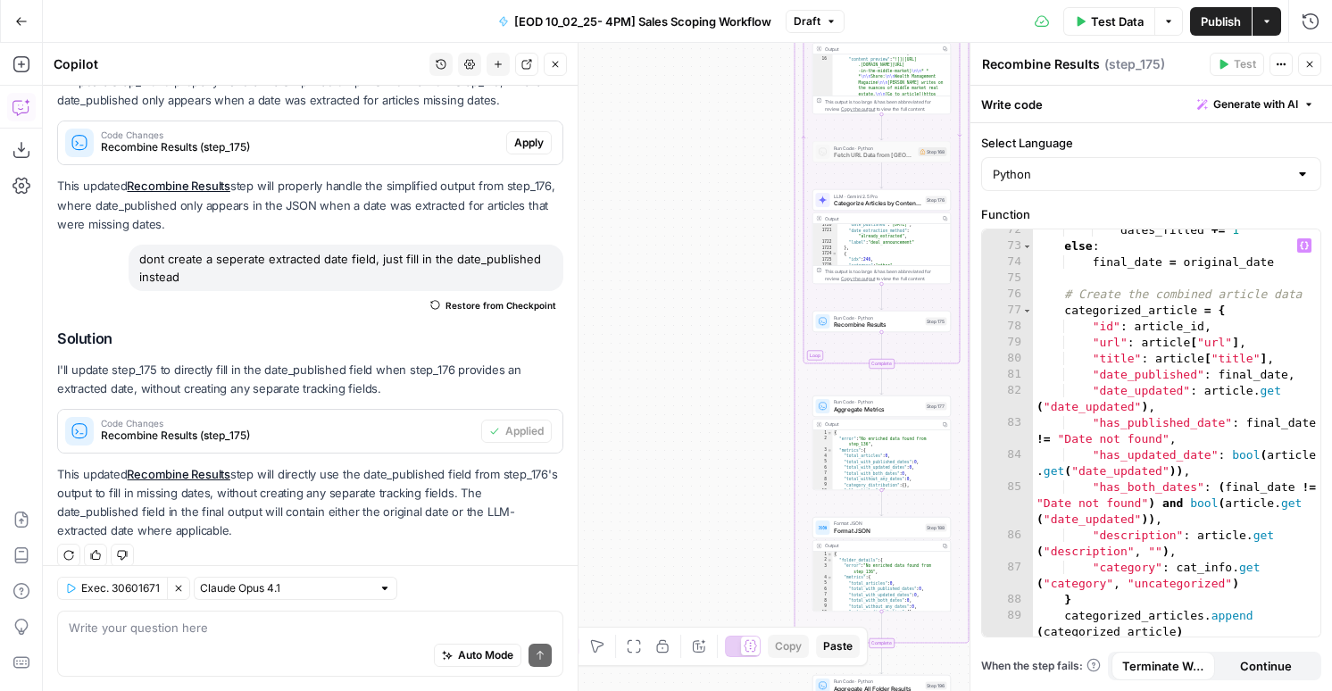
scroll to position [1547, 0]
click at [1220, 22] on span "Publish" at bounding box center [1221, 21] width 40 height 18
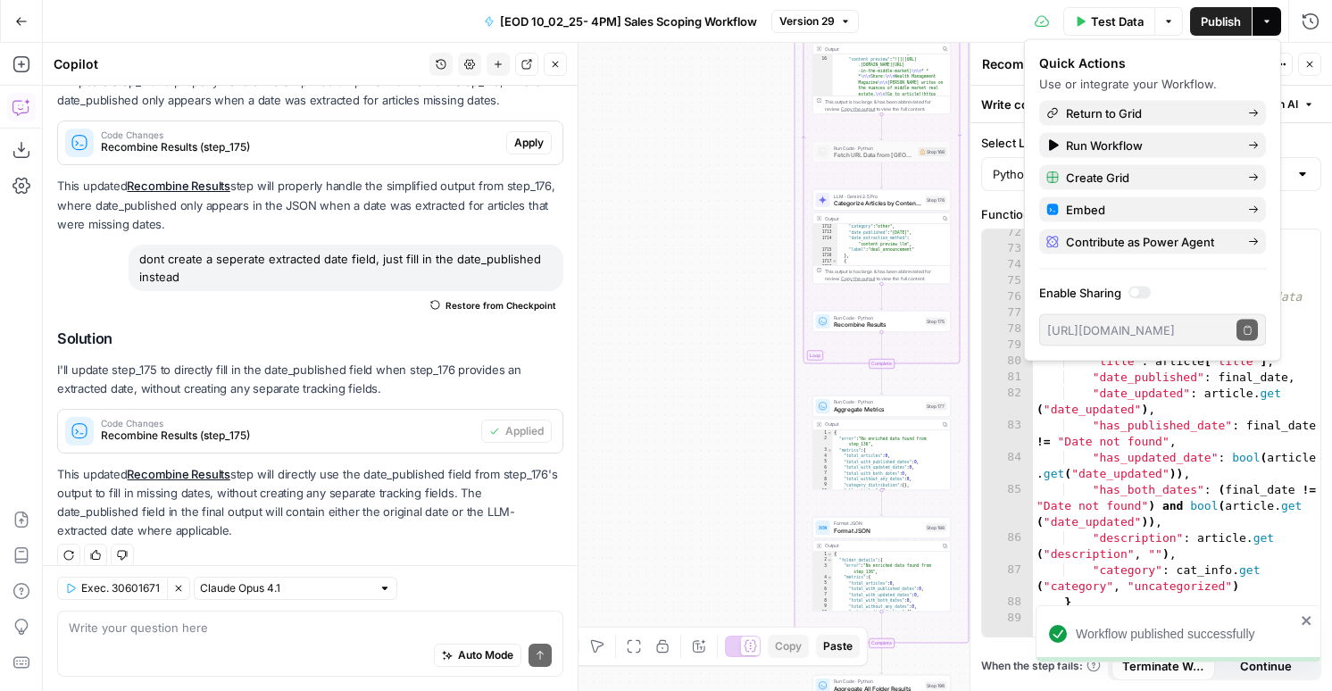
scroll to position [22679, 0]
click at [1101, 117] on span "Return to Grid" at bounding box center [1150, 113] width 168 height 18
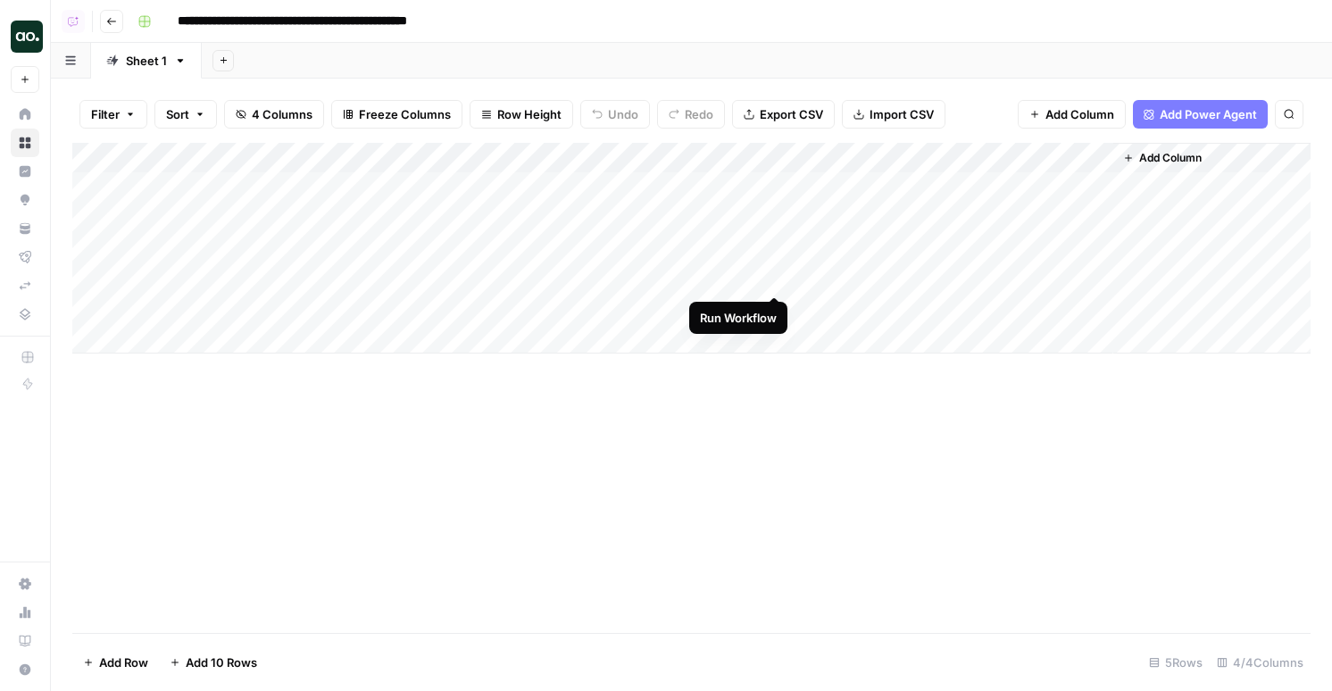
click at [771, 279] on div "Add Column" at bounding box center [691, 248] width 1238 height 211
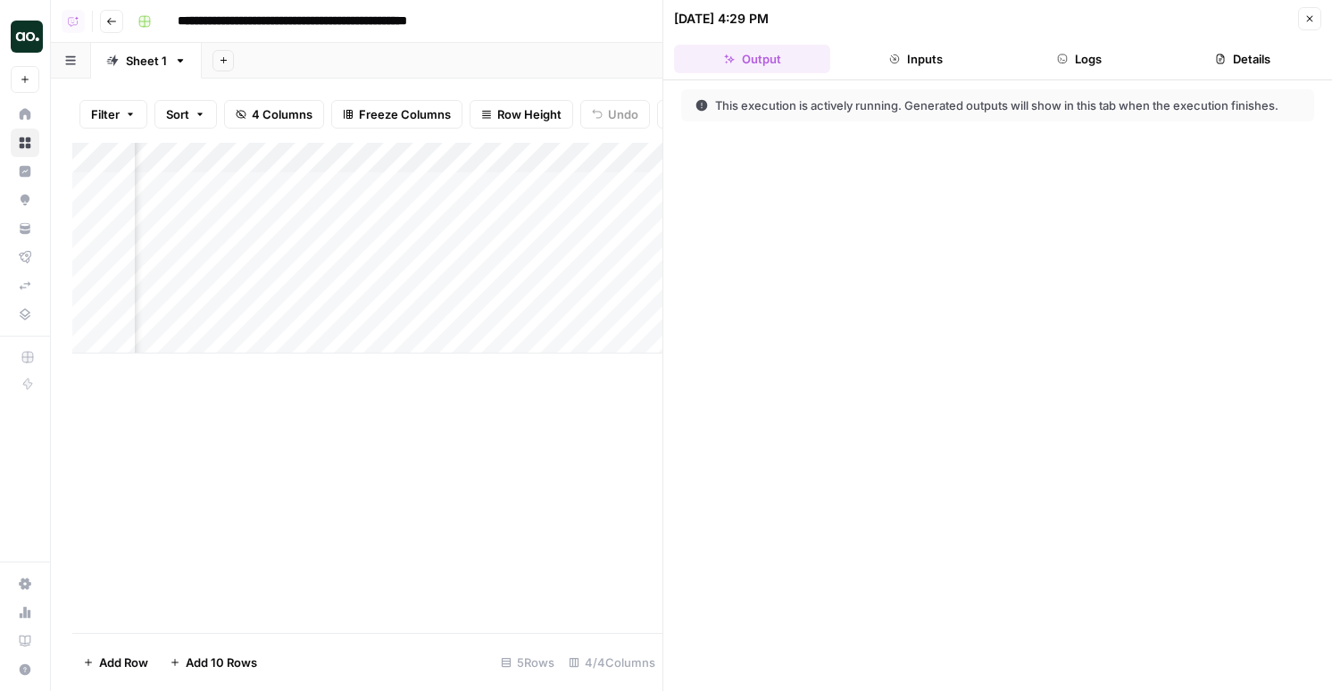
scroll to position [0, 333]
click at [439, 214] on div "Add Column" at bounding box center [367, 248] width 590 height 211
click at [203, 349] on div "Add Column" at bounding box center [367, 248] width 590 height 211
click at [205, 455] on div "Add Column" at bounding box center [367, 388] width 590 height 490
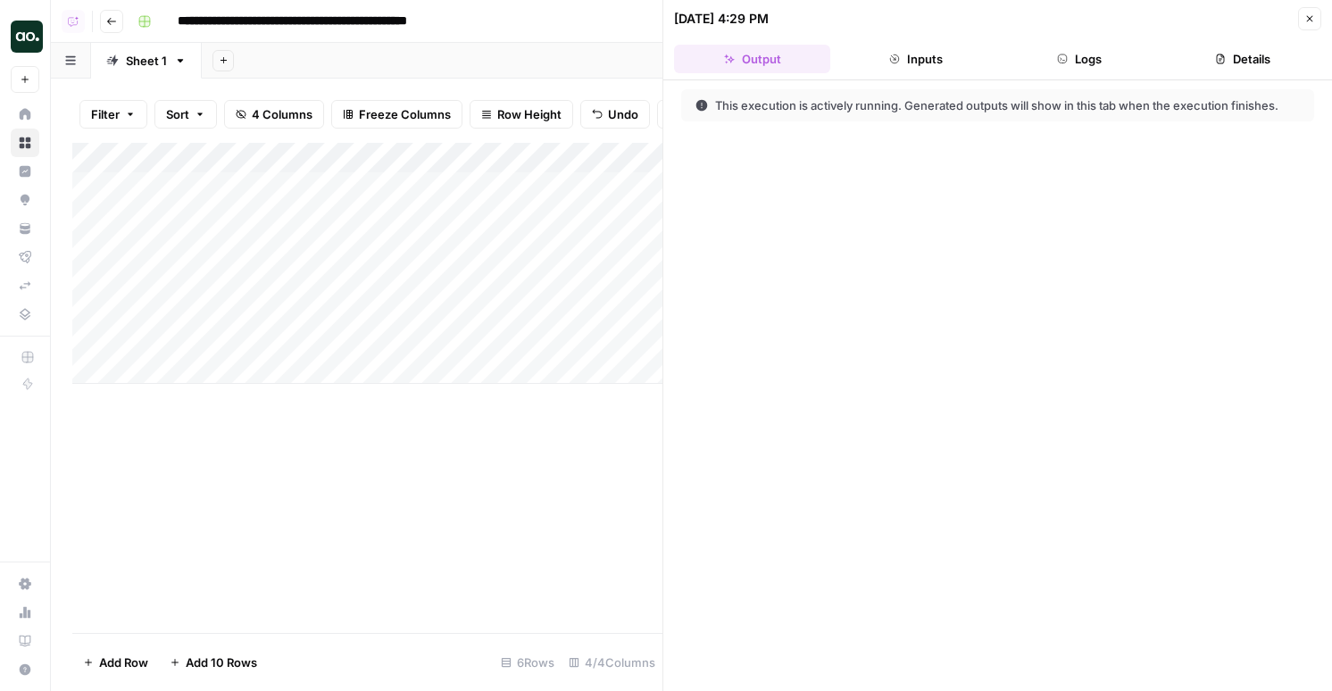
click at [244, 339] on div "Add Column" at bounding box center [367, 263] width 590 height 241
click at [254, 324] on div at bounding box center [277, 338] width 286 height 33
click at [250, 339] on textarea at bounding box center [277, 340] width 286 height 25
paste textarea "**********"
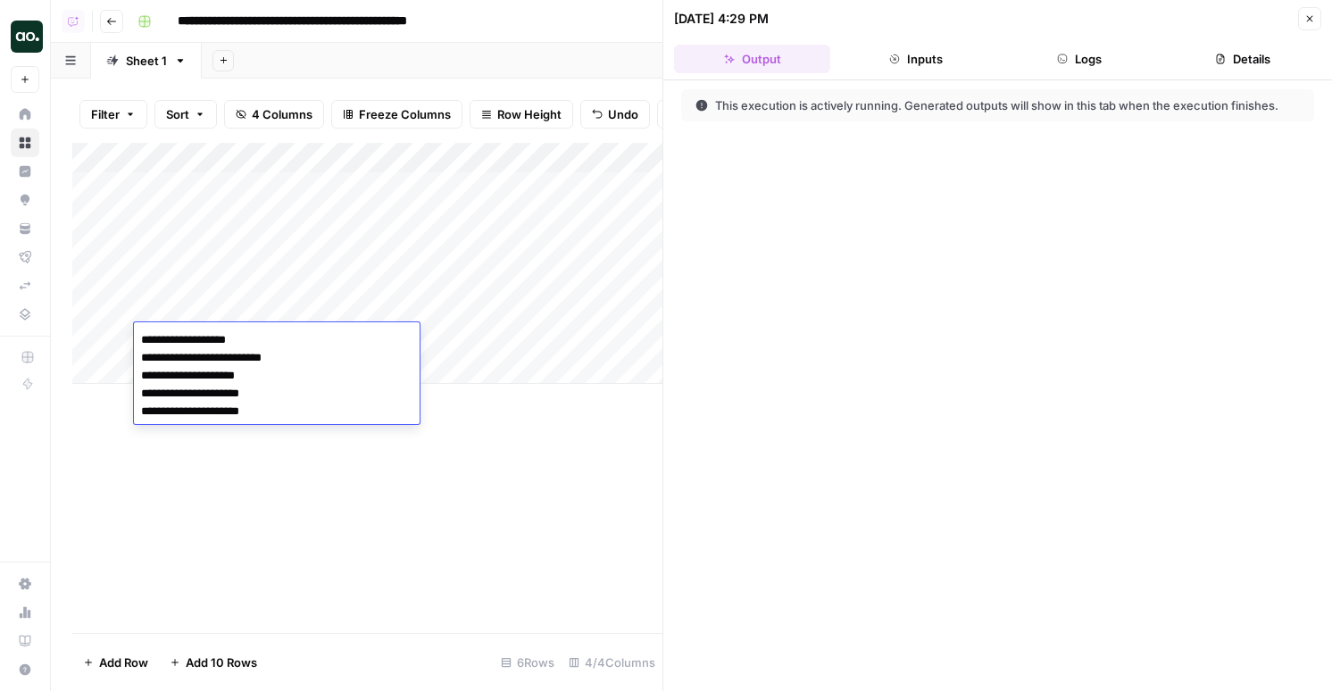
drag, startPoint x: 256, startPoint y: 338, endPoint x: 271, endPoint y: 445, distance: 107.3
click at [271, 445] on body "**********" at bounding box center [666, 345] width 1332 height 691
type textarea "**********"
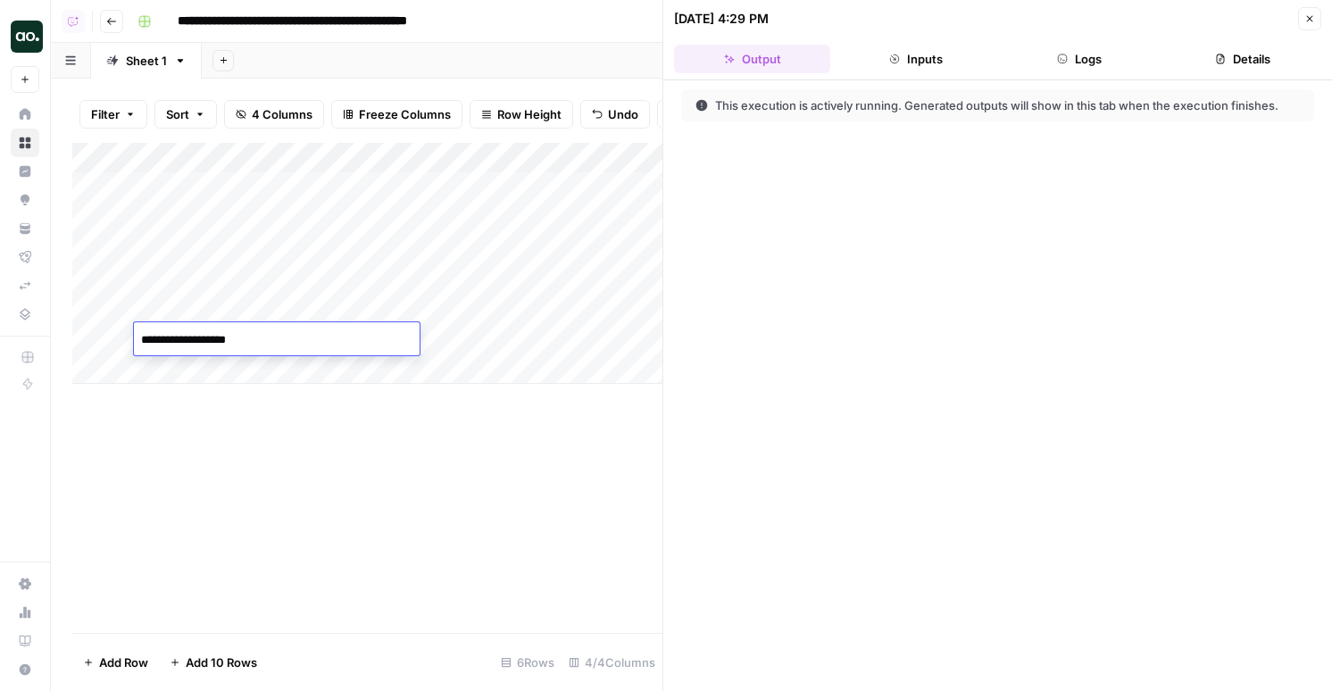
click at [269, 445] on div "Add Column" at bounding box center [367, 388] width 590 height 490
click at [262, 346] on div "Add Column" at bounding box center [367, 263] width 590 height 241
click at [179, 344] on textarea "**********" at bounding box center [277, 340] width 286 height 25
click at [202, 342] on textarea "**********" at bounding box center [277, 340] width 286 height 25
drag, startPoint x: 212, startPoint y: 339, endPoint x: 181, endPoint y: 307, distance: 44.2
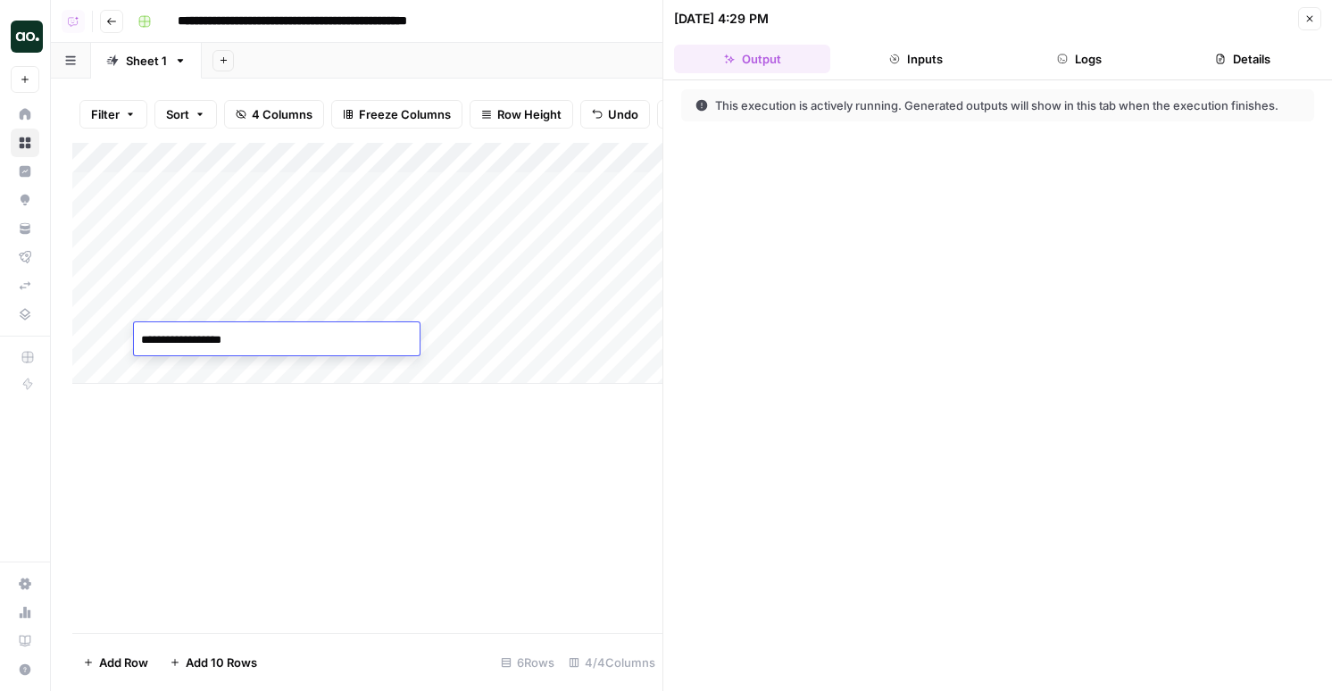
click at [181, 307] on body "**********" at bounding box center [666, 345] width 1332 height 691
type textarea "******"
click at [194, 448] on div "Add Column" at bounding box center [367, 388] width 590 height 490
click at [534, 339] on div "Add Column" at bounding box center [367, 263] width 590 height 241
click at [256, 371] on div "Add Column" at bounding box center [367, 263] width 590 height 241
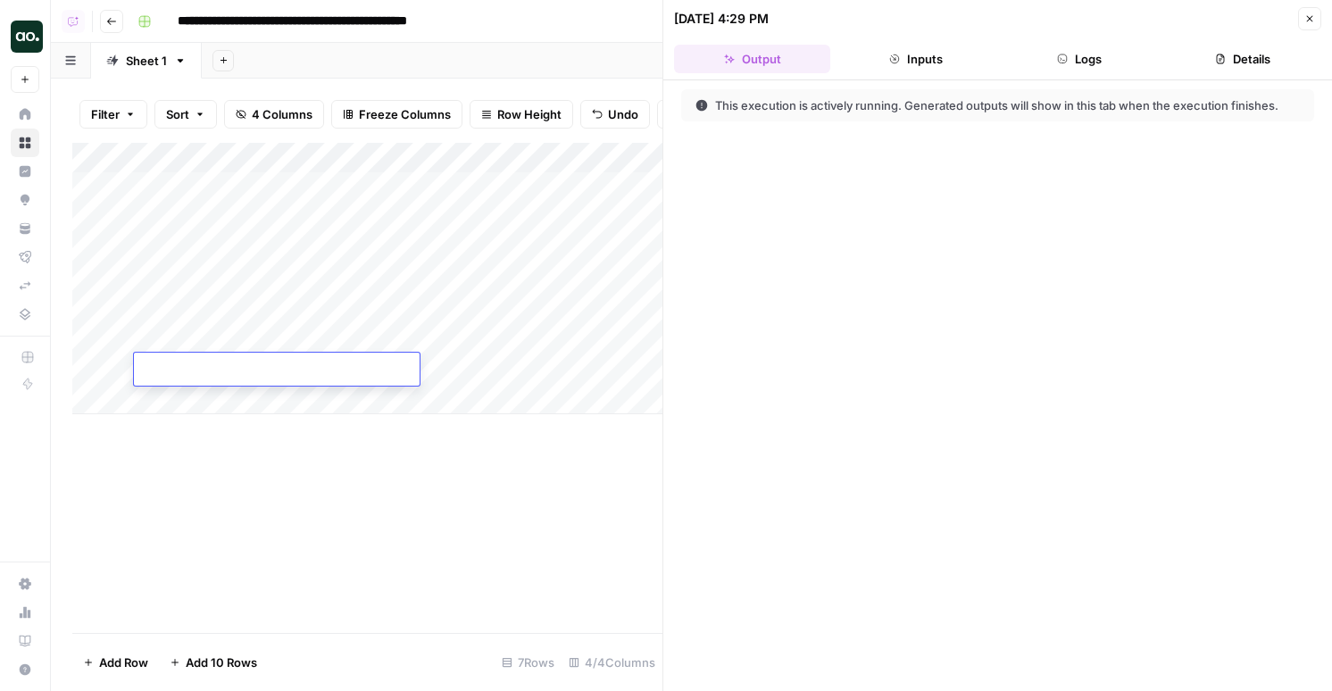
click at [196, 374] on textarea at bounding box center [277, 370] width 286 height 25
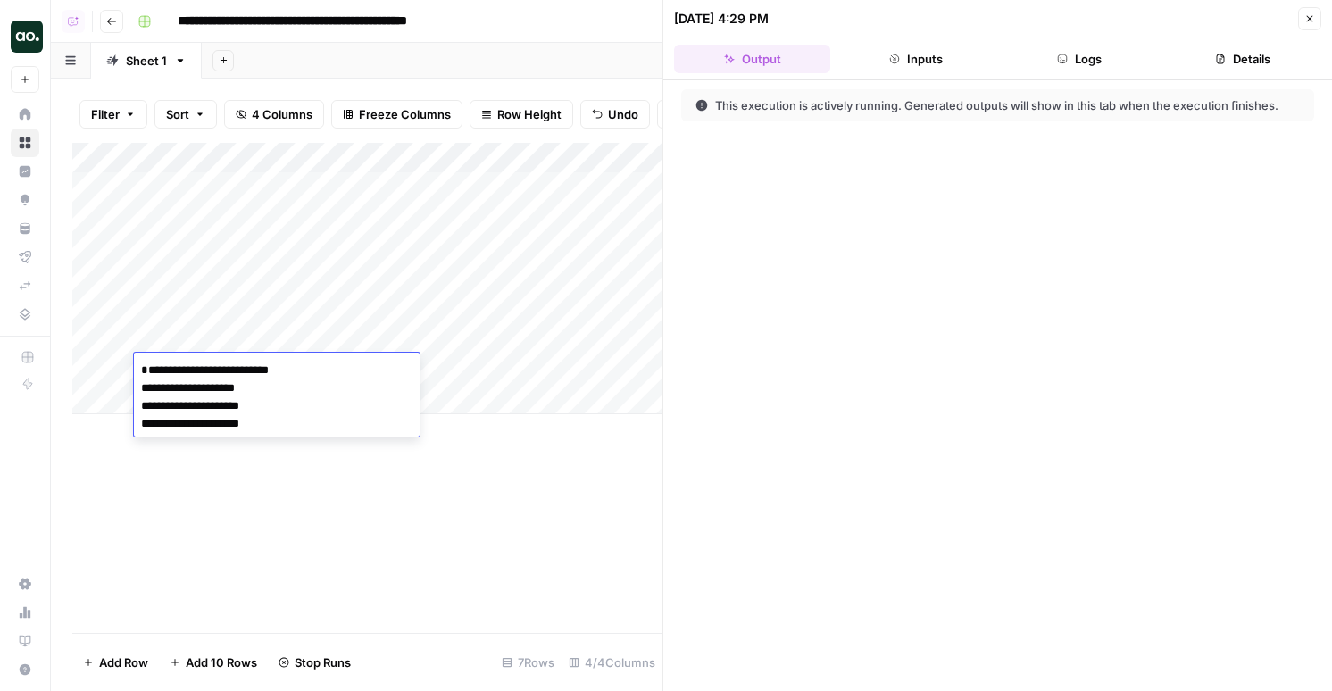
drag, startPoint x: 210, startPoint y: 385, endPoint x: 210, endPoint y: 329, distance: 56.2
click at [210, 329] on body "**********" at bounding box center [666, 345] width 1332 height 691
type textarea "**********"
drag, startPoint x: 237, startPoint y: 363, endPoint x: 262, endPoint y: 444, distance: 84.1
click at [262, 444] on body "**********" at bounding box center [666, 345] width 1332 height 691
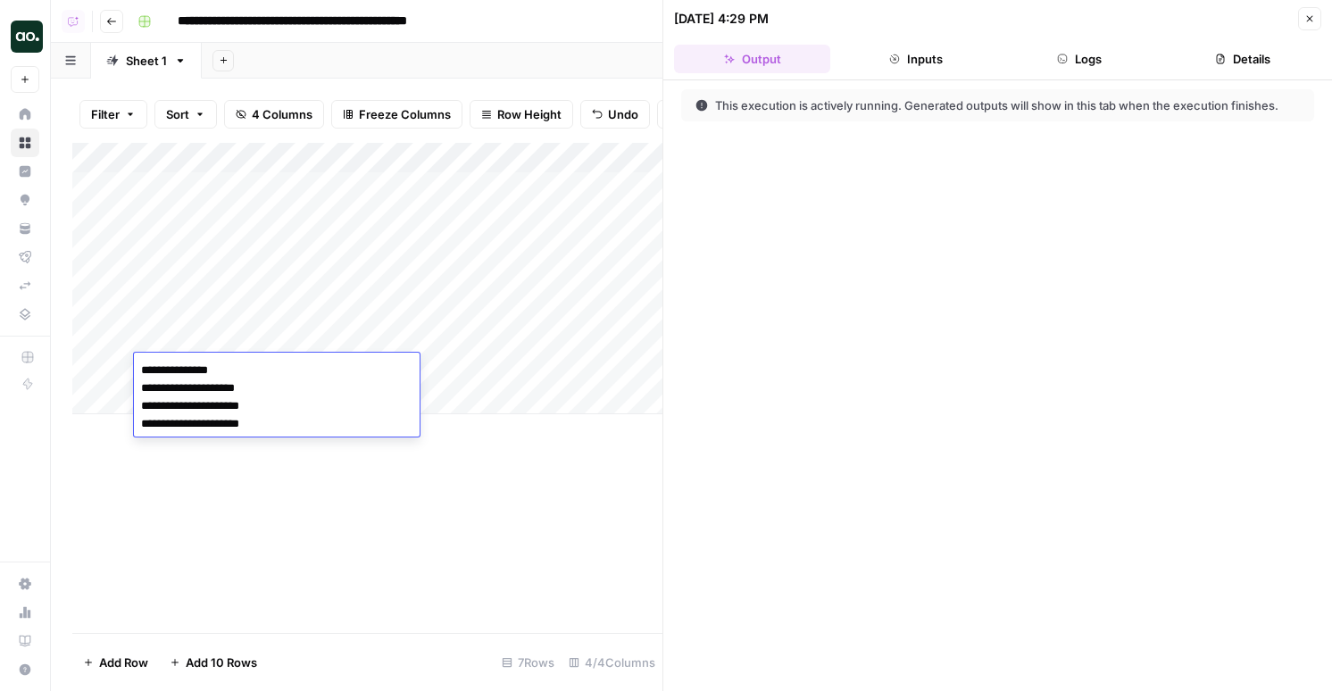
click at [546, 544] on div "Add Column" at bounding box center [367, 388] width 590 height 490
